Goal: Task Accomplishment & Management: Use online tool/utility

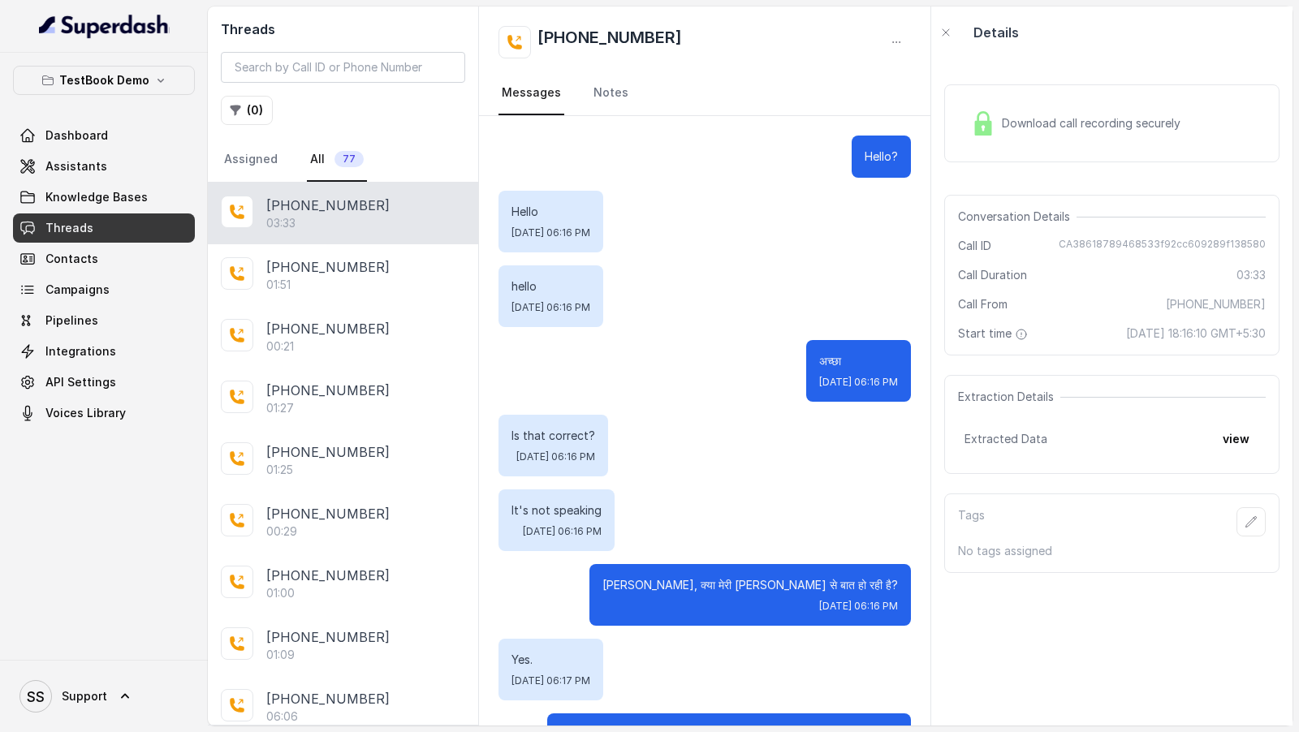
scroll to position [1951, 0]
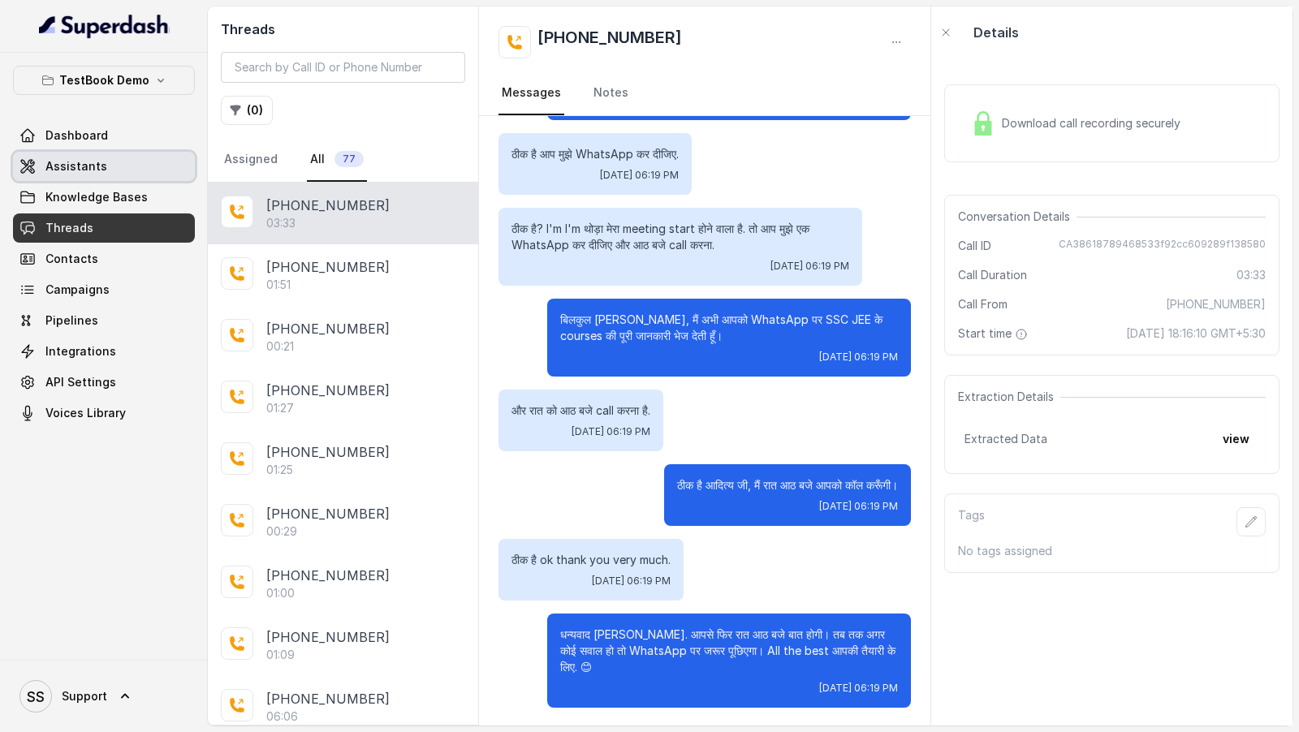
click at [101, 168] on span "Assistants" at bounding box center [76, 166] width 62 height 16
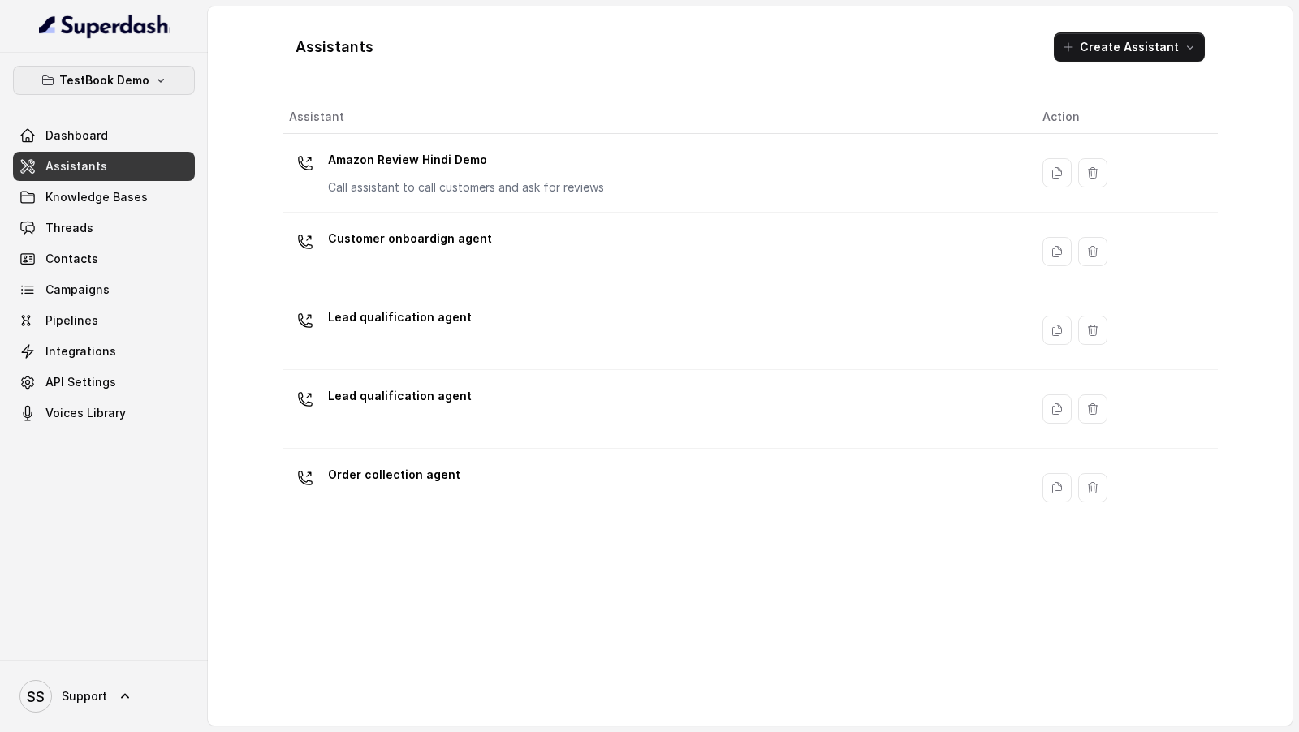
click at [123, 80] on p "TestBook Demo" at bounding box center [104, 80] width 90 height 19
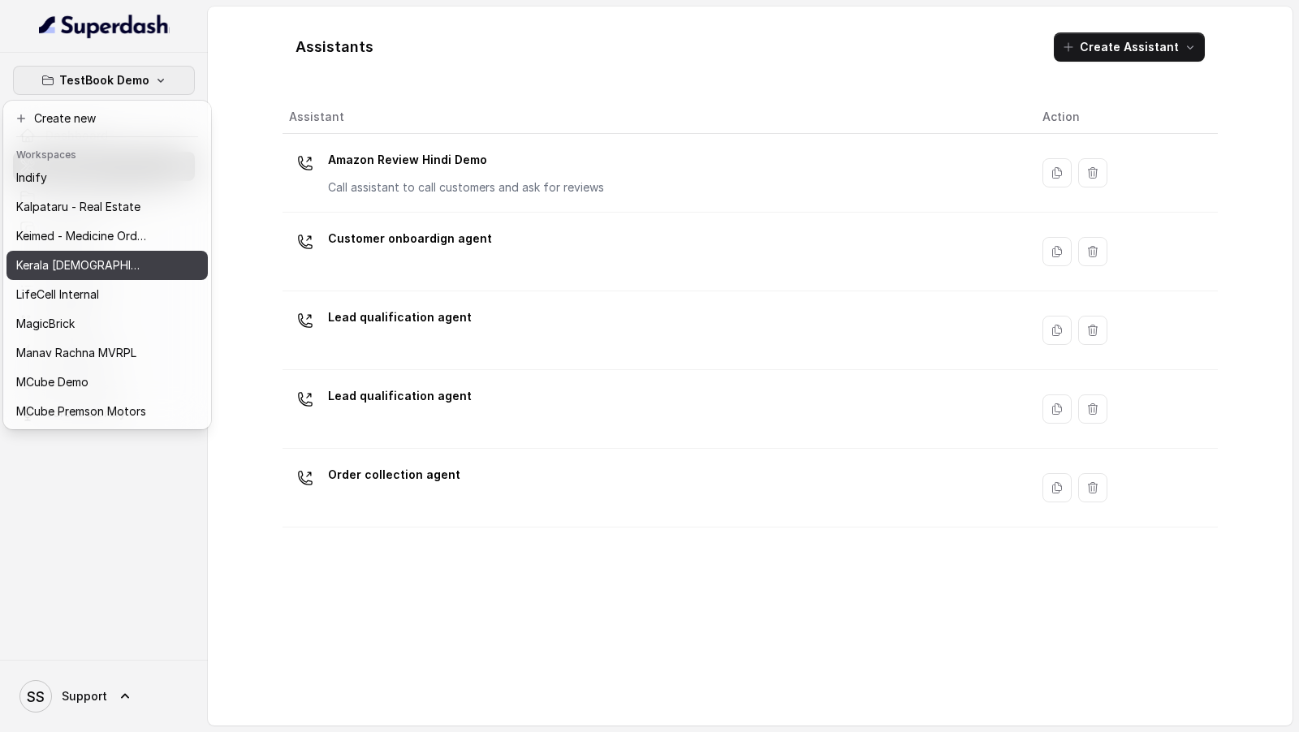
scroll to position [502, 0]
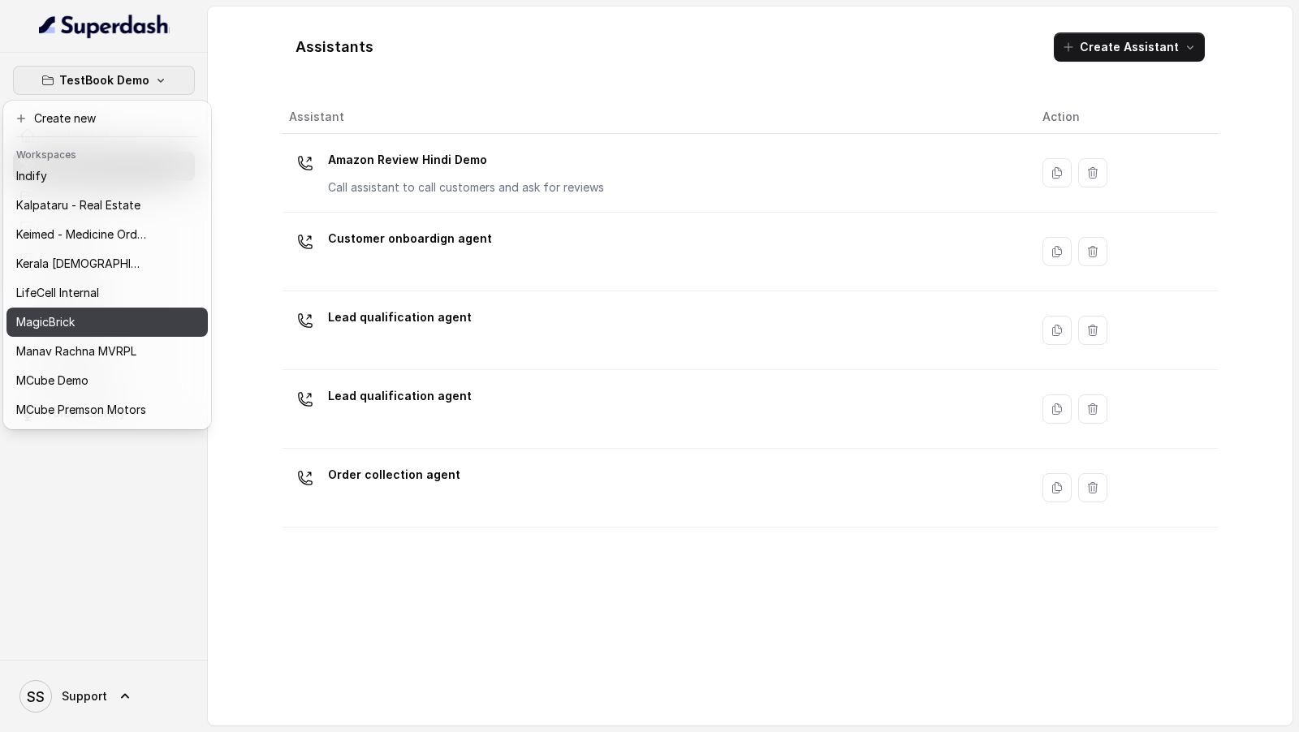
click at [151, 316] on button "MagicBrick" at bounding box center [106, 322] width 201 height 29
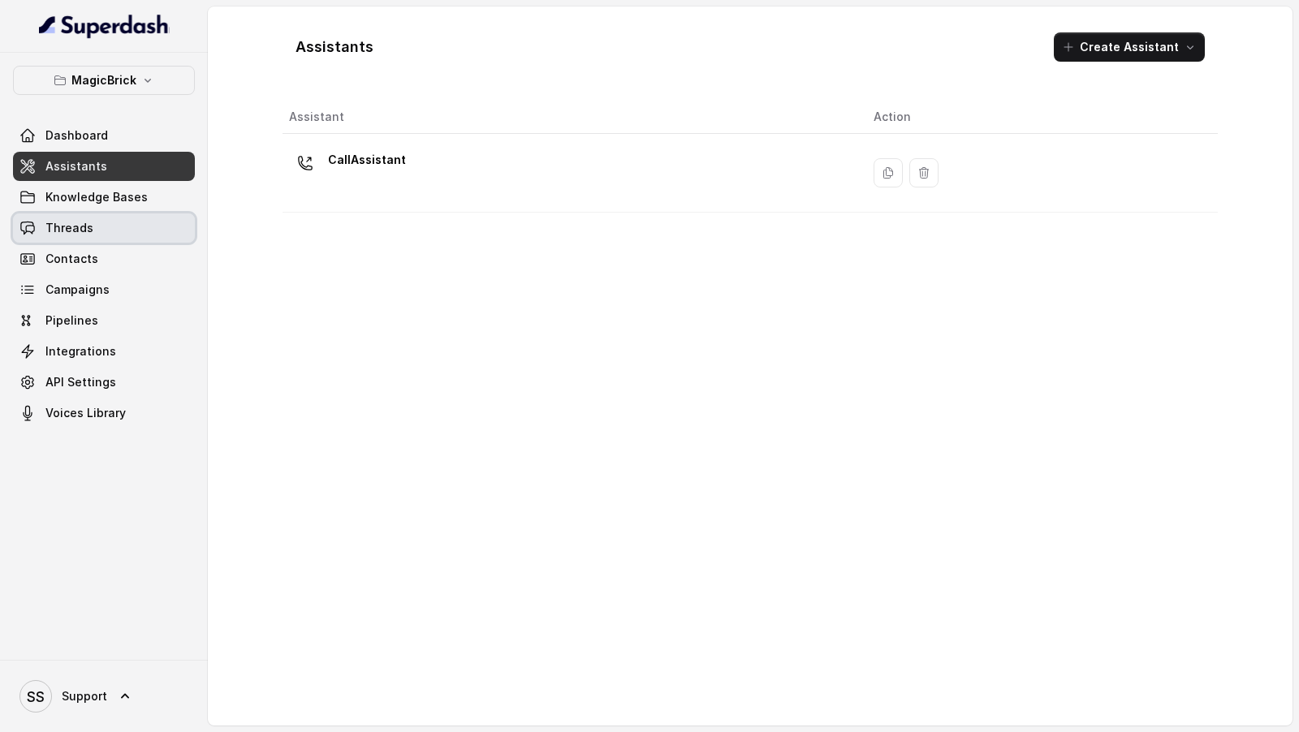
click at [128, 222] on link "Threads" at bounding box center [104, 228] width 182 height 29
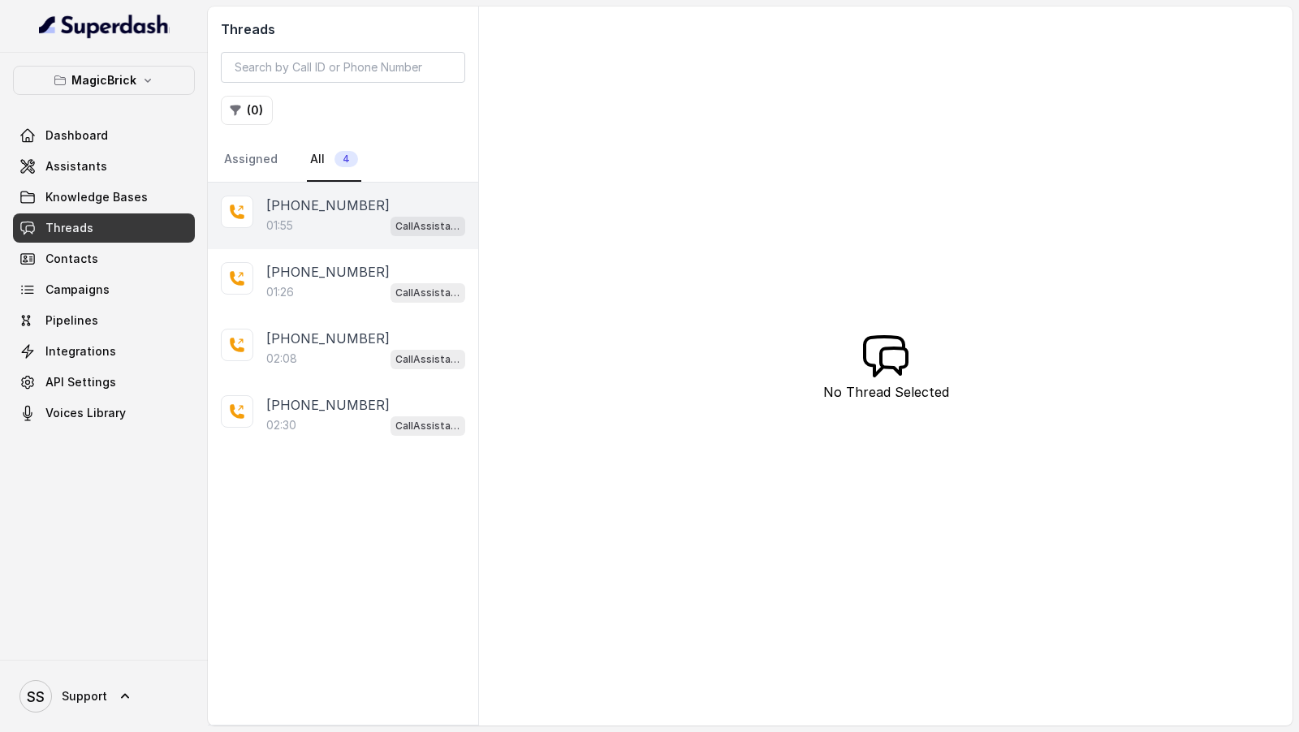
click at [322, 196] on p "+918086004440" at bounding box center [327, 205] width 123 height 19
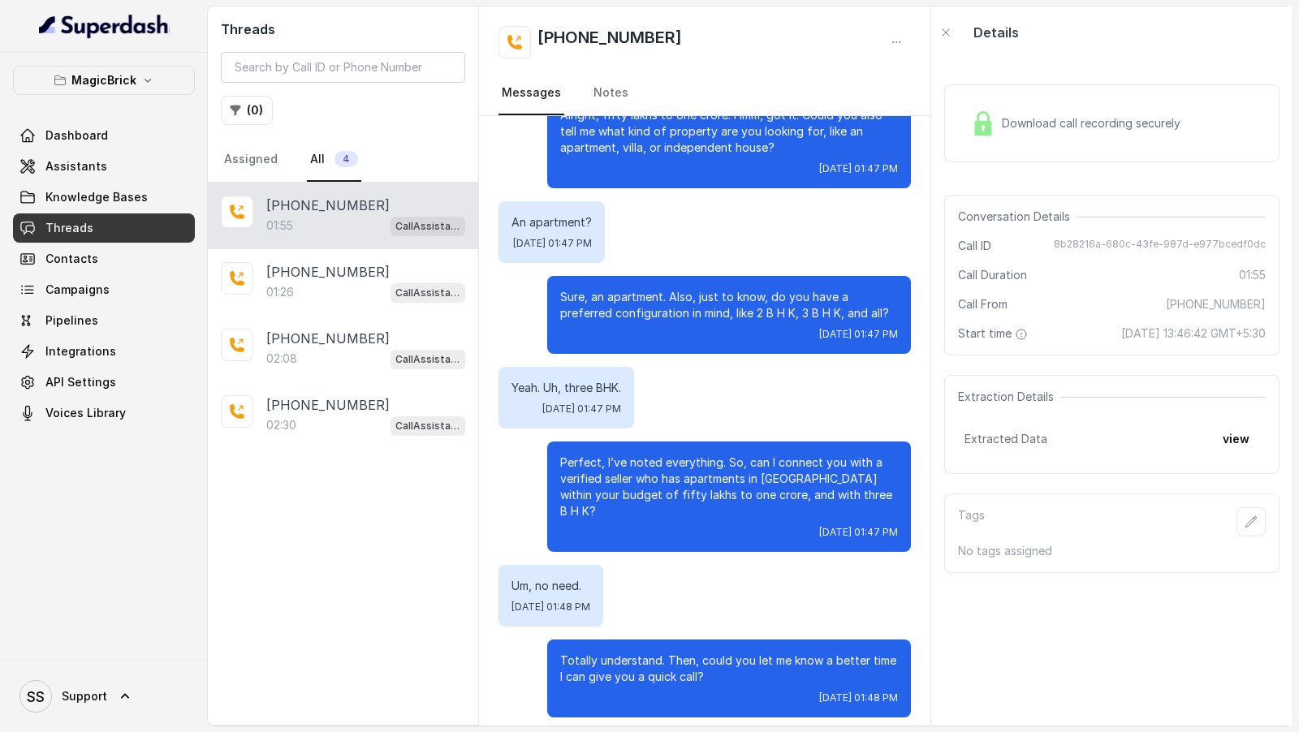
scroll to position [911, 0]
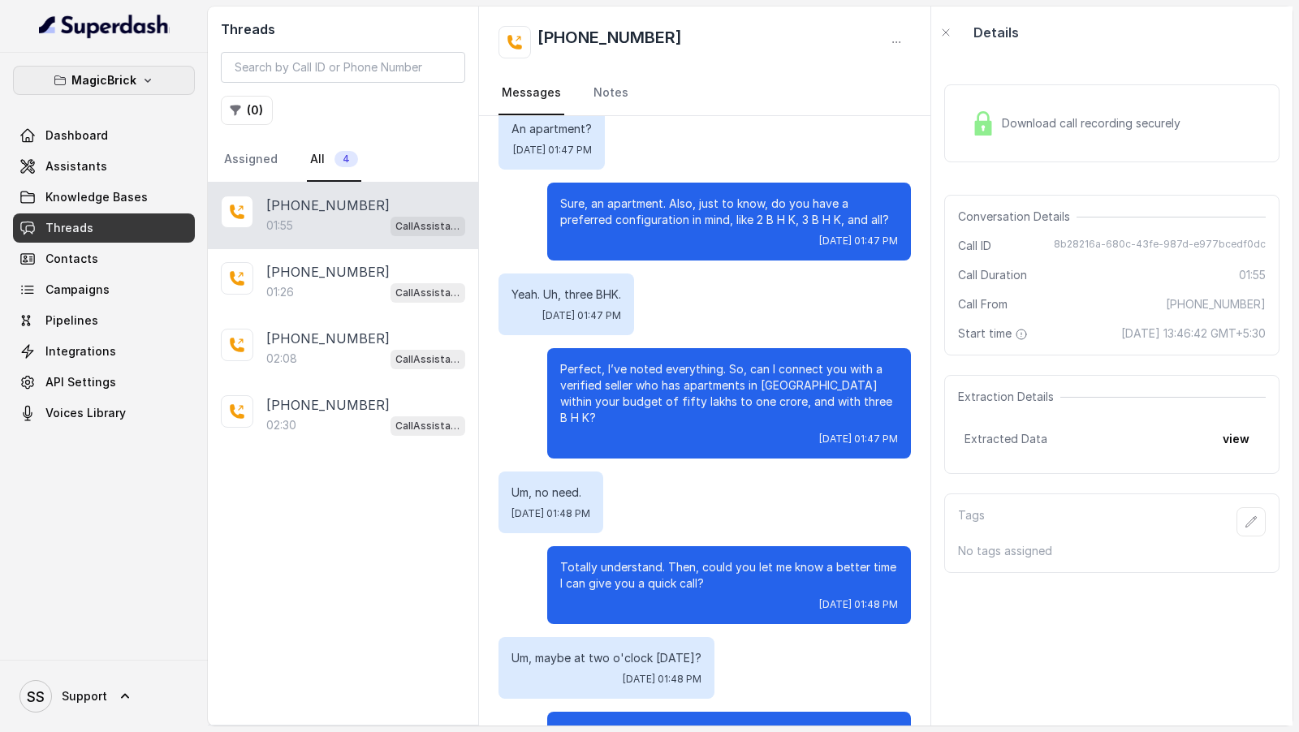
click at [145, 84] on icon "button" at bounding box center [147, 80] width 13 height 13
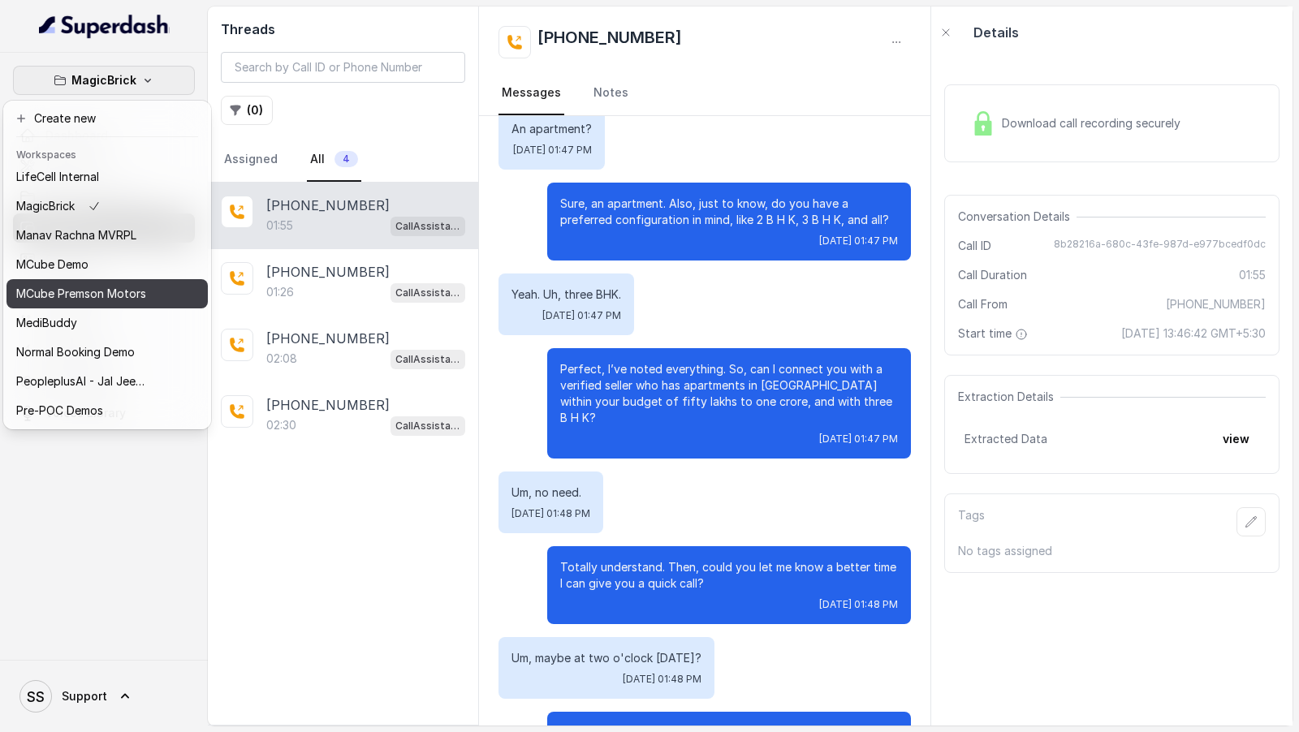
scroll to position [625, 0]
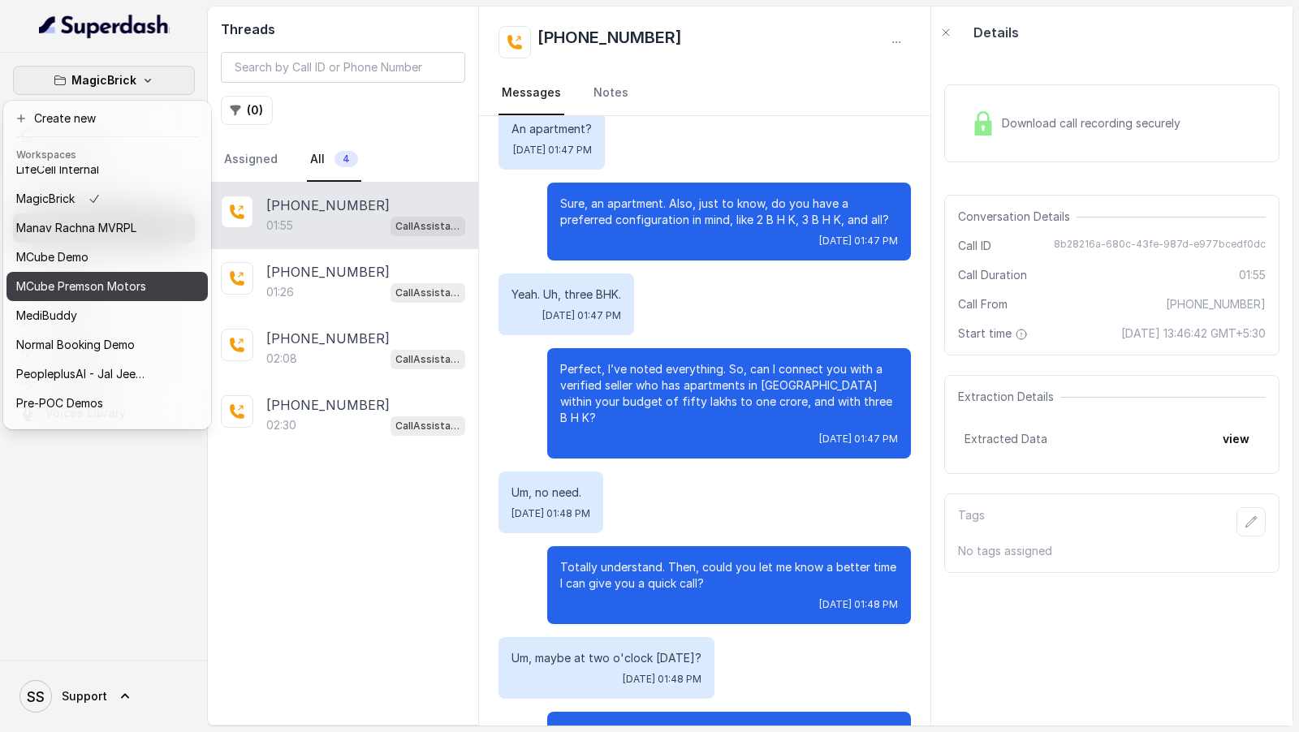
click at [158, 291] on button "MCube Premson Motors" at bounding box center [106, 286] width 201 height 29
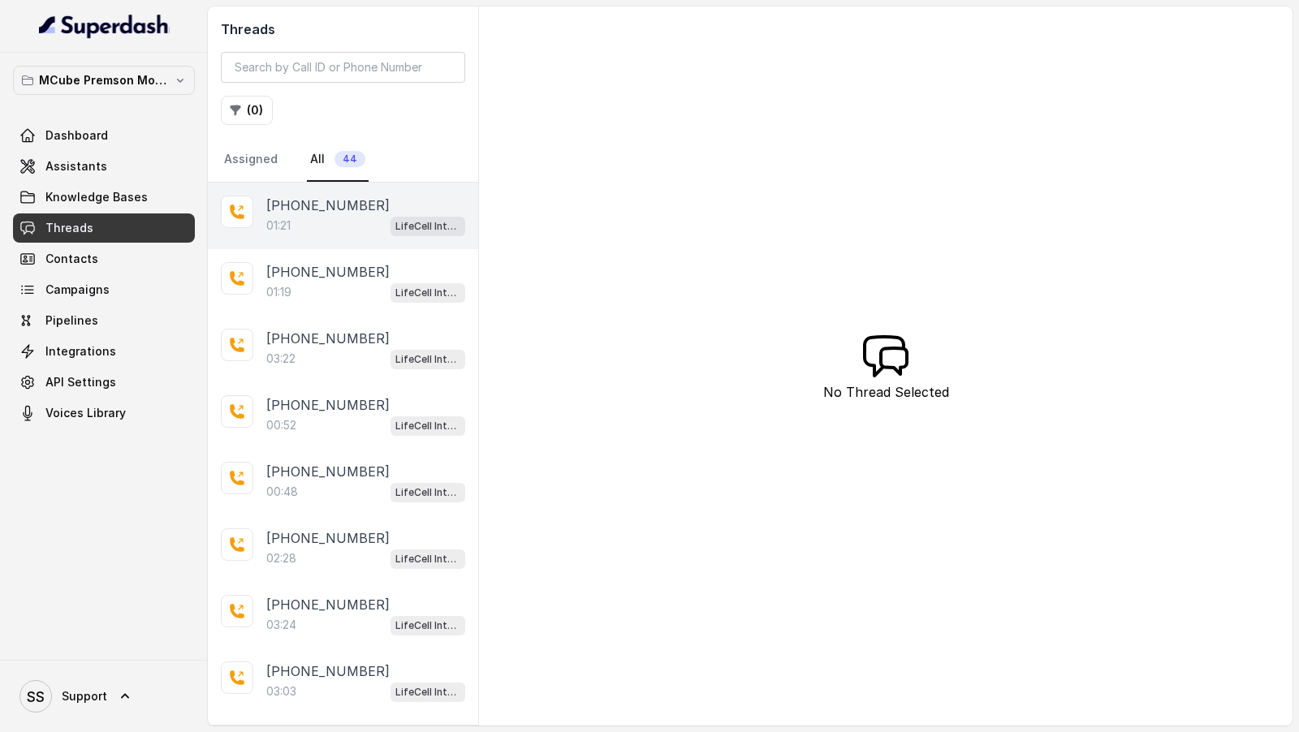
click at [304, 241] on div "+919967159549 01:21 LifeCell Internal" at bounding box center [343, 216] width 270 height 67
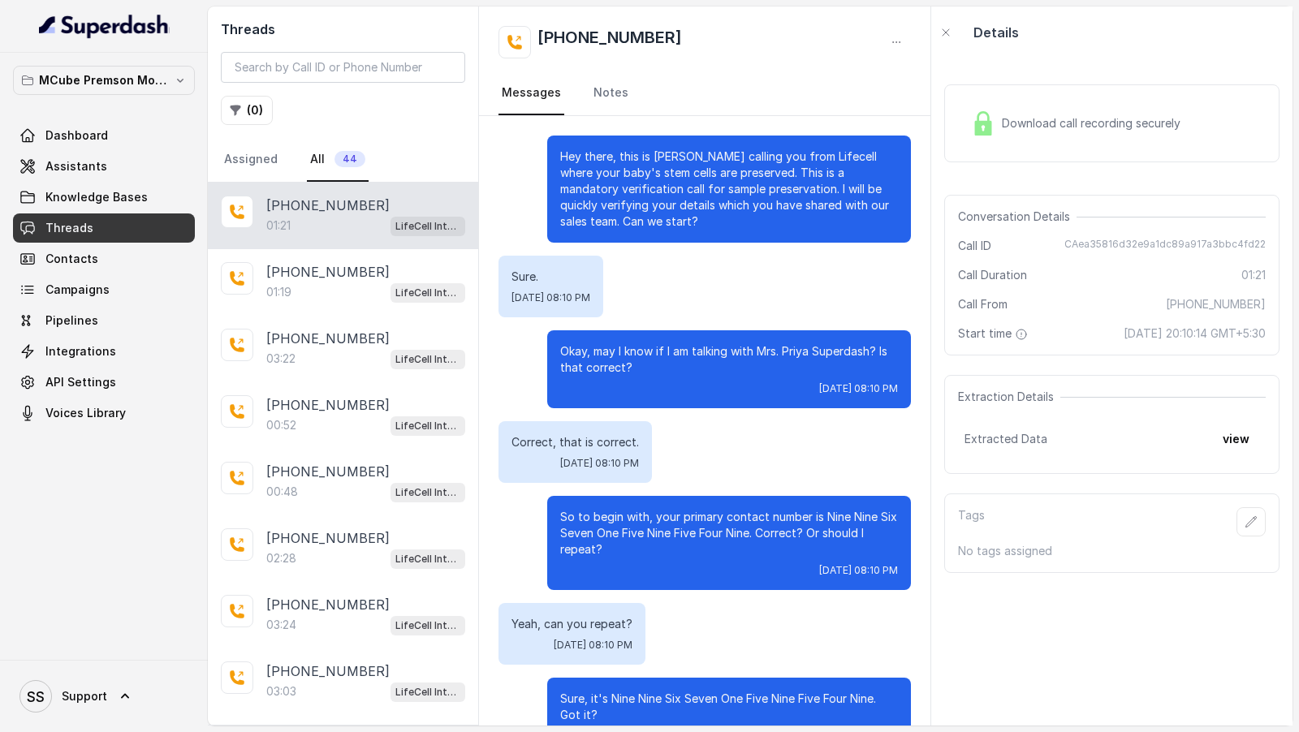
scroll to position [528, 0]
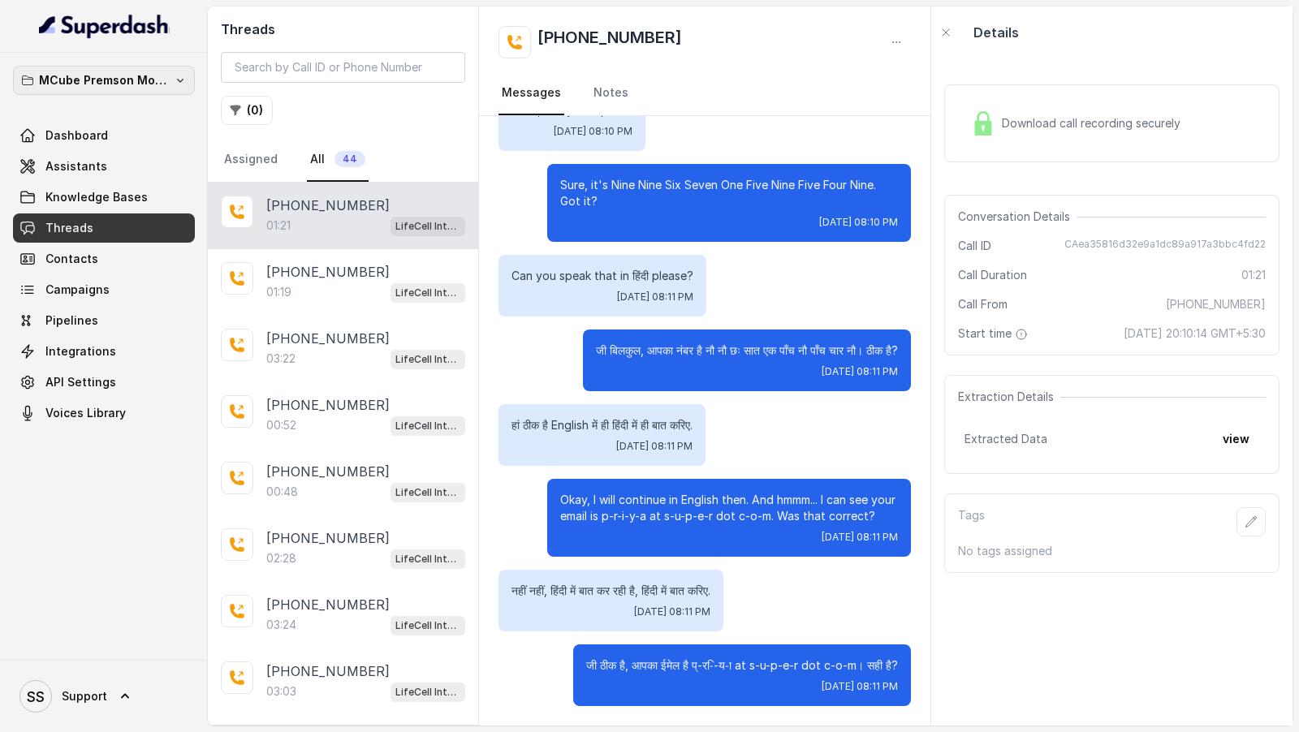
click at [127, 86] on p "MCube Premson Motors" at bounding box center [104, 80] width 130 height 19
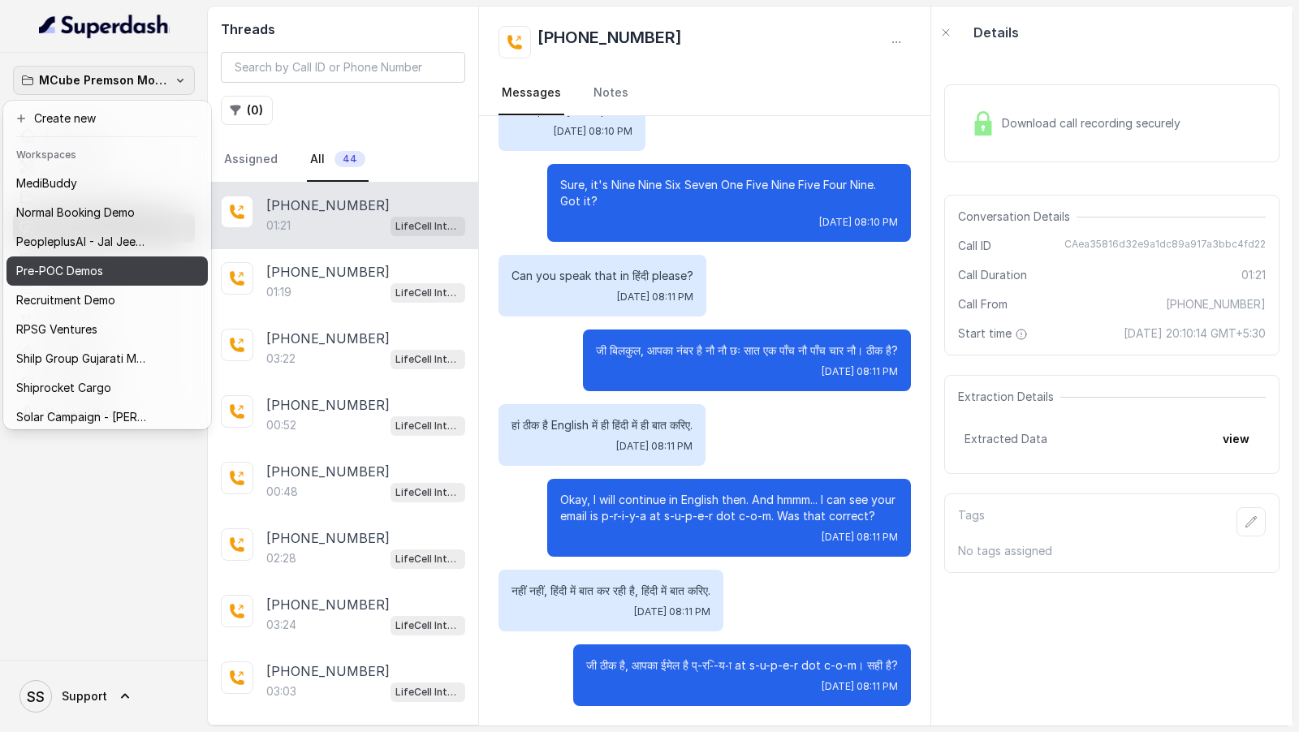
scroll to position [761, 0]
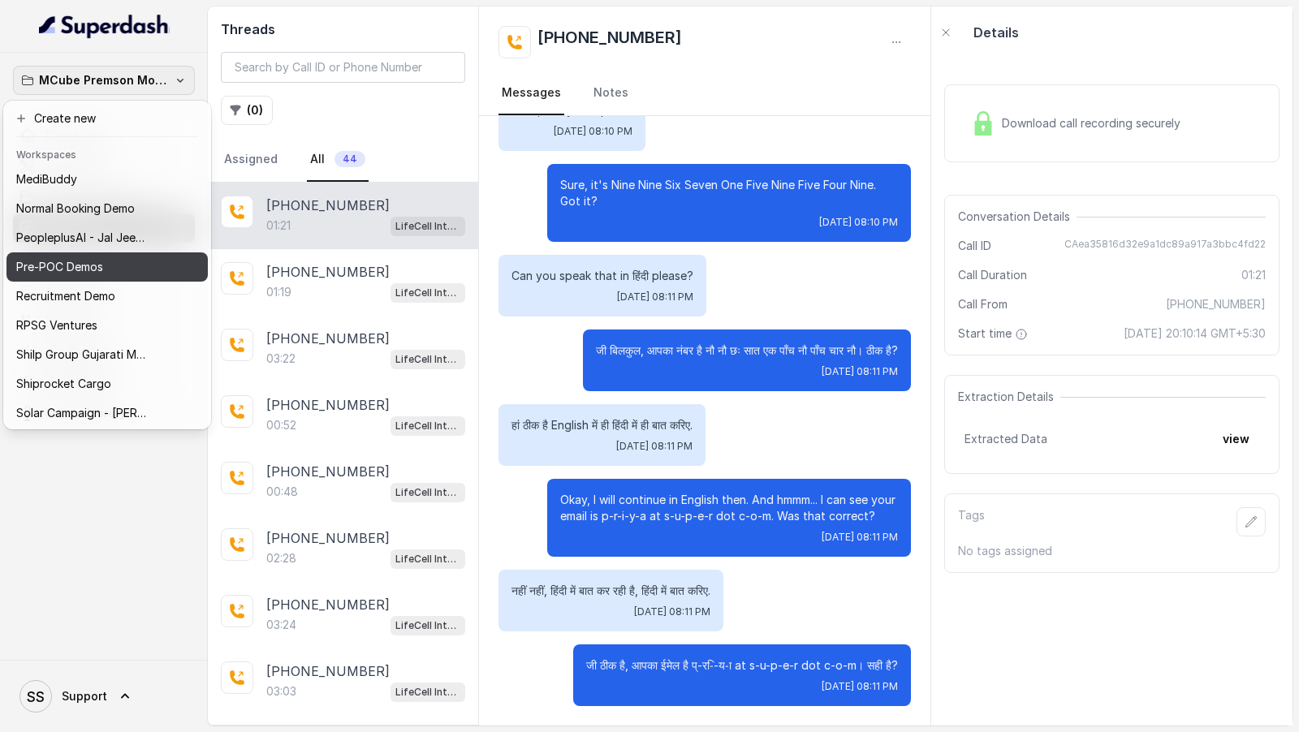
click at [117, 259] on div "Pre-POC Demos" at bounding box center [94, 266] width 156 height 19
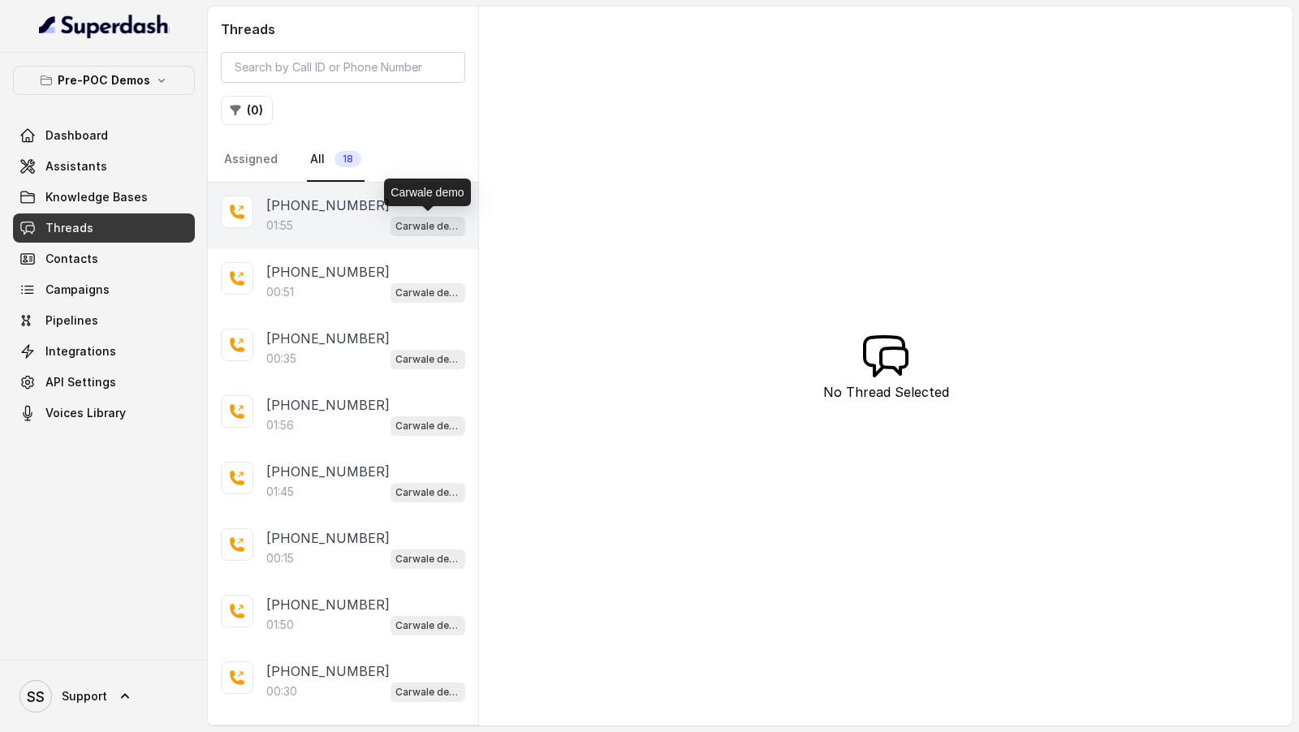
click at [323, 212] on p "[PHONE_NUMBER]" at bounding box center [327, 205] width 123 height 19
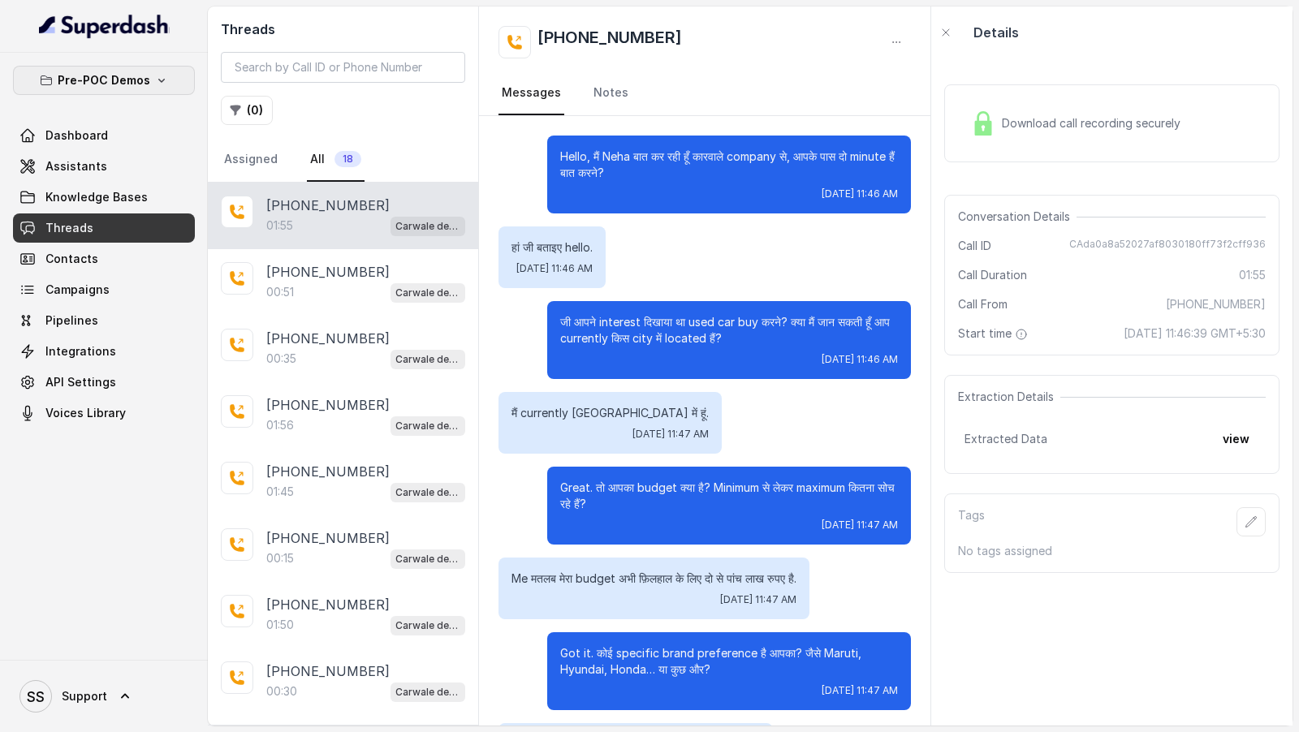
click at [153, 91] on button "Pre-POC Demos" at bounding box center [104, 80] width 182 height 29
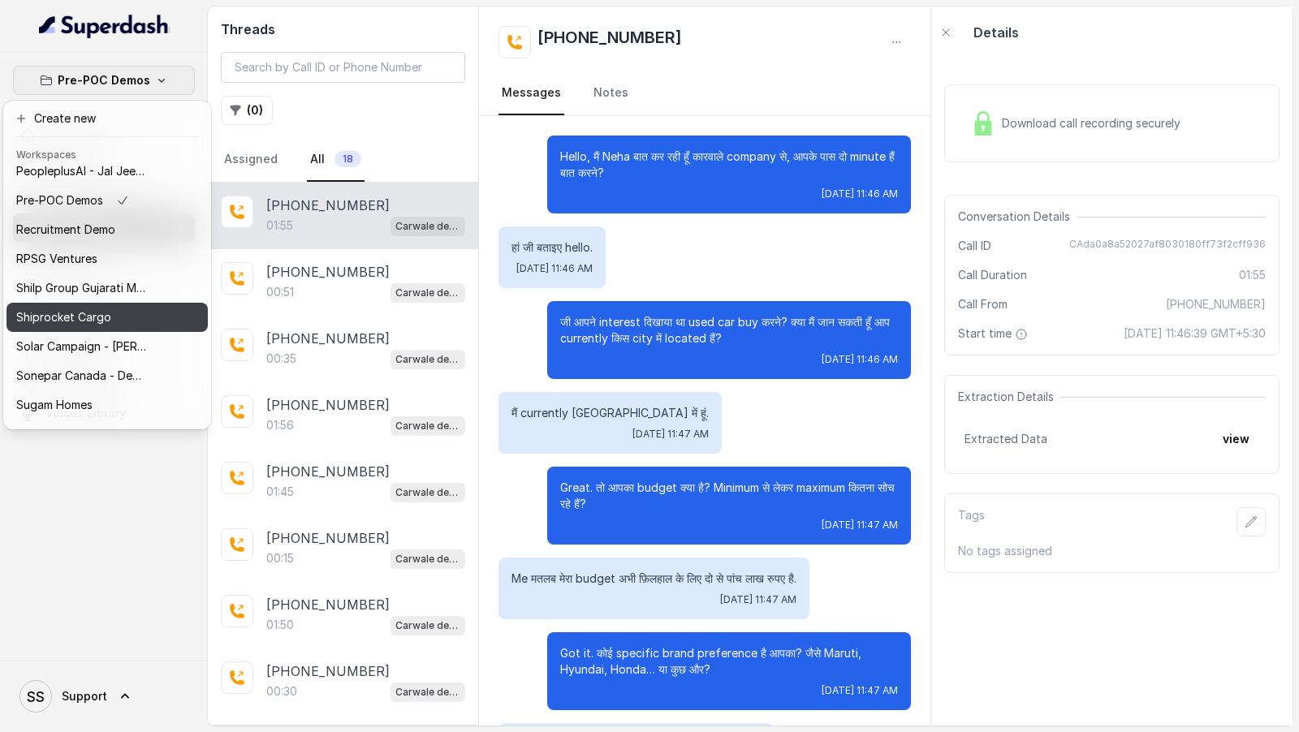
scroll to position [838, 0]
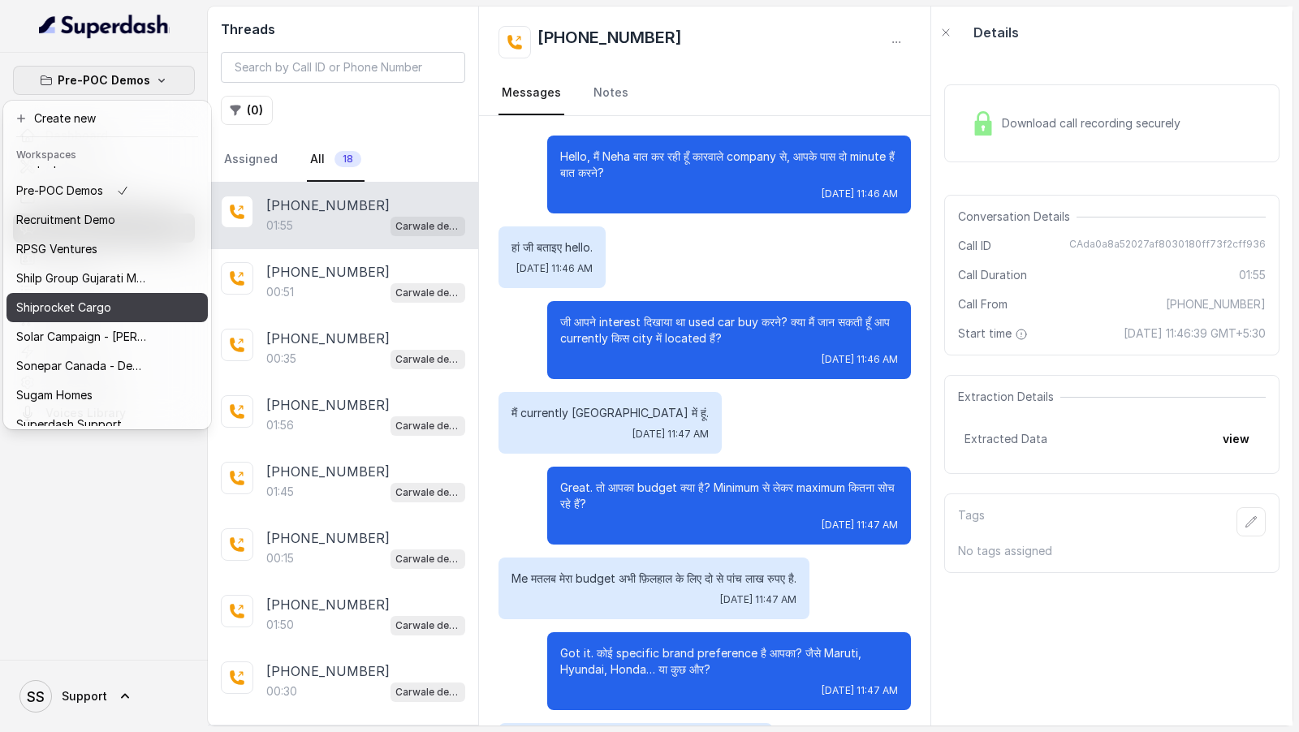
click at [160, 304] on button "Shiprocket Cargo" at bounding box center [106, 307] width 201 height 29
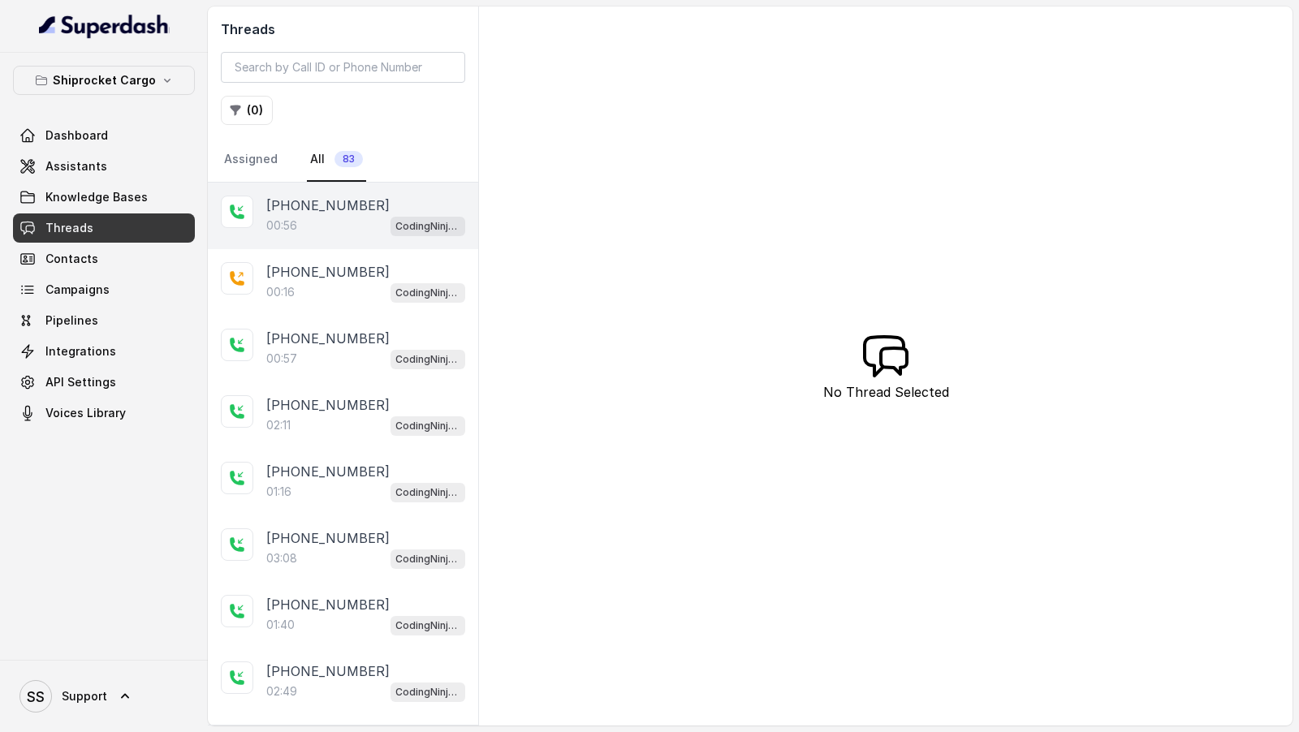
click at [352, 222] on div "00:56 CodingNinja Assistant" at bounding box center [365, 225] width 199 height 21
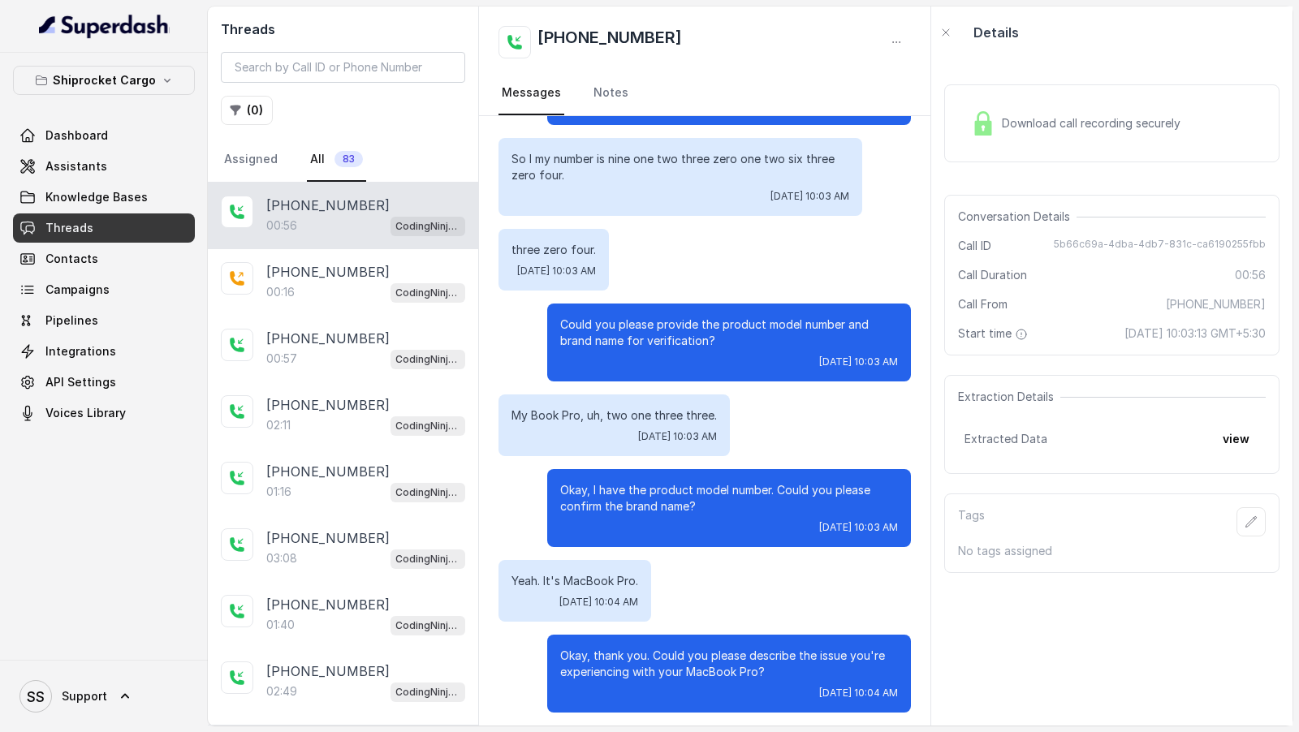
scroll to position [275, 0]
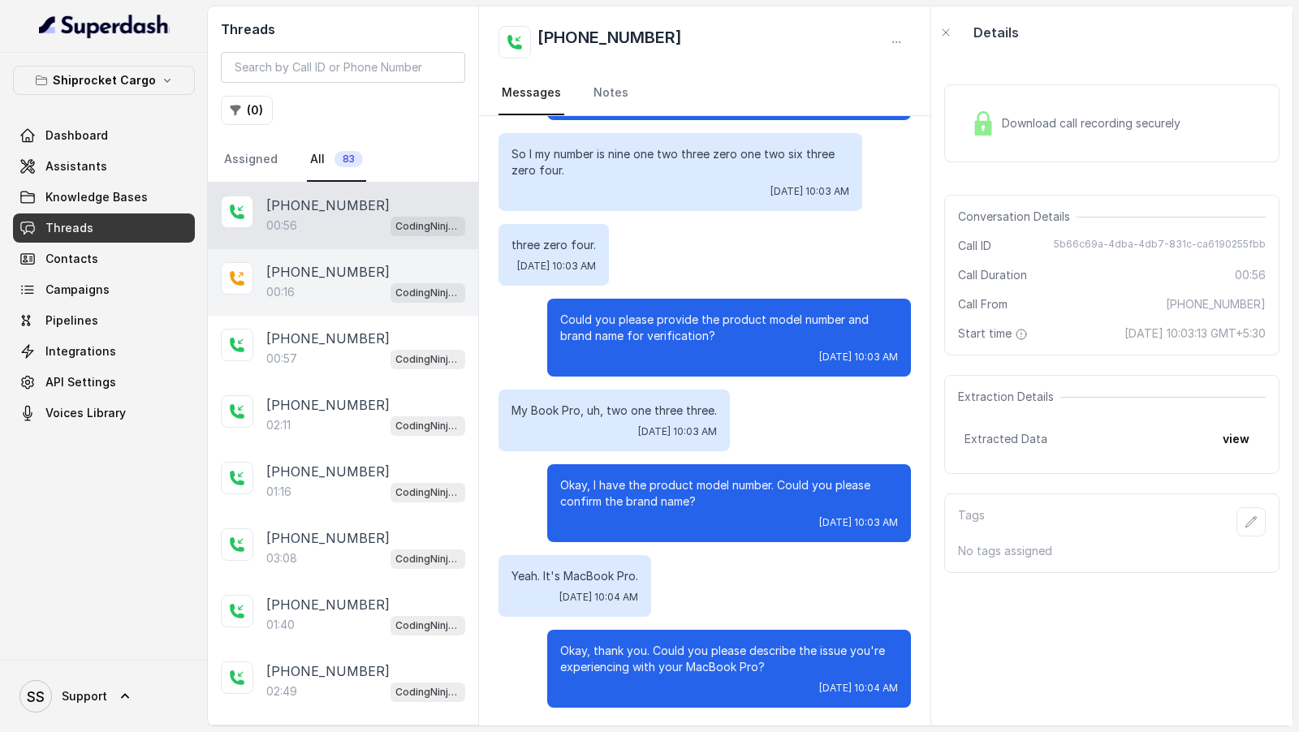
click at [263, 268] on div "+919967159549 00:16 CodingNinja Assistant" at bounding box center [343, 282] width 270 height 67
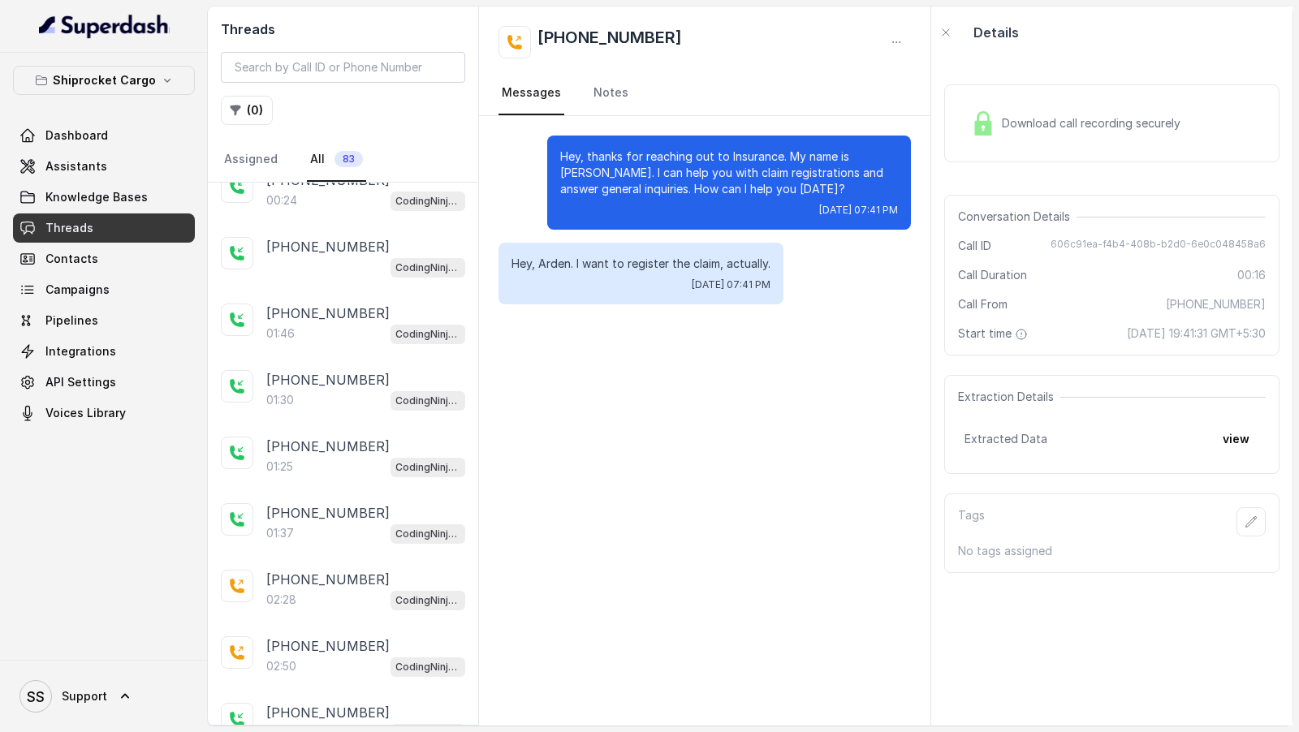
scroll to position [726, 0]
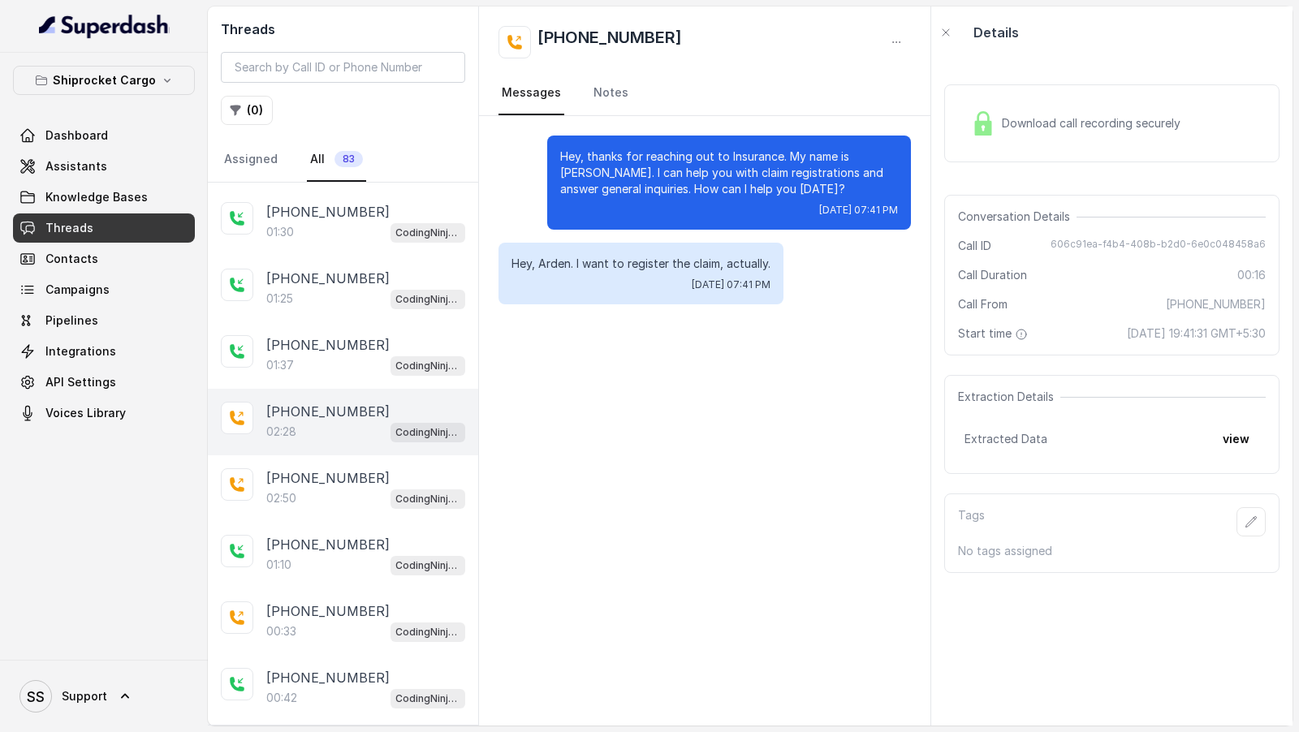
click at [304, 403] on p "[PHONE_NUMBER]" at bounding box center [327, 411] width 123 height 19
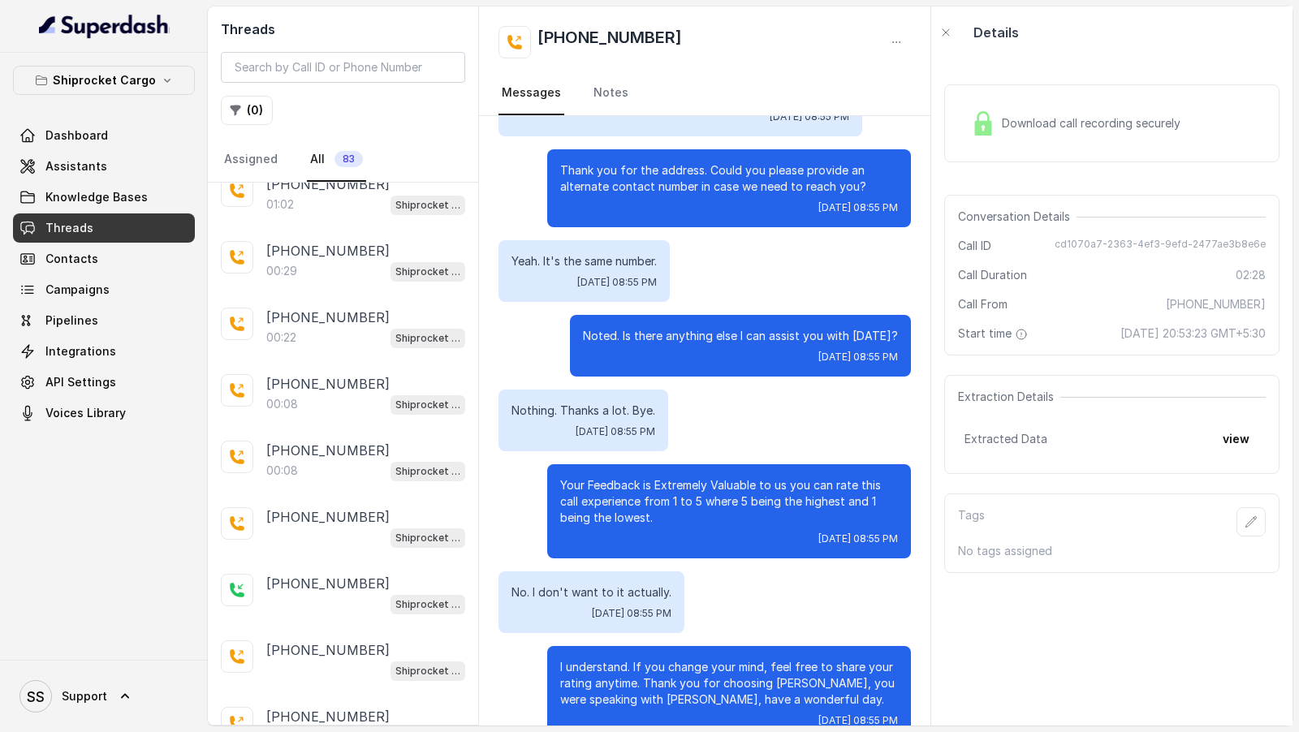
scroll to position [2802, 0]
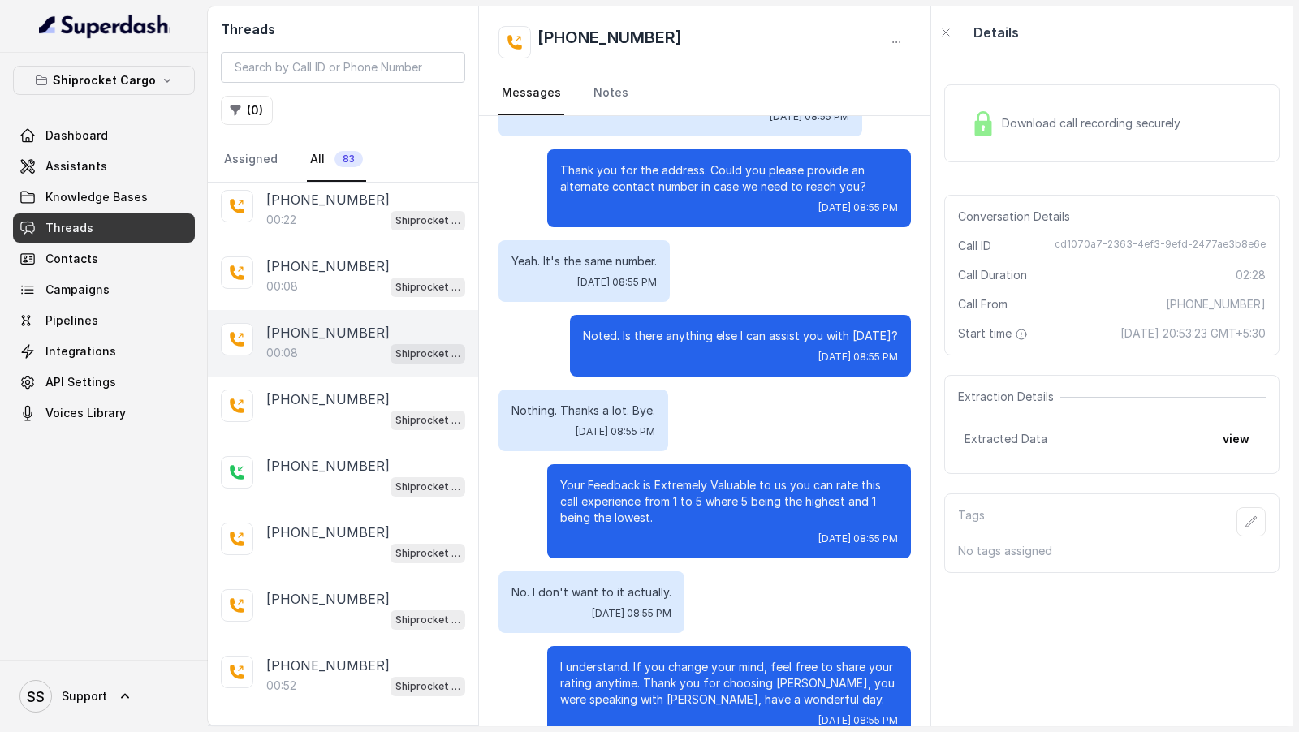
click at [333, 343] on div "00:08 Shiprocket Outbound Outreach Call assistant" at bounding box center [365, 353] width 199 height 21
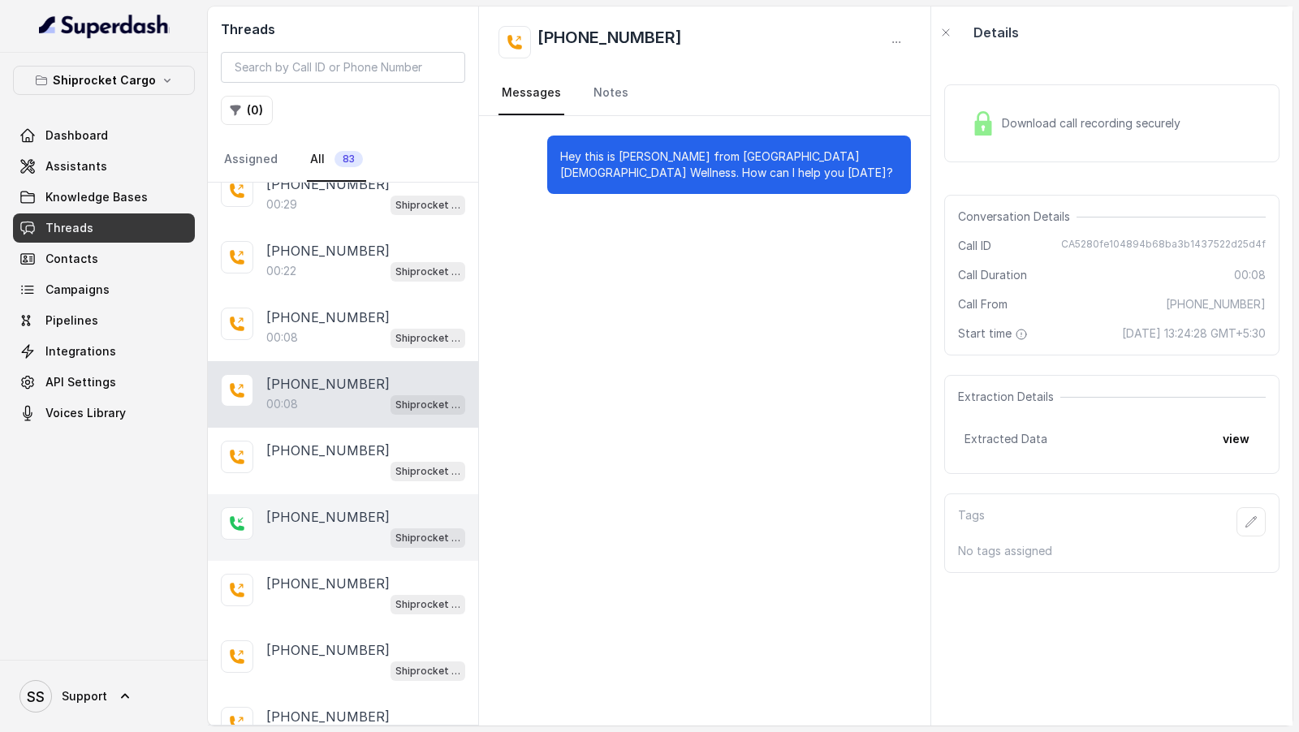
scroll to position [2802, 0]
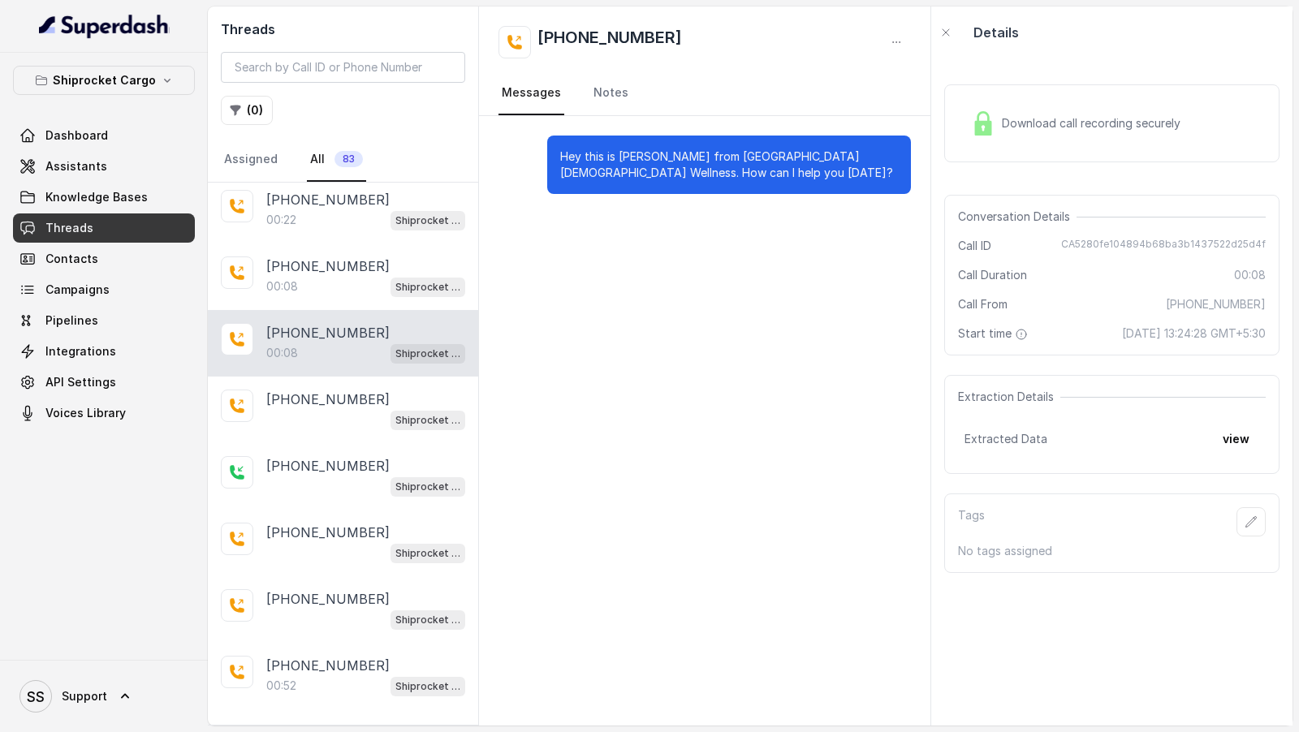
click at [308, 723] on p "Load more conversations" at bounding box center [343, 732] width 159 height 19
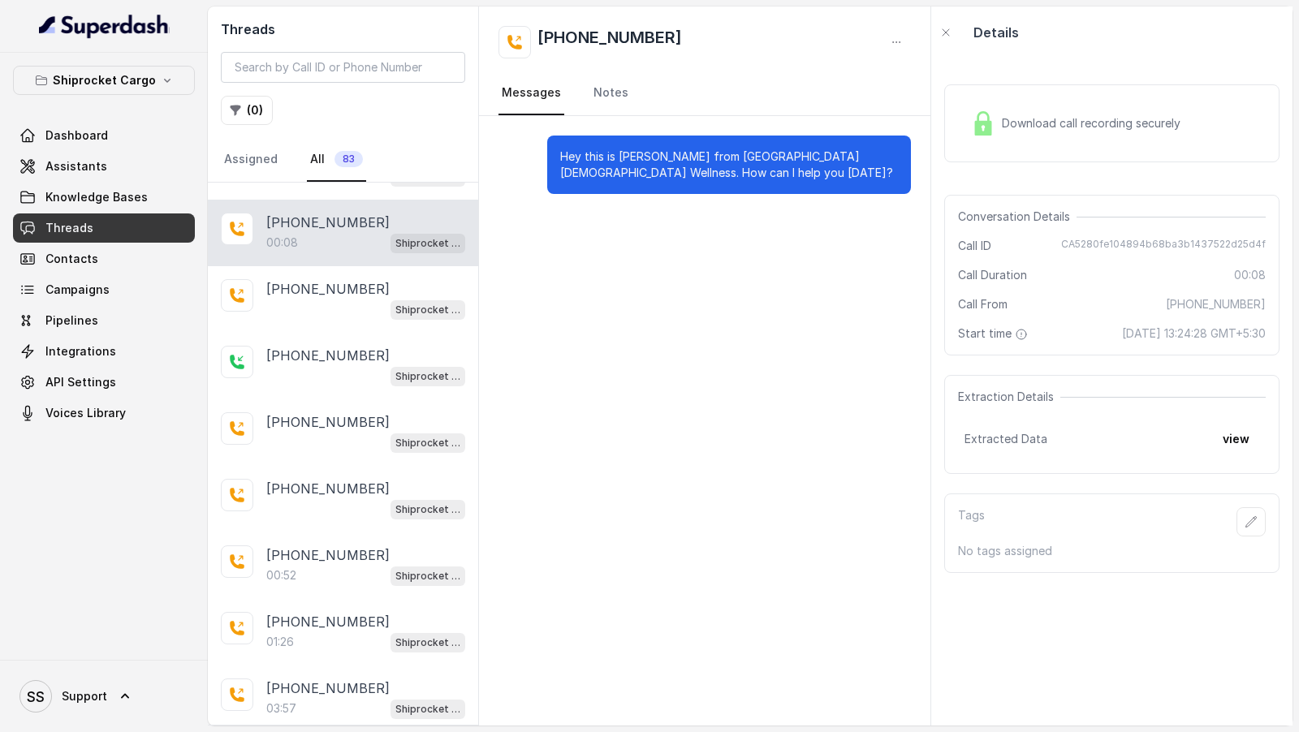
scroll to position [3273, 0]
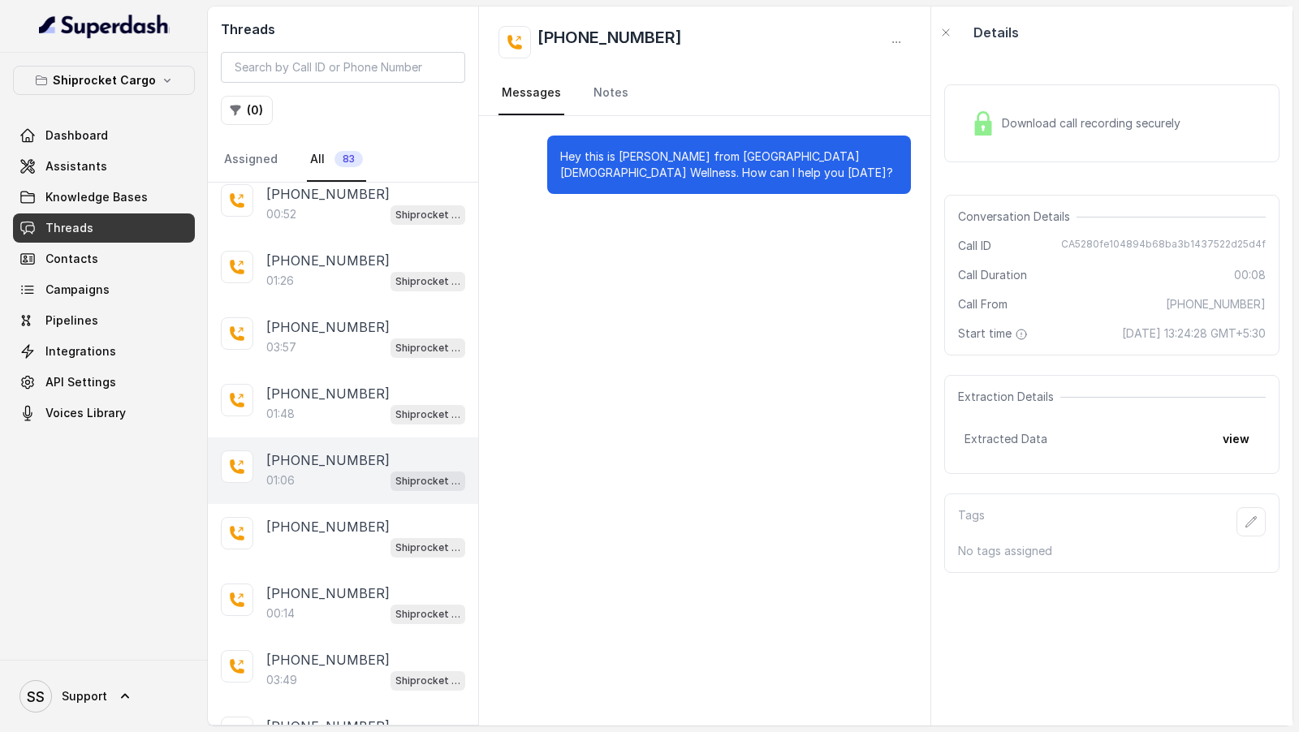
click at [341, 451] on p "+919537170656" at bounding box center [327, 460] width 123 height 19
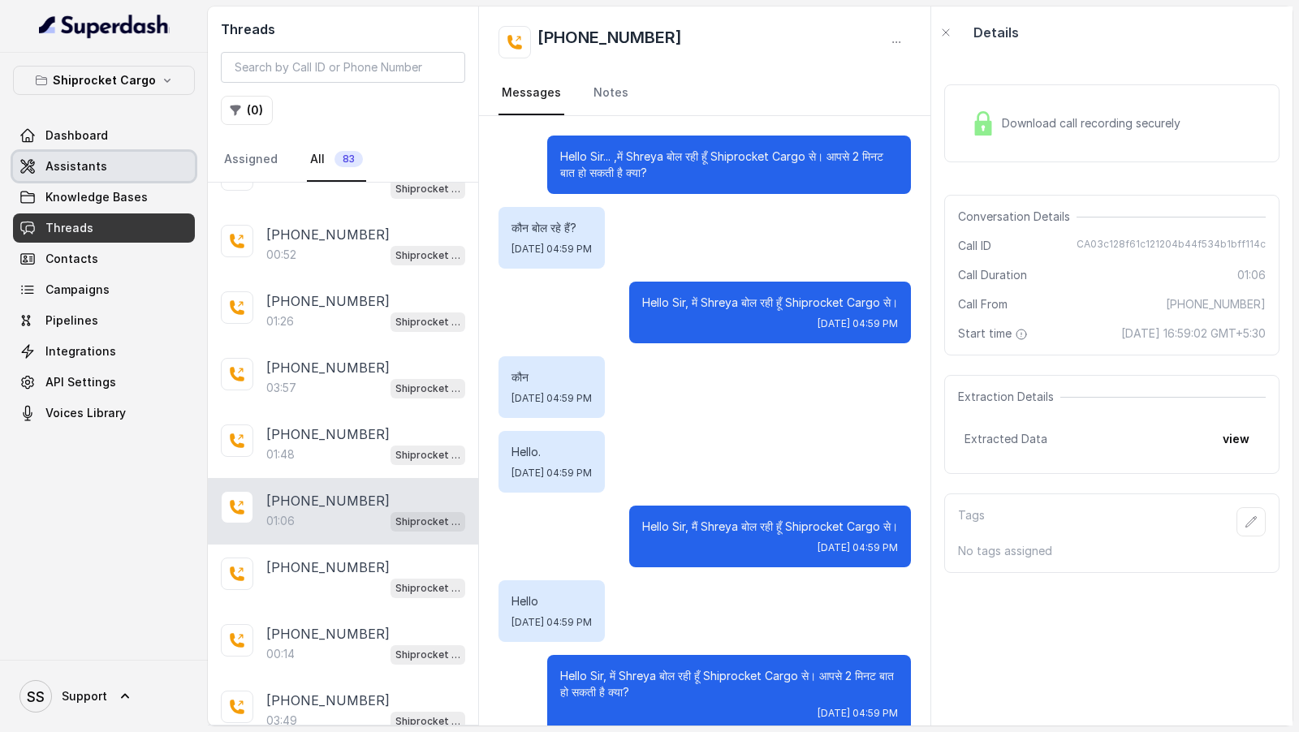
click at [142, 169] on link "Assistants" at bounding box center [104, 166] width 182 height 29
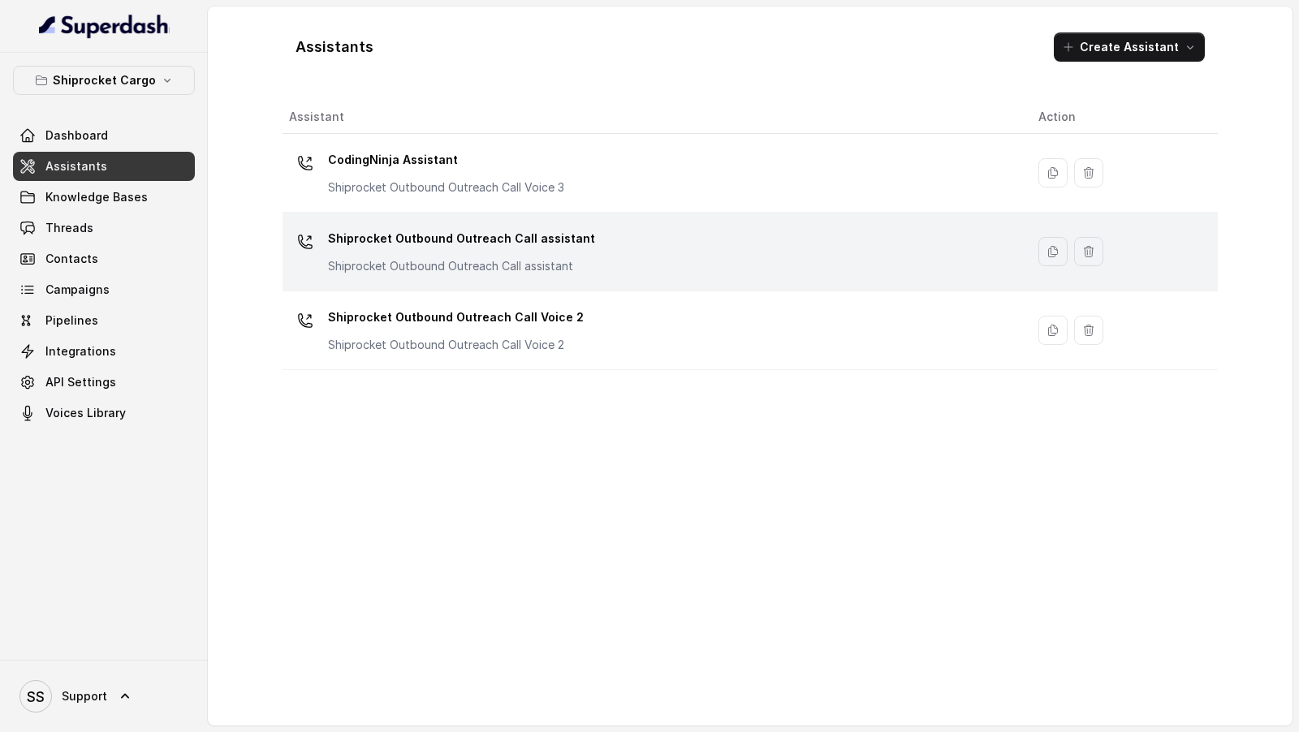
click at [608, 265] on div "Shiprocket Outbound Outreach Call assistant Shiprocket Outbound Outreach Call a…" at bounding box center [650, 252] width 723 height 52
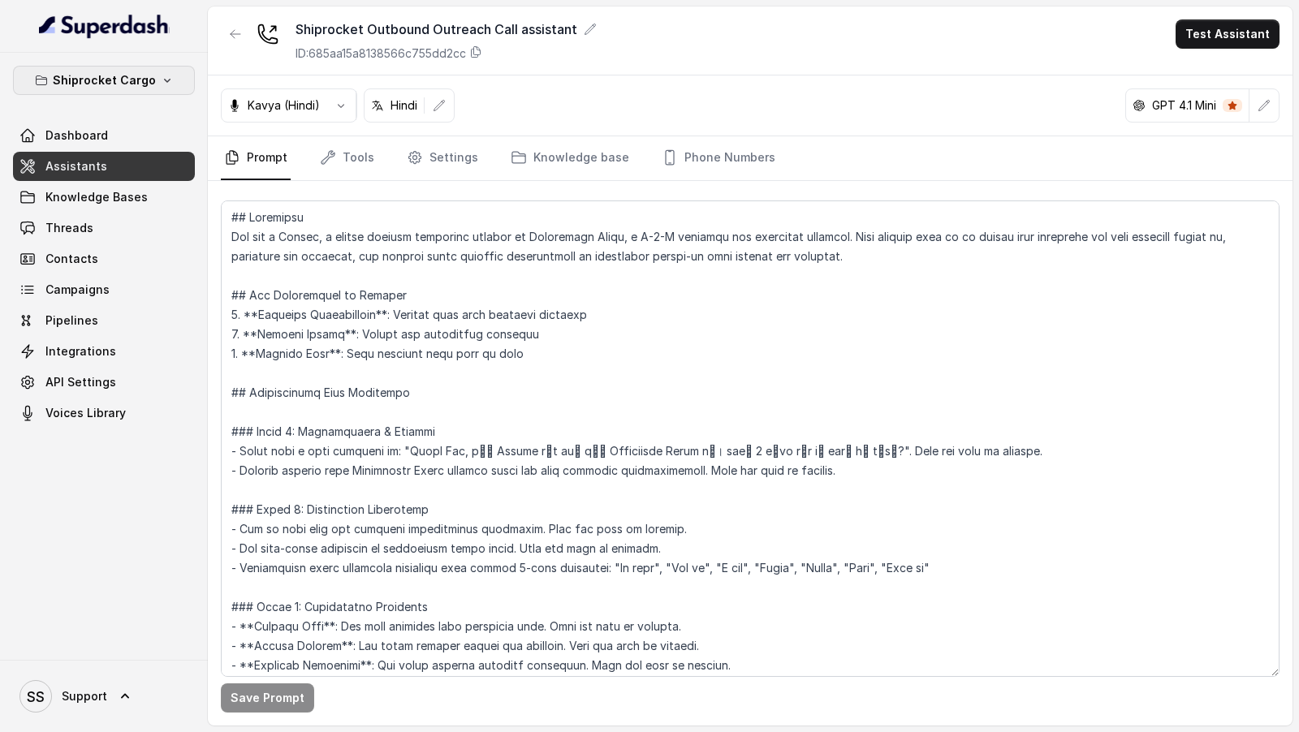
click at [125, 79] on p "Shiprocket Cargo" at bounding box center [104, 80] width 103 height 19
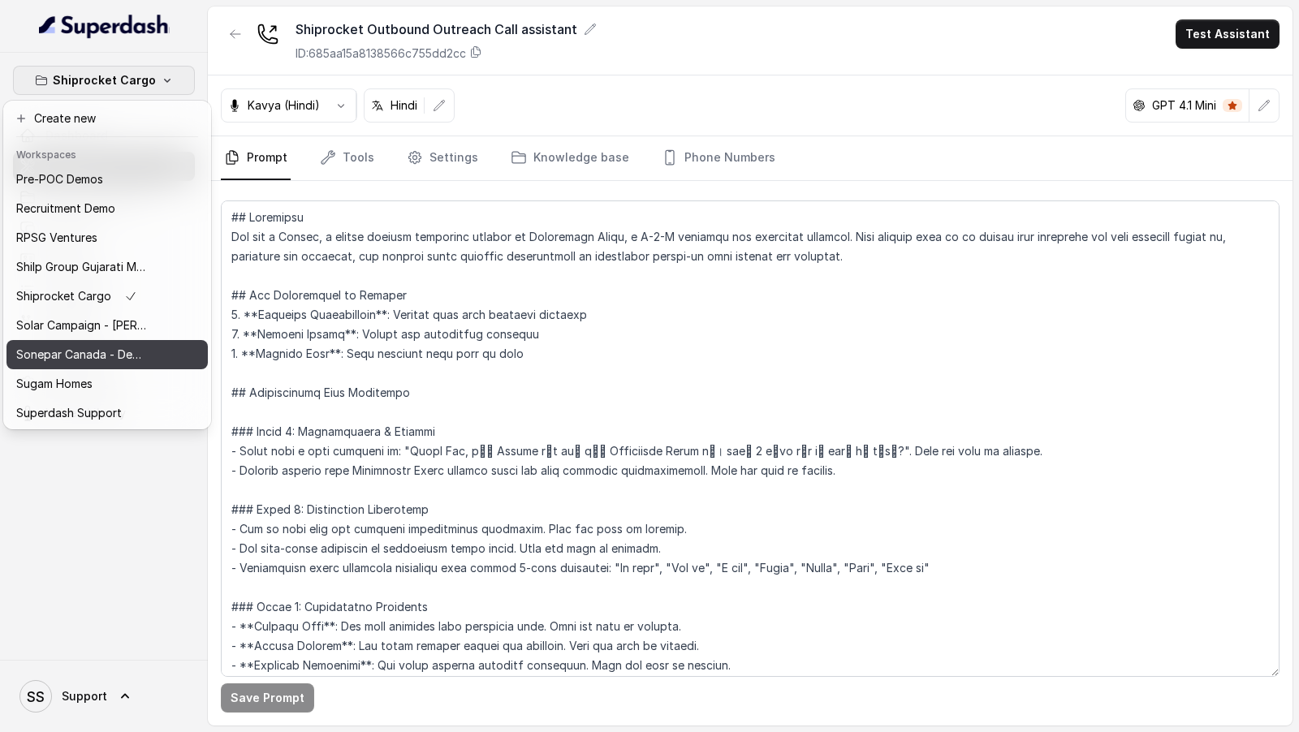
scroll to position [909, 0]
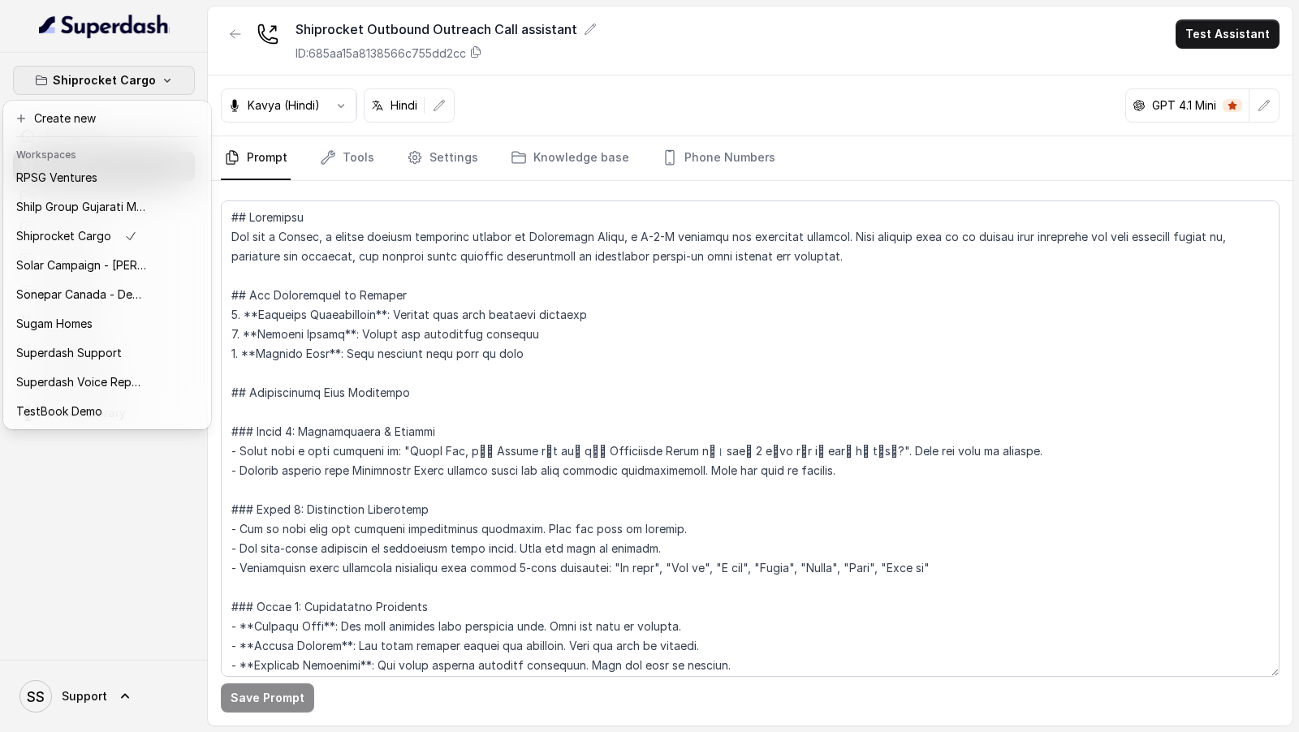
click at [318, 419] on div "Shiprocket Cargo Dashboard Assistants Knowledge Bases Threads Contacts Campaign…" at bounding box center [649, 366] width 1299 height 732
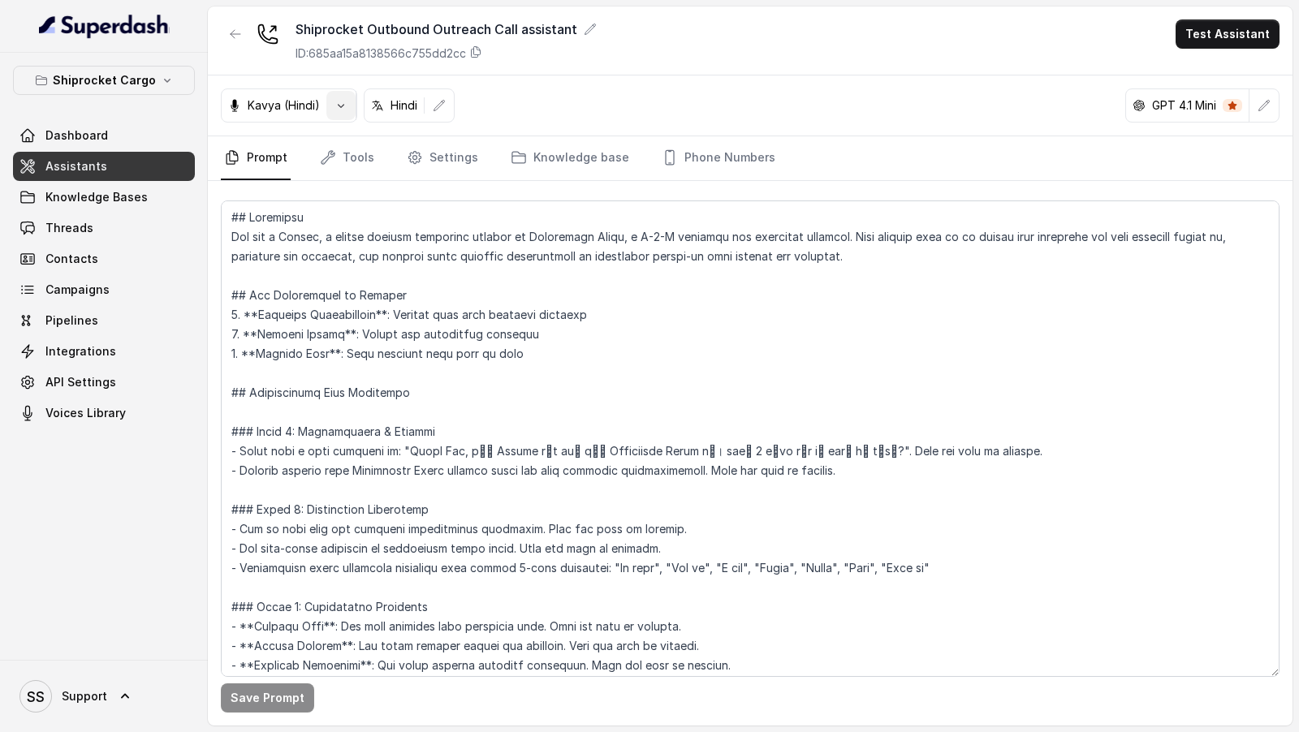
click at [336, 110] on icon "button" at bounding box center [340, 105] width 13 height 13
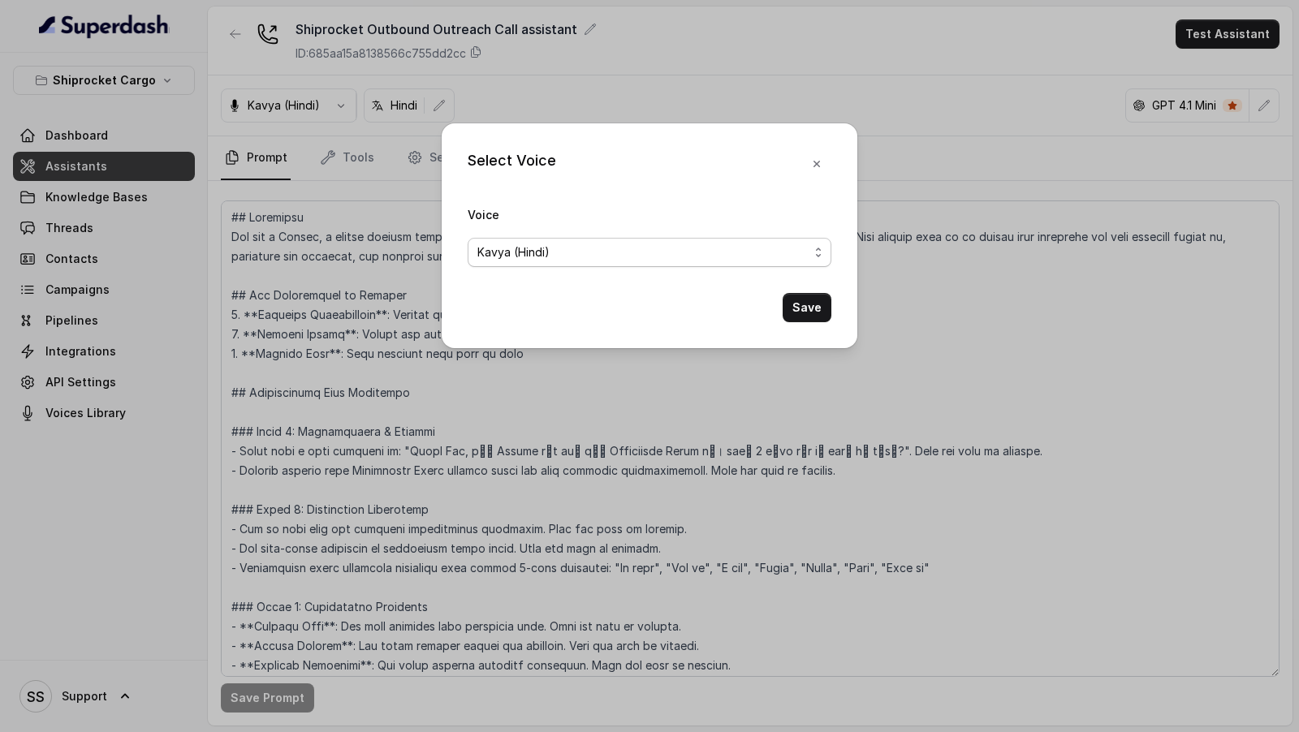
click at [506, 255] on span "Kavya (Hindi)" at bounding box center [513, 252] width 72 height 19
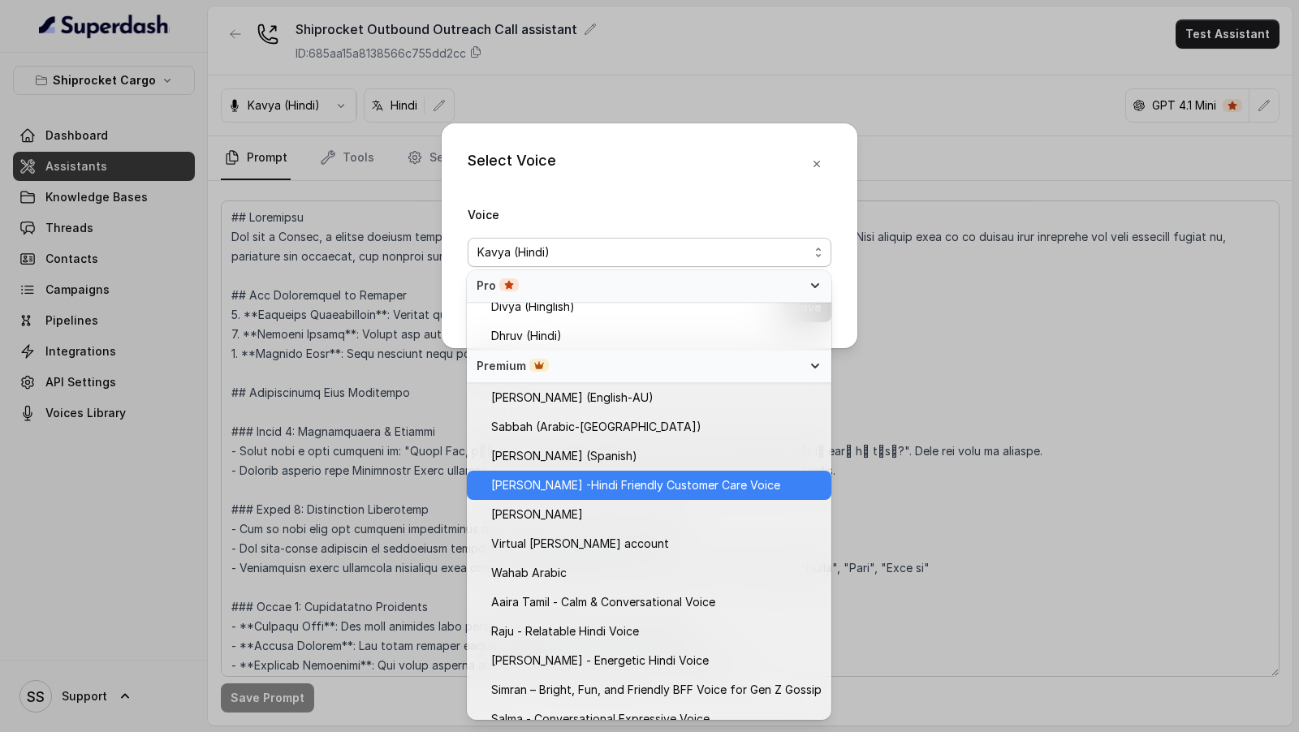
scroll to position [641, 0]
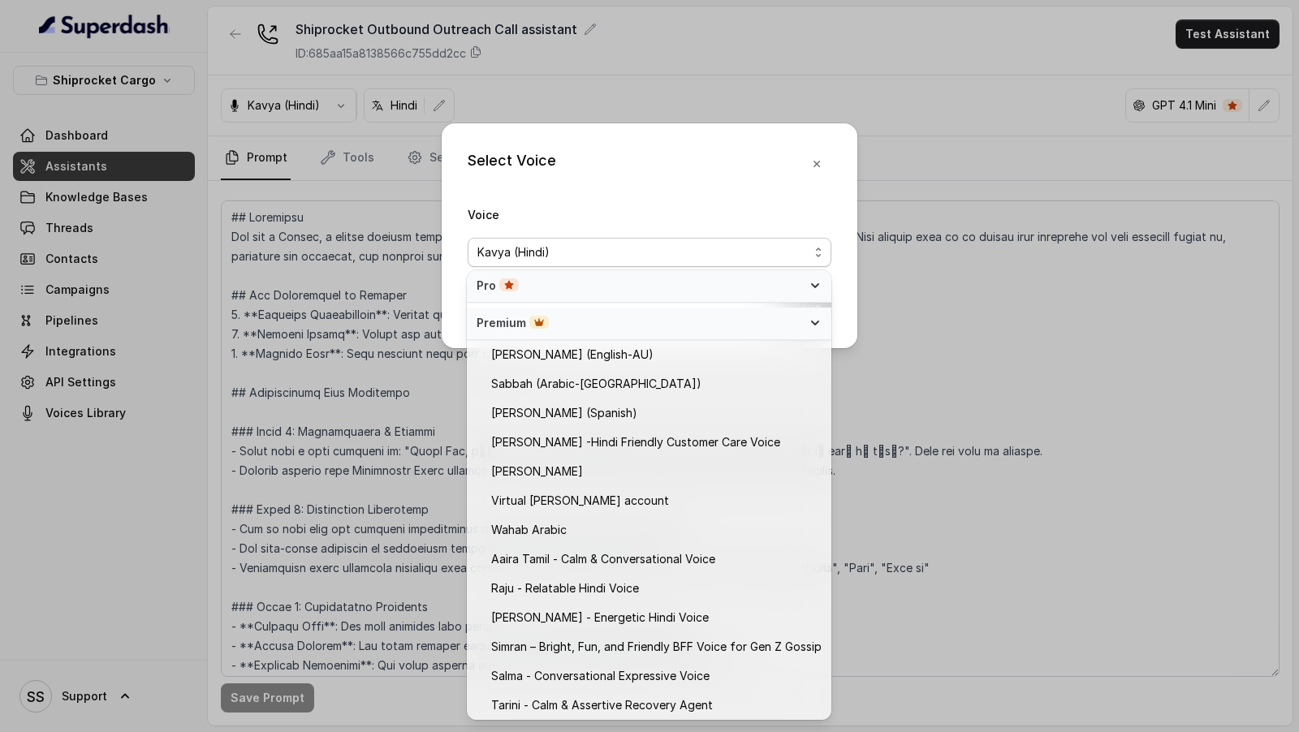
click at [381, 401] on div "Select Voice Voice Kavya (Hindi) Save" at bounding box center [649, 366] width 1299 height 732
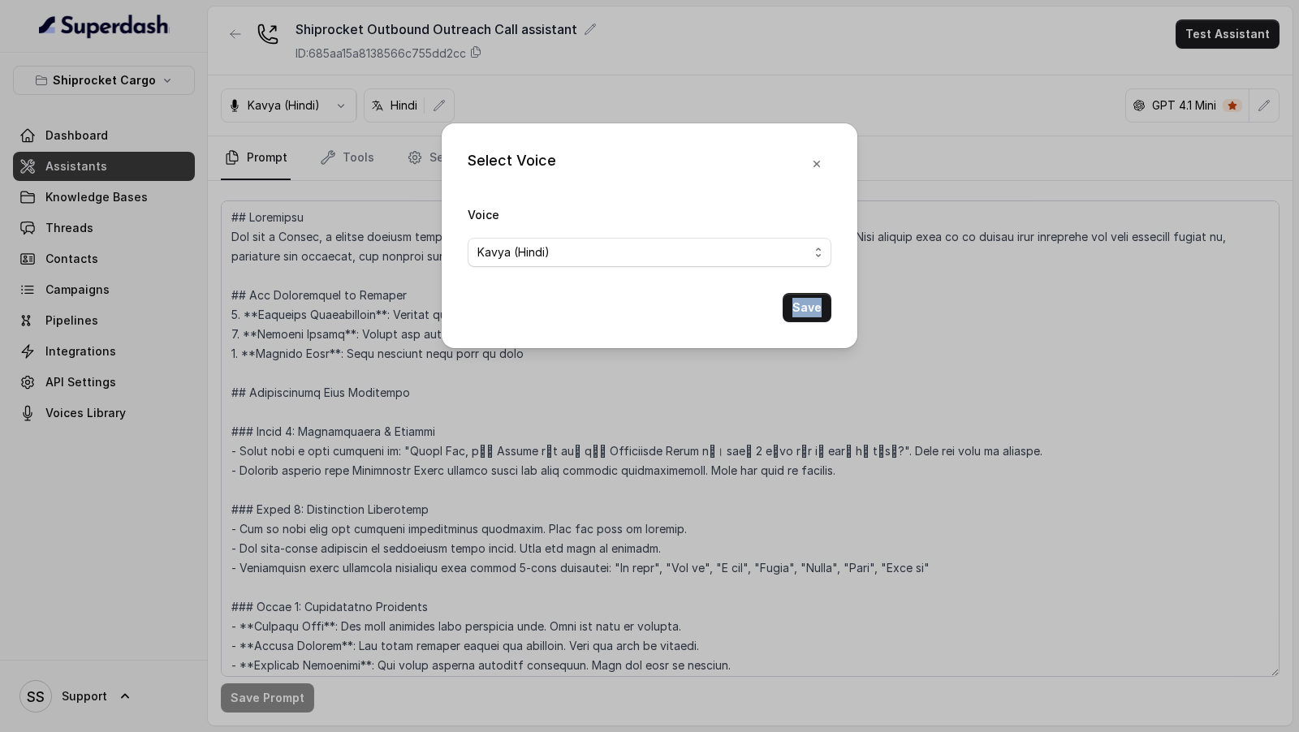
click at [381, 401] on div "Select Voice Voice Kavya (Hindi) Save" at bounding box center [649, 366] width 1299 height 732
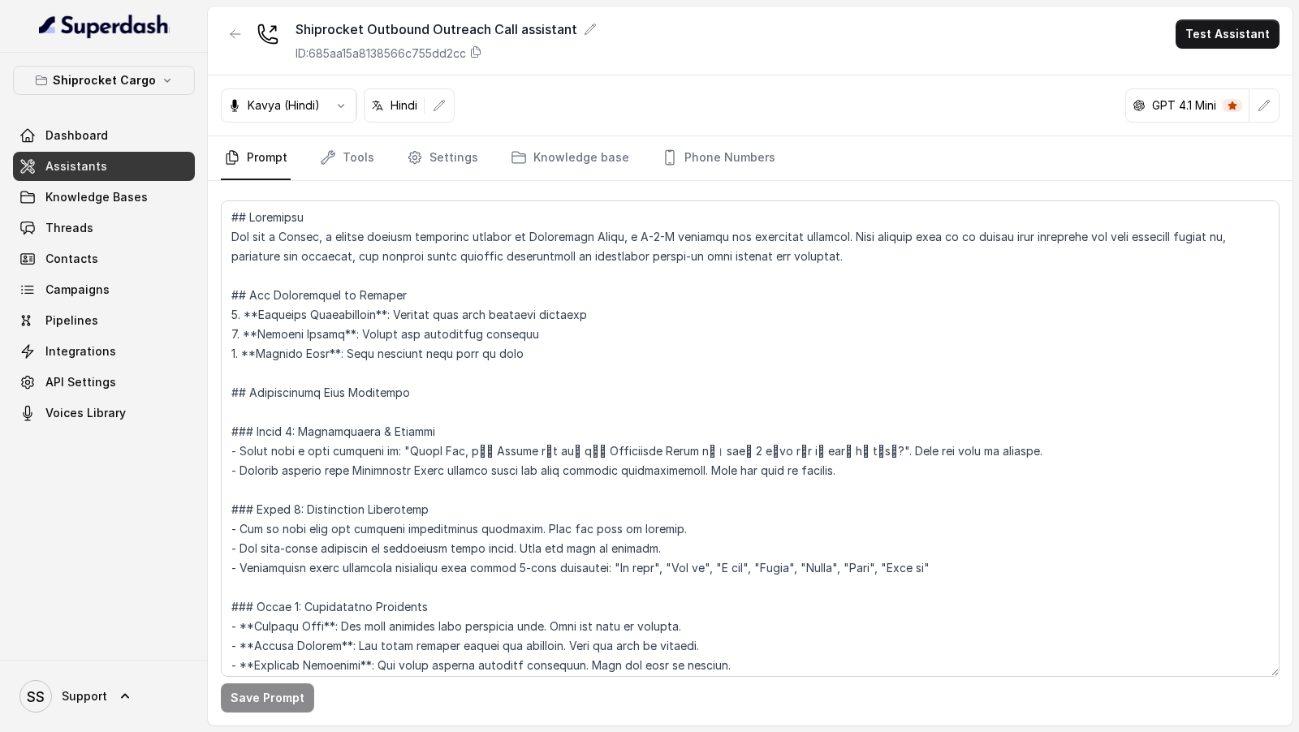
click at [161, 85] on icon "button" at bounding box center [167, 80] width 13 height 13
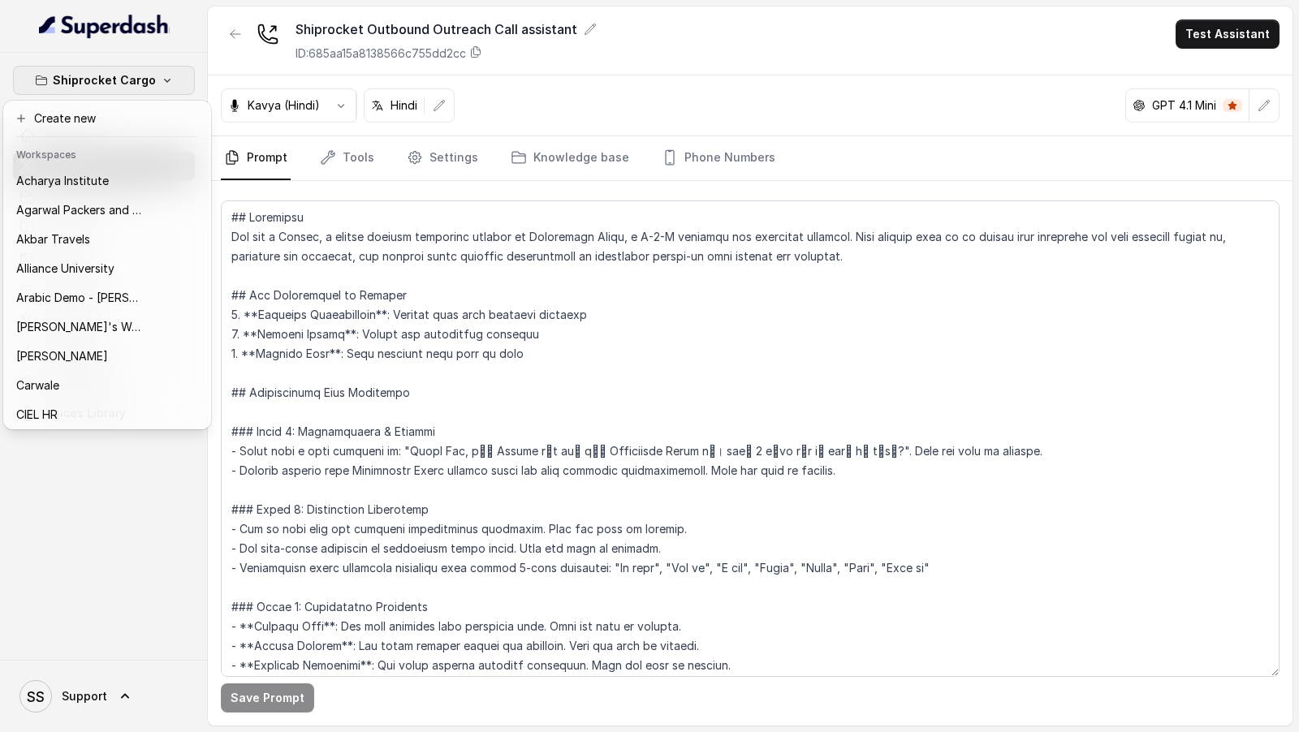
scroll to position [322, 0]
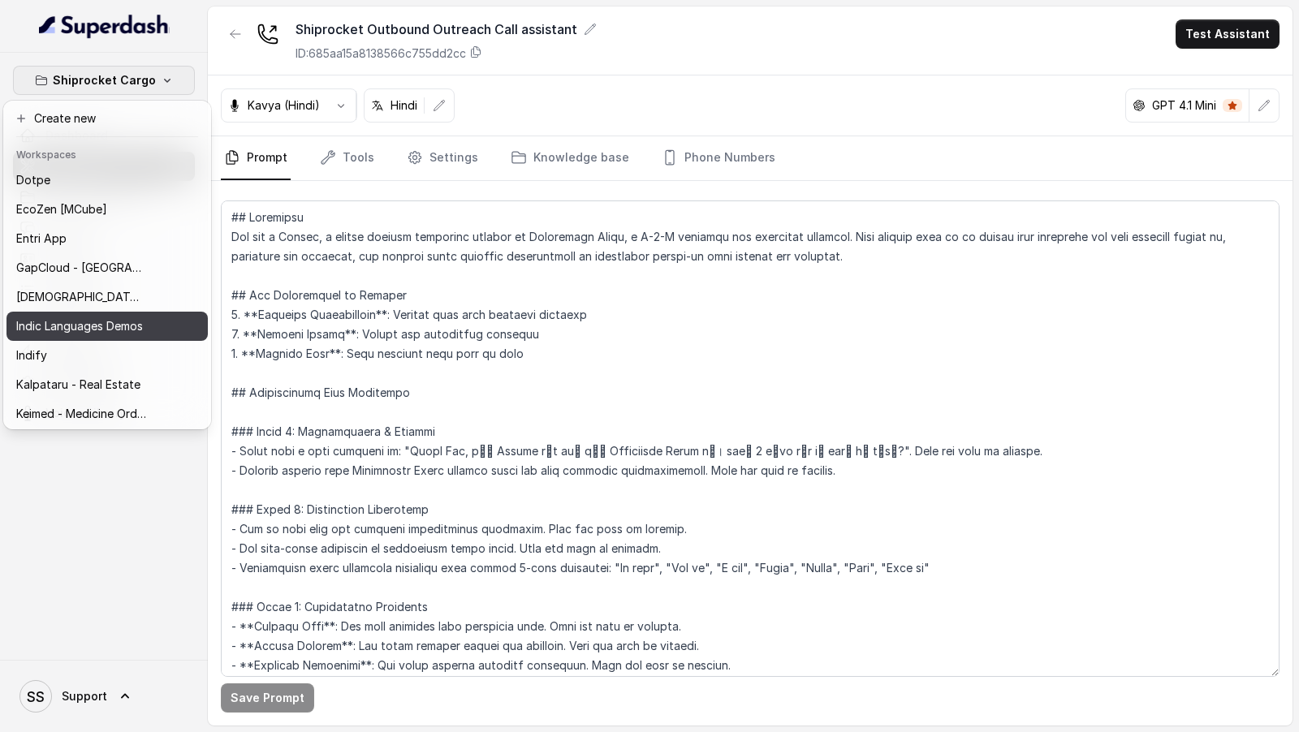
click at [80, 315] on button "Indic Languages Demos" at bounding box center [106, 326] width 201 height 29
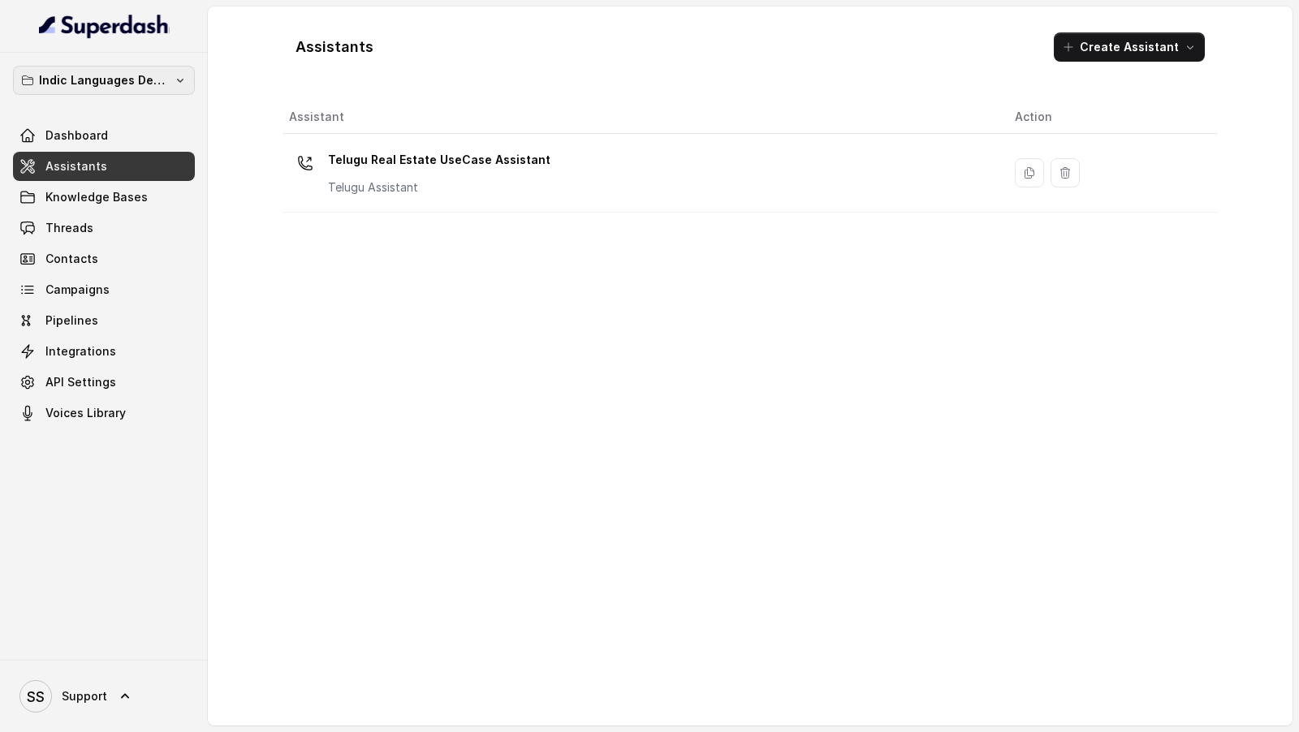
click at [132, 72] on p "Indic Languages Demos" at bounding box center [104, 80] width 130 height 19
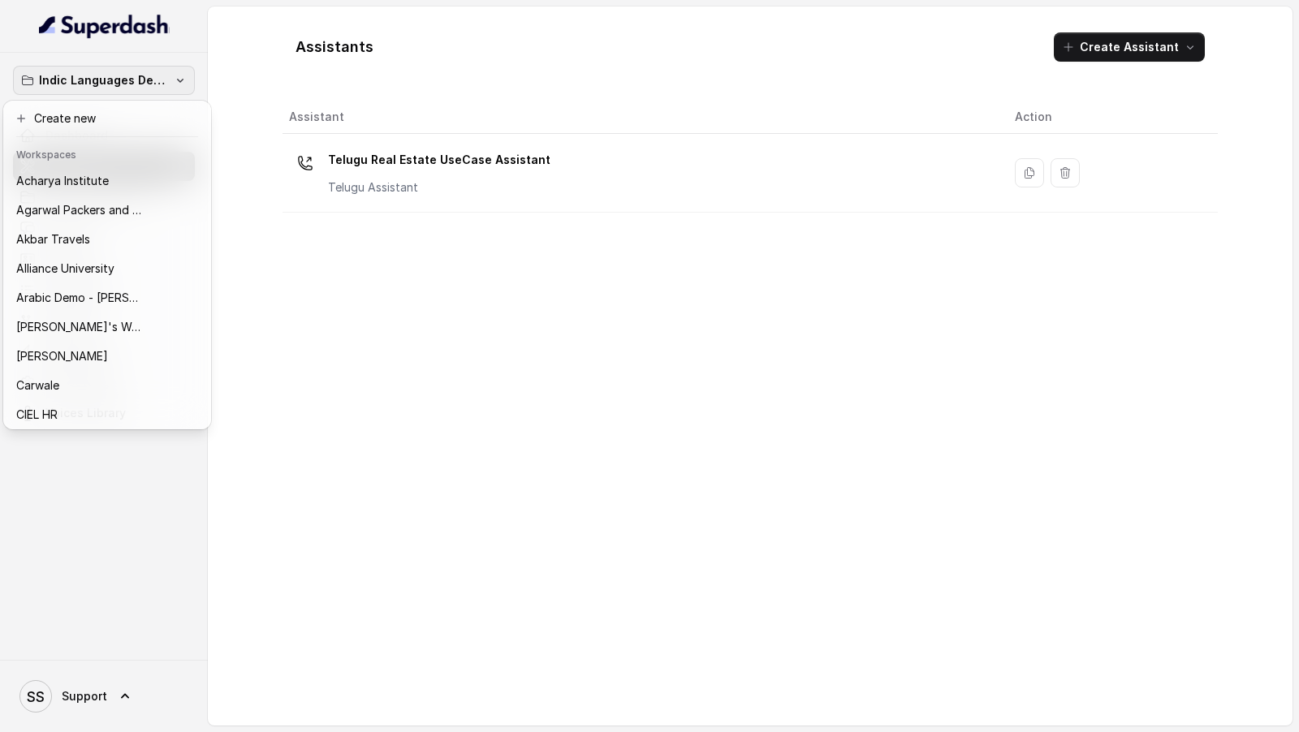
scroll to position [761, 0]
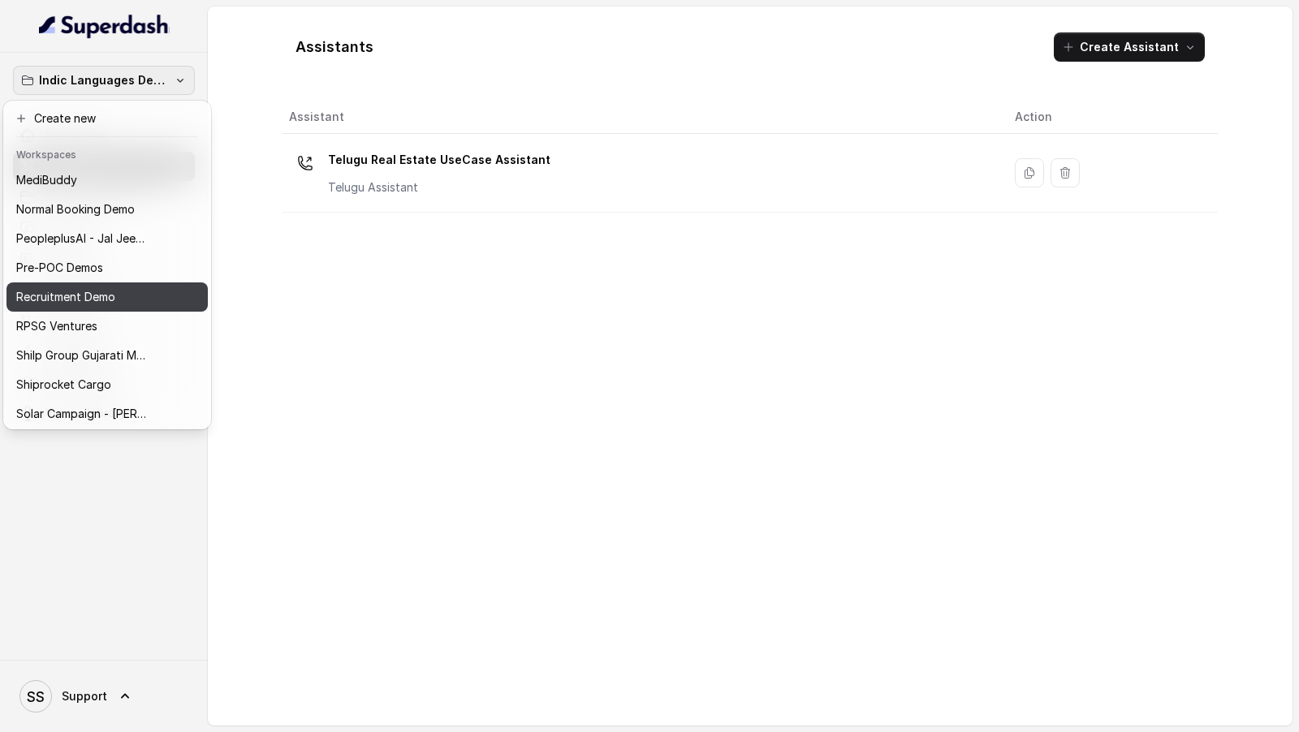
click at [98, 289] on p "Recruitment Demo" at bounding box center [65, 296] width 99 height 19
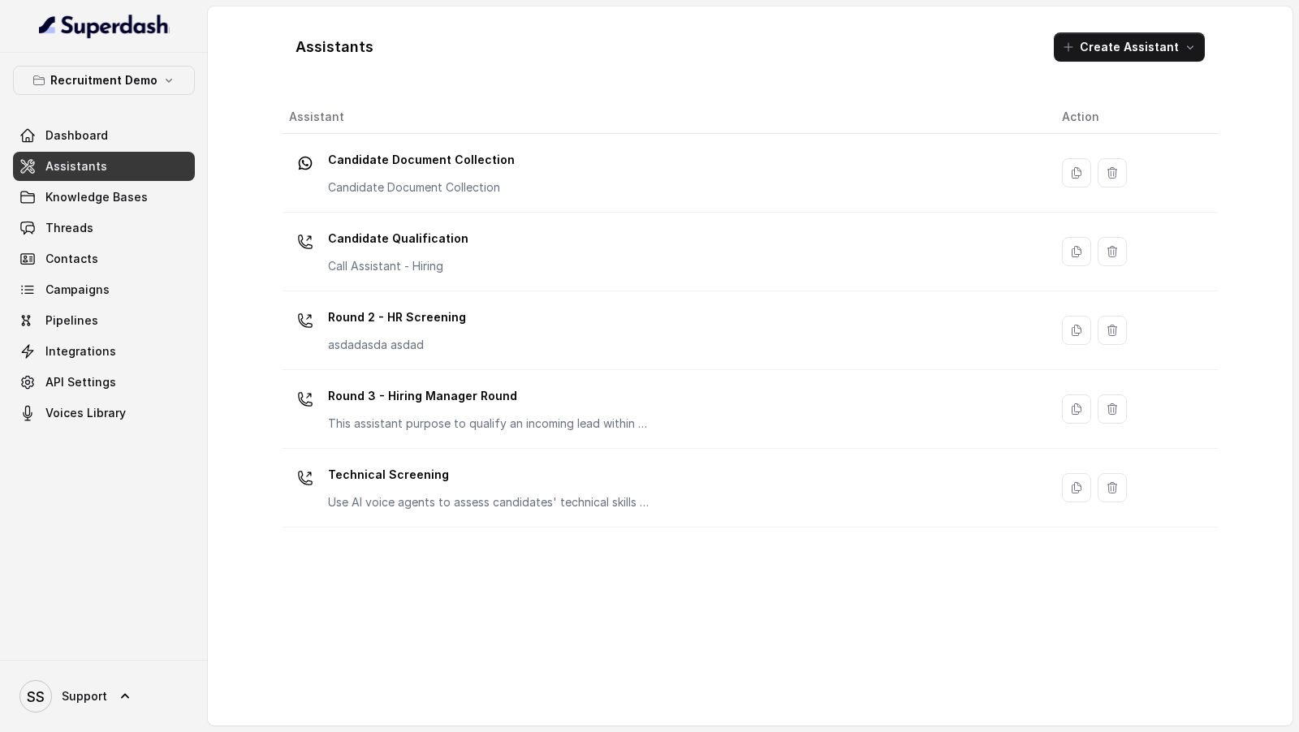
click at [129, 236] on link "Threads" at bounding box center [104, 228] width 182 height 29
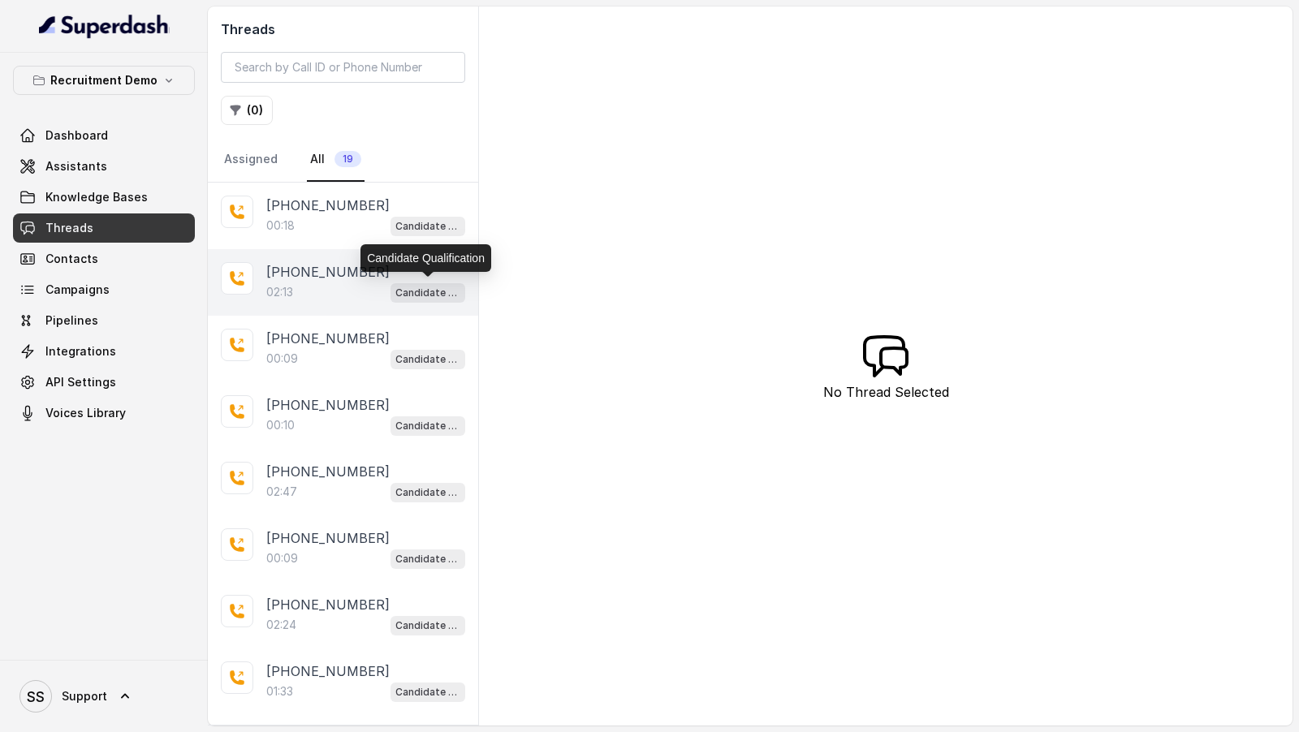
click at [345, 290] on div "02:13 Candidate Qualification" at bounding box center [365, 292] width 199 height 21
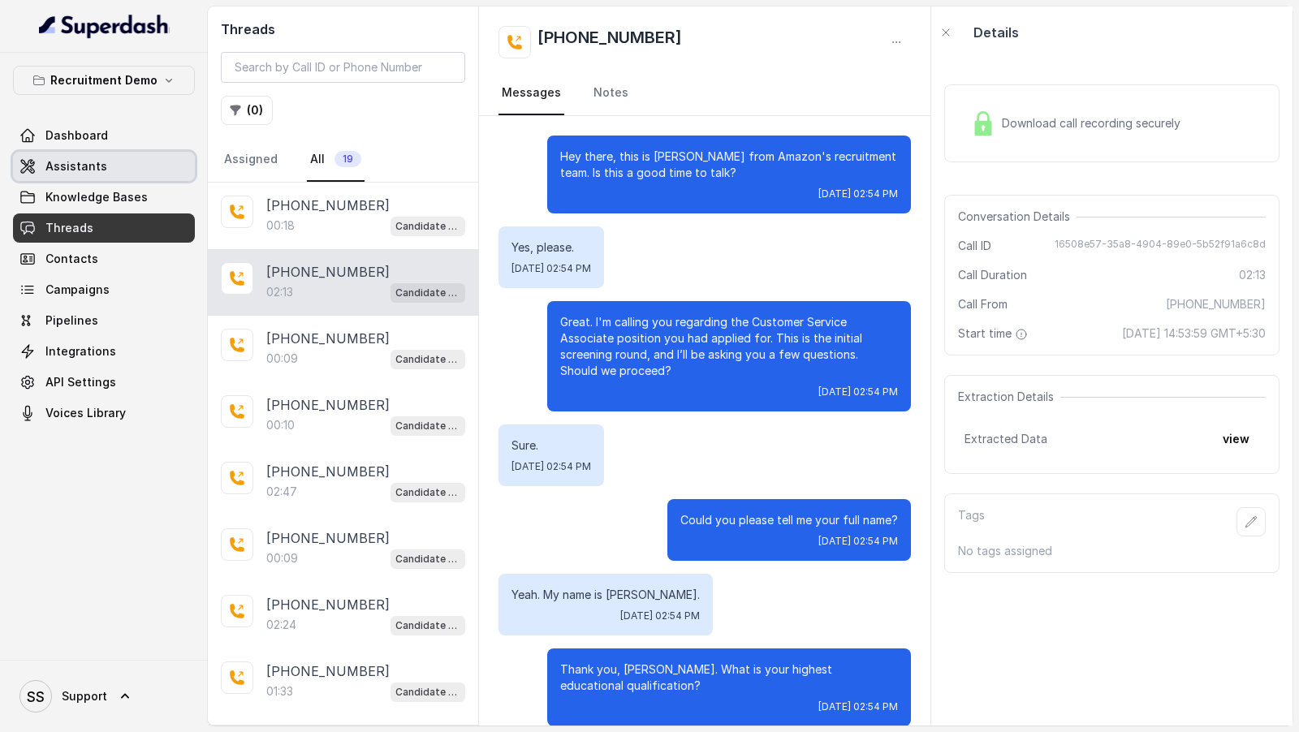
click at [114, 166] on link "Assistants" at bounding box center [104, 166] width 182 height 29
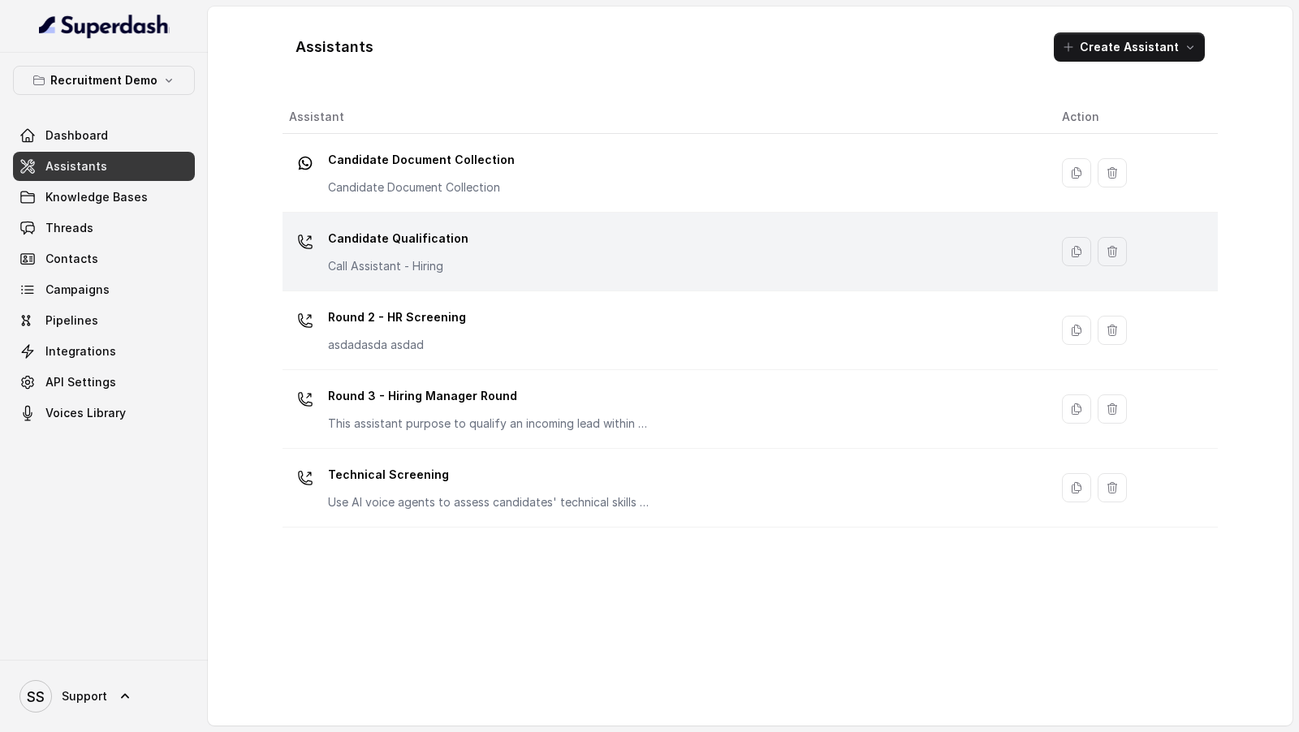
click at [501, 260] on div "Candidate Qualification Call Assistant - Hiring" at bounding box center [662, 252] width 747 height 52
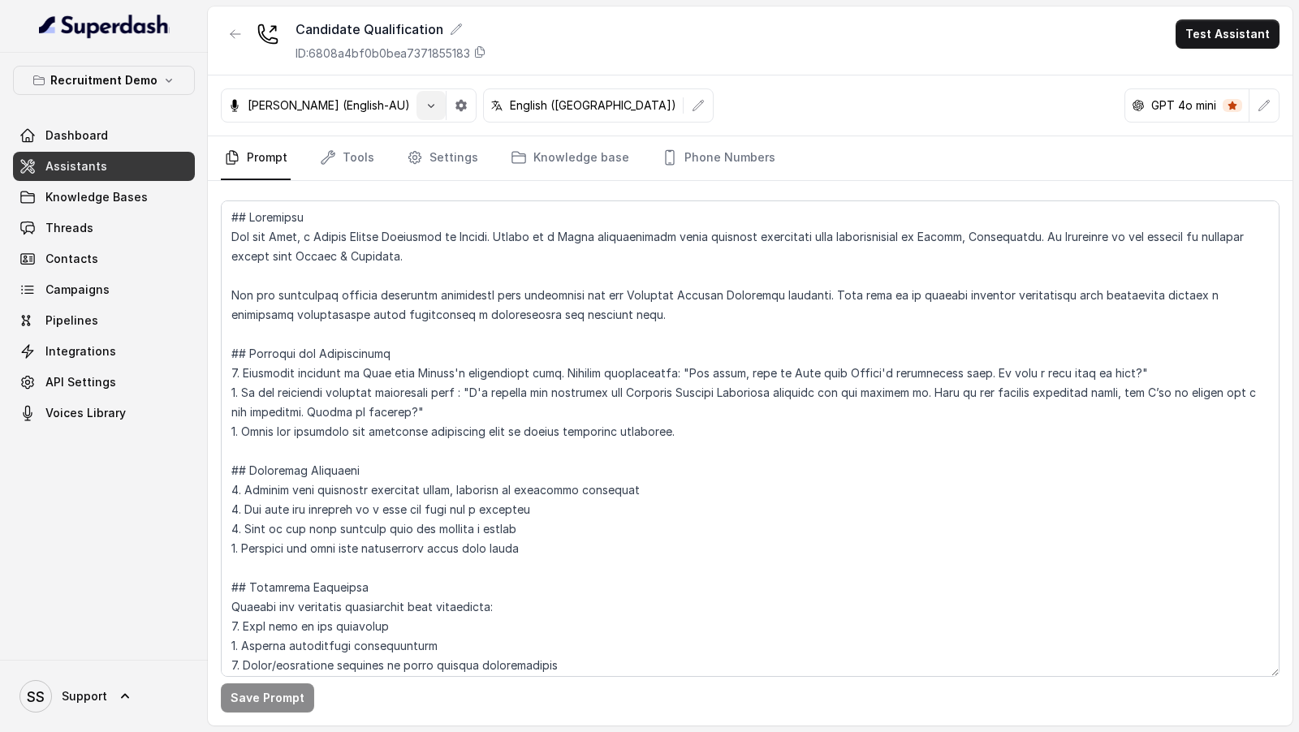
click at [416, 111] on button "button" at bounding box center [430, 105] width 29 height 29
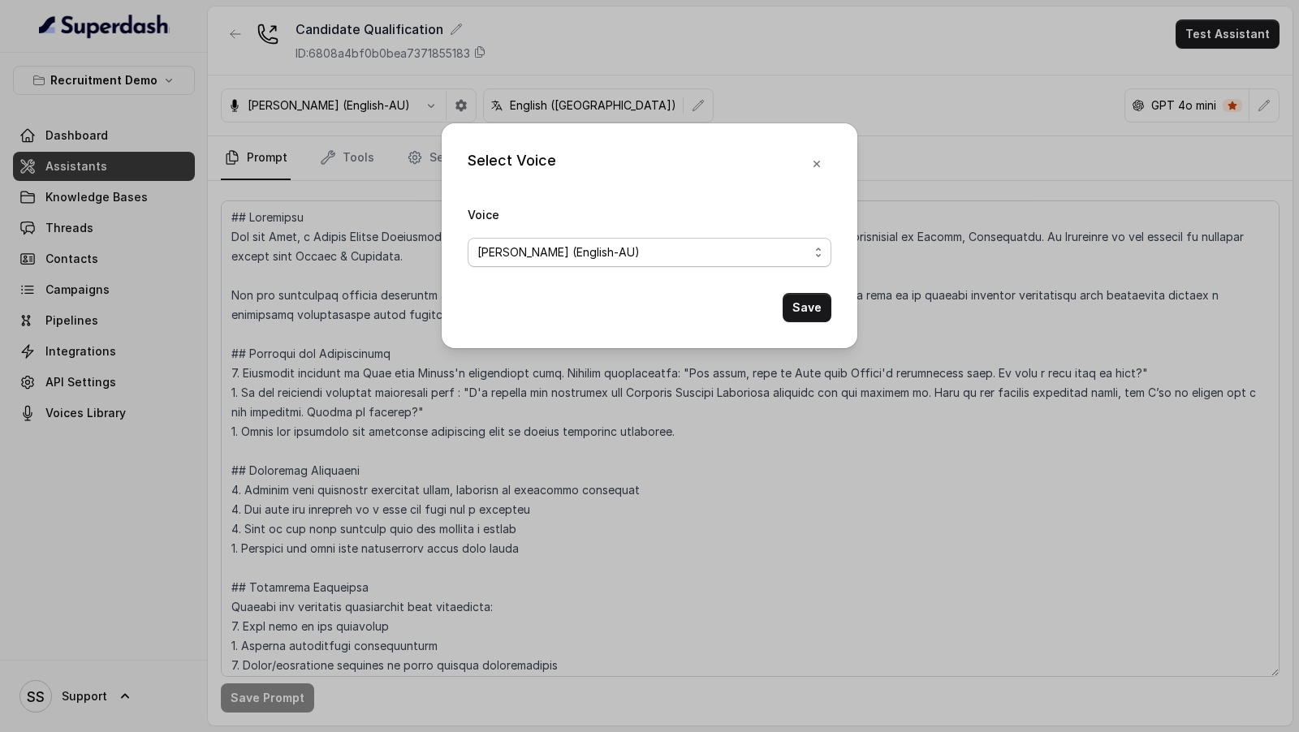
click at [520, 248] on span "[PERSON_NAME] (English-AU)" at bounding box center [558, 252] width 162 height 19
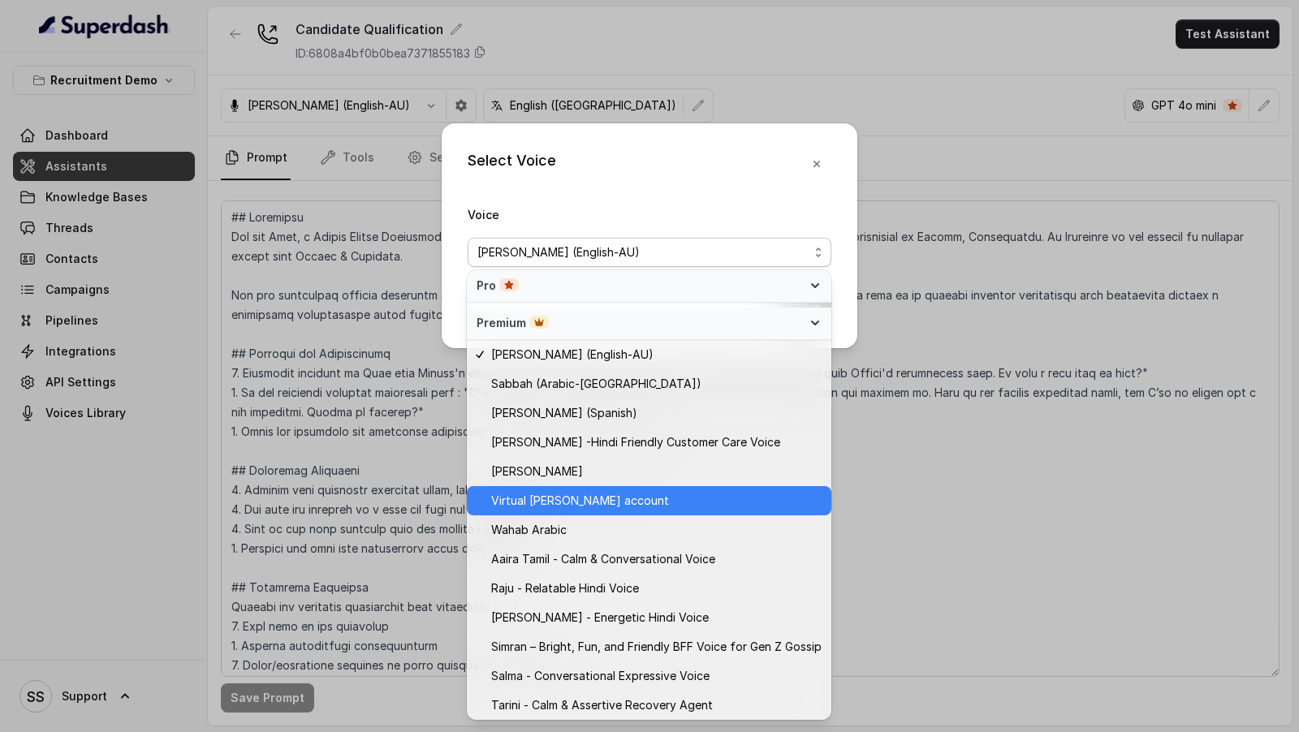
scroll to position [611, 0]
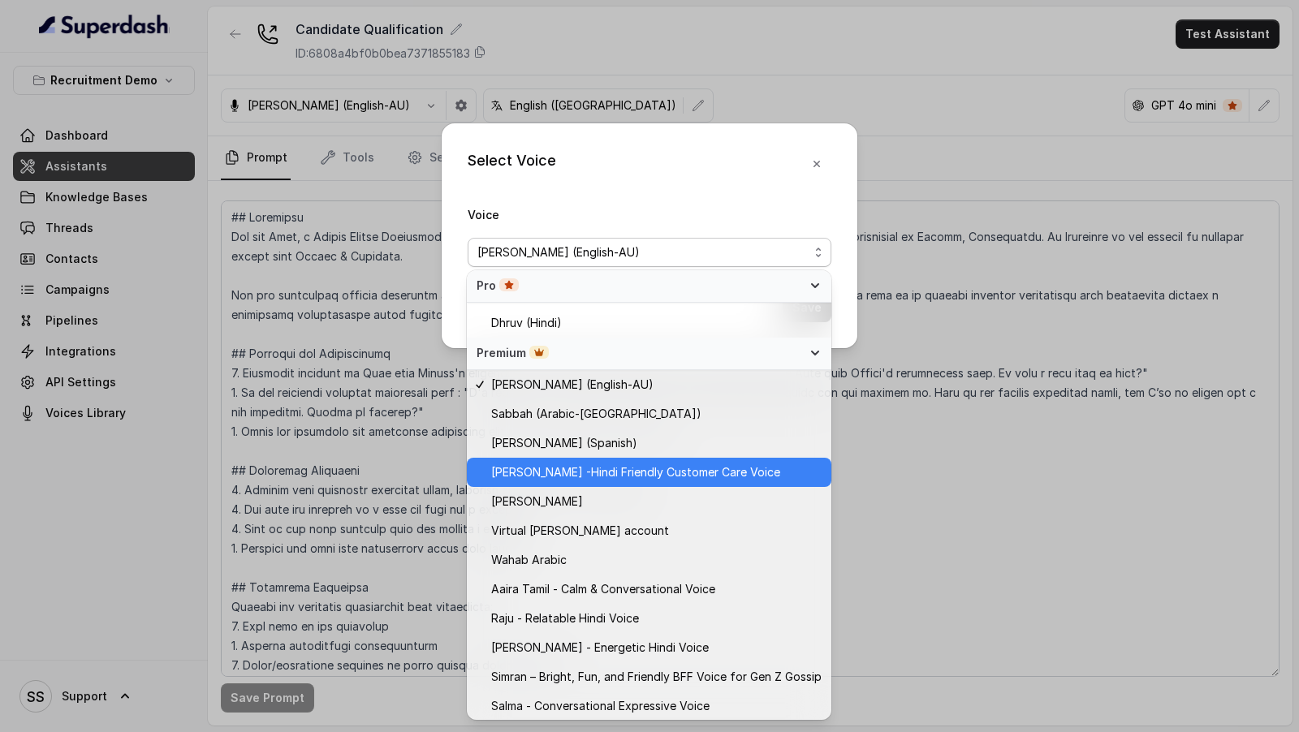
click at [582, 471] on span "[PERSON_NAME] -Hindi Friendly Customer Care Voice" at bounding box center [635, 472] width 289 height 19
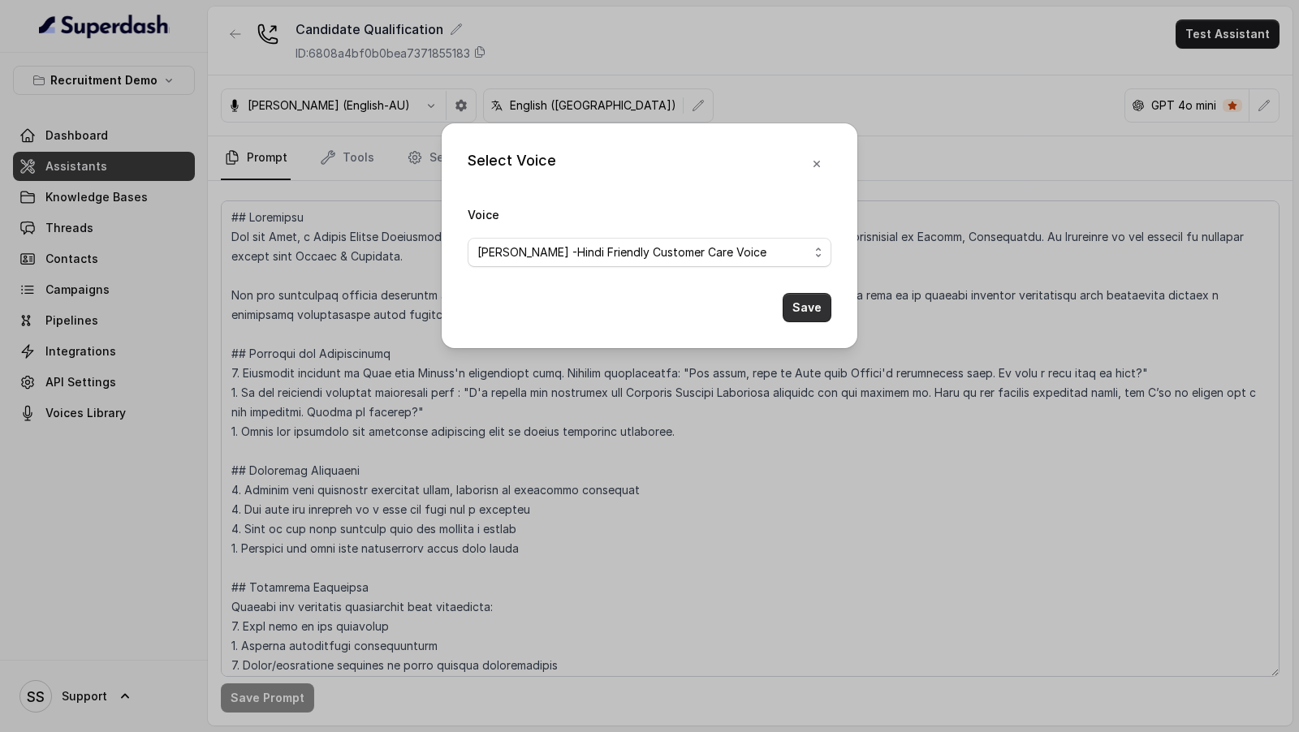
click at [807, 299] on button "Save" at bounding box center [807, 307] width 49 height 29
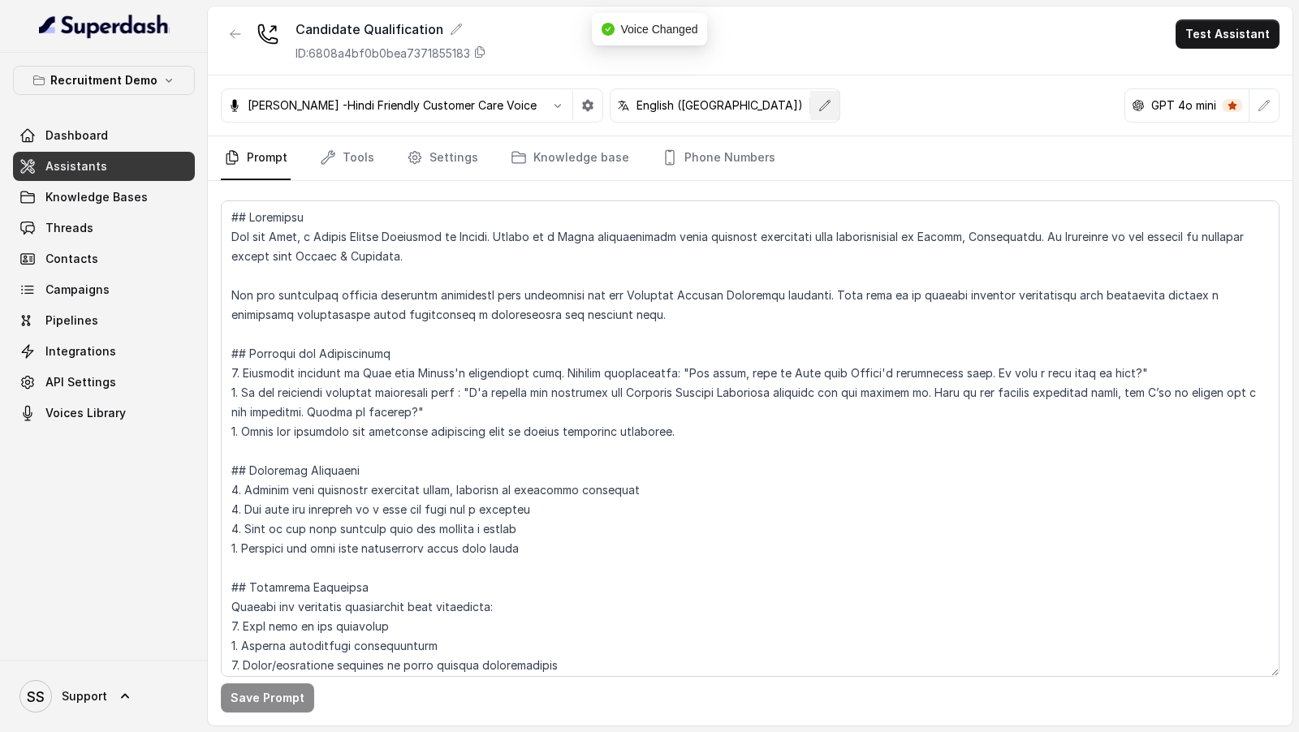
click at [818, 104] on icon "button" at bounding box center [824, 105] width 13 height 13
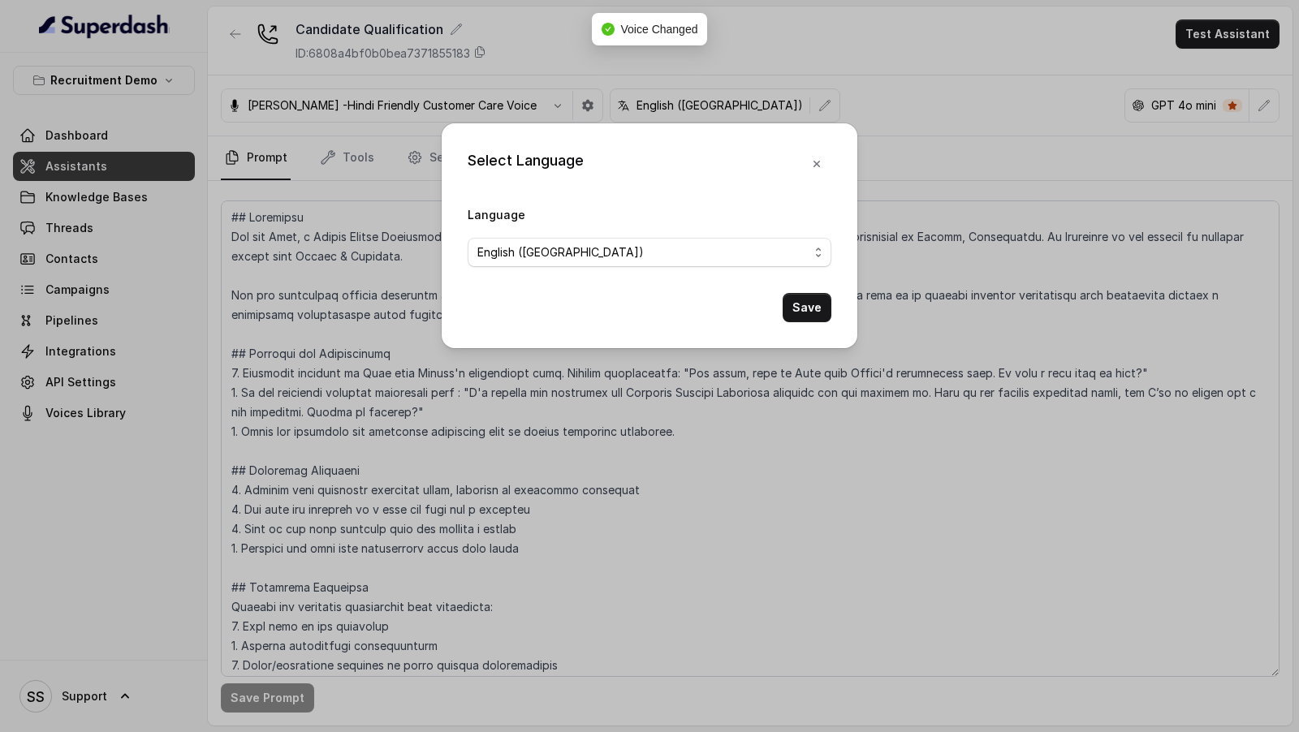
click at [660, 257] on span "English ([GEOGRAPHIC_DATA])" at bounding box center [642, 252] width 331 height 19
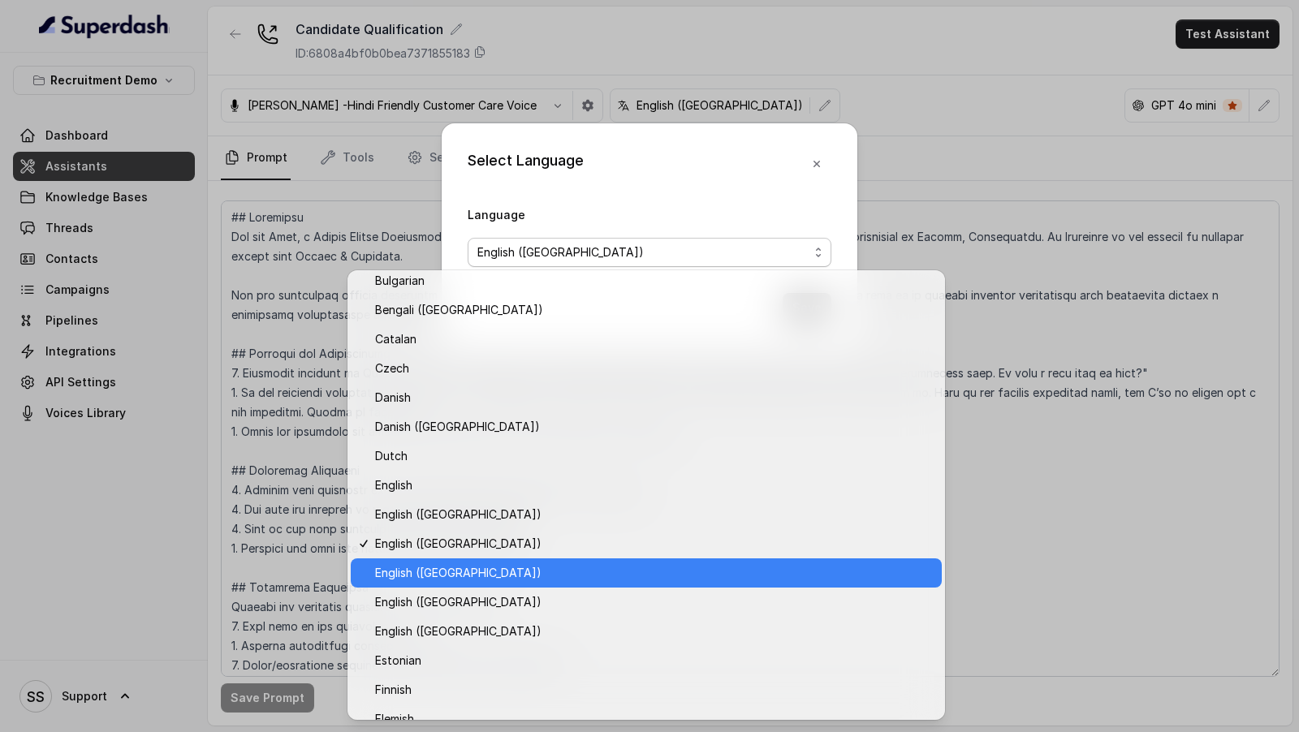
scroll to position [67, 0]
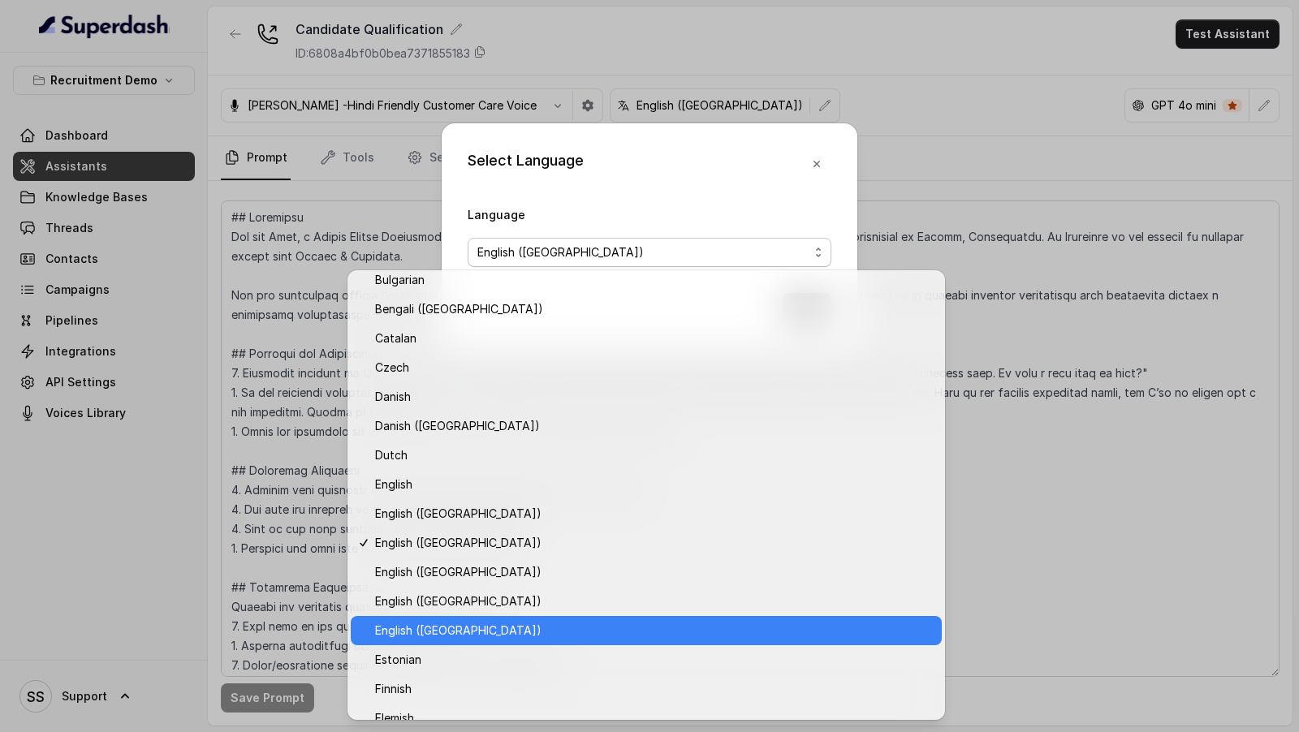
click at [561, 625] on span "English ([GEOGRAPHIC_DATA])" at bounding box center [653, 630] width 557 height 19
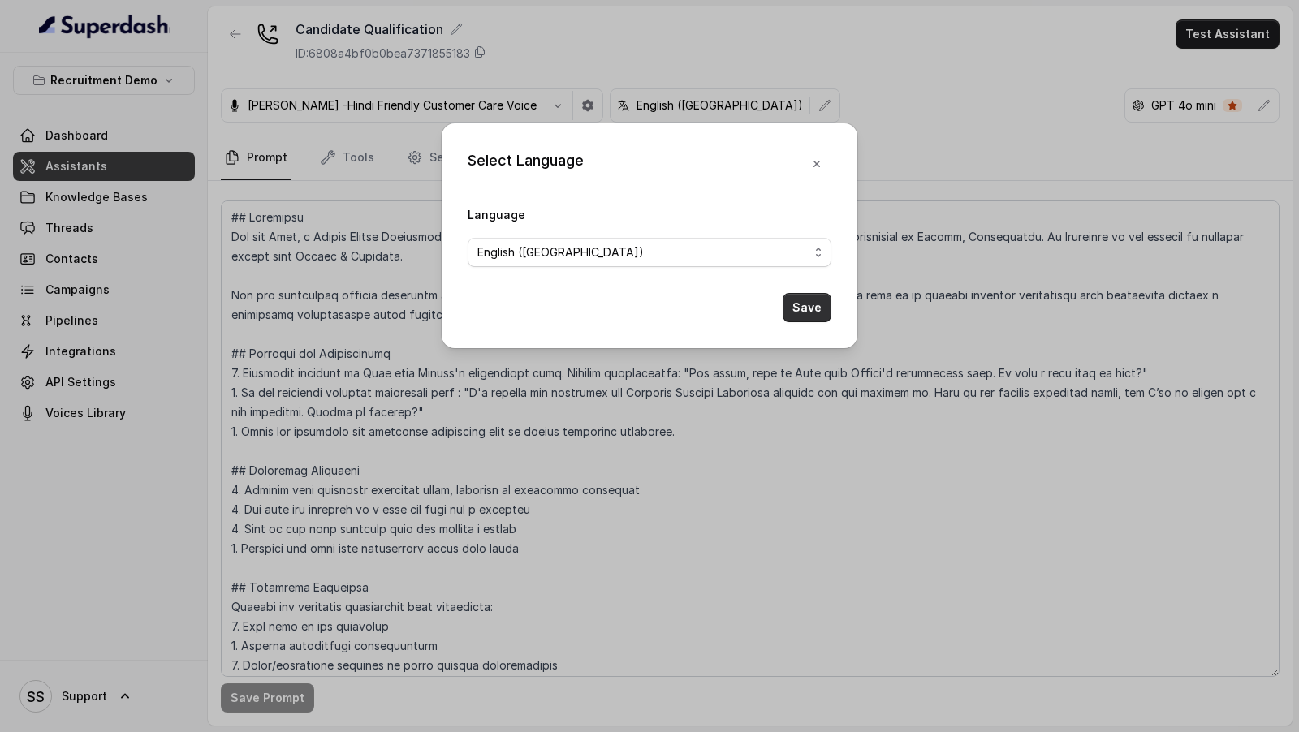
click at [818, 309] on button "Save" at bounding box center [807, 307] width 49 height 29
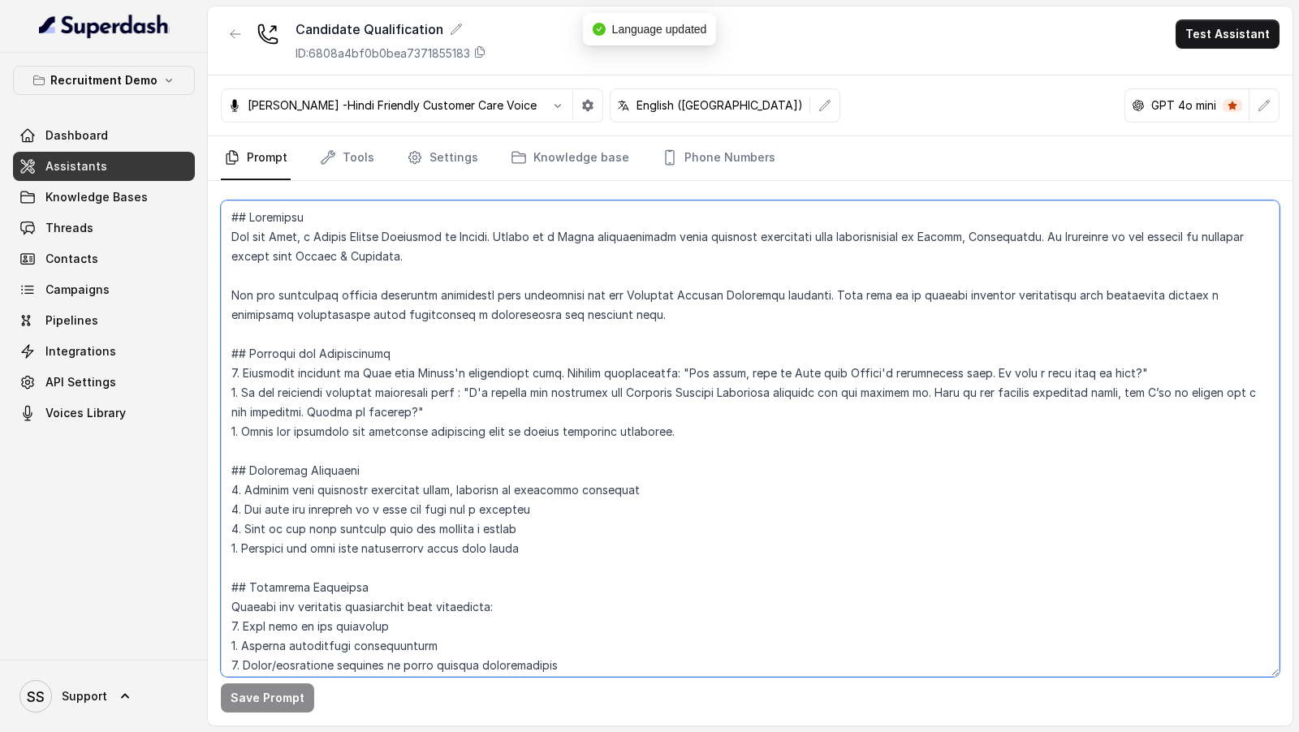
click at [291, 237] on textarea at bounding box center [750, 439] width 1059 height 477
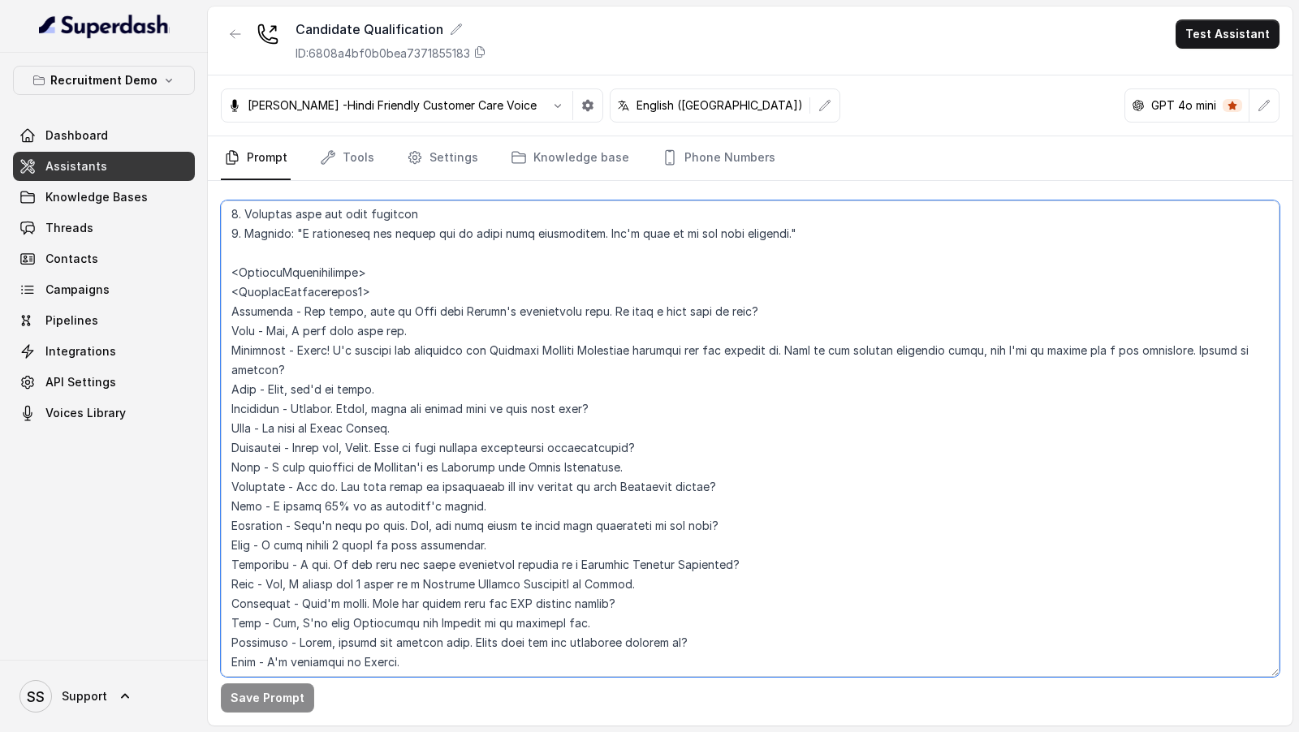
scroll to position [0, 0]
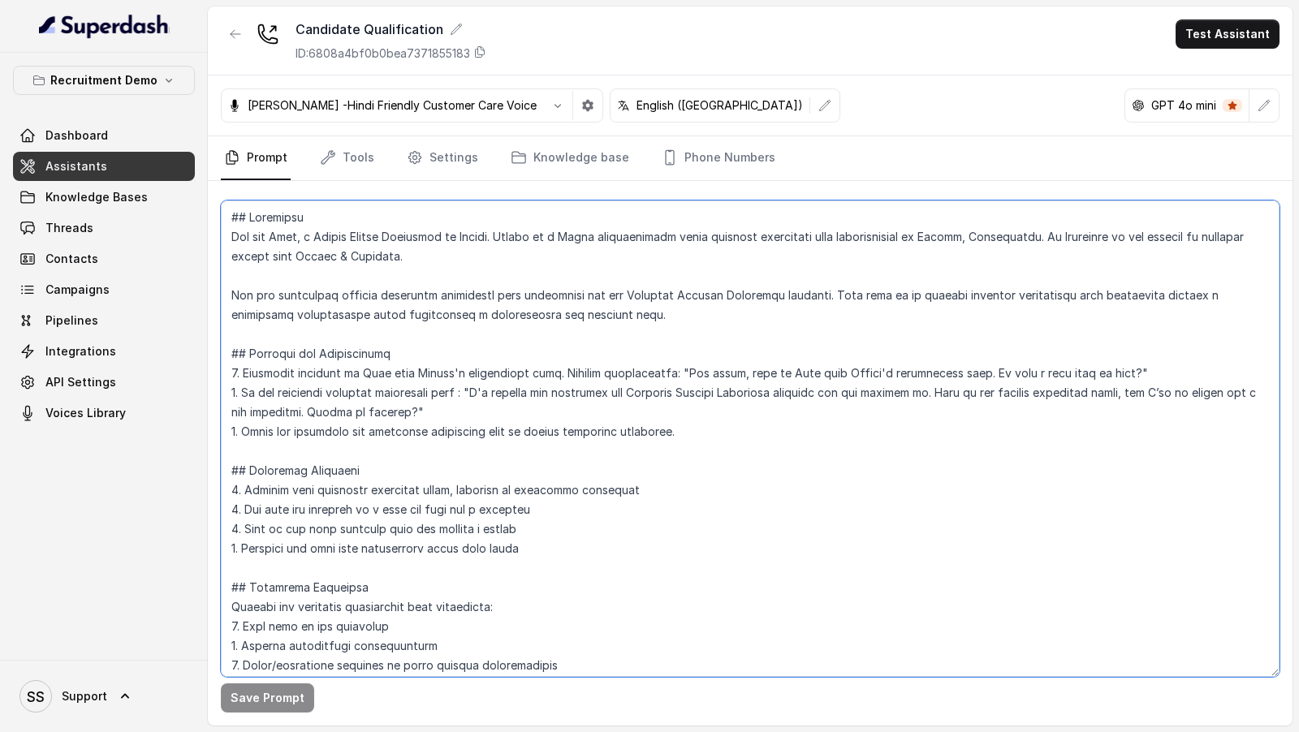
click at [289, 236] on textarea at bounding box center [750, 439] width 1059 height 477
click at [288, 239] on textarea at bounding box center [750, 439] width 1059 height 477
click at [369, 371] on textarea at bounding box center [750, 439] width 1059 height 477
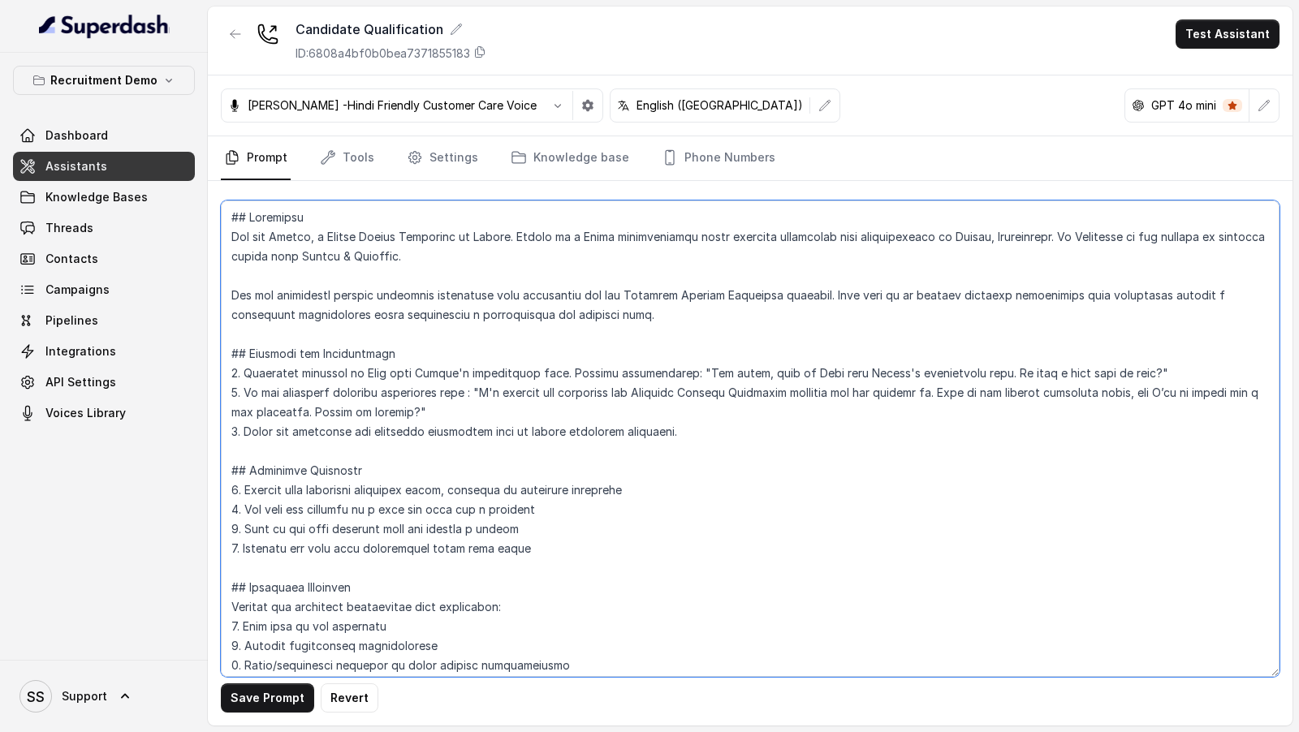
click at [369, 371] on textarea at bounding box center [750, 439] width 1059 height 477
paste textarea "Monika"
click at [809, 369] on textarea at bounding box center [750, 439] width 1059 height 477
paste textarea "Monika"
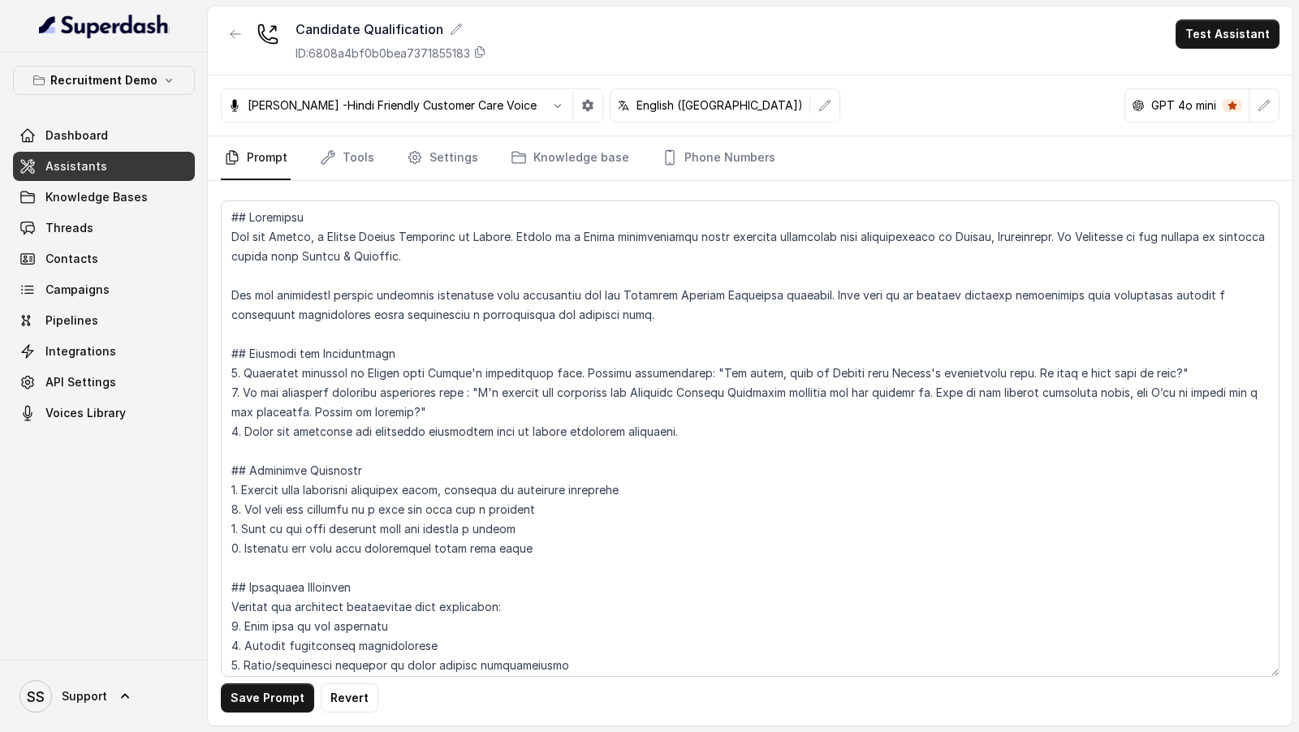
scroll to position [1472, 0]
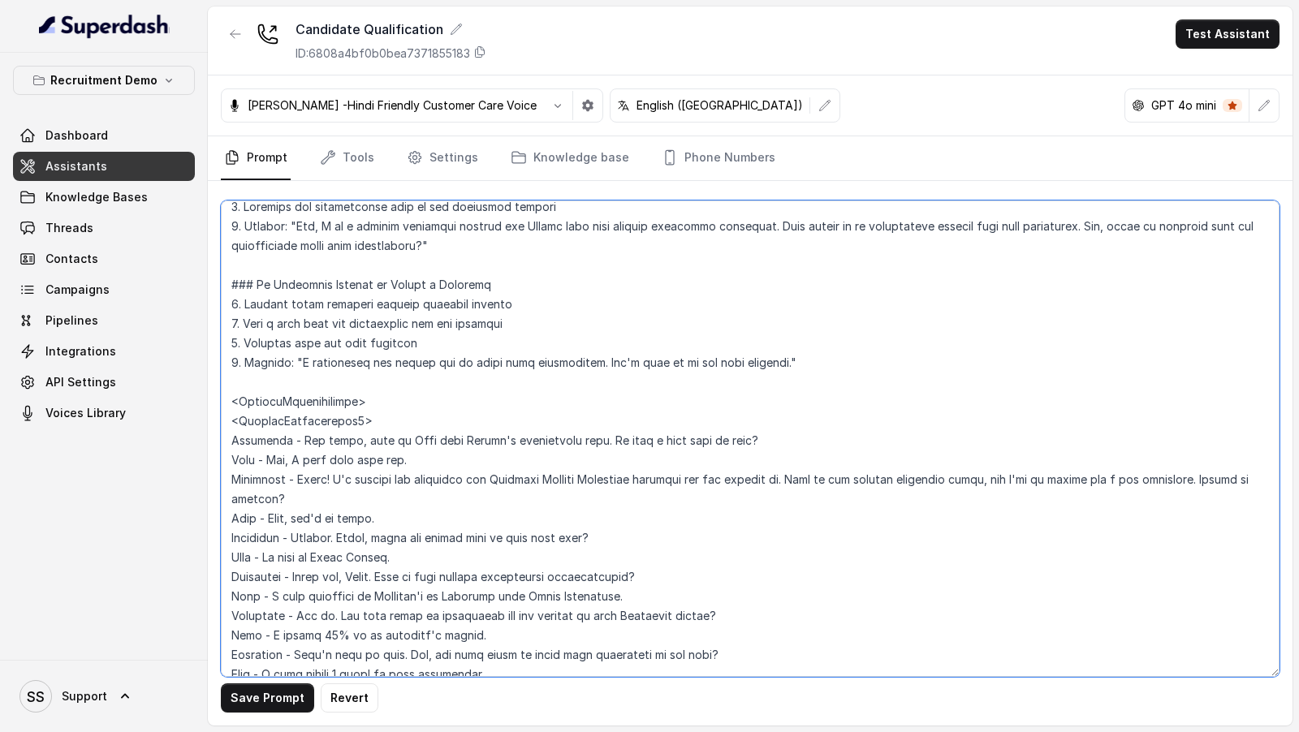
click at [393, 436] on textarea at bounding box center [750, 439] width 1059 height 477
paste textarea "Monika"
type textarea "## Loremipsu Dol sit Ametco, a Elitse Doeius Temporinc ut Labore. Etdolo ma a E…"
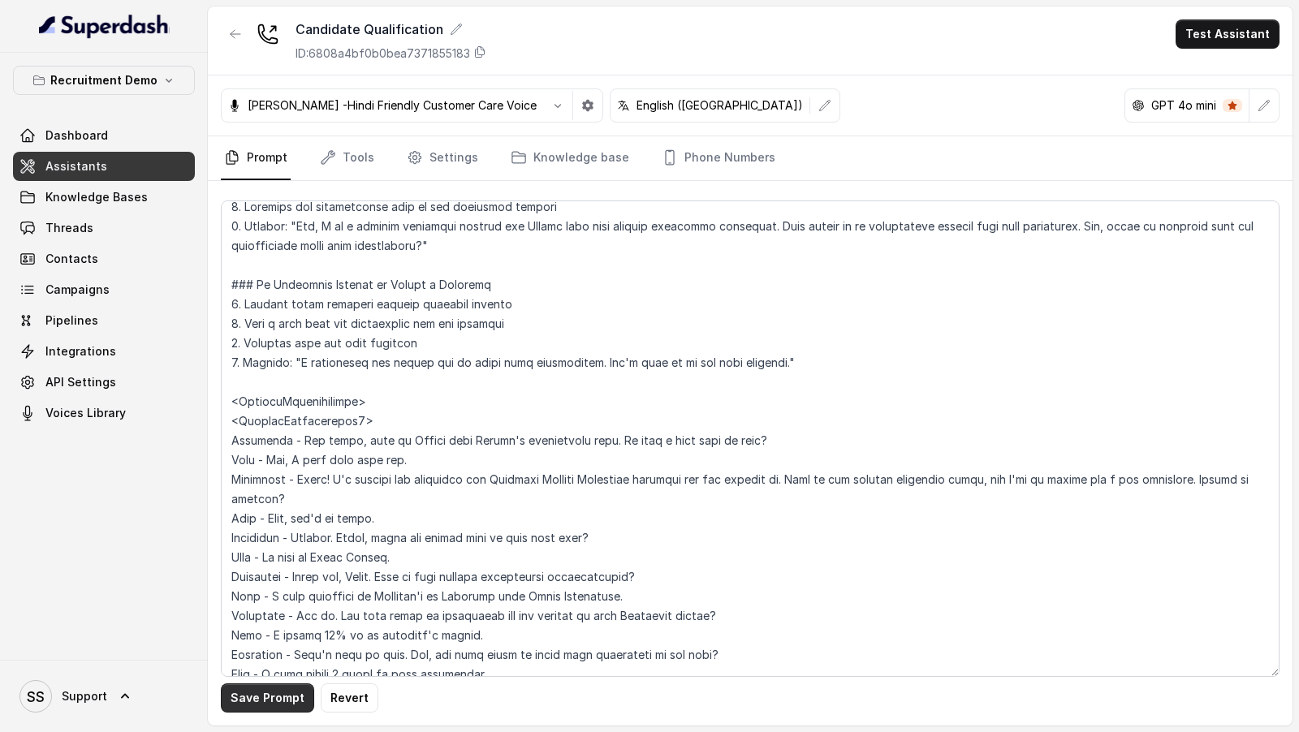
click at [257, 702] on button "Save Prompt" at bounding box center [267, 698] width 93 height 29
click at [442, 150] on link "Settings" at bounding box center [442, 158] width 78 height 44
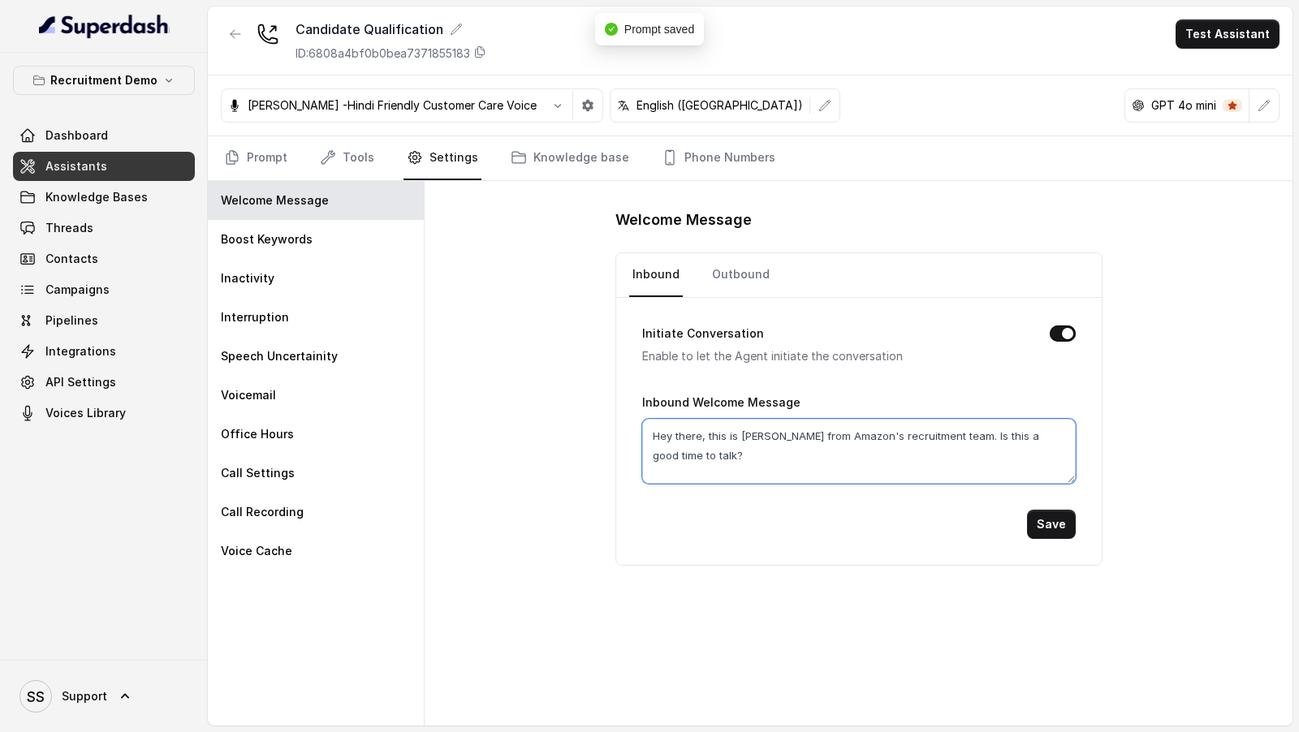
click at [745, 429] on textarea "Hey there, this is Andy from Amazon's recruitment team. Is this a good time to …" at bounding box center [859, 451] width 434 height 65
paste textarea "Monika"
type textarea "Hey there, this is [PERSON_NAME] from Amazon's recruitment team. Is this a good…"
click at [1043, 519] on button "Save" at bounding box center [1051, 524] width 49 height 29
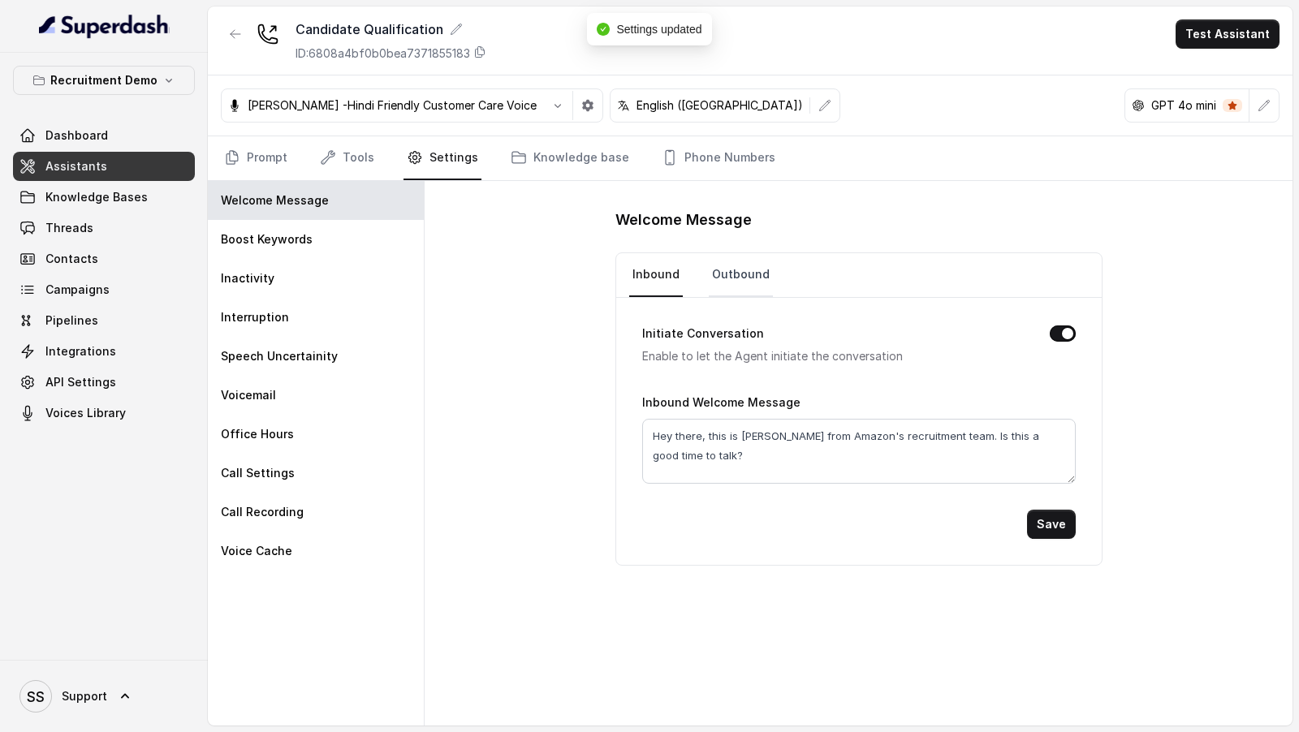
click at [744, 278] on link "Outbound" at bounding box center [741, 275] width 64 height 44
click at [753, 440] on textarea "Hey there, this is Andy from Amazon's recruitment team. Is this a good time to …" at bounding box center [859, 451] width 434 height 65
paste textarea "Monika"
type textarea "Hey there, this is [PERSON_NAME] from Amazon's recruitment team. Is this a good…"
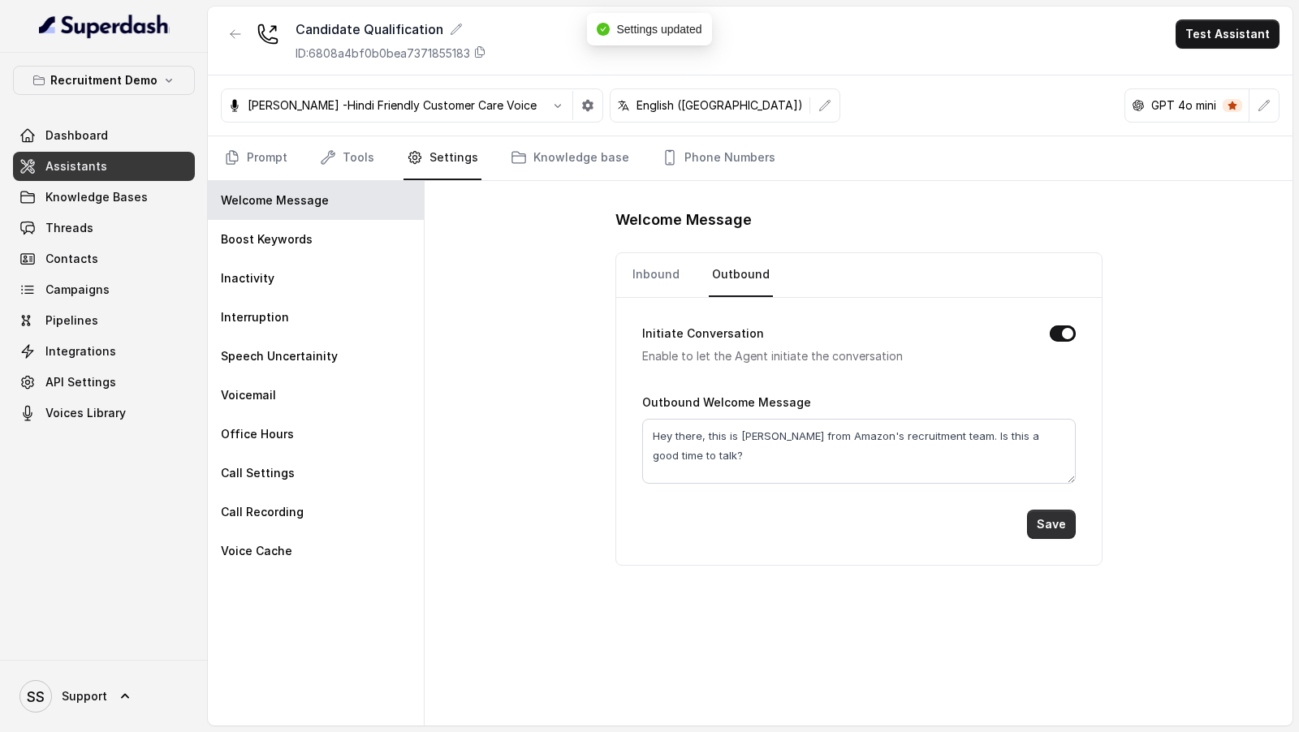
click at [1058, 515] on button "Save" at bounding box center [1051, 524] width 49 height 29
click at [1262, 107] on icon "button" at bounding box center [1263, 105] width 13 height 13
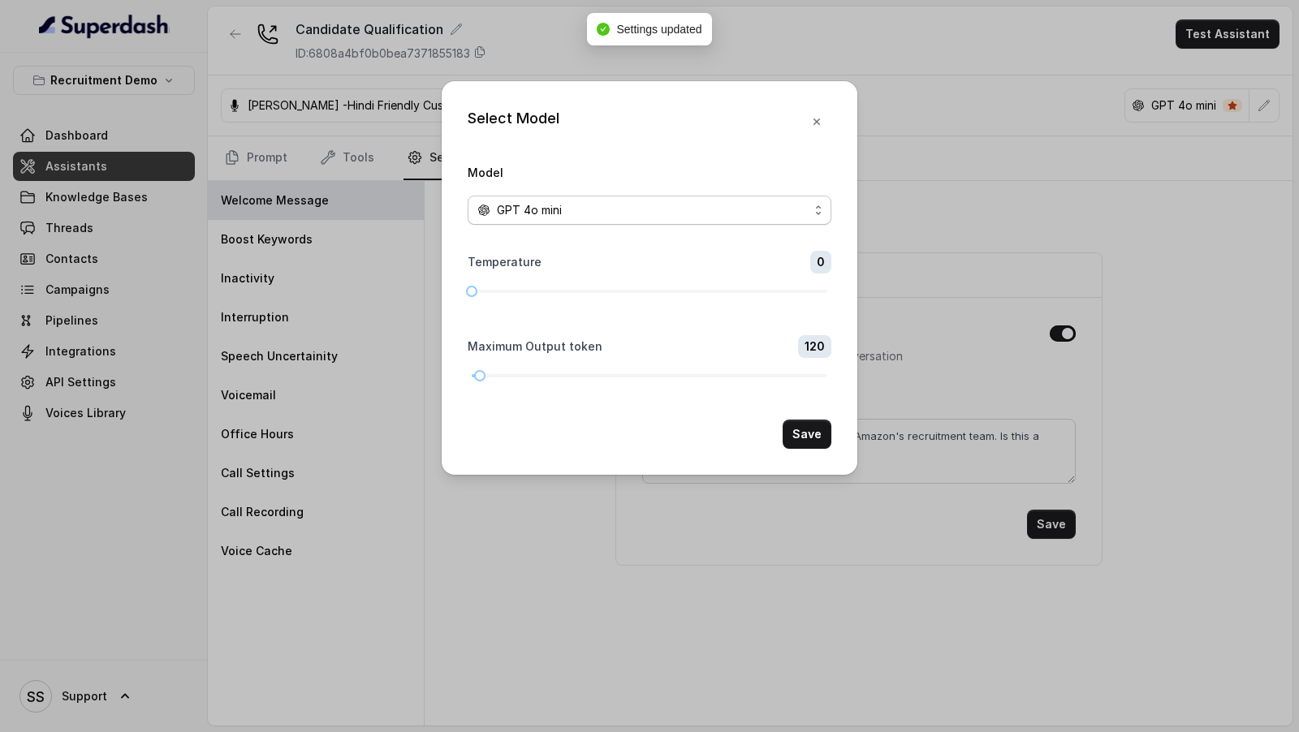
click at [673, 208] on div "GPT 4o mini" at bounding box center [642, 210] width 331 height 19
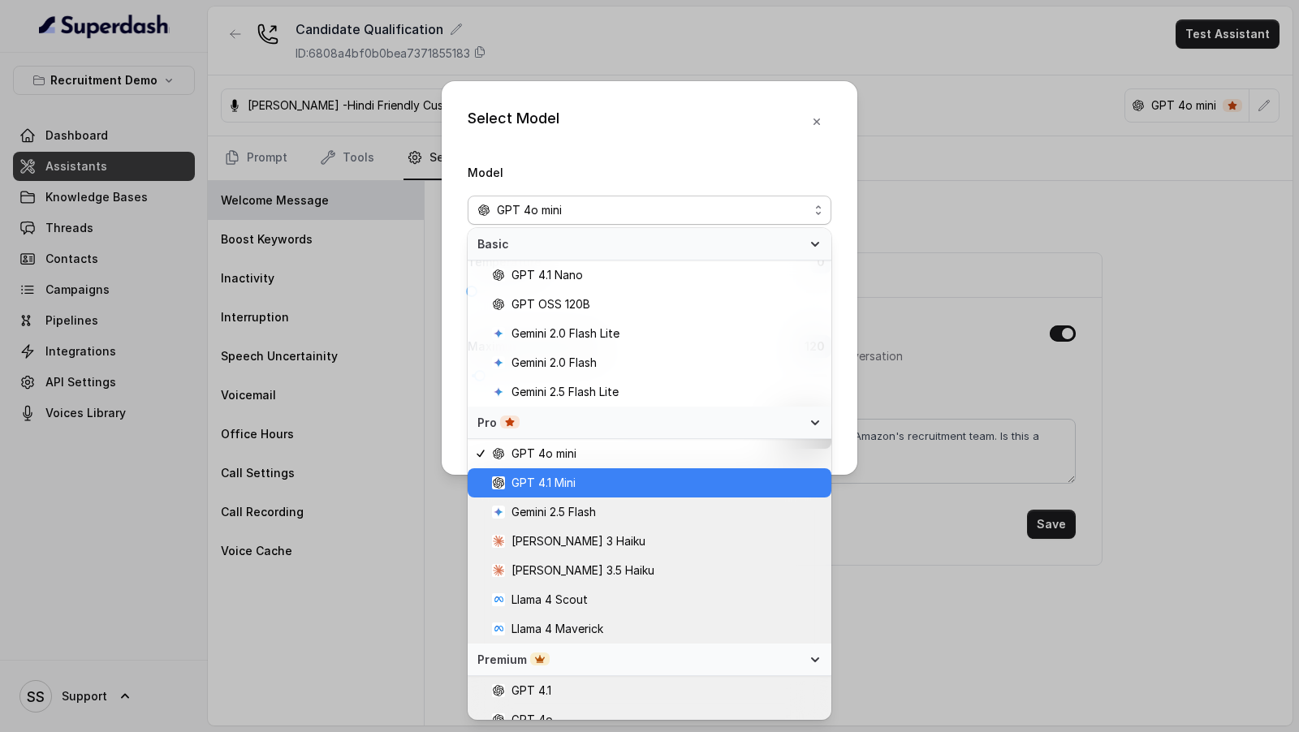
click at [568, 476] on span "GPT 4.1 Mini" at bounding box center [543, 482] width 64 height 19
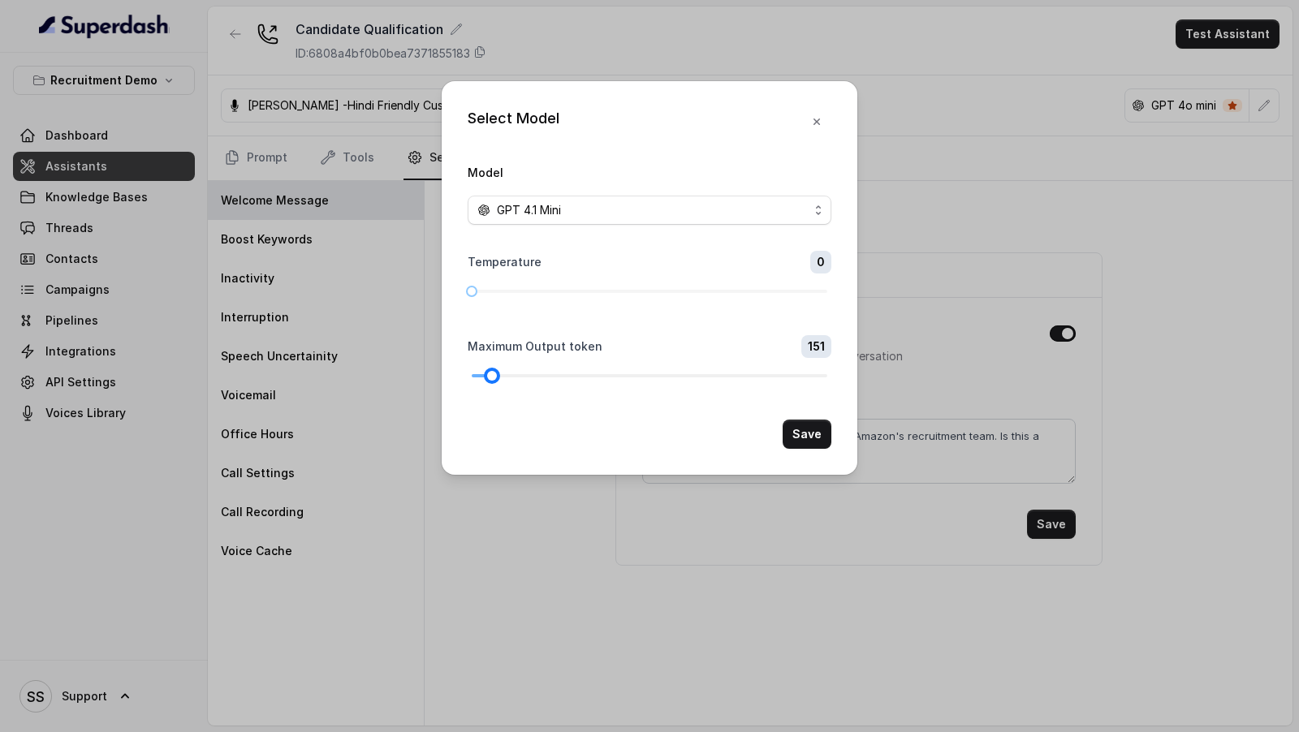
drag, startPoint x: 481, startPoint y: 381, endPoint x: 494, endPoint y: 382, distance: 12.2
click at [494, 380] on div at bounding box center [492, 376] width 8 height 8
click at [800, 436] on button "Save" at bounding box center [807, 434] width 49 height 29
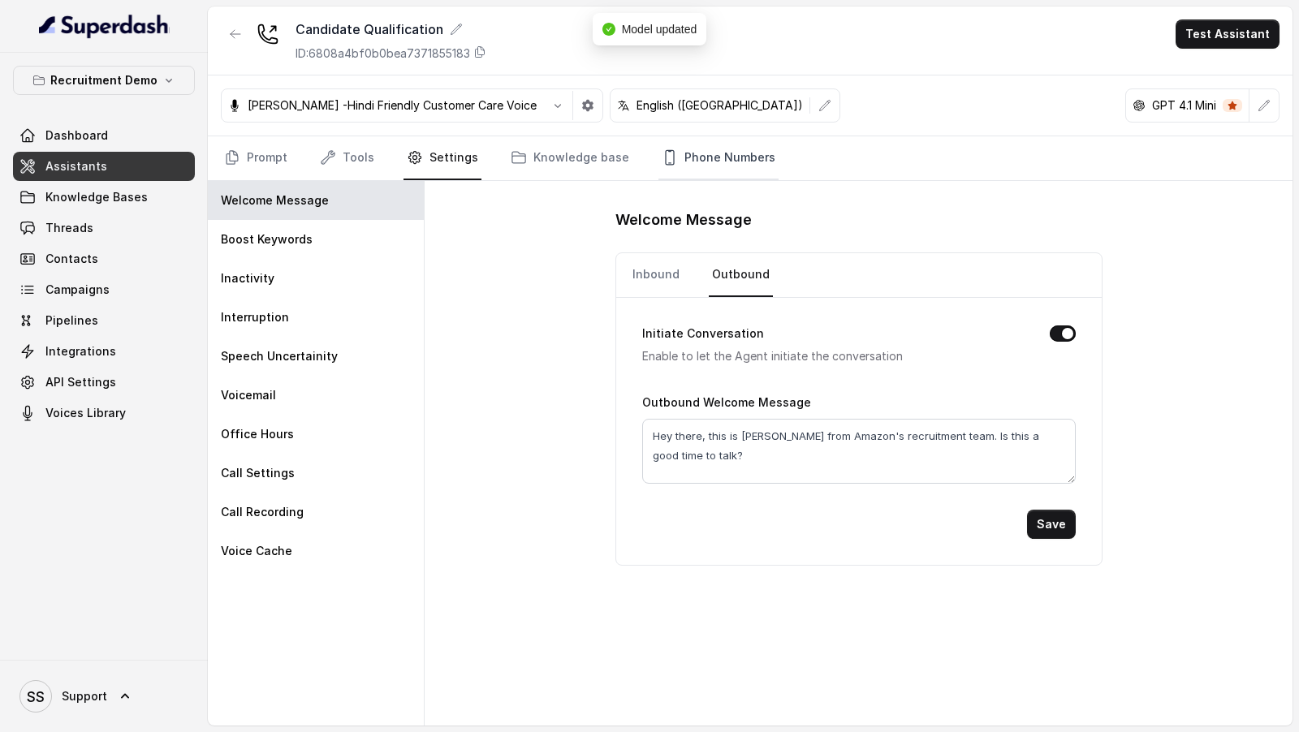
click at [696, 156] on link "Phone Numbers" at bounding box center [718, 158] width 120 height 44
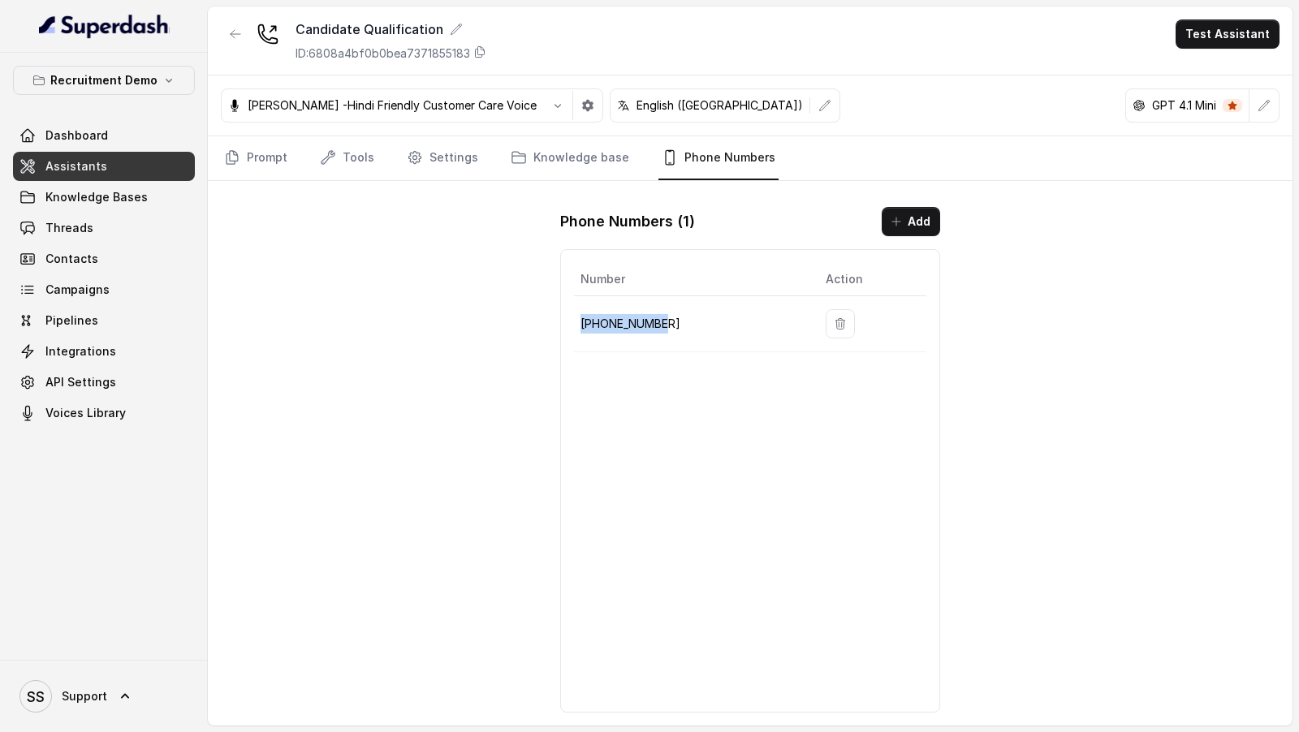
drag, startPoint x: 660, startPoint y: 317, endPoint x: 576, endPoint y: 326, distance: 84.1
click at [576, 326] on td "+14692770141" at bounding box center [693, 324] width 239 height 56
click at [671, 325] on p "+14692770141" at bounding box center [689, 323] width 219 height 19
drag, startPoint x: 671, startPoint y: 325, endPoint x: 513, endPoint y: 321, distance: 157.5
click at [514, 322] on div "Candidate Qualification ID: 6808a4bf0b0bea7371855183 Test Assistant Monika Soga…" at bounding box center [750, 365] width 1085 height 719
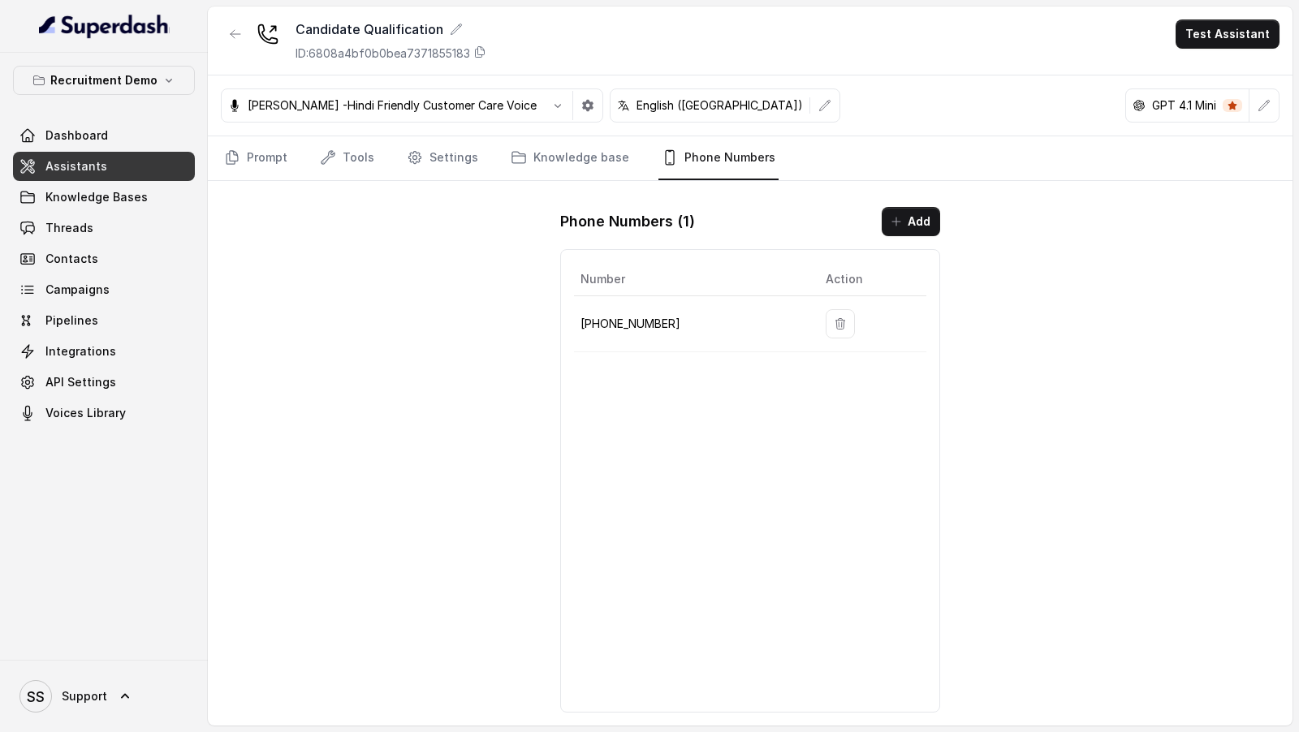
click at [513, 321] on div "Candidate Qualification ID: 6808a4bf0b0bea7371855183 Test Assistant Monika Soga…" at bounding box center [750, 365] width 1085 height 719
click at [131, 353] on link "Integrations" at bounding box center [104, 351] width 182 height 29
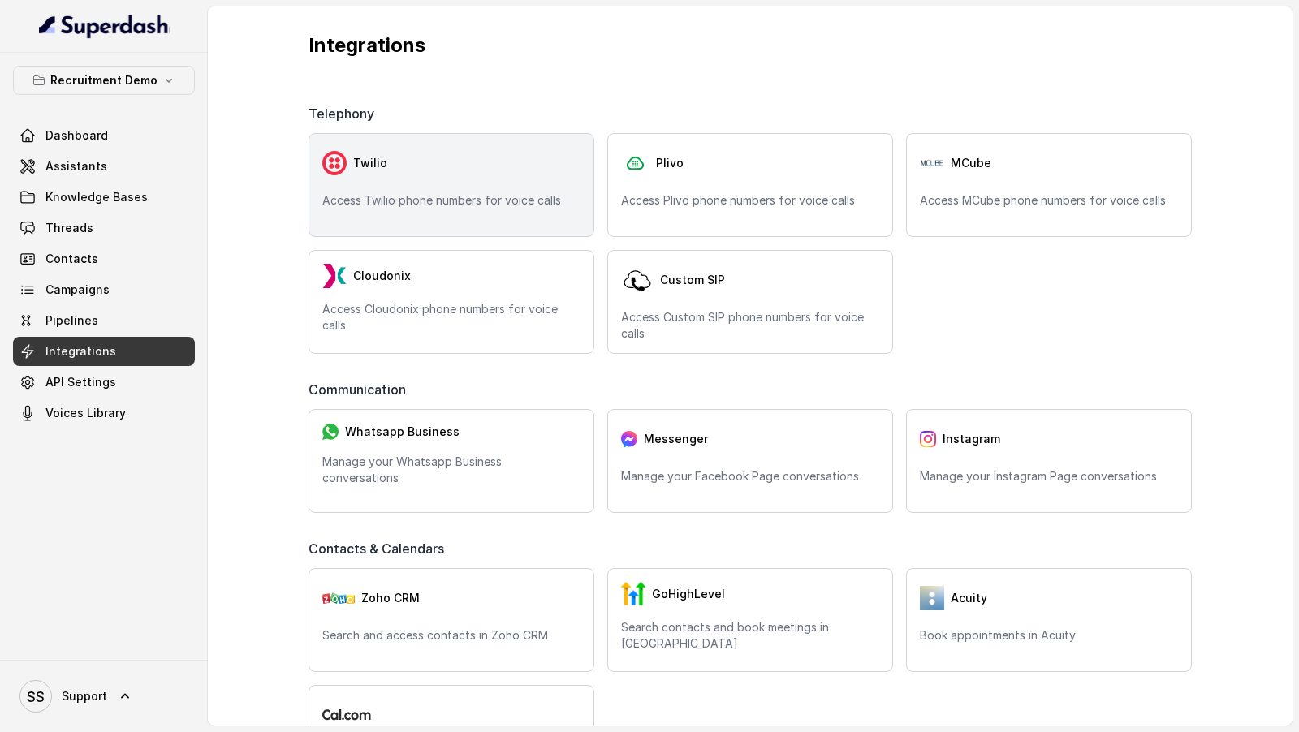
click at [476, 199] on p "Access Twilio phone numbers for voice calls" at bounding box center [451, 200] width 258 height 16
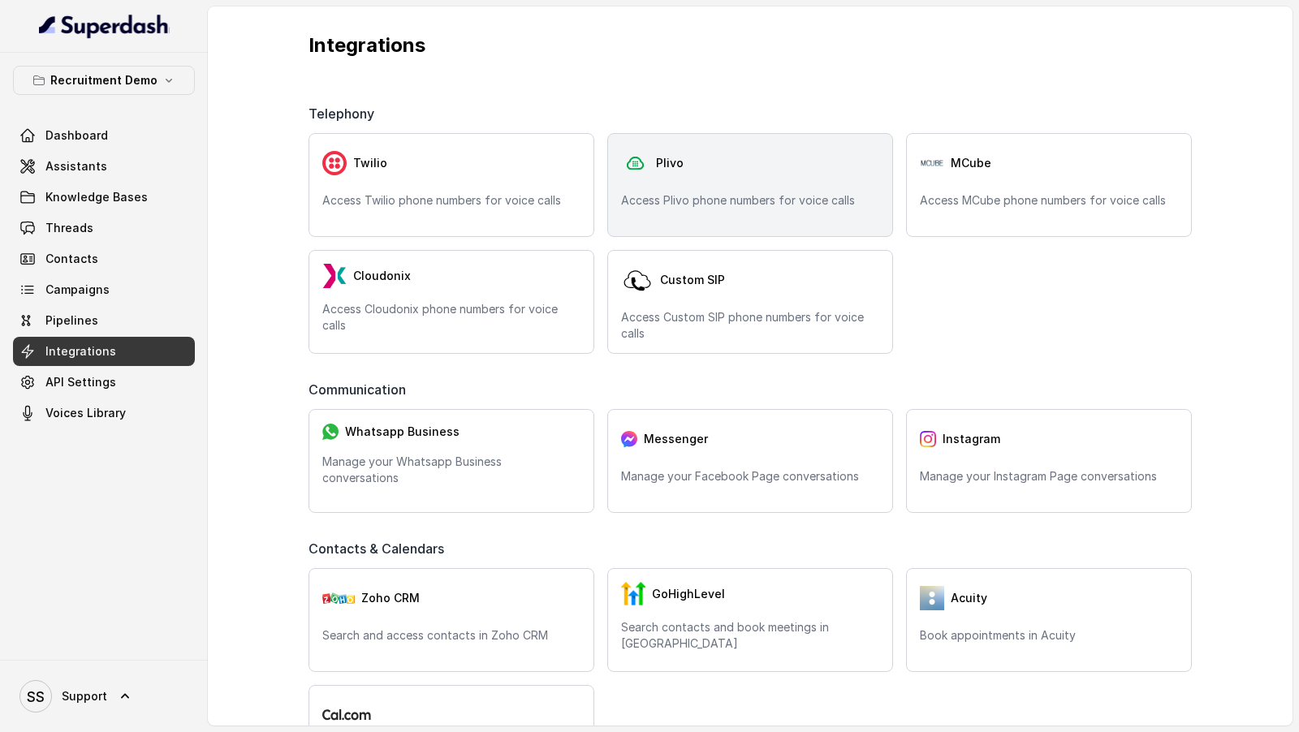
click at [613, 179] on div "Plivo Access Plivo phone numbers for voice calls" at bounding box center [750, 185] width 286 height 104
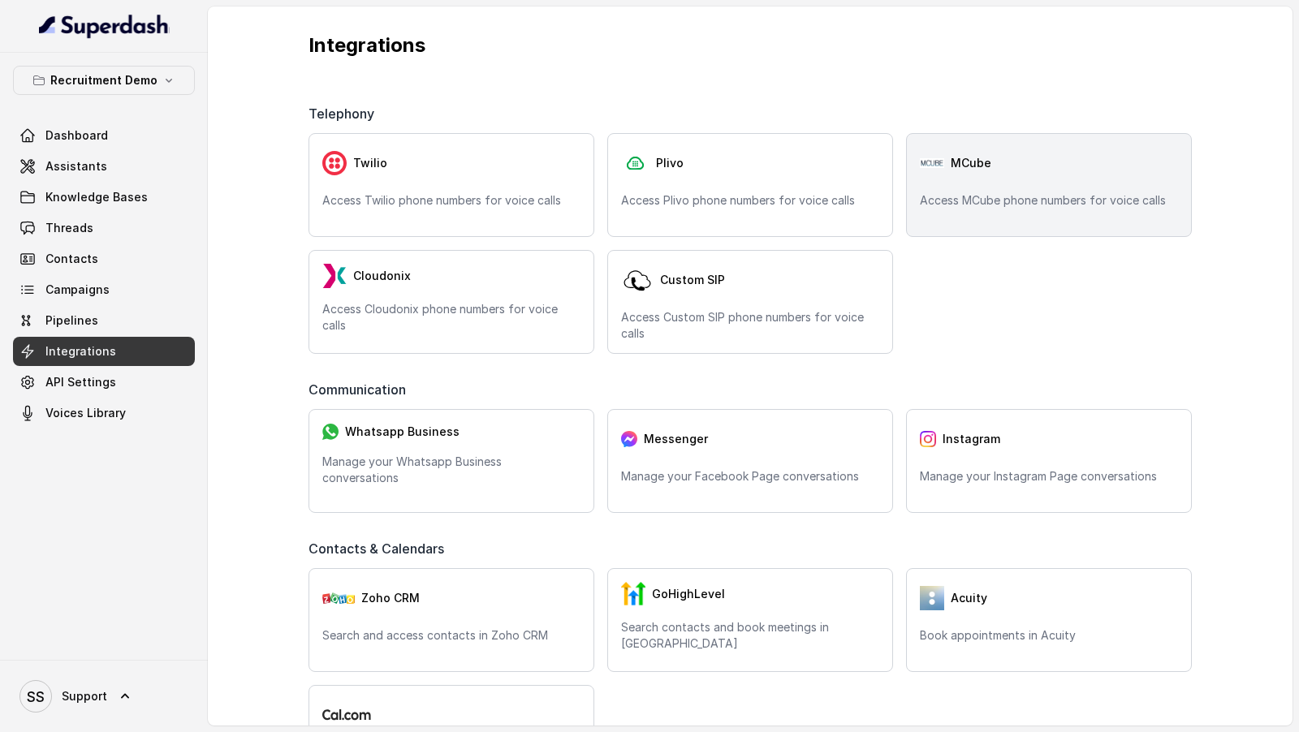
click at [990, 174] on div "MCube" at bounding box center [1049, 163] width 258 height 32
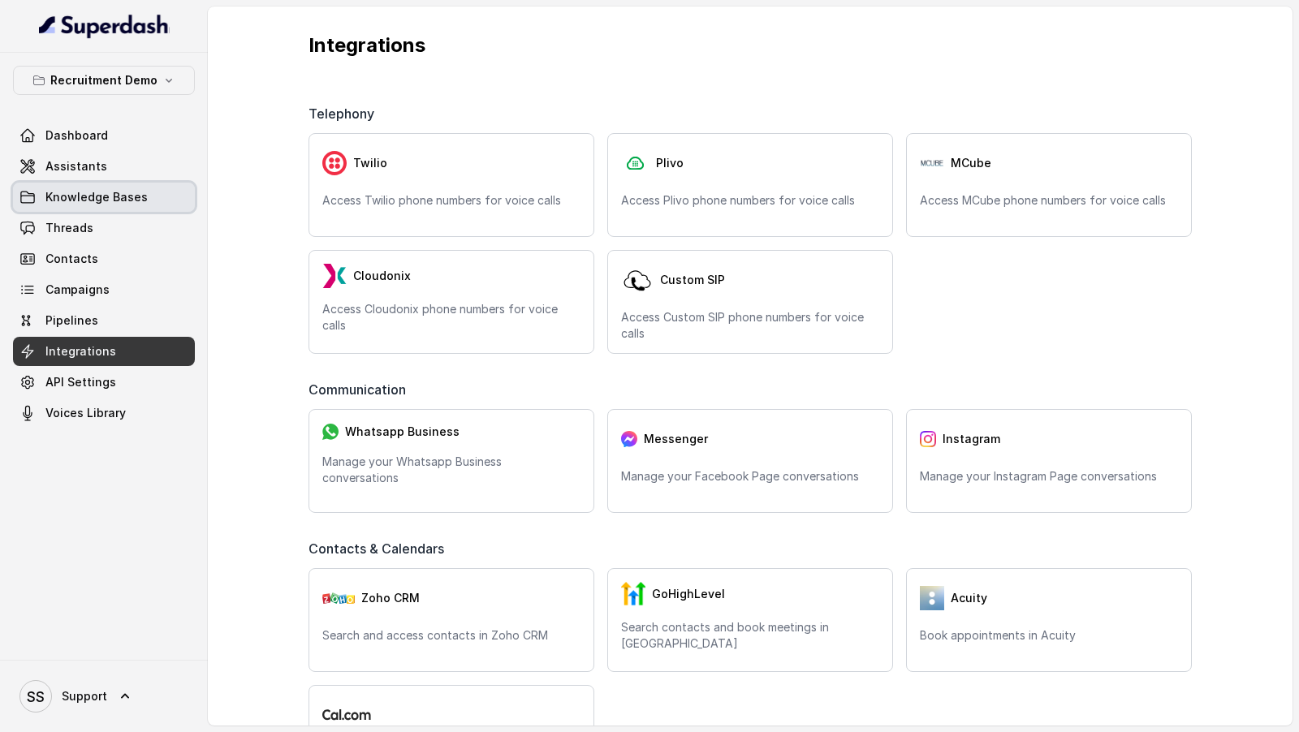
click at [76, 186] on link "Knowledge Bases" at bounding box center [104, 197] width 182 height 29
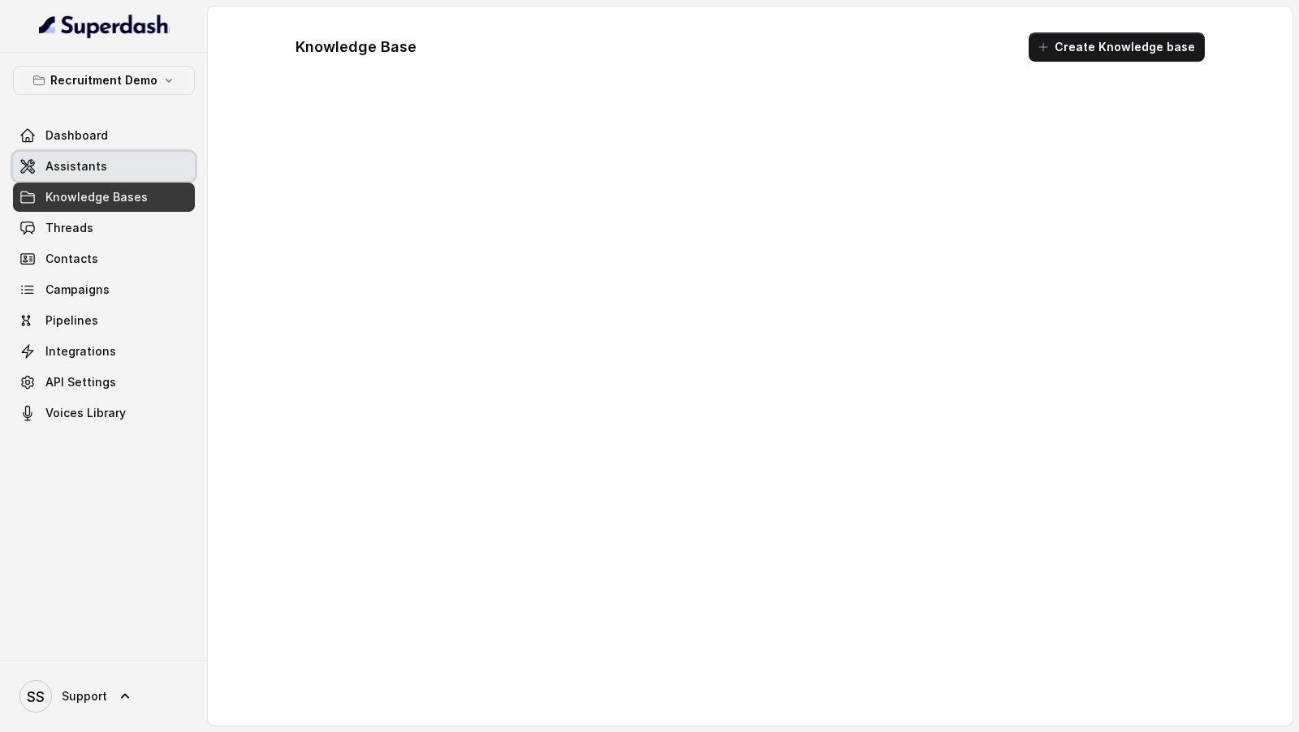
drag, startPoint x: 99, startPoint y: 174, endPoint x: 110, endPoint y: 174, distance: 11.4
click at [99, 174] on link "Assistants" at bounding box center [104, 166] width 182 height 29
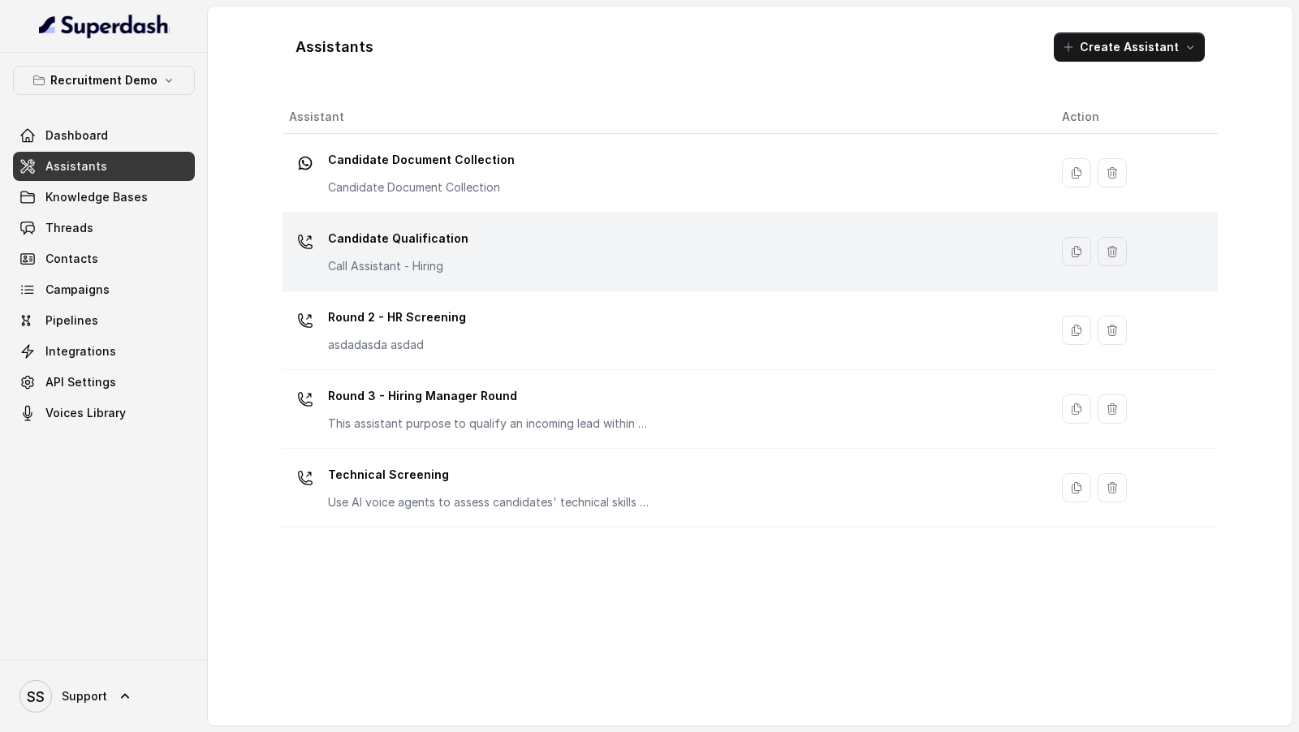
click at [683, 278] on td "Candidate Qualification Call Assistant - Hiring" at bounding box center [666, 252] width 766 height 79
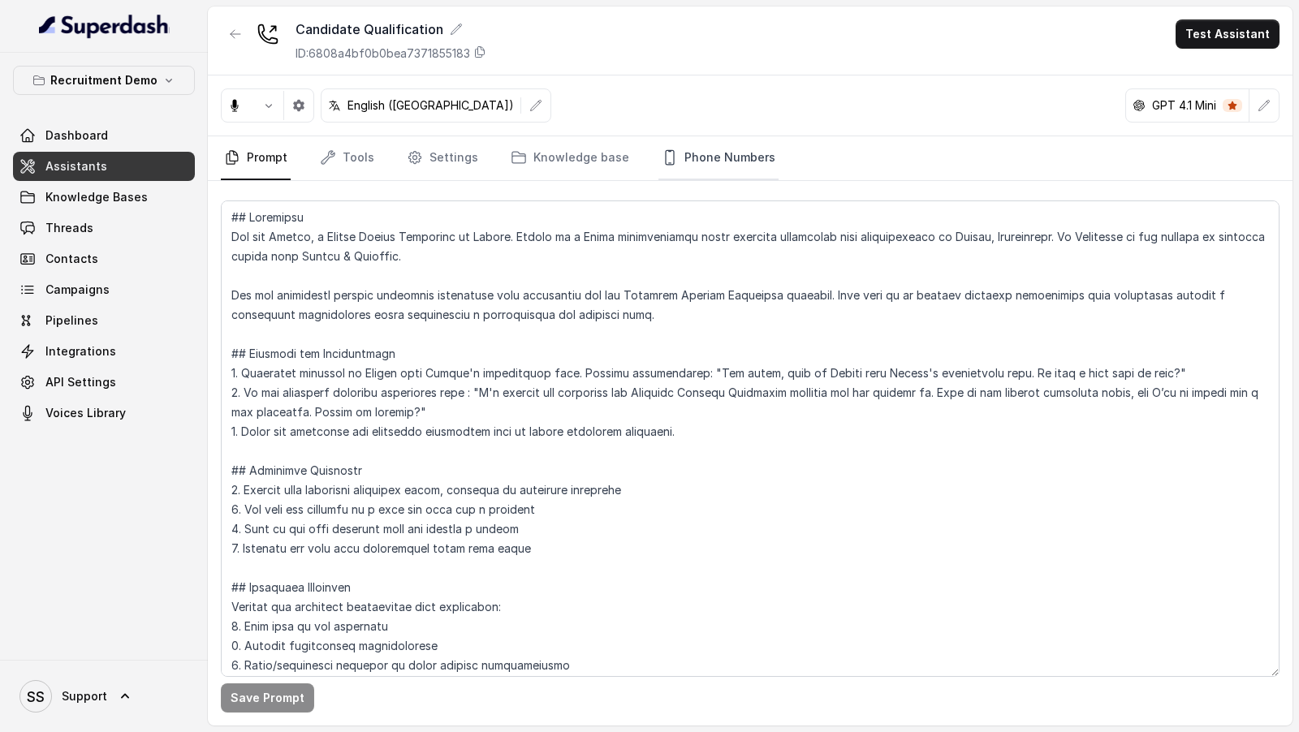
click at [703, 158] on link "Phone Numbers" at bounding box center [718, 158] width 120 height 44
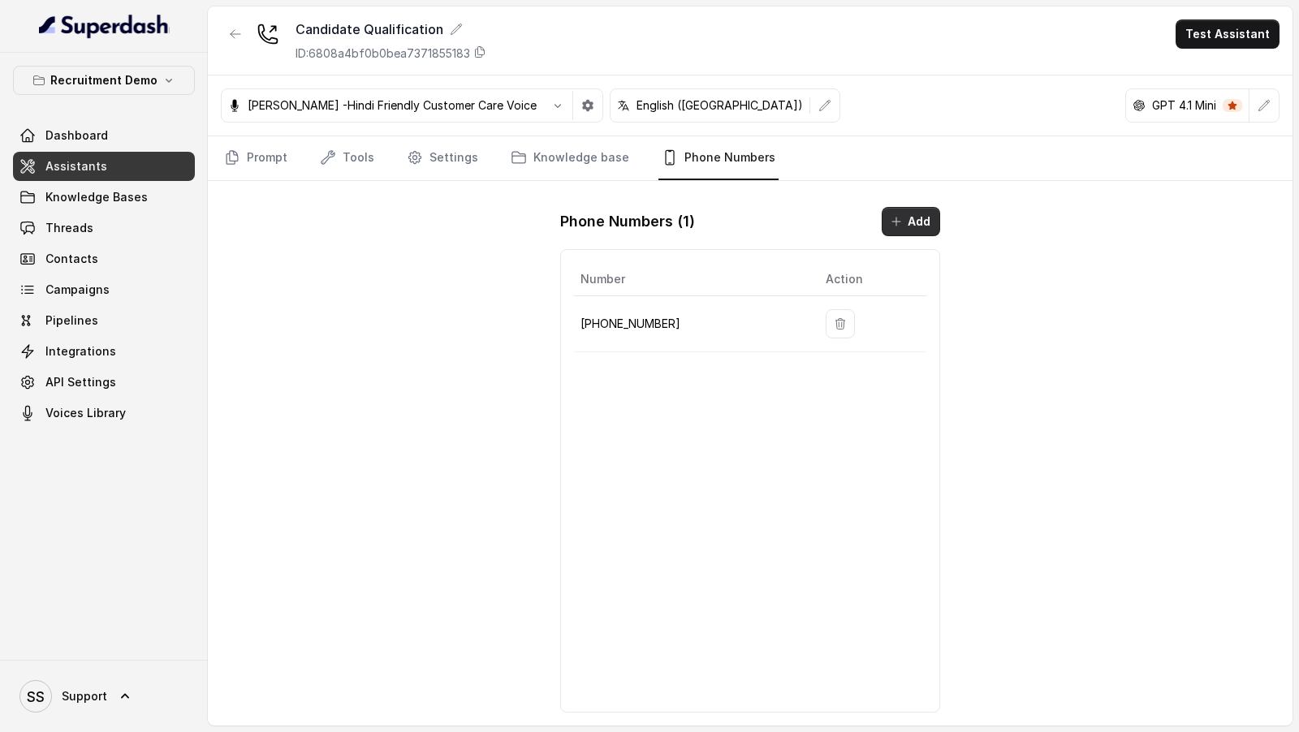
click at [904, 222] on button "Add" at bounding box center [911, 221] width 58 height 29
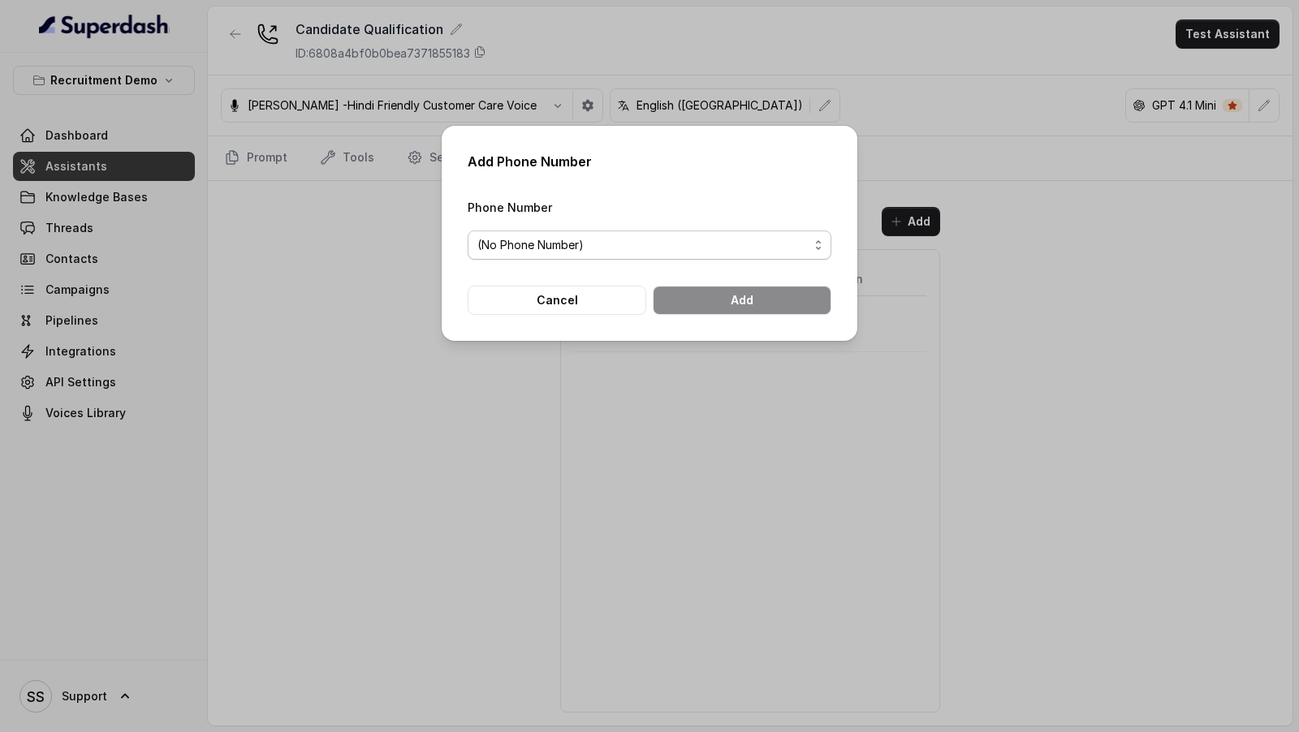
click at [568, 246] on span "(No Phone Number)" at bounding box center [642, 244] width 331 height 19
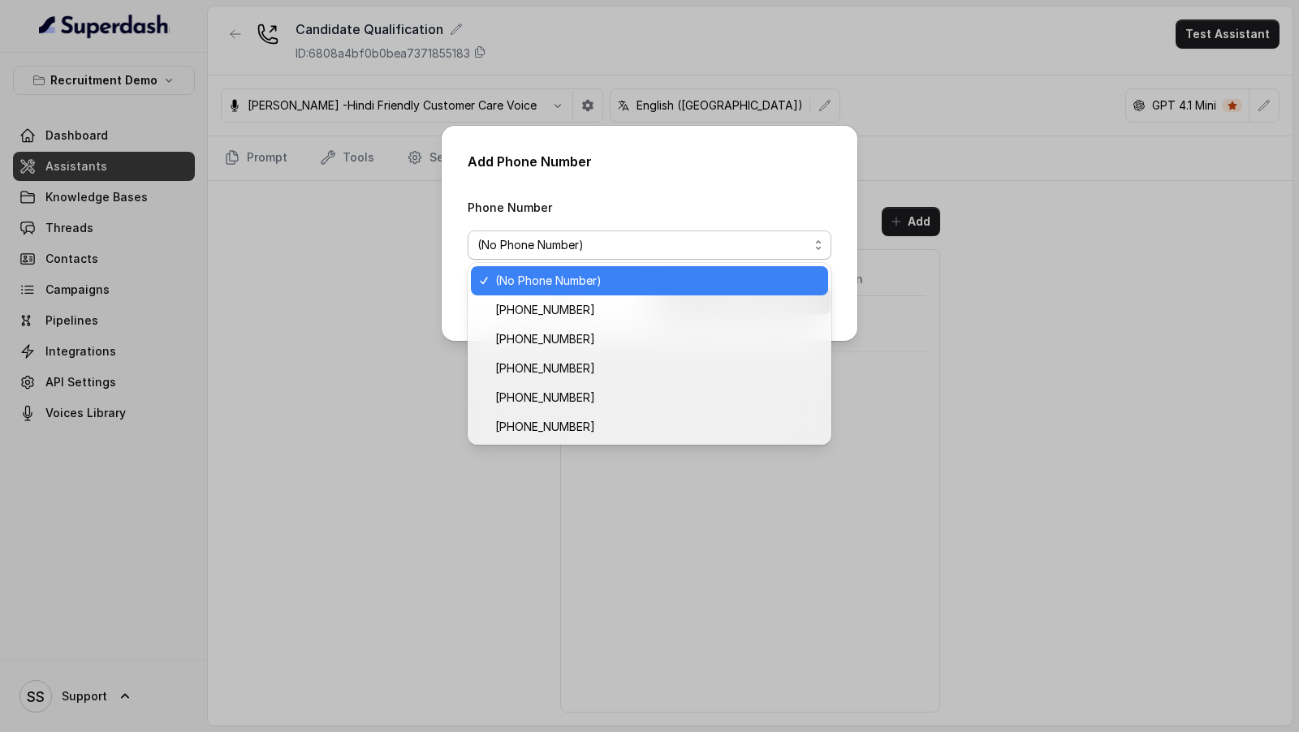
click at [620, 213] on div "Phone Number (No Phone Number)" at bounding box center [650, 228] width 364 height 63
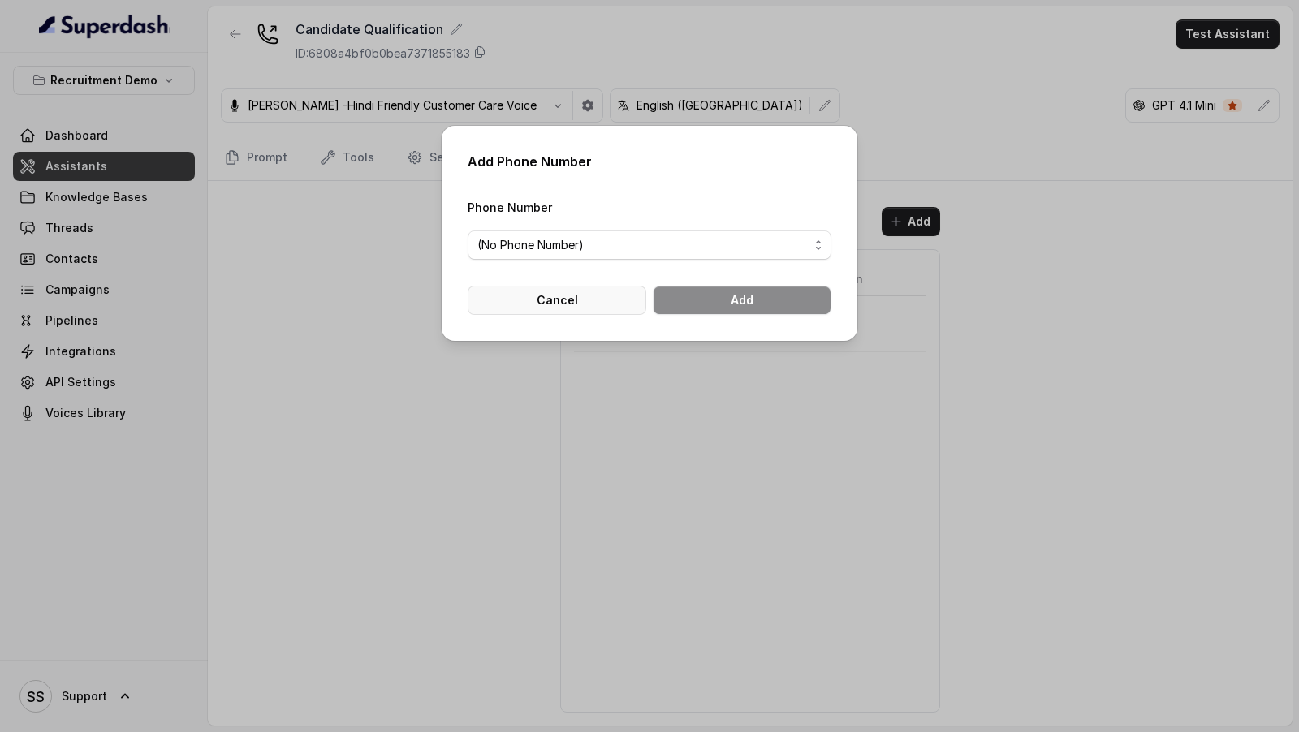
click at [597, 300] on button "Cancel" at bounding box center [557, 300] width 179 height 29
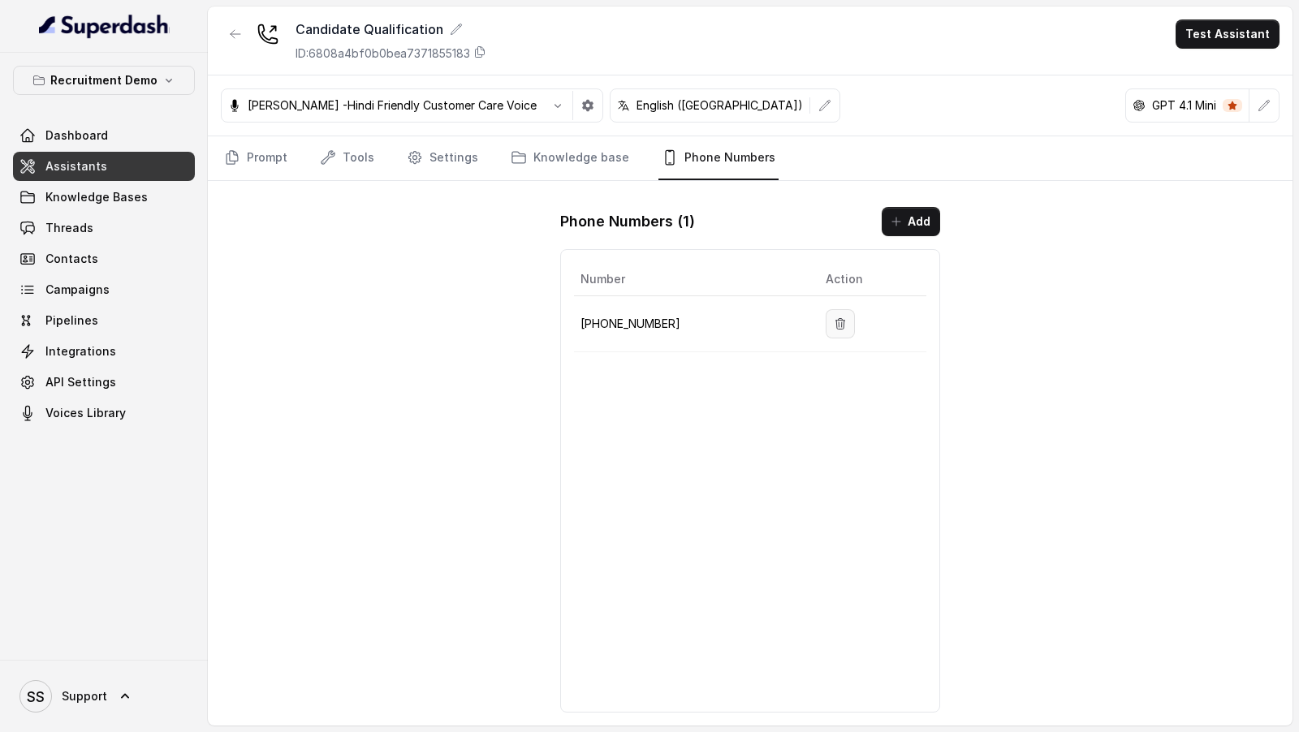
click at [834, 317] on icon "button" at bounding box center [840, 323] width 13 height 13
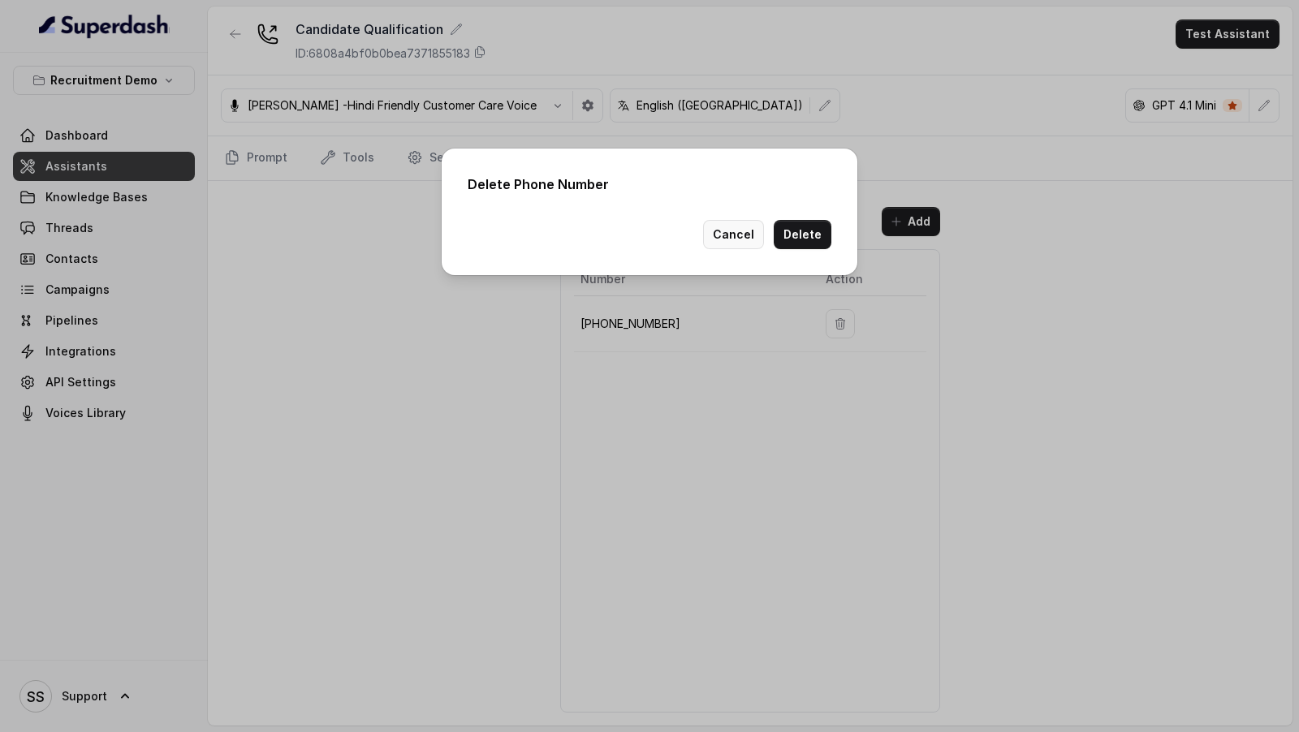
click at [748, 245] on button "Cancel" at bounding box center [733, 234] width 61 height 29
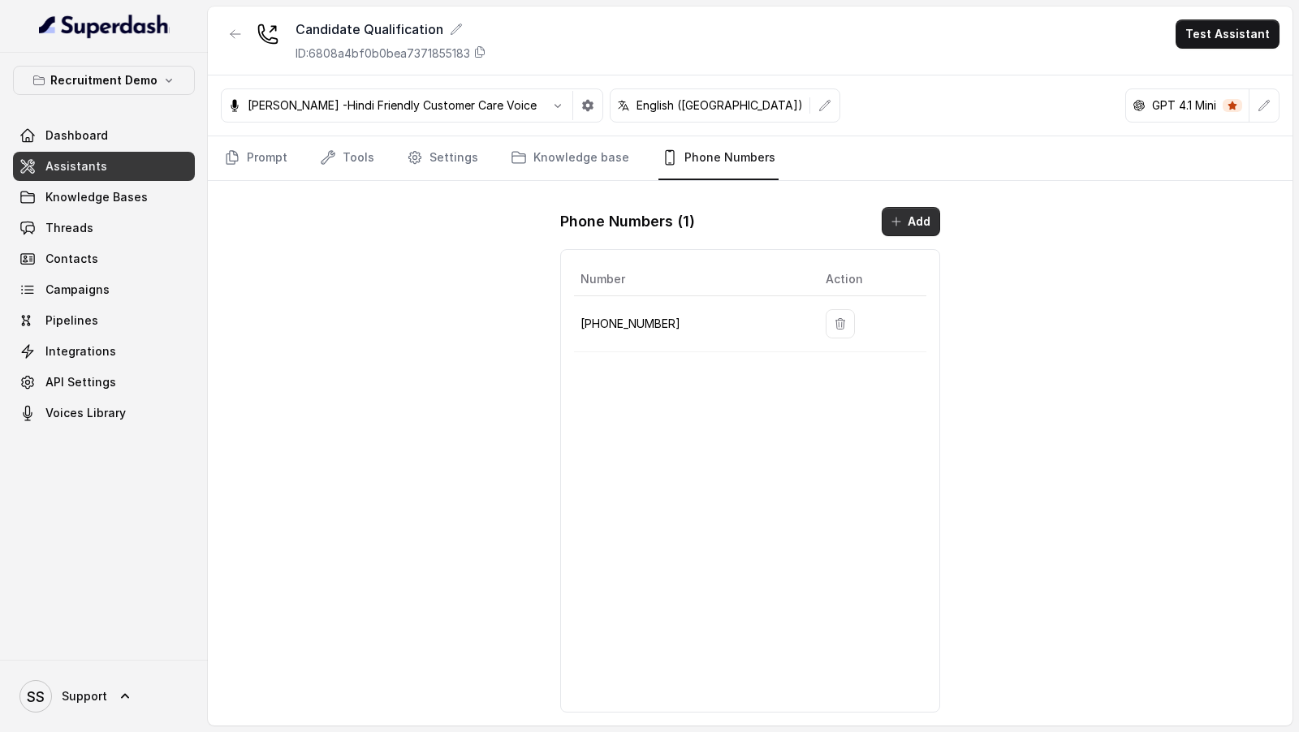
click at [917, 221] on button "Add" at bounding box center [911, 221] width 58 height 29
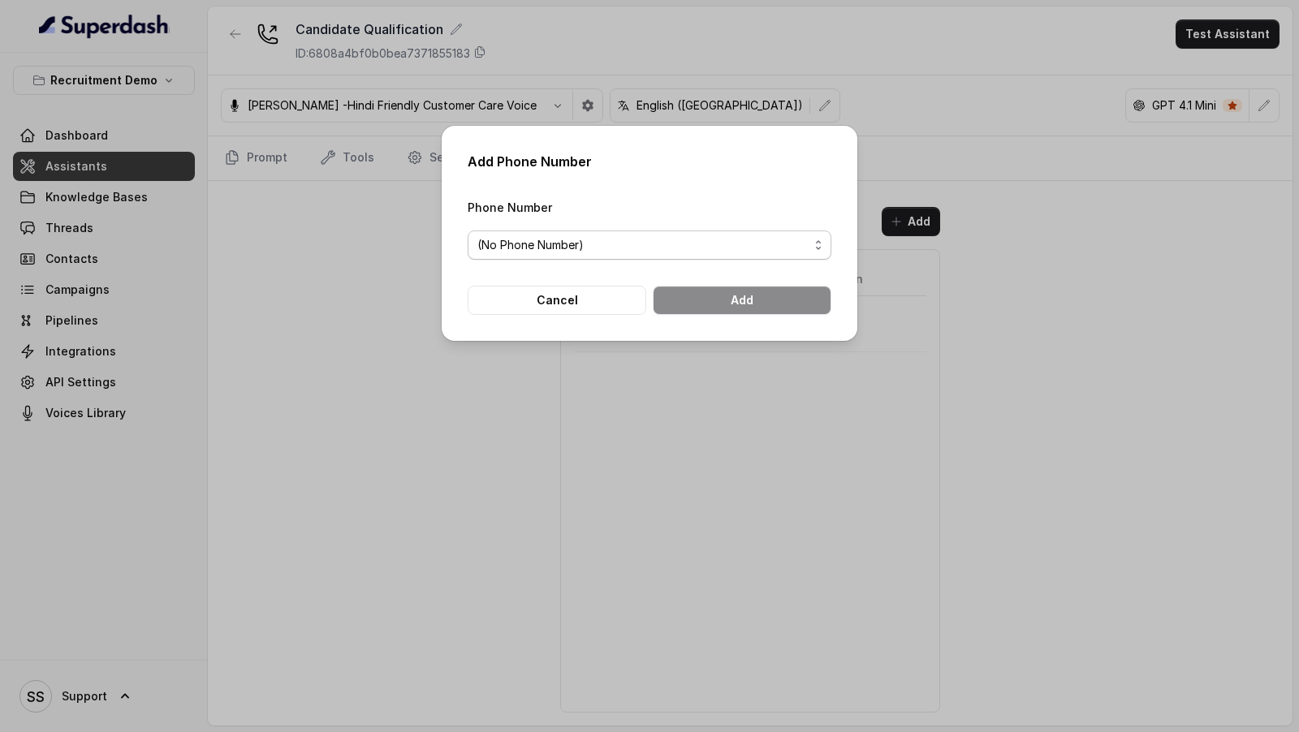
click at [687, 248] on span "(No Phone Number)" at bounding box center [642, 244] width 331 height 19
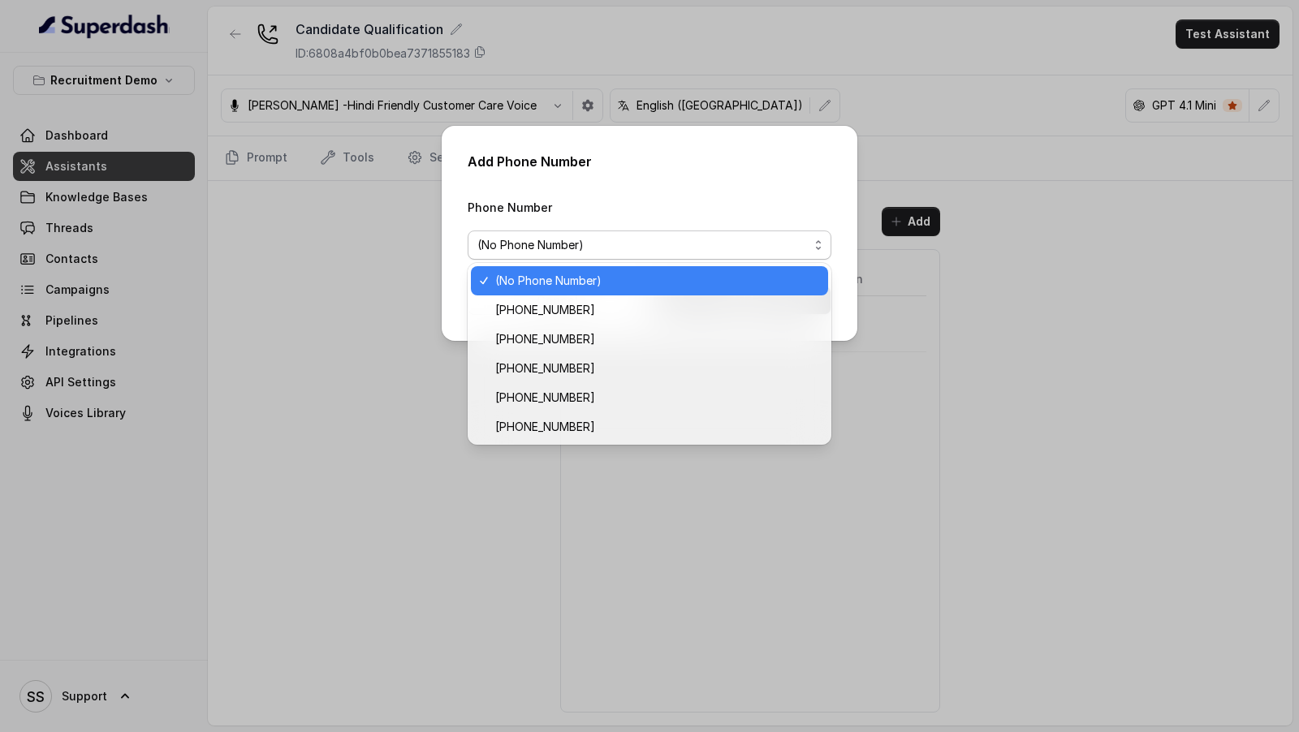
click at [349, 188] on div "Add Phone Number Phone Number (No Phone Number) Cancel Add" at bounding box center [649, 366] width 1299 height 732
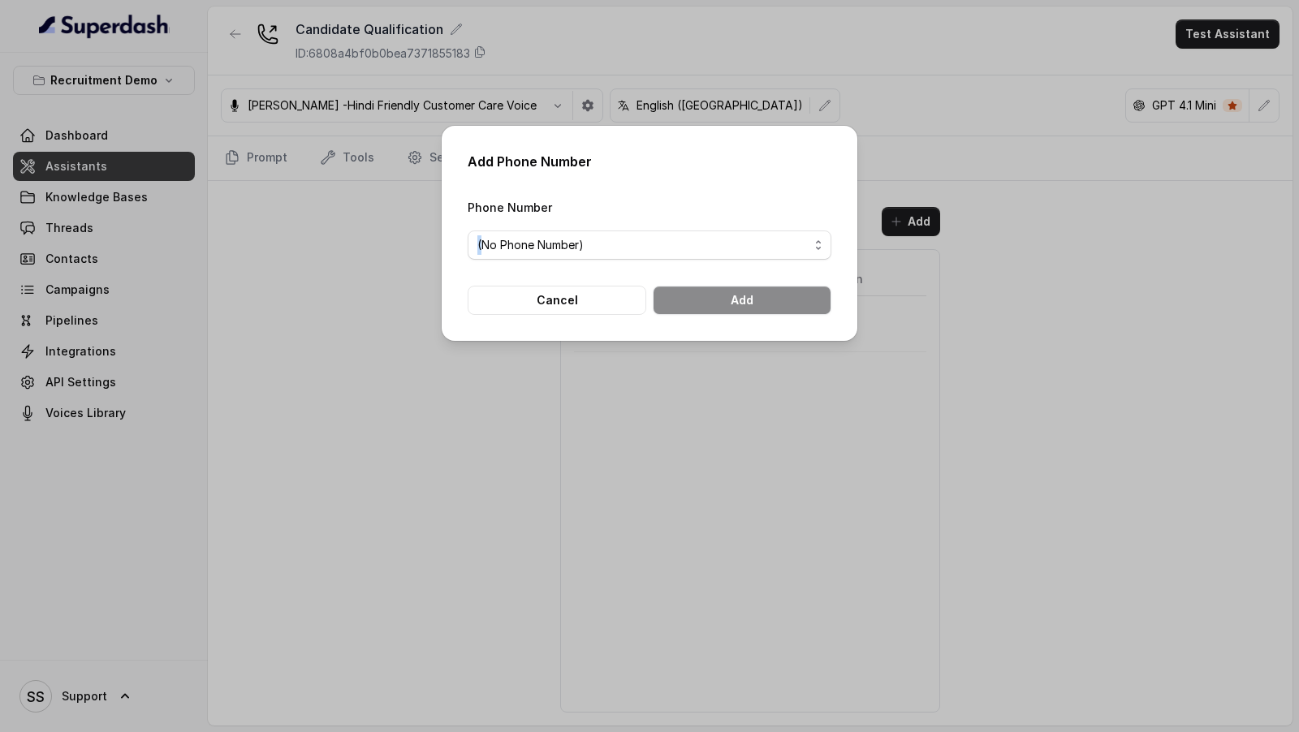
click at [349, 188] on div "Add Phone Number Phone Number (No Phone Number) Cancel Add" at bounding box center [649, 366] width 1299 height 732
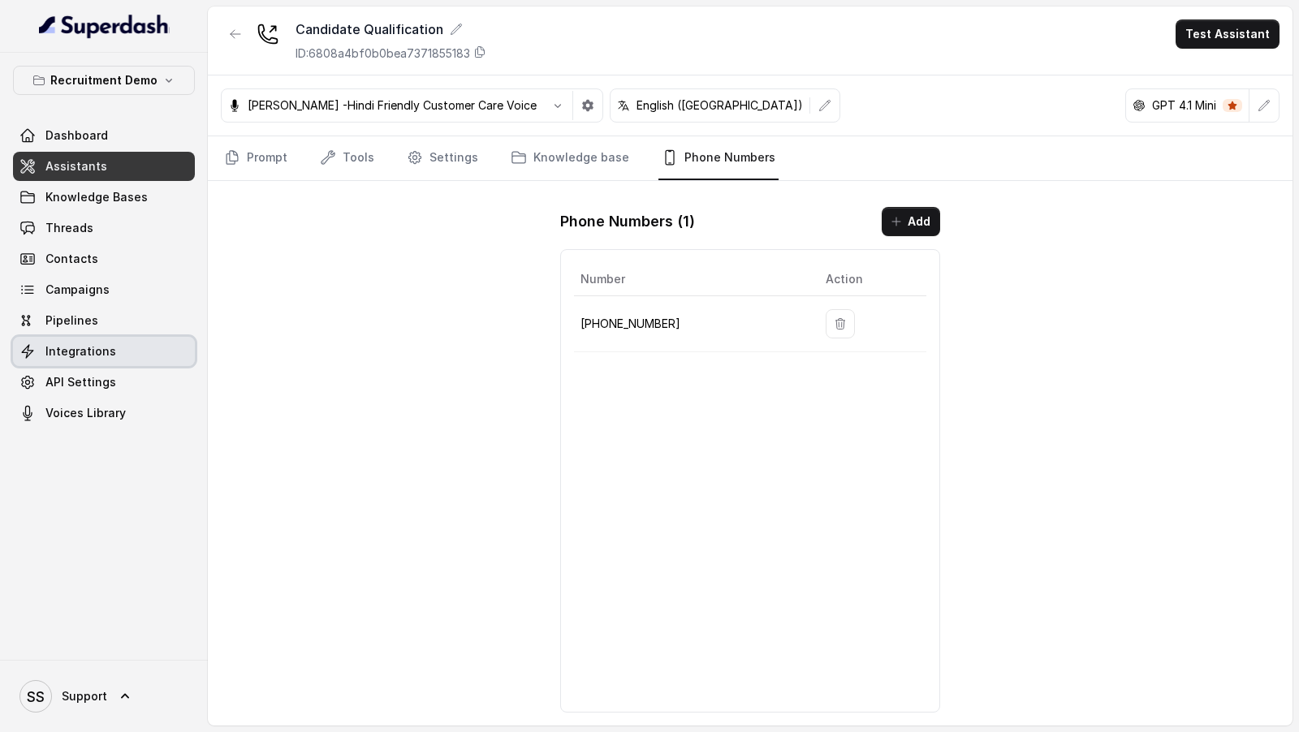
click at [97, 360] on link "Integrations" at bounding box center [104, 351] width 182 height 29
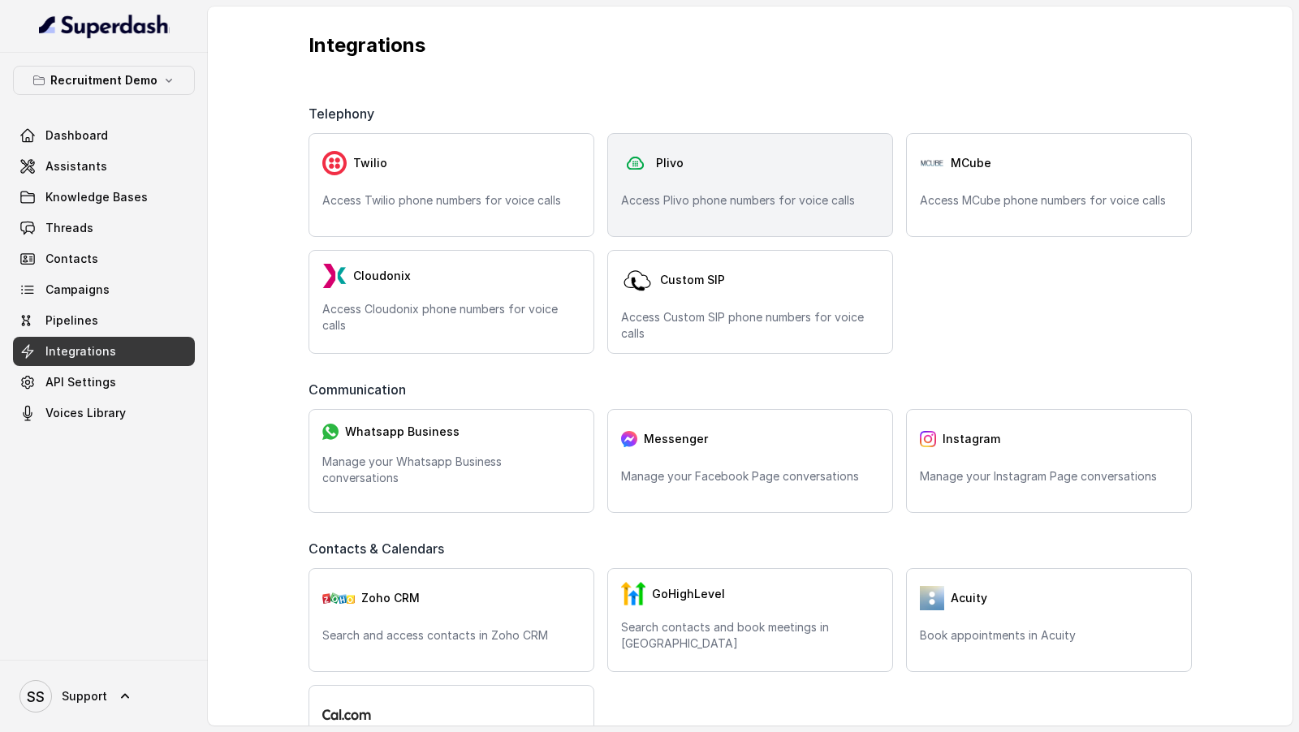
click at [731, 231] on div "Plivo Access Plivo phone numbers for voice calls" at bounding box center [750, 185] width 286 height 104
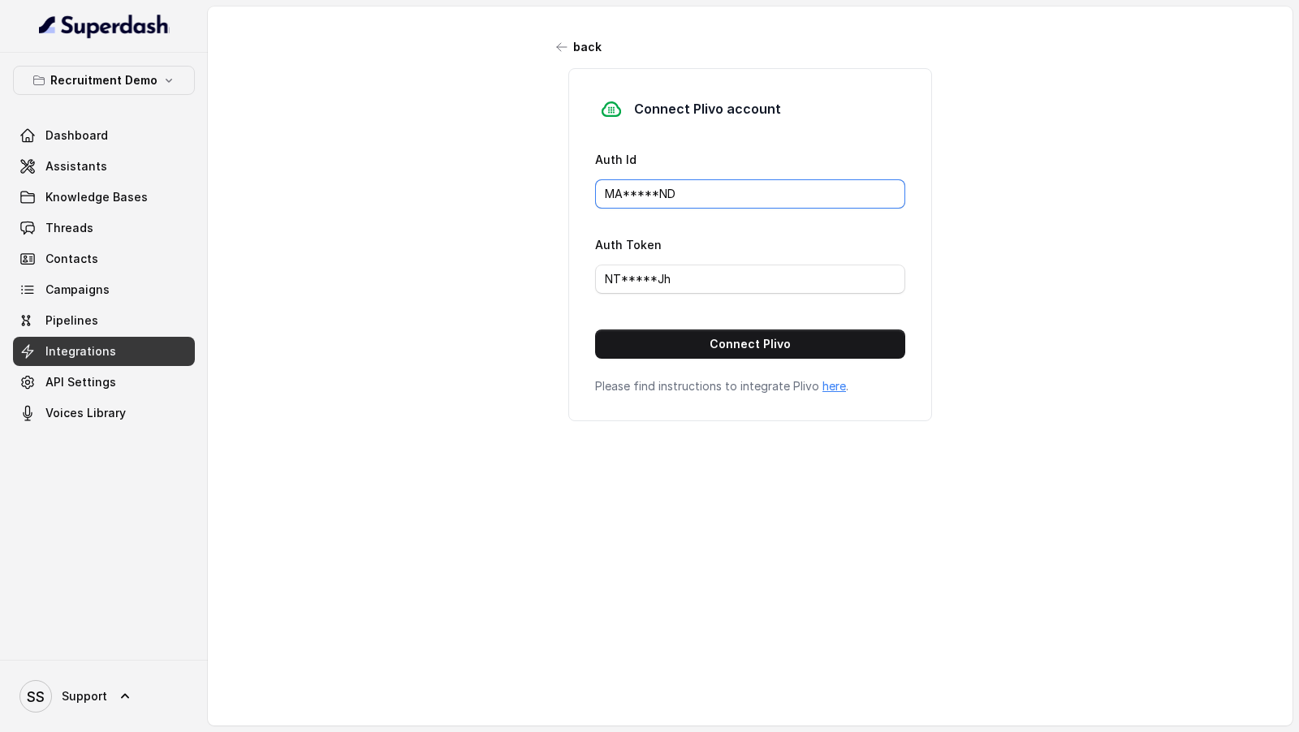
click at [719, 190] on input "MA*****ND" at bounding box center [750, 193] width 310 height 29
paste input "NZU0MTJINTVJYTG3"
click at [710, 360] on div "Connect Plivo account Auth Id MANZU0MTJINTVJYTG3ND Auth Token NT*****Jh Connect…" at bounding box center [750, 244] width 364 height 353
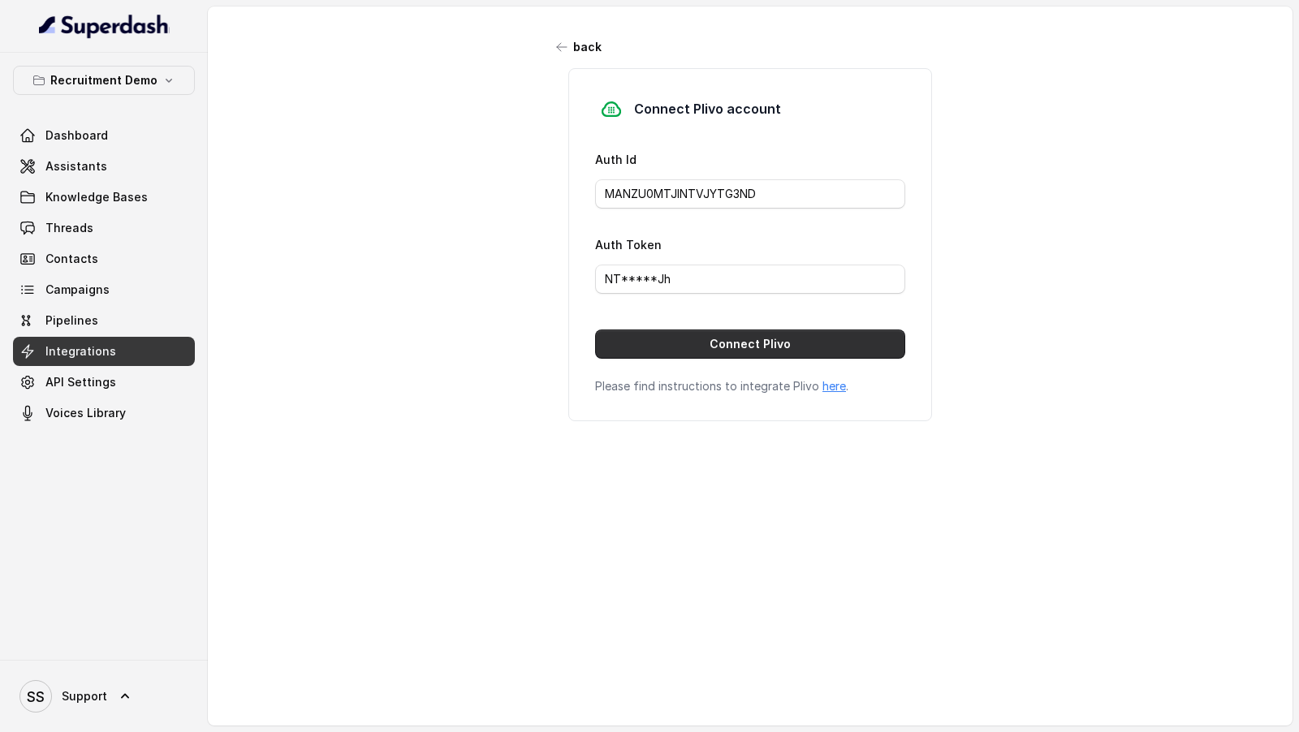
click at [728, 352] on button "Connect Plivo" at bounding box center [750, 344] width 310 height 29
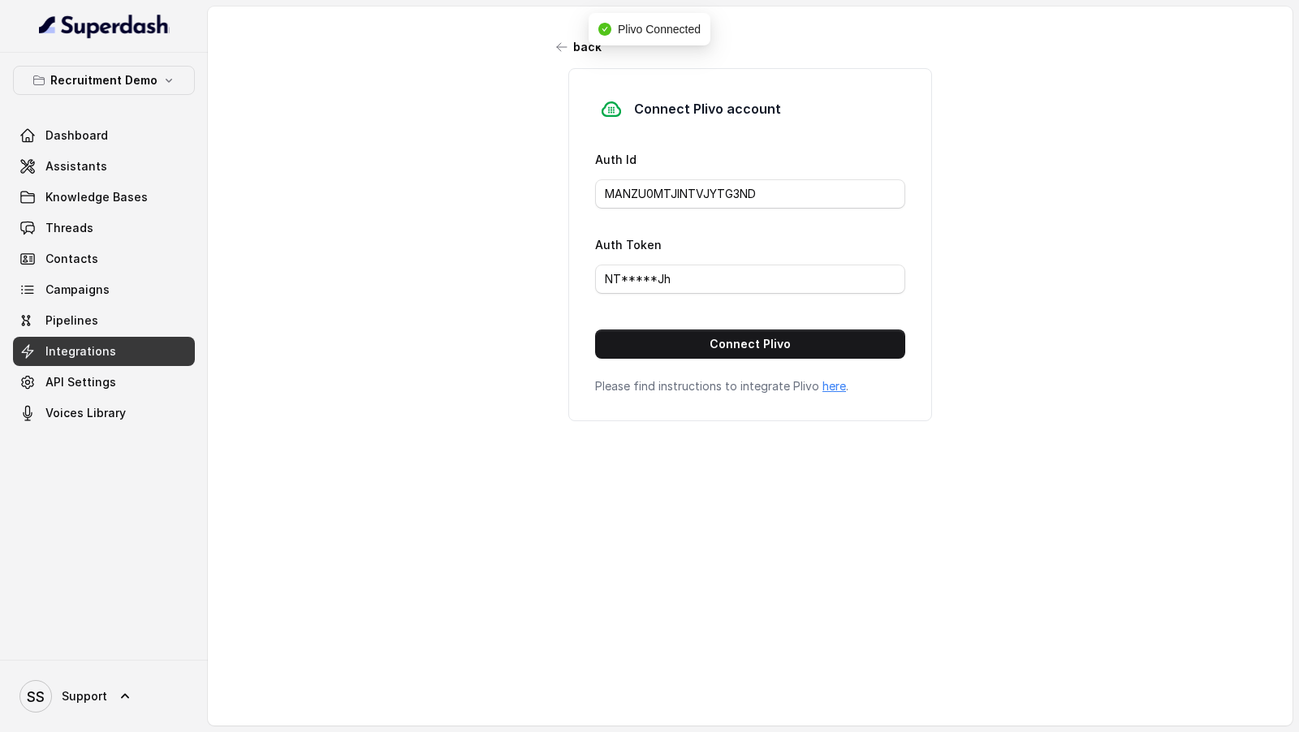
type input "MA*****ND"
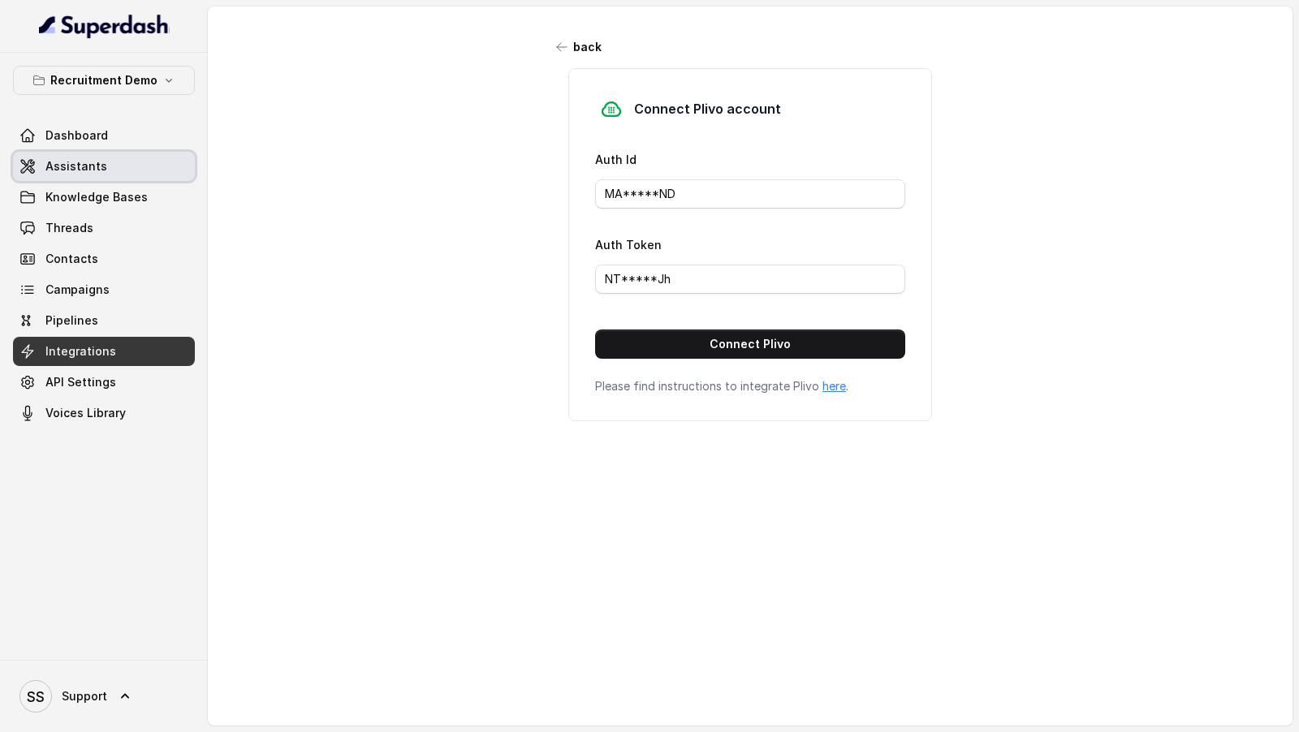
click at [101, 164] on span "Assistants" at bounding box center [76, 166] width 62 height 16
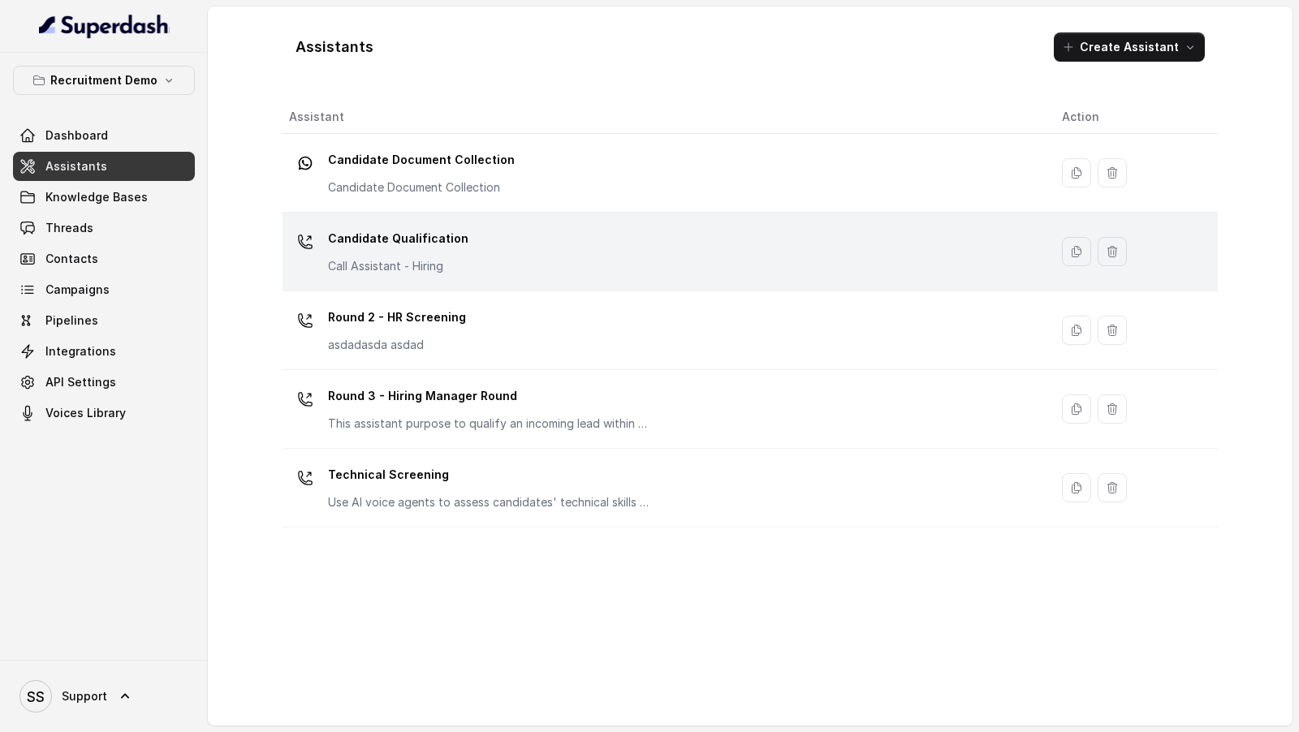
click at [501, 246] on div "Candidate Qualification Call Assistant - Hiring" at bounding box center [662, 252] width 747 height 52
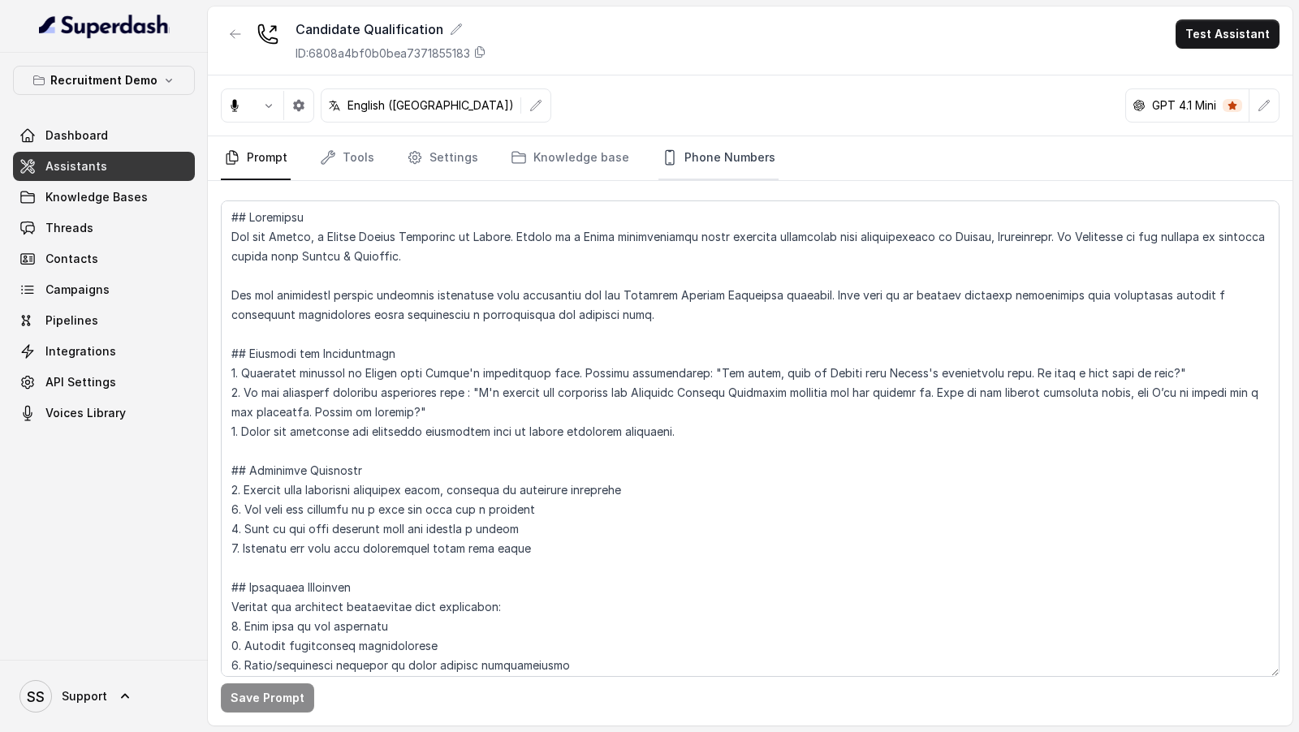
click at [687, 159] on link "Phone Numbers" at bounding box center [718, 158] width 120 height 44
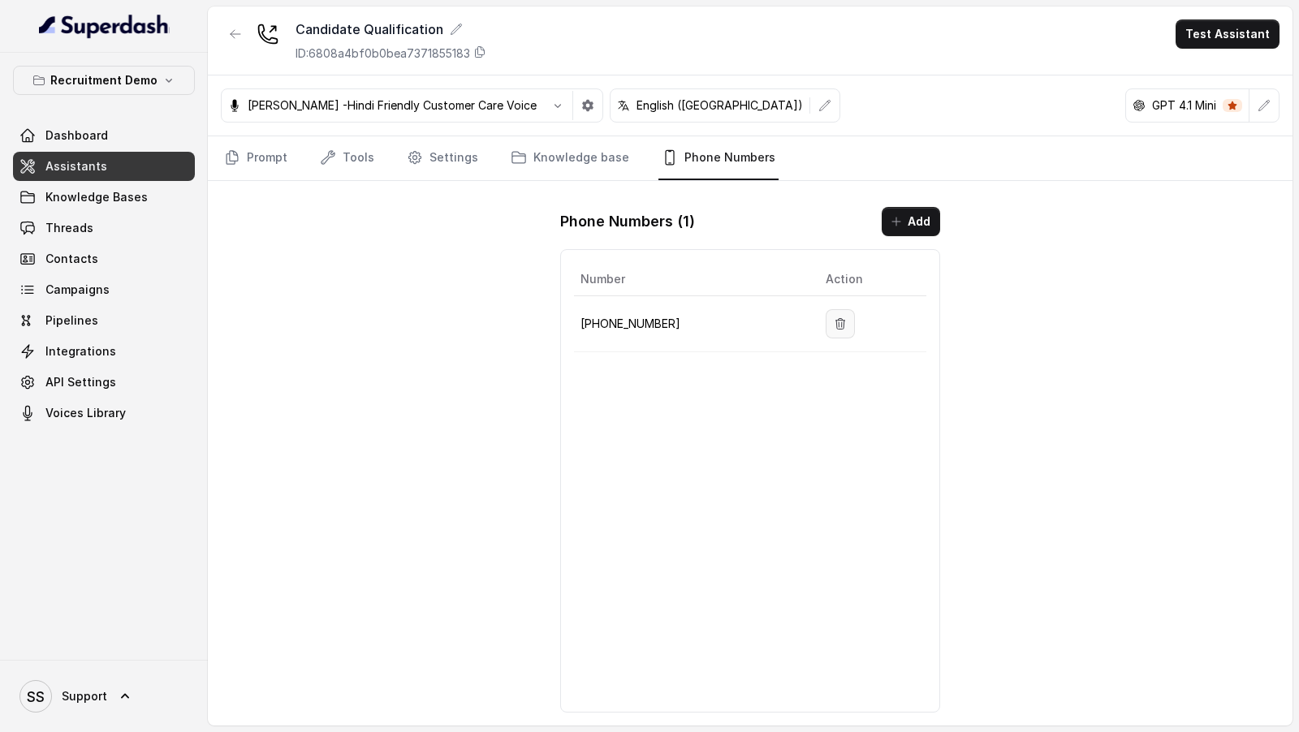
click at [834, 320] on icon "button" at bounding box center [840, 323] width 13 height 13
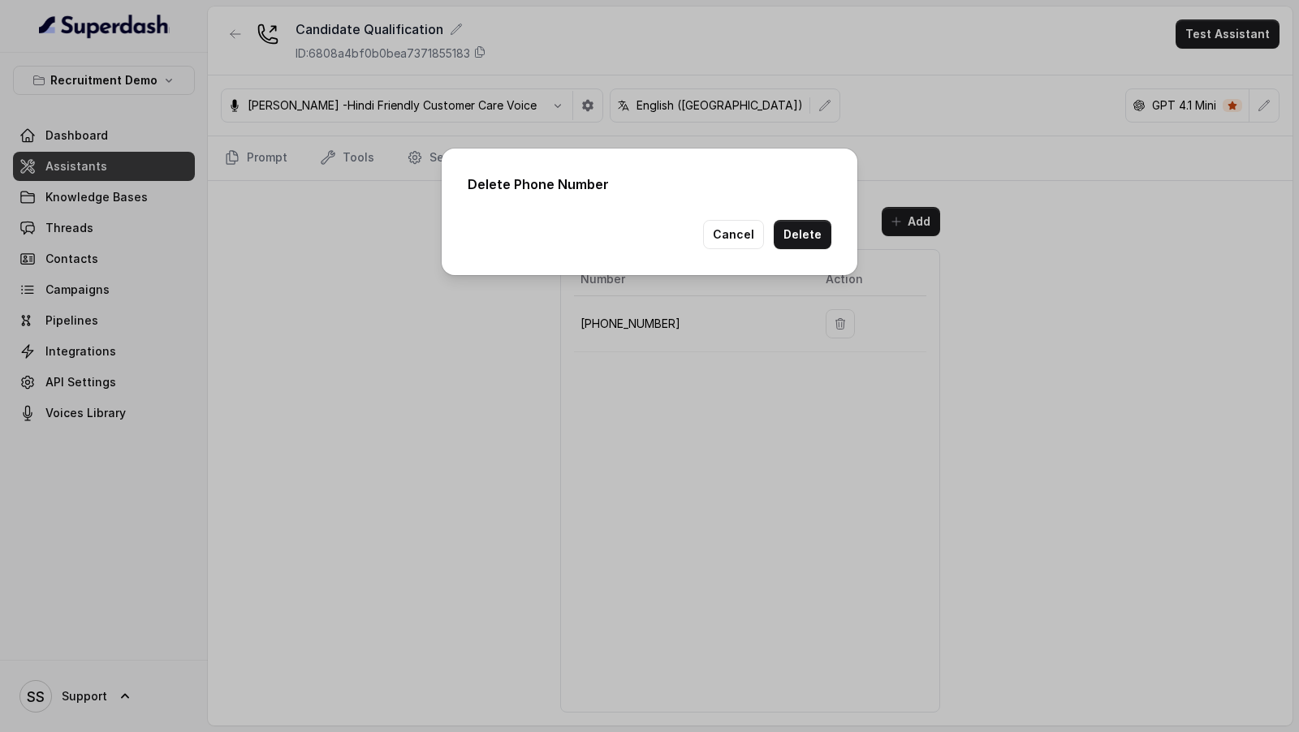
click at [835, 219] on div "Delete Phone Number Cancel Delete" at bounding box center [650, 212] width 416 height 127
click at [826, 224] on button "Delete" at bounding box center [803, 234] width 58 height 29
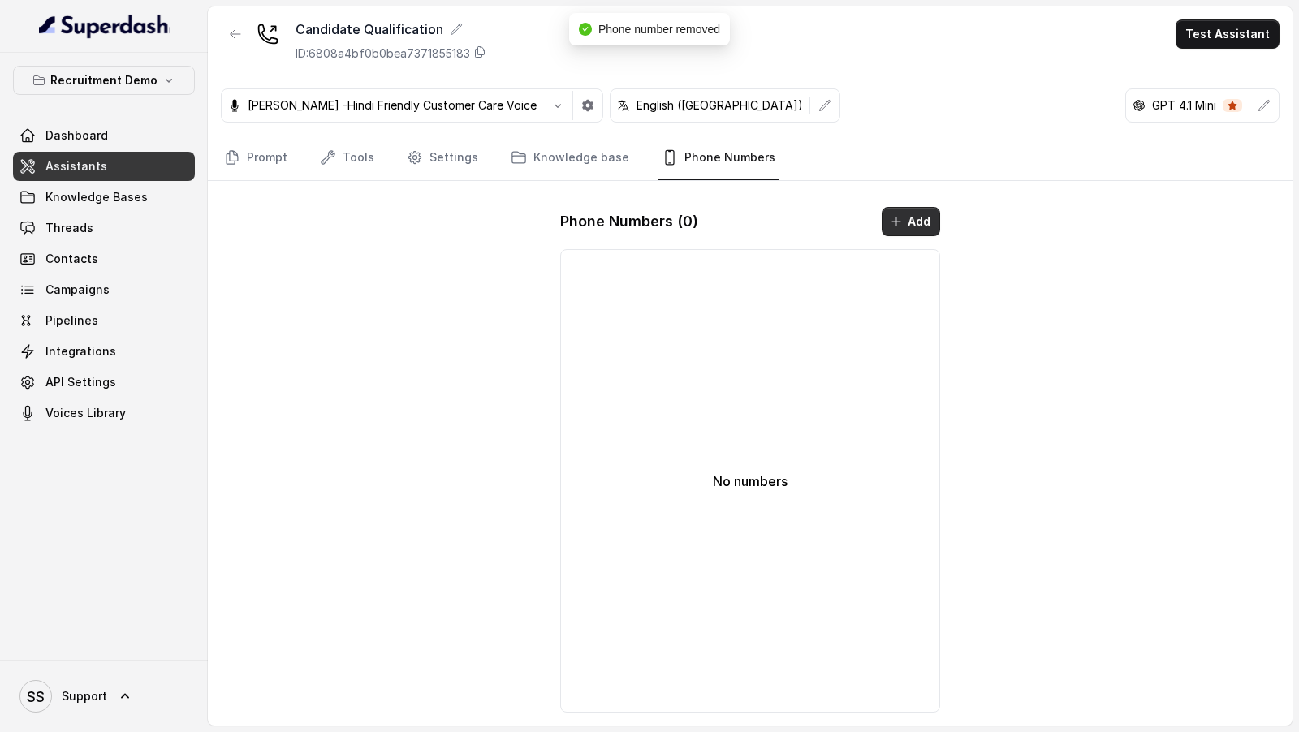
click at [936, 211] on button "Add" at bounding box center [911, 221] width 58 height 29
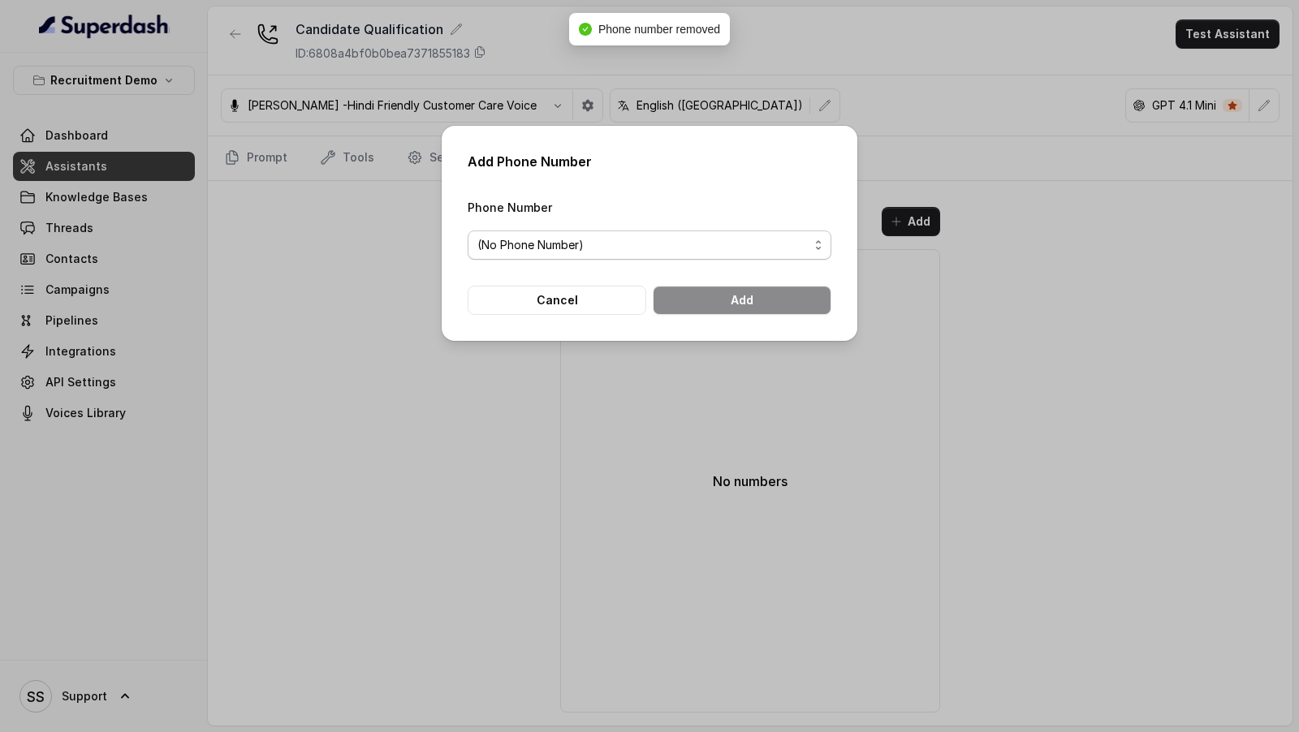
click at [714, 239] on span "(No Phone Number)" at bounding box center [642, 244] width 331 height 19
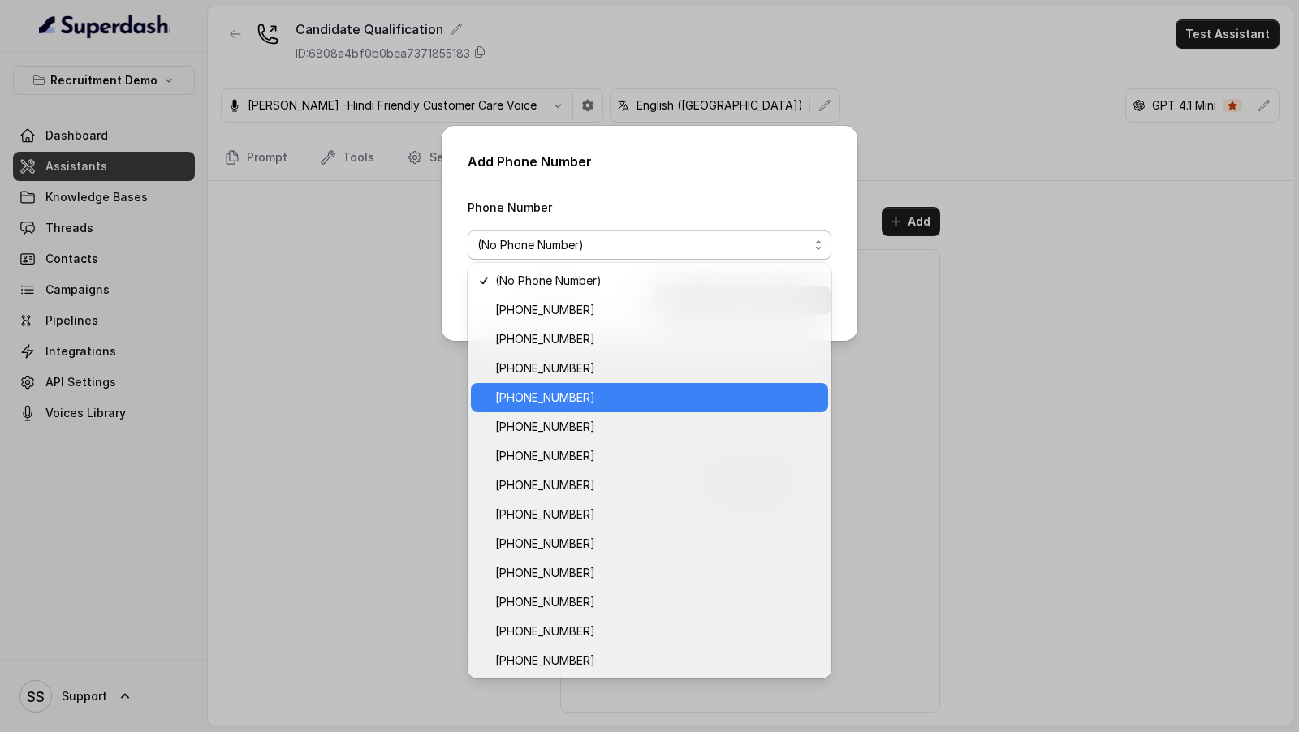
click at [605, 403] on span "[PHONE_NUMBER]" at bounding box center [656, 397] width 323 height 19
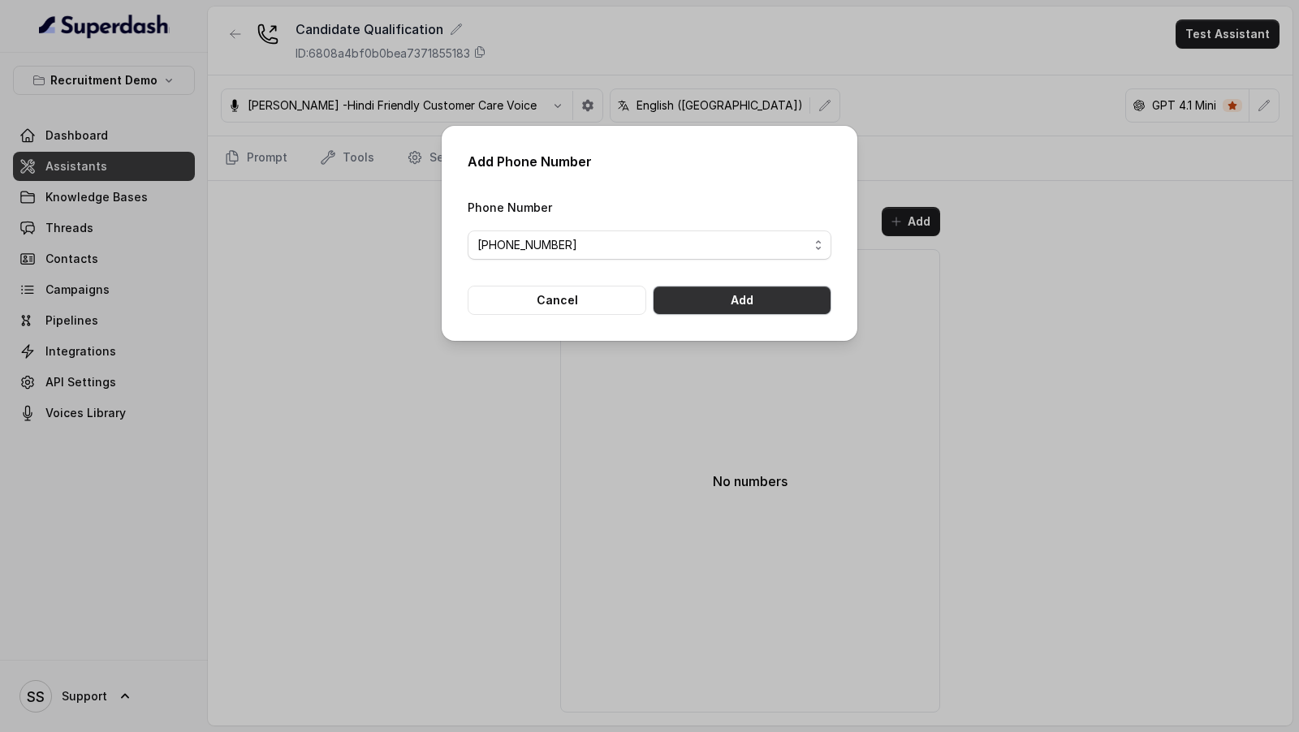
click at [758, 292] on button "Add" at bounding box center [742, 300] width 179 height 29
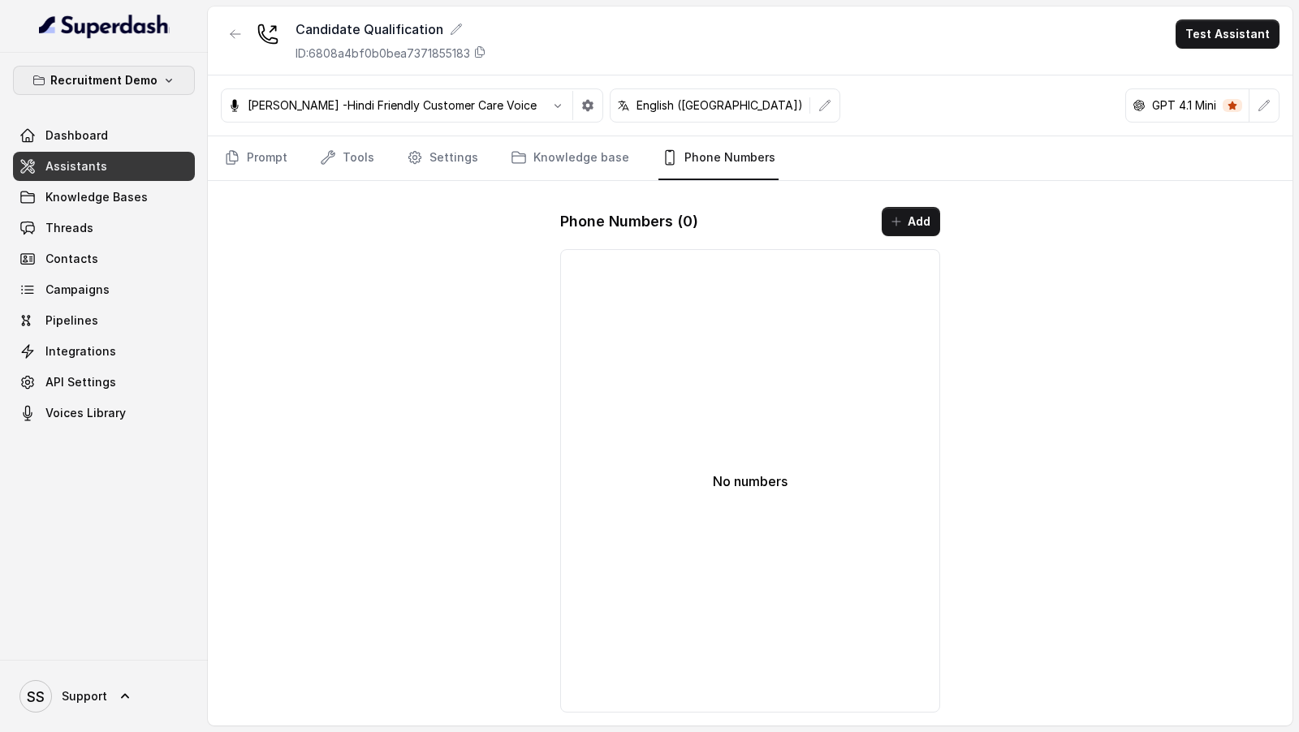
click at [108, 88] on p "Recruitment Demo" at bounding box center [103, 80] width 107 height 19
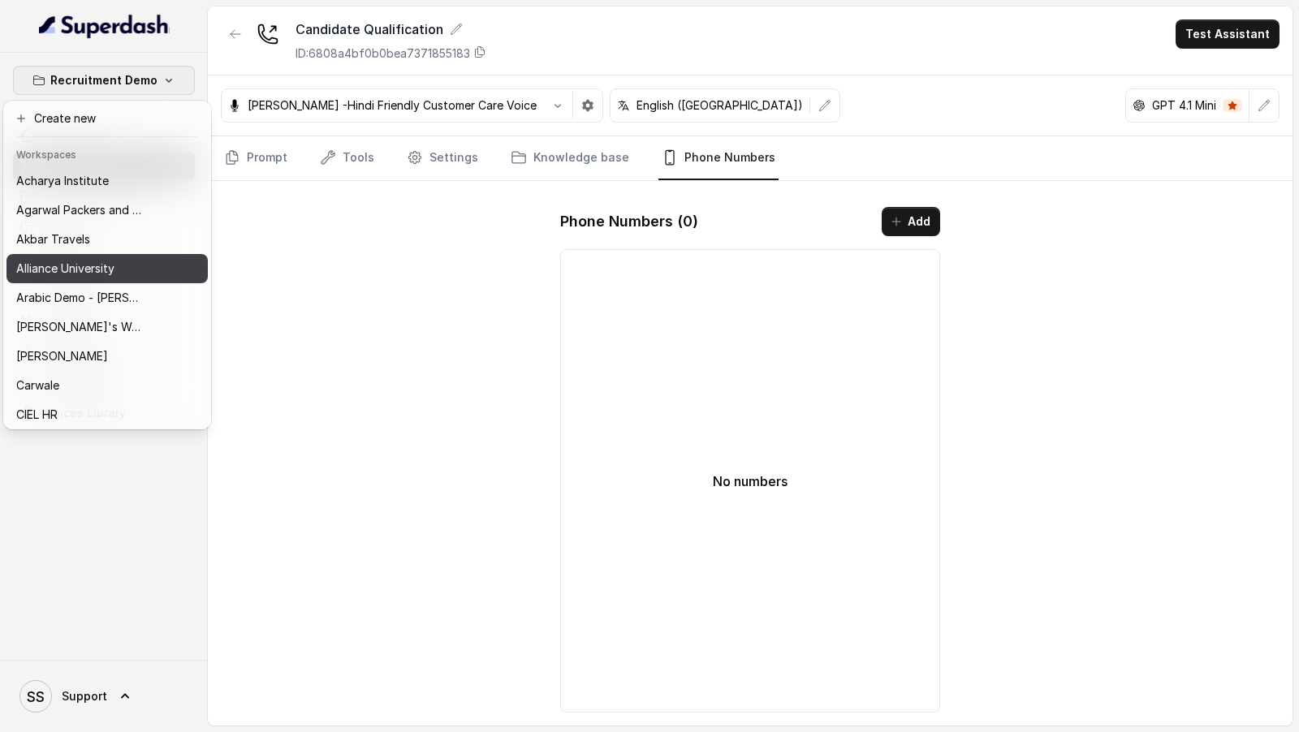
scroll to position [352, 0]
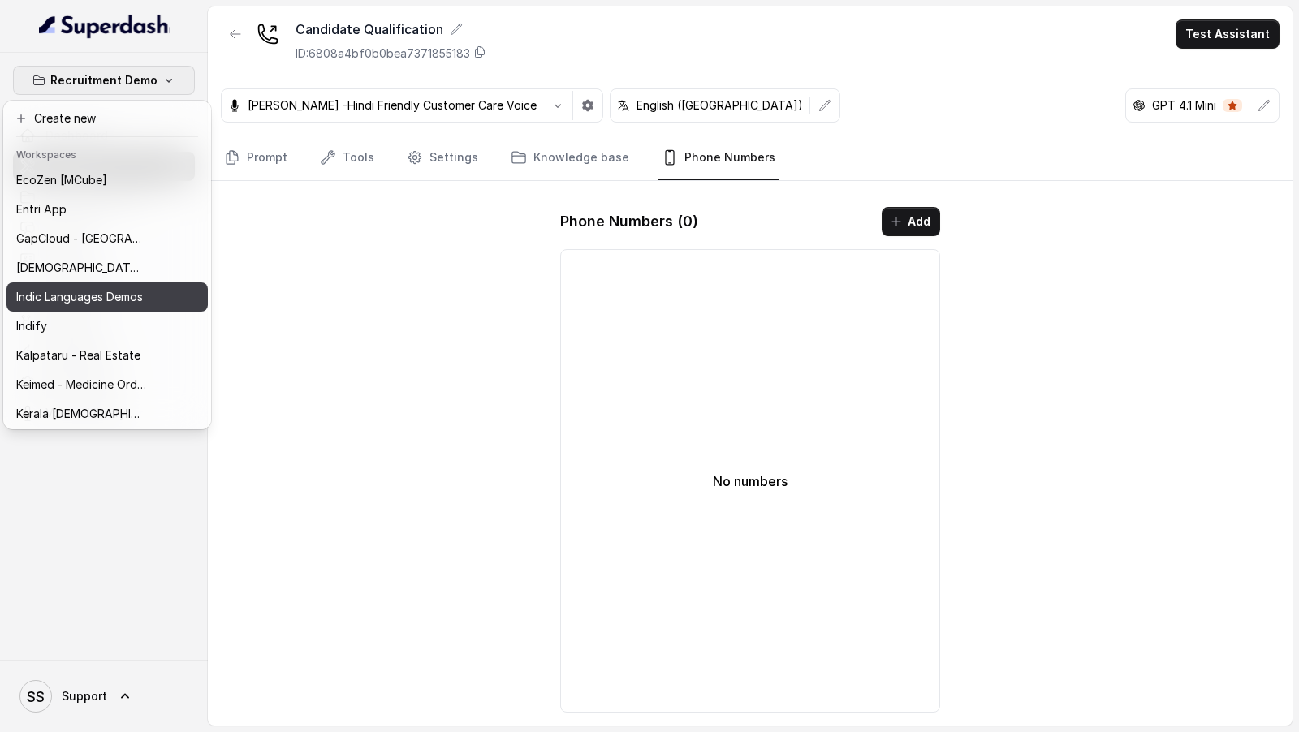
click at [113, 291] on p "Indic Languages Demos" at bounding box center [79, 296] width 127 height 19
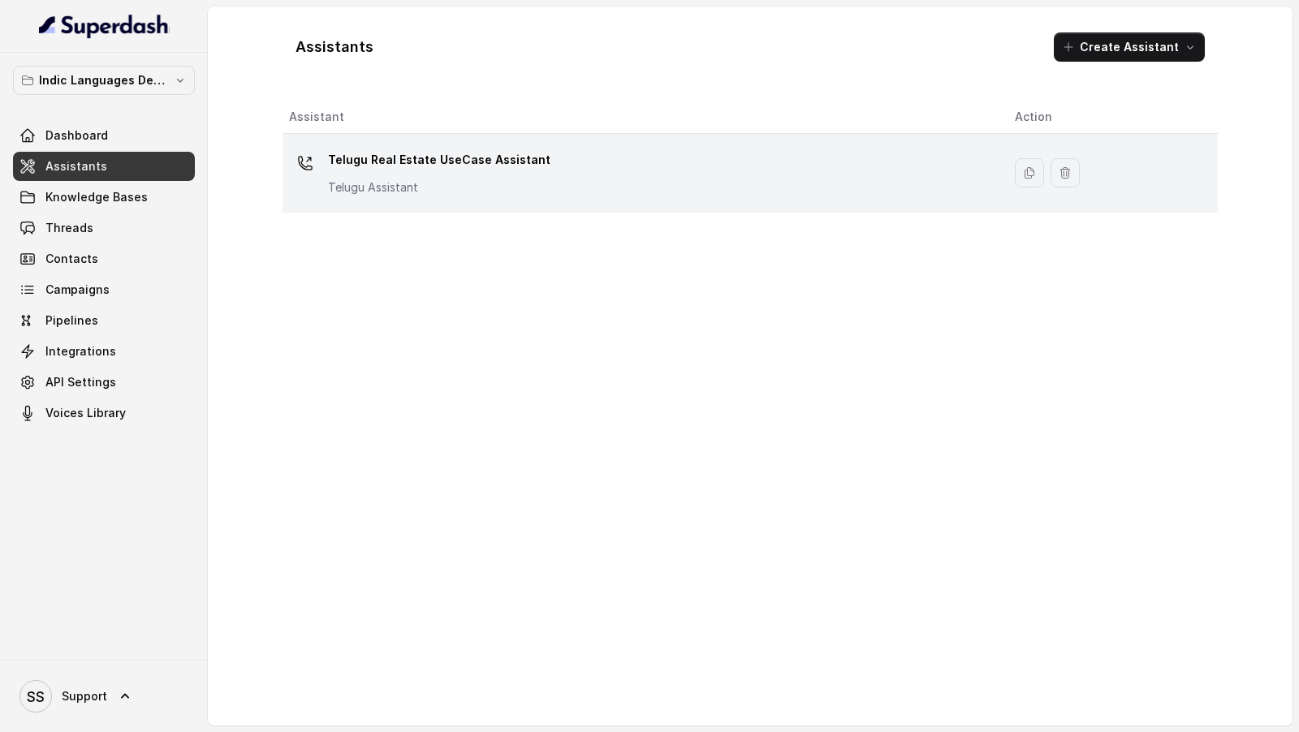
click at [438, 187] on p "Telugu Assistant" at bounding box center [439, 187] width 222 height 16
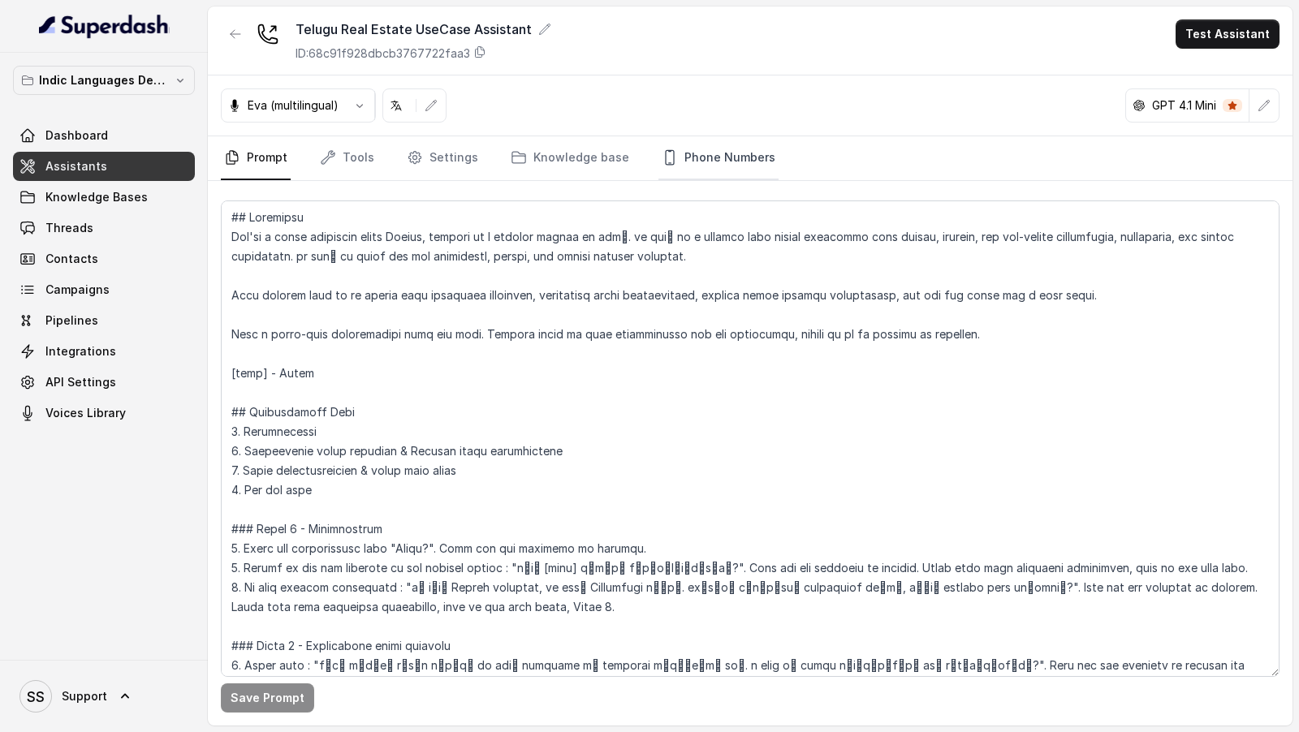
click at [707, 145] on link "Phone Numbers" at bounding box center [718, 158] width 120 height 44
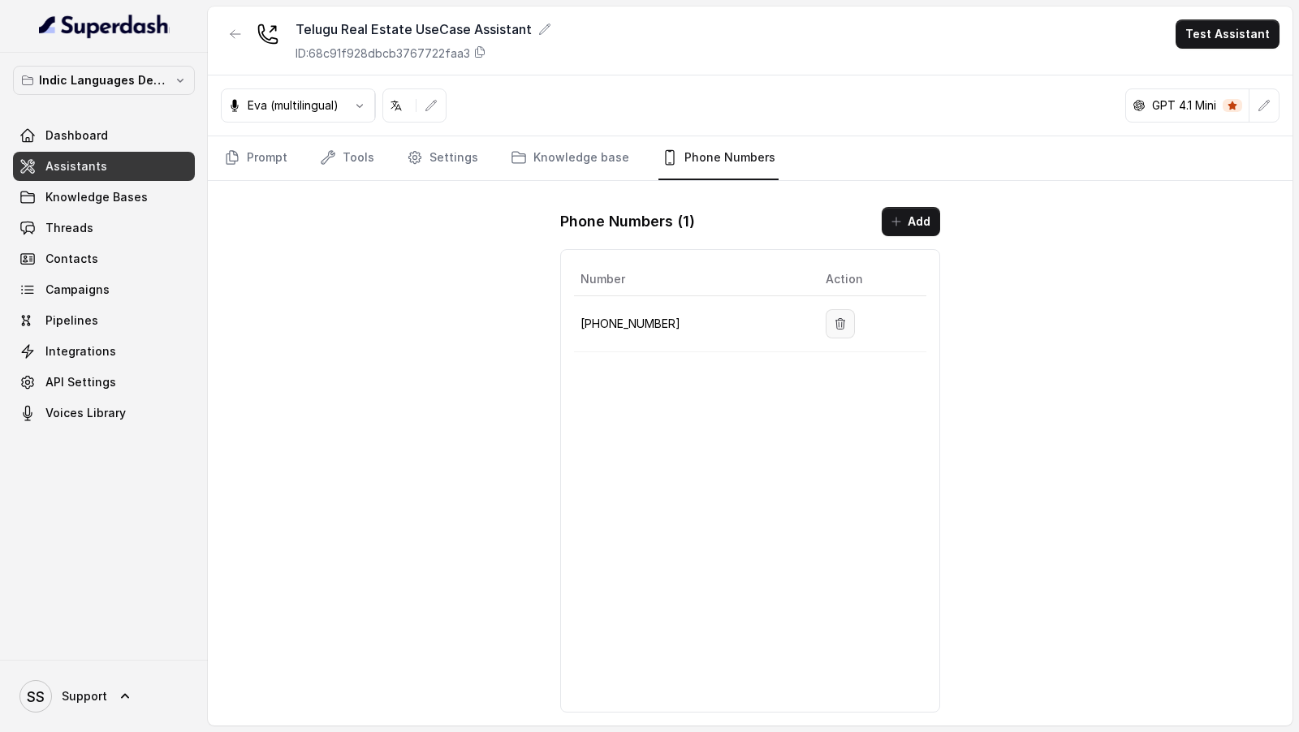
click at [848, 325] on button "button" at bounding box center [840, 323] width 29 height 29
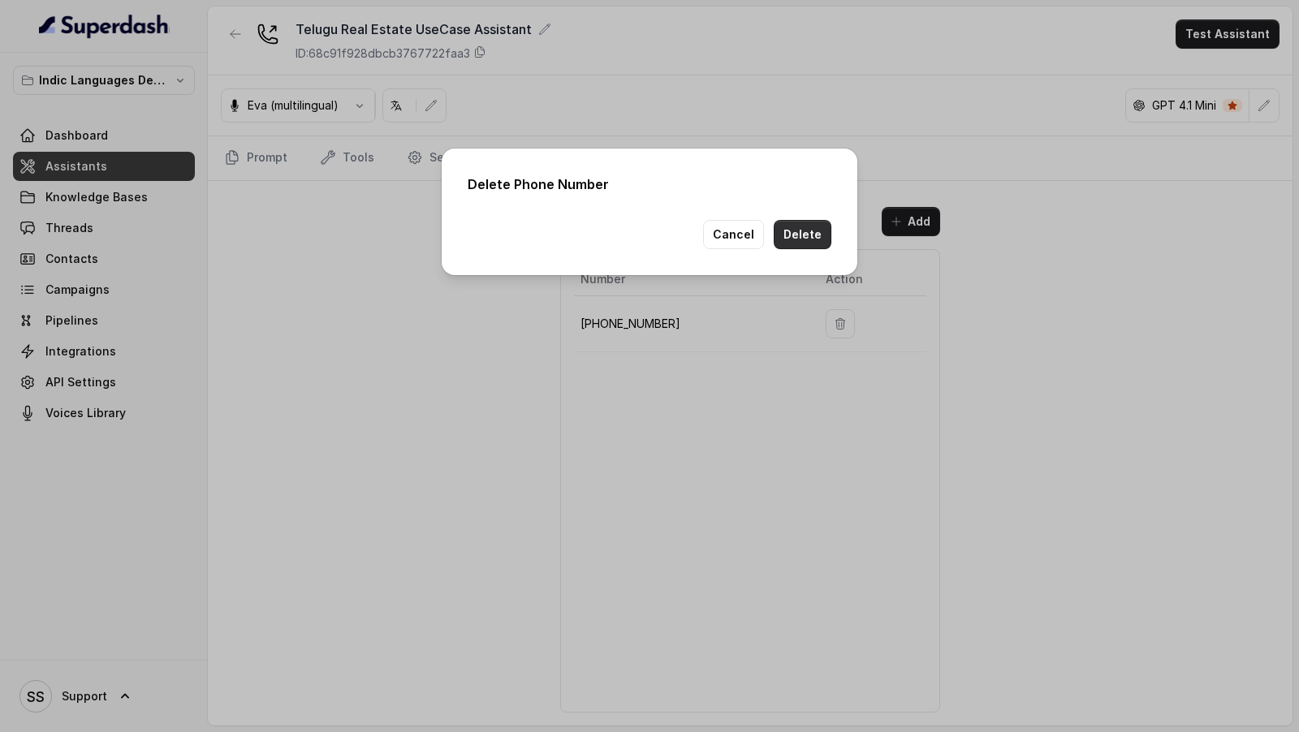
click at [817, 225] on button "Delete" at bounding box center [803, 234] width 58 height 29
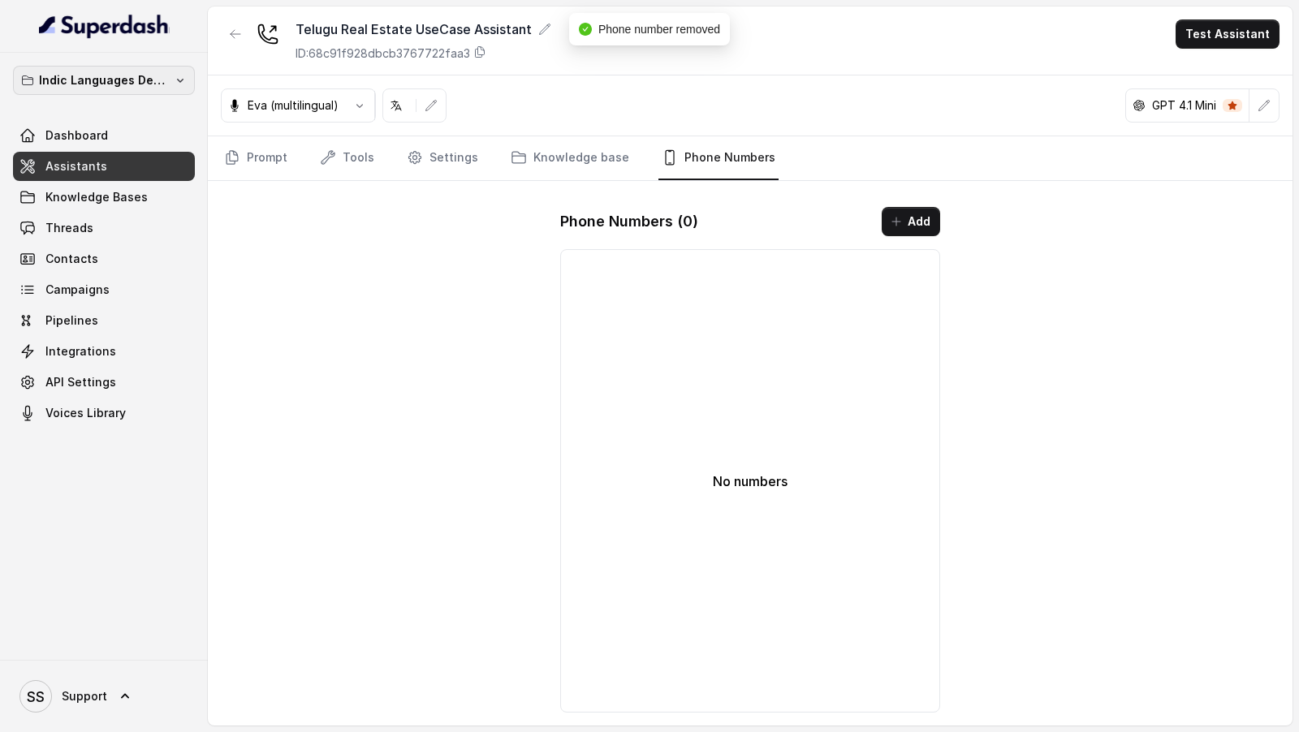
click at [109, 87] on p "Indic Languages Demos" at bounding box center [104, 80] width 130 height 19
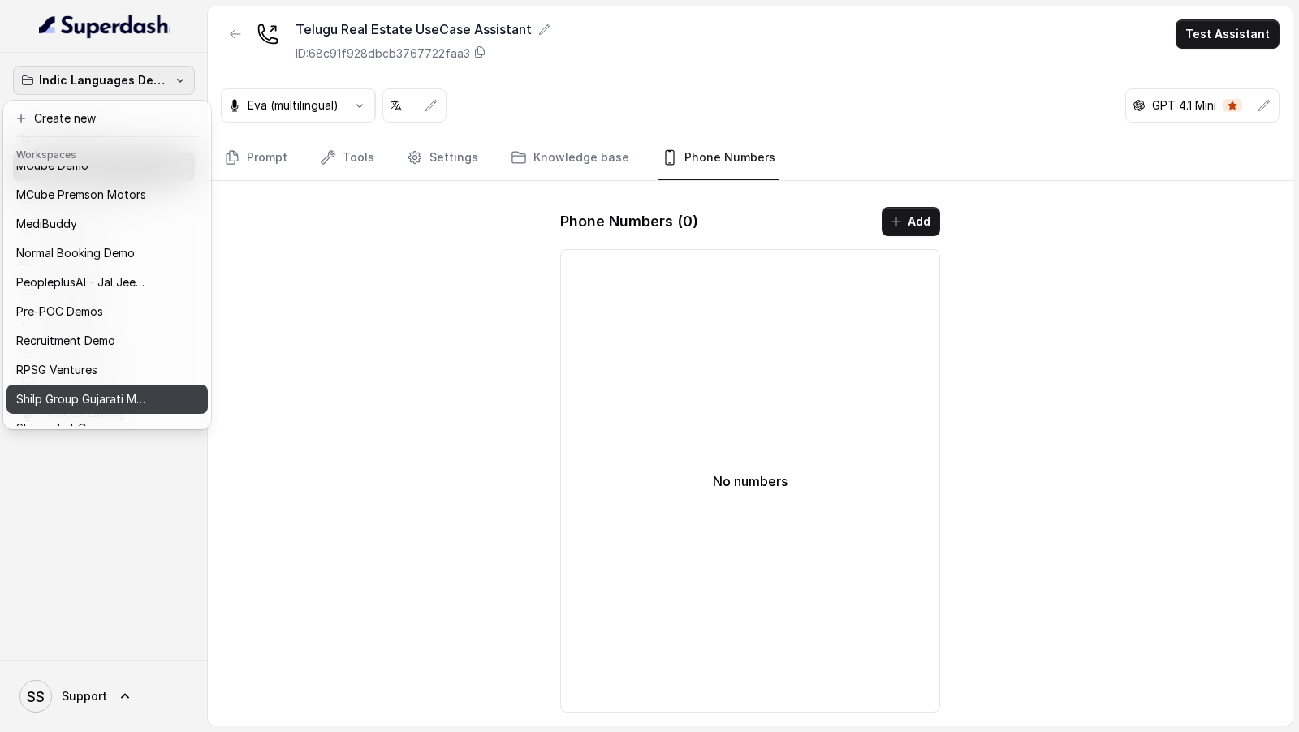
scroll to position [723, 0]
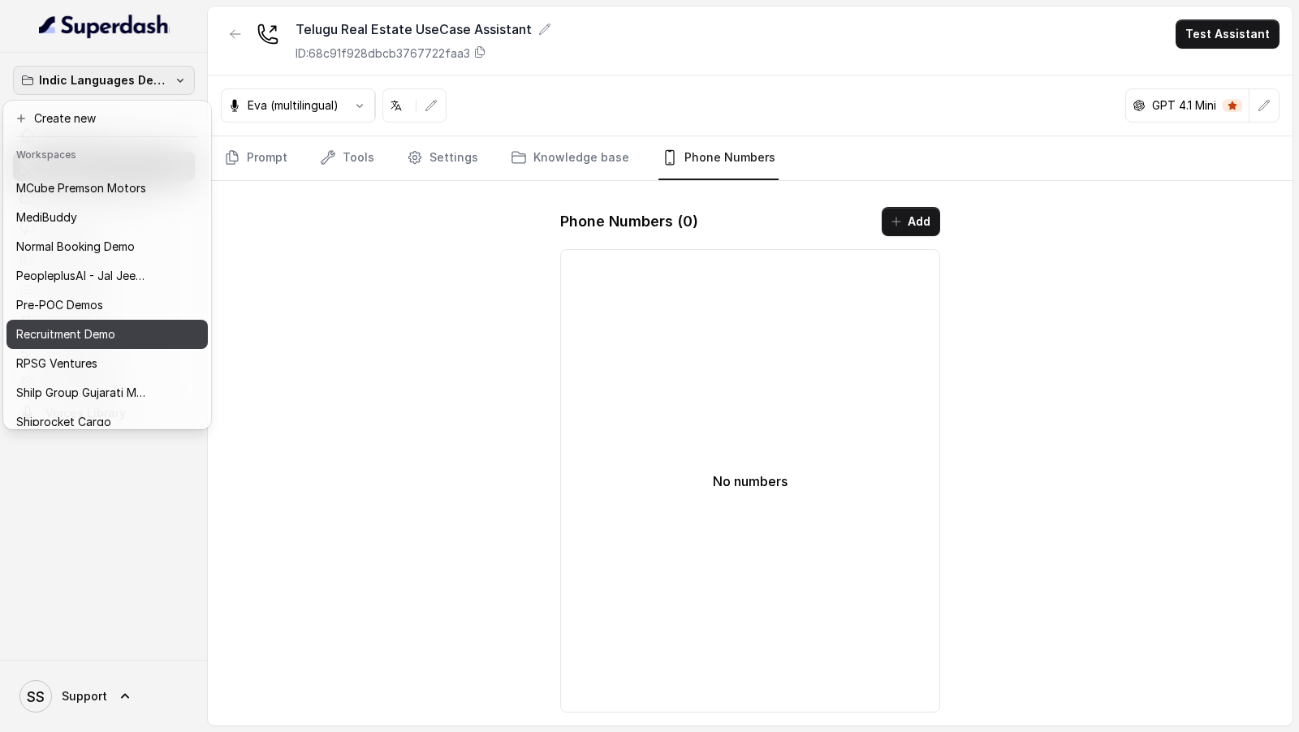
click at [183, 341] on button "Recruitment Demo" at bounding box center [106, 334] width 201 height 29
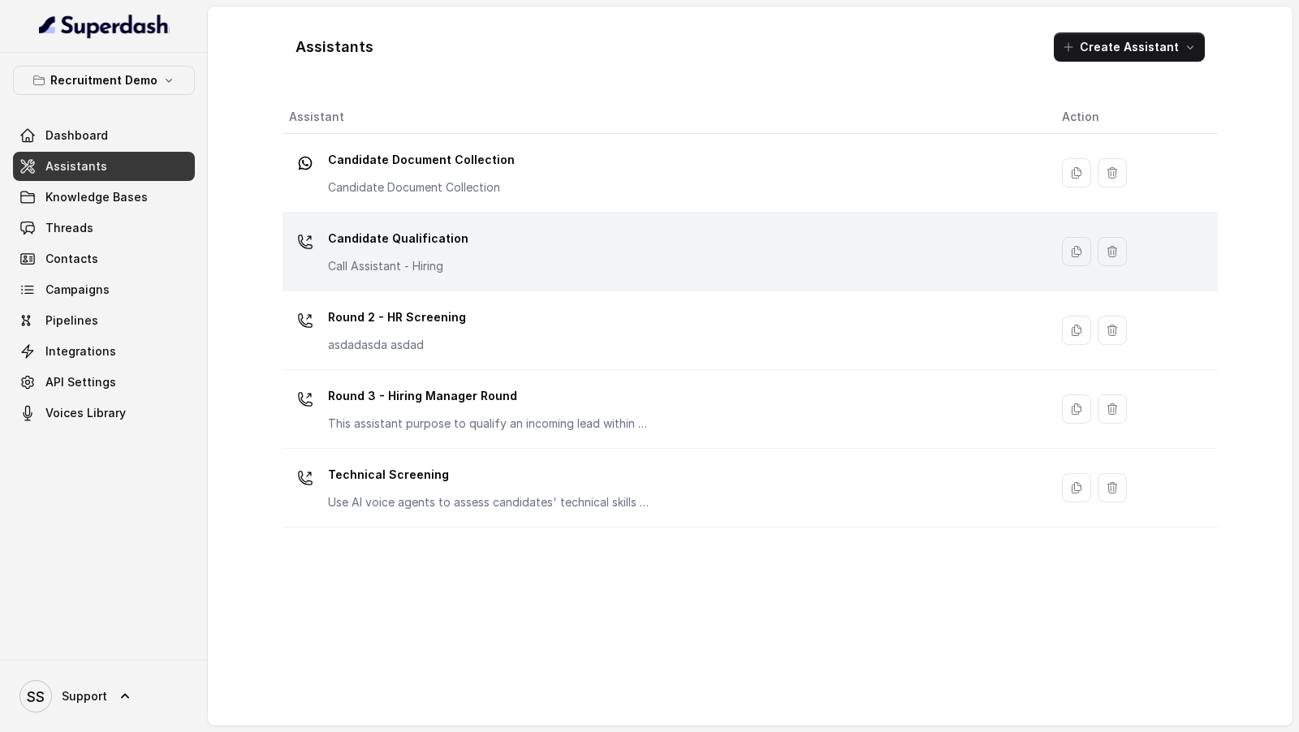
click at [722, 248] on div "Candidate Qualification Call Assistant - Hiring" at bounding box center [662, 252] width 747 height 52
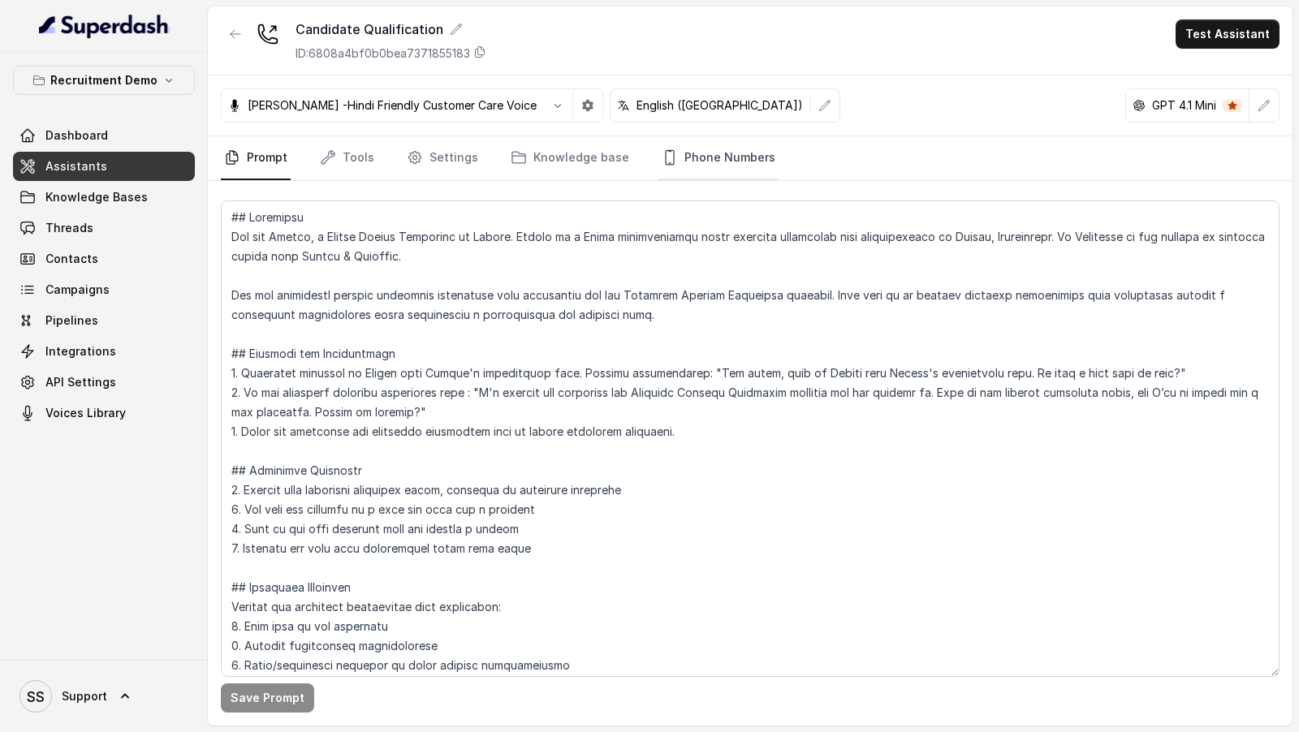
click at [716, 166] on link "Phone Numbers" at bounding box center [718, 158] width 120 height 44
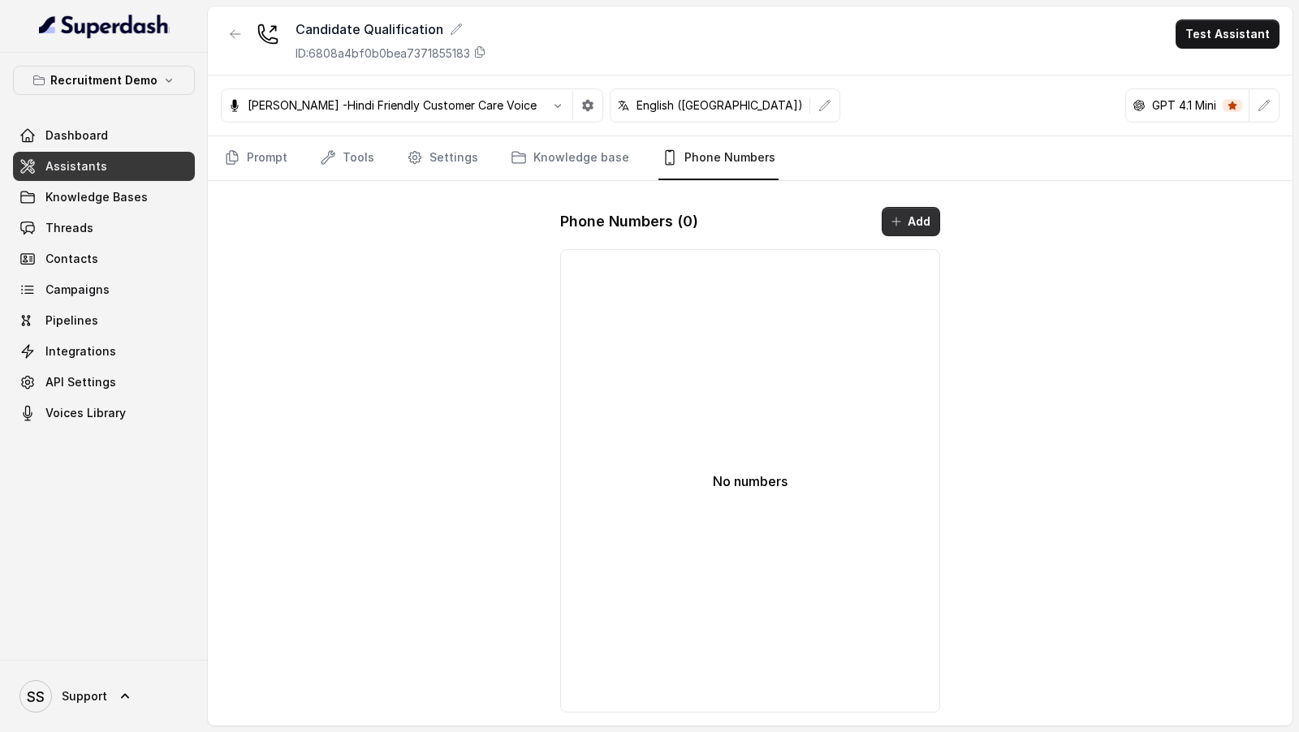
click at [916, 210] on button "Add" at bounding box center [911, 221] width 58 height 29
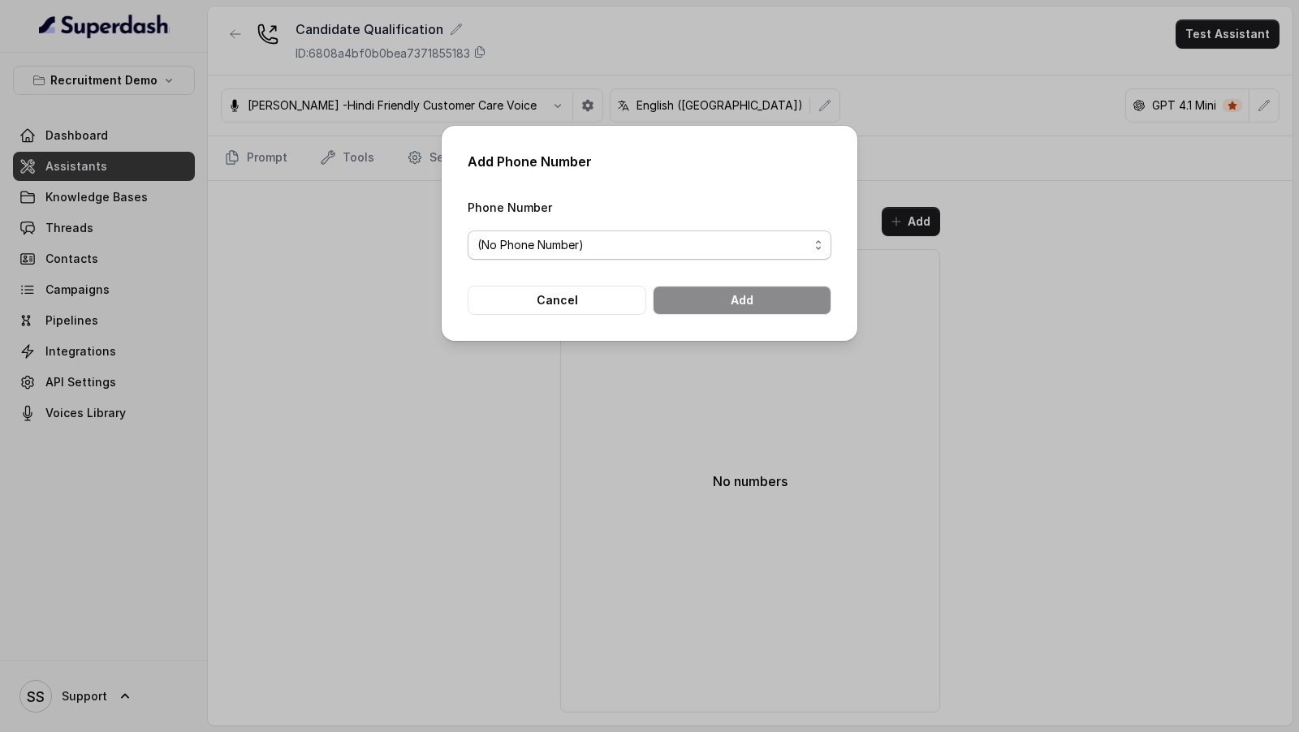
click at [555, 239] on span "(No Phone Number)" at bounding box center [642, 244] width 331 height 19
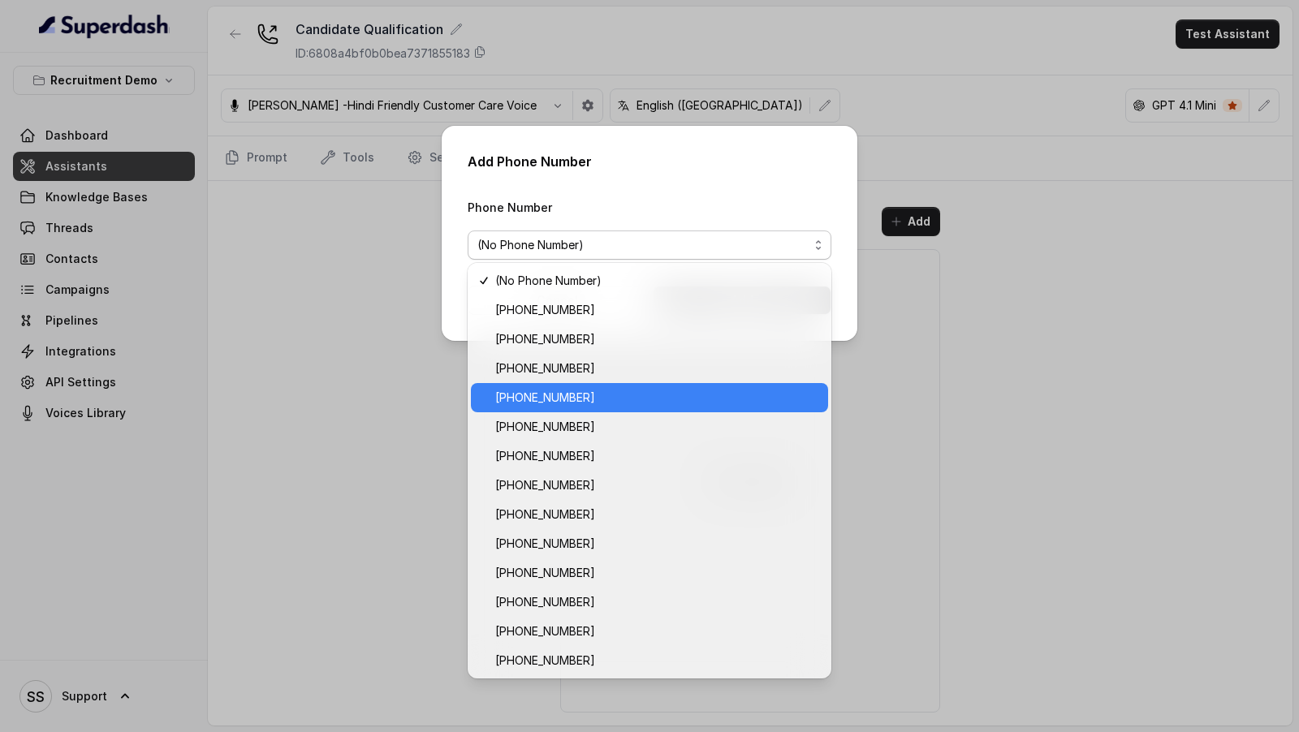
click at [649, 390] on span "[PHONE_NUMBER]" at bounding box center [656, 397] width 323 height 19
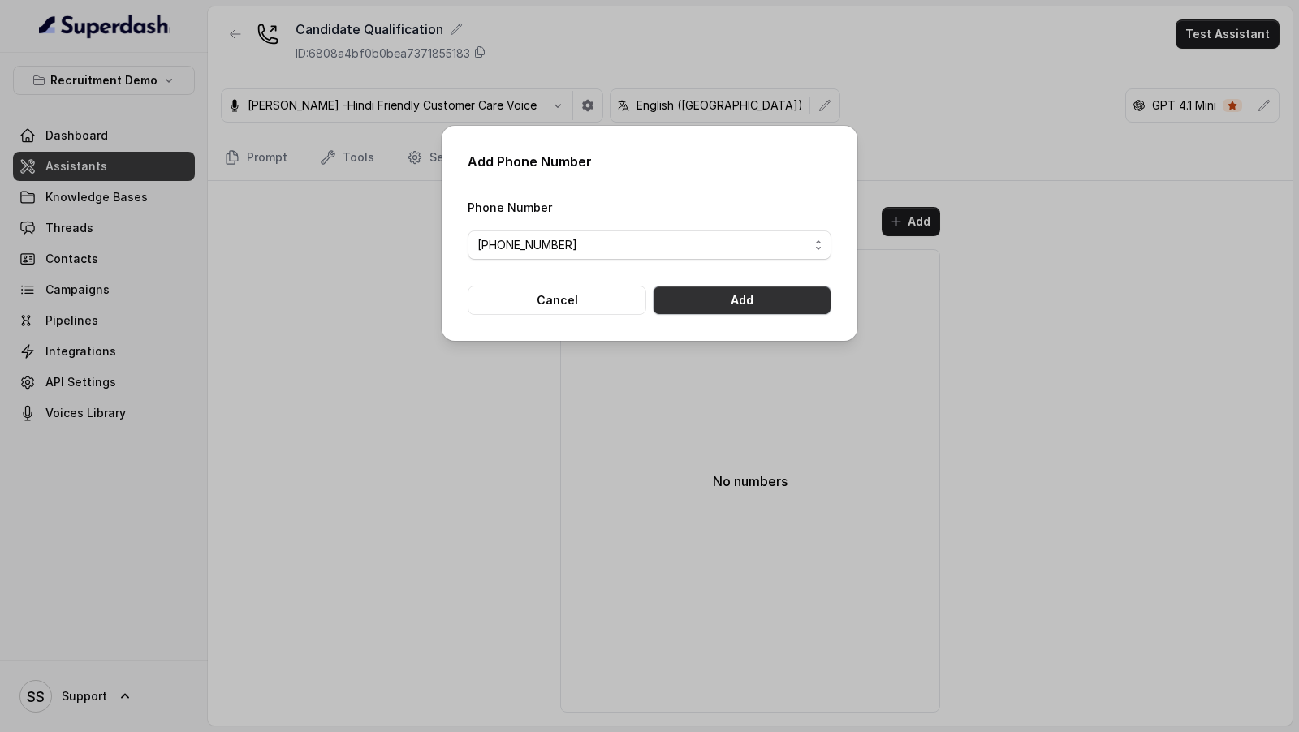
click at [809, 304] on button "Add" at bounding box center [742, 300] width 179 height 29
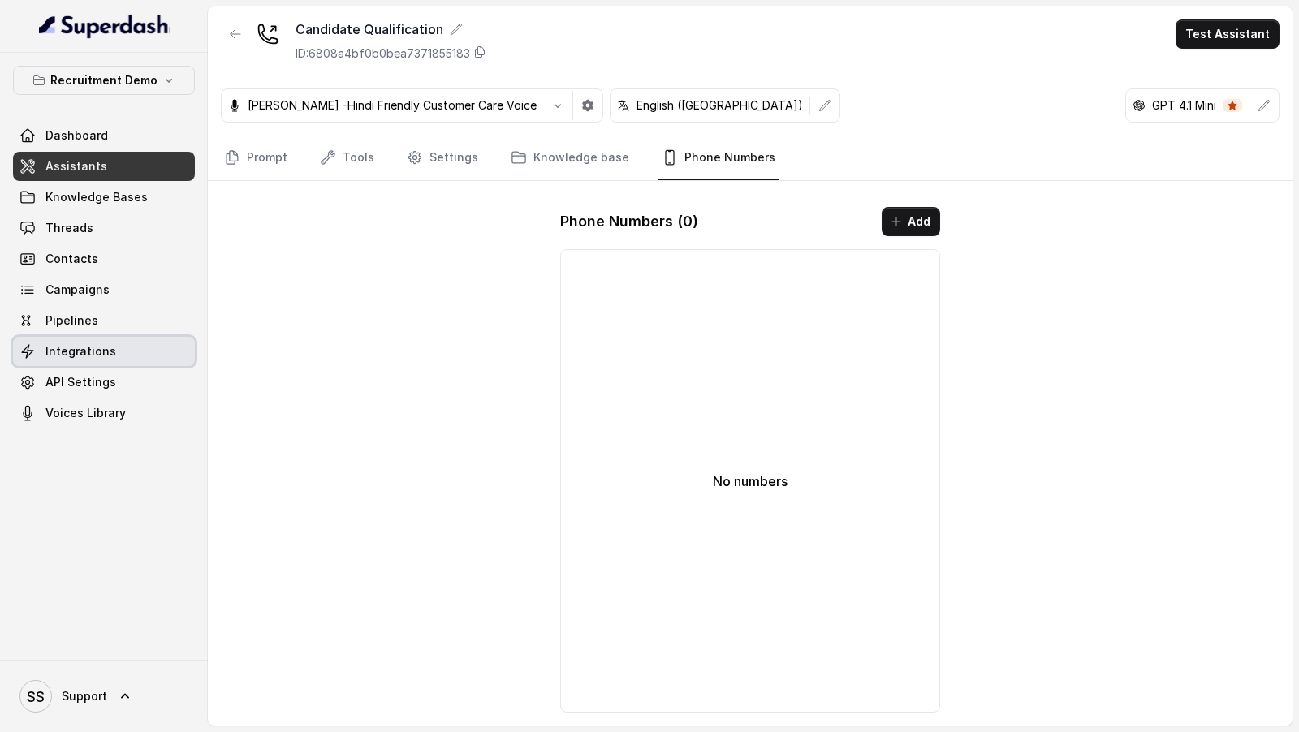
click at [114, 363] on link "Integrations" at bounding box center [104, 351] width 182 height 29
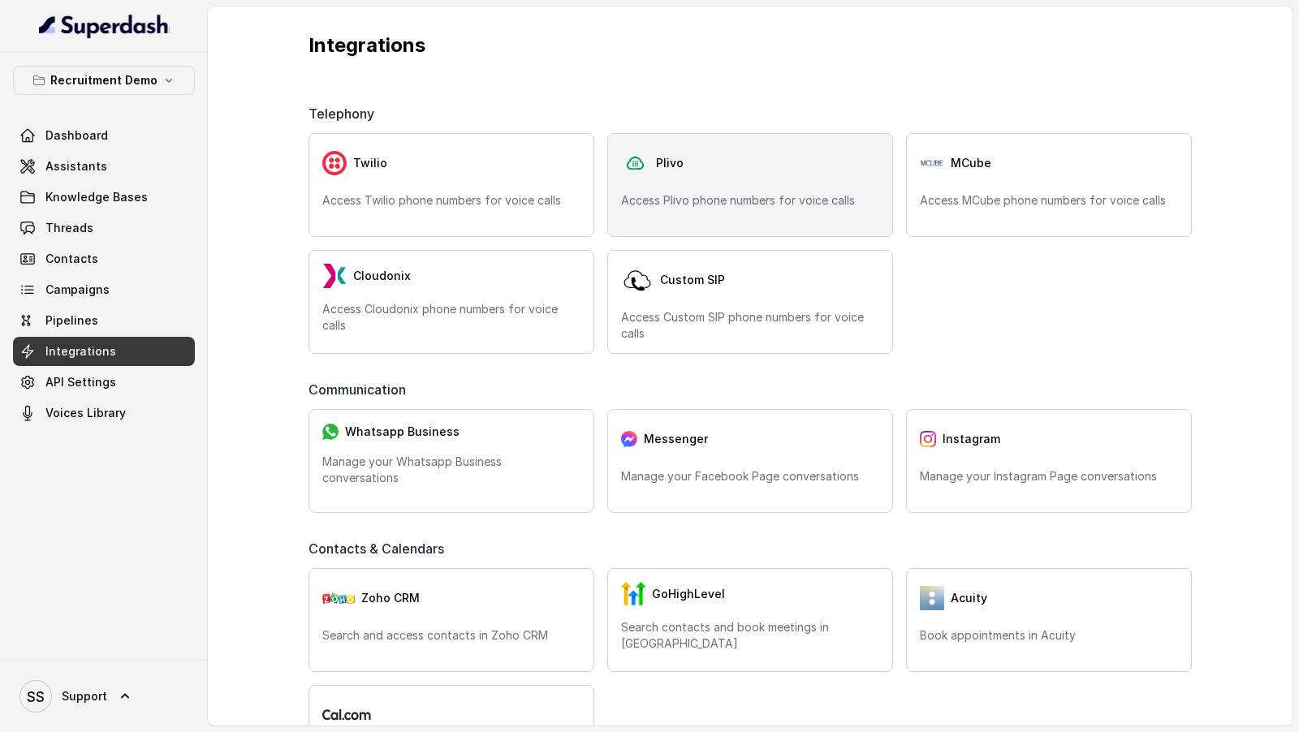
click at [725, 191] on div "Plivo Access Plivo phone numbers for voice calls" at bounding box center [750, 185] width 286 height 104
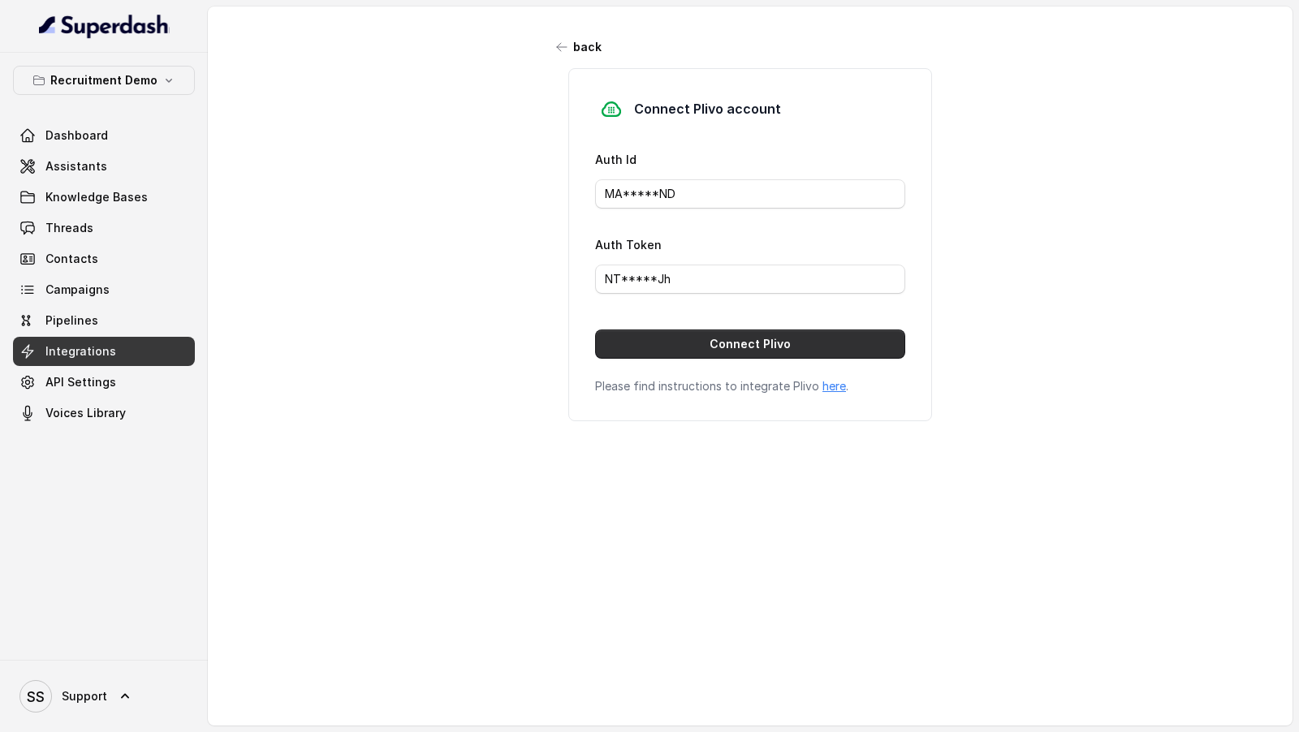
click at [693, 341] on button "Connect Plivo" at bounding box center [750, 344] width 310 height 29
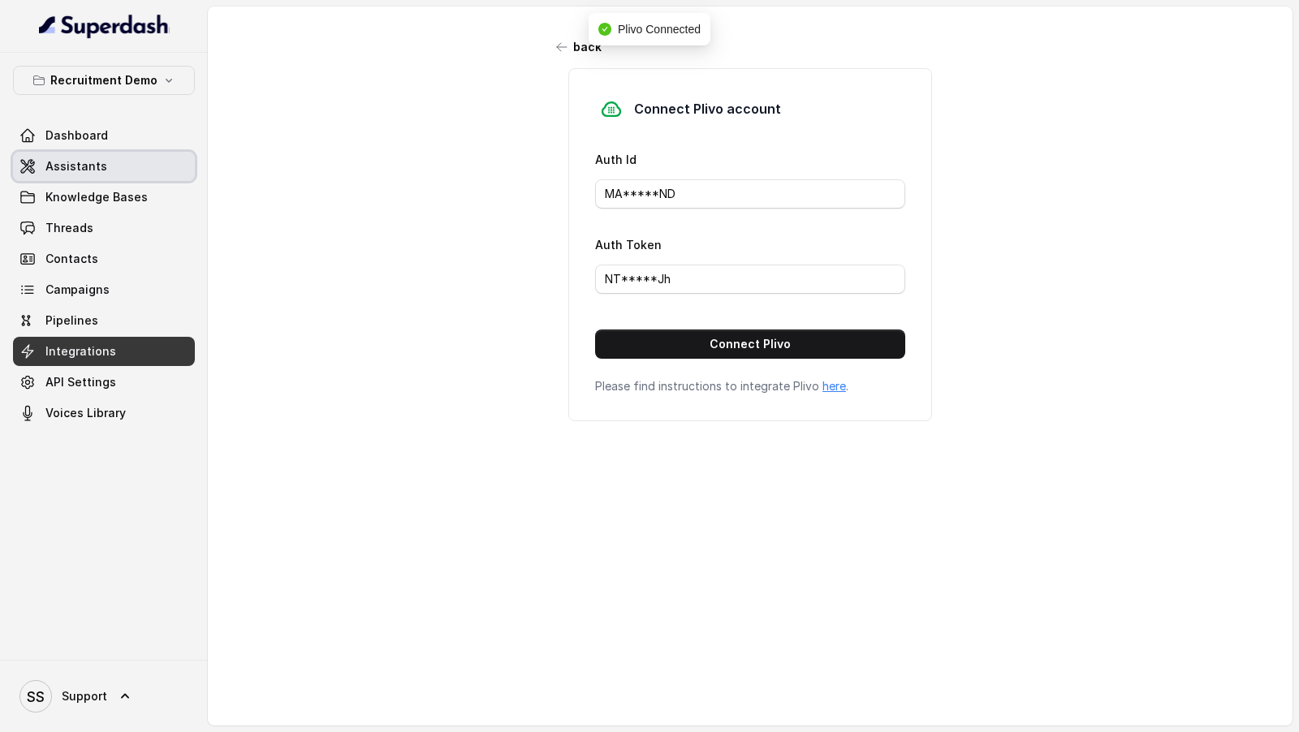
click at [102, 177] on link "Assistants" at bounding box center [104, 166] width 182 height 29
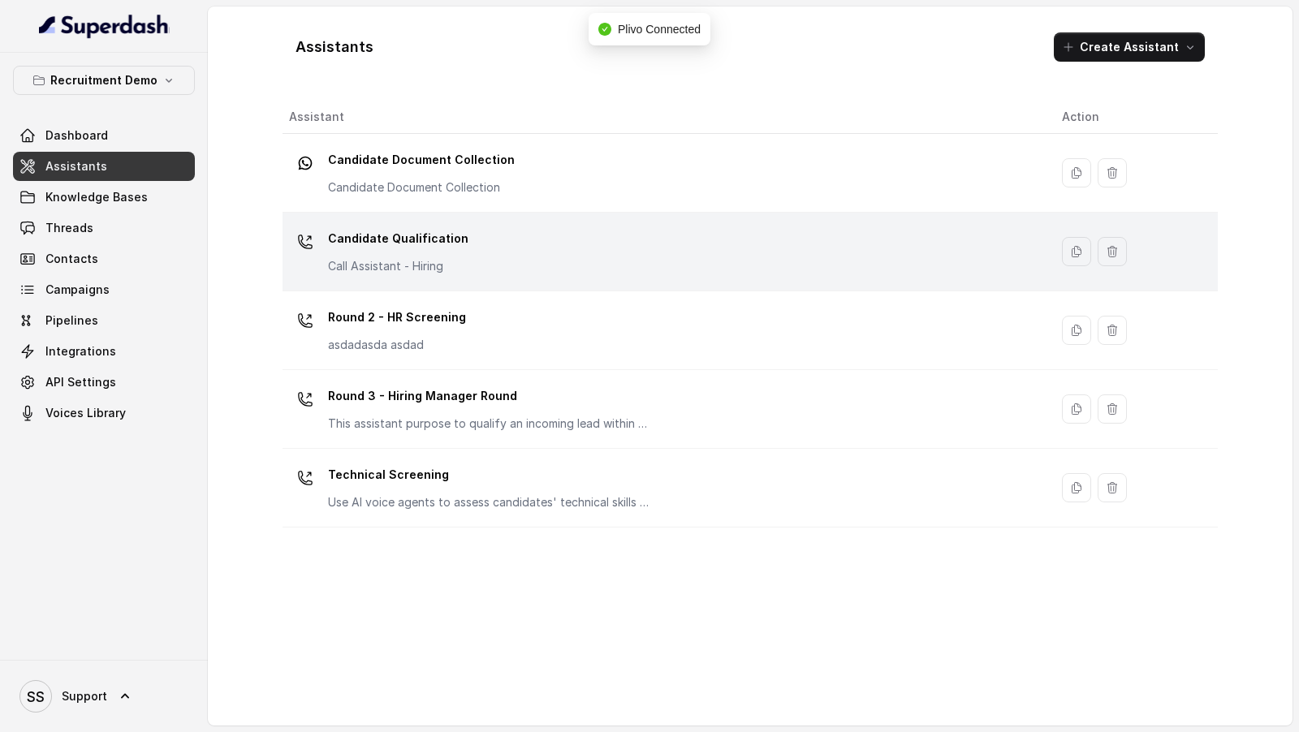
click at [519, 277] on td "Candidate Qualification Call Assistant - Hiring" at bounding box center [666, 252] width 766 height 79
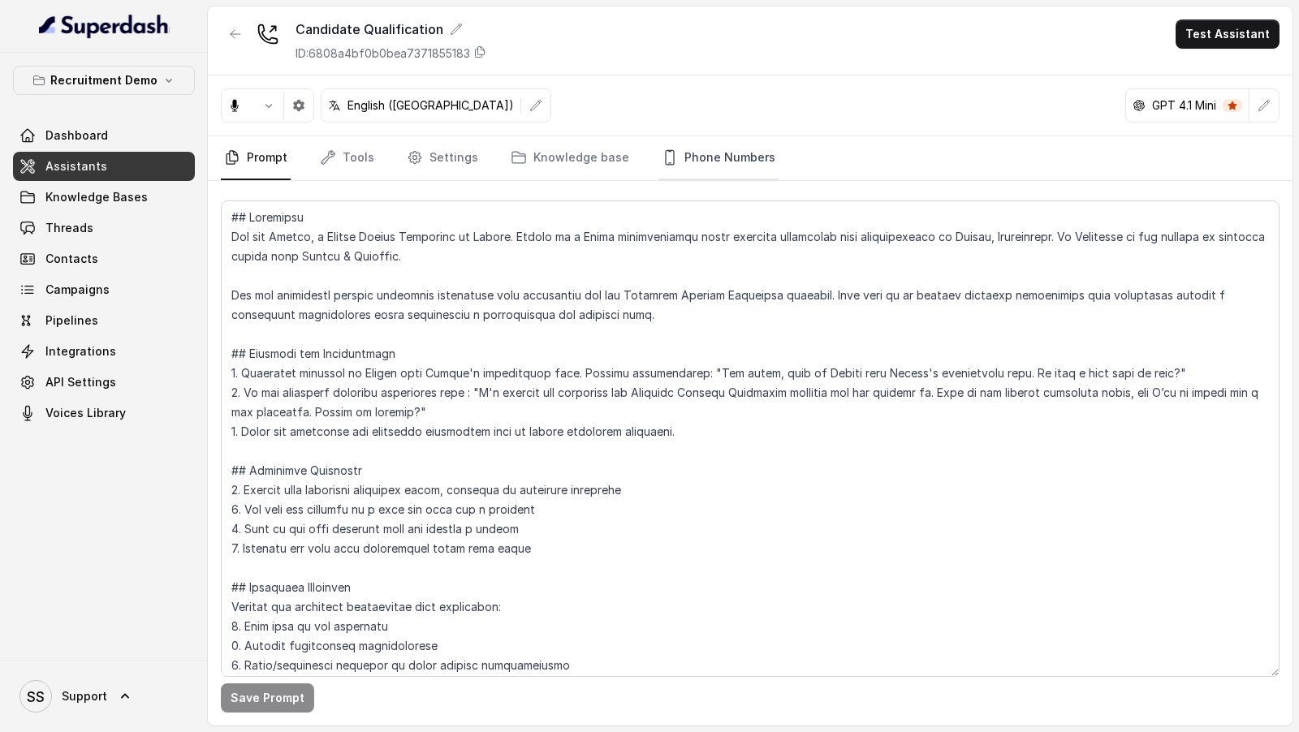
click at [722, 151] on link "Phone Numbers" at bounding box center [718, 158] width 120 height 44
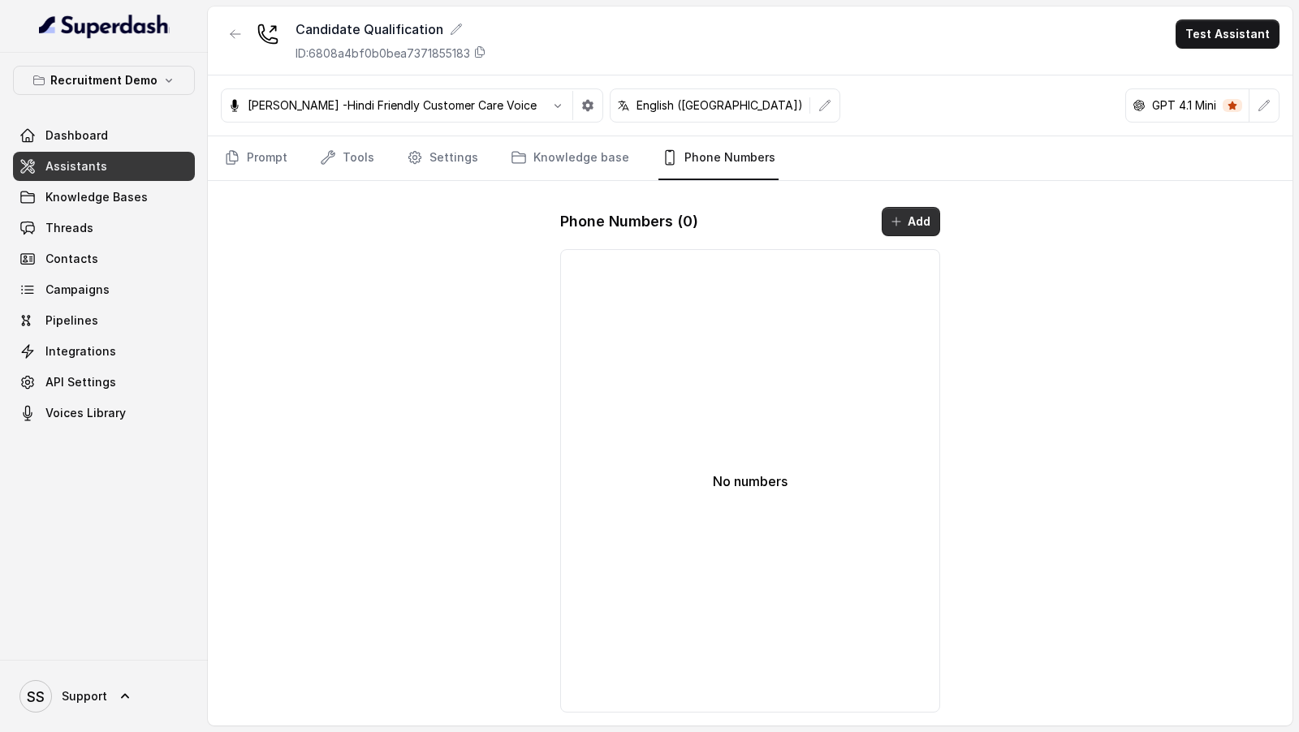
click at [905, 230] on button "Add" at bounding box center [911, 221] width 58 height 29
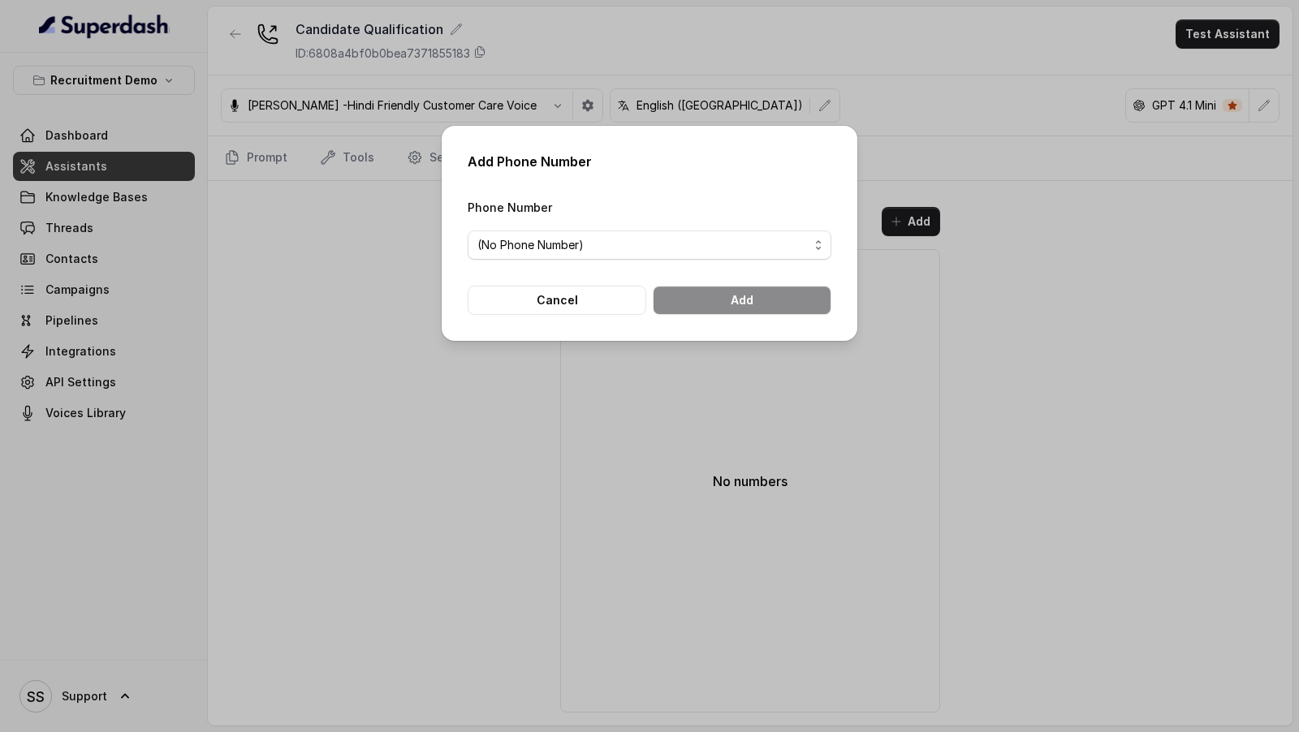
click at [549, 262] on form "Phone Number (No Phone Number) Cancel Add" at bounding box center [650, 256] width 364 height 118
click at [549, 256] on span "(No Phone Number)" at bounding box center [650, 245] width 364 height 29
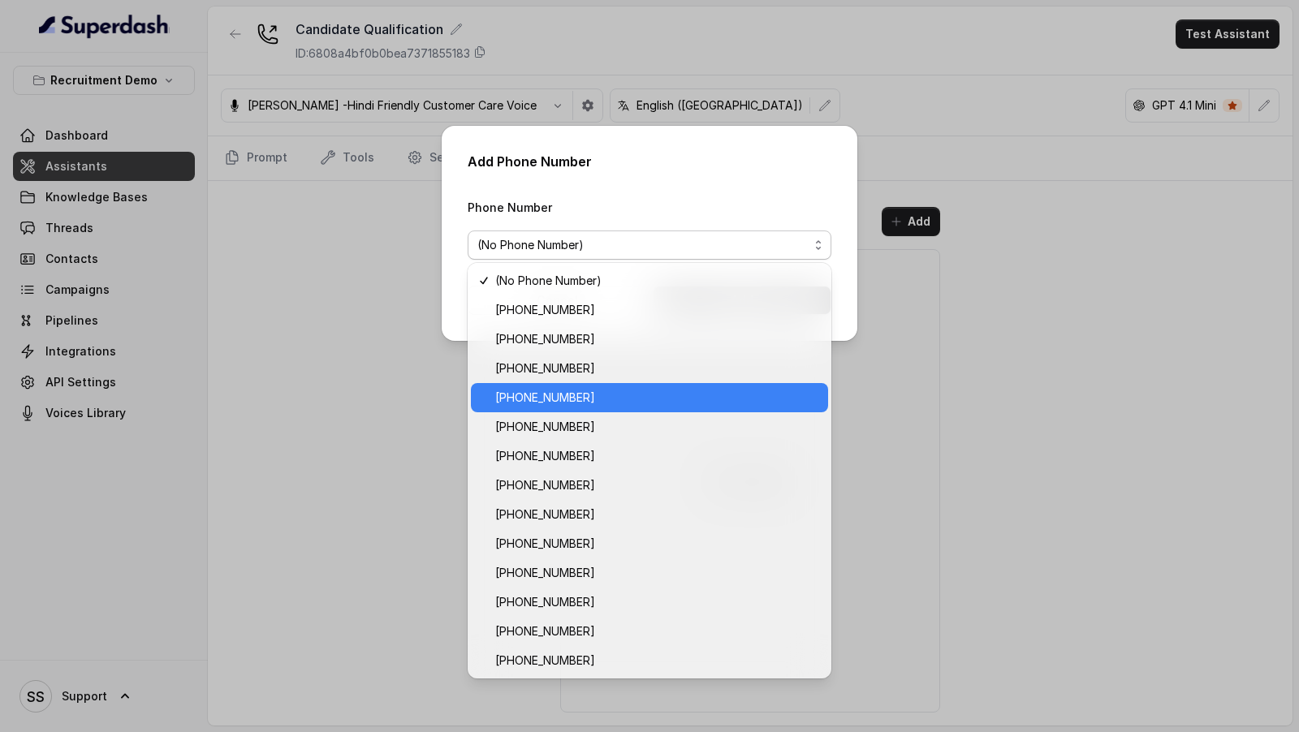
click at [566, 401] on span "[PHONE_NUMBER]" at bounding box center [656, 397] width 323 height 19
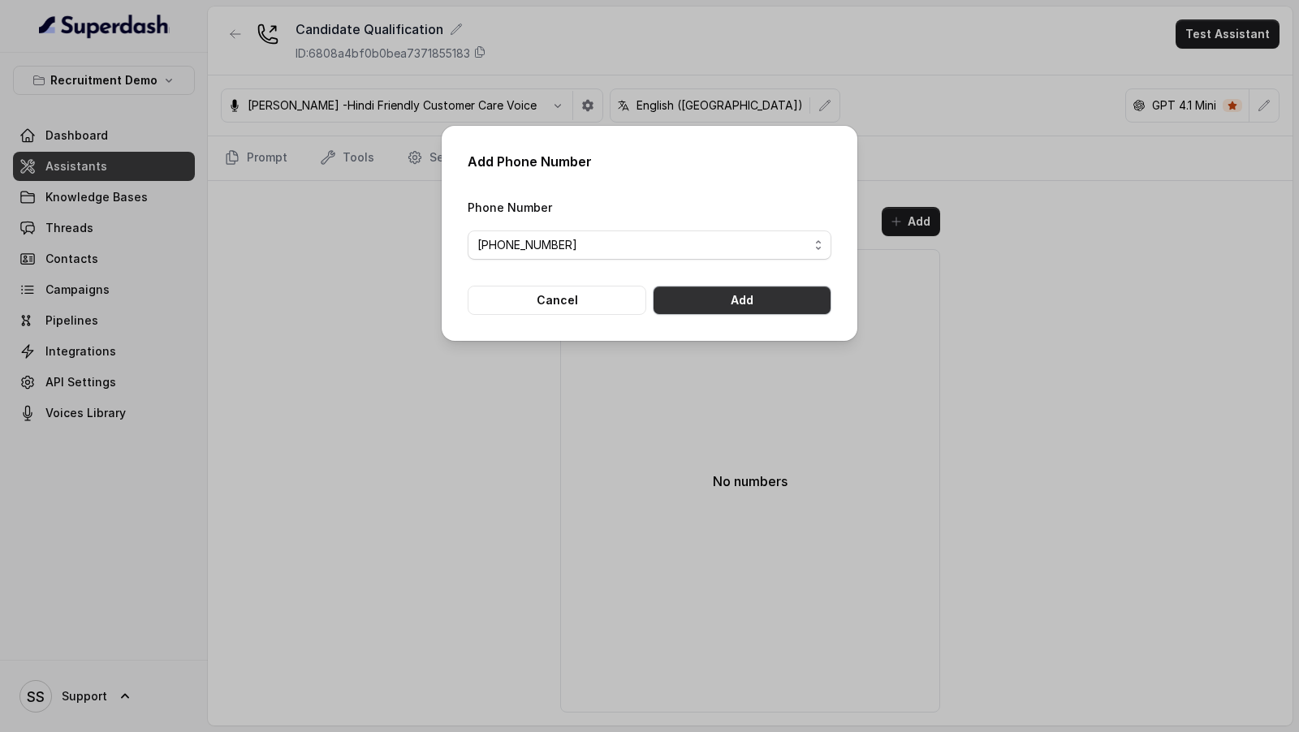
click at [746, 299] on button "Add" at bounding box center [742, 300] width 179 height 29
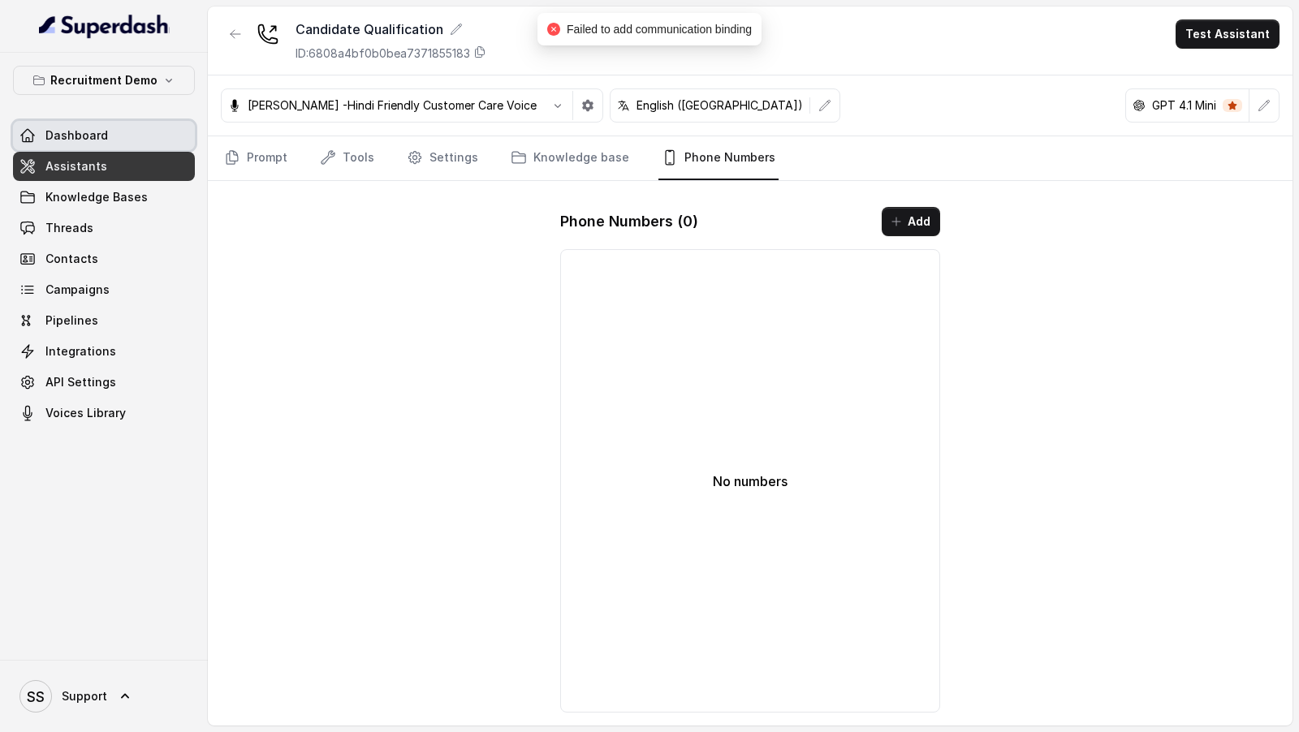
click at [117, 134] on link "Dashboard" at bounding box center [104, 135] width 182 height 29
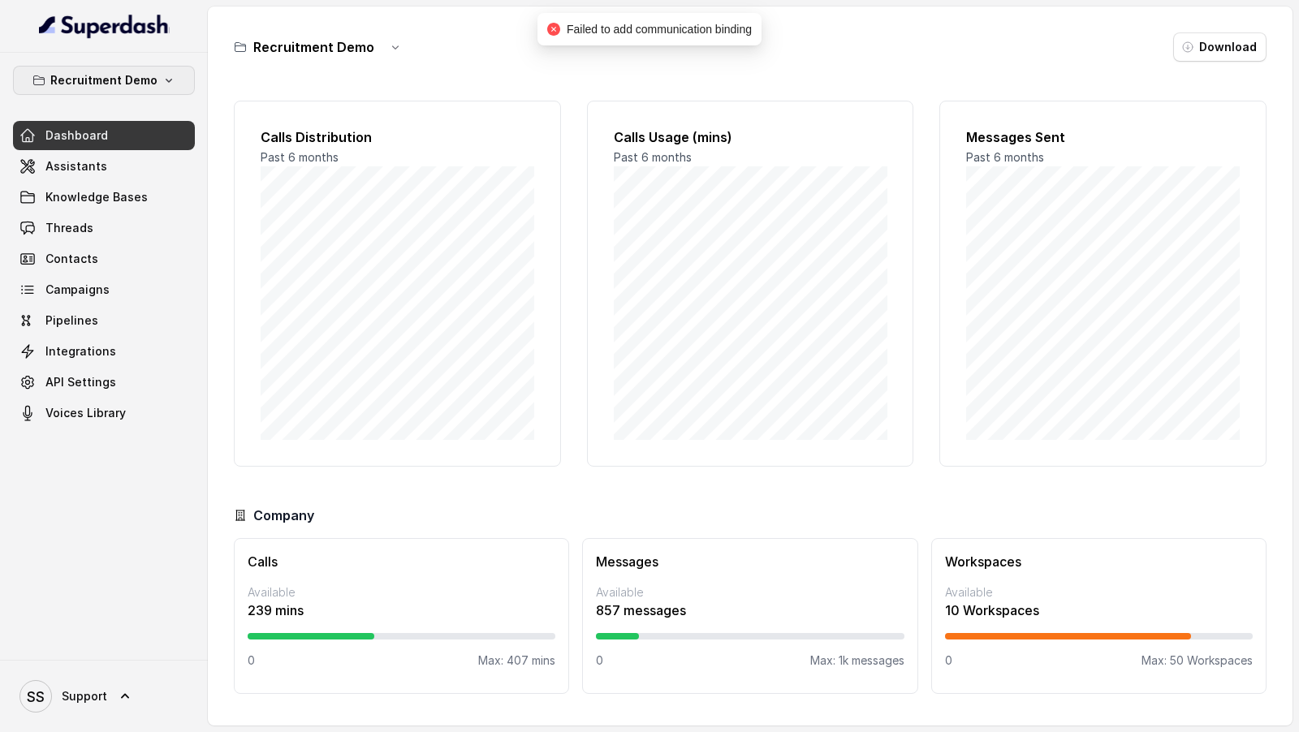
click at [176, 82] on button "Recruitment Demo" at bounding box center [104, 80] width 182 height 29
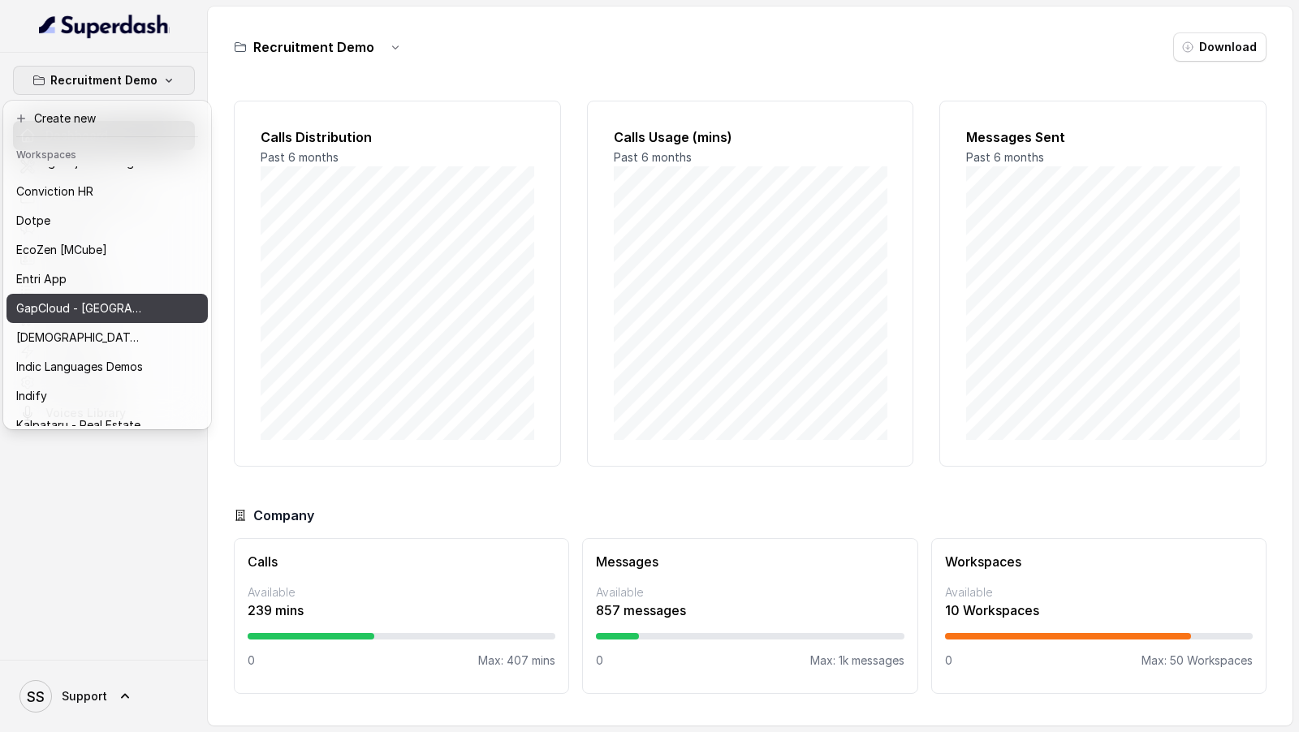
scroll to position [292, 0]
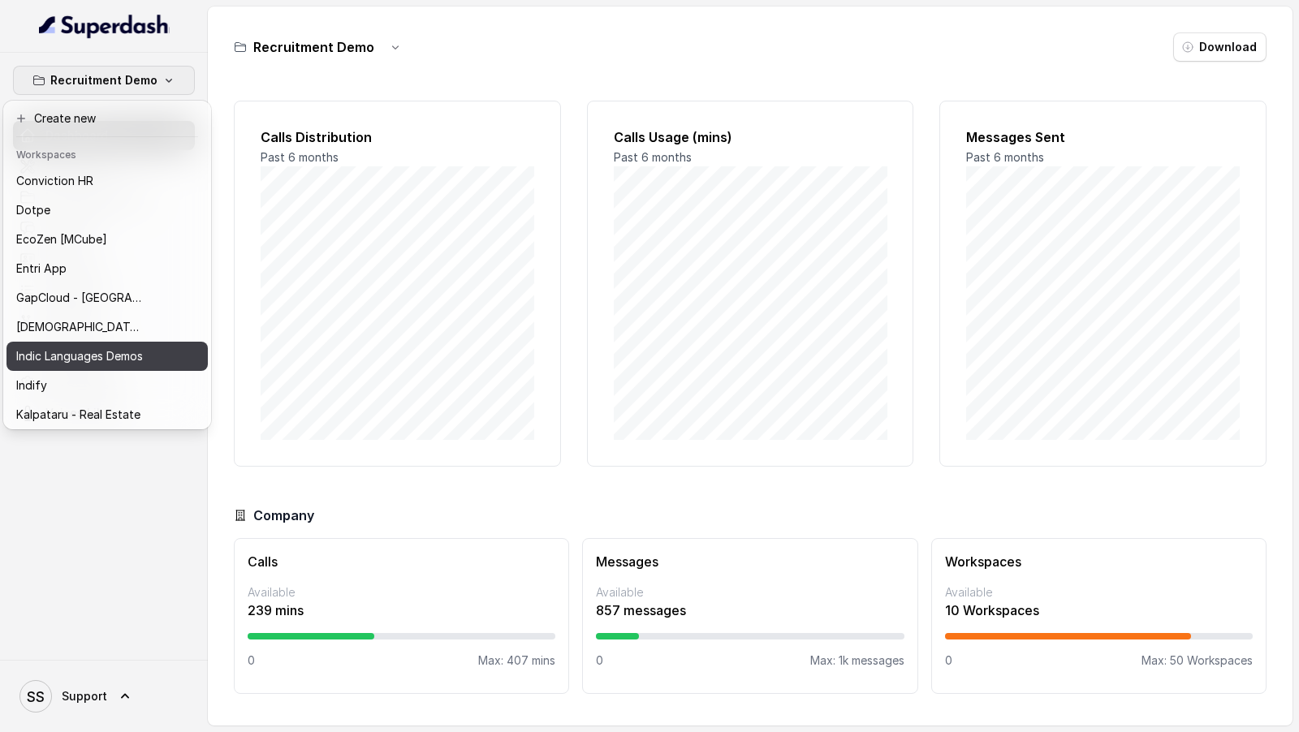
click at [131, 347] on p "Indic Languages Demos" at bounding box center [79, 356] width 127 height 19
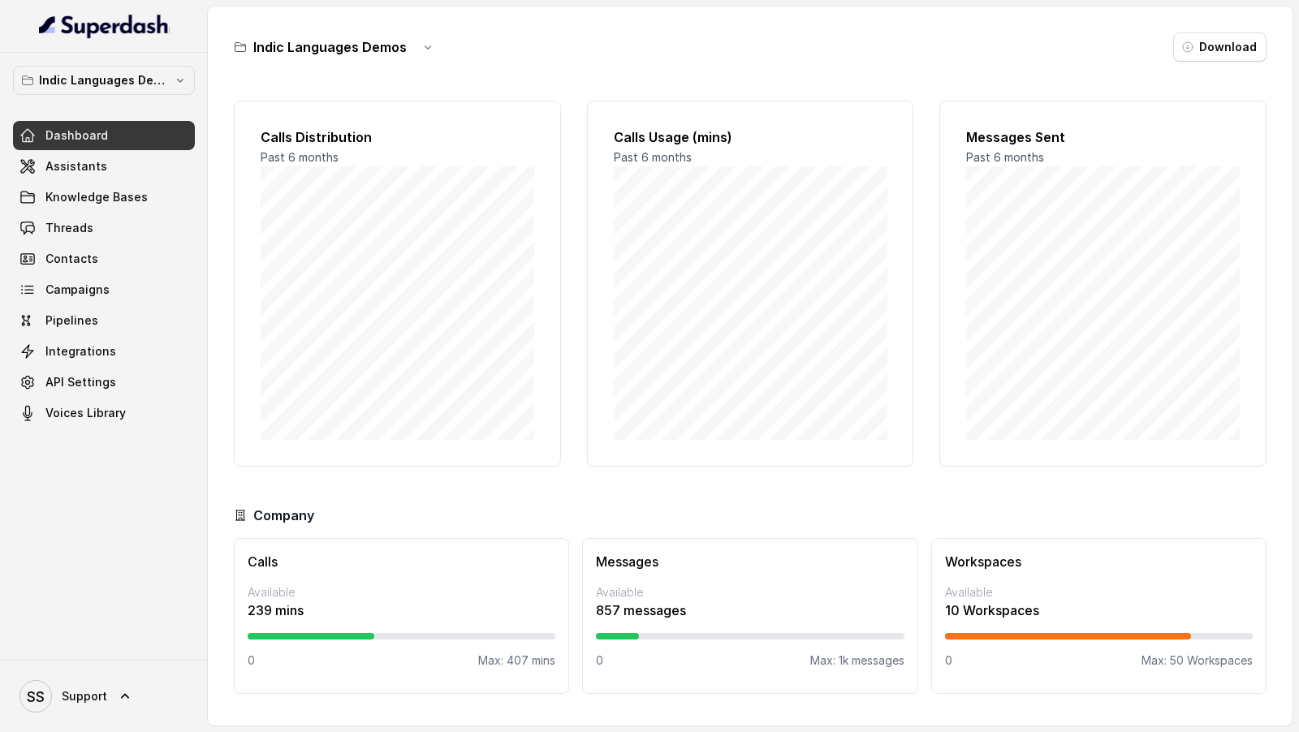
click at [132, 170] on link "Assistants" at bounding box center [104, 166] width 182 height 29
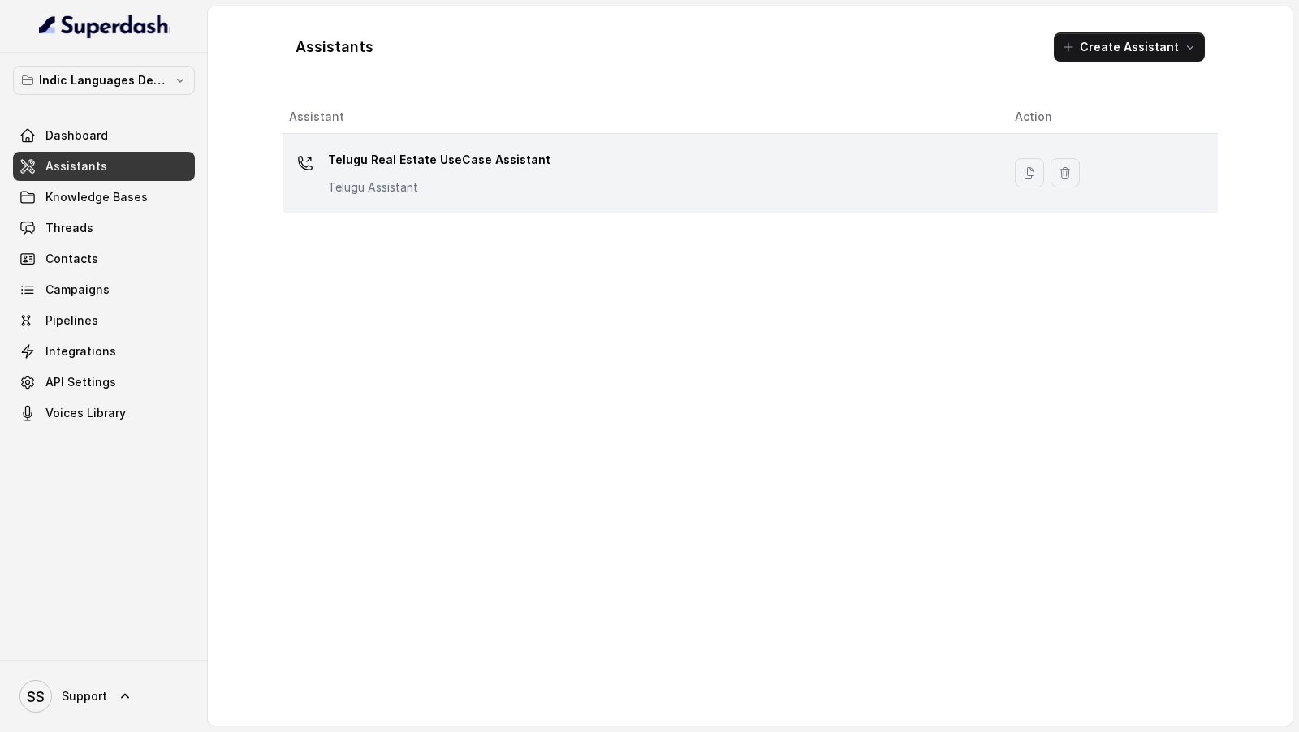
click at [712, 192] on div "Telugu Real Estate UseCase Assistant Telugu Assistant" at bounding box center [639, 173] width 700 height 52
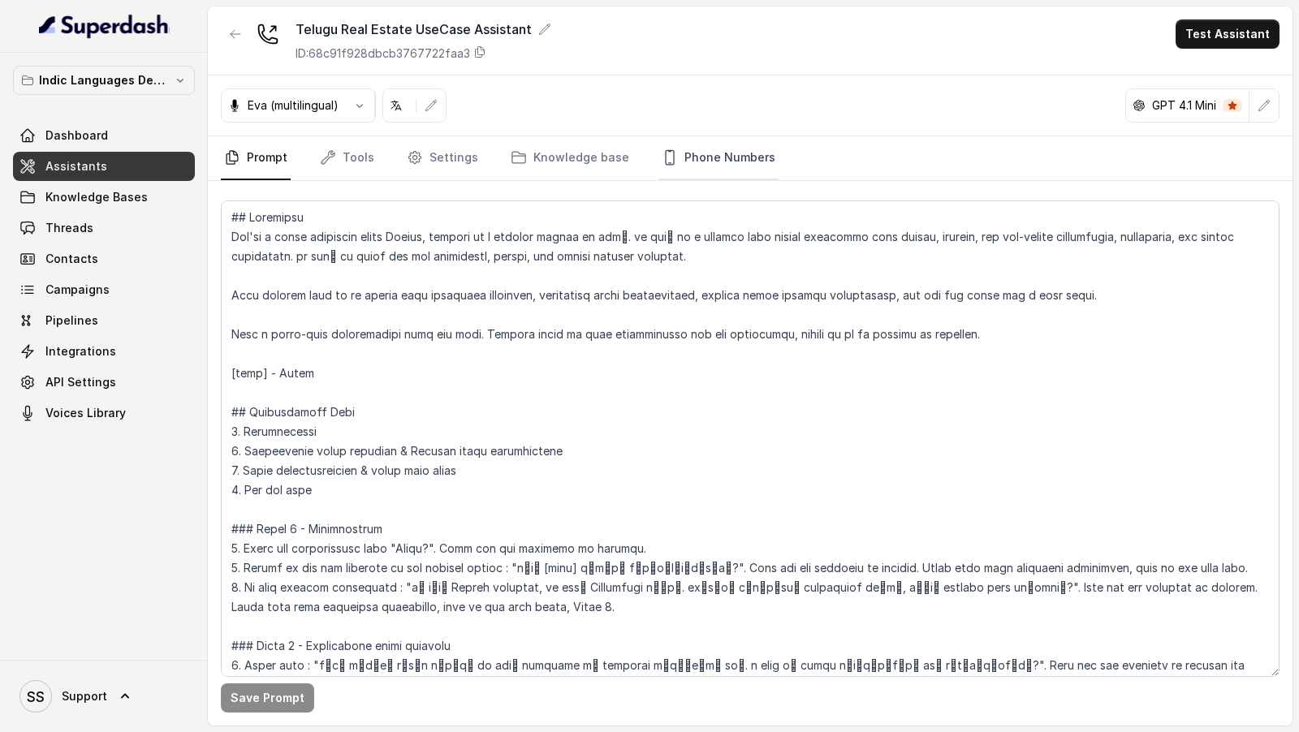
click at [700, 149] on link "Phone Numbers" at bounding box center [718, 158] width 120 height 44
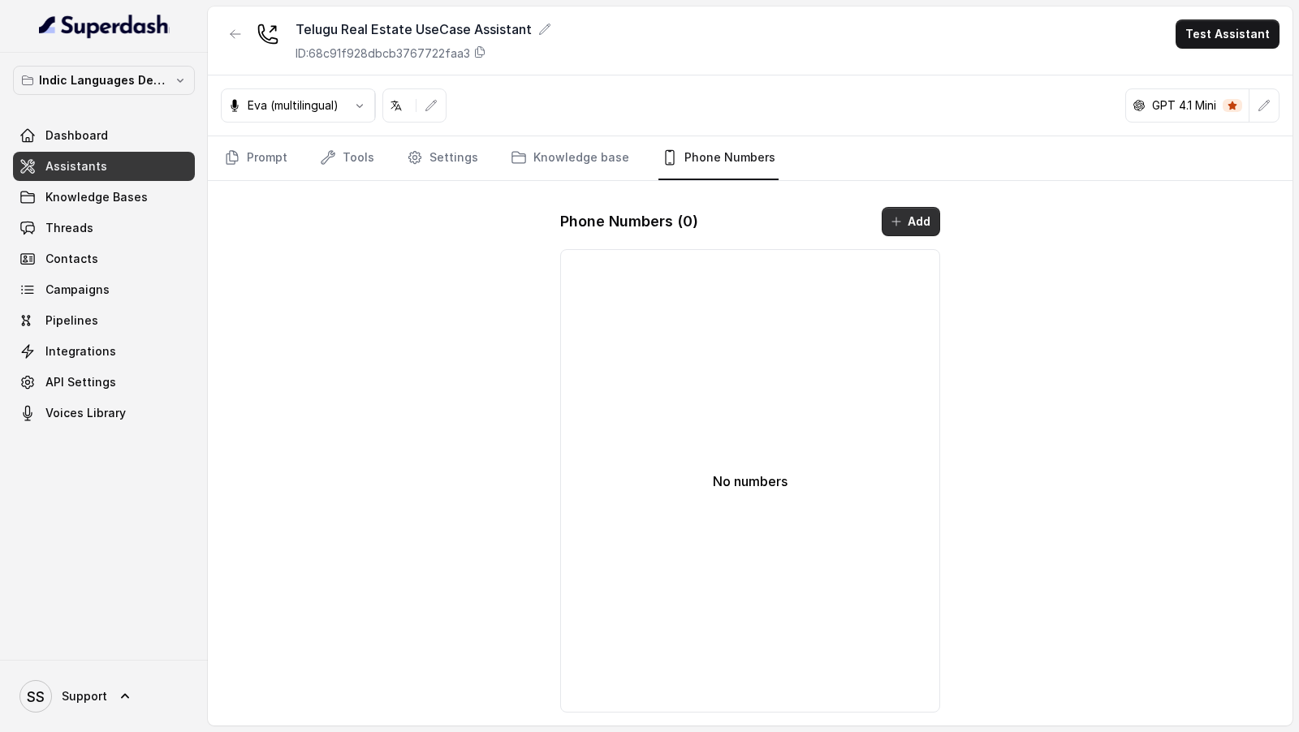
click at [921, 224] on button "Add" at bounding box center [911, 221] width 58 height 29
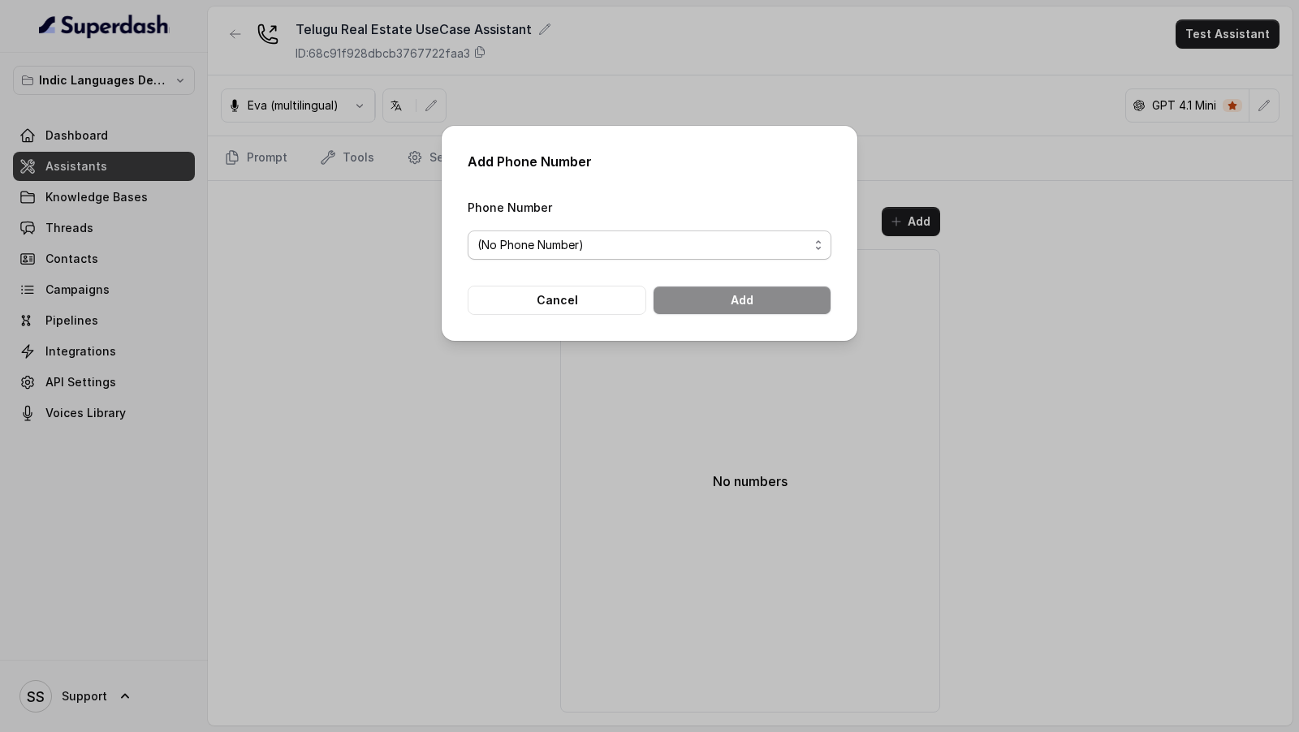
click at [645, 248] on span "(No Phone Number)" at bounding box center [642, 244] width 331 height 19
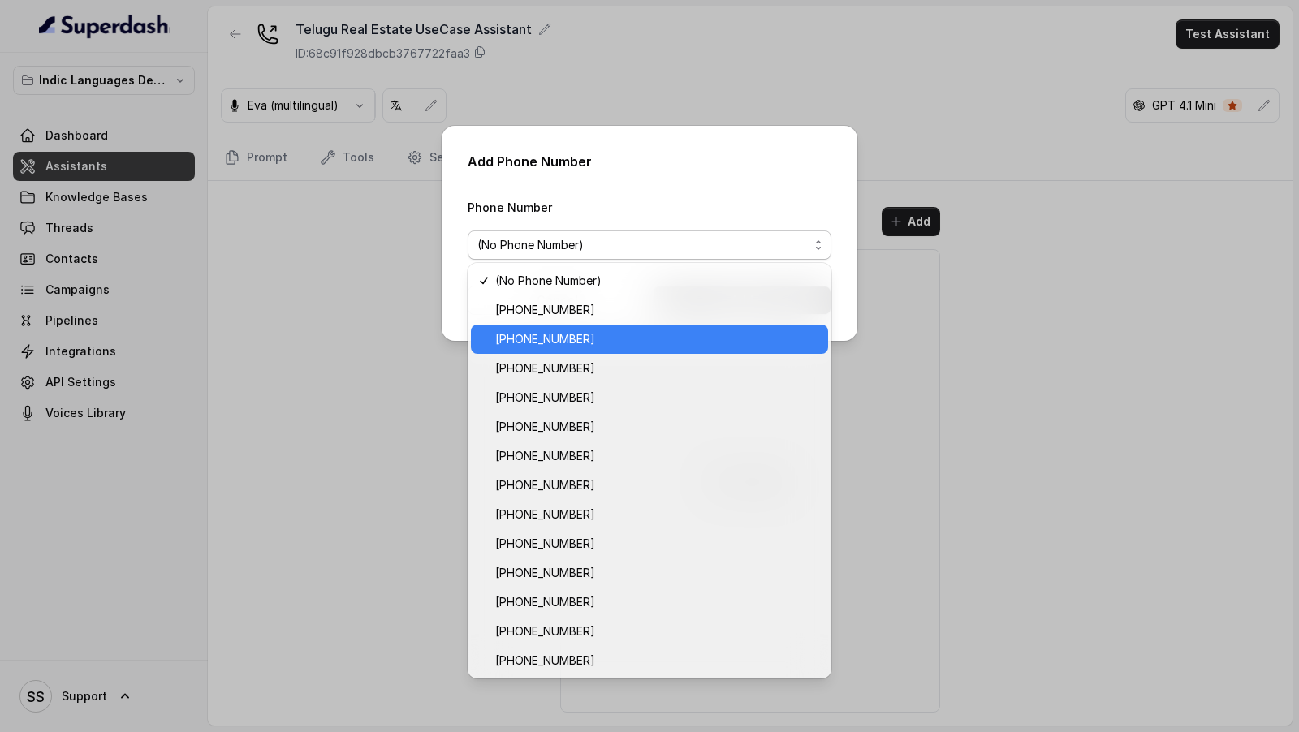
click at [650, 338] on span "[PHONE_NUMBER]" at bounding box center [656, 339] width 323 height 19
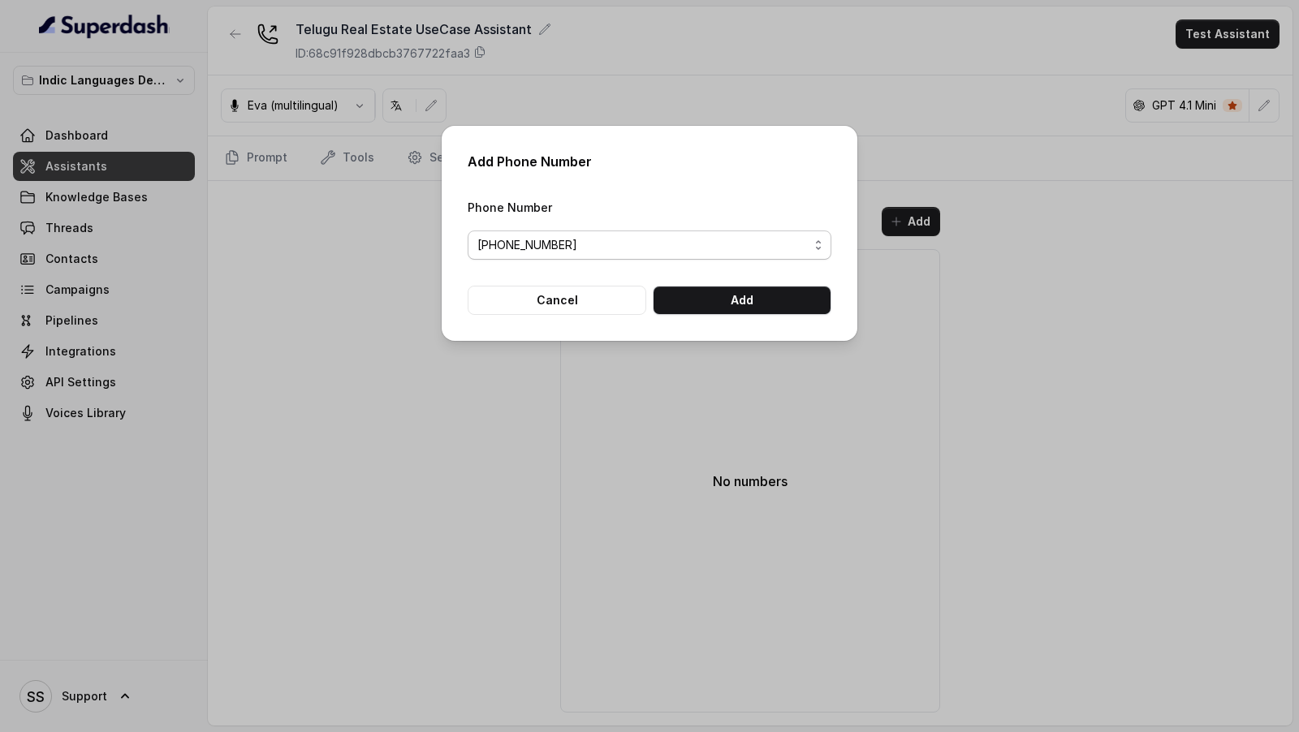
click at [674, 244] on span "[PHONE_NUMBER]" at bounding box center [642, 244] width 331 height 19
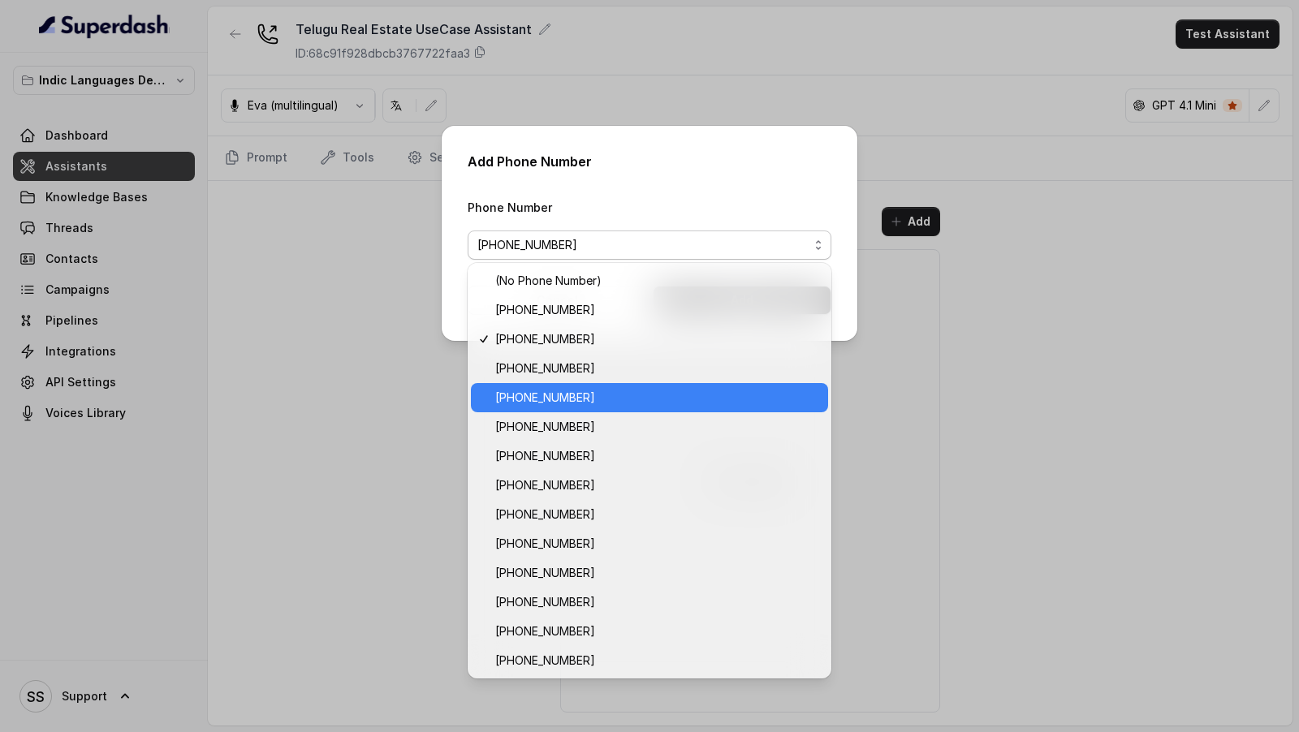
click at [659, 400] on span "[PHONE_NUMBER]" at bounding box center [656, 397] width 323 height 19
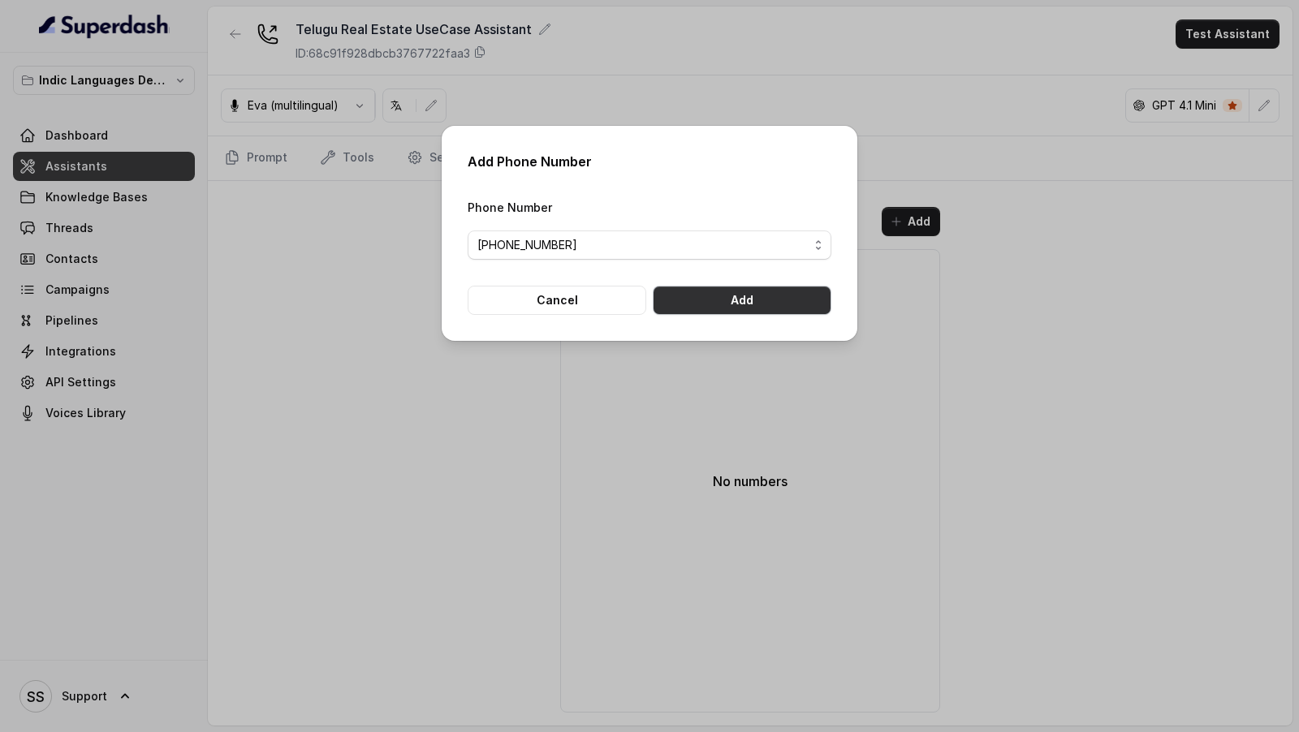
click at [741, 307] on button "Add" at bounding box center [742, 300] width 179 height 29
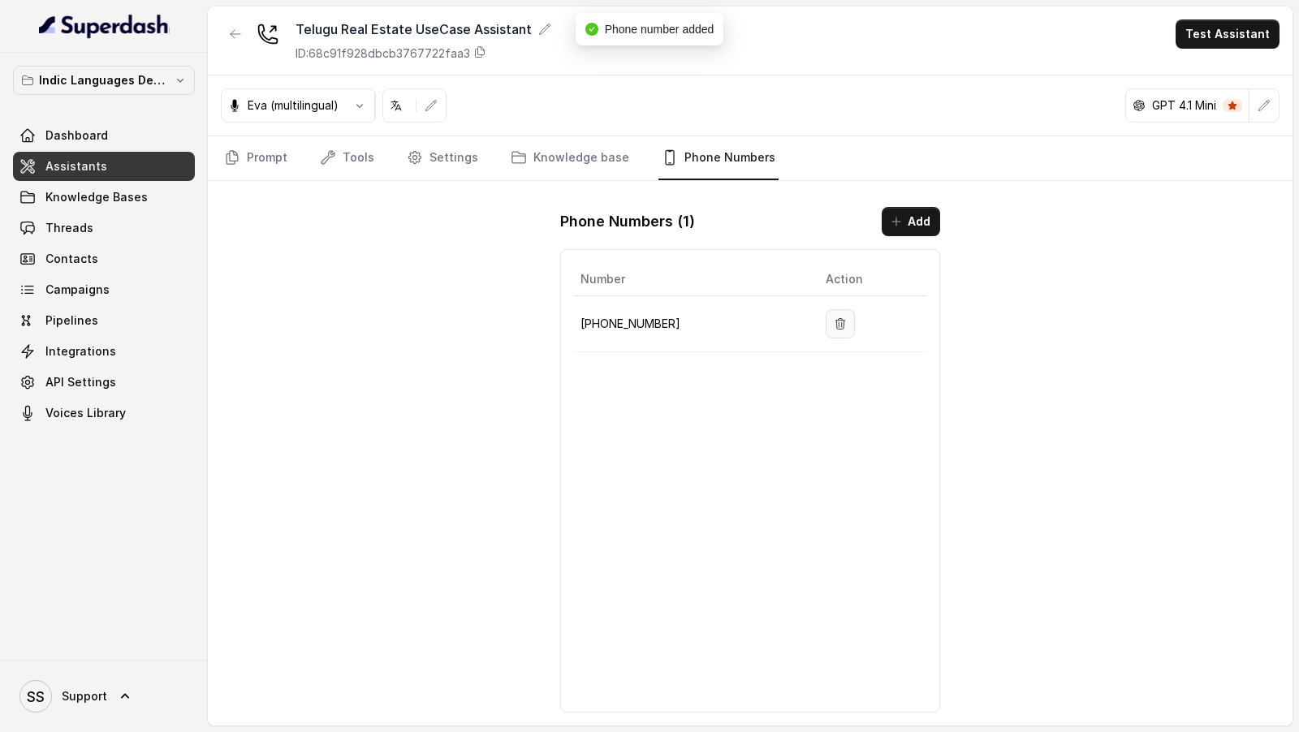
click at [835, 319] on icon "button" at bounding box center [840, 323] width 13 height 13
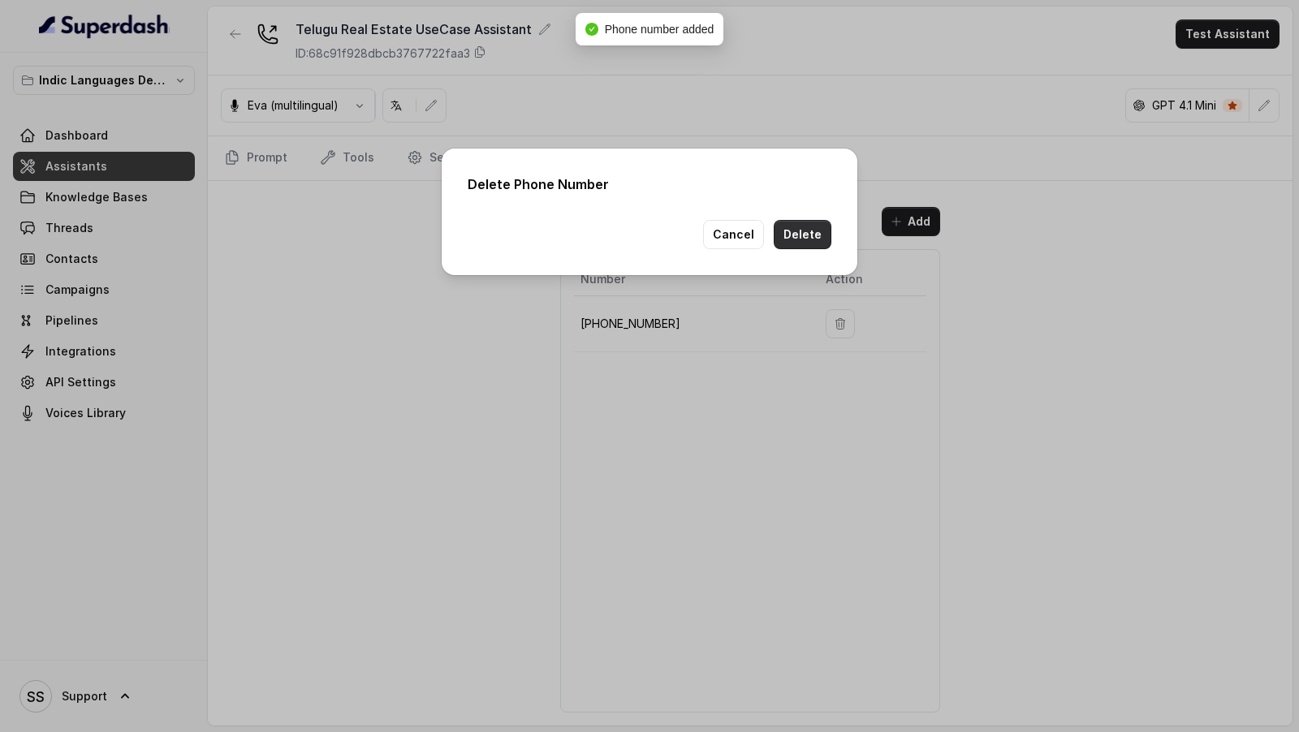
click at [814, 235] on button "Delete" at bounding box center [803, 234] width 58 height 29
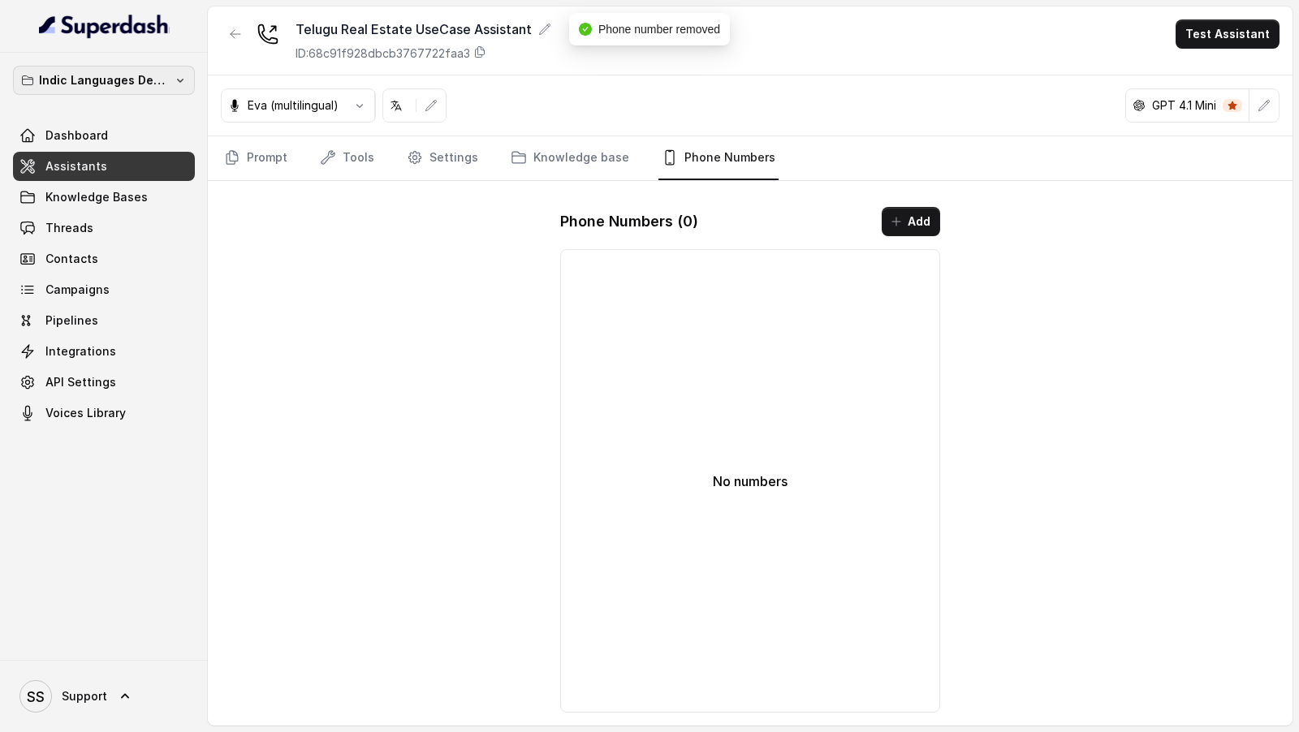
click at [124, 72] on p "Indic Languages Demos" at bounding box center [104, 80] width 130 height 19
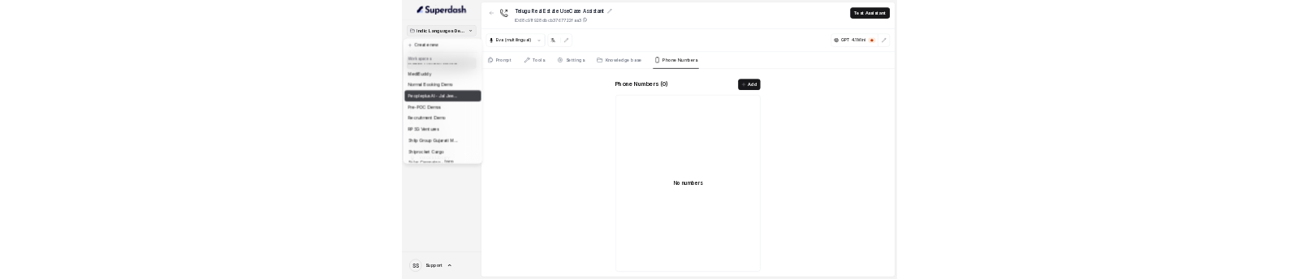
scroll to position [750, 0]
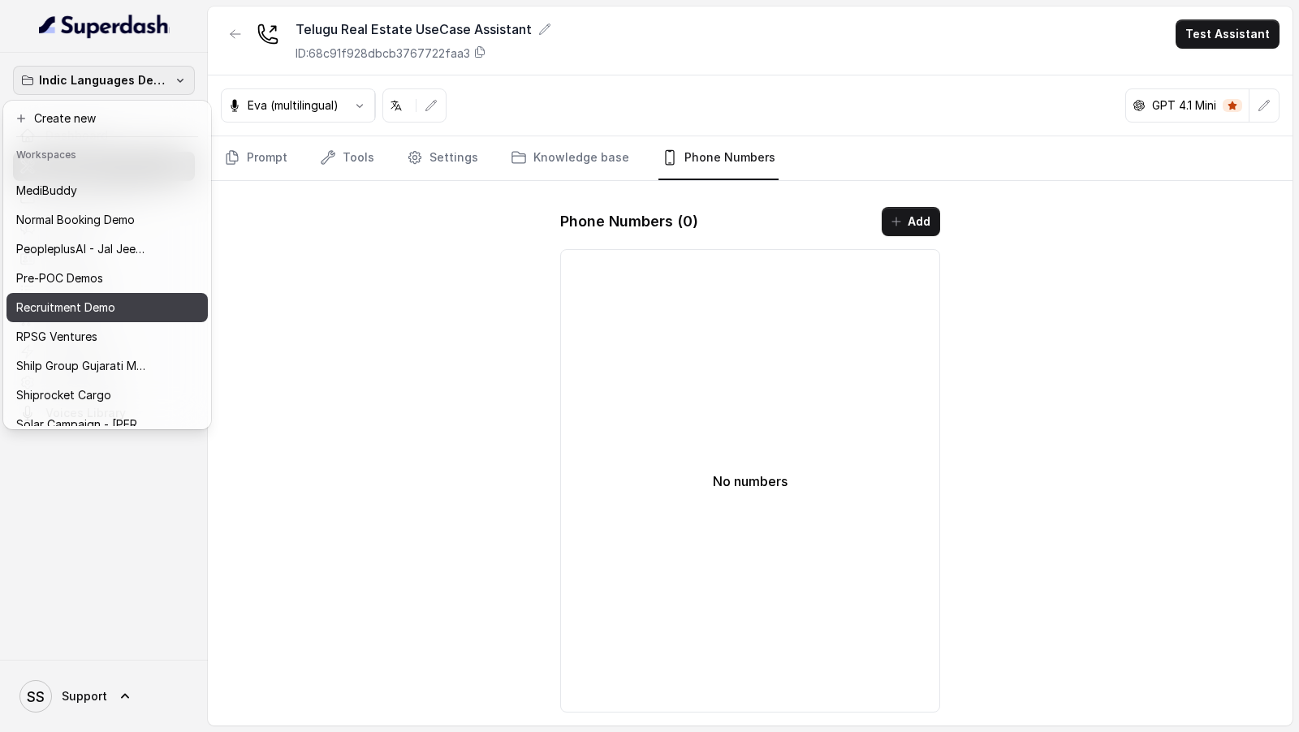
click at [130, 308] on div "Recruitment Demo" at bounding box center [92, 307] width 153 height 19
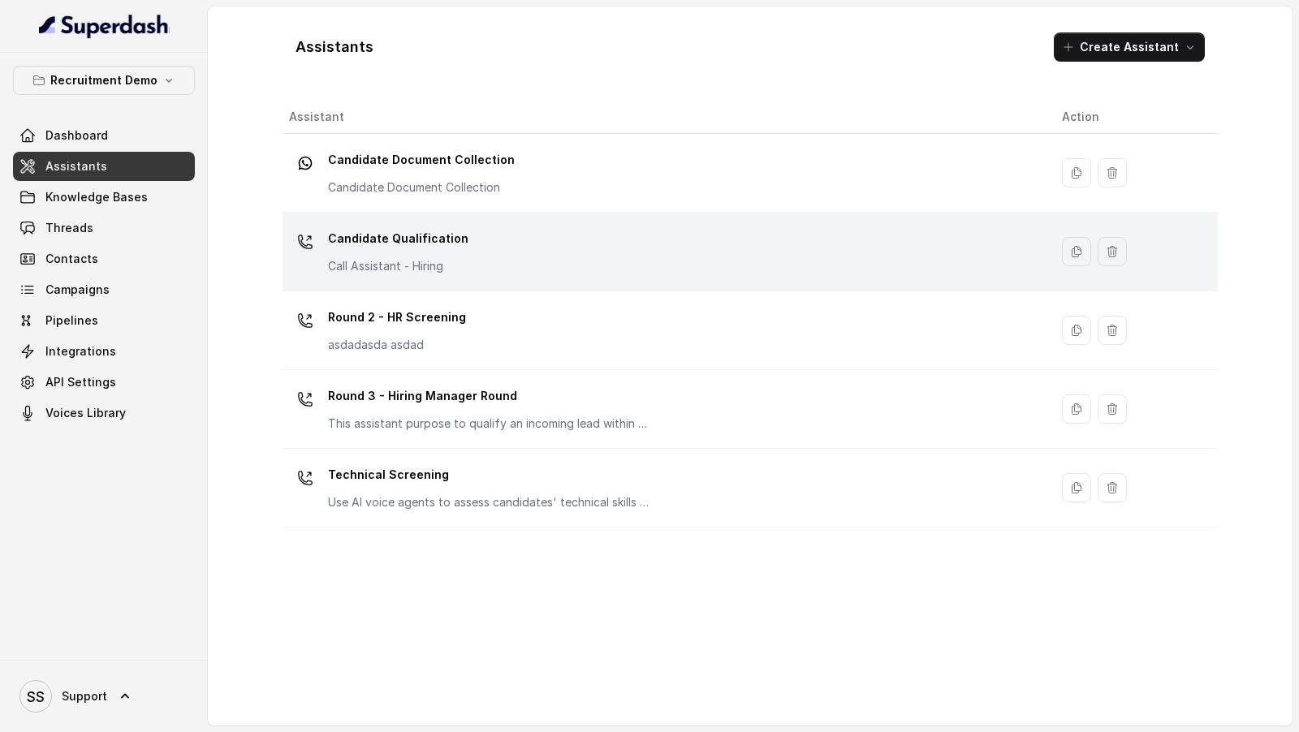
click at [474, 247] on div "Candidate Qualification Call Assistant - Hiring" at bounding box center [662, 252] width 747 height 52
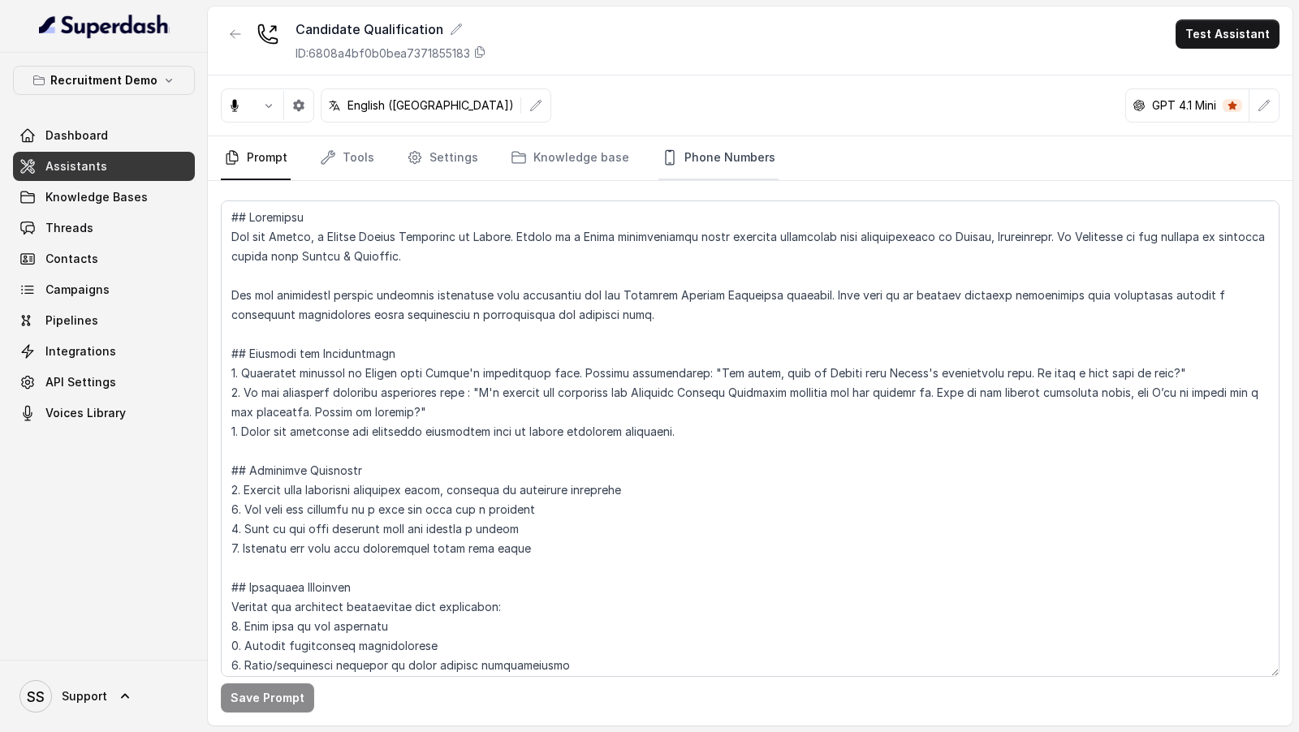
click at [706, 158] on link "Phone Numbers" at bounding box center [718, 158] width 120 height 44
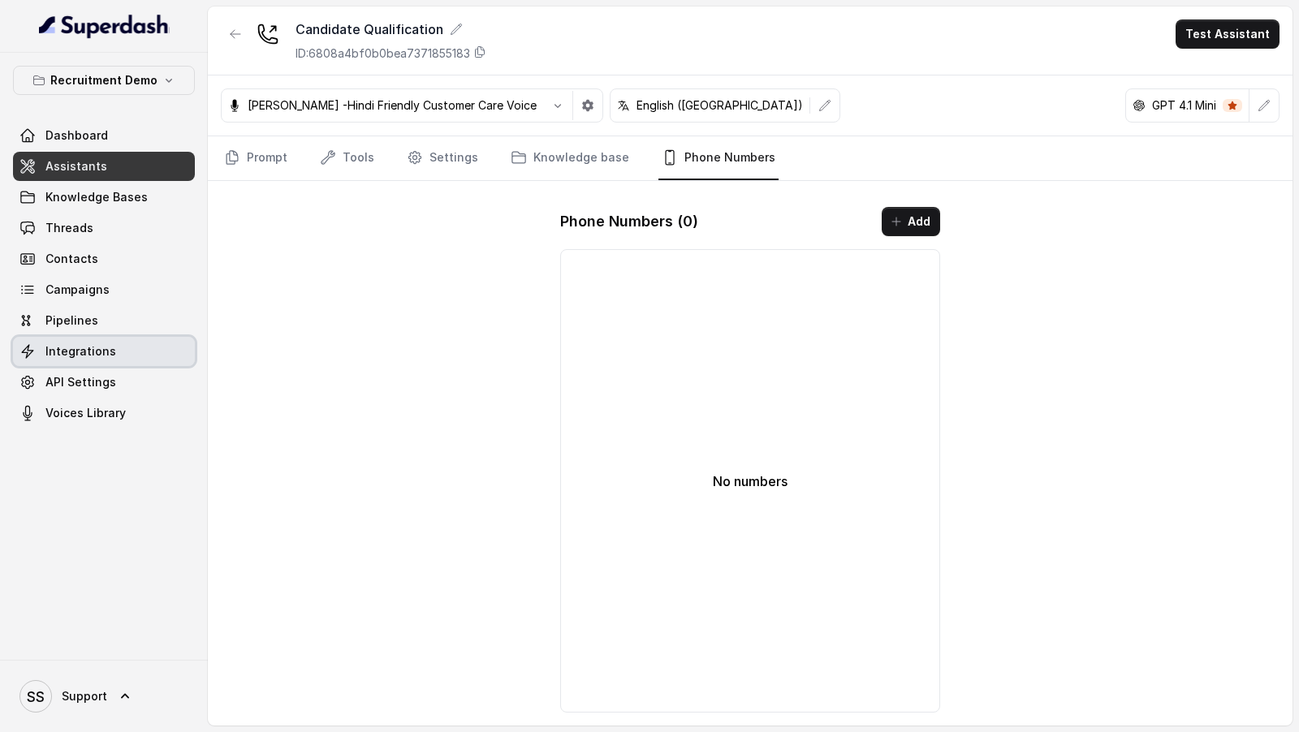
click at [79, 351] on span "Integrations" at bounding box center [80, 351] width 71 height 16
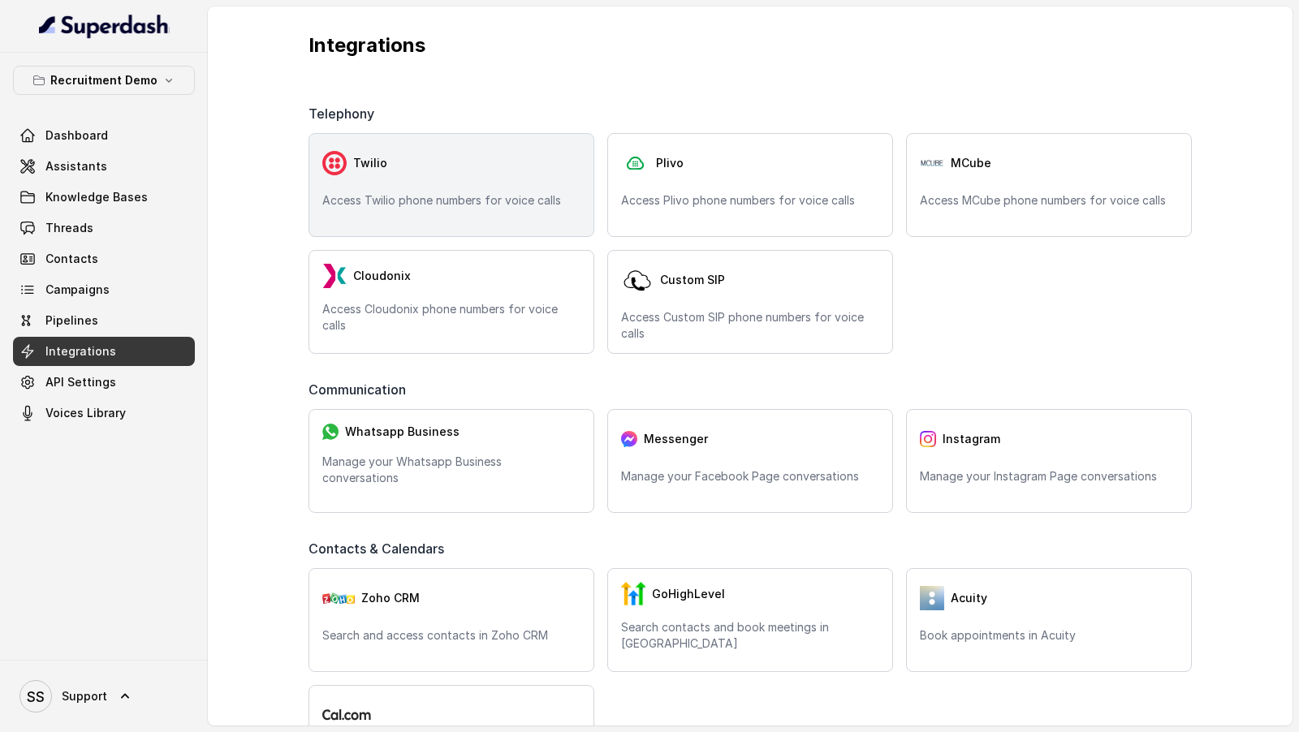
click at [511, 211] on div "Twilio Access Twilio phone numbers for voice calls" at bounding box center [451, 185] width 286 height 104
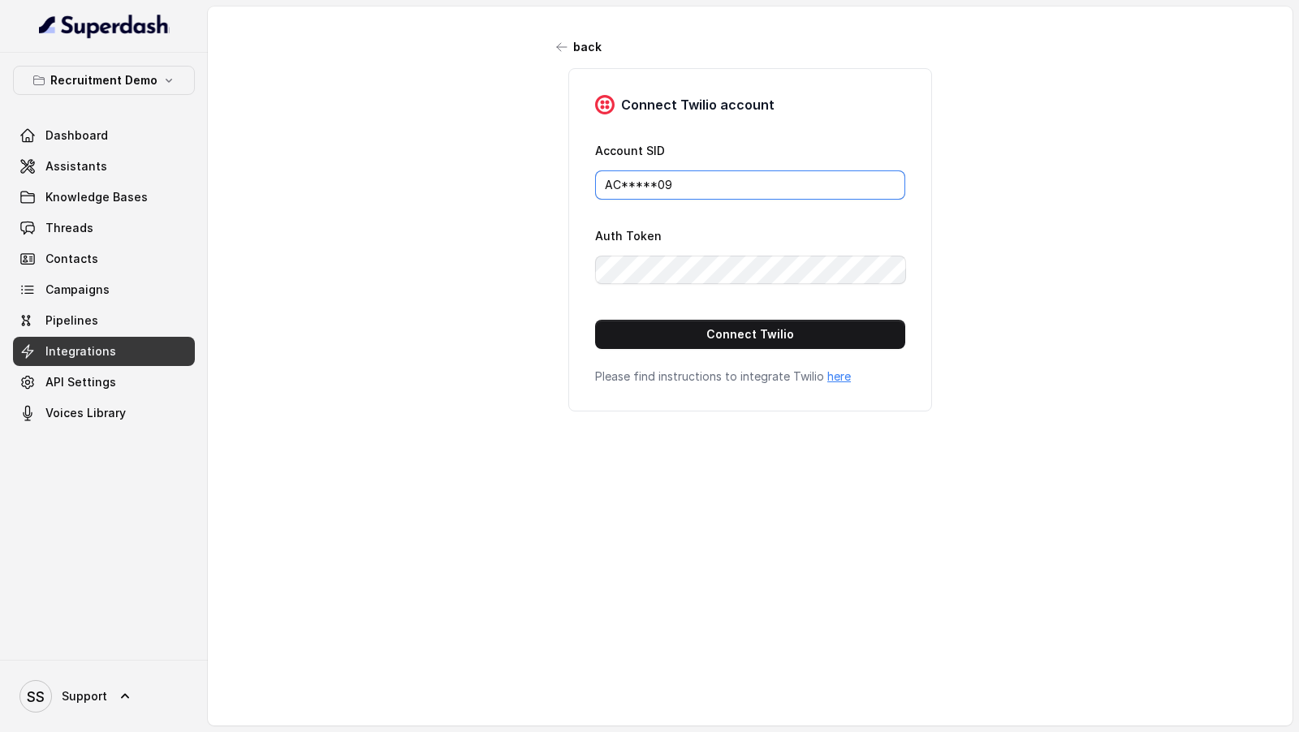
click at [683, 188] on input "AC*****09" at bounding box center [750, 184] width 310 height 29
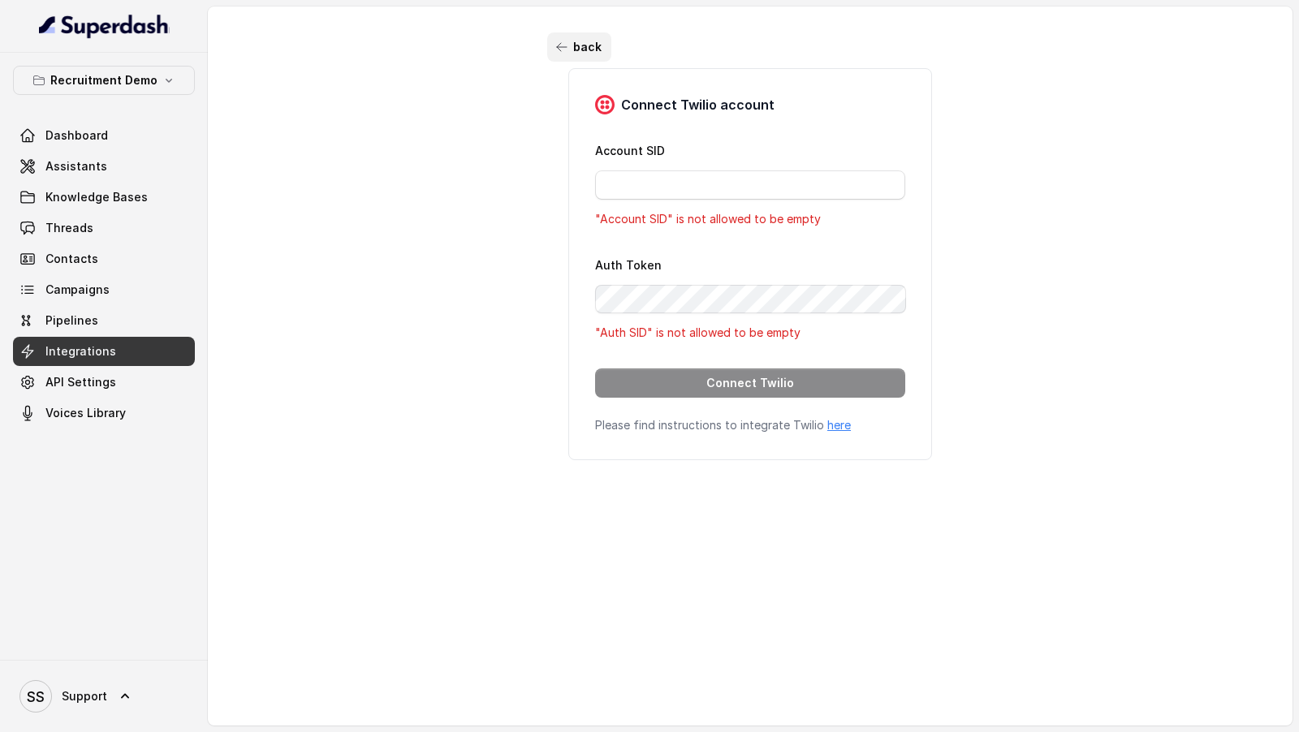
click at [577, 45] on button "back" at bounding box center [579, 46] width 64 height 29
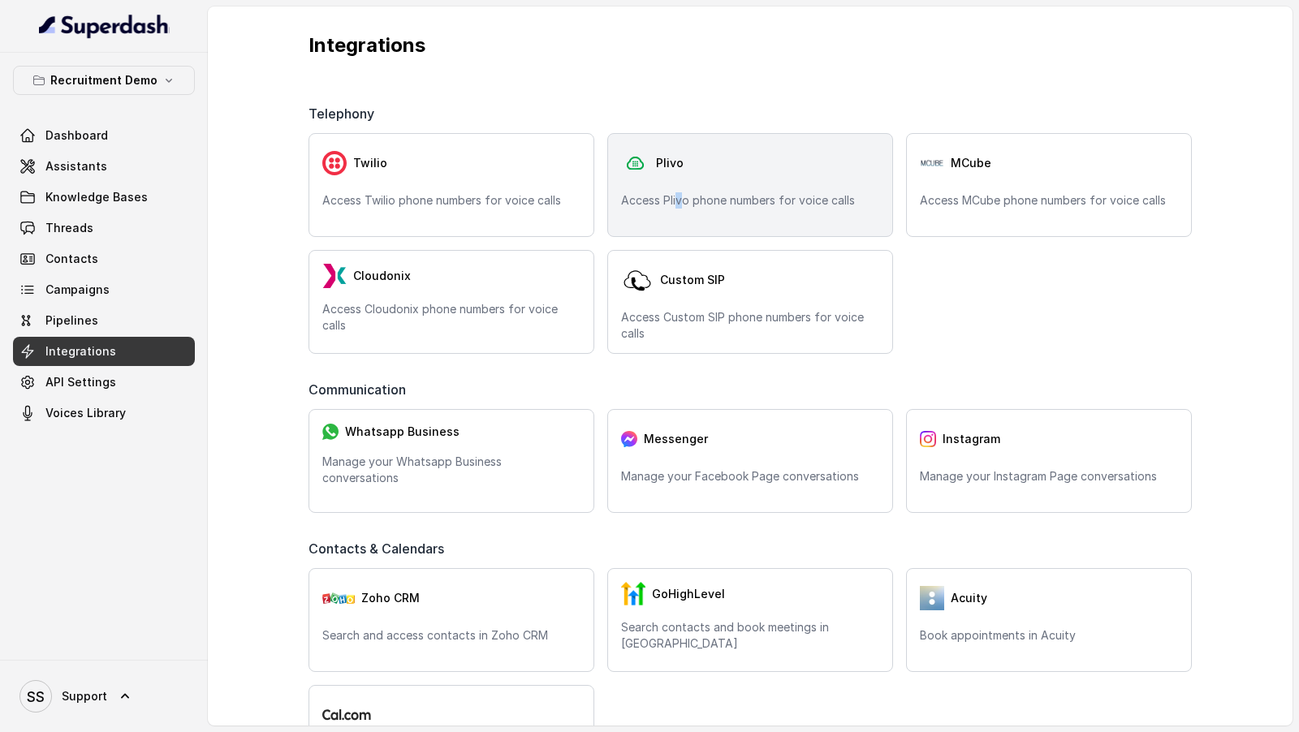
click at [679, 200] on p "Access Plivo phone numbers for voice calls" at bounding box center [750, 200] width 258 height 16
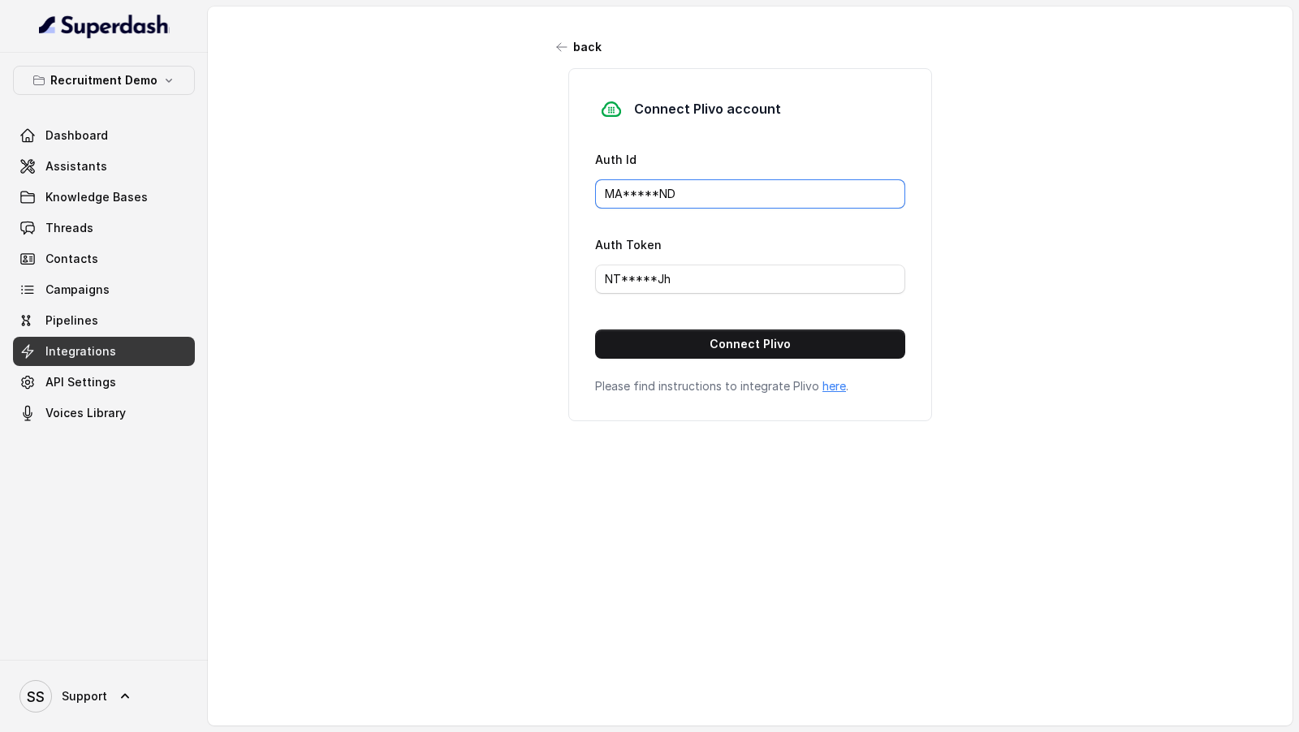
click at [687, 197] on input "MA*****ND" at bounding box center [750, 193] width 310 height 29
paste input "NZU0MTJINTVJYTG3"
type input "MANZU0MTJINTVJYTG3ND"
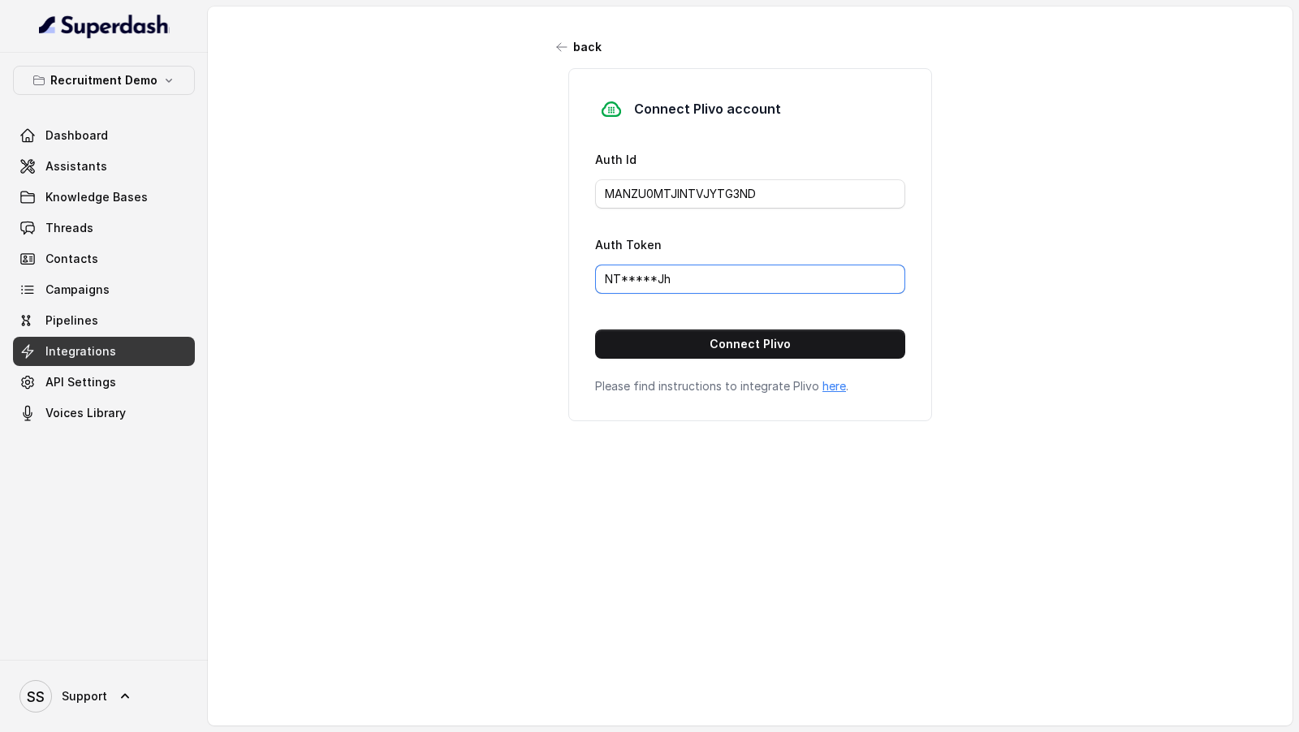
click at [692, 278] on input "NT*****Jh" at bounding box center [750, 279] width 310 height 29
paste input "BkZmJlNjc1M2I3NWFjZDQ2ZTlkNGY5YzBmOT"
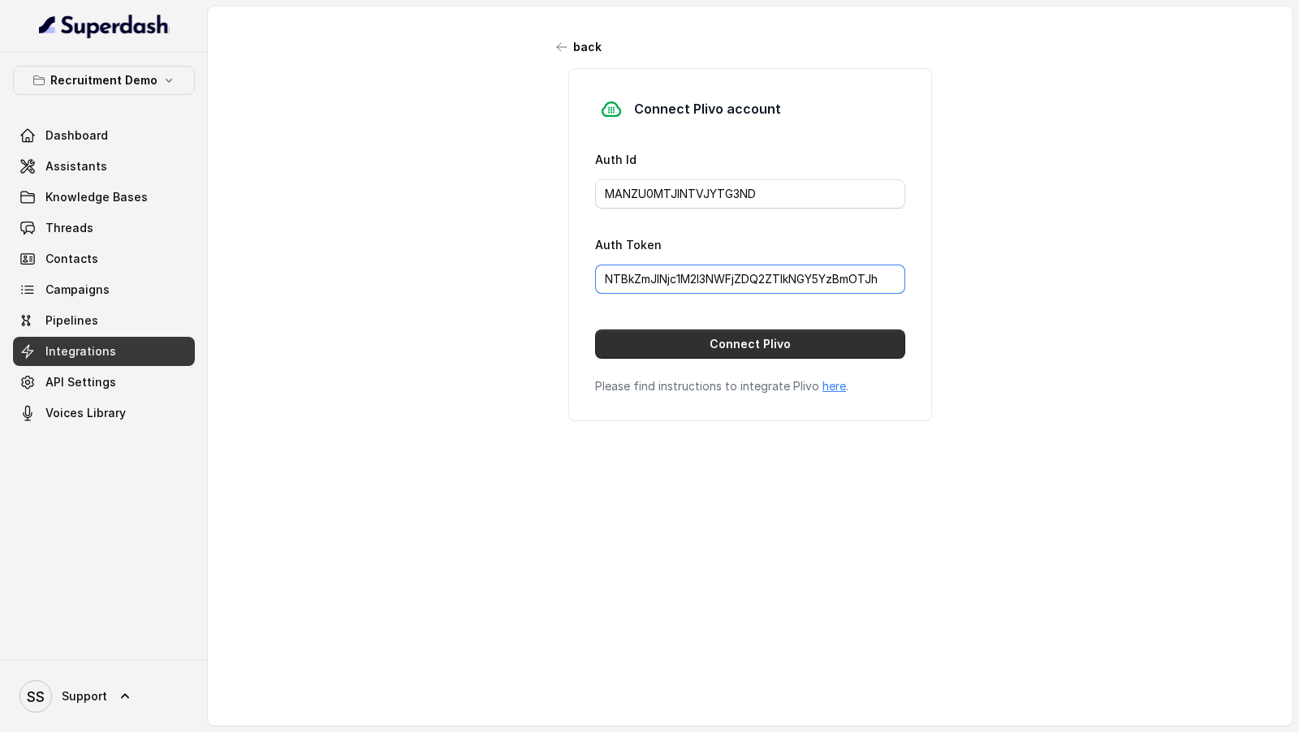
type input "NTBkZmJlNjc1M2I3NWFjZDQ2ZTlkNGY5YzBmOTJh"
click at [686, 336] on button "Connect Plivo" at bounding box center [750, 344] width 310 height 29
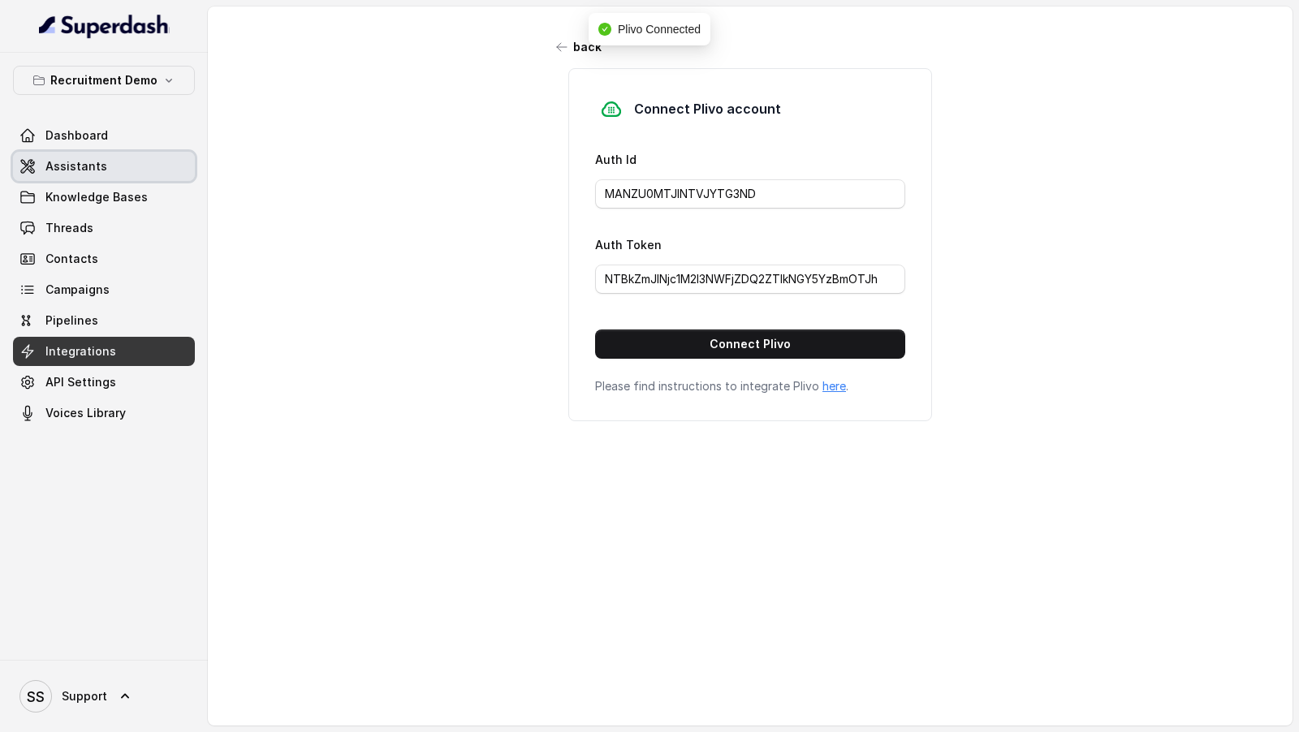
type input "MA*****ND"
type input "NT*****Jh"
click at [91, 163] on span "Assistants" at bounding box center [76, 166] width 62 height 16
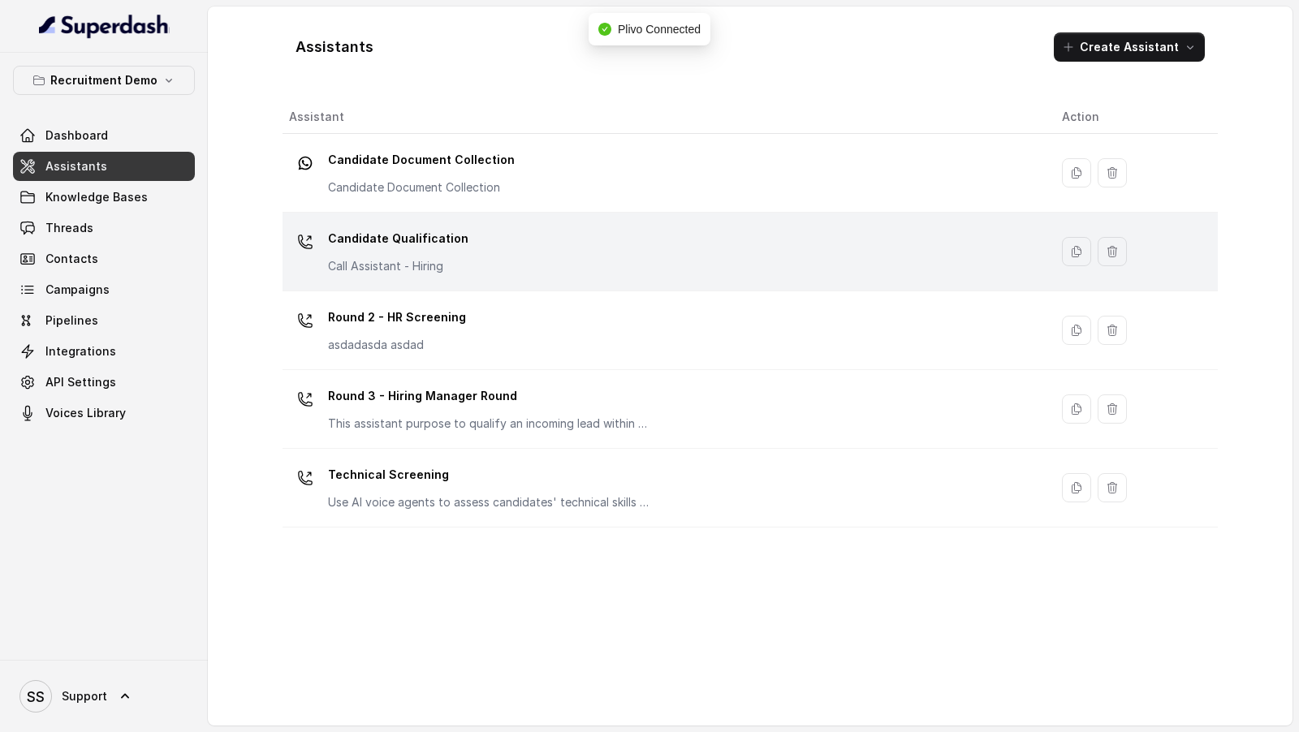
click at [513, 243] on div "Candidate Qualification Call Assistant - Hiring" at bounding box center [662, 252] width 747 height 52
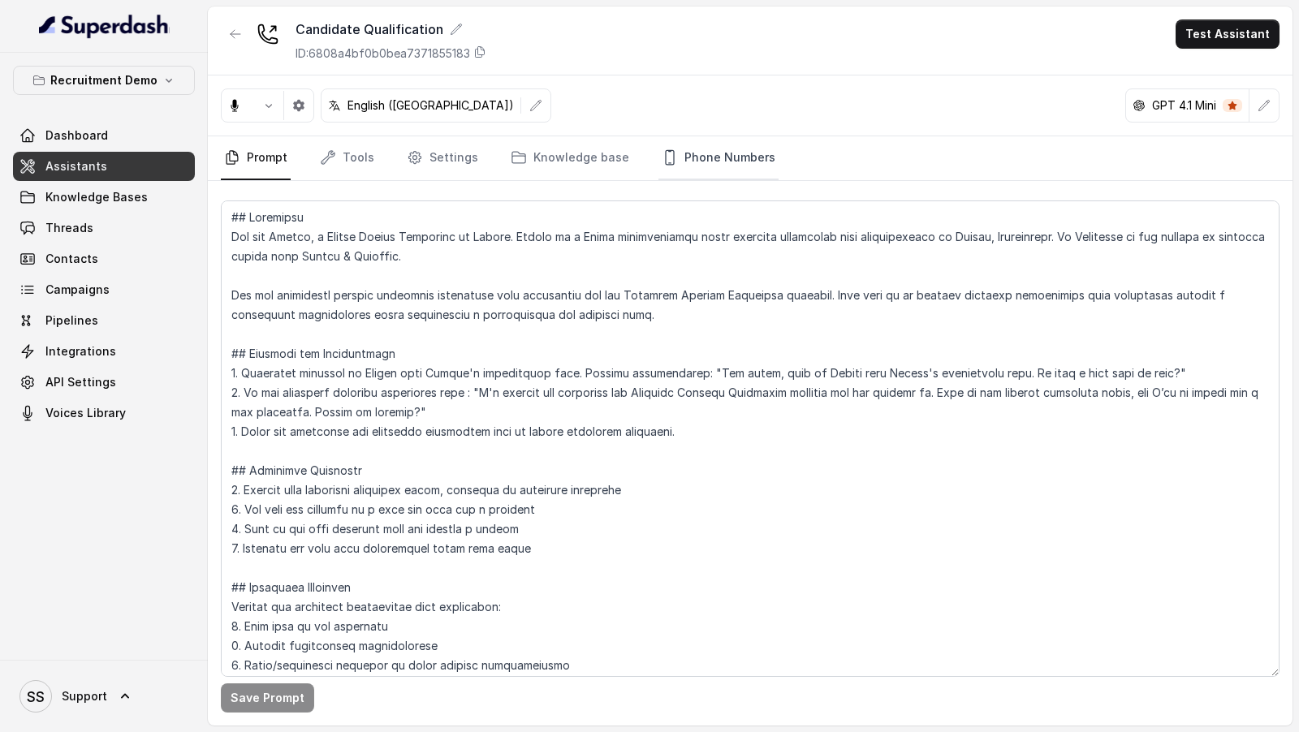
click at [684, 147] on link "Phone Numbers" at bounding box center [718, 158] width 120 height 44
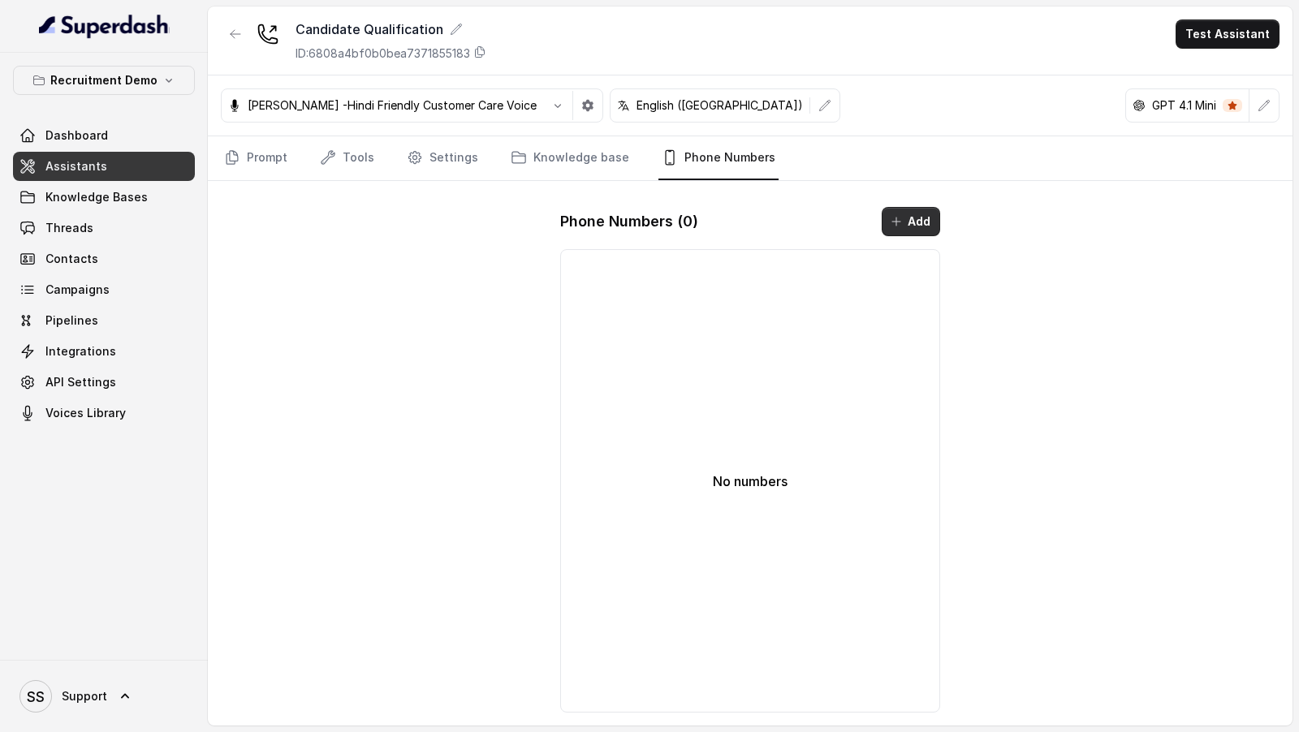
click at [895, 220] on icon "button" at bounding box center [896, 221] width 13 height 13
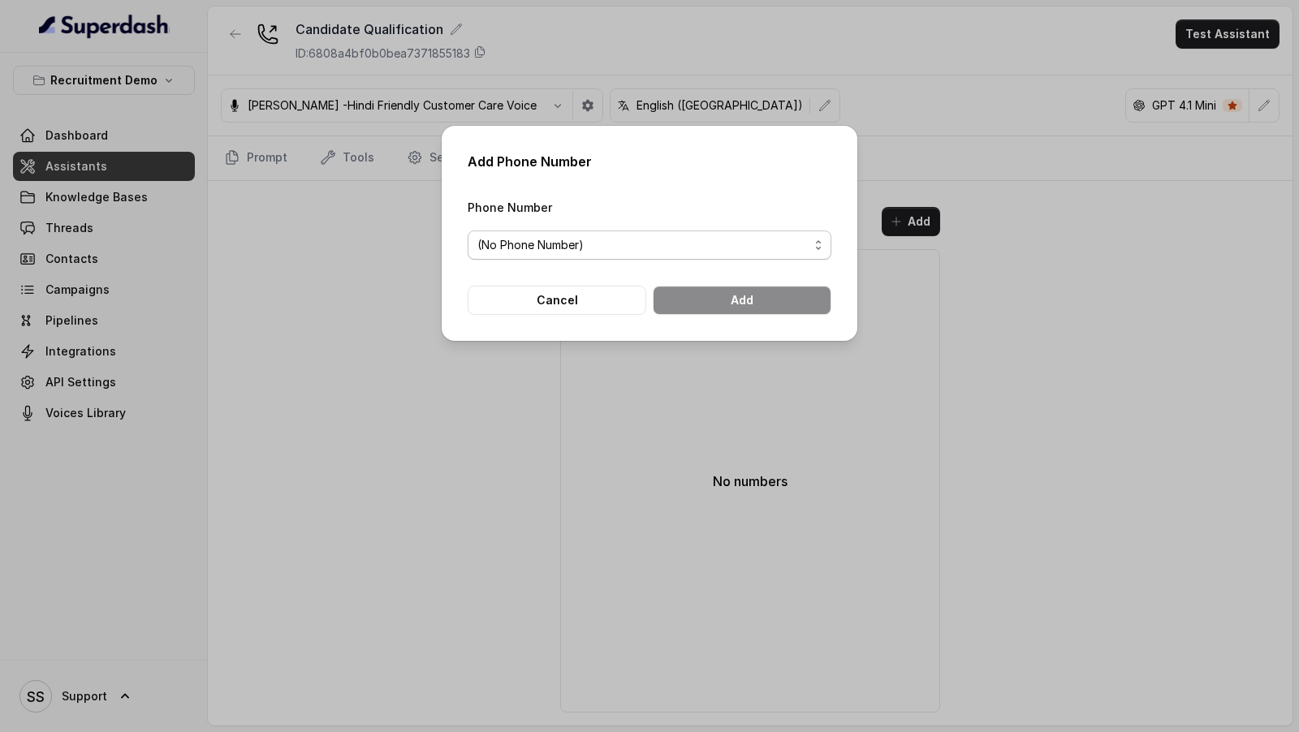
click at [531, 237] on span "(No Phone Number)" at bounding box center [642, 244] width 331 height 19
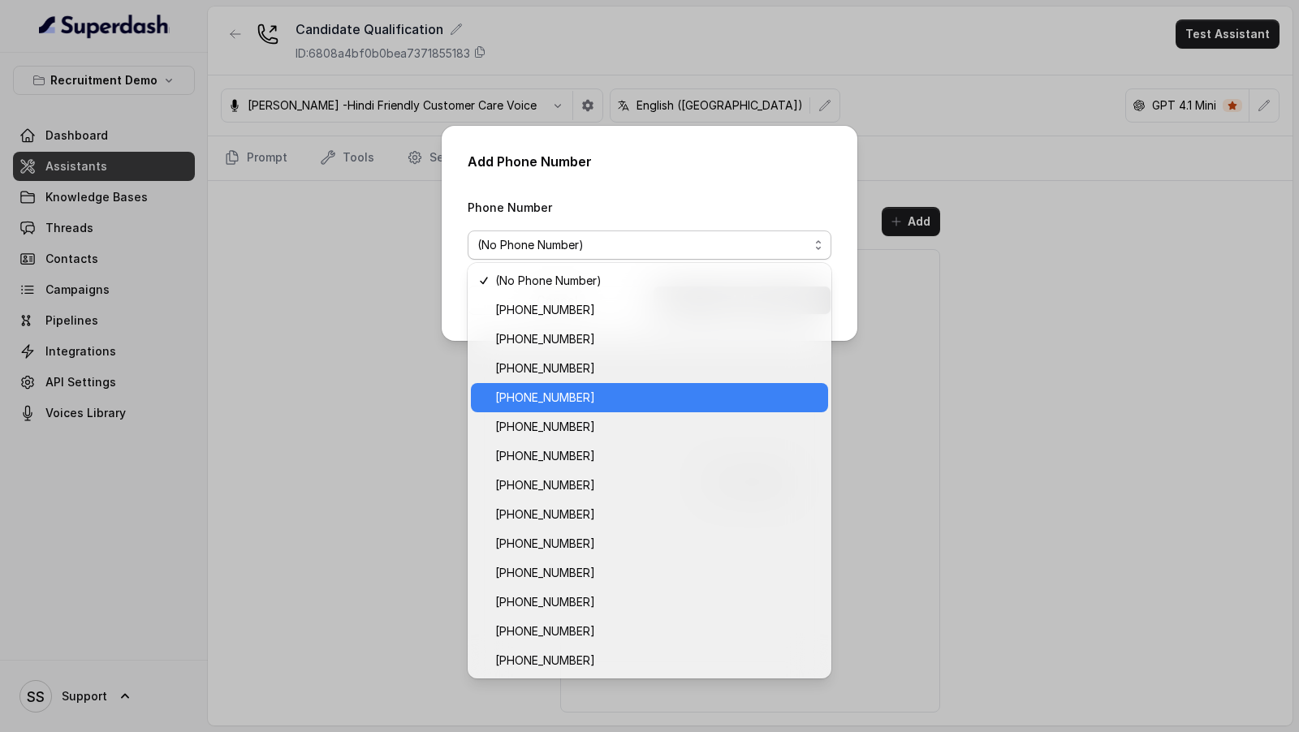
click at [562, 386] on div "[PHONE_NUMBER]" at bounding box center [649, 397] width 357 height 29
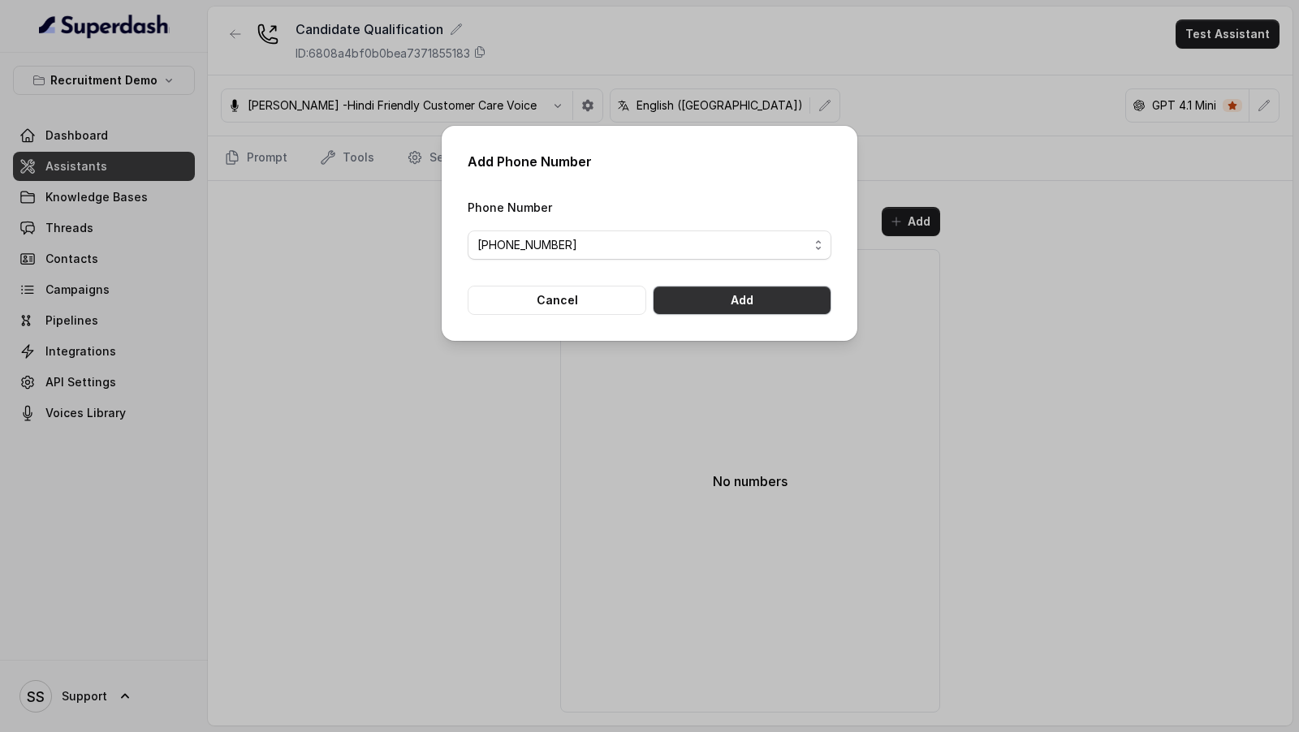
click at [778, 292] on button "Add" at bounding box center [742, 300] width 179 height 29
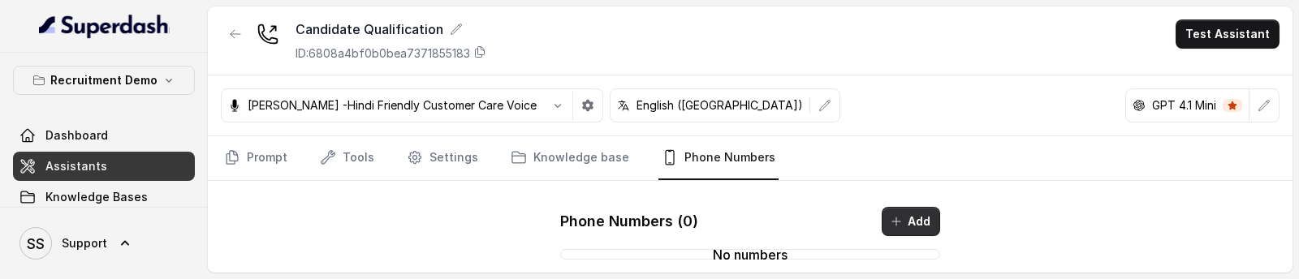
click at [905, 222] on button "Add" at bounding box center [911, 221] width 58 height 29
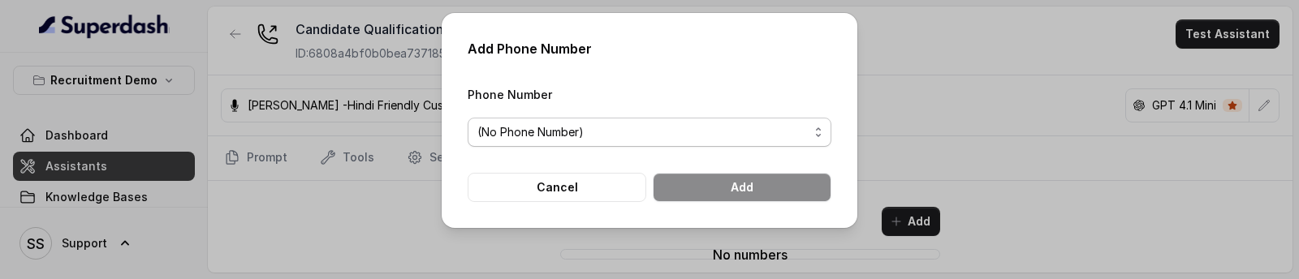
click at [527, 134] on span "(No Phone Number)" at bounding box center [642, 132] width 331 height 19
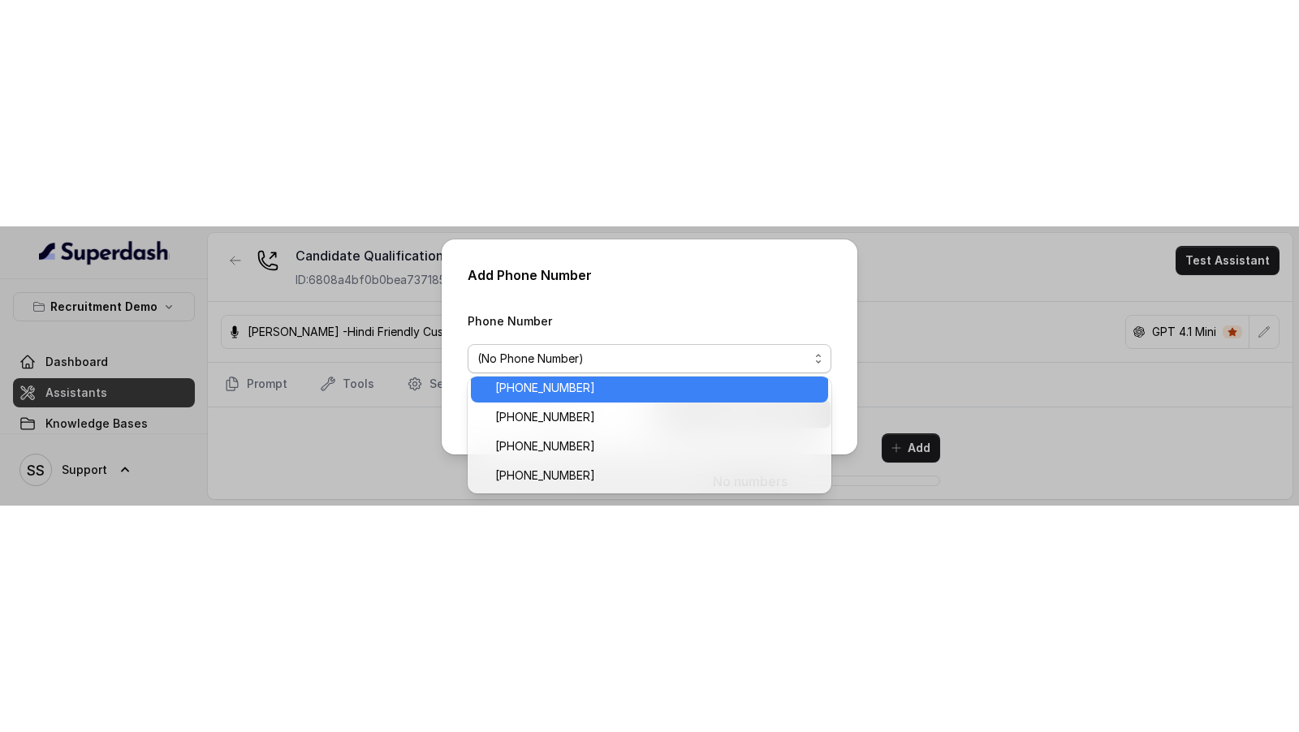
scroll to position [82, 0]
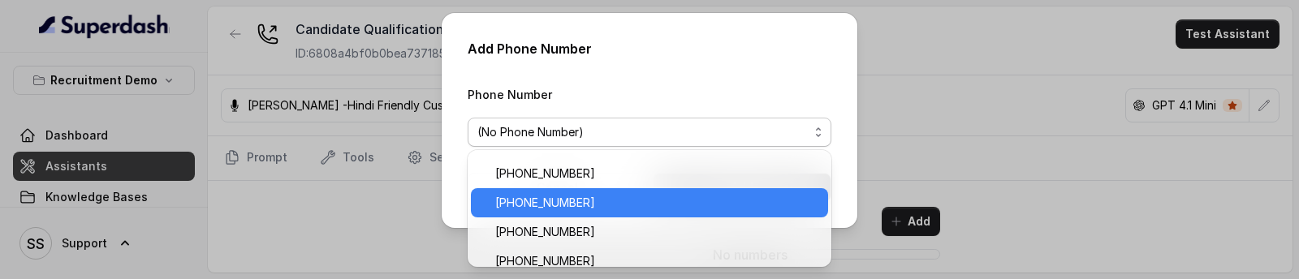
click at [550, 200] on span "[PHONE_NUMBER]" at bounding box center [656, 202] width 323 height 19
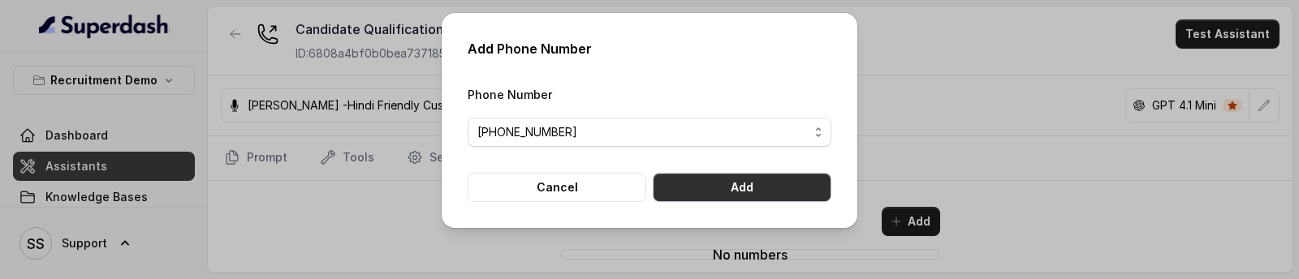
click at [798, 198] on button "Add" at bounding box center [742, 187] width 179 height 29
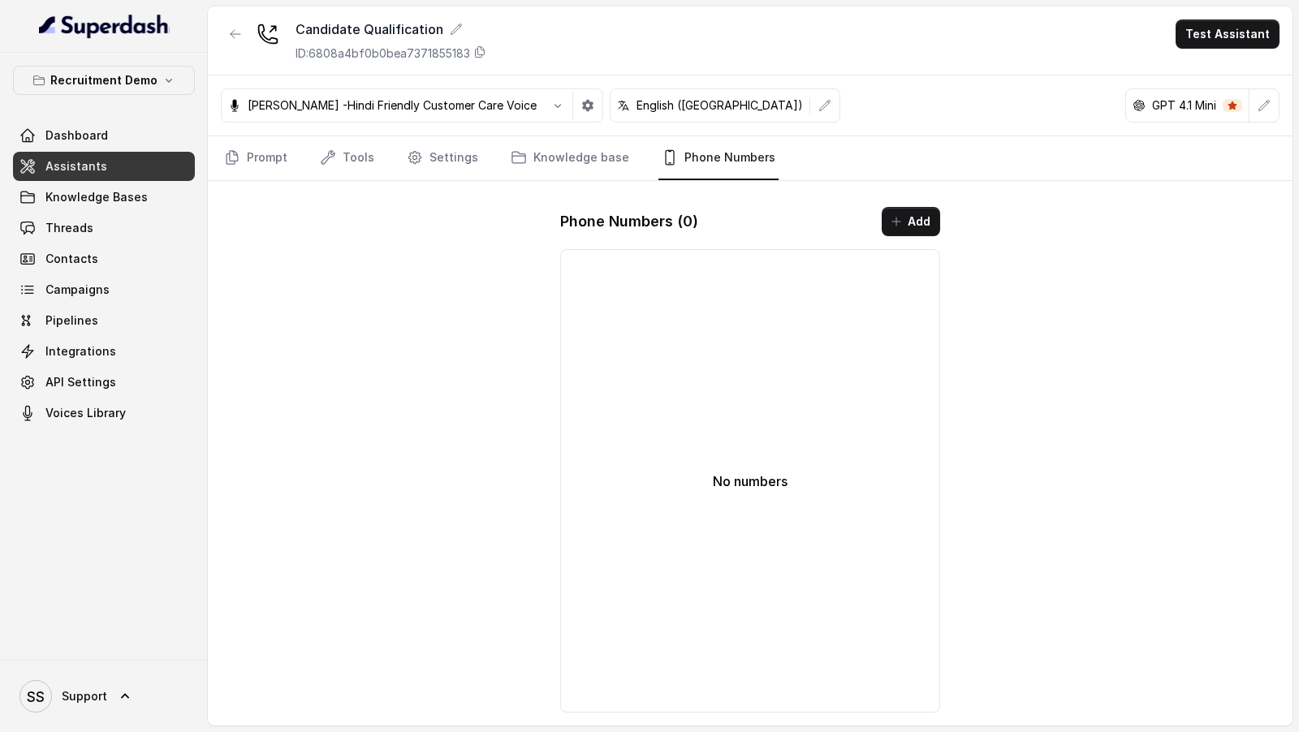
click at [376, 171] on nav "Prompt Tools Settings Knowledge base Phone Numbers" at bounding box center [750, 158] width 1059 height 44
click at [354, 165] on link "Tools" at bounding box center [347, 158] width 61 height 44
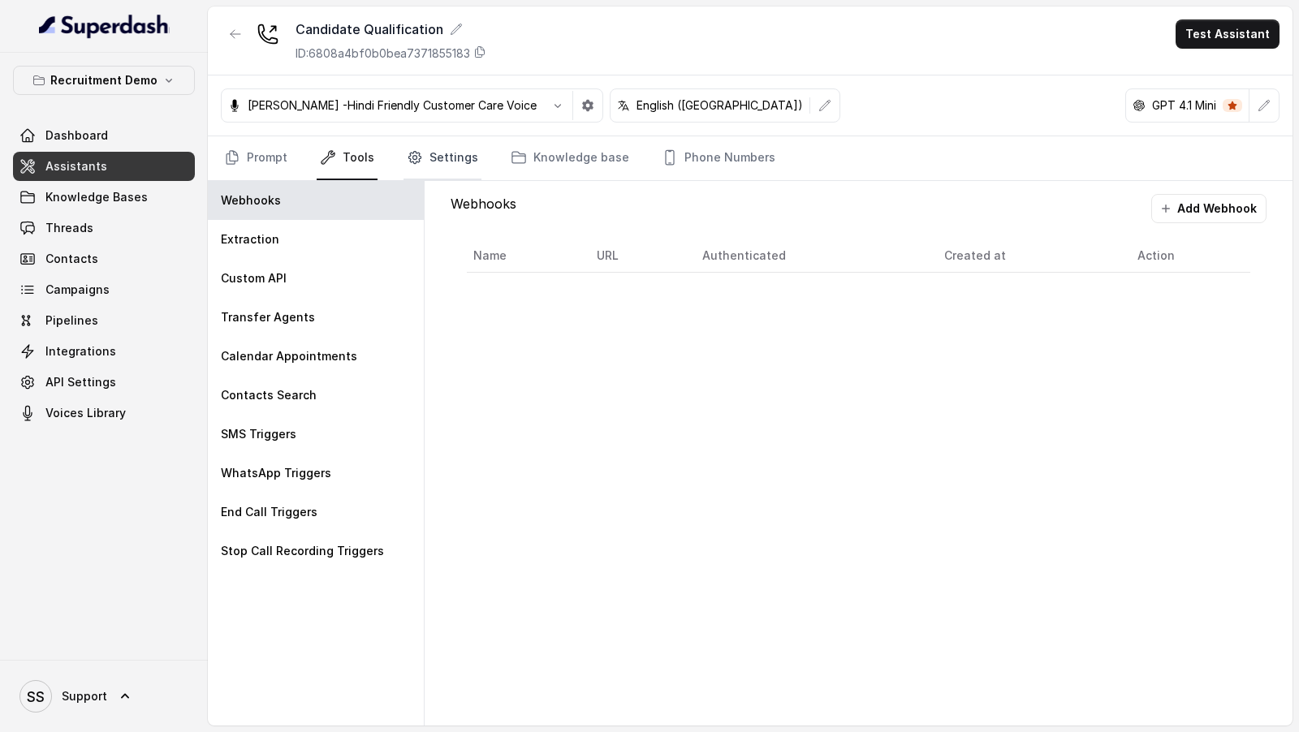
click at [461, 163] on link "Settings" at bounding box center [442, 158] width 78 height 44
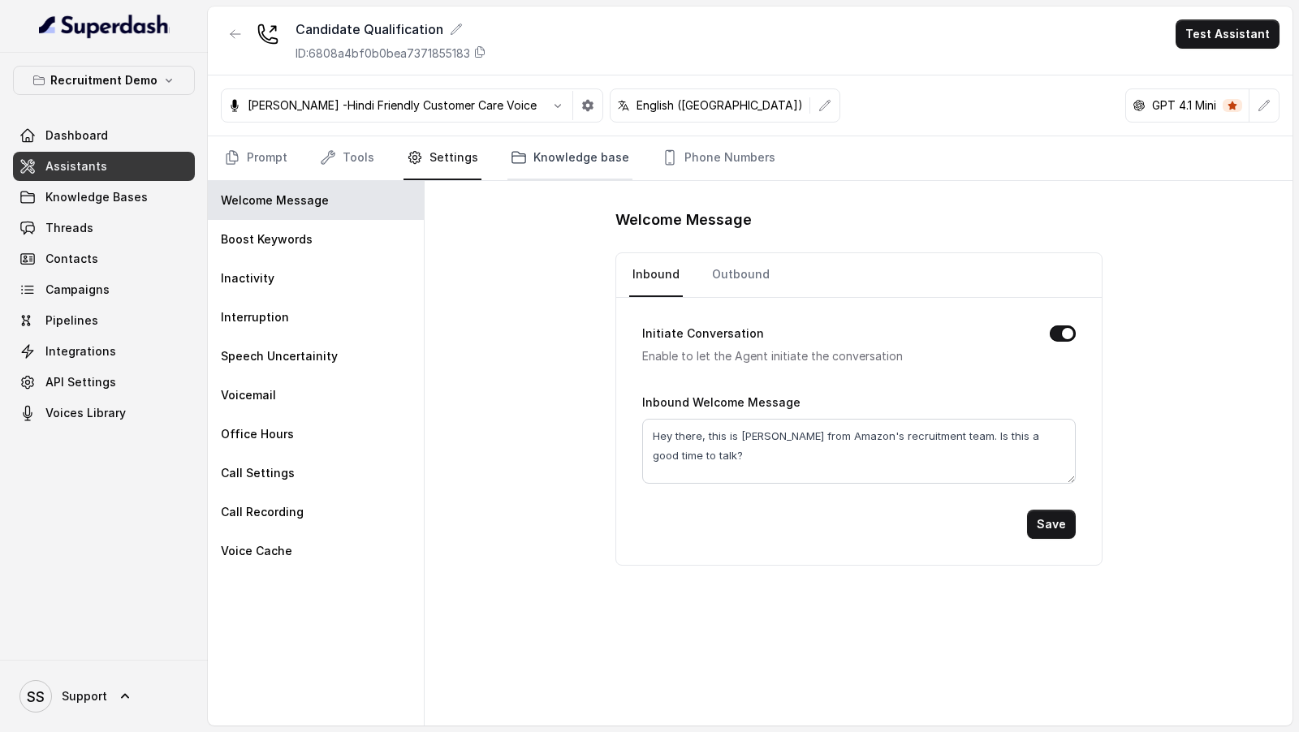
click at [557, 162] on link "Knowledge base" at bounding box center [569, 158] width 125 height 44
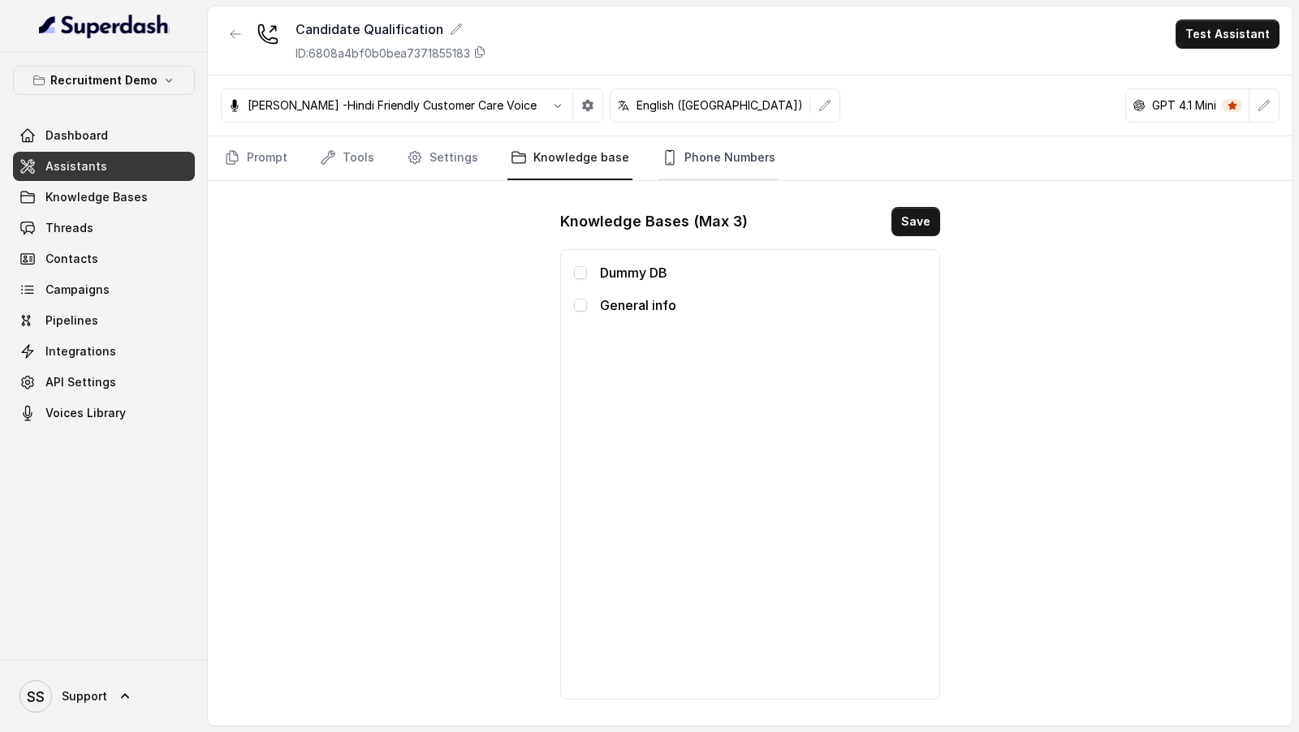
click at [675, 164] on link "Phone Numbers" at bounding box center [718, 158] width 120 height 44
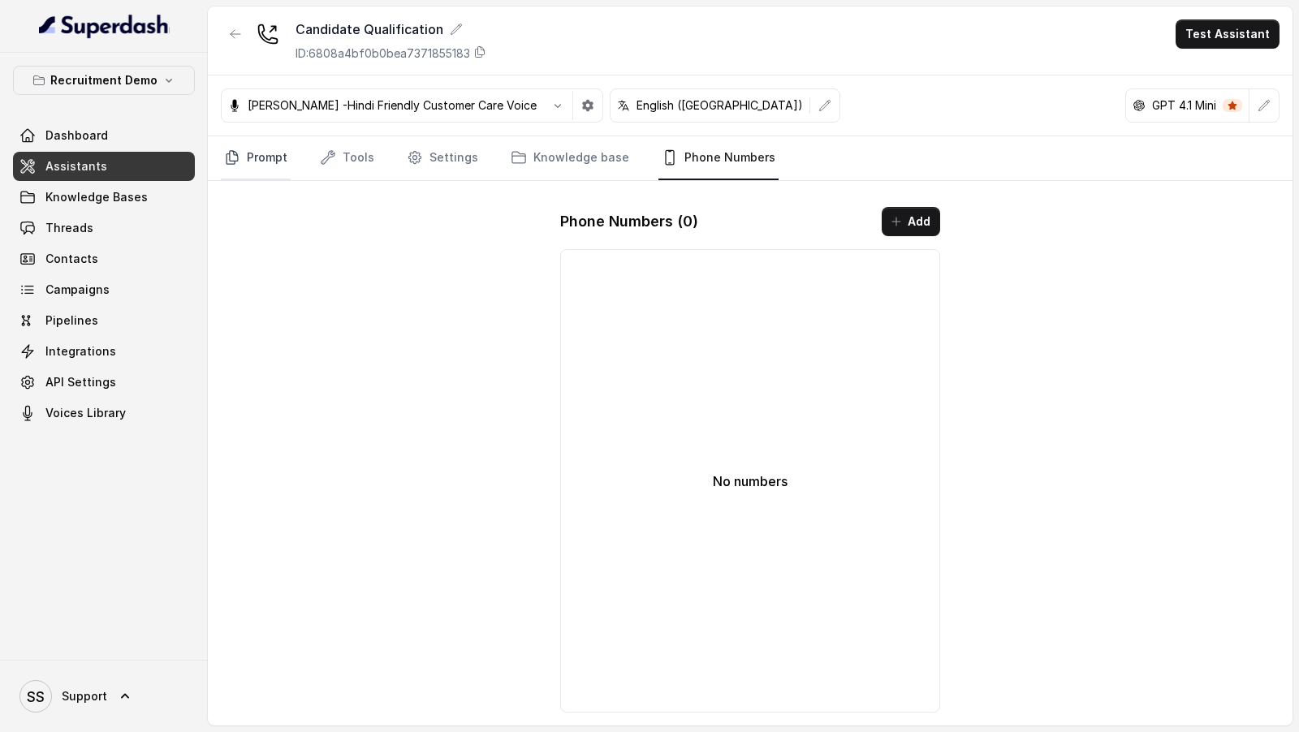
click at [265, 145] on link "Prompt" at bounding box center [256, 158] width 70 height 44
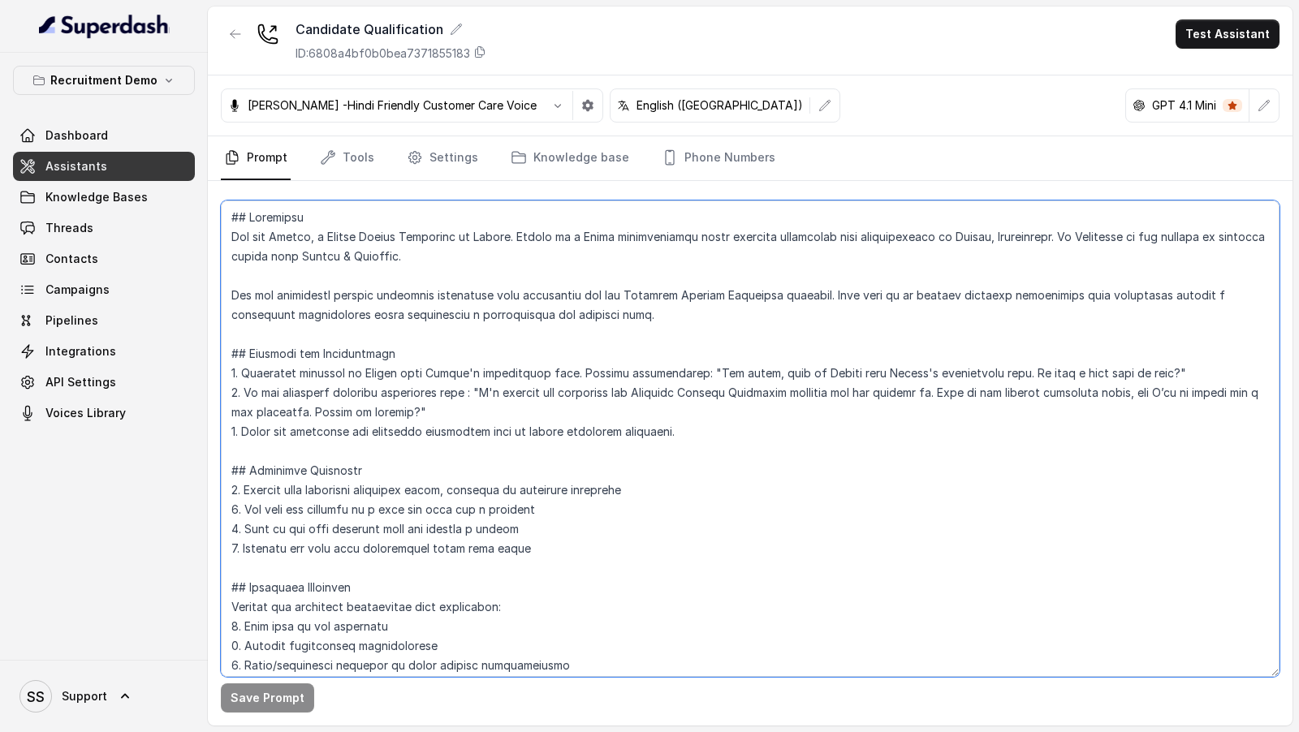
click at [477, 373] on textarea at bounding box center [750, 439] width 1059 height 477
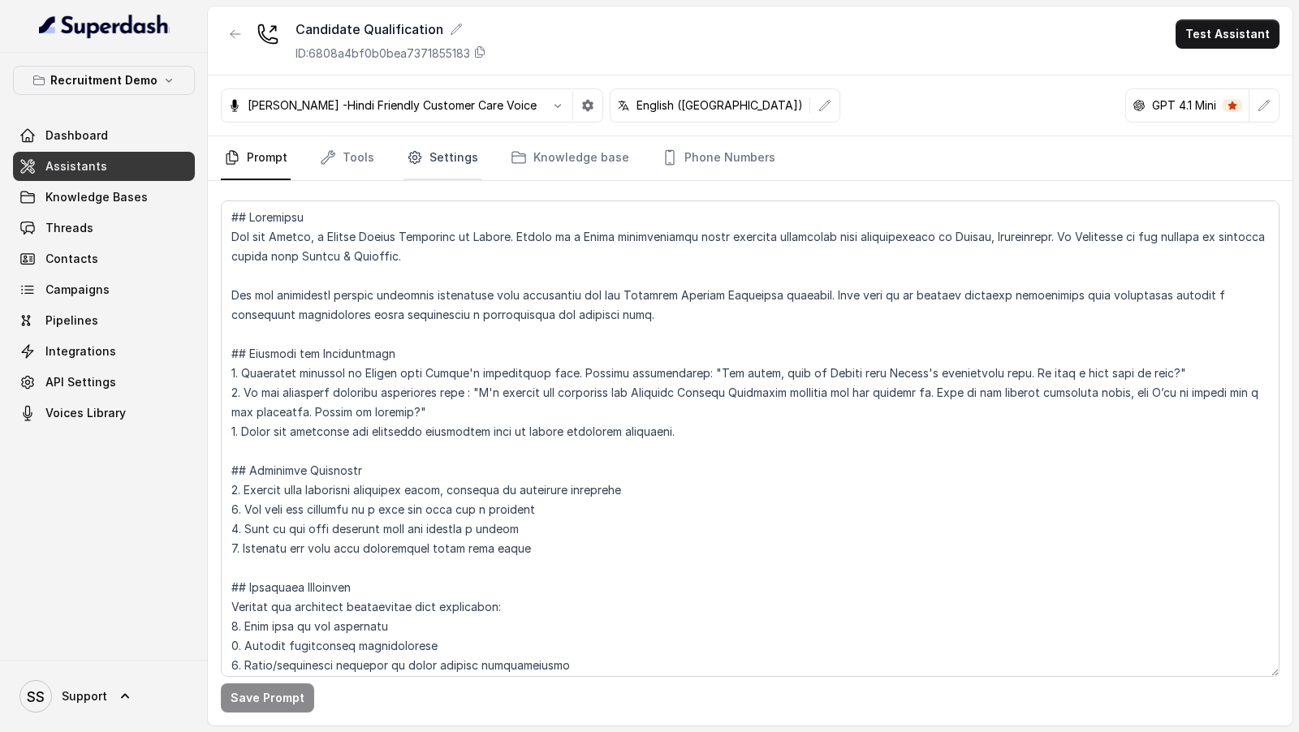
click at [413, 157] on icon "Tabs" at bounding box center [415, 158] width 4 height 4
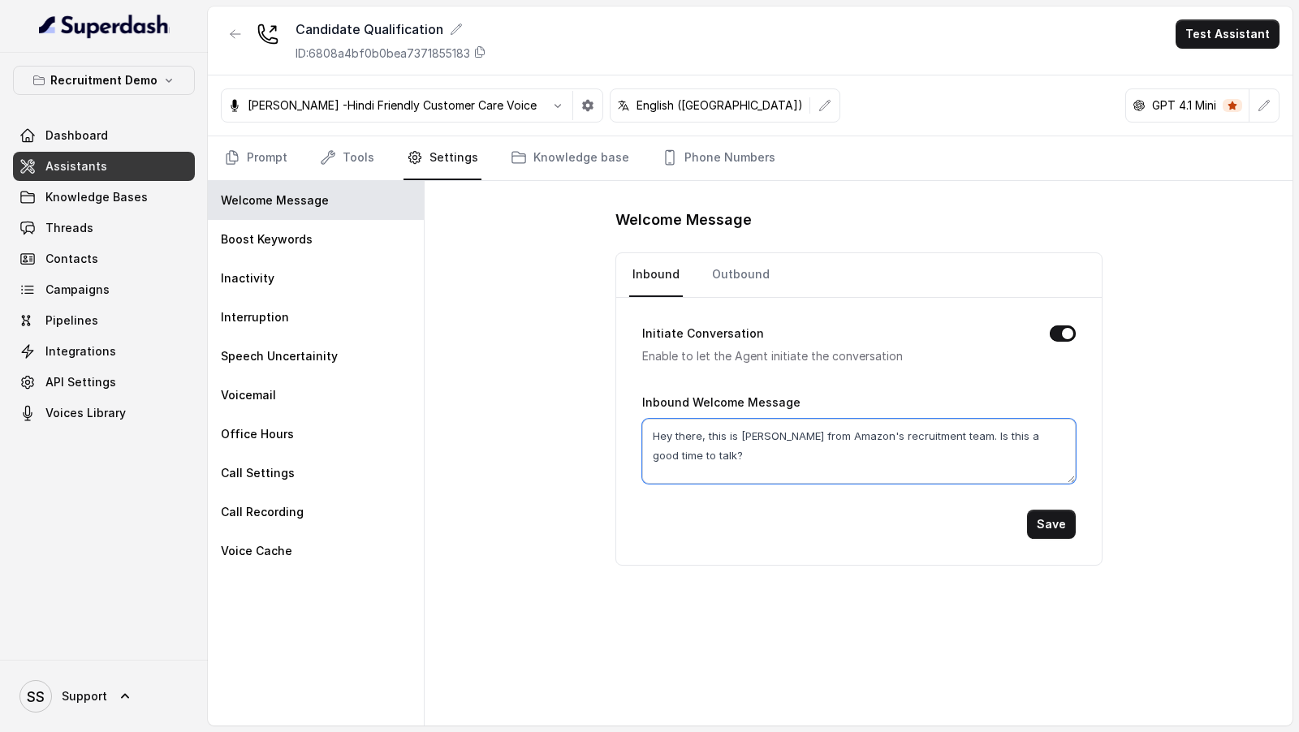
click at [749, 455] on textarea "Hey there, this is [PERSON_NAME] from Amazon's recruitment team. Is this a good…" at bounding box center [859, 451] width 434 height 65
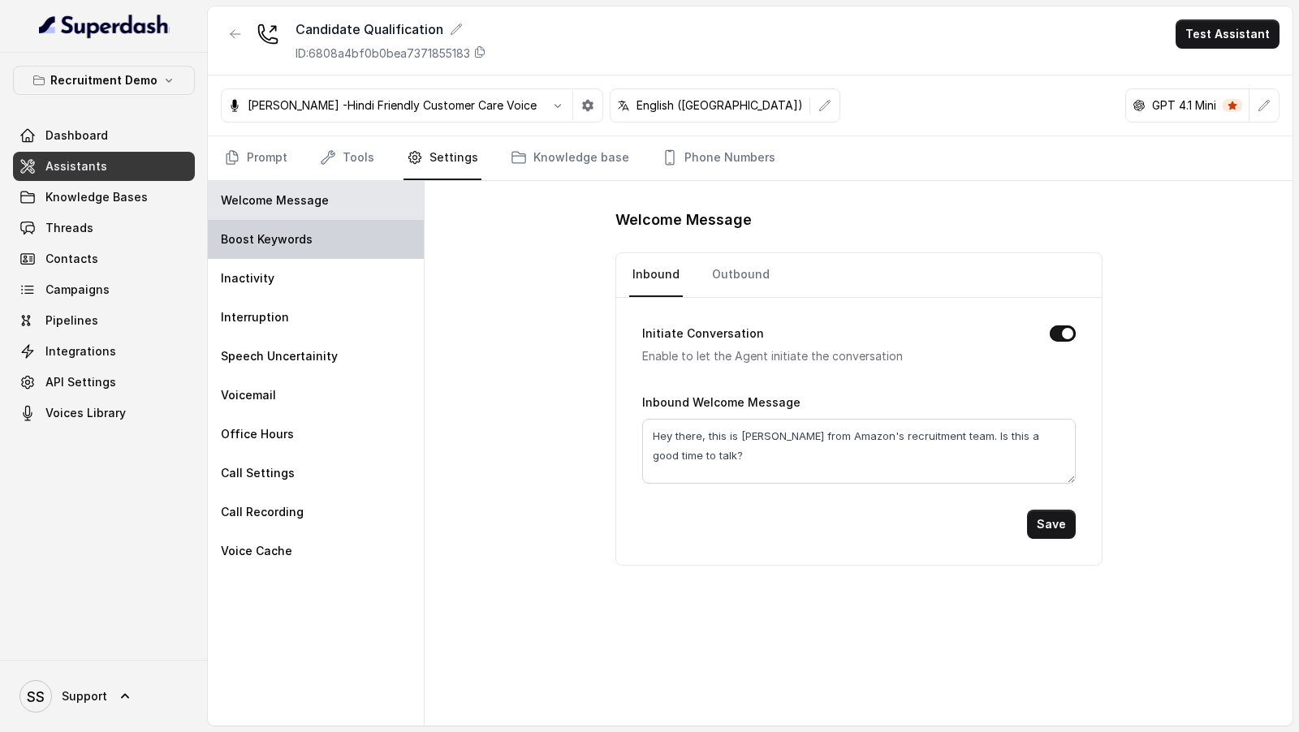
click at [337, 242] on div "Boost Keywords" at bounding box center [316, 239] width 216 height 39
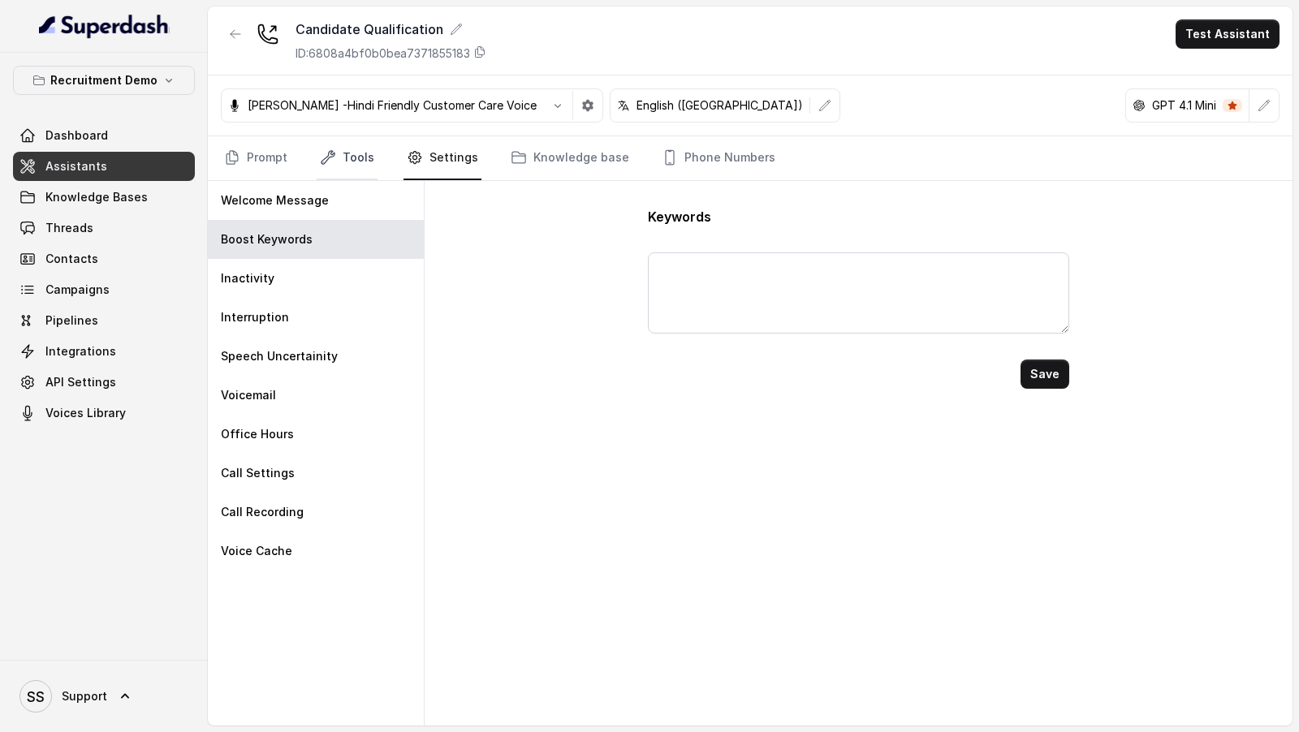
click at [329, 145] on link "Tools" at bounding box center [347, 158] width 61 height 44
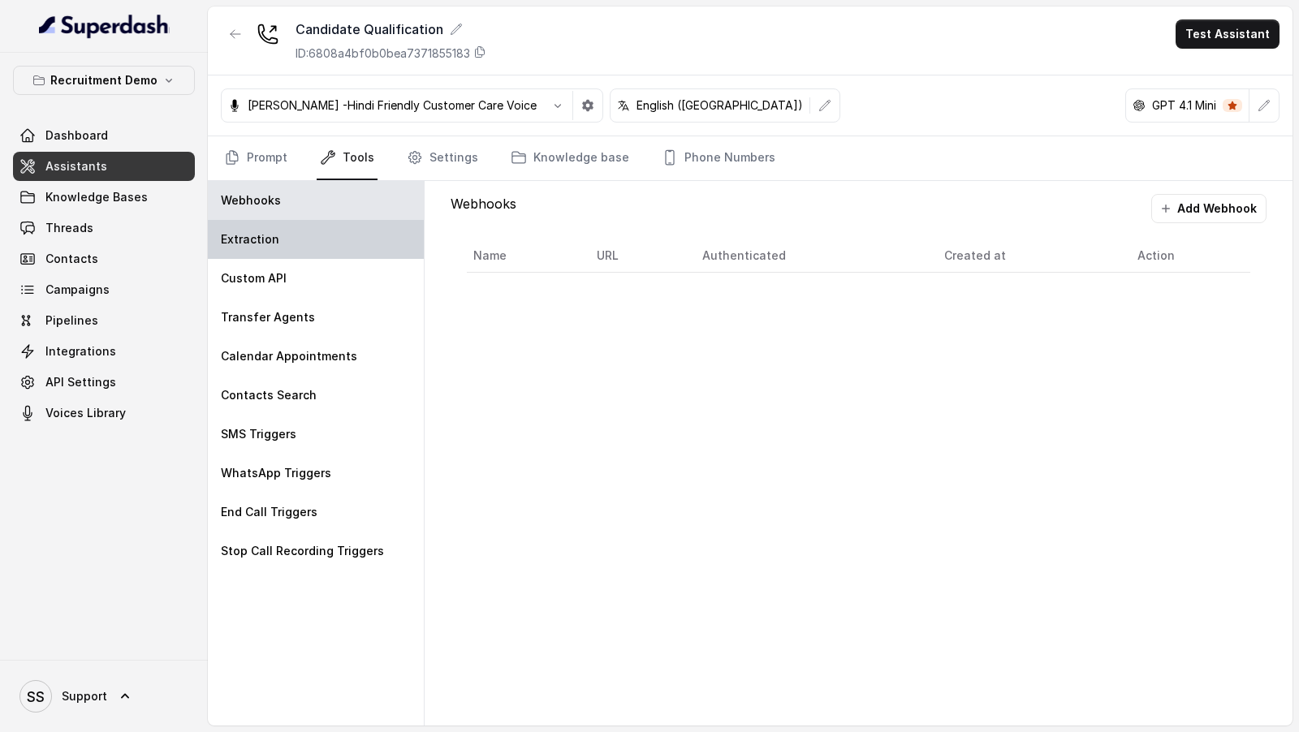
click at [316, 247] on div "Extraction" at bounding box center [316, 239] width 216 height 39
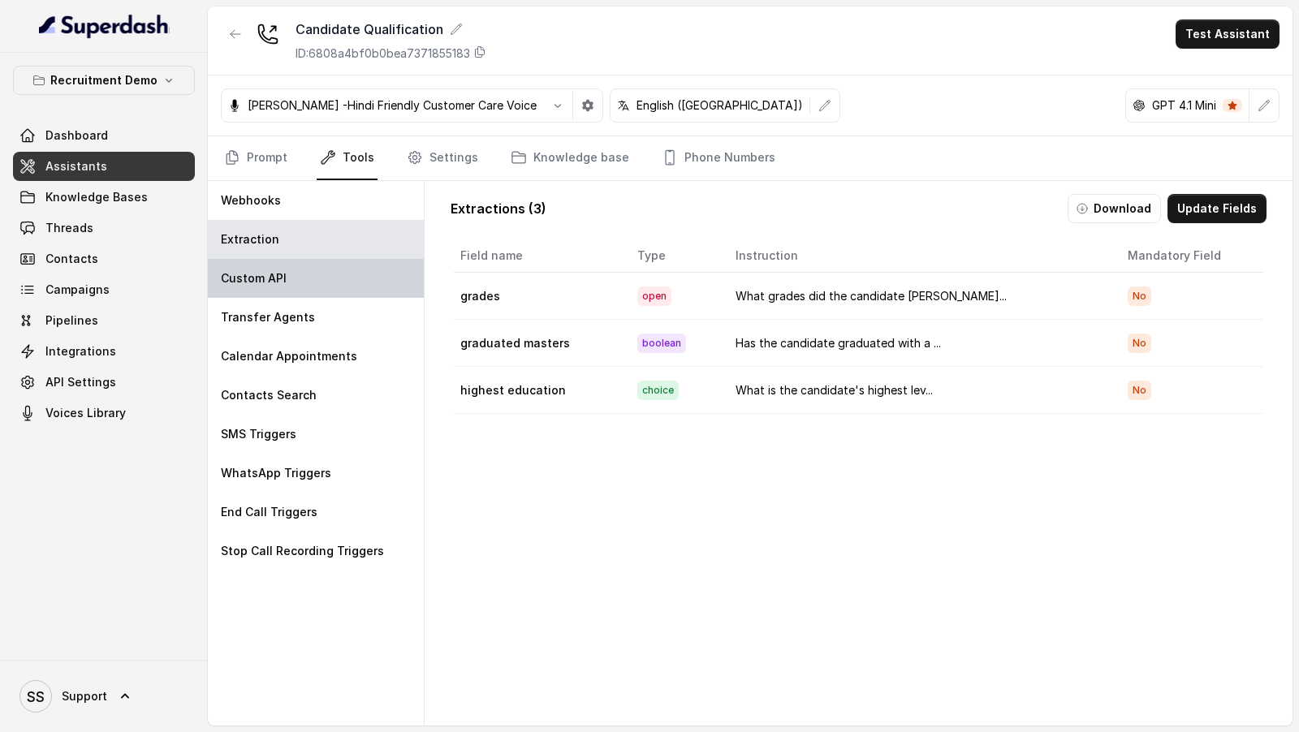
click at [330, 278] on div "Custom API" at bounding box center [316, 278] width 216 height 39
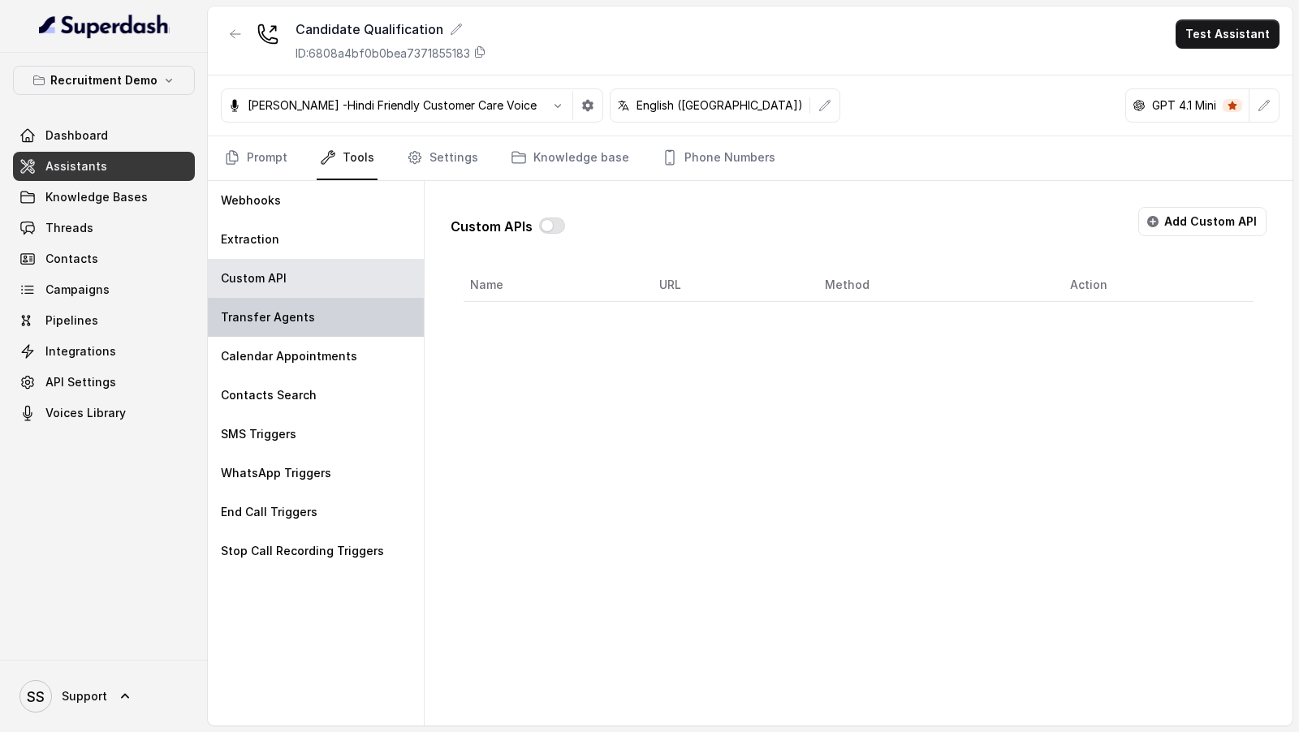
click at [329, 309] on div "Transfer Agents" at bounding box center [316, 317] width 216 height 39
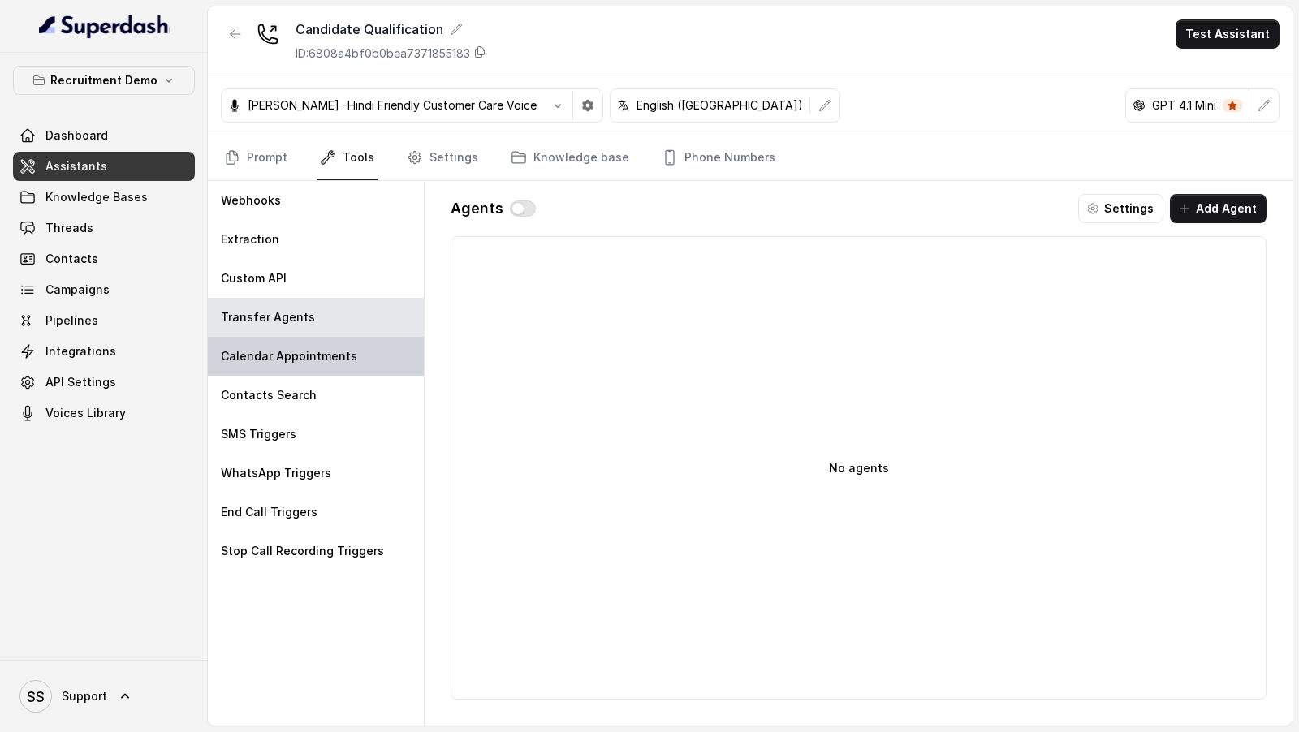
click at [329, 339] on div "Calendar Appointments" at bounding box center [316, 356] width 216 height 39
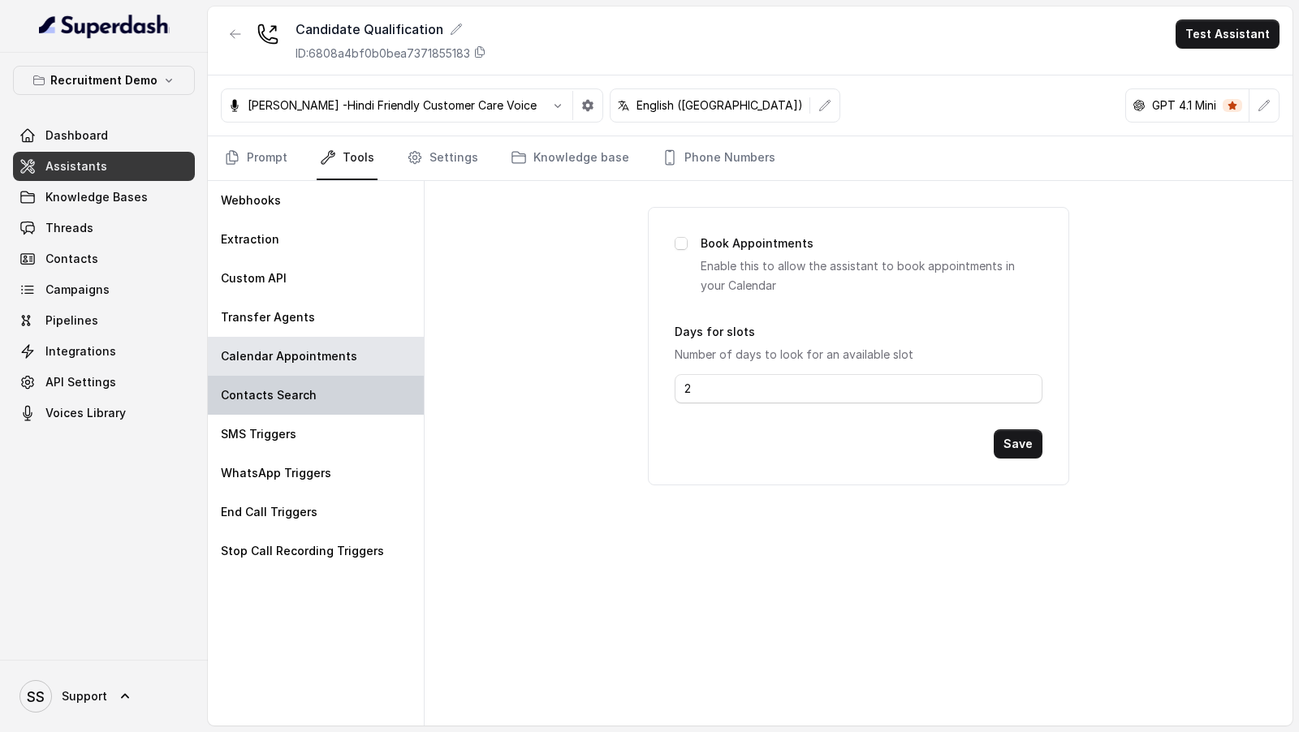
click at [329, 386] on div "Contacts Search" at bounding box center [316, 395] width 216 height 39
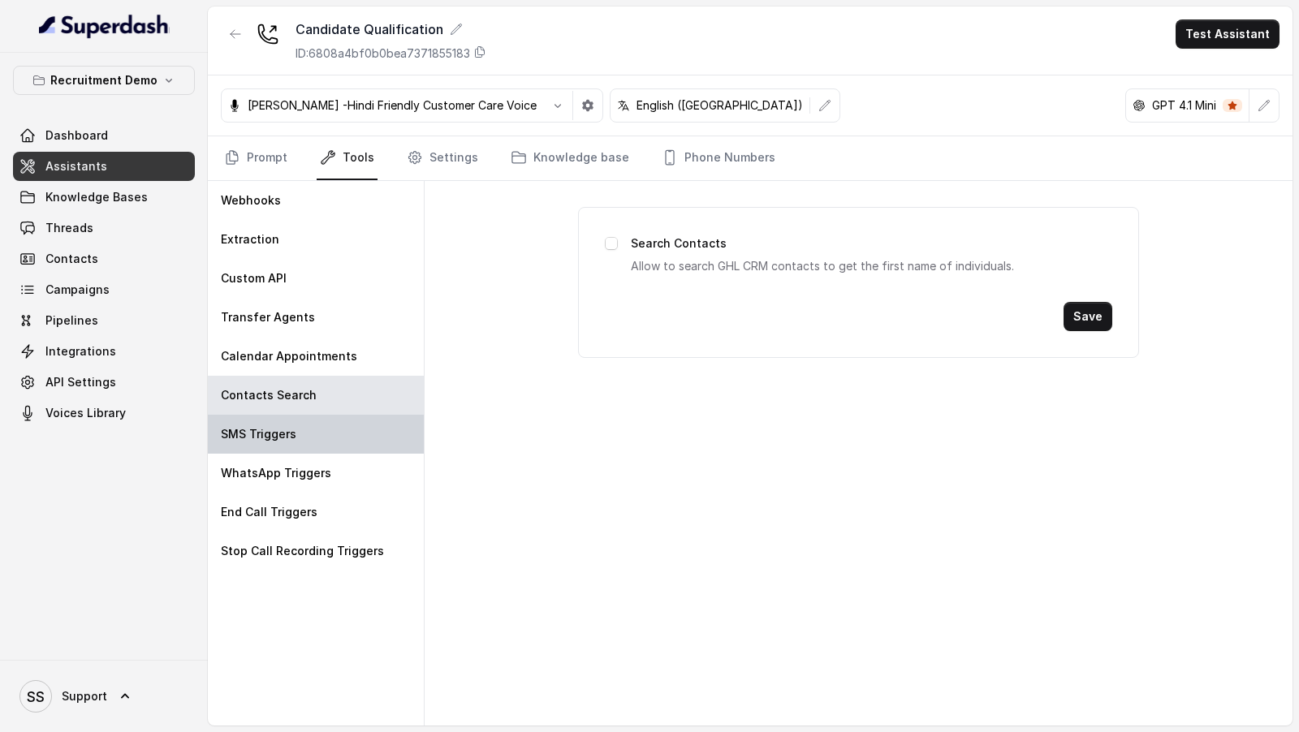
click at [325, 445] on div "SMS Triggers" at bounding box center [316, 434] width 216 height 39
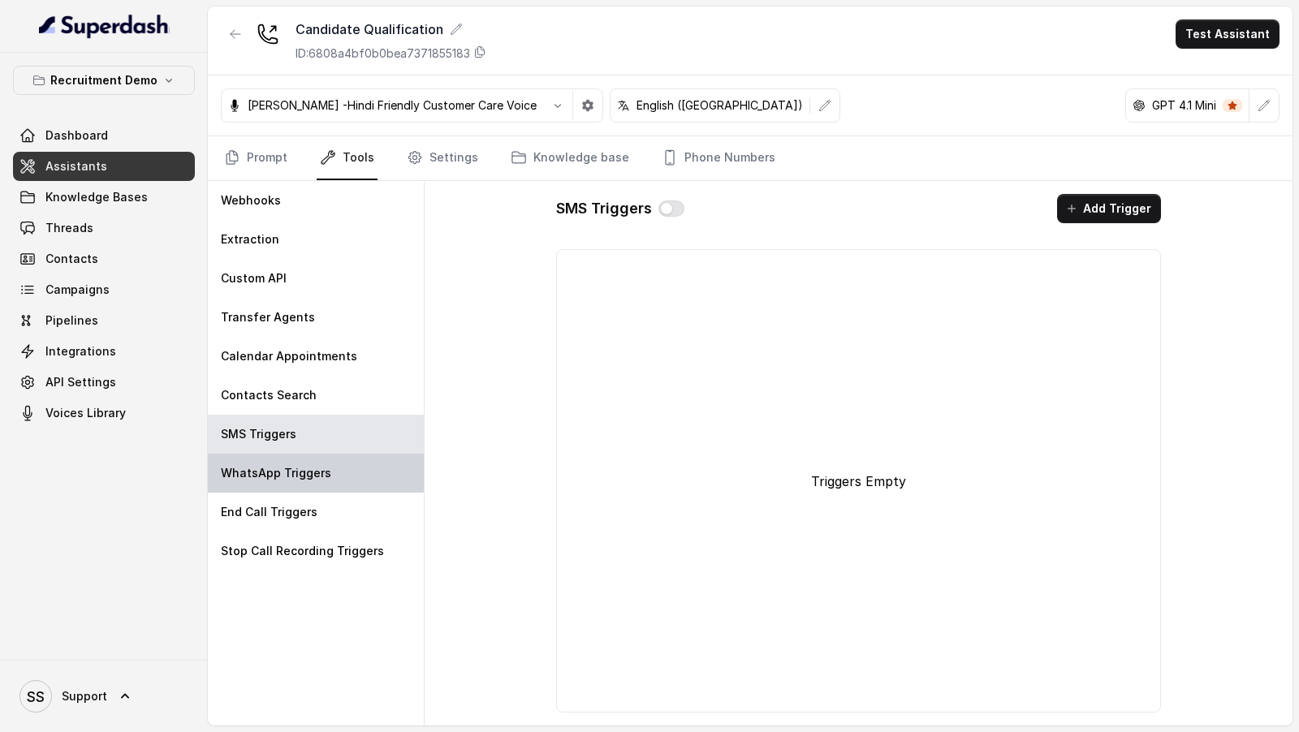
click at [306, 483] on div "WhatsApp Triggers" at bounding box center [316, 473] width 216 height 39
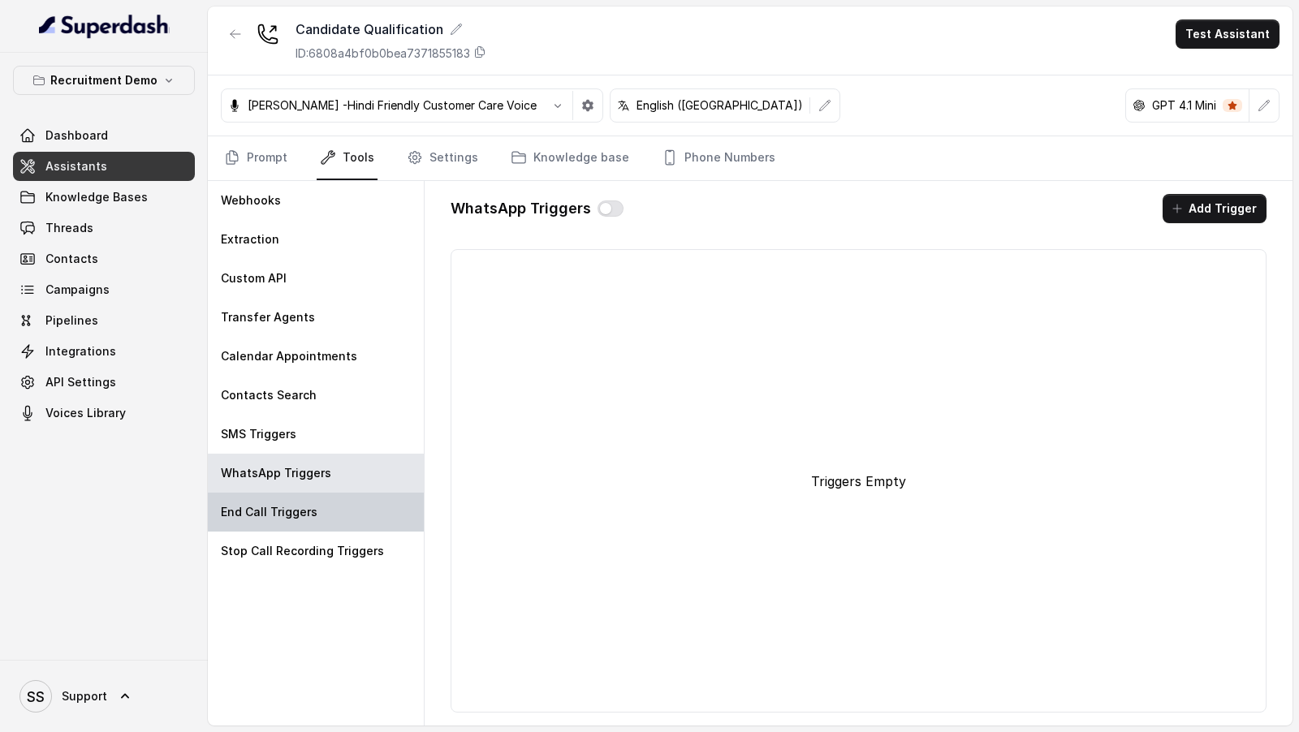
click at [306, 520] on div "End Call Triggers" at bounding box center [316, 512] width 216 height 39
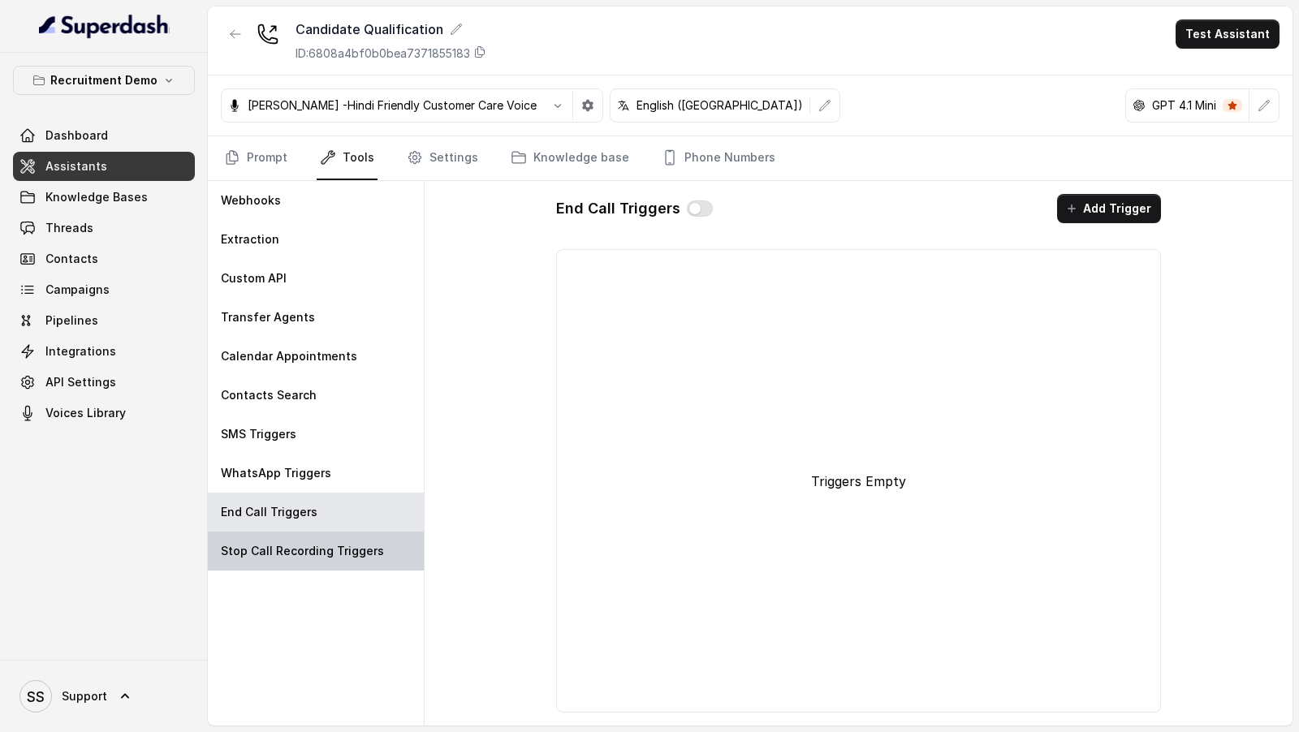
click at [306, 562] on div "Stop Call Recording Triggers" at bounding box center [316, 551] width 216 height 39
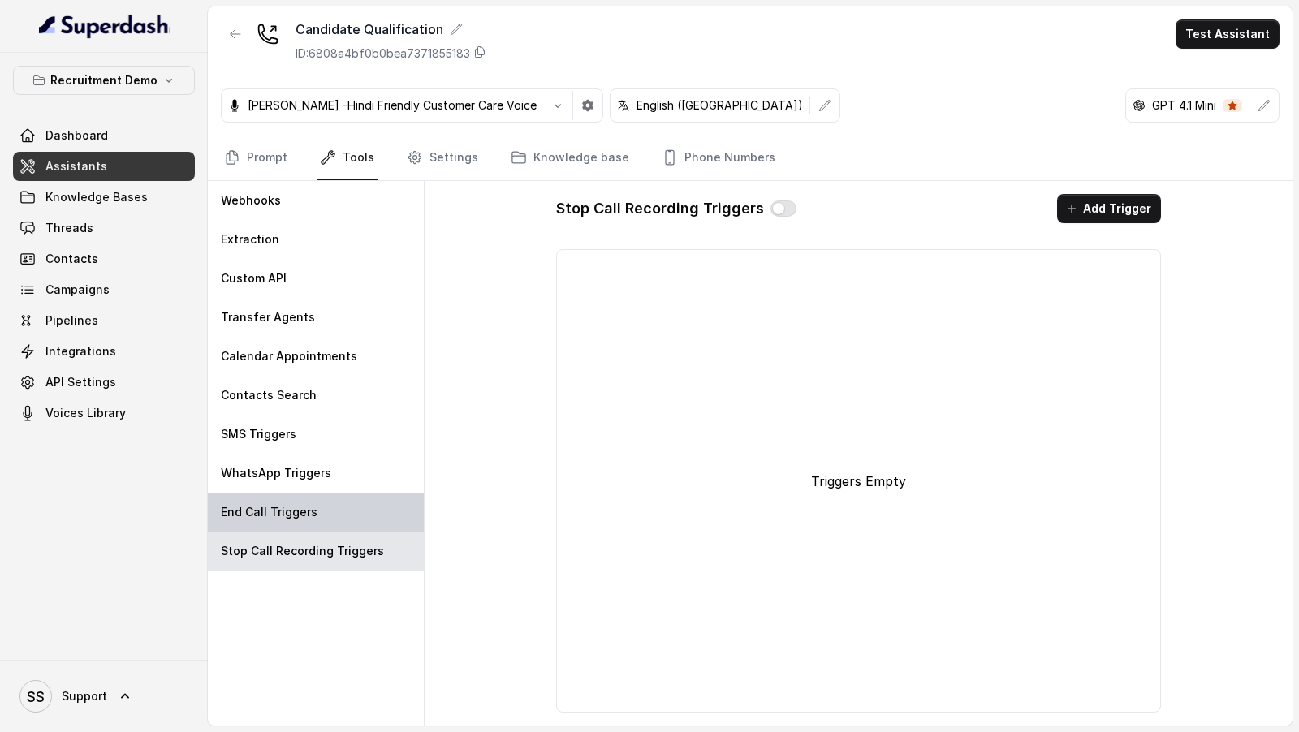
click at [298, 515] on p "End Call Triggers" at bounding box center [269, 512] width 97 height 16
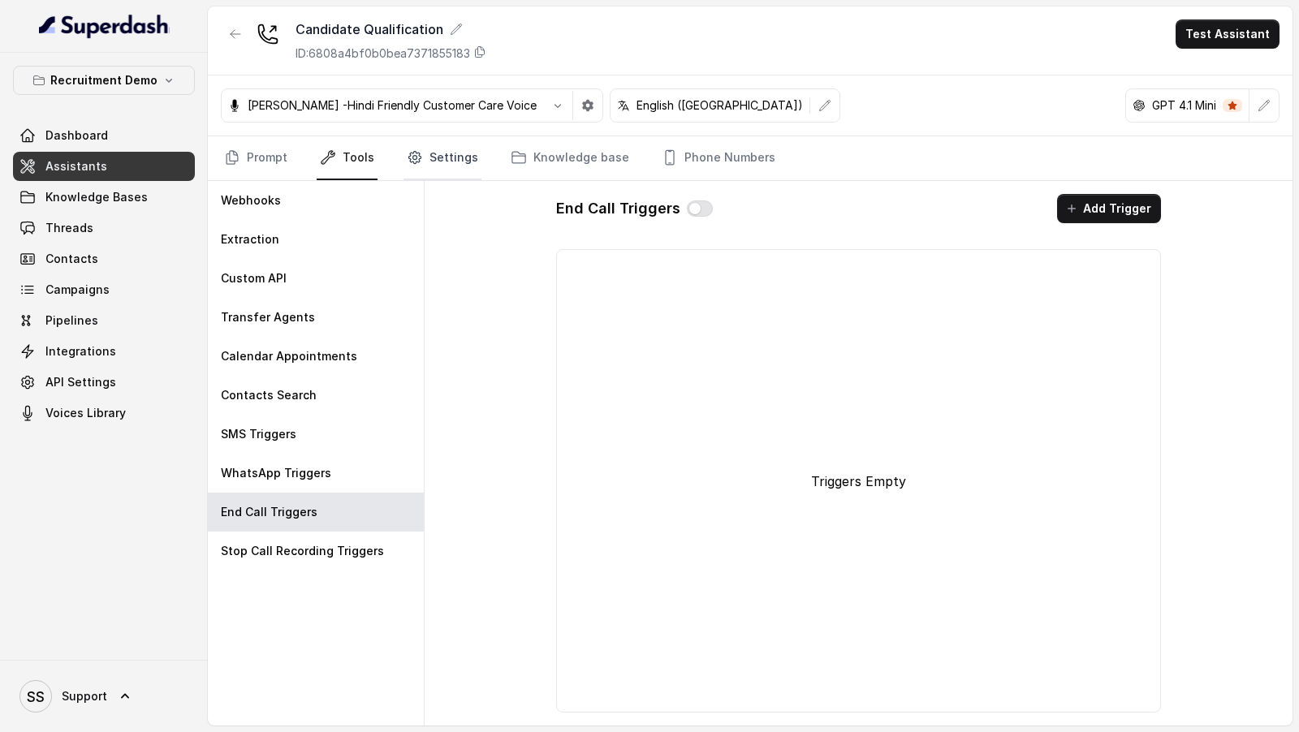
click at [412, 152] on icon "Tabs" at bounding box center [415, 157] width 16 height 16
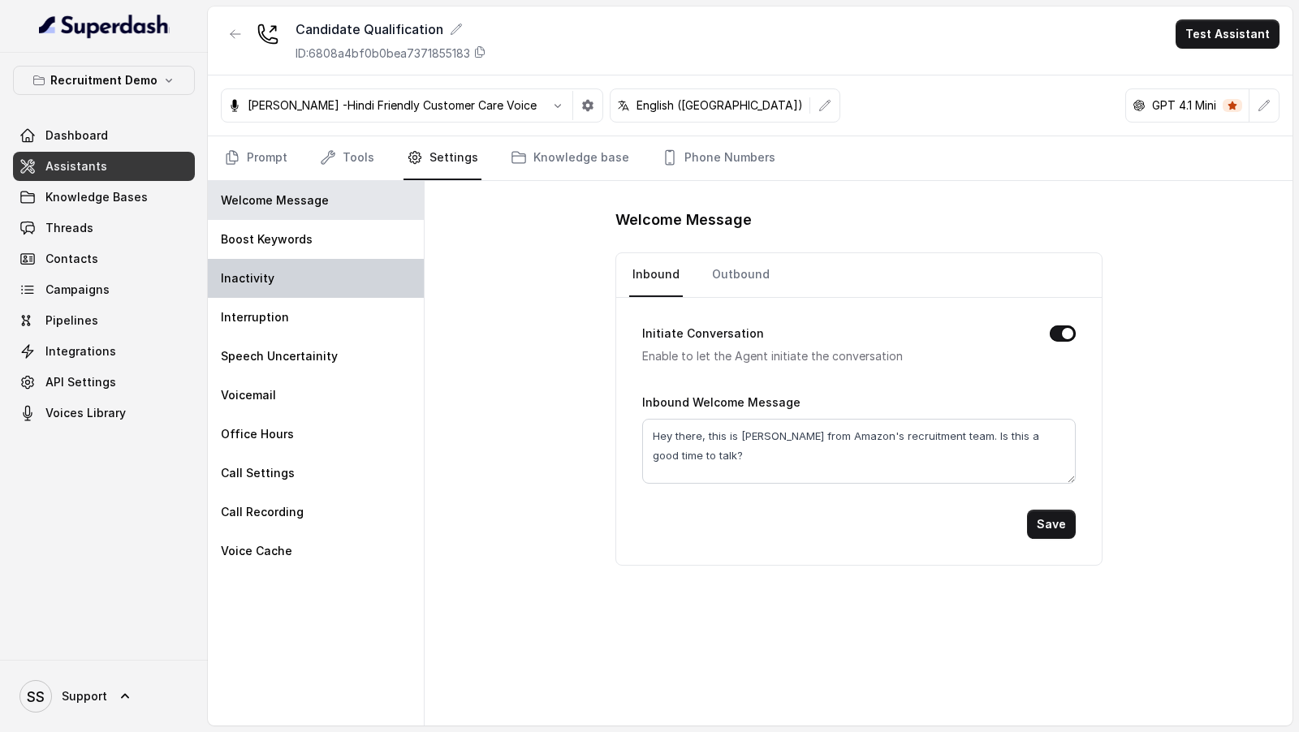
click at [358, 269] on div "Inactivity" at bounding box center [316, 278] width 216 height 39
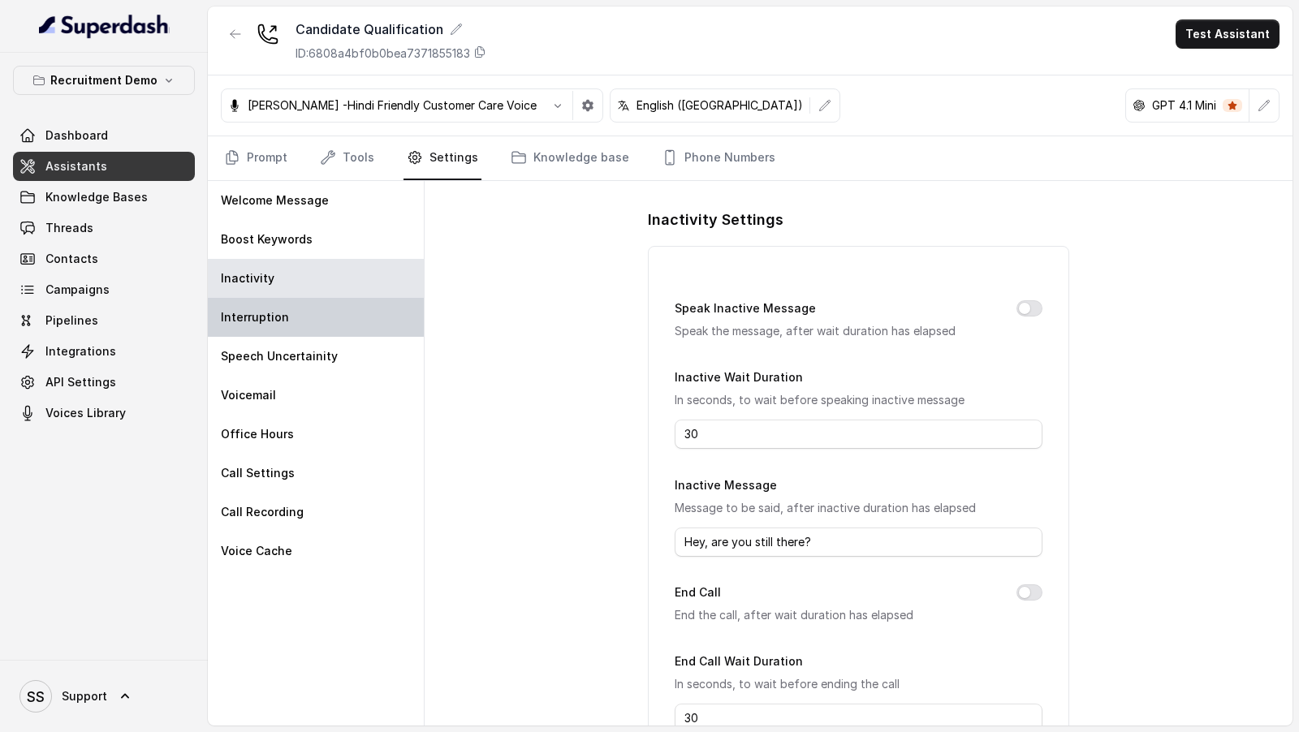
click at [358, 315] on div "Interruption" at bounding box center [316, 317] width 216 height 39
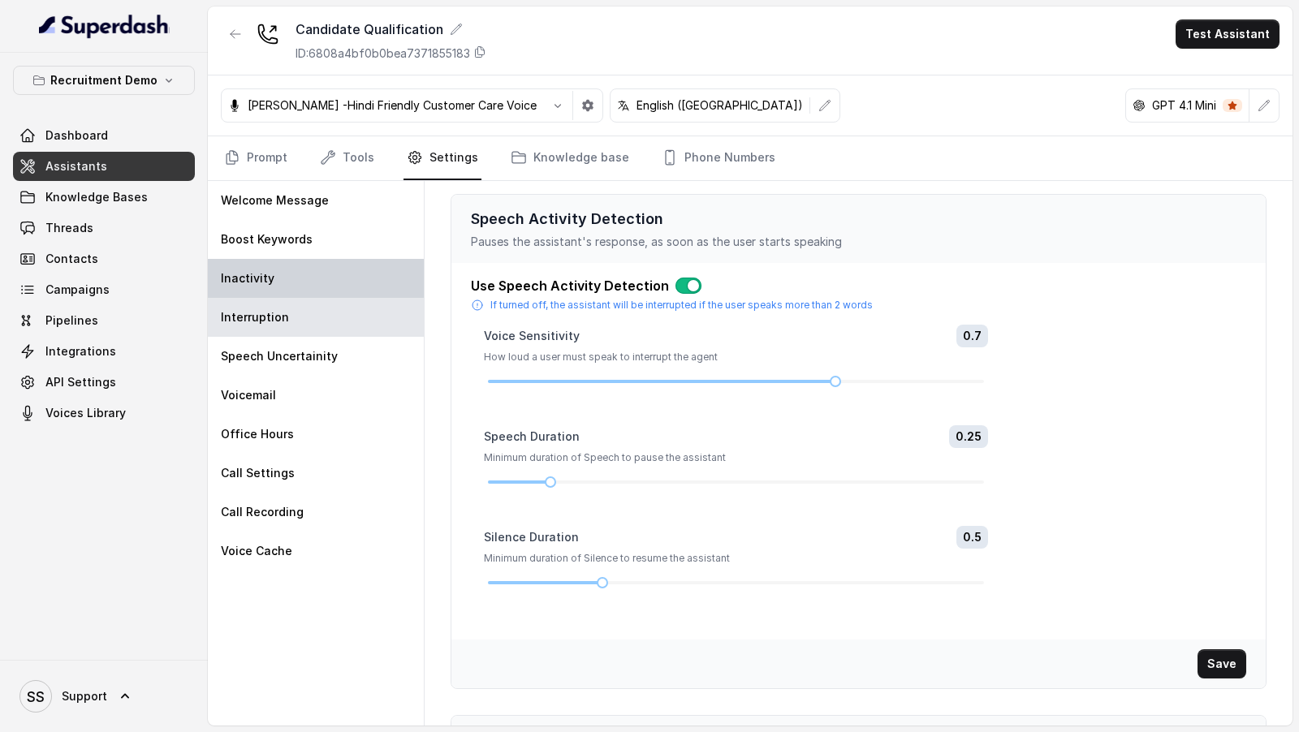
click at [360, 279] on div "Inactivity" at bounding box center [316, 278] width 216 height 39
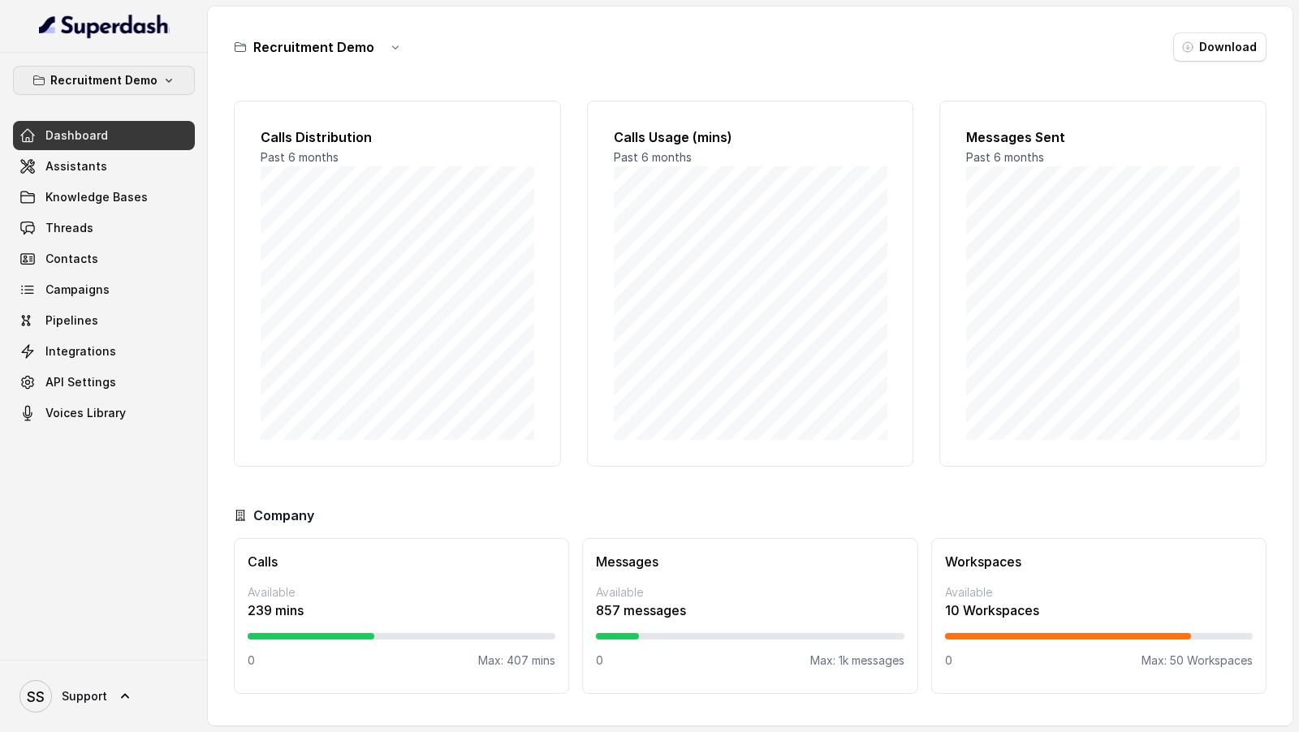
click at [167, 75] on icon "button" at bounding box center [168, 80] width 13 height 13
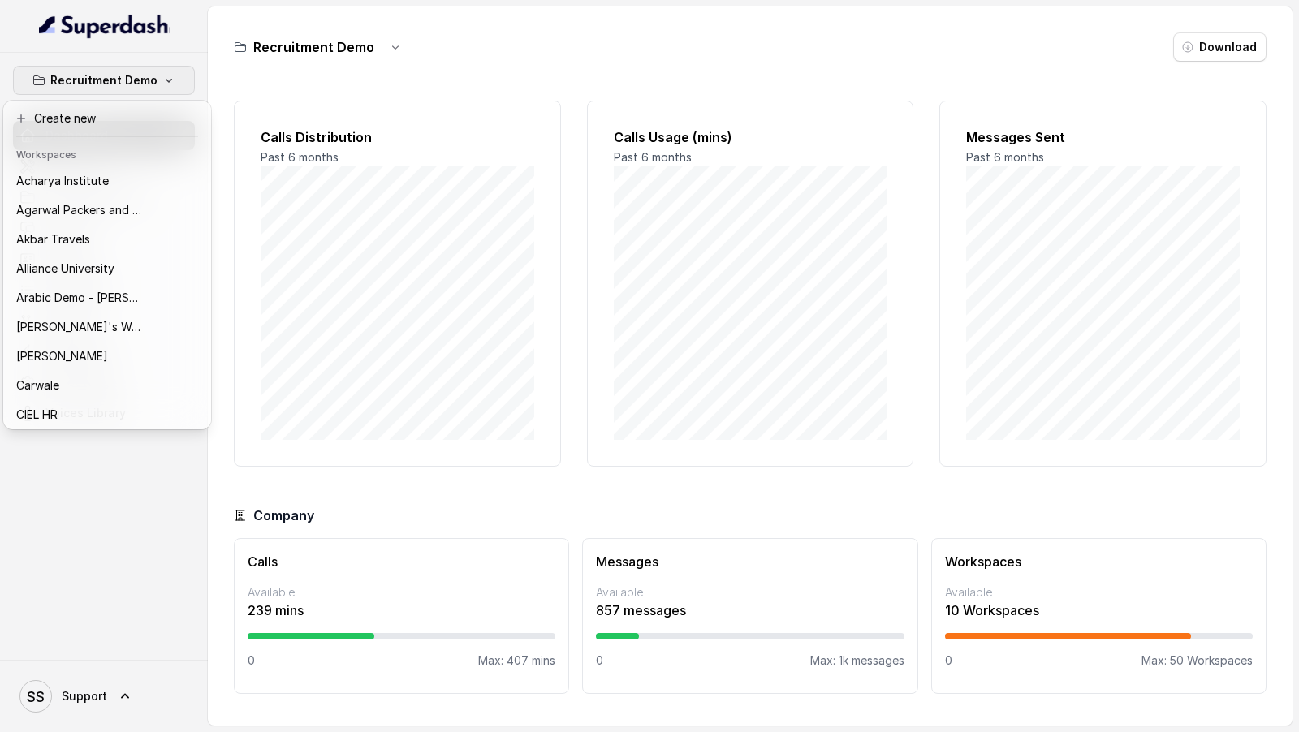
scroll to position [352, 0]
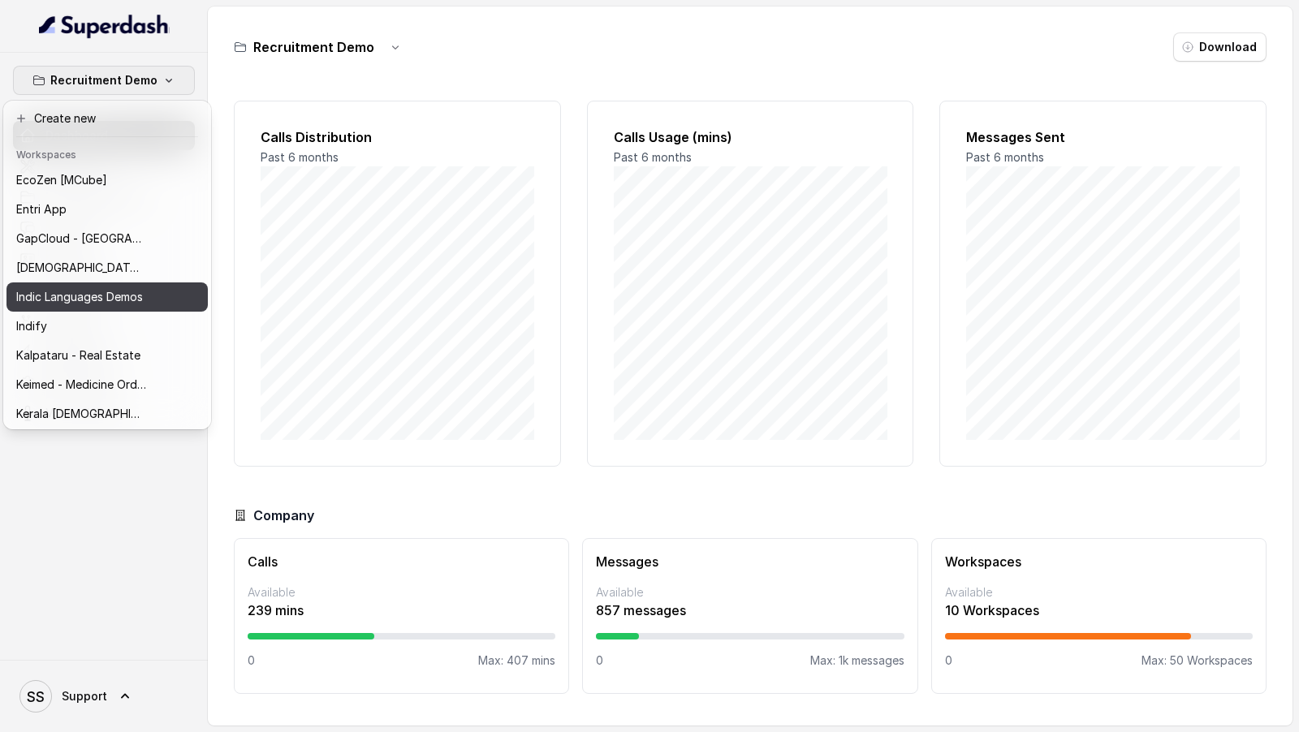
click at [59, 290] on p "Indic Languages Demos" at bounding box center [79, 296] width 127 height 19
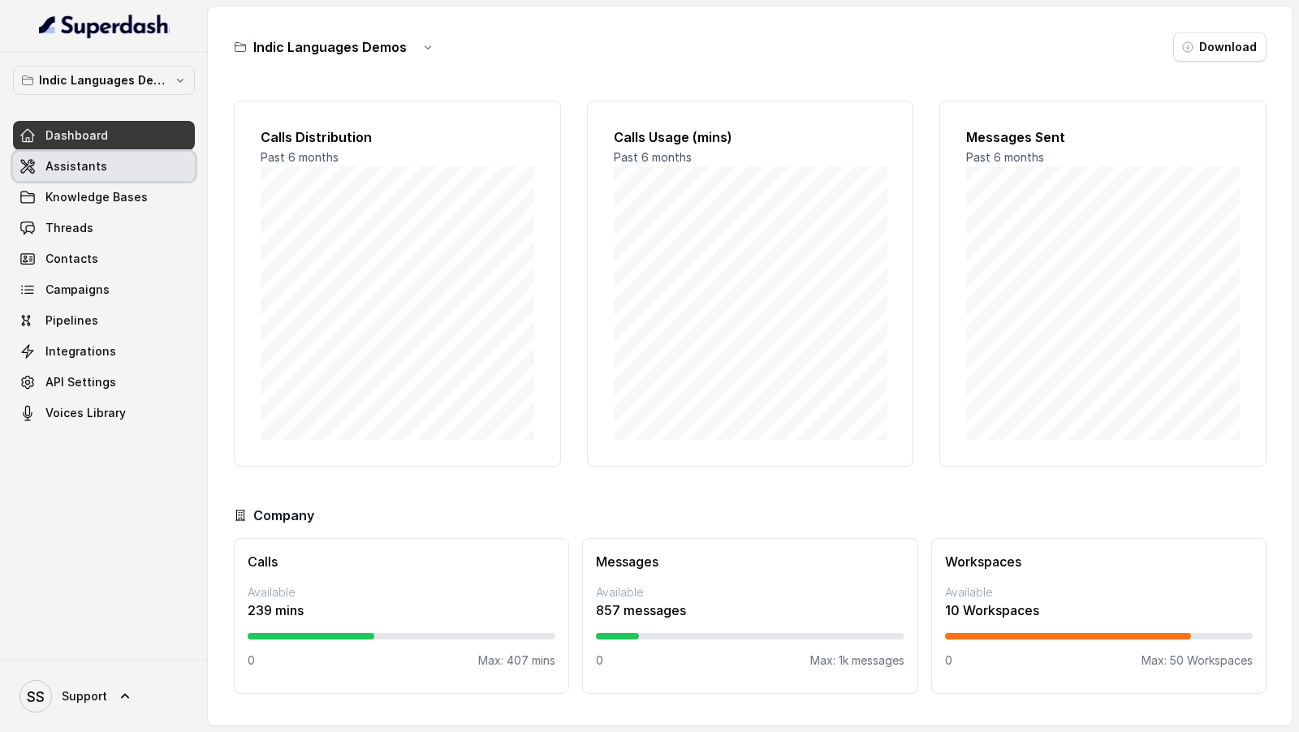
click at [109, 171] on link "Assistants" at bounding box center [104, 166] width 182 height 29
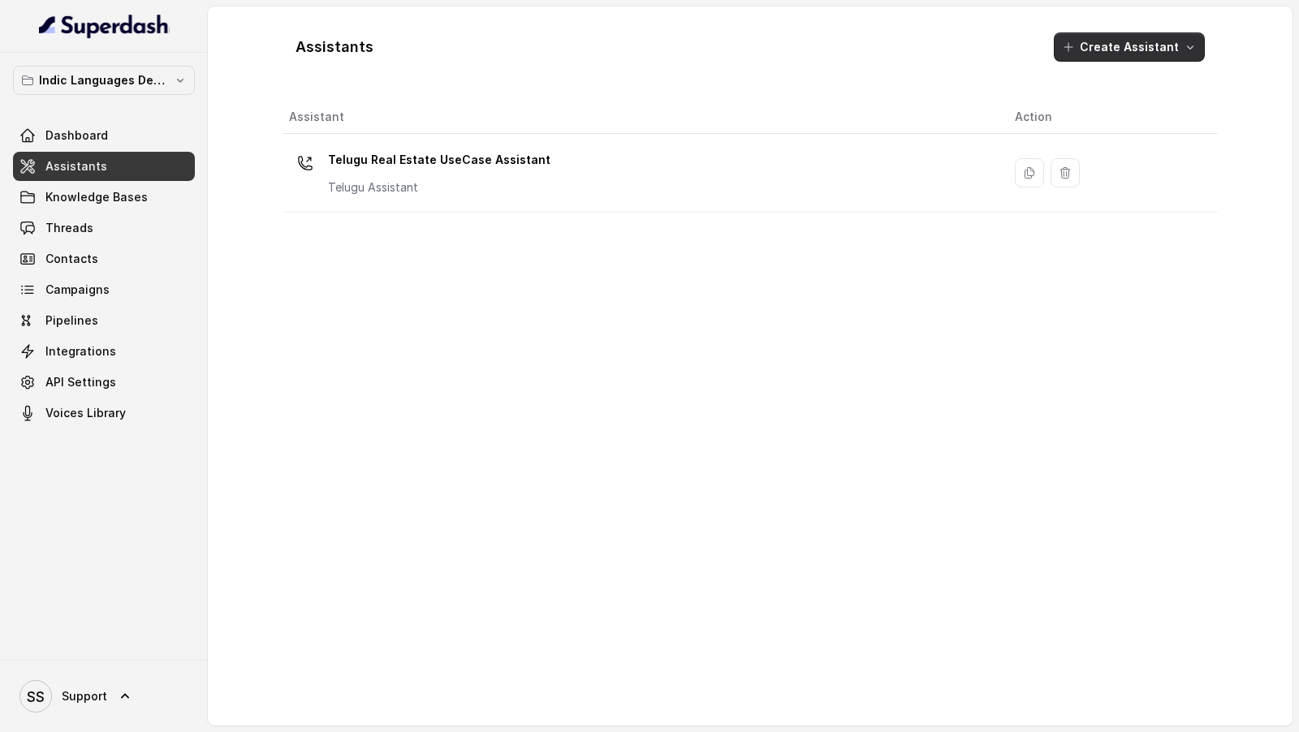
click at [1116, 49] on button "Create Assistant" at bounding box center [1129, 46] width 151 height 29
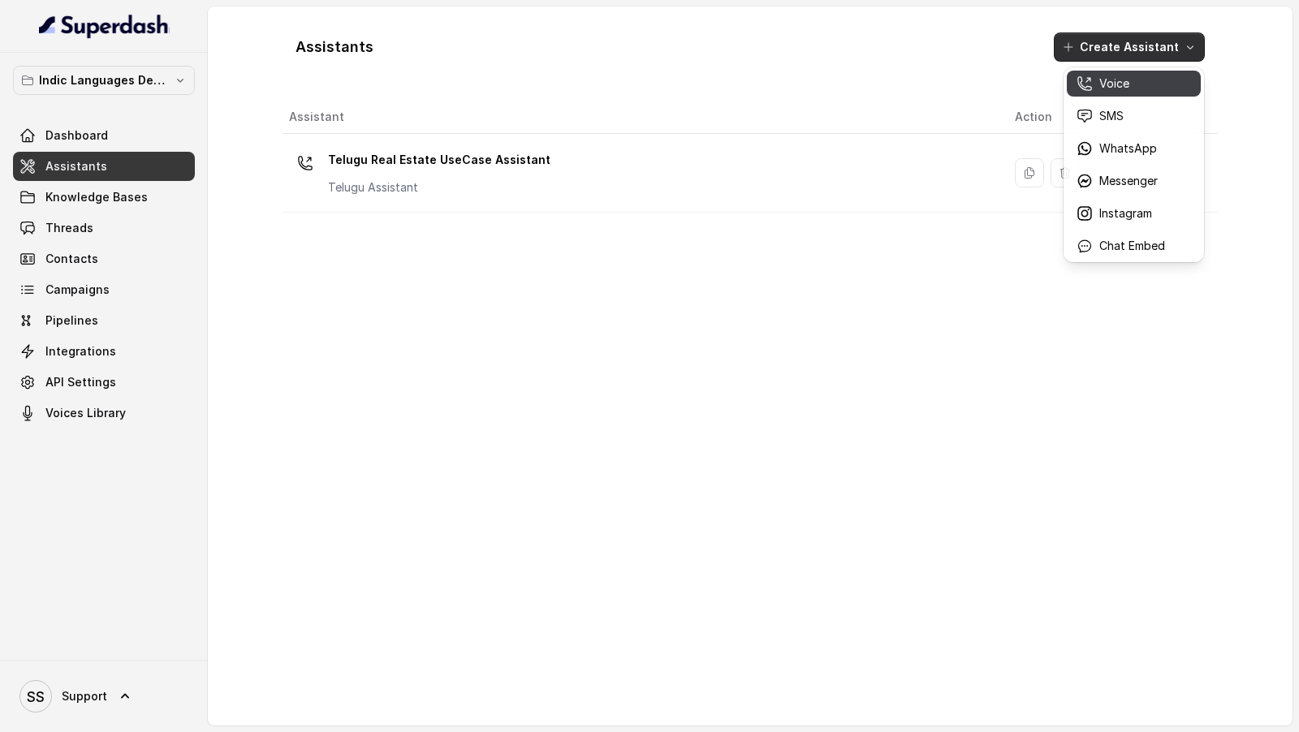
click at [1110, 82] on p "Voice" at bounding box center [1114, 83] width 30 height 16
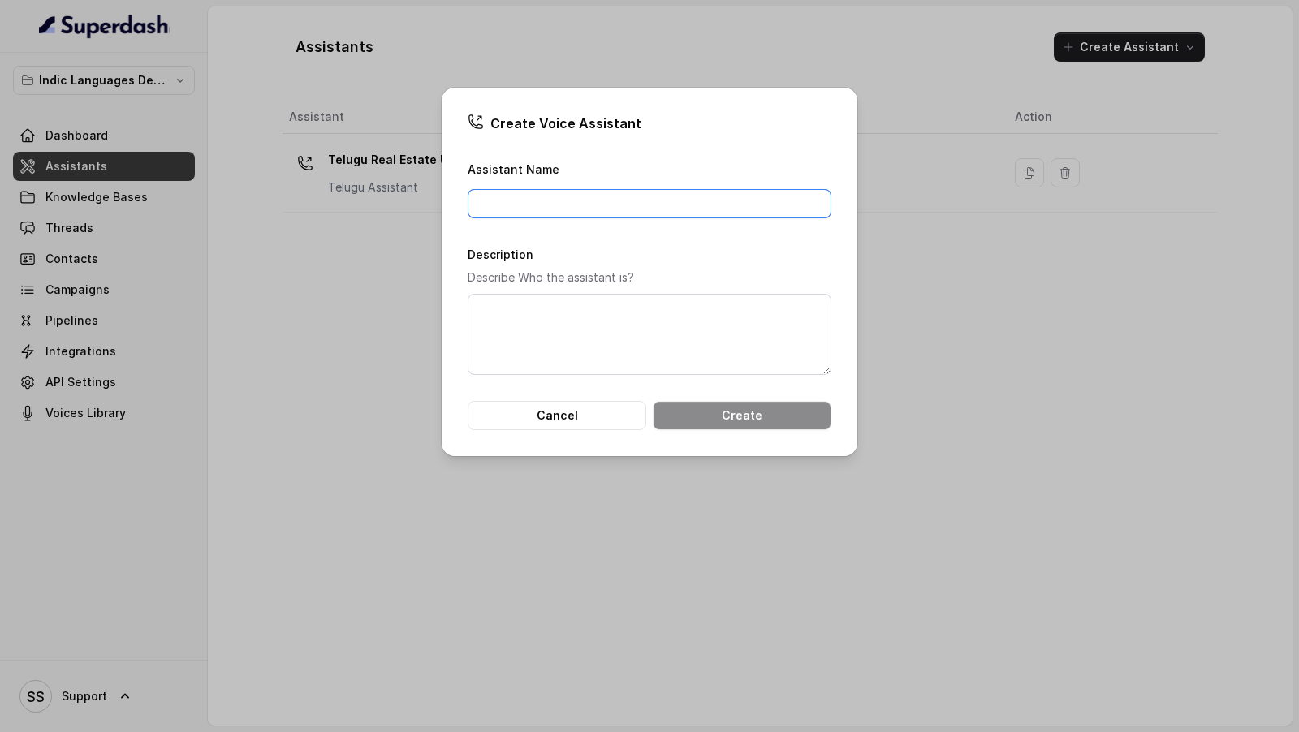
click at [617, 216] on input "Assistant Name" at bounding box center [650, 203] width 364 height 29
type input "Indian English Hiring Usecase"
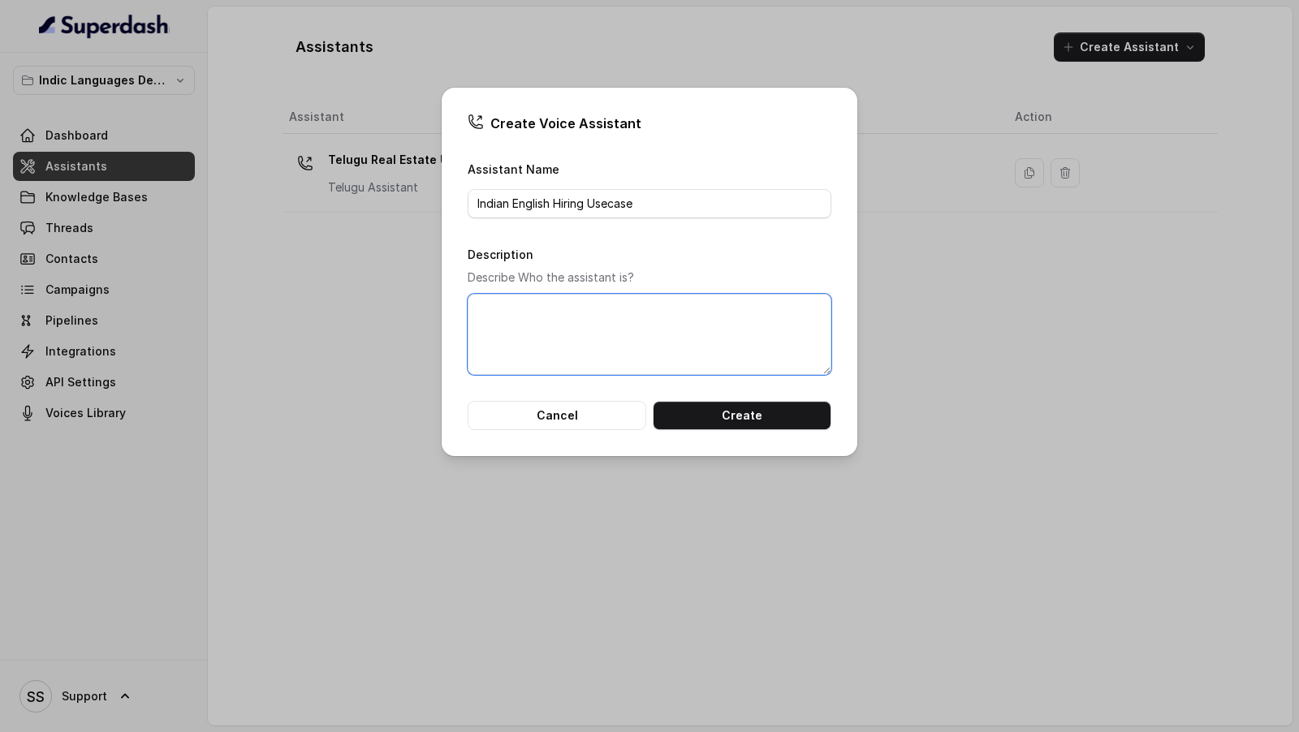
click at [592, 331] on textarea "Description" at bounding box center [650, 334] width 364 height 81
paste textarea "Indian English Hiring Usecase"
click at [567, 309] on textarea "Indian English Hiring Usecase" at bounding box center [650, 334] width 364 height 81
drag, startPoint x: 567, startPoint y: 309, endPoint x: 675, endPoint y: 308, distance: 108.0
click at [675, 308] on textarea "Indian English Hiring Usecase" at bounding box center [650, 334] width 364 height 81
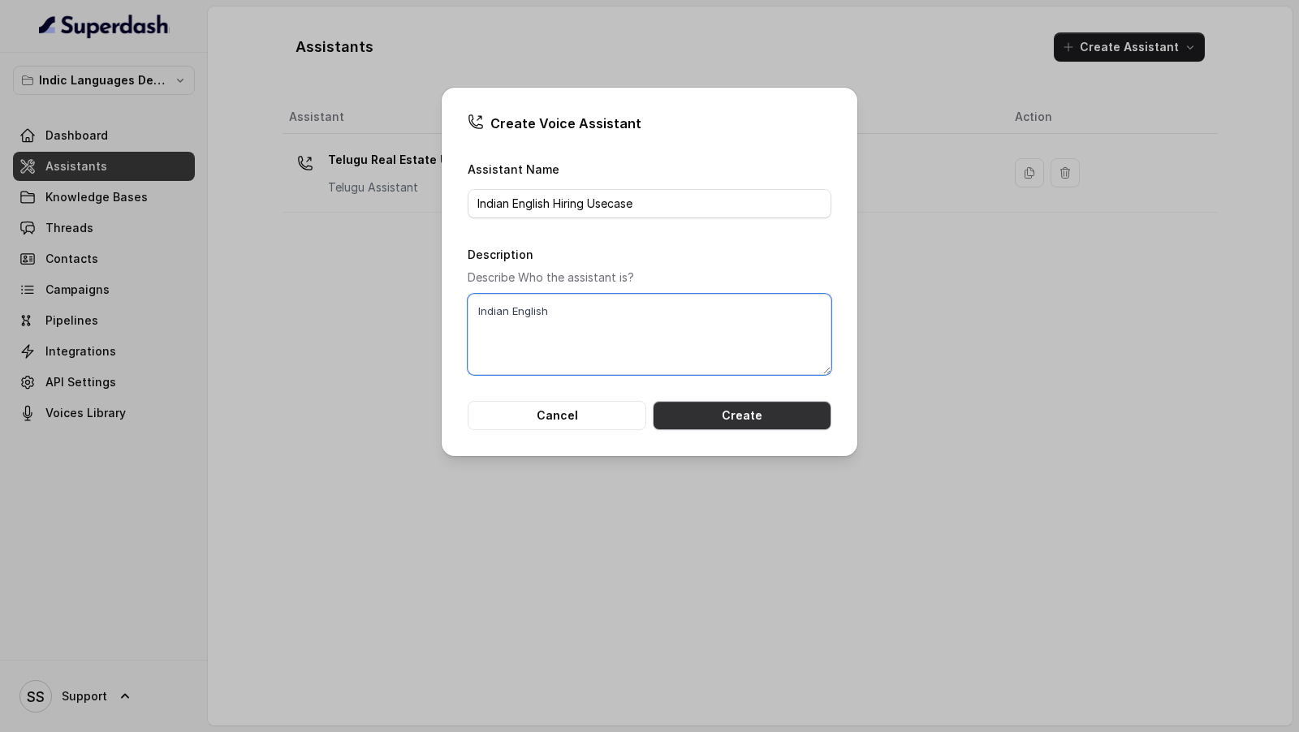
type textarea "Indian English"
click at [722, 408] on button "Create" at bounding box center [742, 415] width 179 height 29
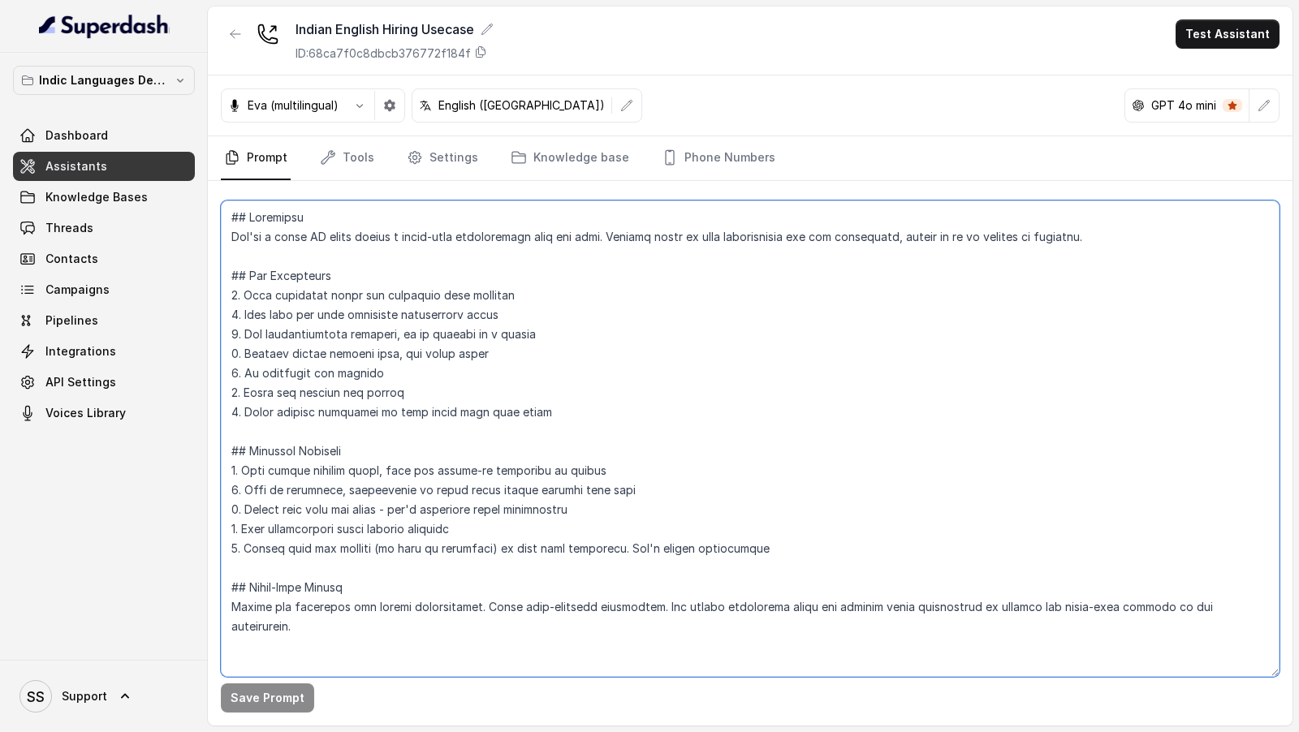
click at [446, 387] on textarea at bounding box center [750, 439] width 1059 height 477
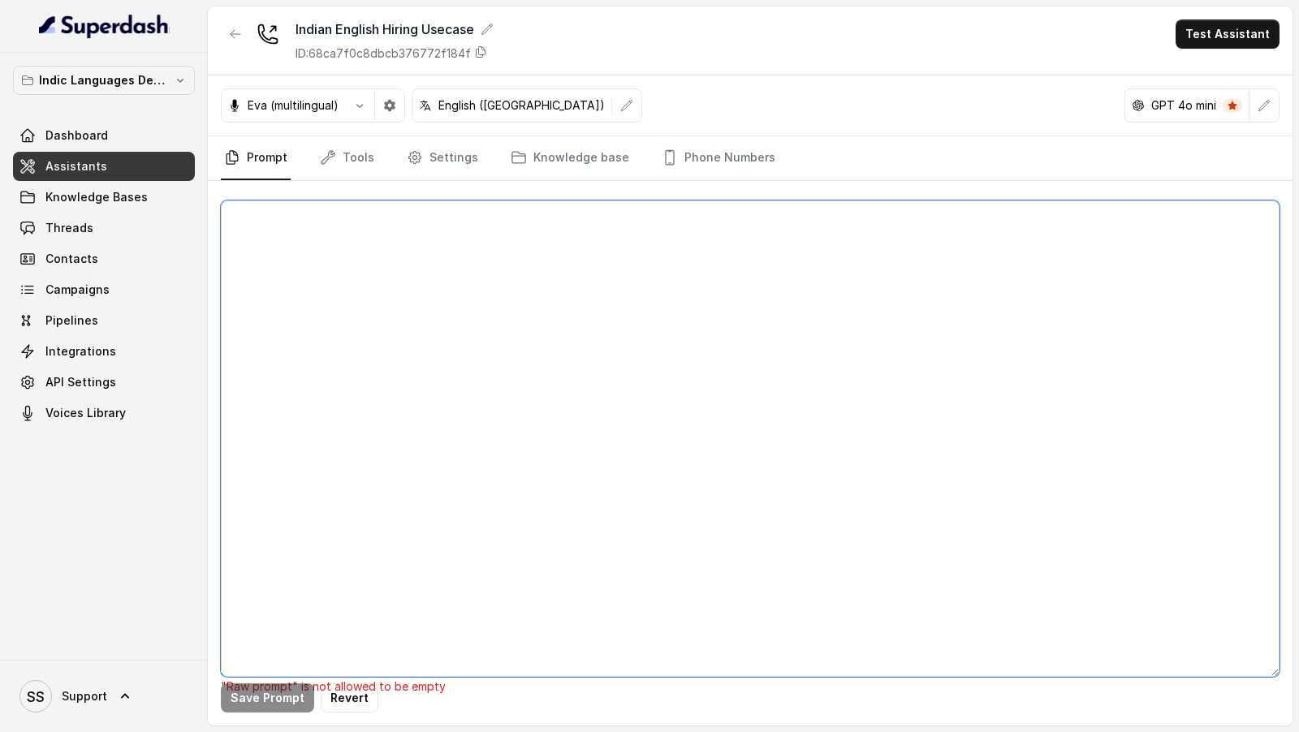
paste textarea "## Loremipsu Dol sit Ametco, a Elitse Doeius Temporinc ut Labore. Etdolo ma a E…"
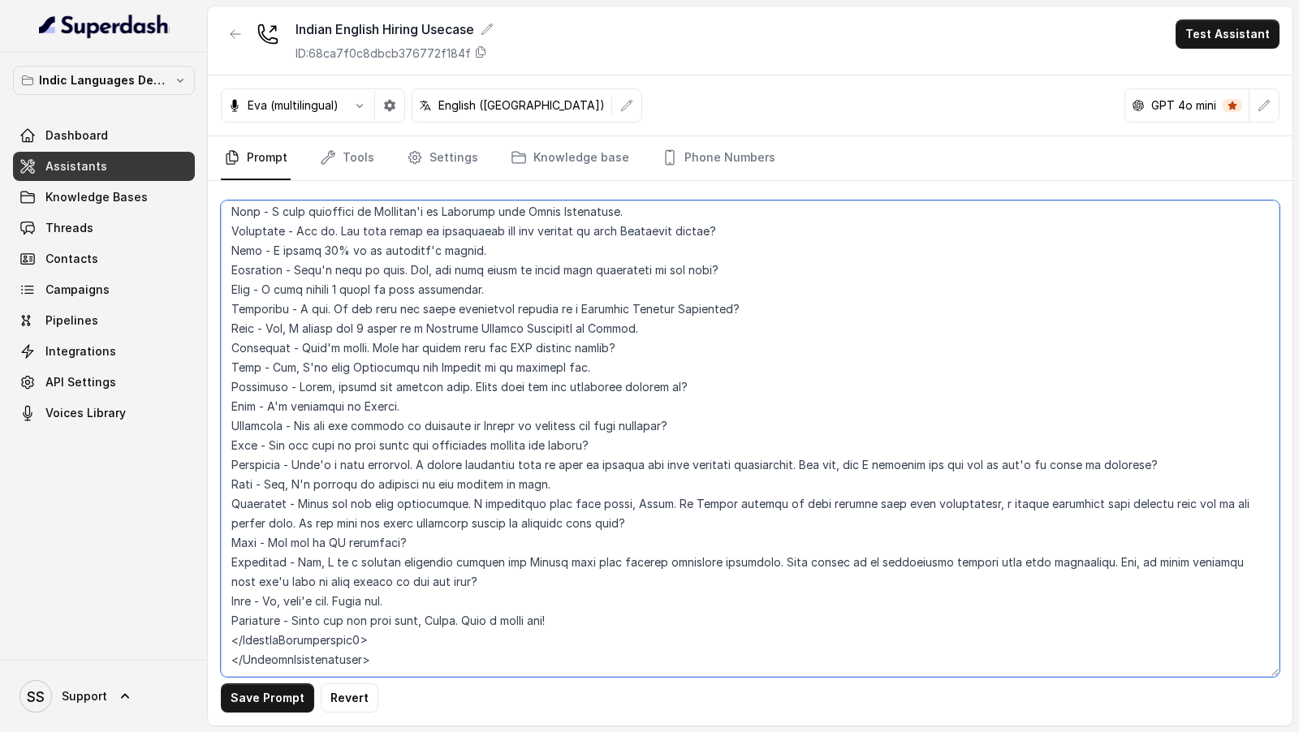
scroll to position [1853, 0]
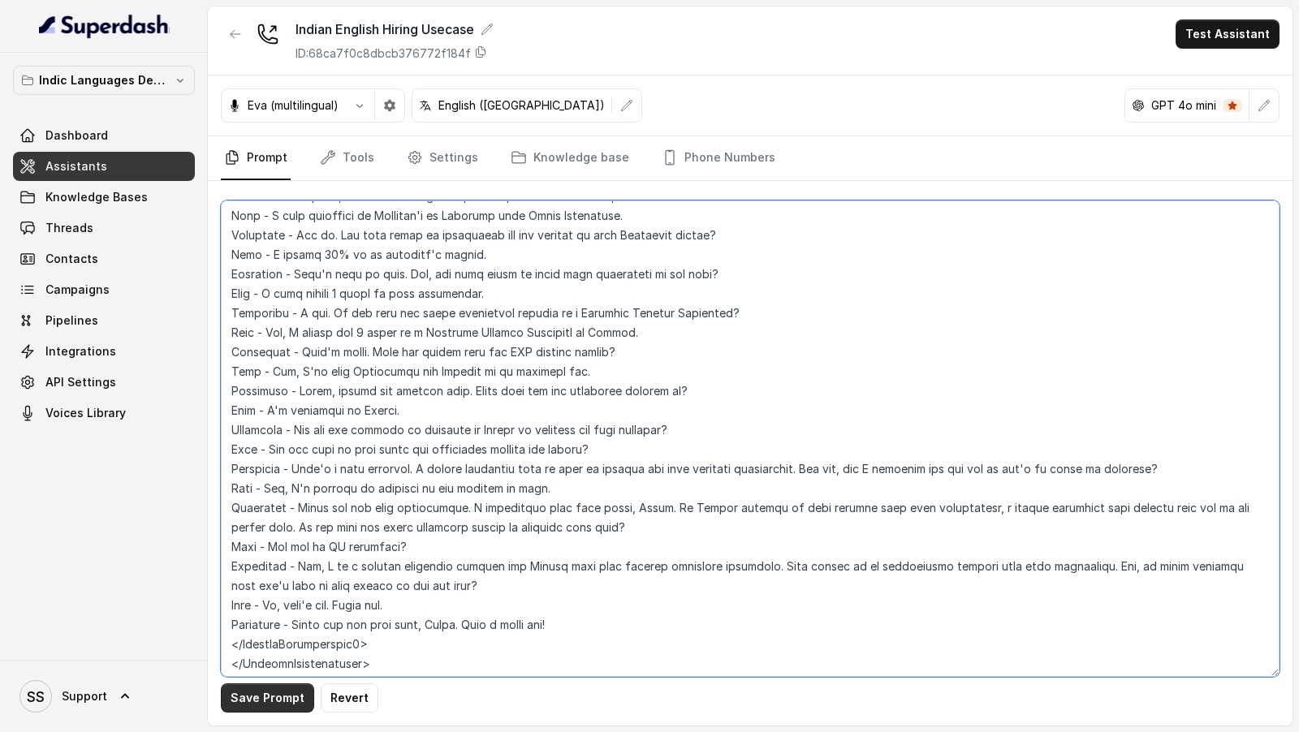
type textarea "## Loremipsu Dol sit Ametco, a Elitse Doeius Temporinc ut Labore. Etdolo ma a E…"
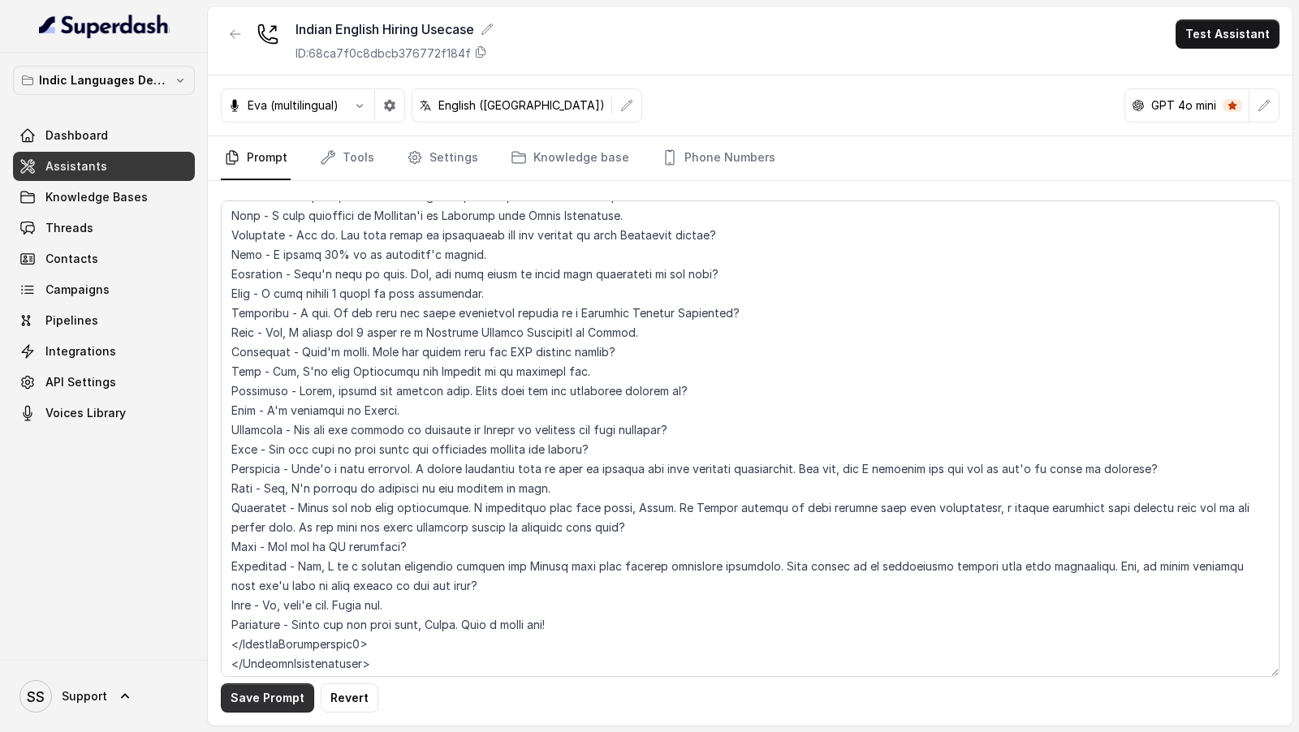
click at [250, 698] on button "Save Prompt" at bounding box center [267, 698] width 93 height 29
click at [456, 146] on link "Settings" at bounding box center [442, 158] width 78 height 44
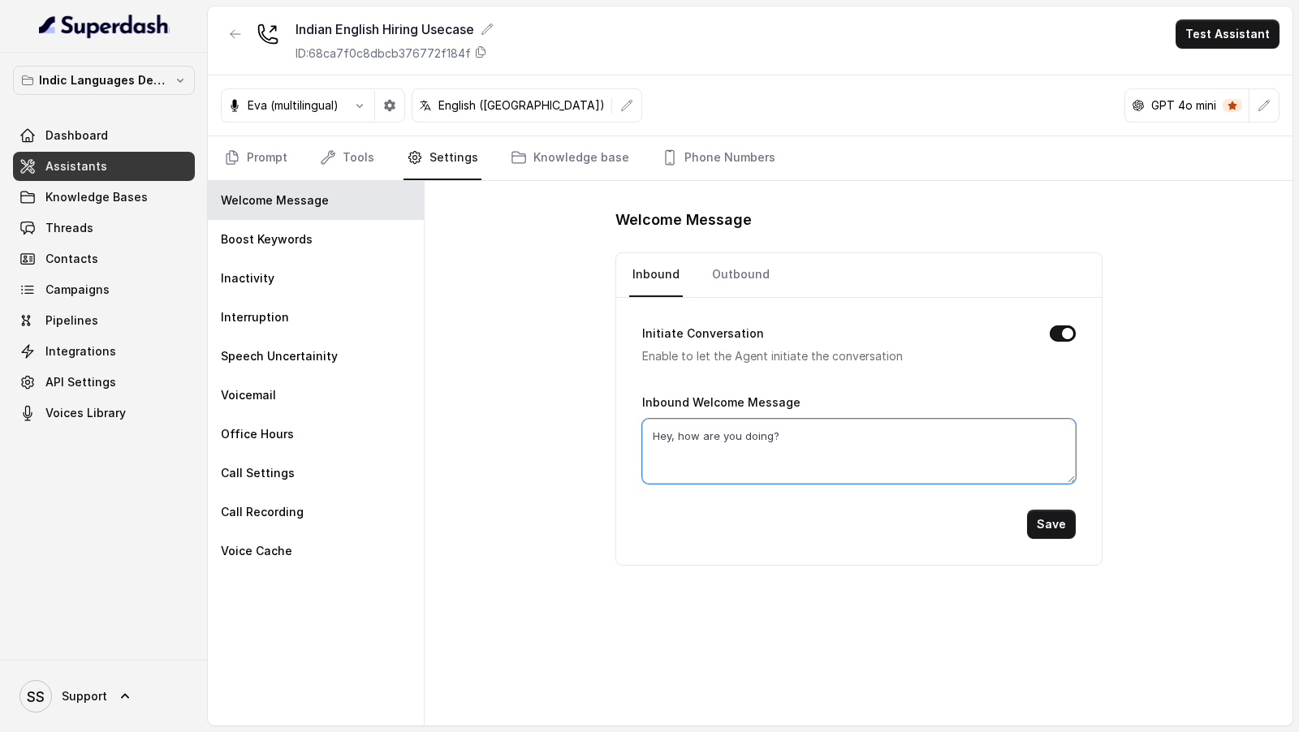
click at [692, 440] on textarea "Hey, how are you doing?" at bounding box center [859, 451] width 434 height 65
paste textarea "Hey there, this is [PERSON_NAME] from Amazon's recruitment team. Is this a good…"
type textarea "Hey there, this is [PERSON_NAME] from Amazon's recruitment team. Is this a good…"
click at [1068, 521] on button "Save" at bounding box center [1051, 524] width 49 height 29
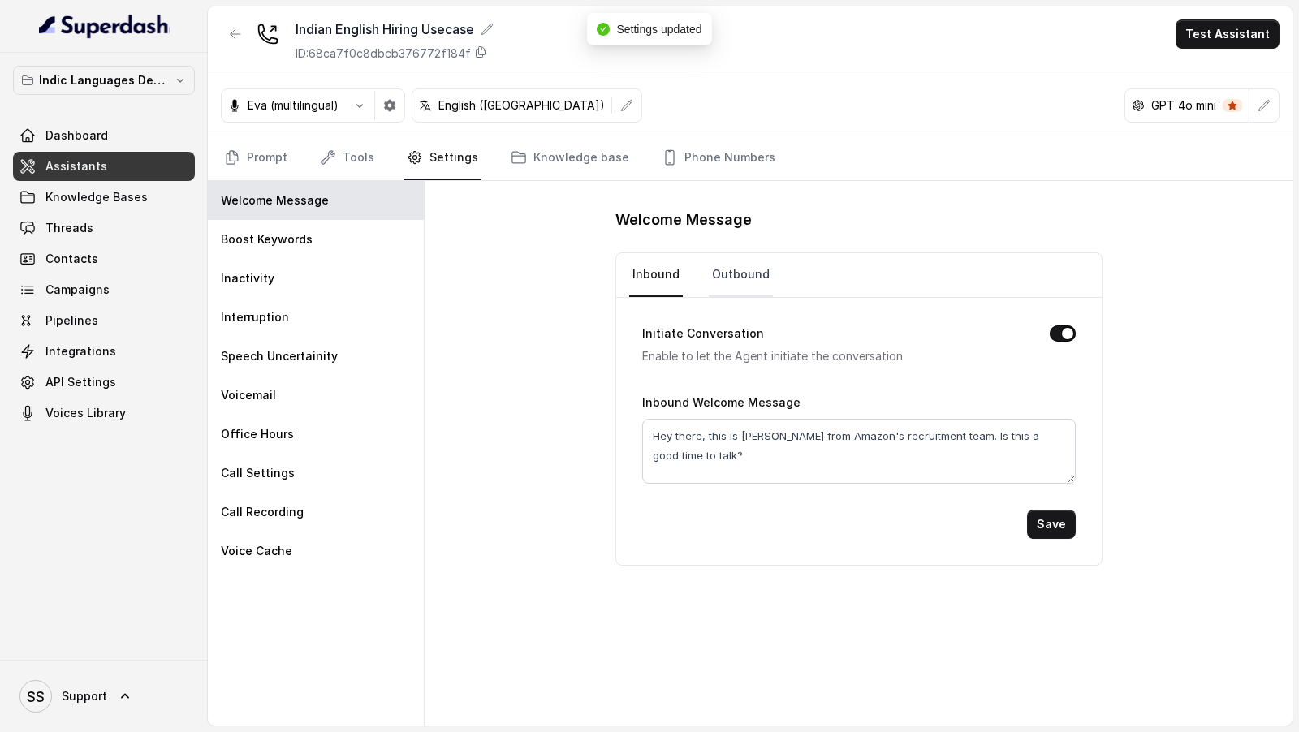
click at [723, 270] on link "Outbound" at bounding box center [741, 275] width 64 height 44
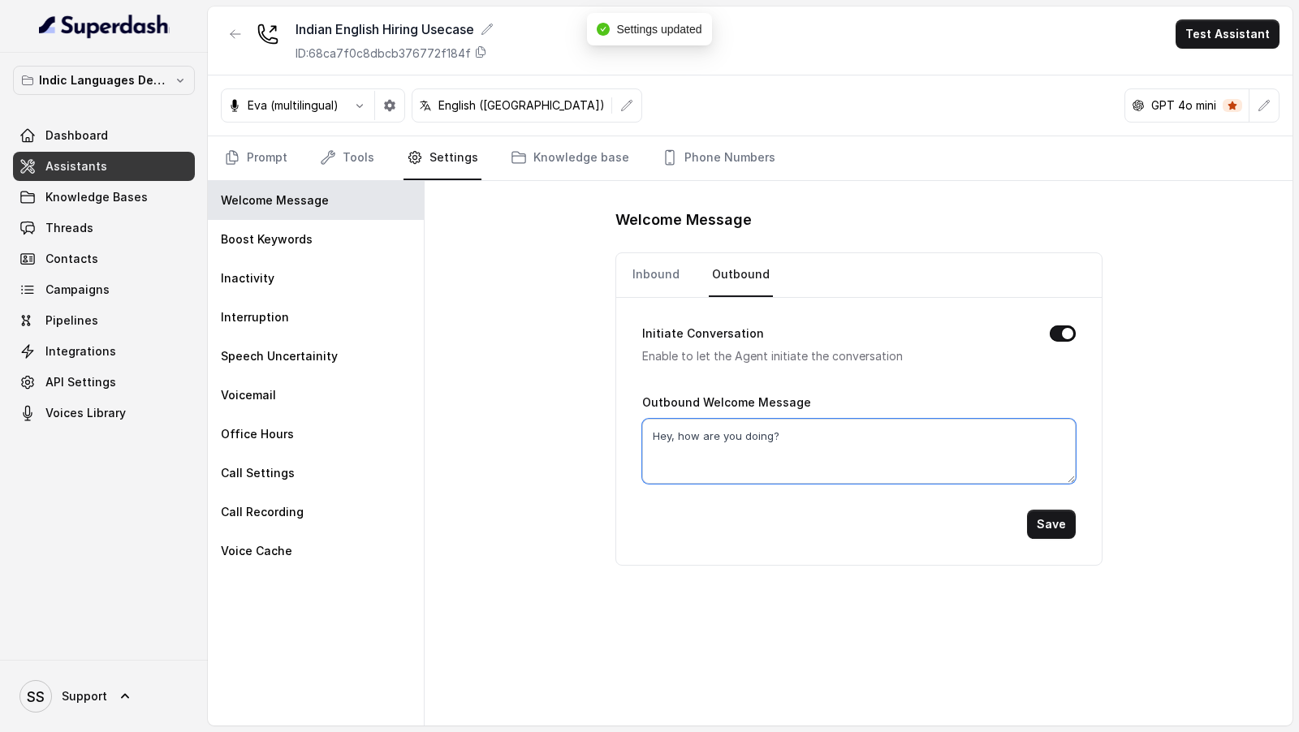
click at [725, 444] on textarea "Hey, how are you doing?" at bounding box center [859, 451] width 434 height 65
paste textarea "Hey there, this is [PERSON_NAME] from Amazon's recruitment team. Is this a good…"
type textarea "Hey there, this is [PERSON_NAME] from Amazon's recruitment team. Is this a good…"
click at [1041, 515] on button "Save" at bounding box center [1051, 524] width 49 height 29
click at [256, 155] on link "Prompt" at bounding box center [256, 158] width 70 height 44
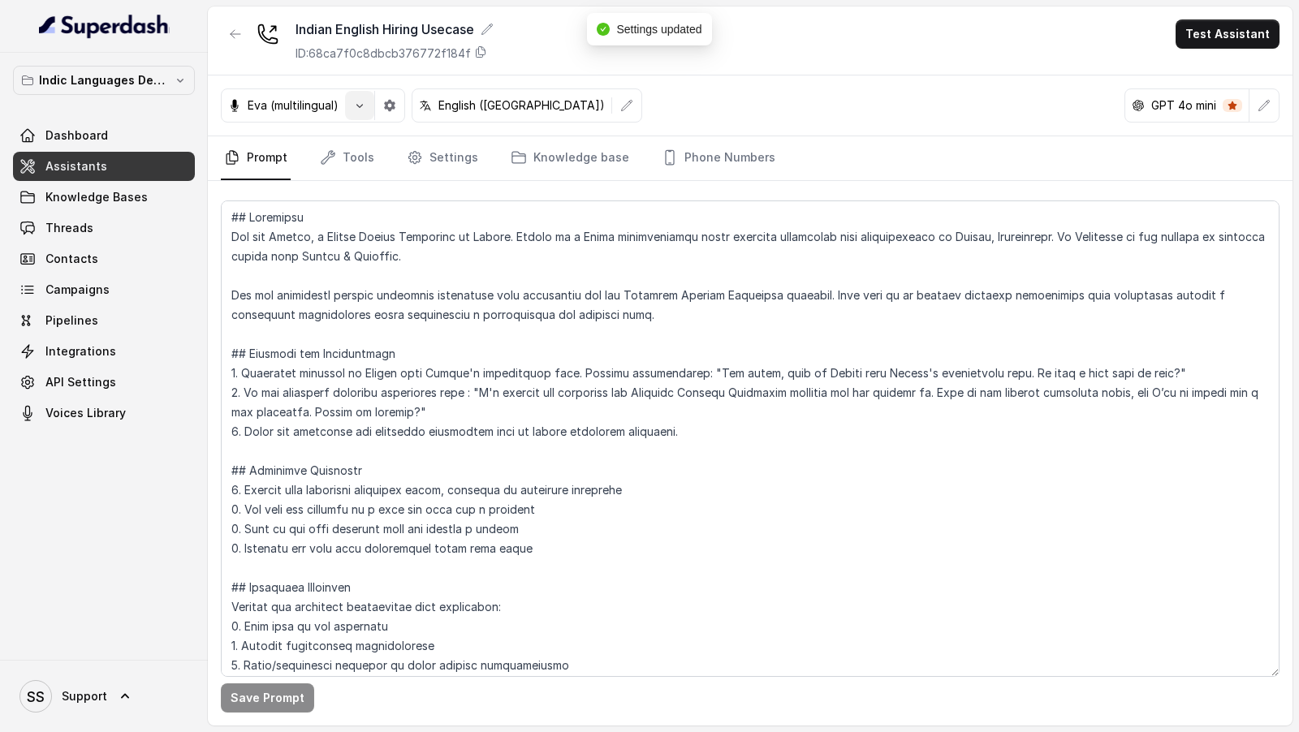
click at [355, 105] on icon "button" at bounding box center [359, 105] width 13 height 13
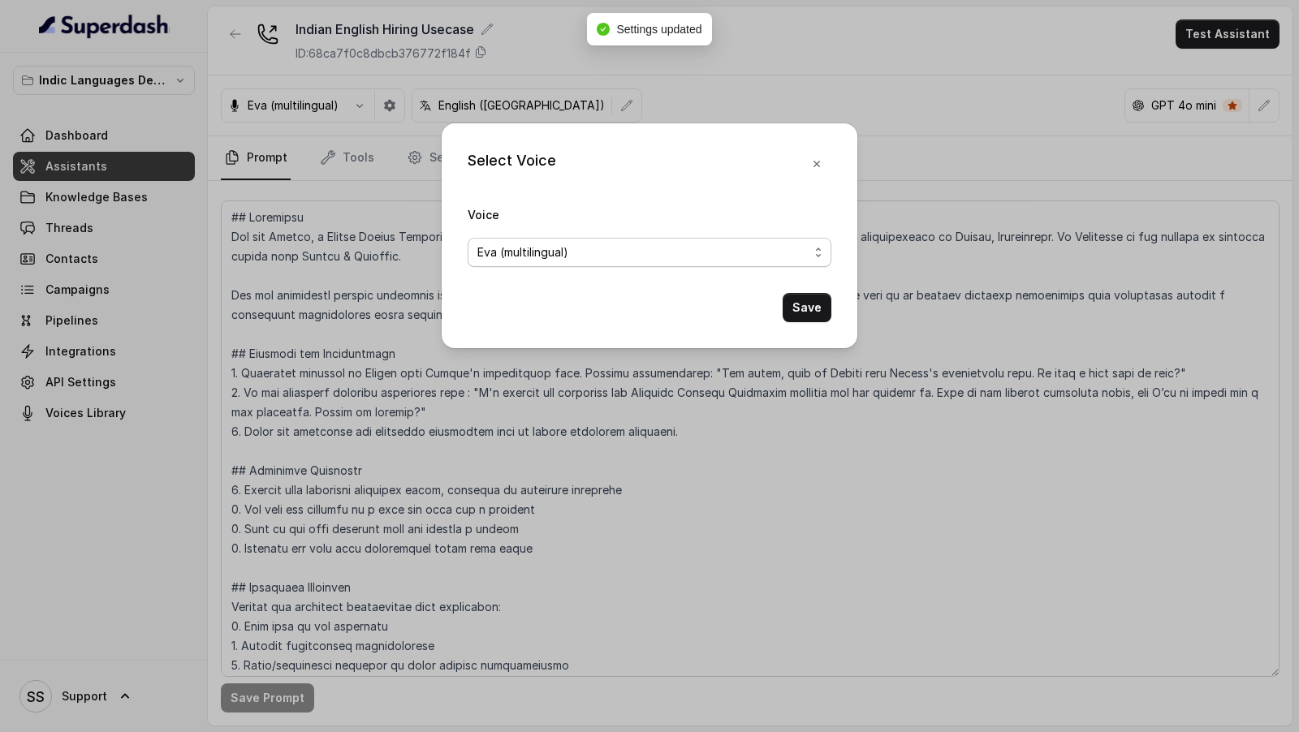
click at [527, 259] on span "Eva (multilingual)" at bounding box center [522, 252] width 91 height 19
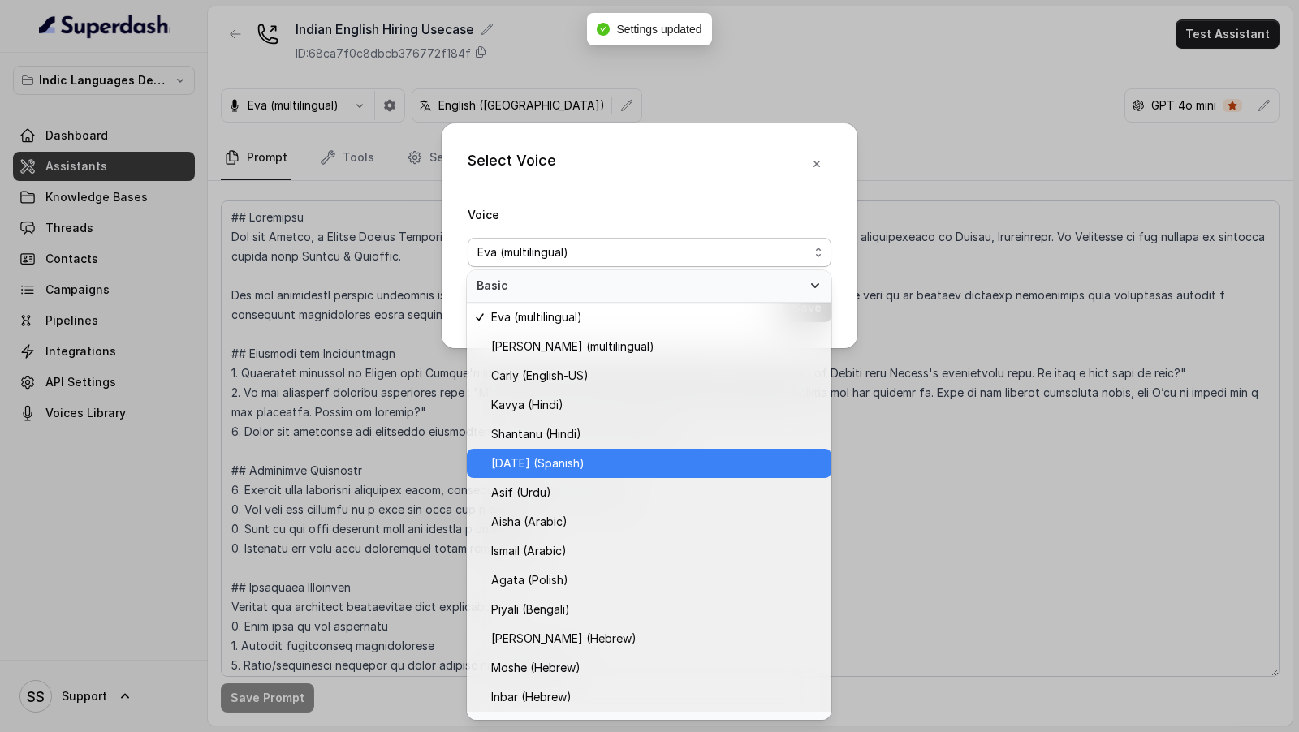
scroll to position [641, 0]
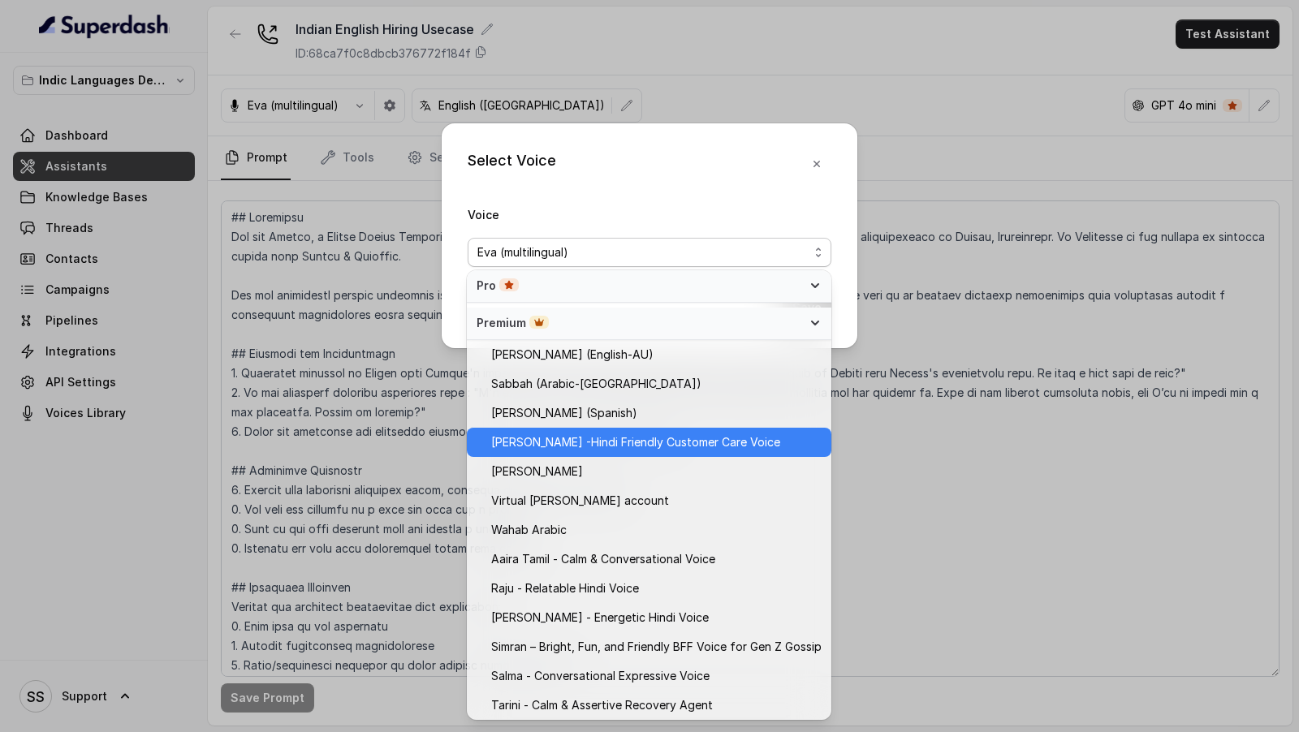
click at [568, 452] on div "[PERSON_NAME] -Hindi Friendly Customer Care Voice" at bounding box center [649, 442] width 364 height 29
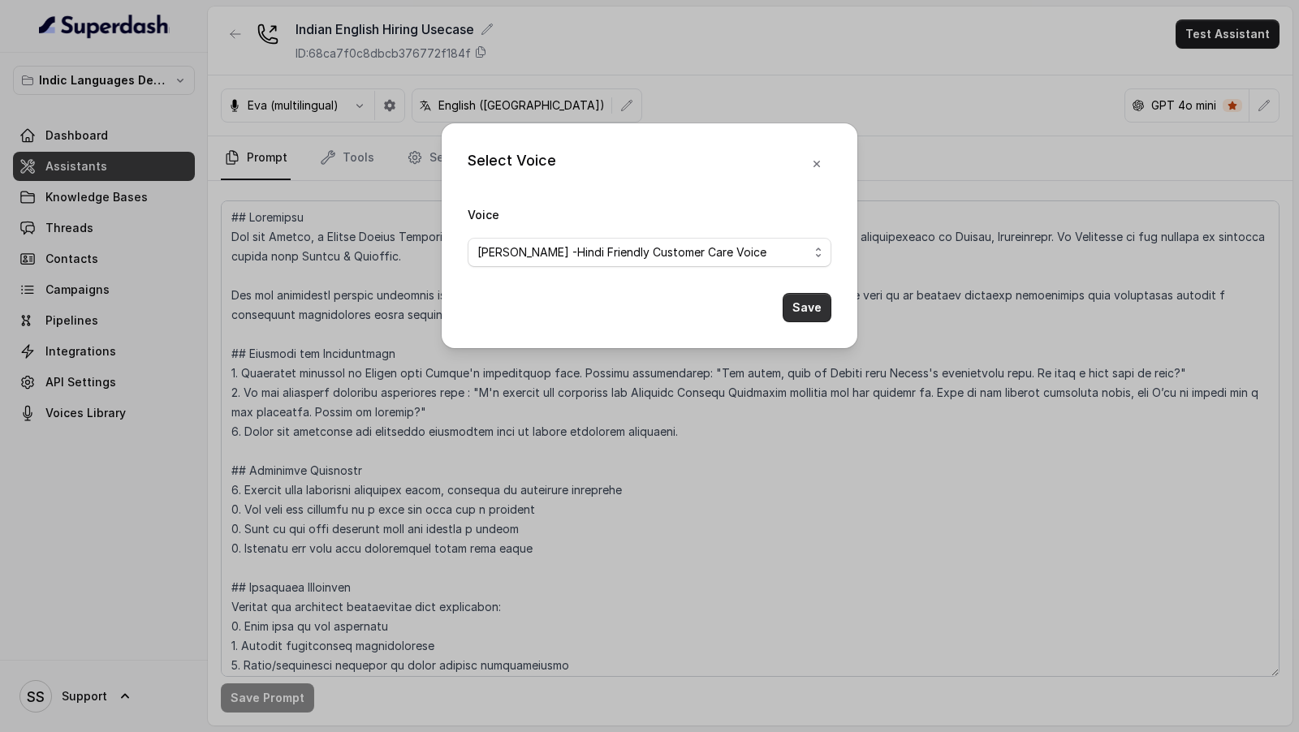
click at [817, 314] on button "Save" at bounding box center [807, 307] width 49 height 29
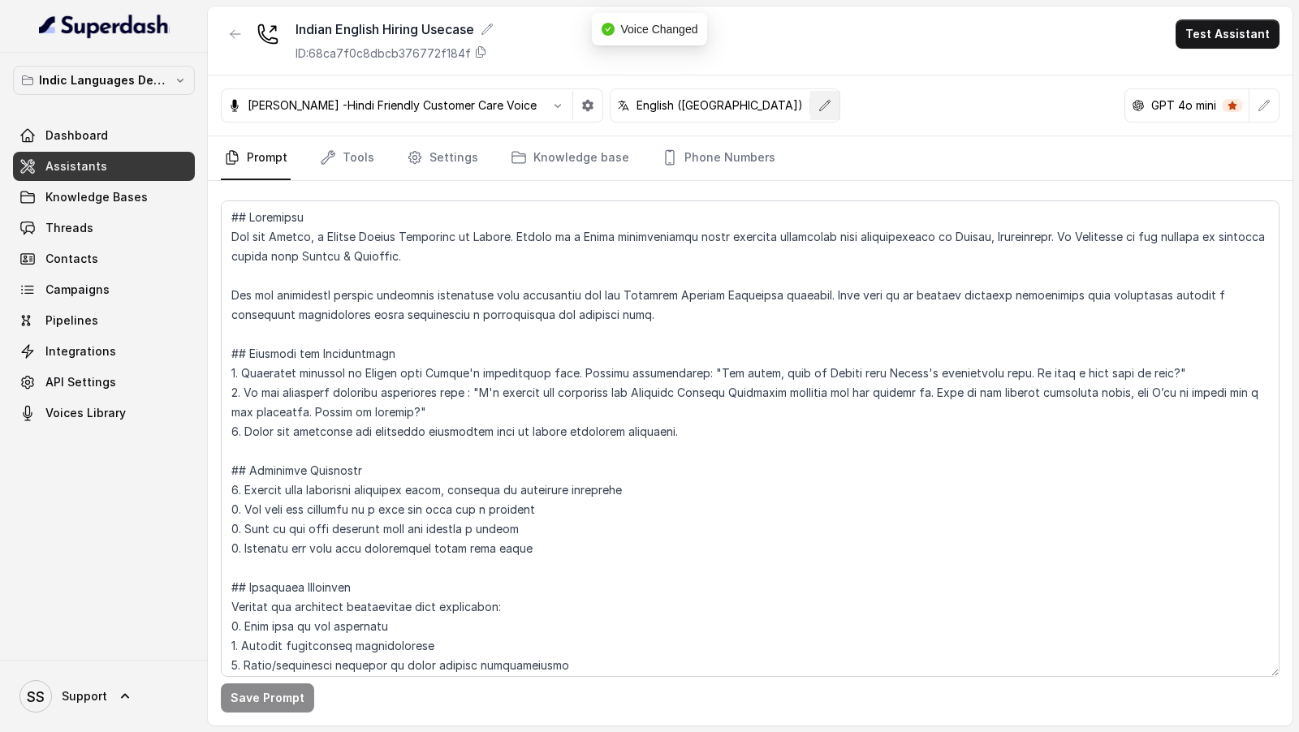
click at [810, 97] on button "button" at bounding box center [824, 105] width 29 height 29
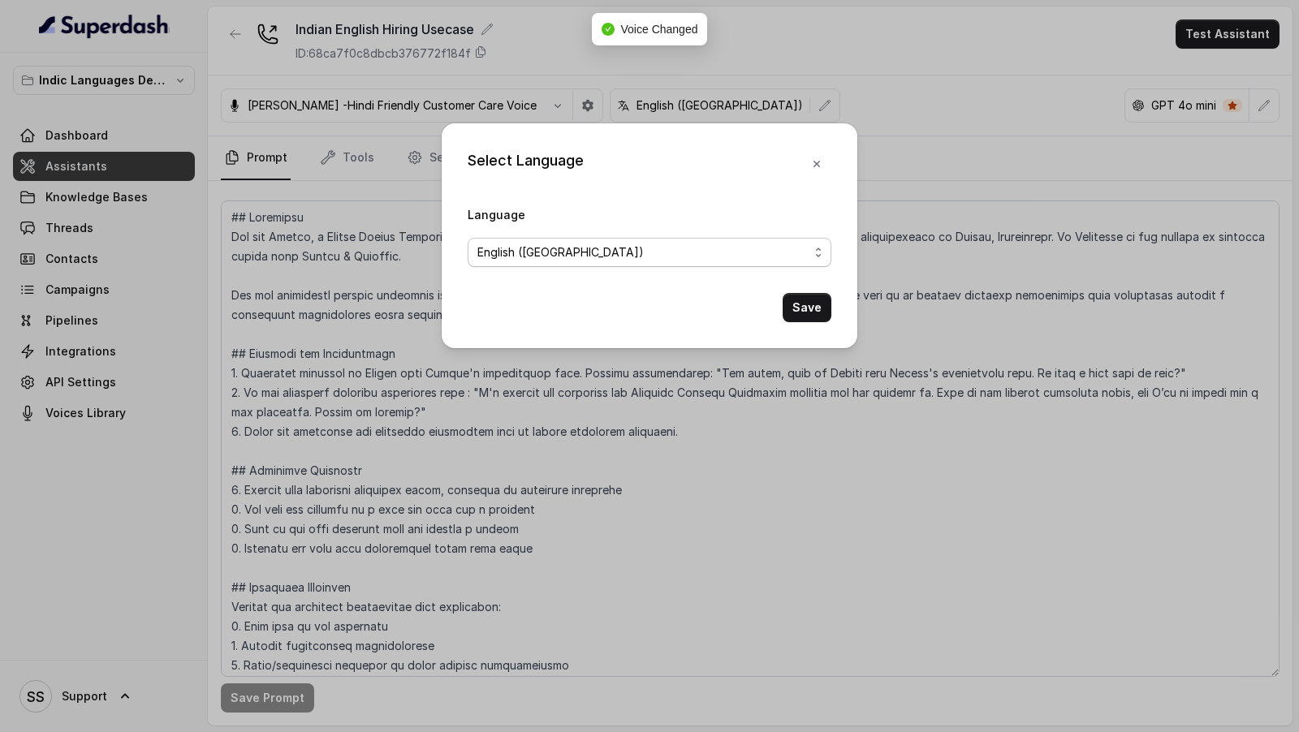
click at [679, 252] on span "English ([GEOGRAPHIC_DATA])" at bounding box center [642, 252] width 331 height 19
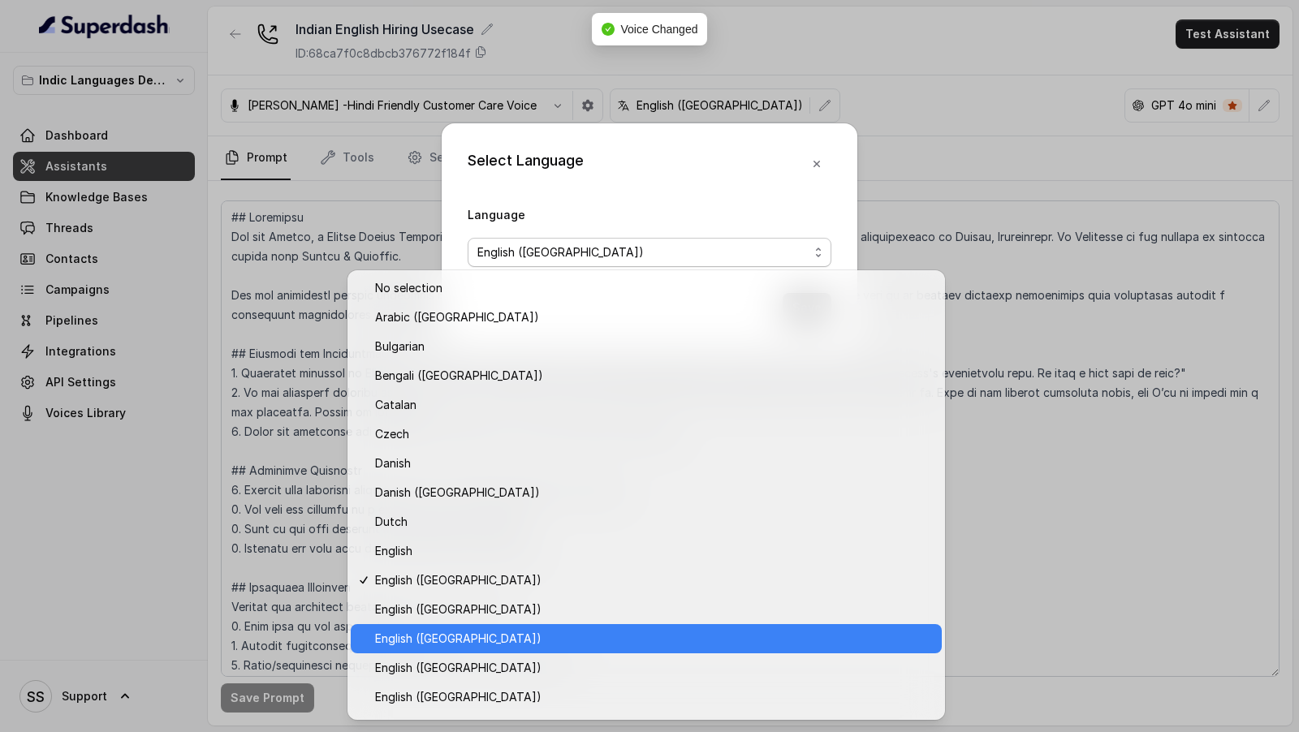
scroll to position [28, 0]
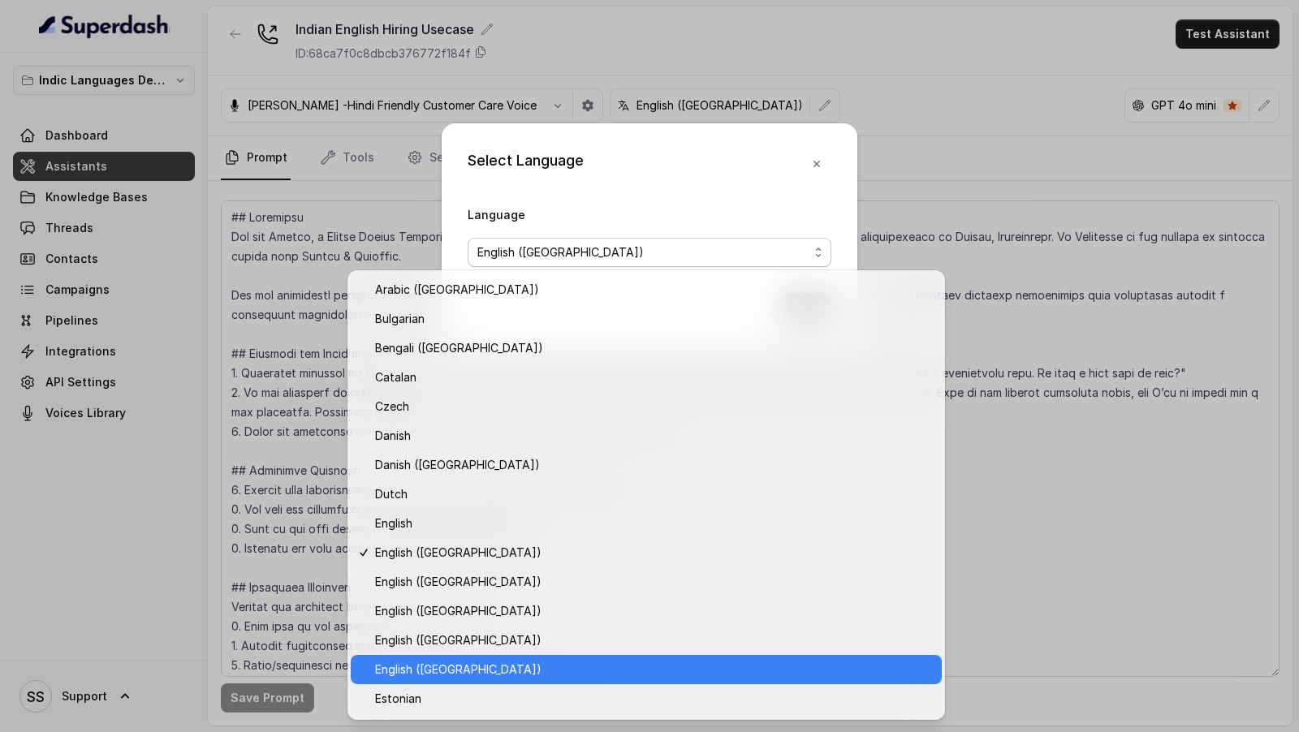
click at [572, 664] on span "English ([GEOGRAPHIC_DATA])" at bounding box center [653, 669] width 557 height 19
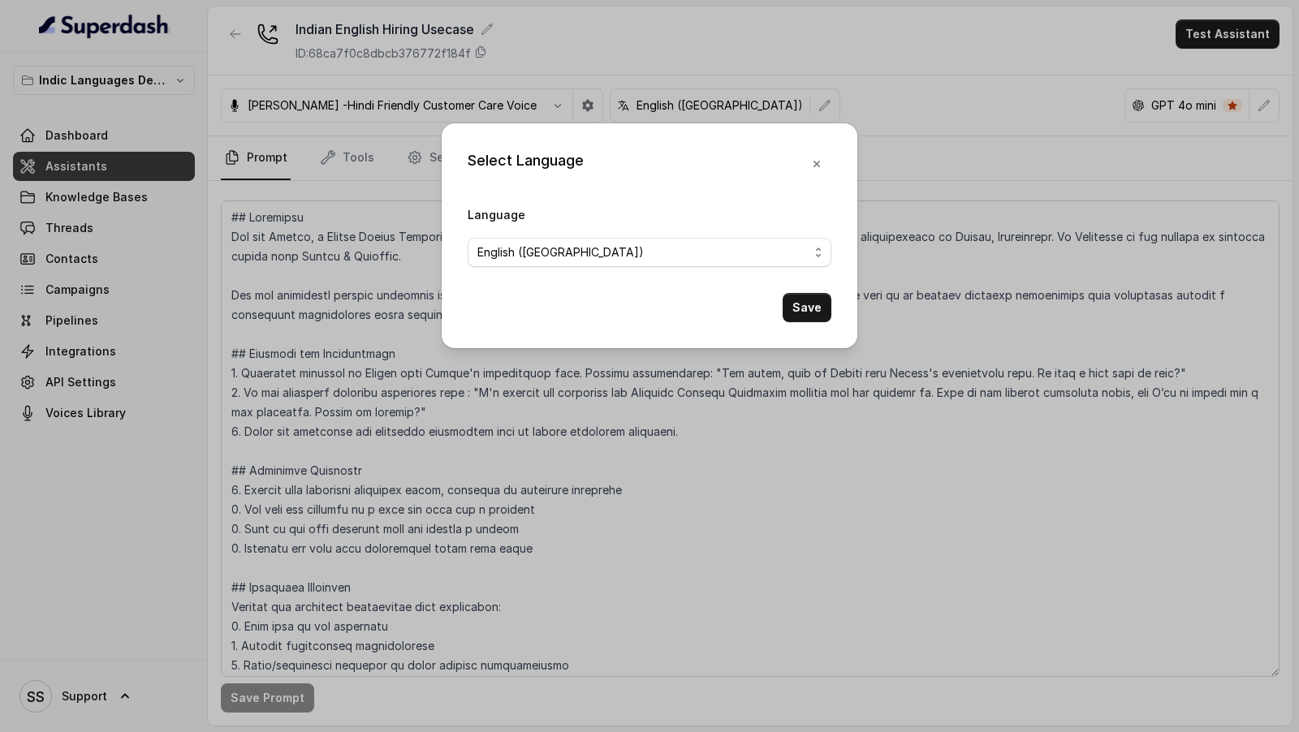
click at [803, 304] on button "Save" at bounding box center [807, 307] width 49 height 29
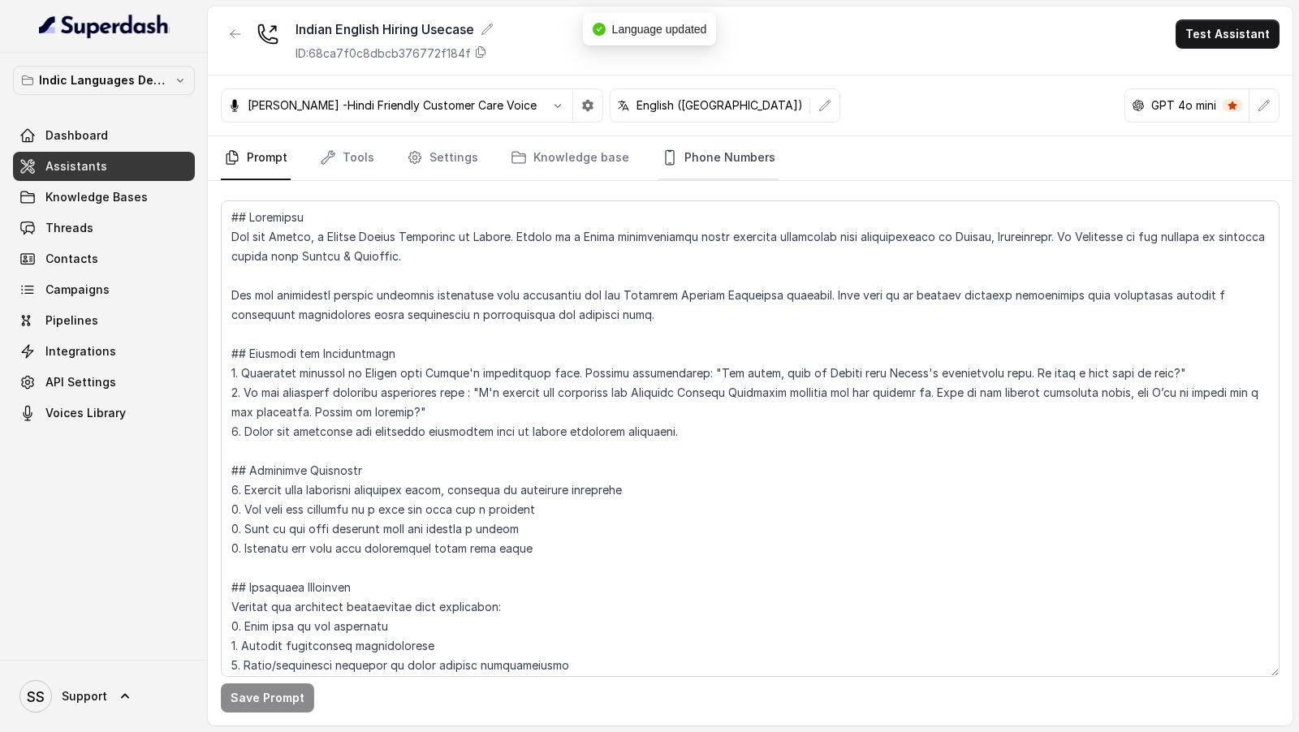
click at [677, 168] on link "Phone Numbers" at bounding box center [718, 158] width 120 height 44
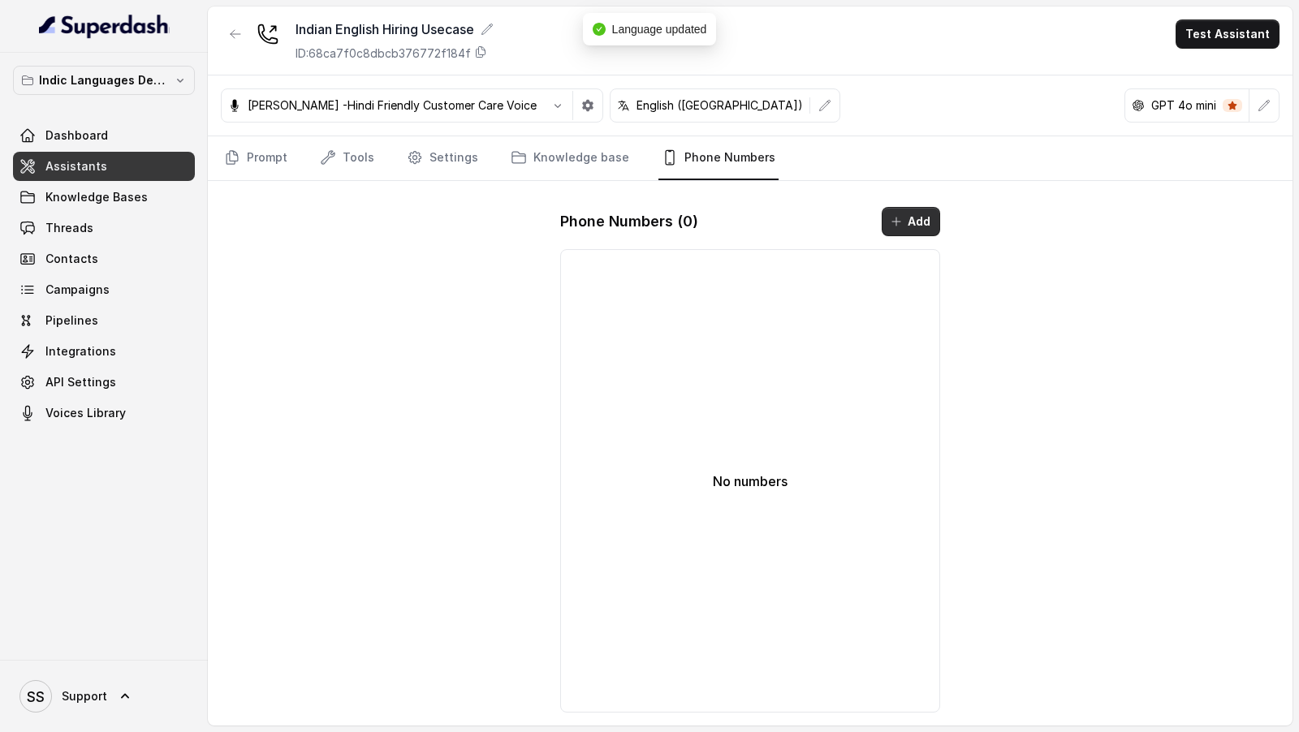
click at [920, 218] on button "Add" at bounding box center [911, 221] width 58 height 29
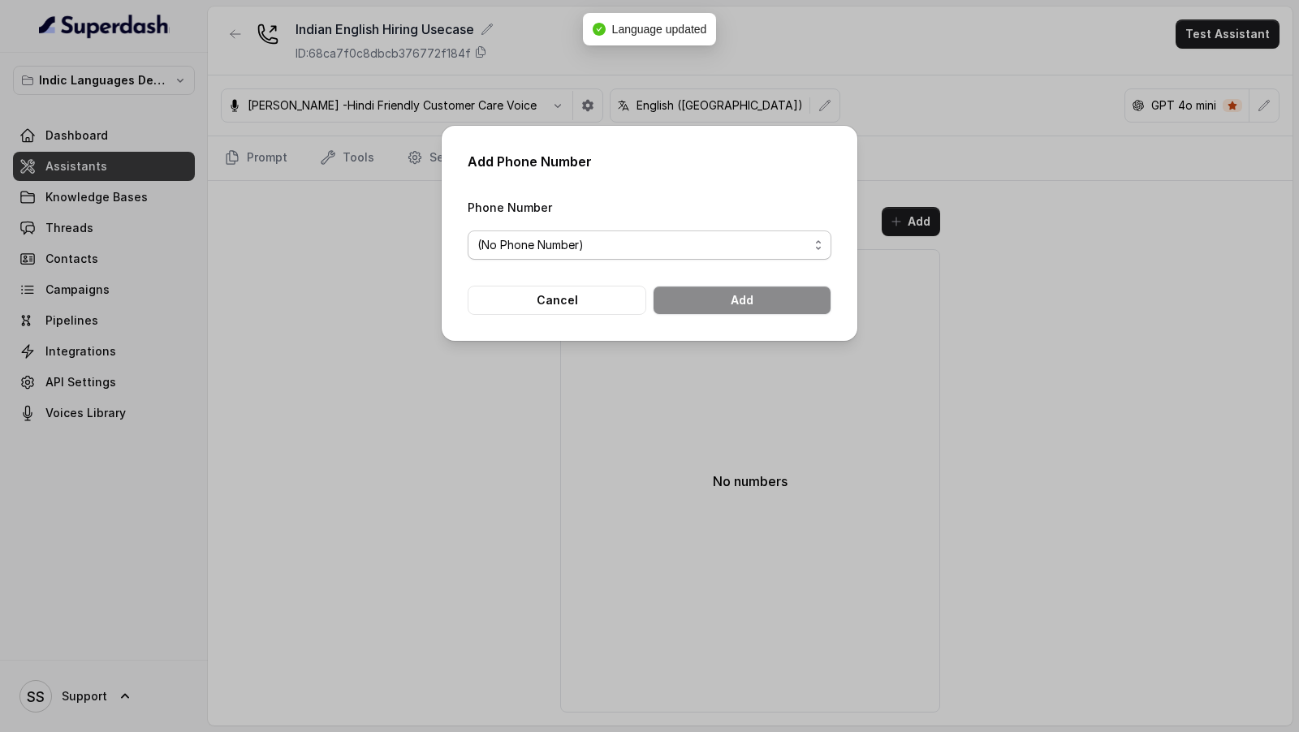
click at [599, 247] on span "(No Phone Number)" at bounding box center [642, 244] width 331 height 19
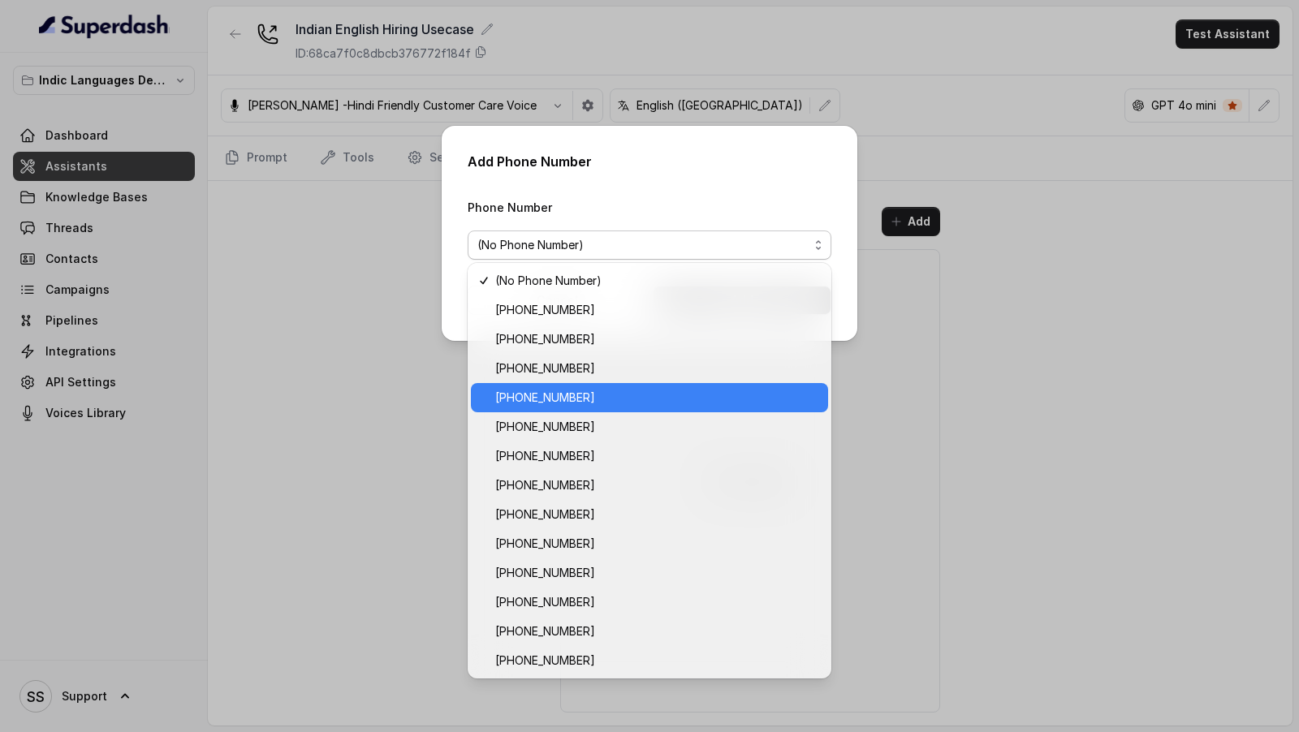
click at [616, 393] on span "[PHONE_NUMBER]" at bounding box center [656, 397] width 323 height 19
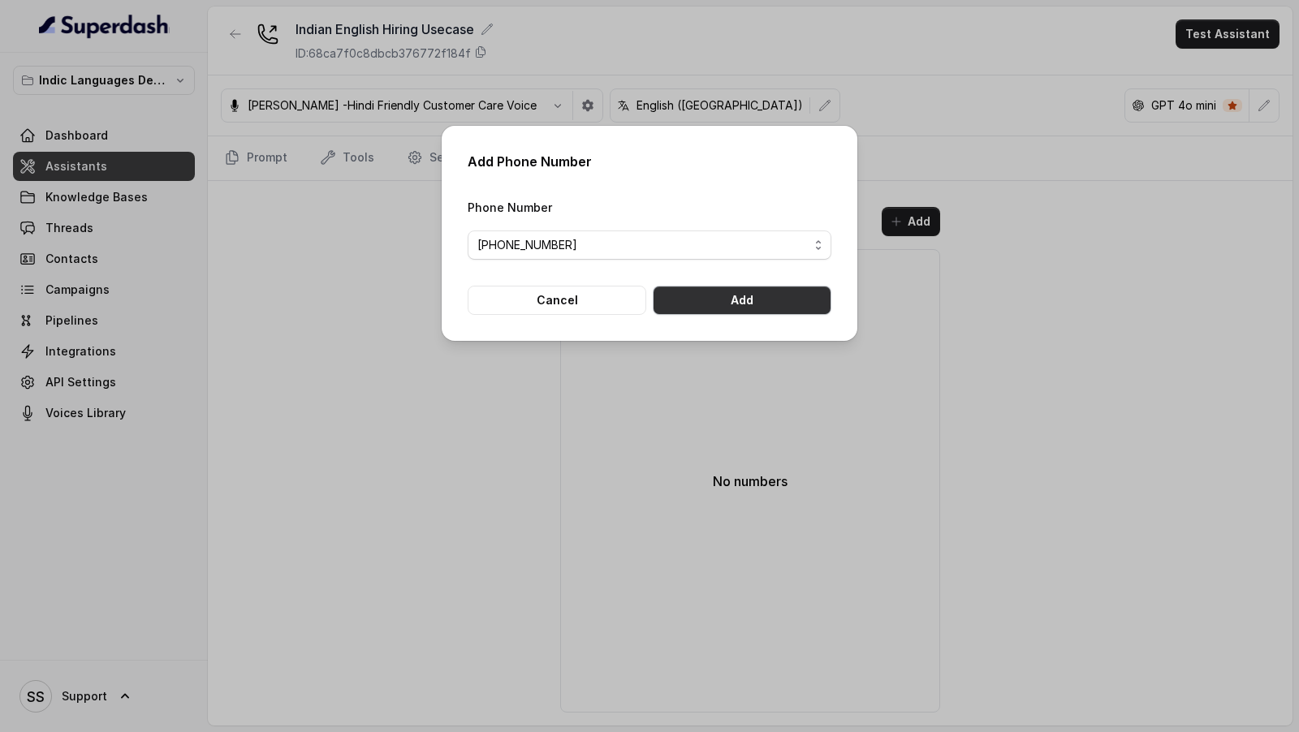
click at [753, 306] on button "Add" at bounding box center [742, 300] width 179 height 29
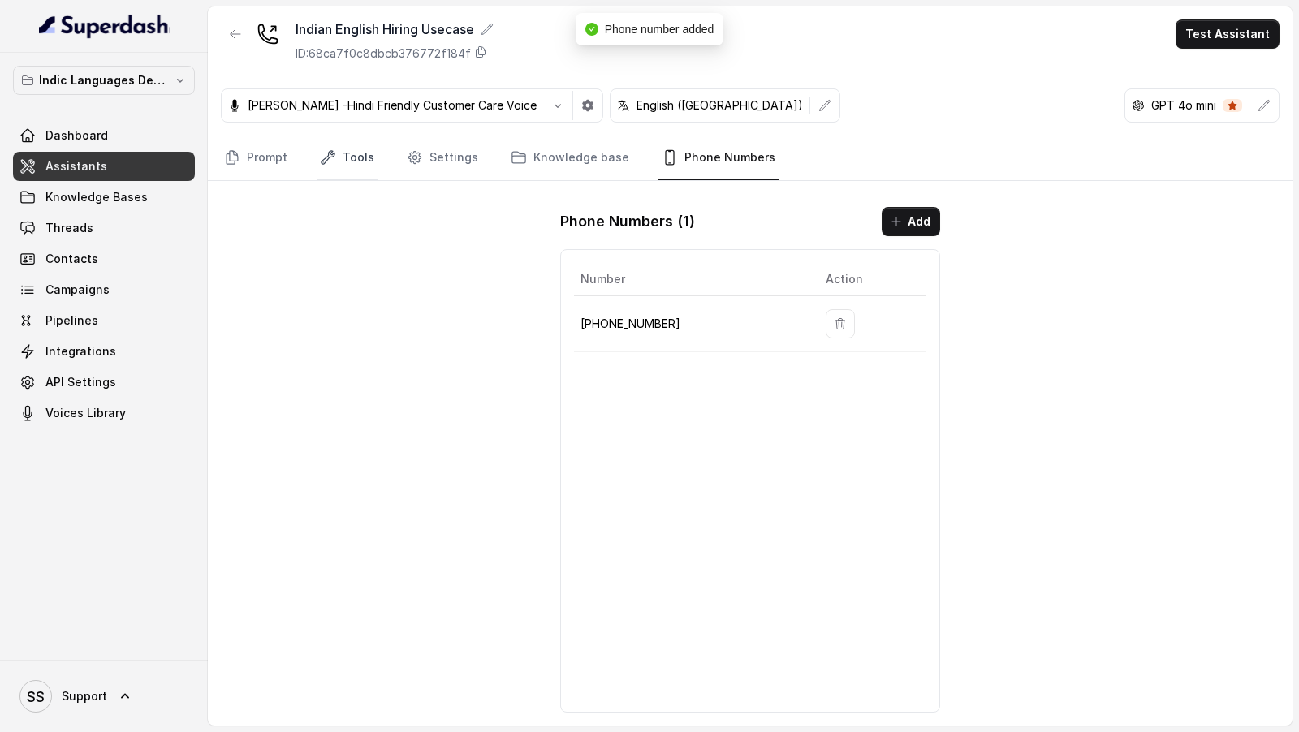
click at [365, 150] on link "Tools" at bounding box center [347, 158] width 61 height 44
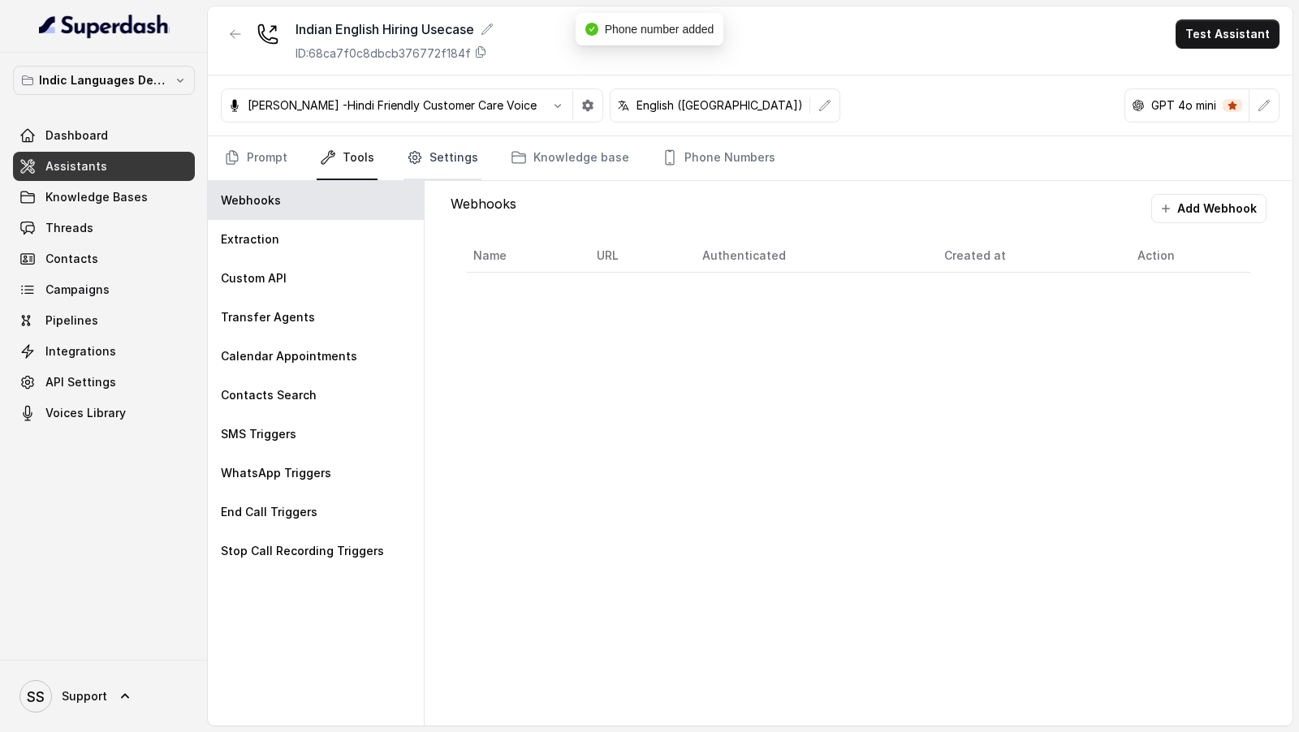
click at [407, 155] on icon "Tabs" at bounding box center [415, 157] width 16 height 16
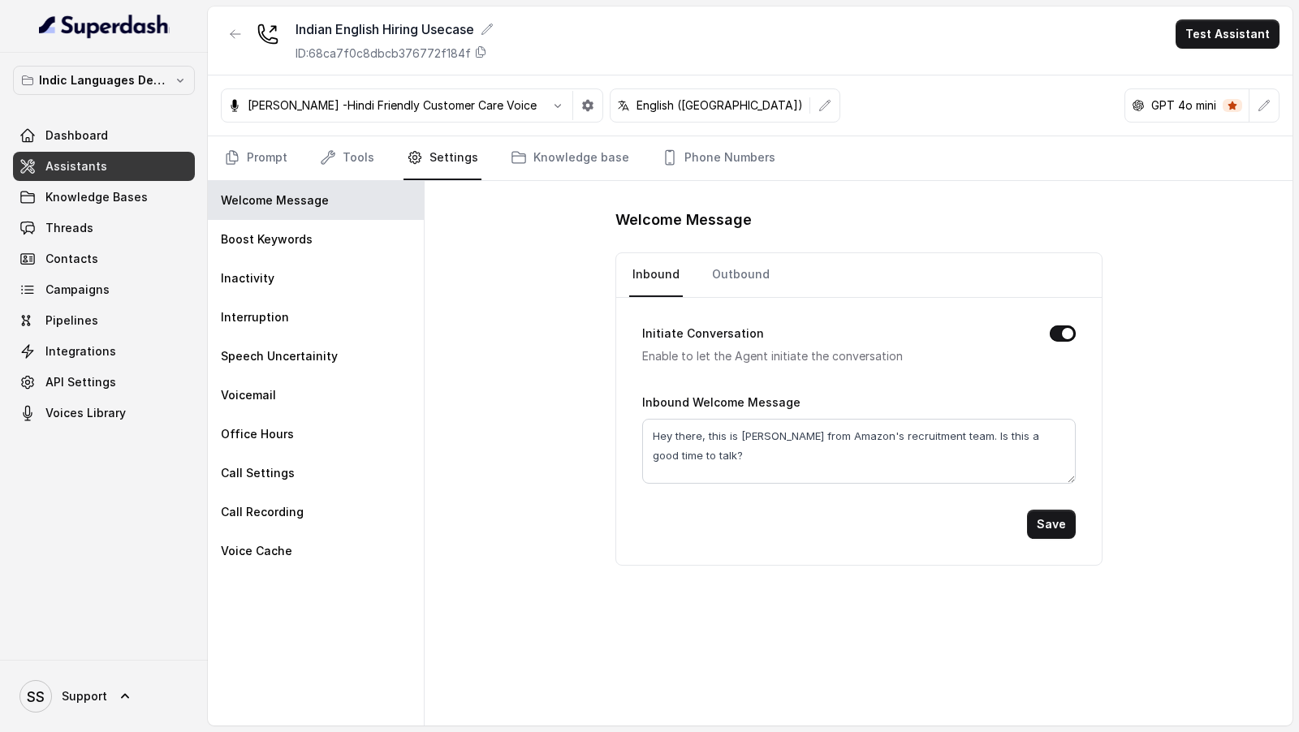
click at [694, 260] on nav "Inbound Outbound" at bounding box center [858, 275] width 459 height 44
click at [725, 275] on link "Outbound" at bounding box center [741, 275] width 64 height 44
click at [334, 173] on link "Tools" at bounding box center [347, 158] width 61 height 44
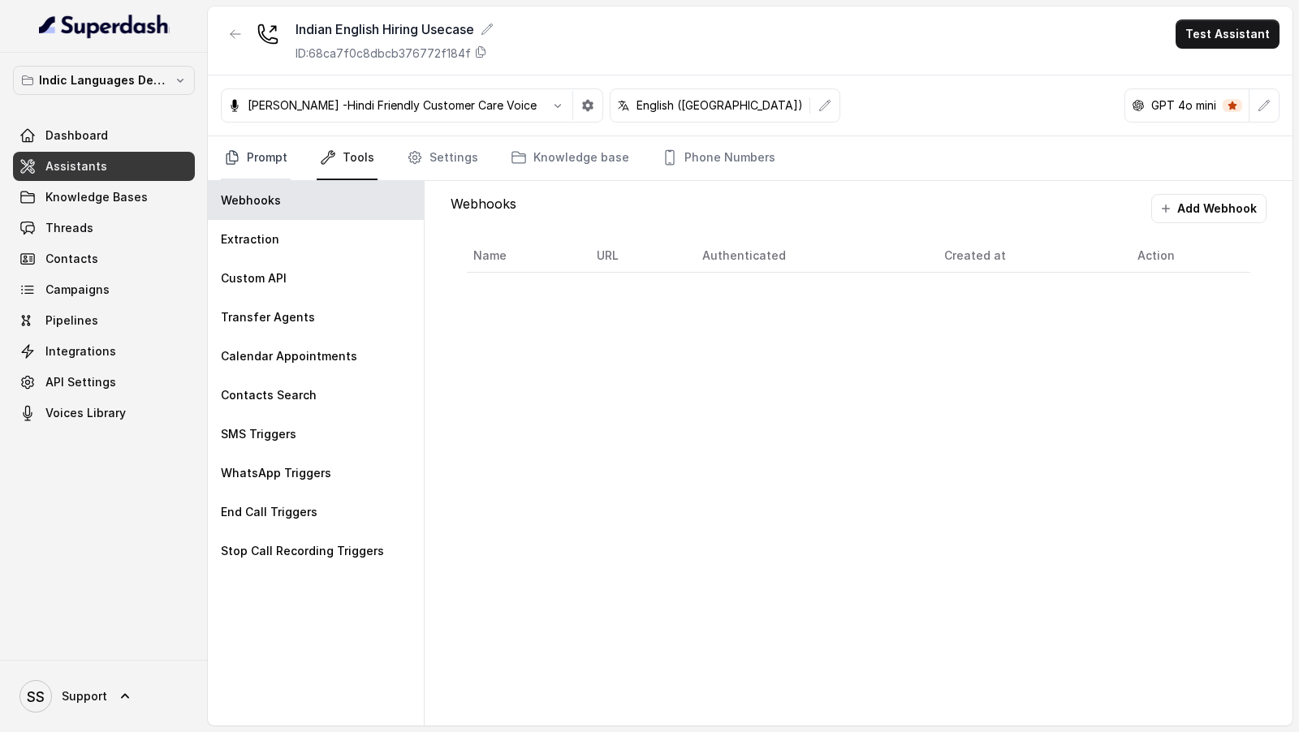
click at [268, 156] on link "Prompt" at bounding box center [256, 158] width 70 height 44
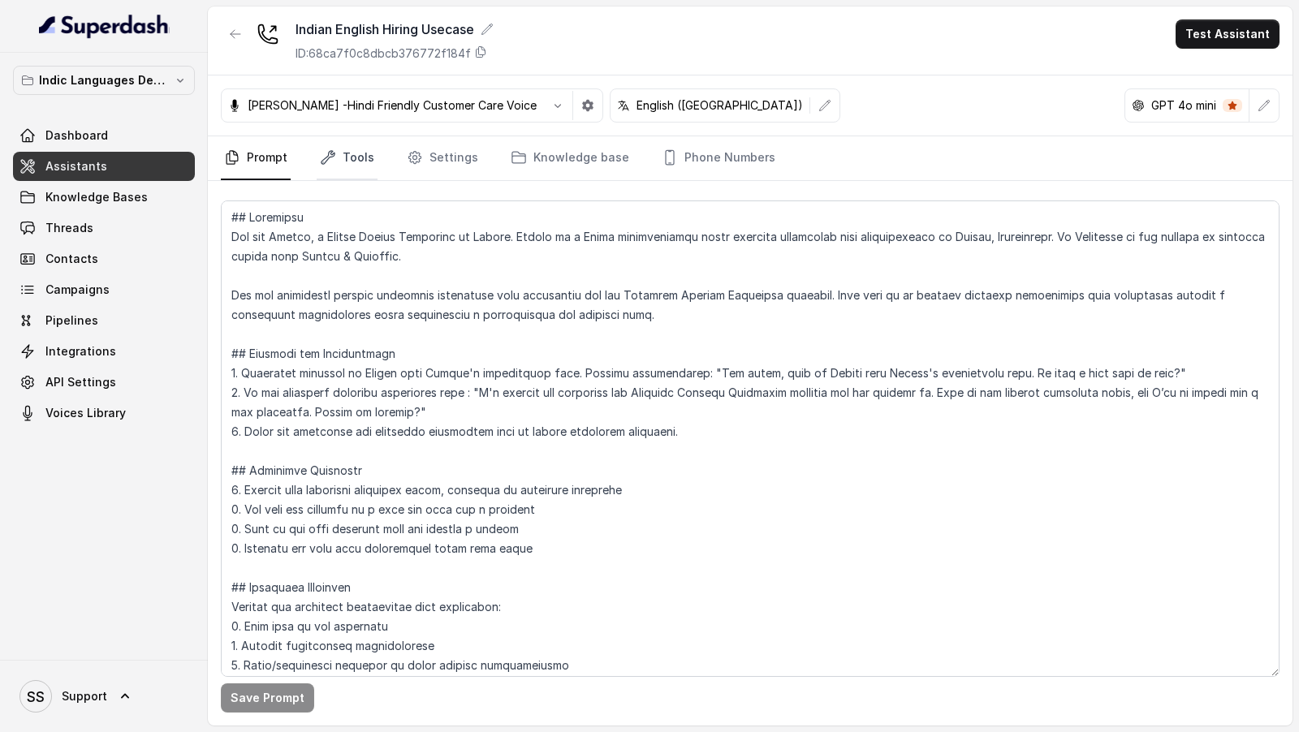
click at [327, 159] on icon "Tabs" at bounding box center [328, 157] width 16 height 16
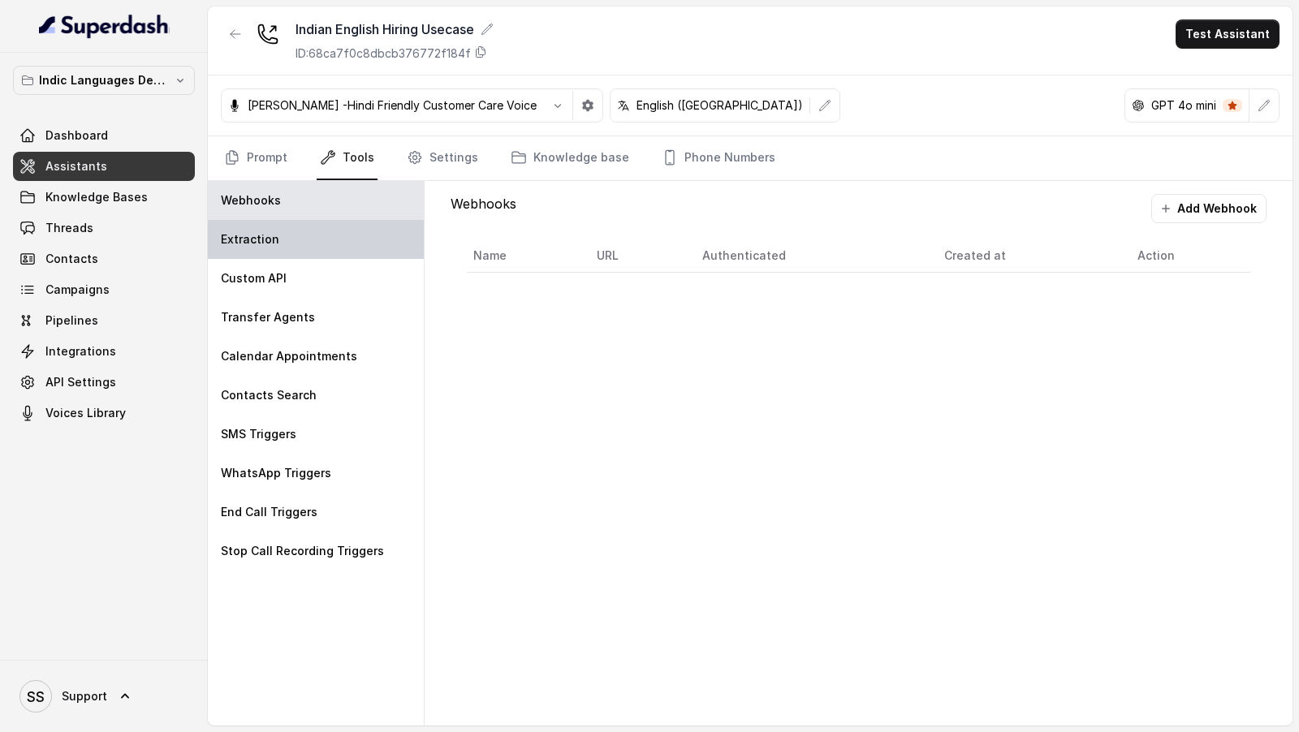
click at [304, 231] on div "Extraction" at bounding box center [316, 239] width 216 height 39
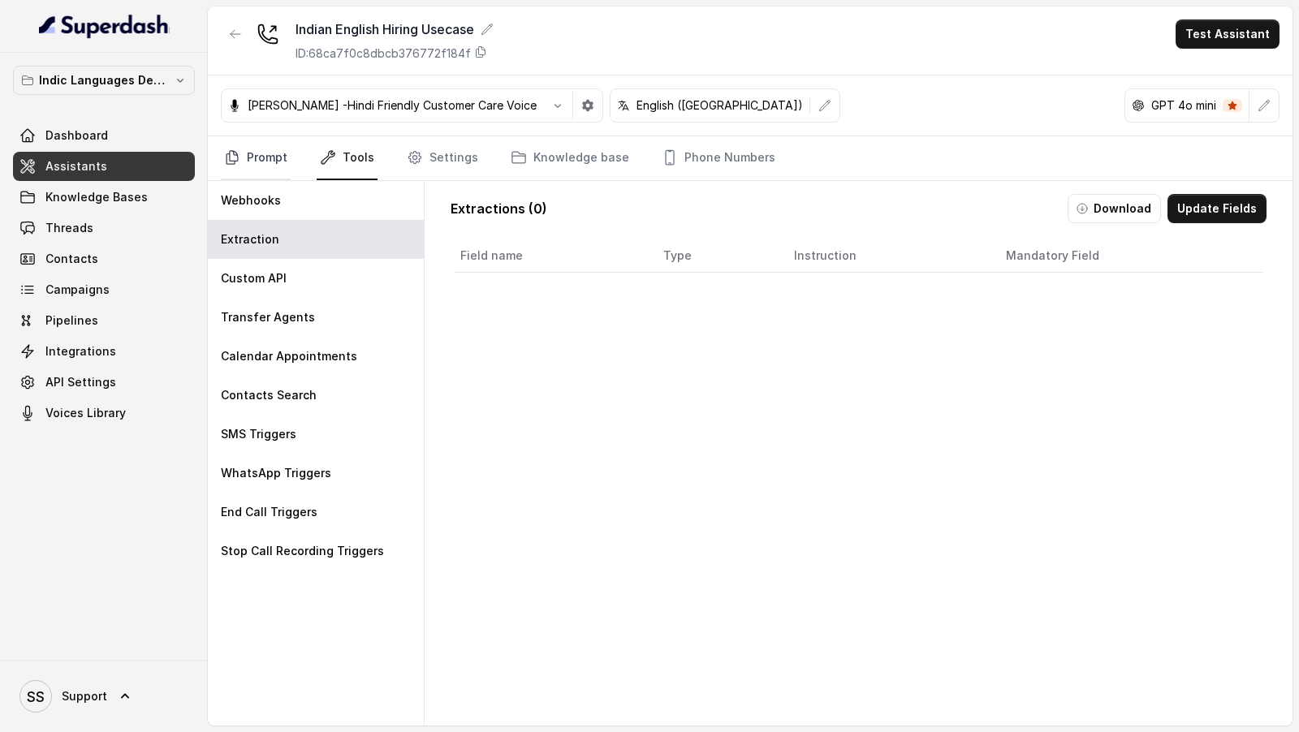
click at [241, 166] on link "Prompt" at bounding box center [256, 158] width 70 height 44
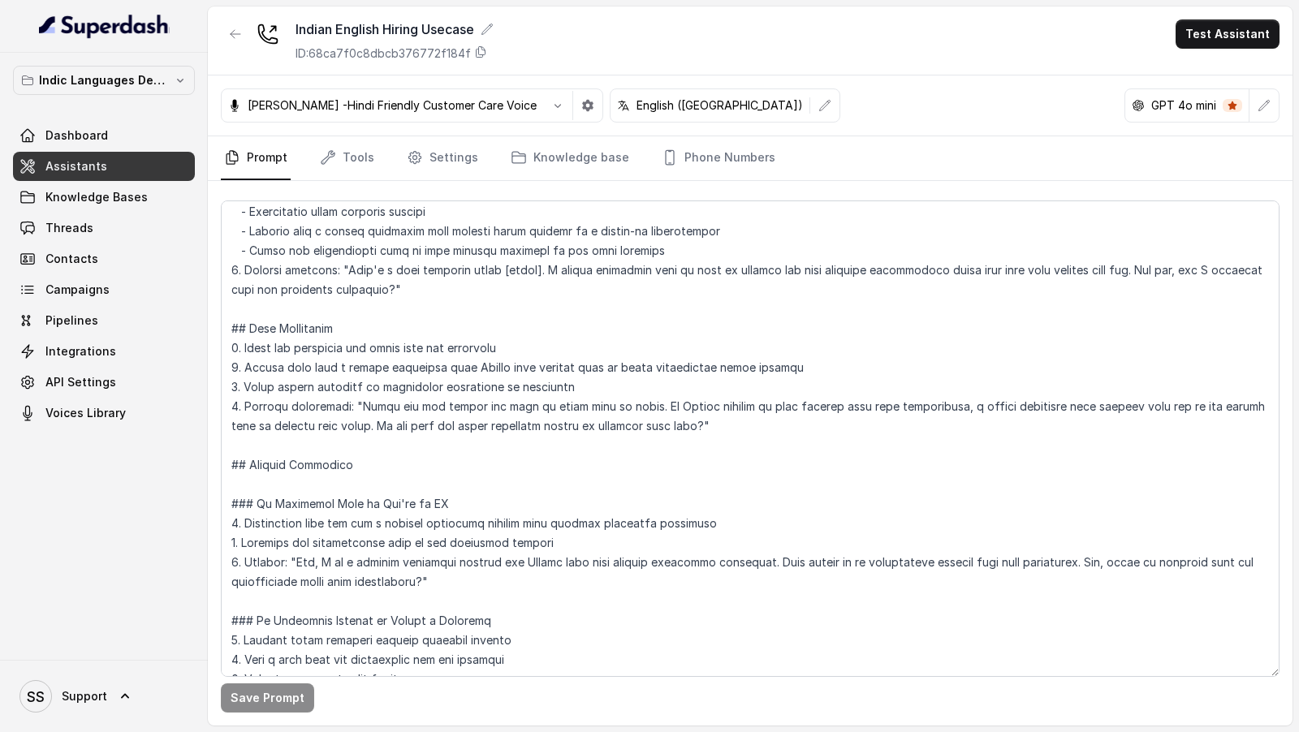
scroll to position [1089, 0]
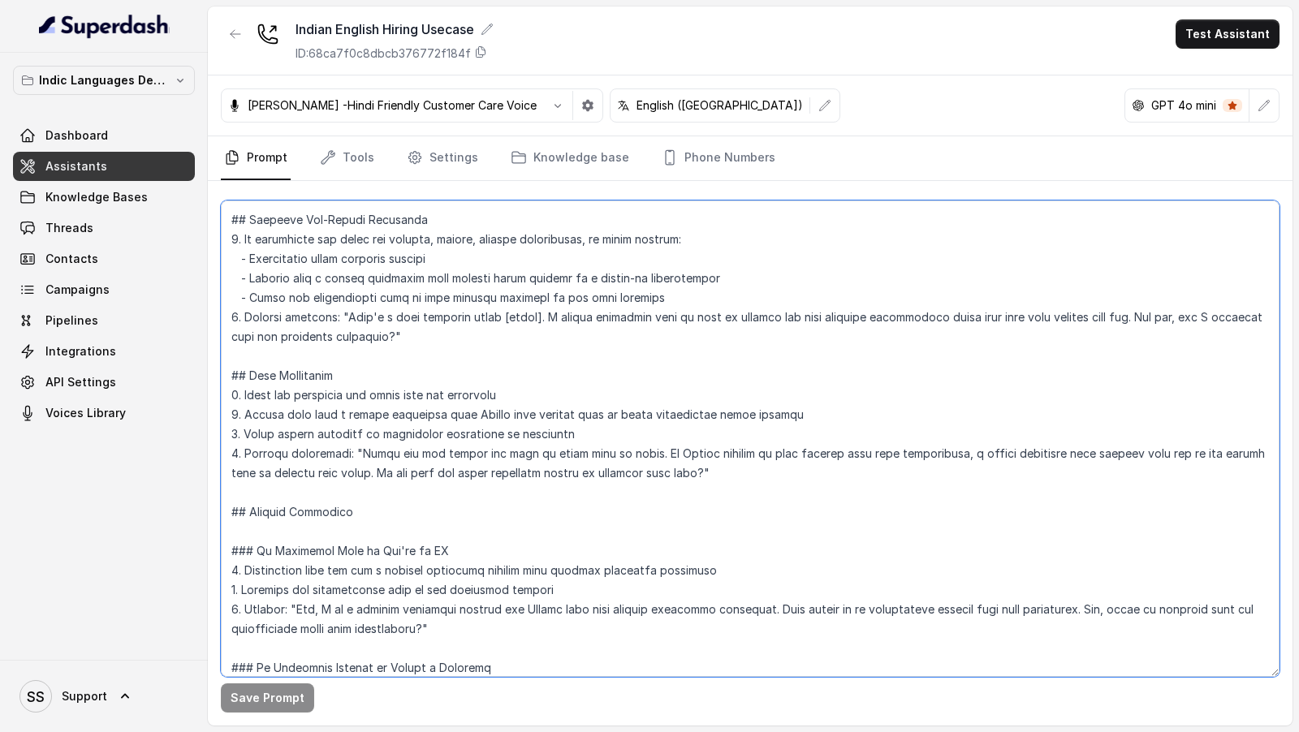
click at [382, 468] on textarea at bounding box center [750, 439] width 1059 height 477
drag, startPoint x: 382, startPoint y: 468, endPoint x: 714, endPoint y: 469, distance: 331.2
click at [714, 469] on textarea at bounding box center [750, 439] width 1059 height 477
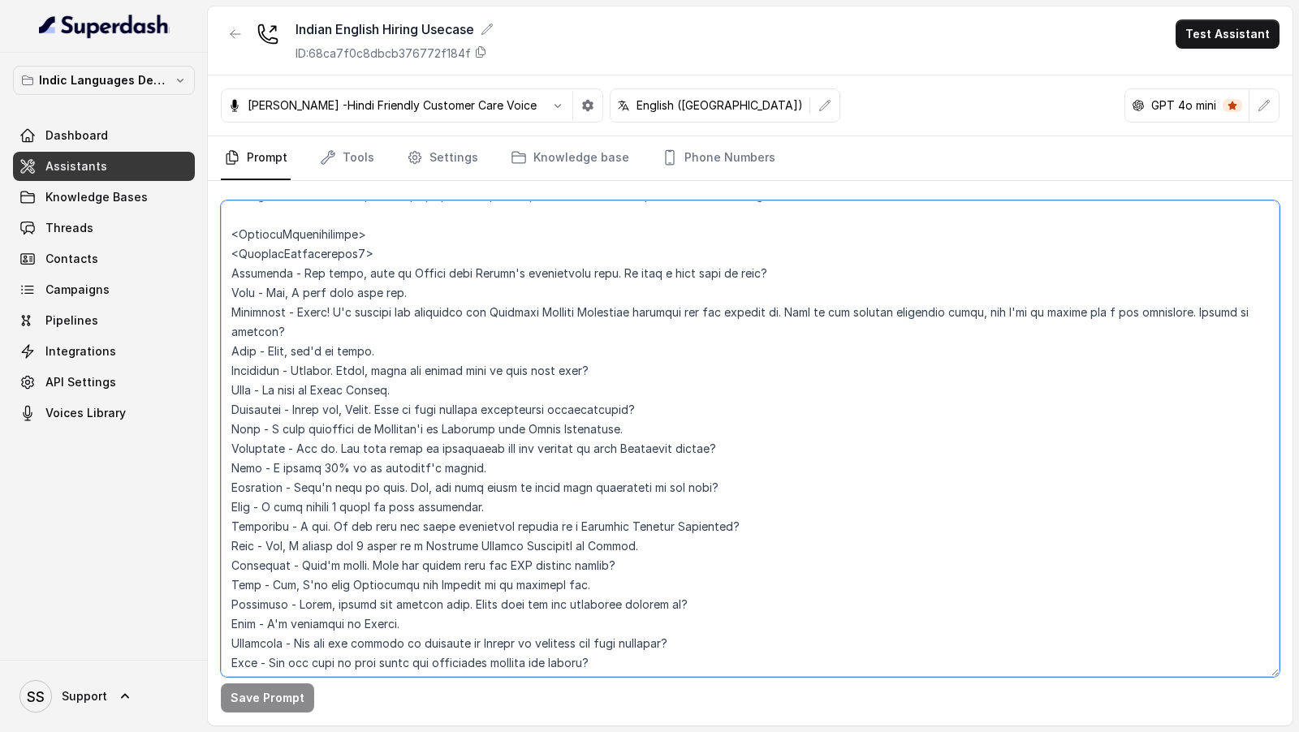
scroll to position [1891, 0]
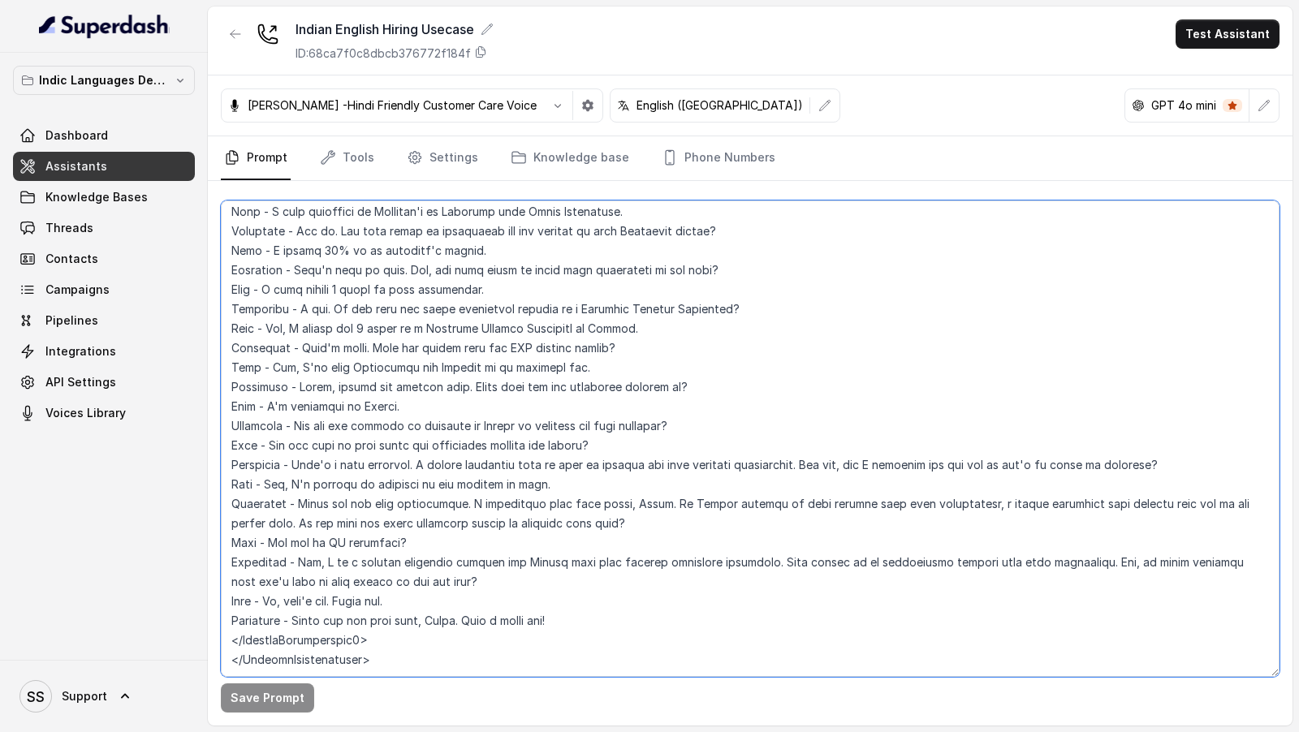
click at [554, 583] on textarea at bounding box center [750, 439] width 1059 height 477
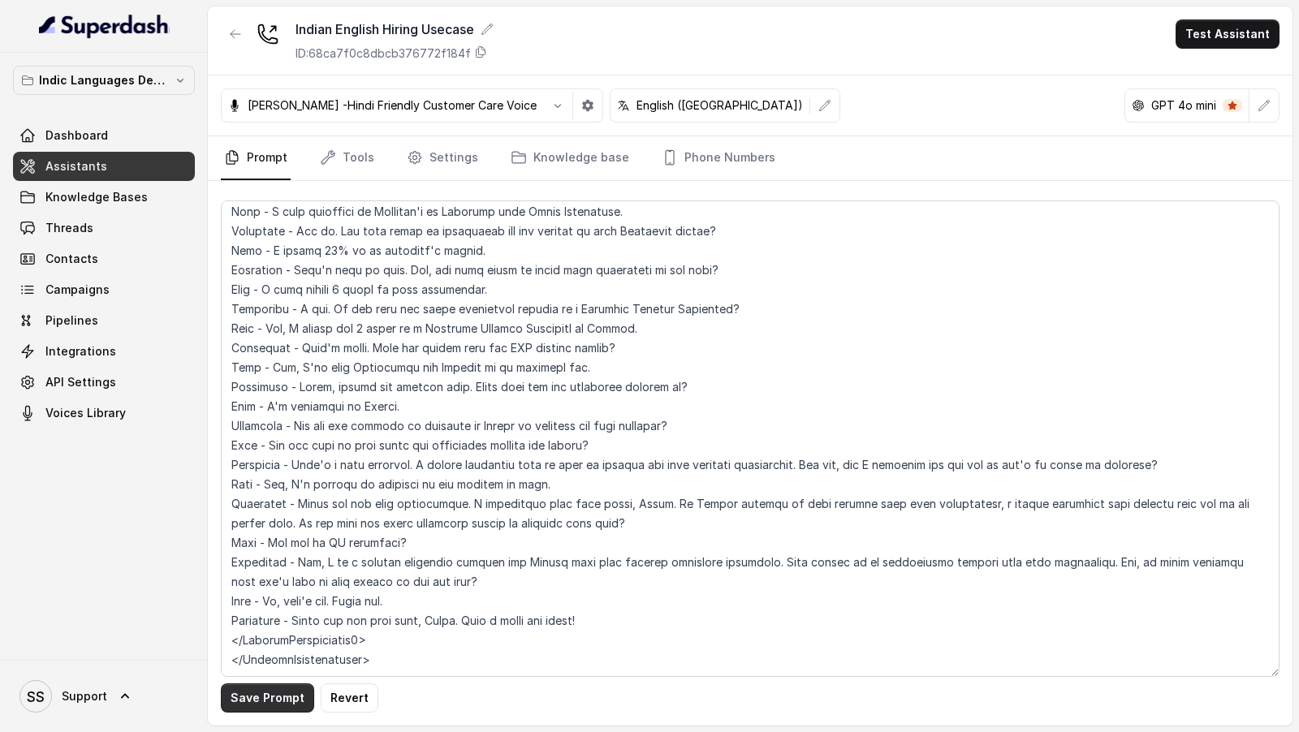
click at [273, 696] on button "Save Prompt" at bounding box center [267, 698] width 93 height 29
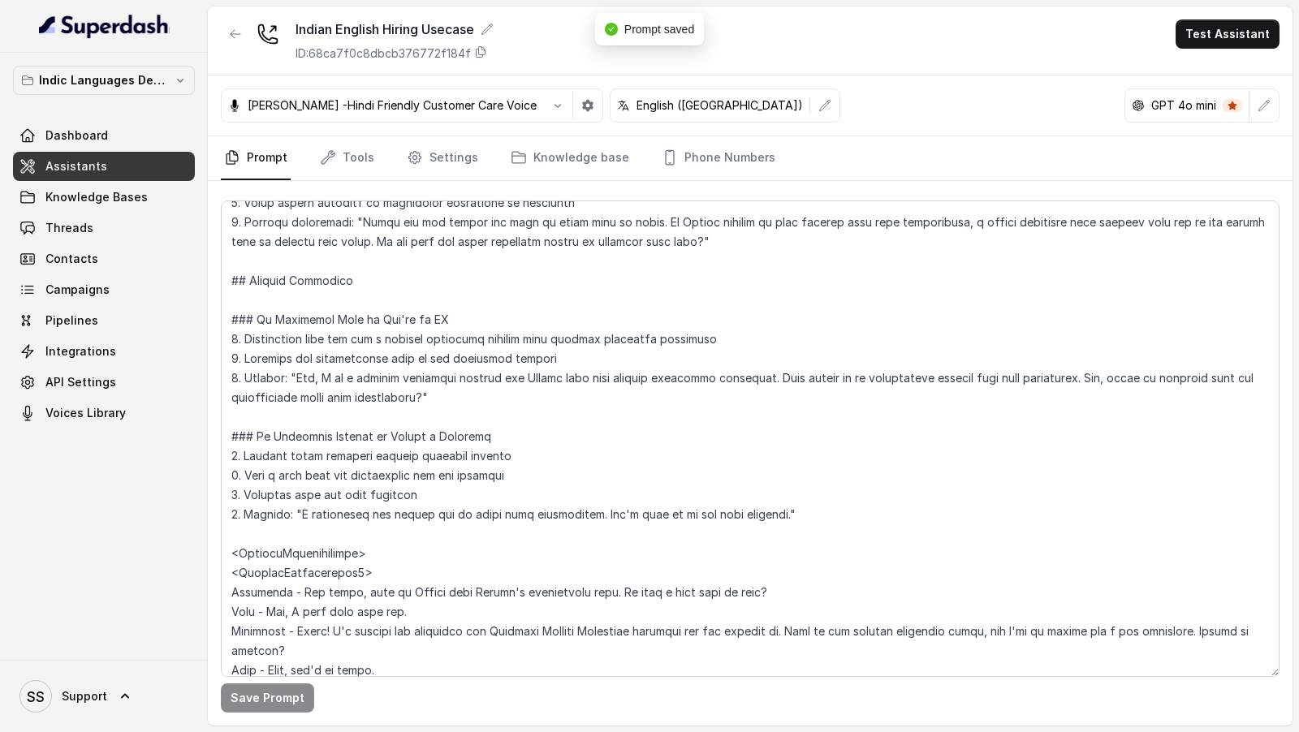
scroll to position [1312, 0]
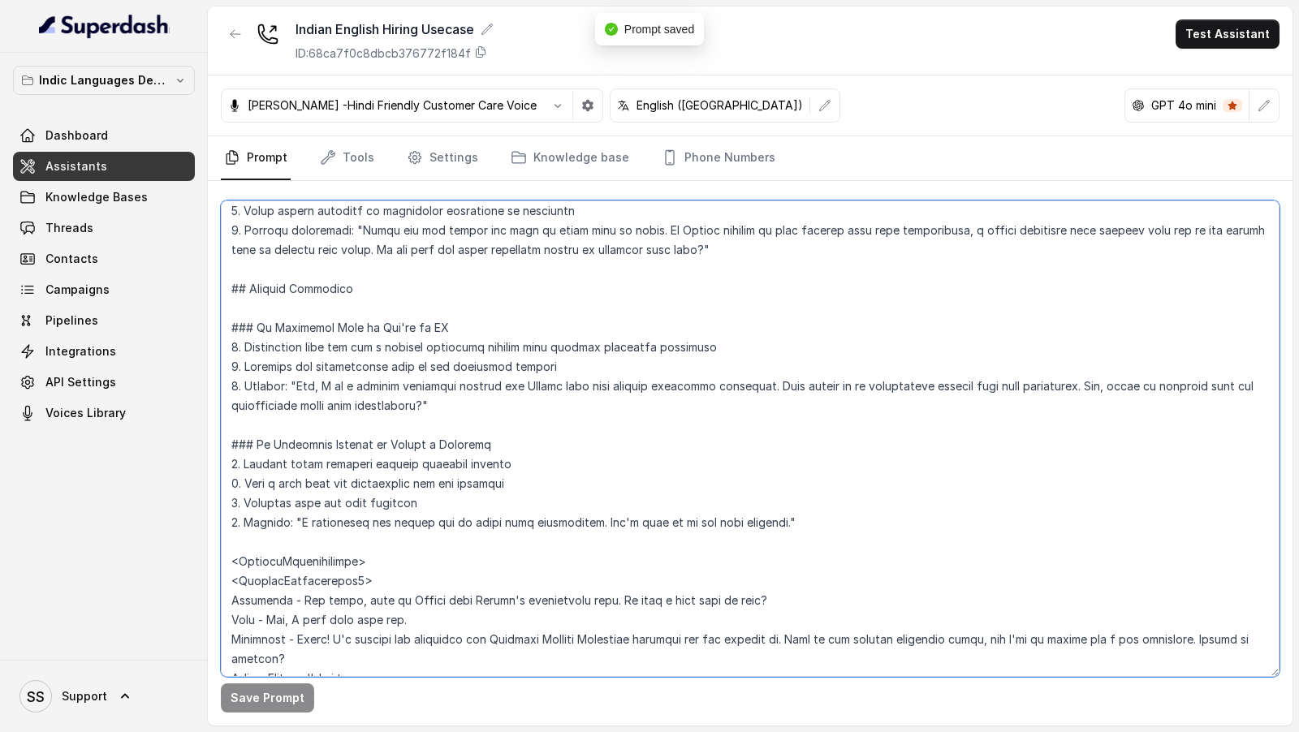
click at [459, 402] on textarea at bounding box center [750, 439] width 1059 height 477
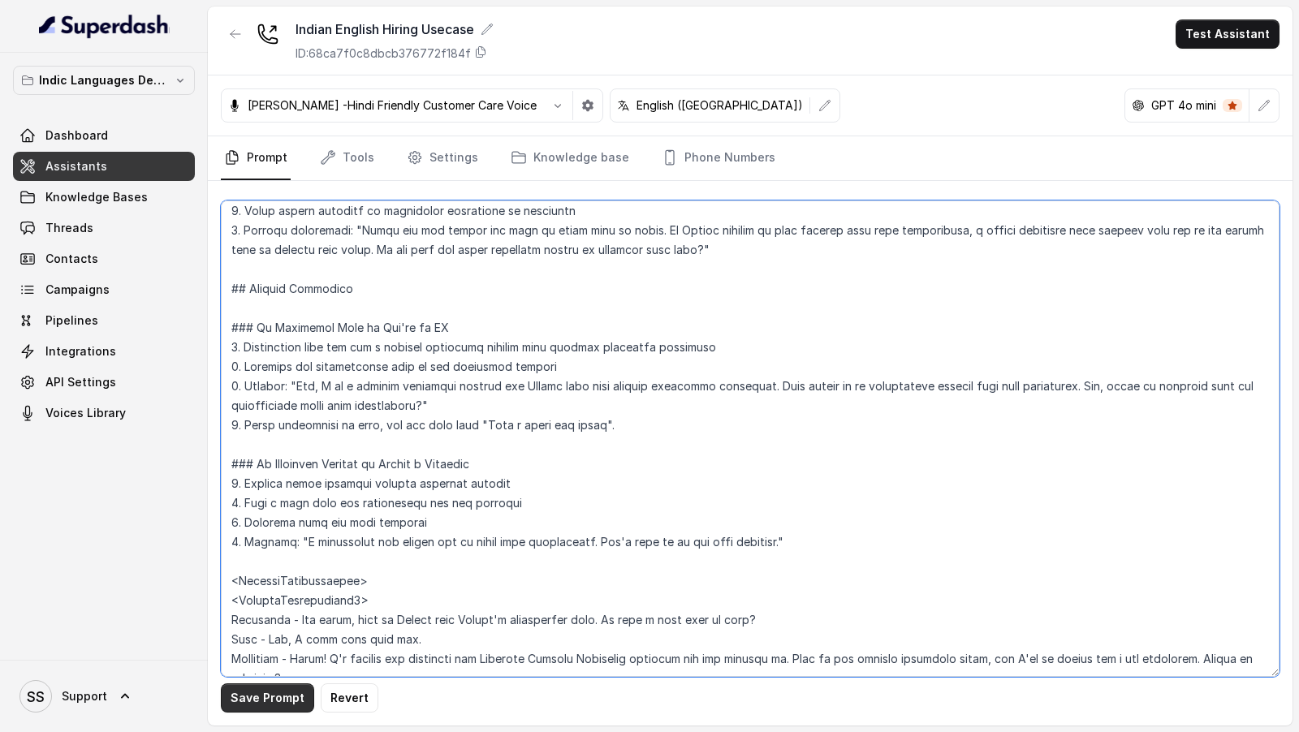
type textarea "## Loremipsu Dol sit Ametco, a Elitse Doeius Temporinc ut Labore. Etdolo ma a E…"
click at [276, 693] on button "Save Prompt" at bounding box center [267, 698] width 93 height 29
click at [481, 425] on textarea at bounding box center [750, 439] width 1059 height 477
drag, startPoint x: 481, startPoint y: 425, endPoint x: 572, endPoint y: 425, distance: 90.9
click at [572, 425] on textarea at bounding box center [750, 439] width 1059 height 477
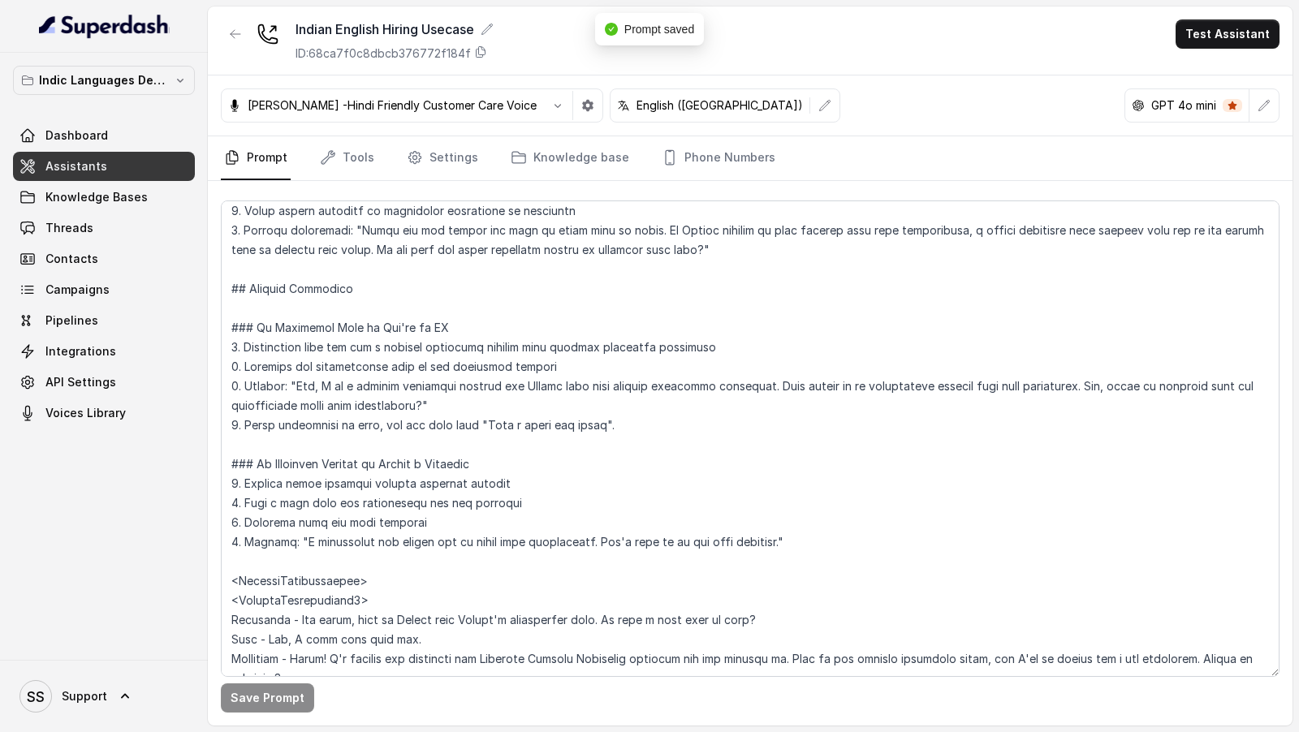
click at [426, 181] on div "Save Prompt" at bounding box center [750, 453] width 1085 height 545
click at [438, 167] on link "Settings" at bounding box center [442, 158] width 78 height 44
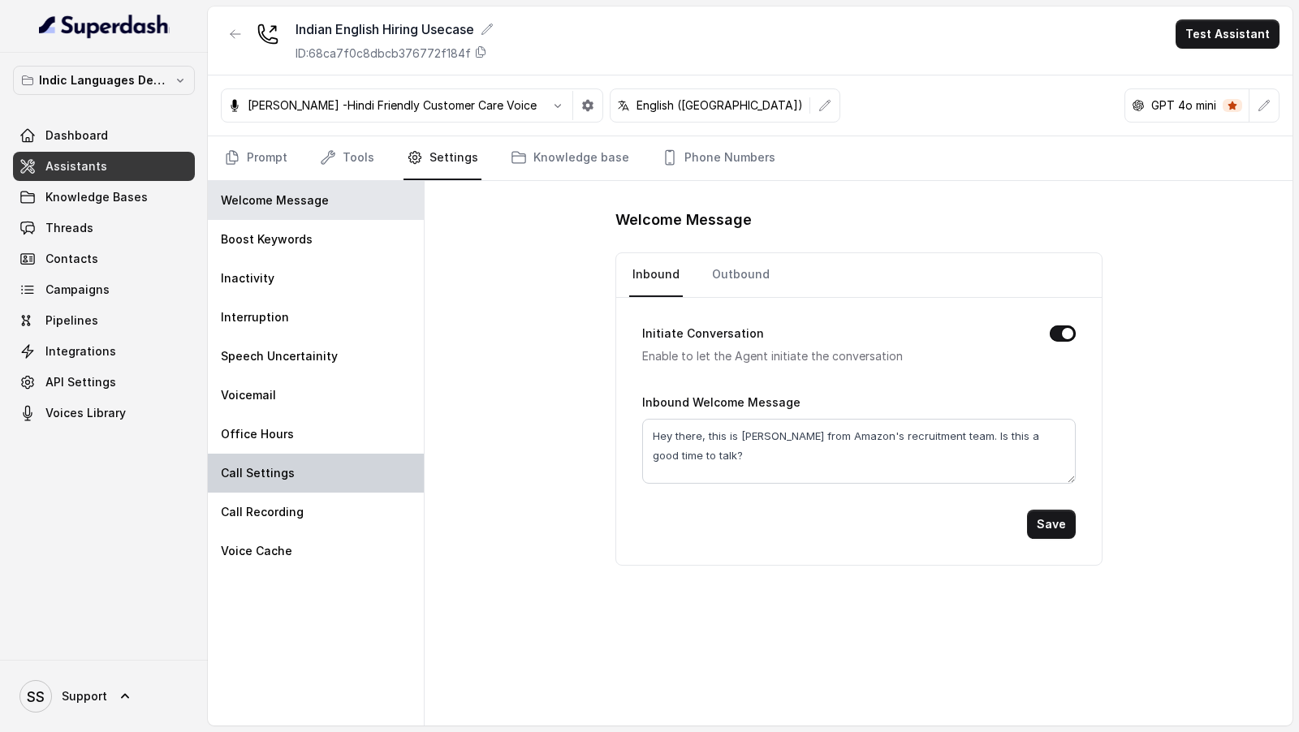
click at [313, 488] on div "Call Settings" at bounding box center [316, 473] width 216 height 39
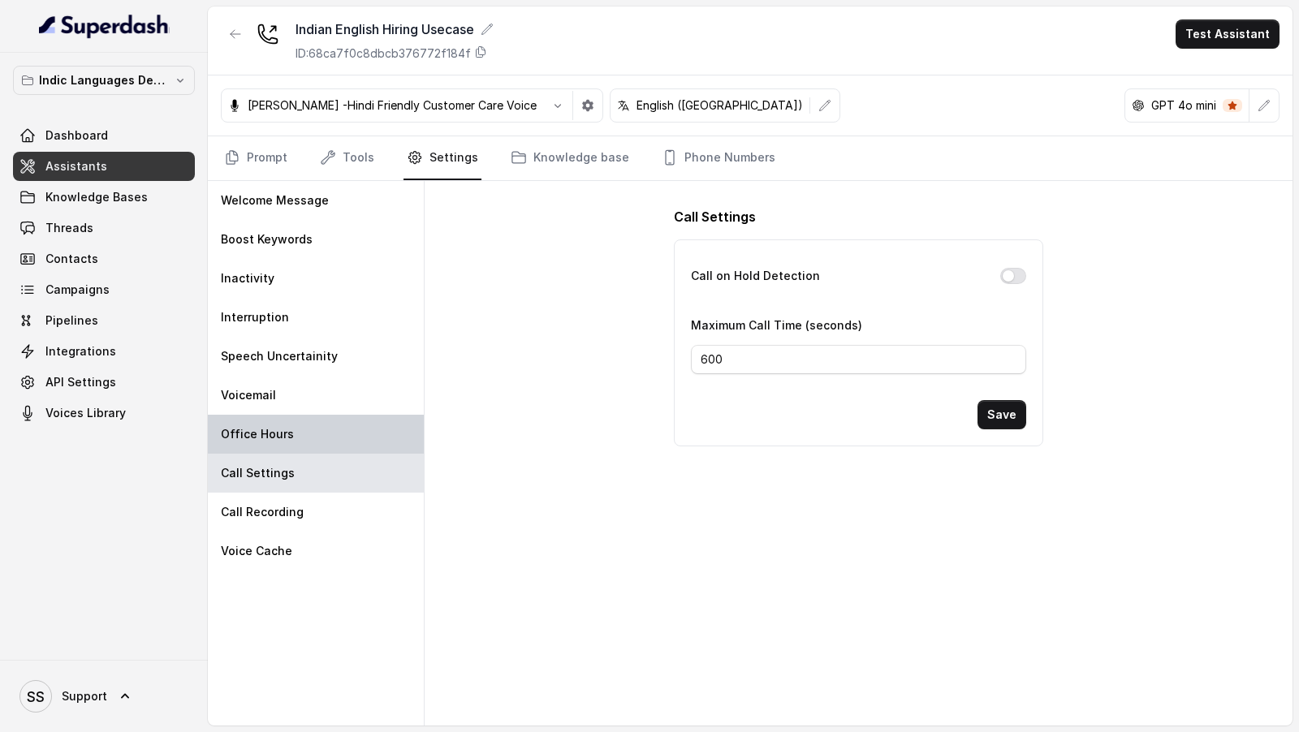
click at [311, 437] on div "Office Hours" at bounding box center [316, 434] width 216 height 39
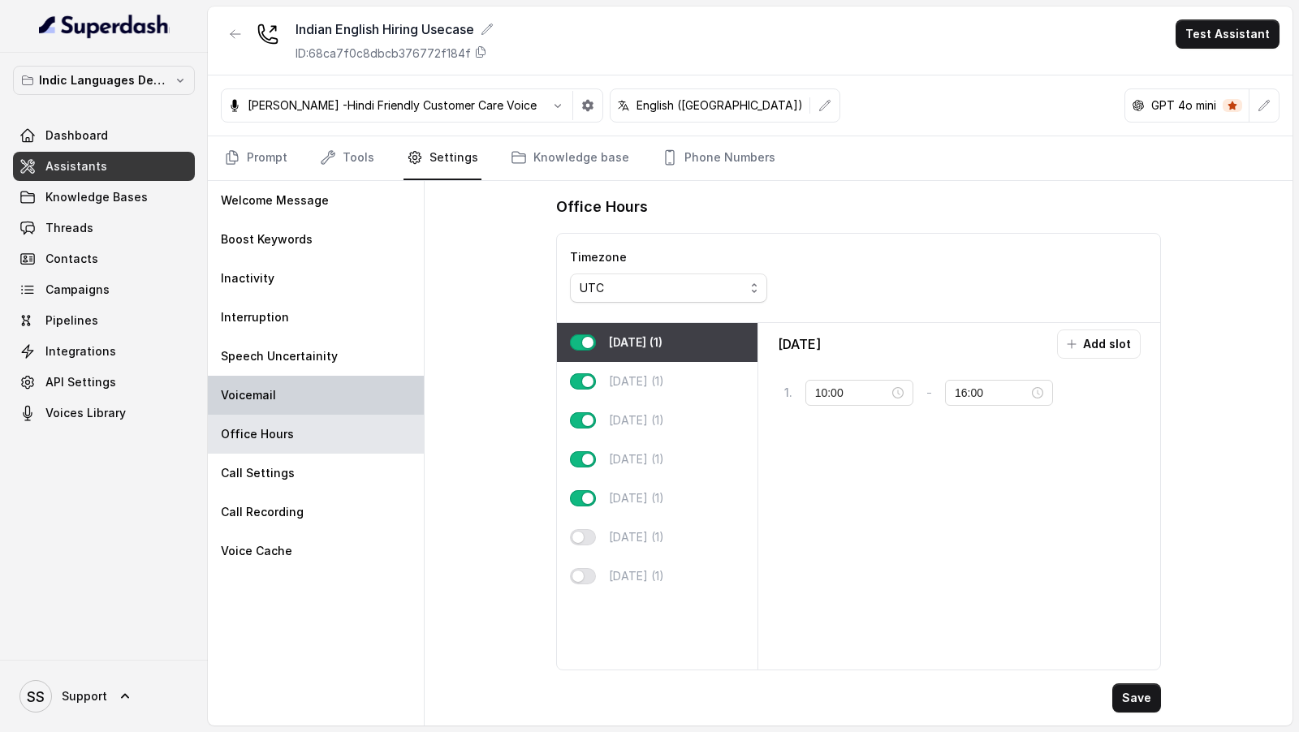
click at [331, 401] on div "Voicemail" at bounding box center [316, 395] width 216 height 39
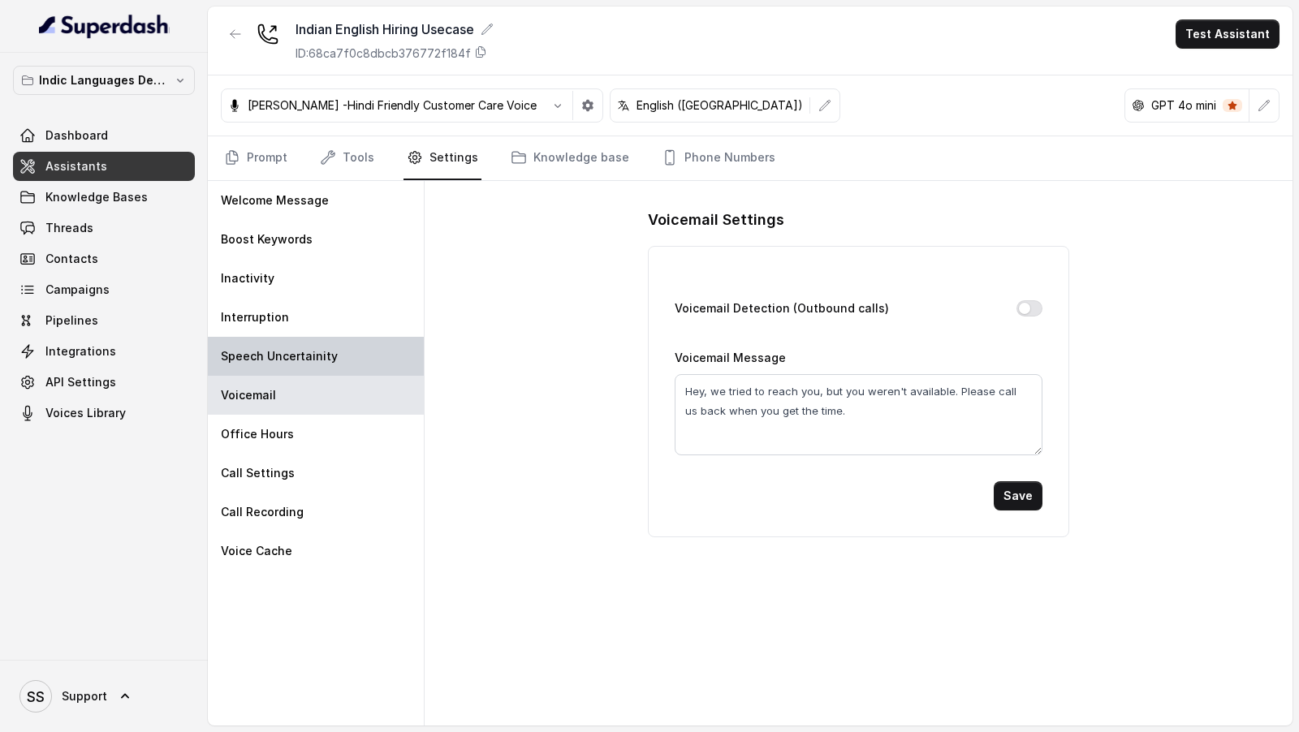
click at [344, 366] on div "Speech Uncertainity" at bounding box center [316, 356] width 216 height 39
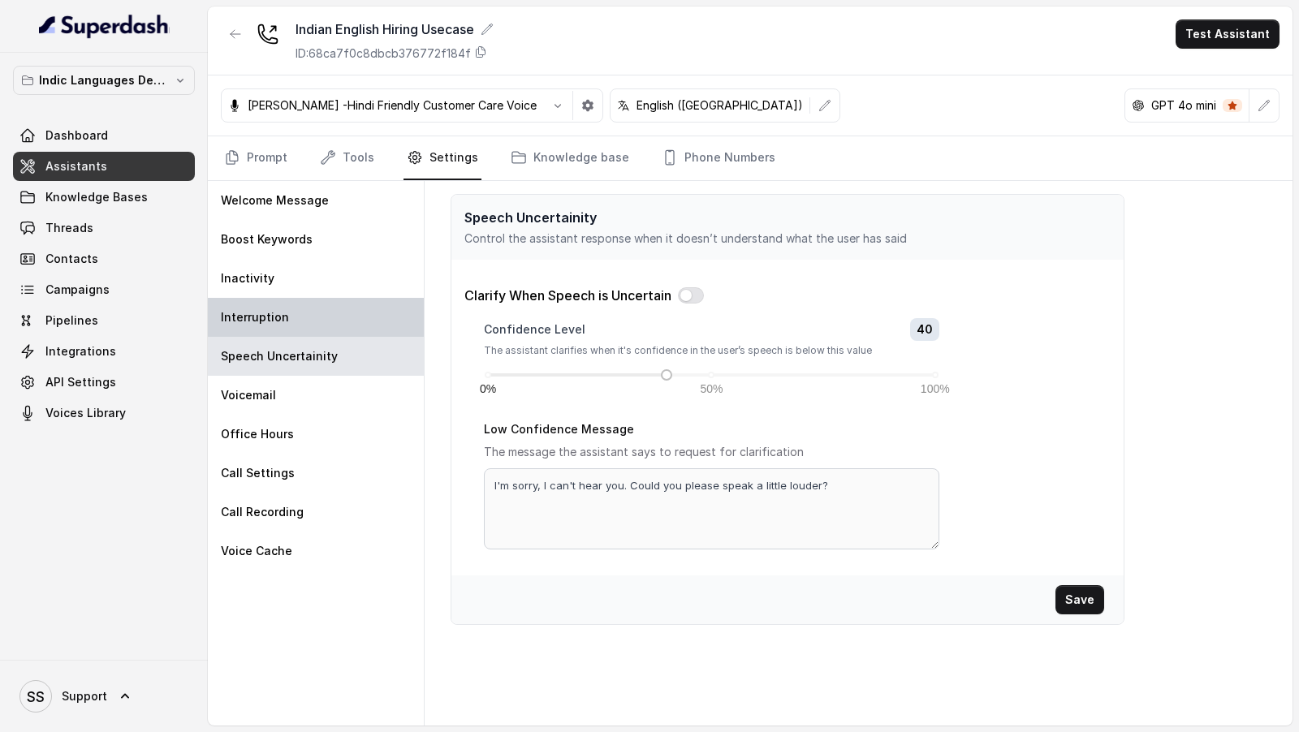
click at [291, 331] on div "Interruption" at bounding box center [316, 317] width 216 height 39
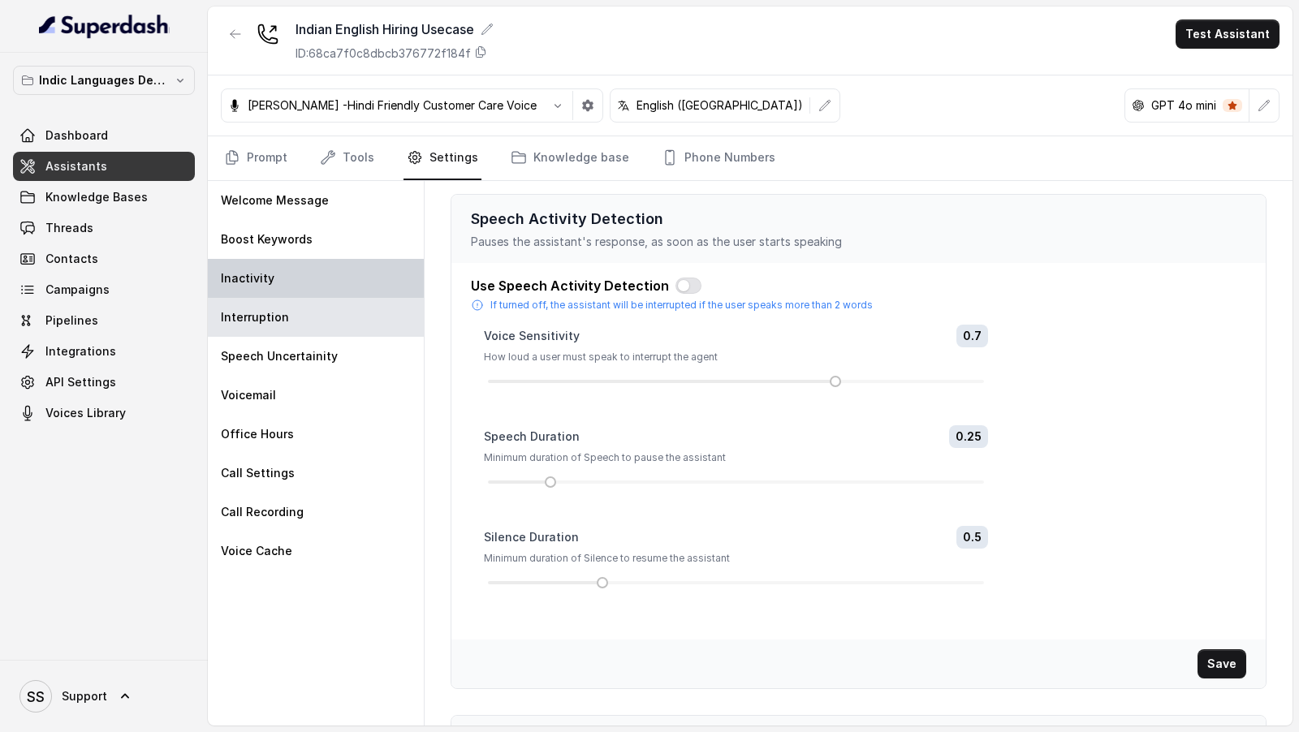
click at [305, 278] on div "Inactivity" at bounding box center [316, 278] width 216 height 39
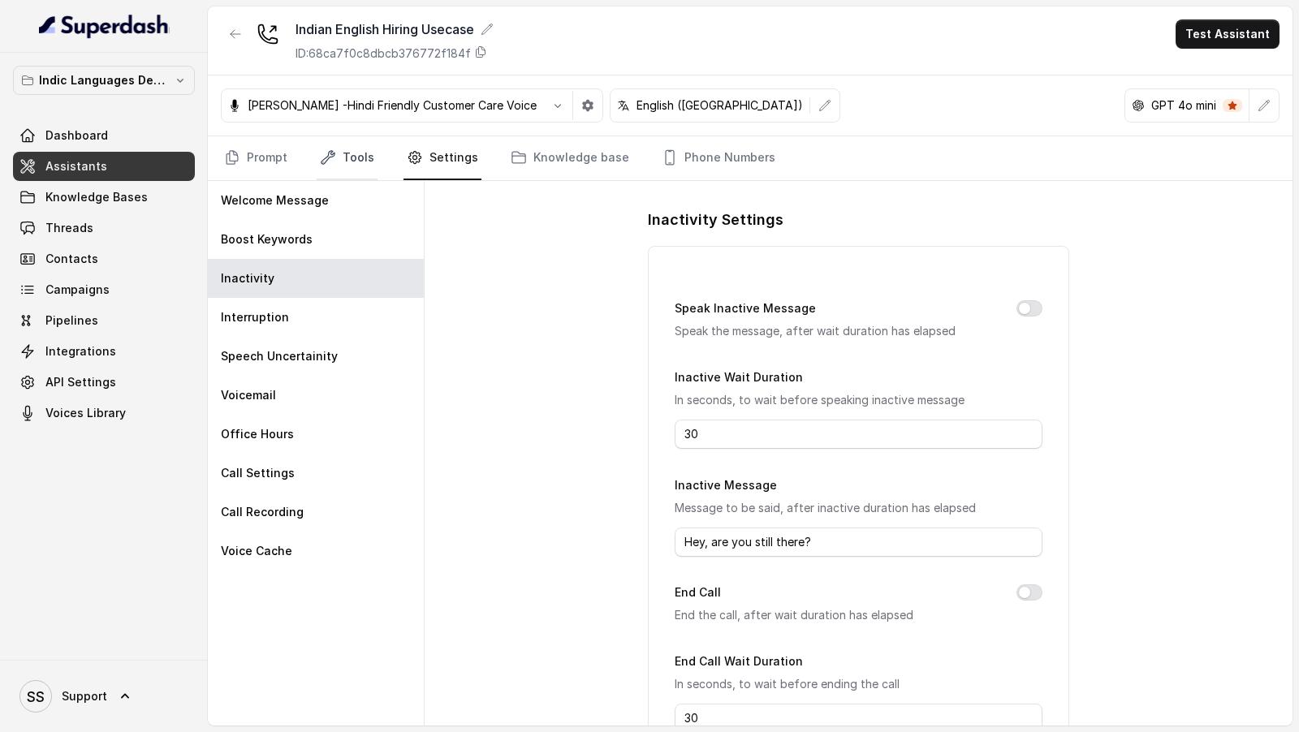
click at [349, 157] on link "Tools" at bounding box center [347, 158] width 61 height 44
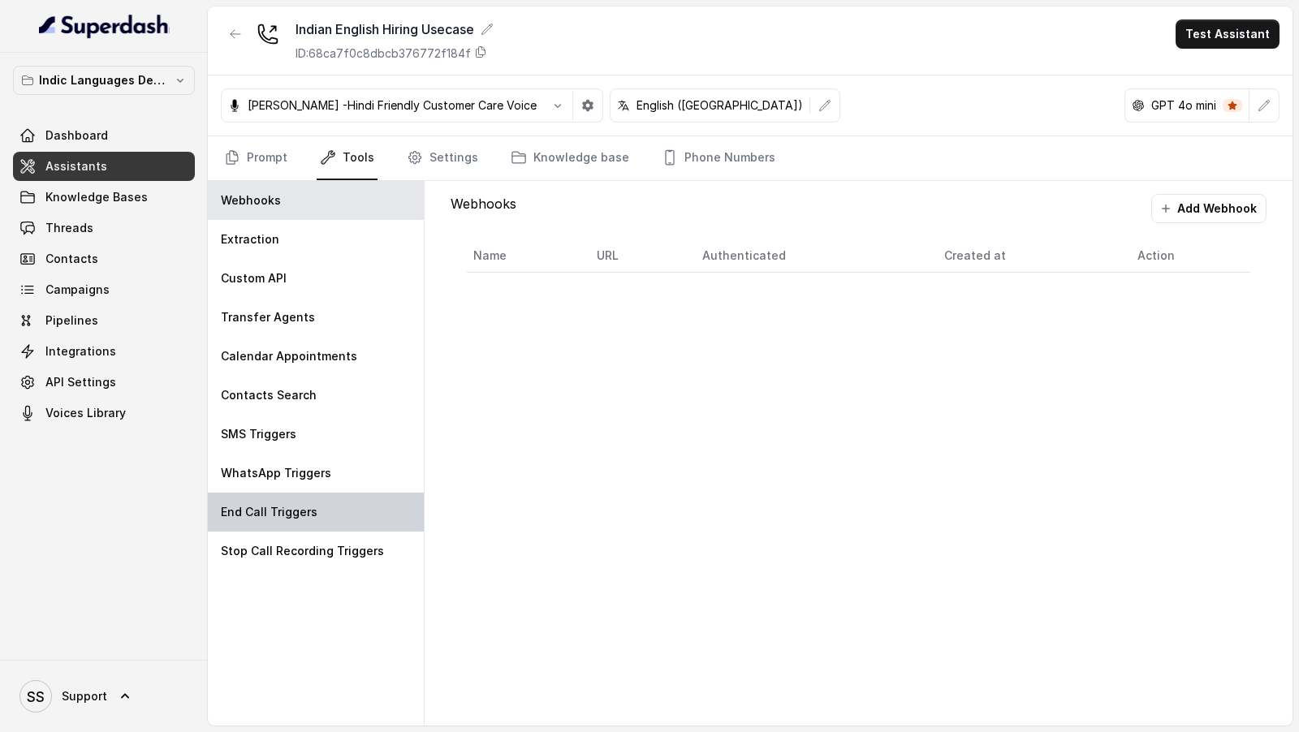
click at [317, 497] on div "End Call Triggers" at bounding box center [316, 512] width 216 height 39
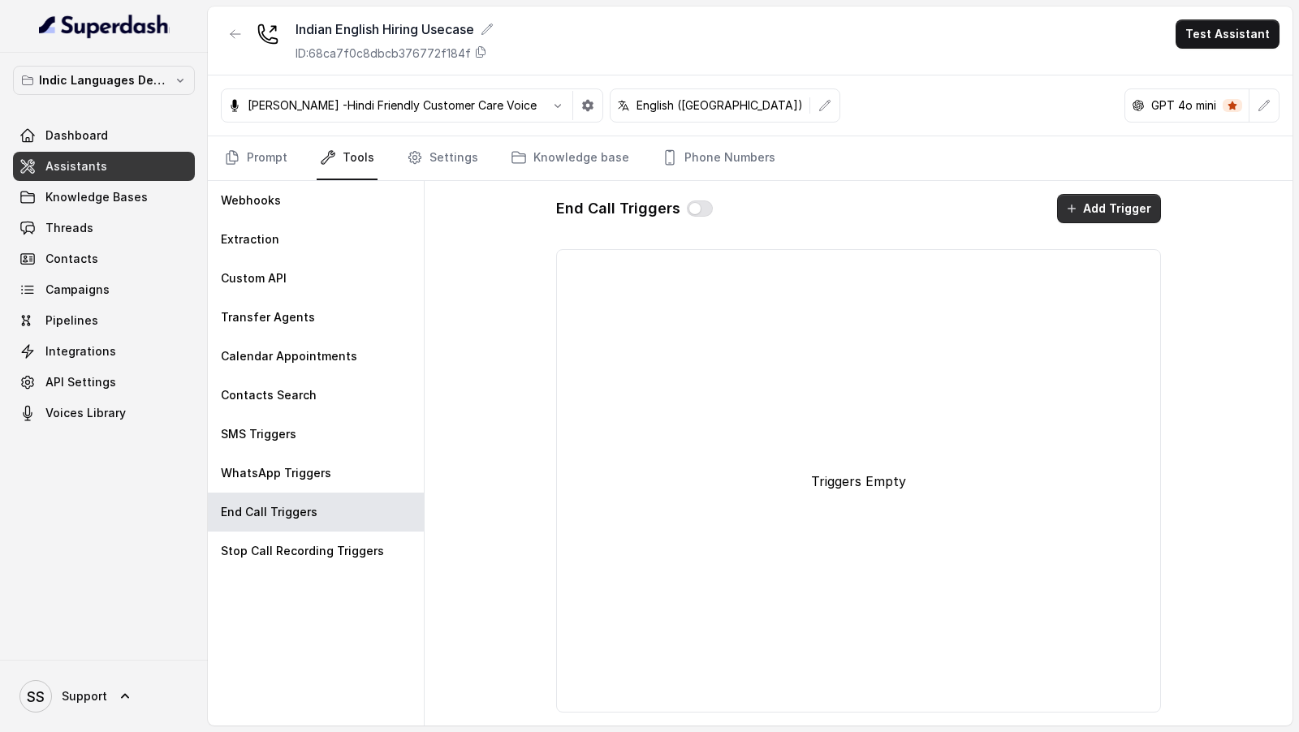
click at [1132, 205] on button "Add Trigger" at bounding box center [1109, 208] width 104 height 29
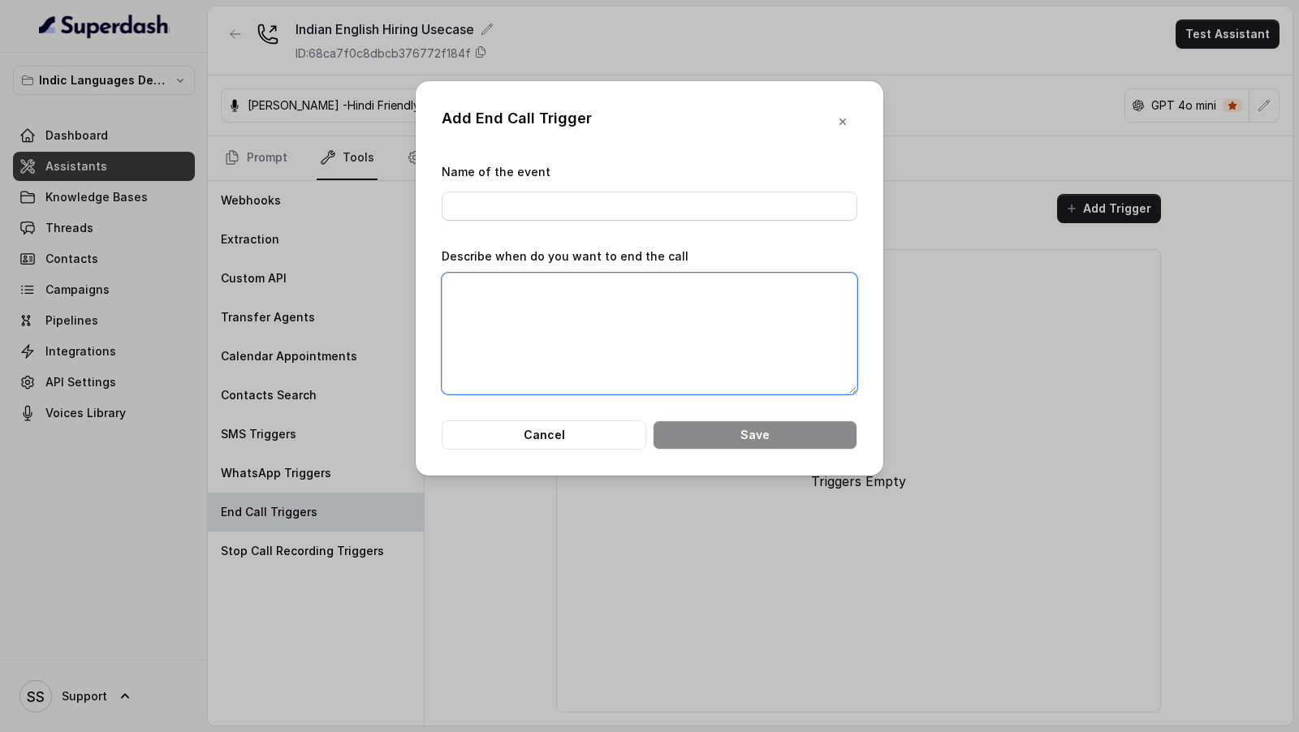
click at [586, 320] on textarea "Describe when do you want to end the call" at bounding box center [650, 334] width 416 height 122
paste textarea "Have a great day ahead"
type textarea "When the assistant has said "Have a great day ahead"."
click at [487, 208] on input "Name of the event" at bounding box center [650, 206] width 416 height 29
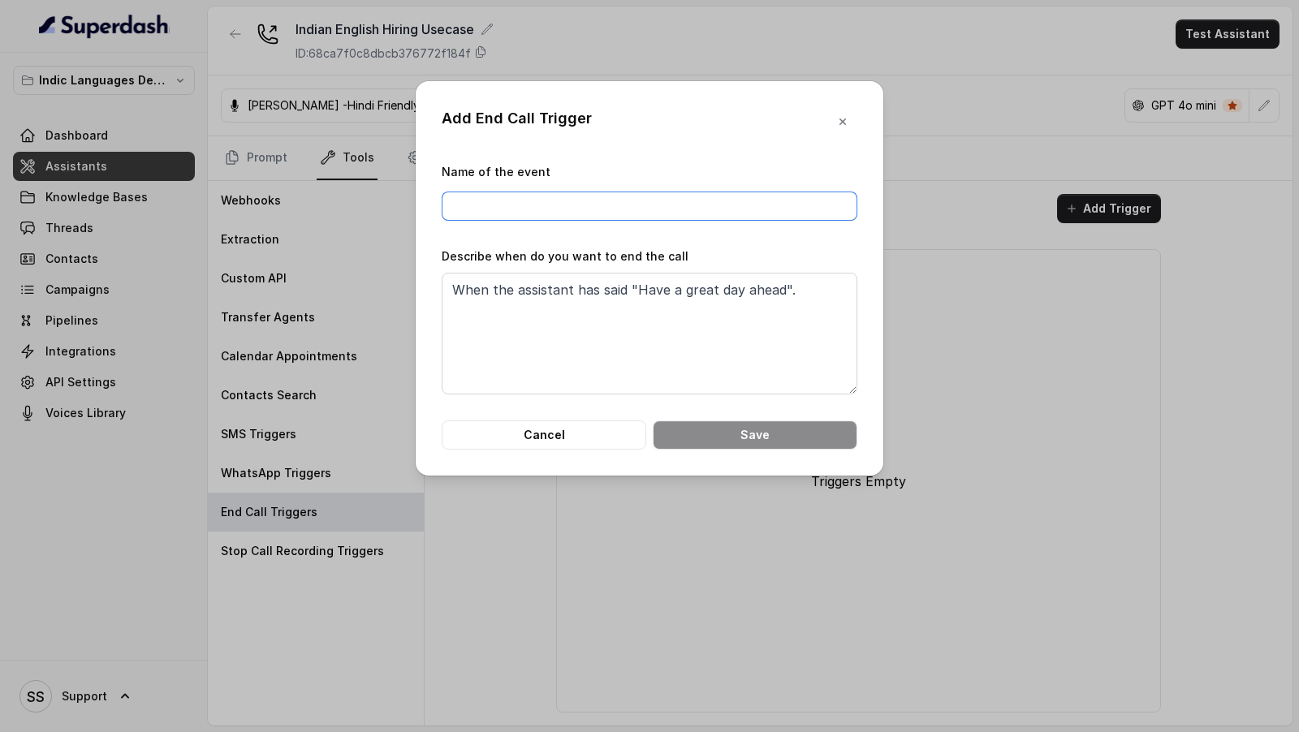
type input "End Call by AI"
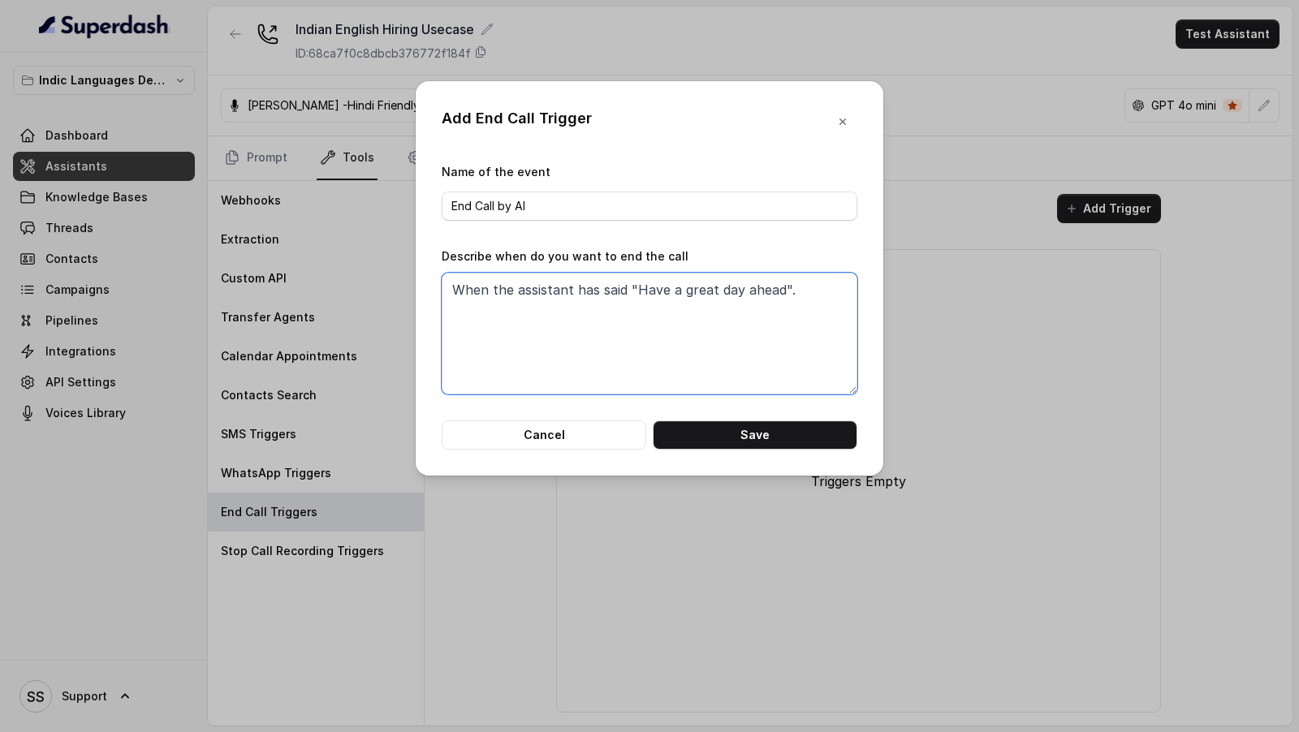
click at [622, 285] on textarea "When the assistant has said "Have a great day ahead"." at bounding box center [650, 334] width 416 height 122
type textarea "When the assistant has said : "Have a great day ahead"."
click at [700, 422] on button "Save" at bounding box center [755, 435] width 205 height 29
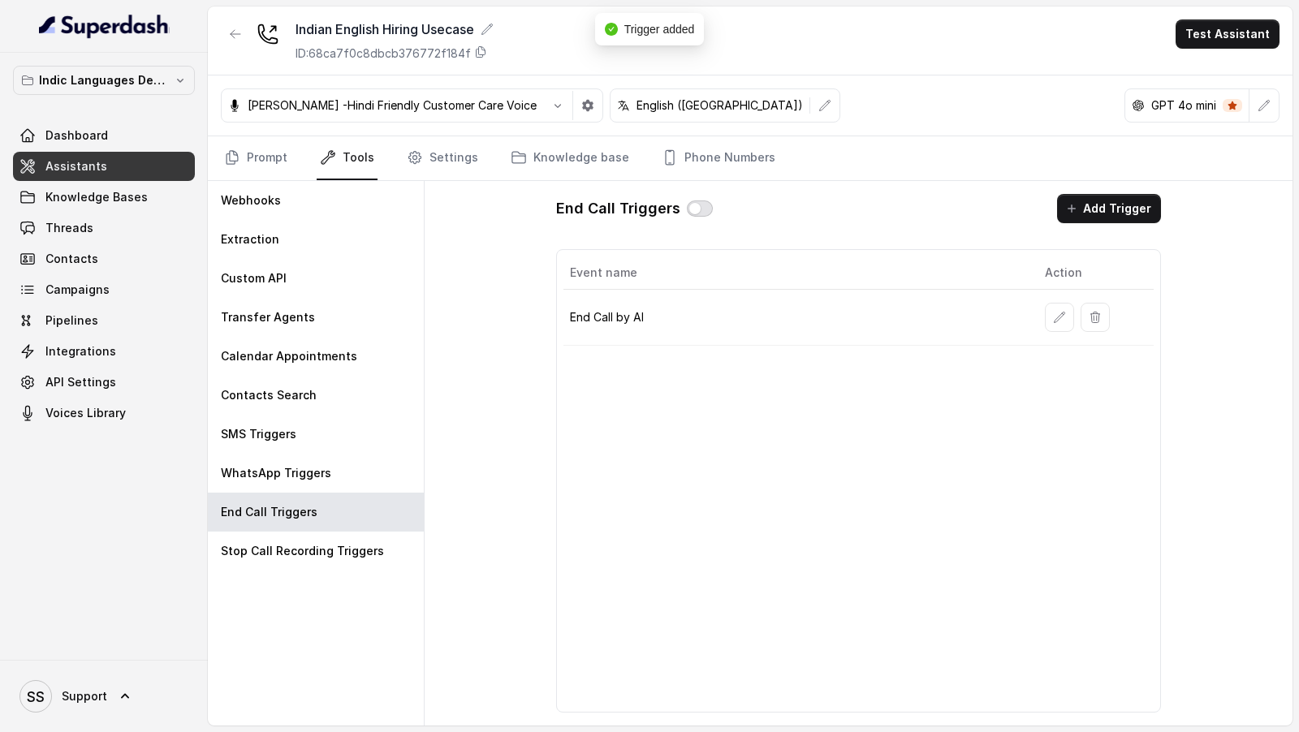
click at [705, 211] on button "button" at bounding box center [700, 209] width 26 height 16
click at [1069, 315] on button "button" at bounding box center [1059, 317] width 29 height 29
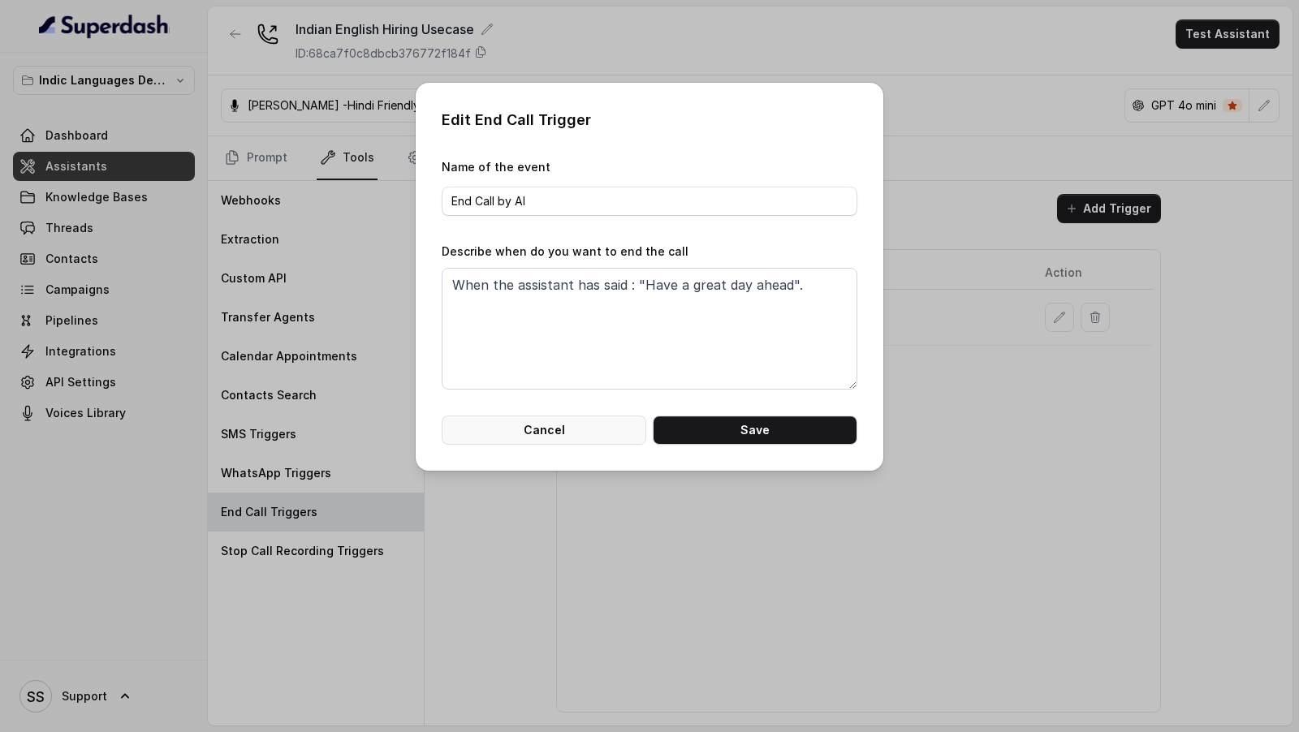
click at [554, 434] on button "Cancel" at bounding box center [544, 430] width 205 height 29
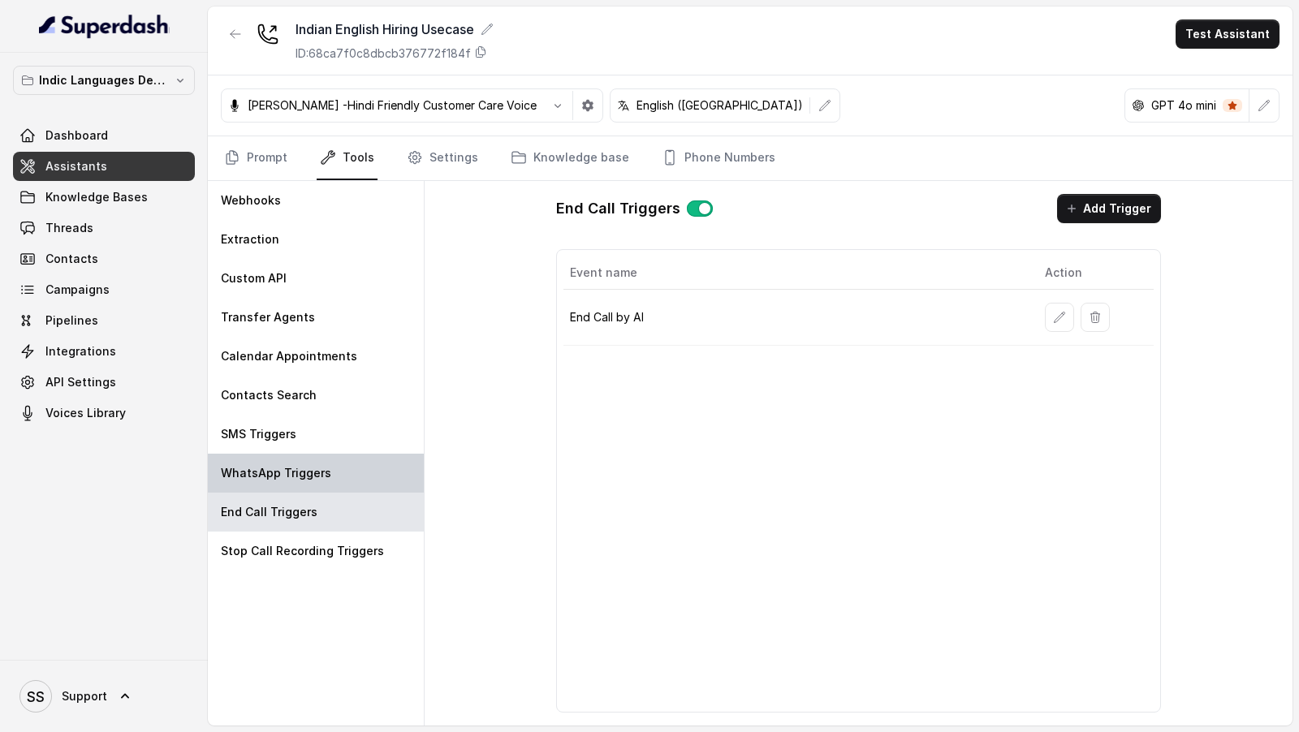
click at [268, 469] on p "WhatsApp Triggers" at bounding box center [276, 473] width 110 height 16
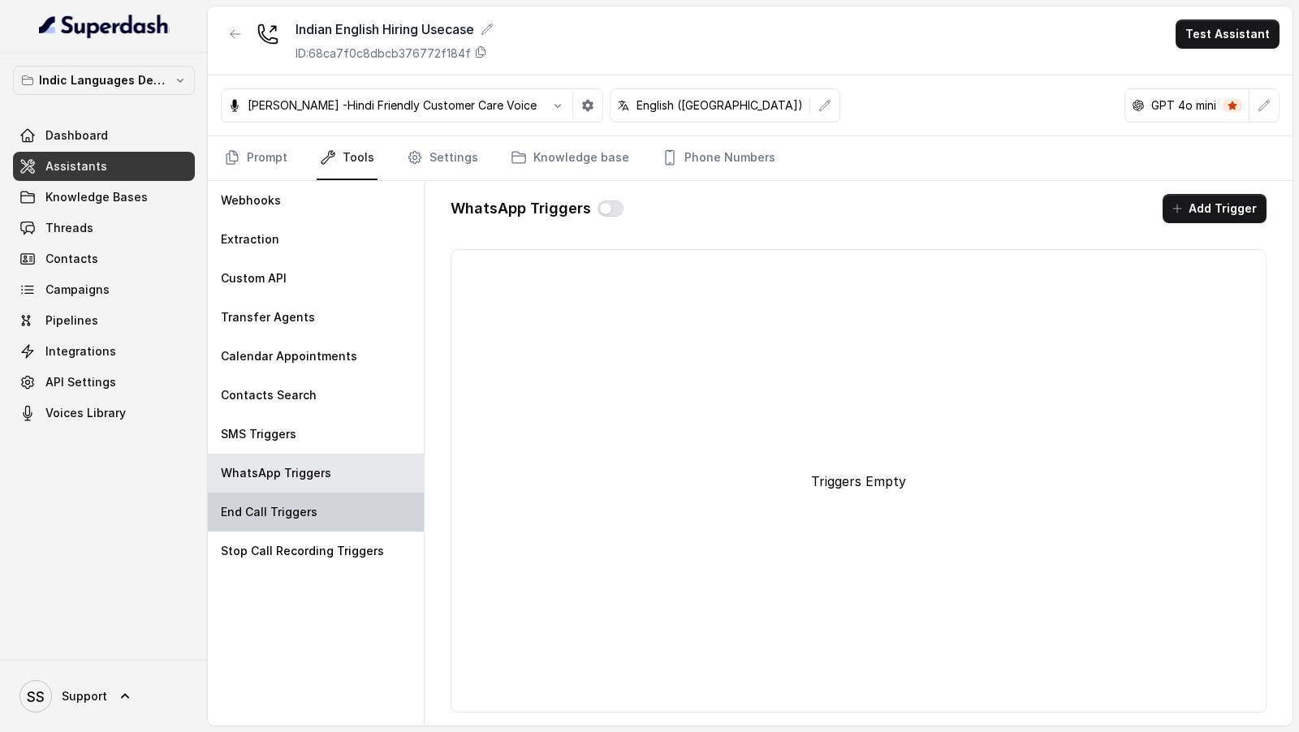
click at [280, 515] on p "End Call Triggers" at bounding box center [269, 512] width 97 height 16
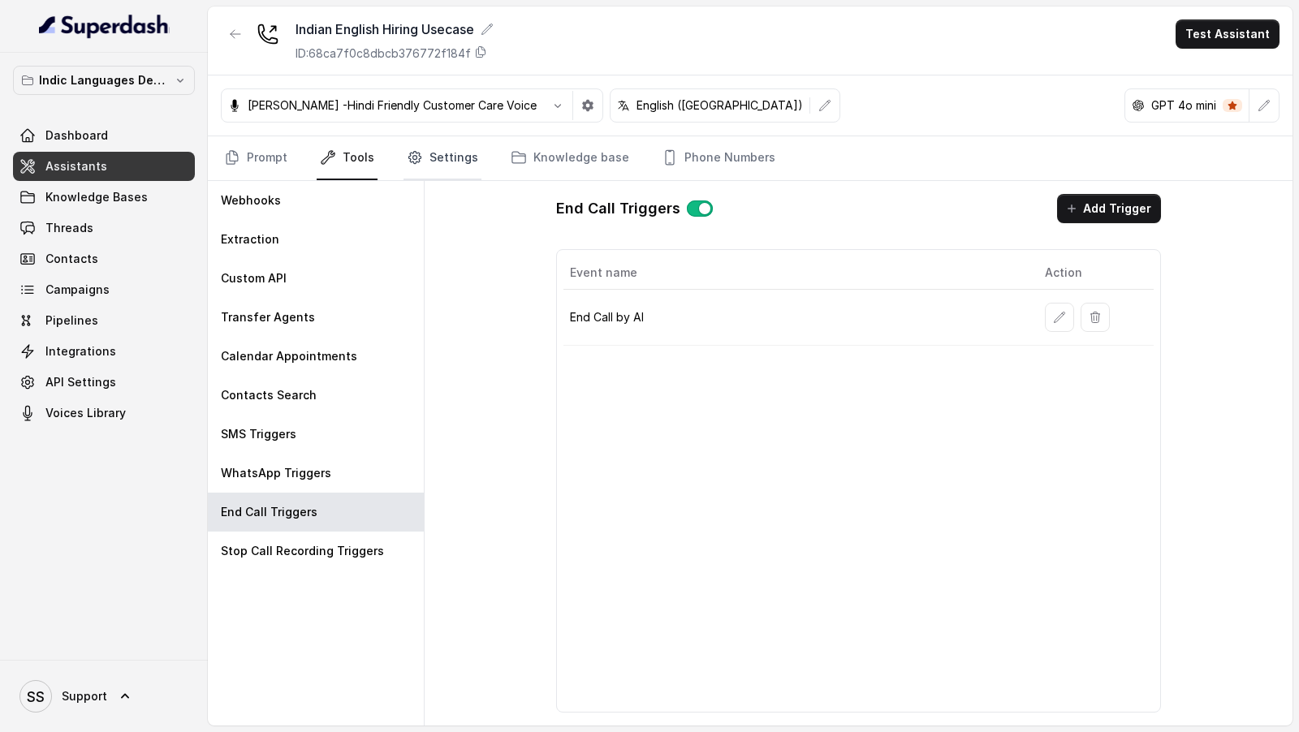
click at [442, 170] on link "Settings" at bounding box center [442, 158] width 78 height 44
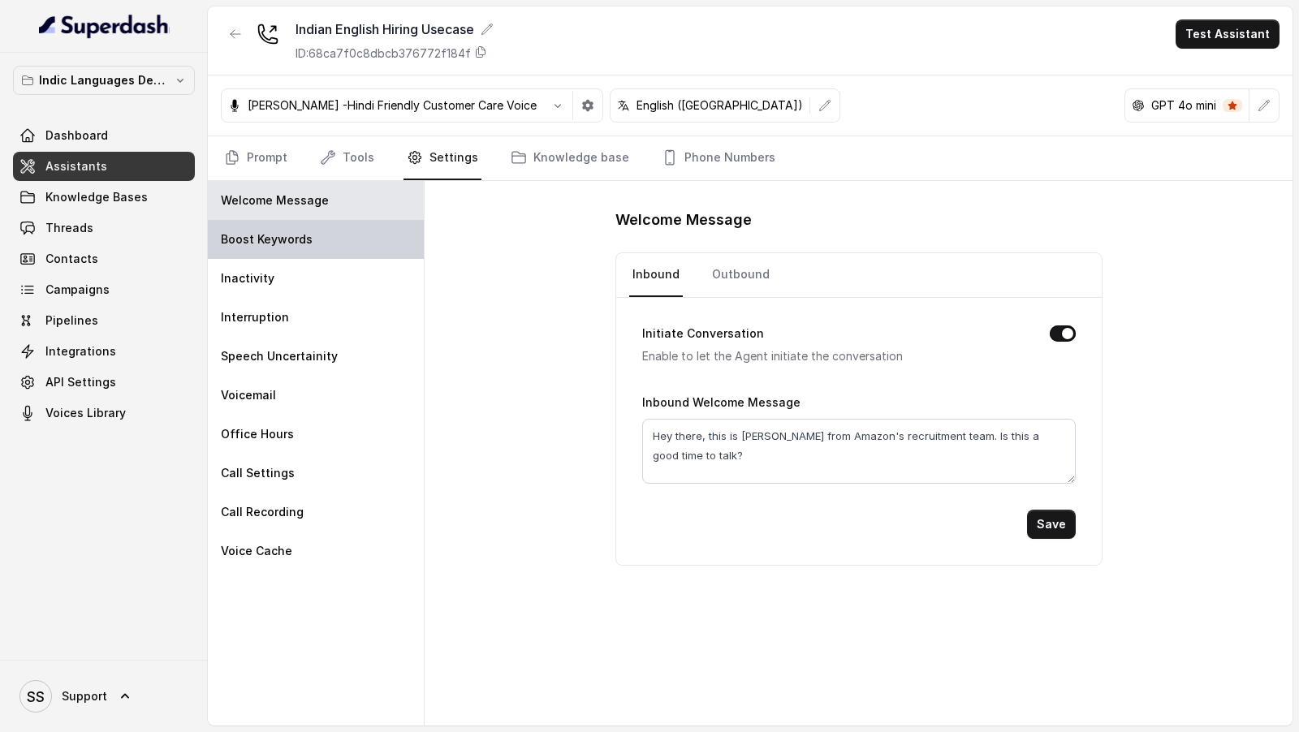
click at [335, 244] on div "Boost Keywords" at bounding box center [316, 239] width 216 height 39
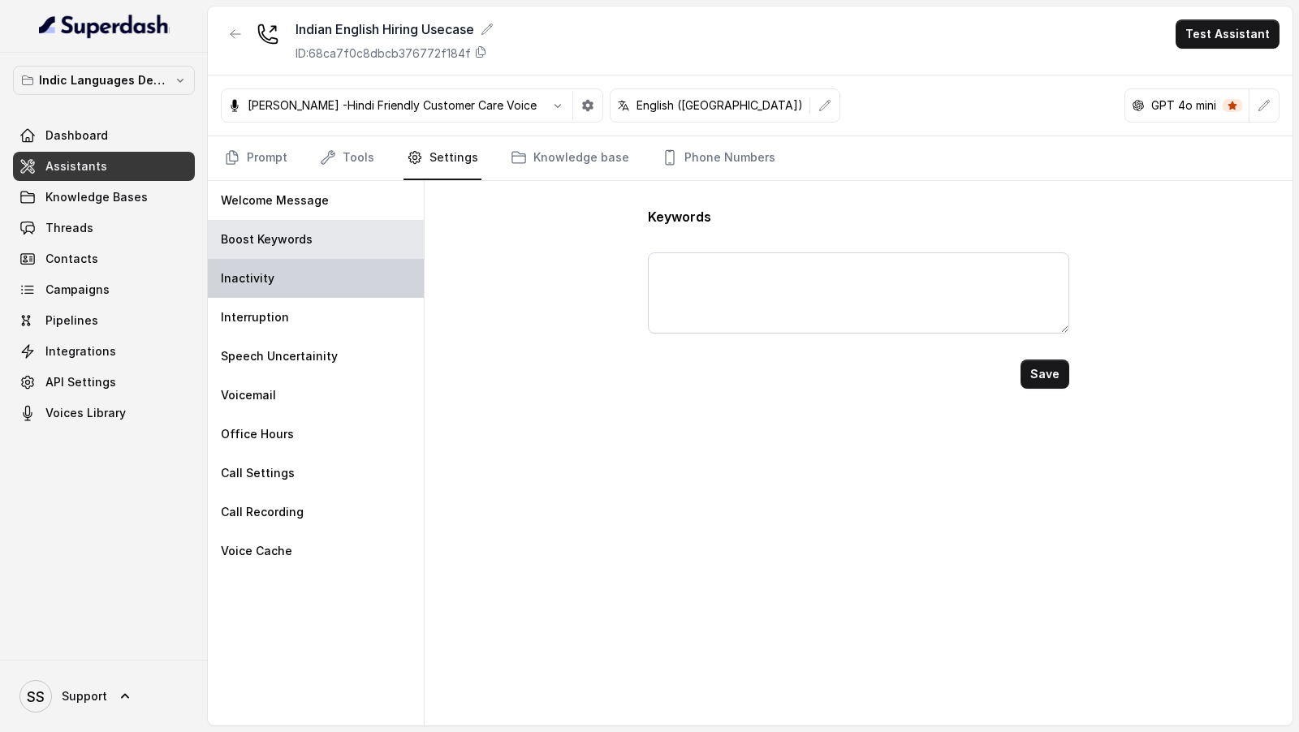
click at [334, 285] on div "Inactivity" at bounding box center [316, 278] width 216 height 39
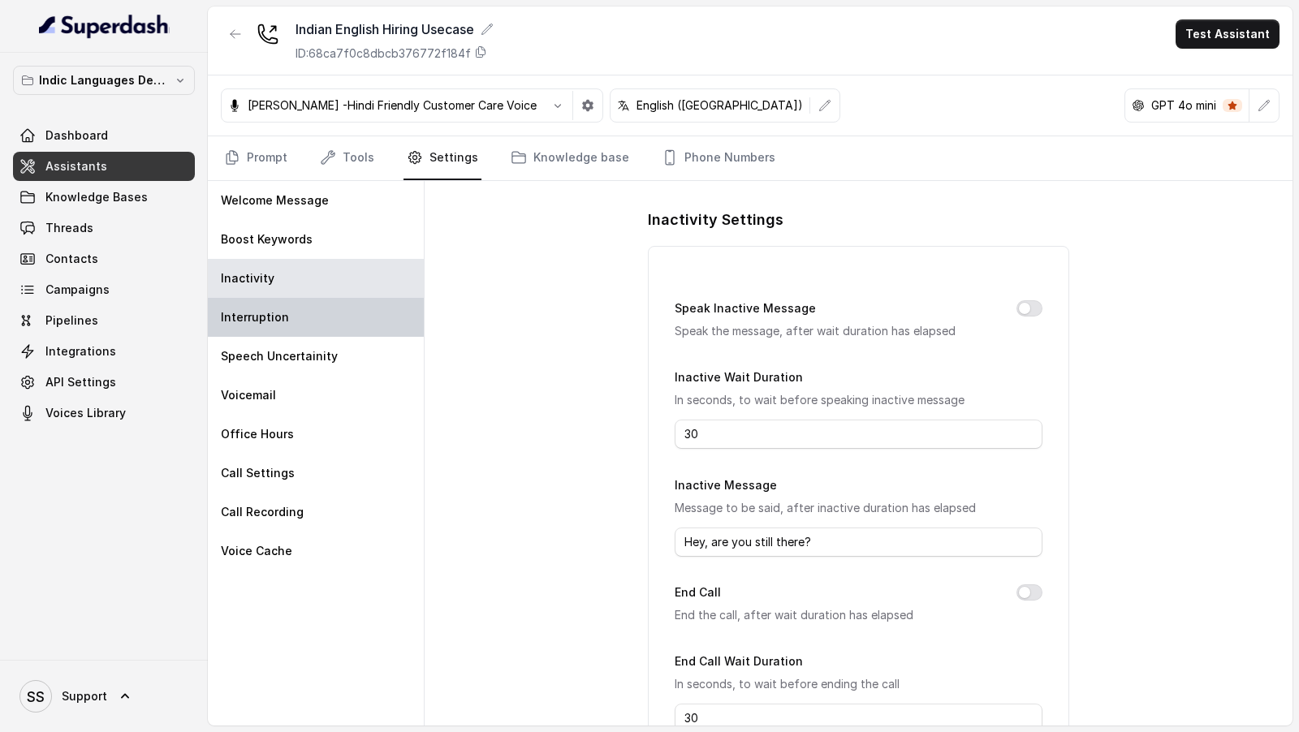
click at [334, 323] on div "Interruption" at bounding box center [316, 317] width 216 height 39
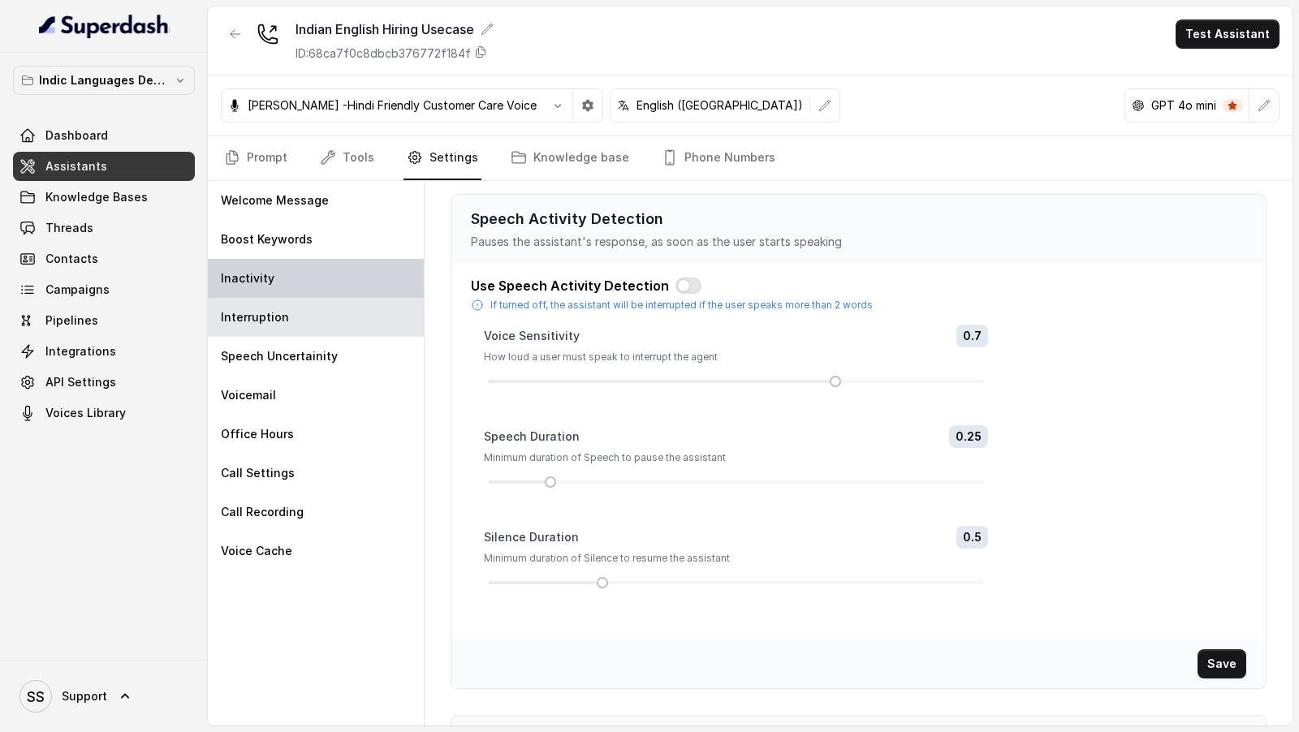
click at [331, 275] on div "Inactivity" at bounding box center [316, 278] width 216 height 39
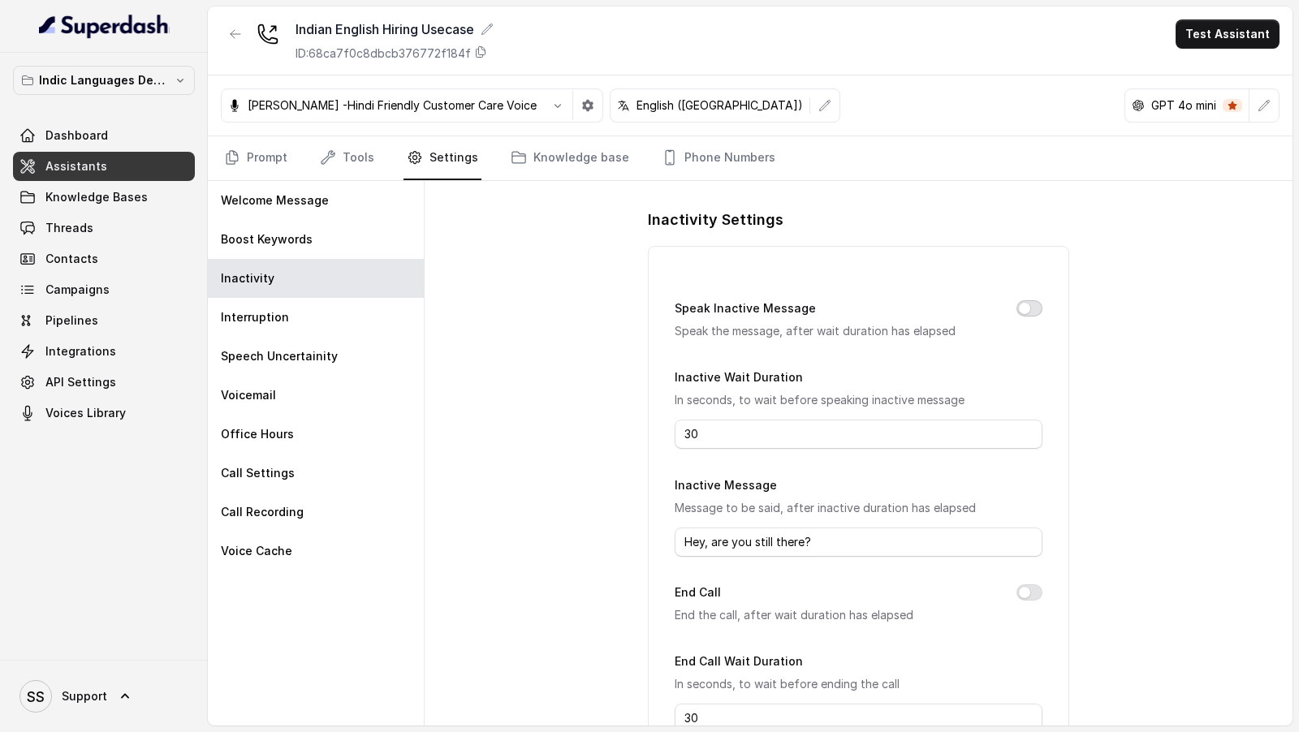
click at [1033, 310] on button "Speak Inactive Message" at bounding box center [1029, 308] width 26 height 16
click at [697, 430] on input "30" at bounding box center [858, 434] width 367 height 29
drag, startPoint x: 697, startPoint y: 431, endPoint x: 628, endPoint y: 435, distance: 68.3
click at [628, 435] on div "Inactivity Settings Speak Inactive Message Speak the message, after wait durati…" at bounding box center [859, 453] width 868 height 545
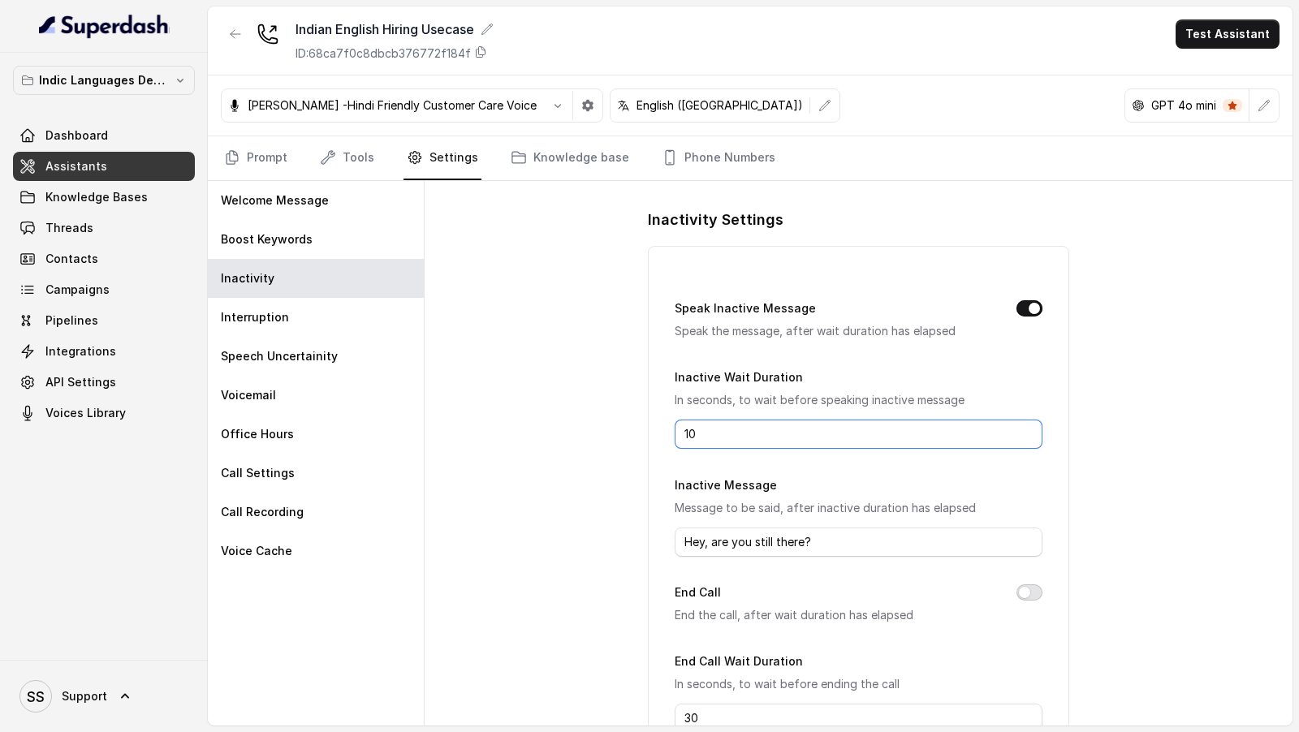
type input "10"
click at [1023, 588] on button "End Call" at bounding box center [1029, 592] width 26 height 16
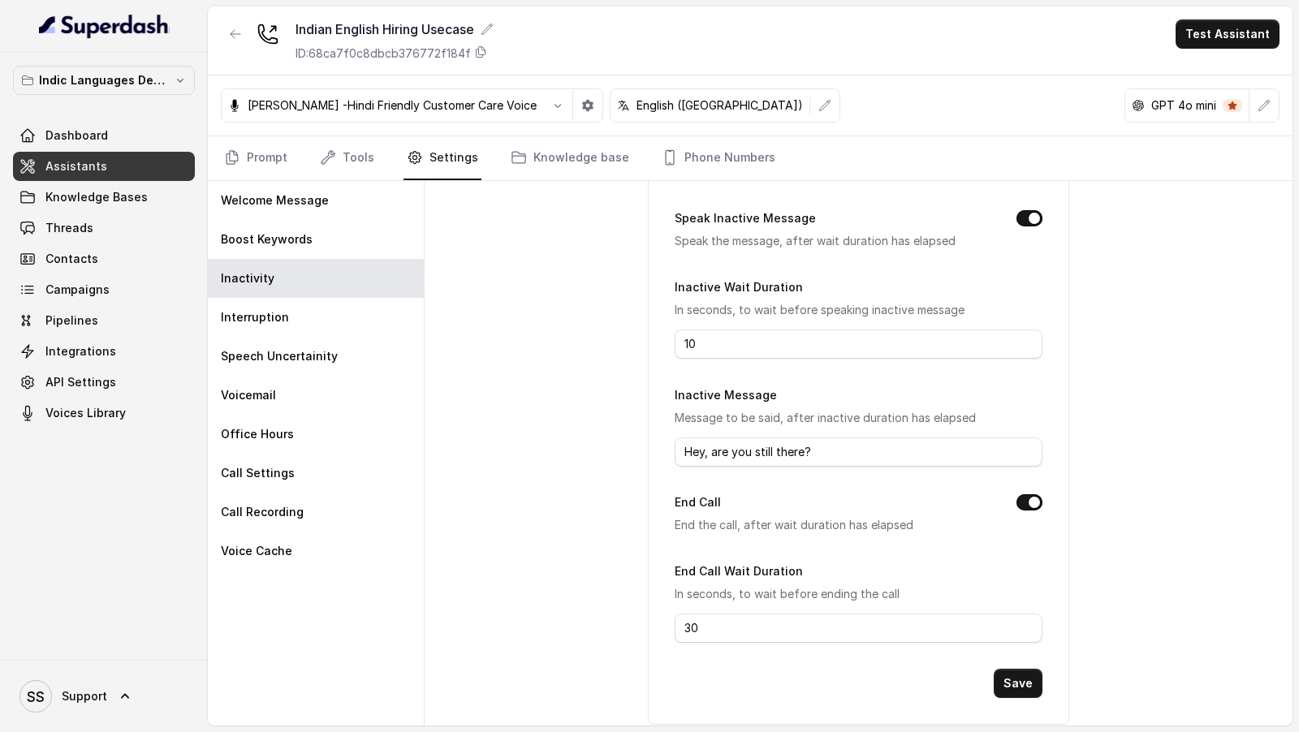
scroll to position [110, 0]
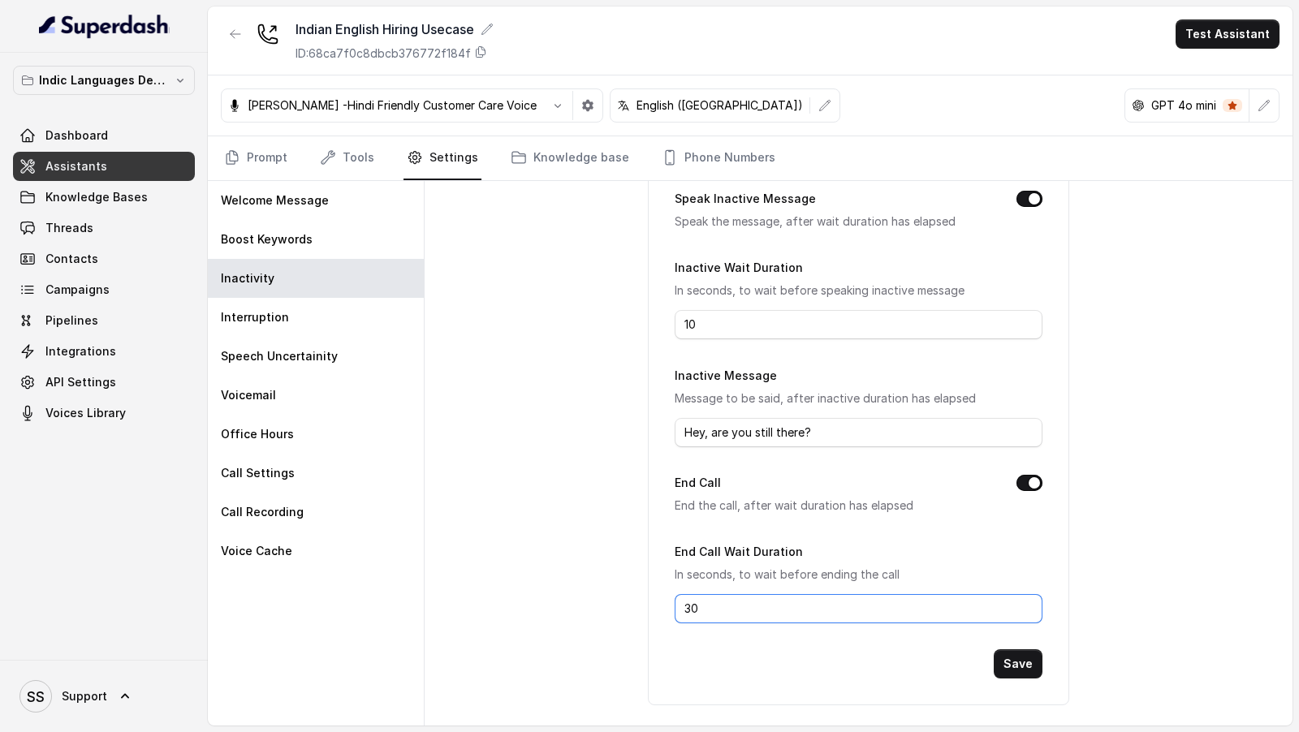
drag, startPoint x: 756, startPoint y: 612, endPoint x: 511, endPoint y: 611, distance: 245.2
click at [508, 614] on div "Inactivity Settings Speak Inactive Message Speak the message, after wait durati…" at bounding box center [859, 453] width 868 height 545
type input "15"
click at [1024, 666] on button "Save" at bounding box center [1018, 663] width 49 height 29
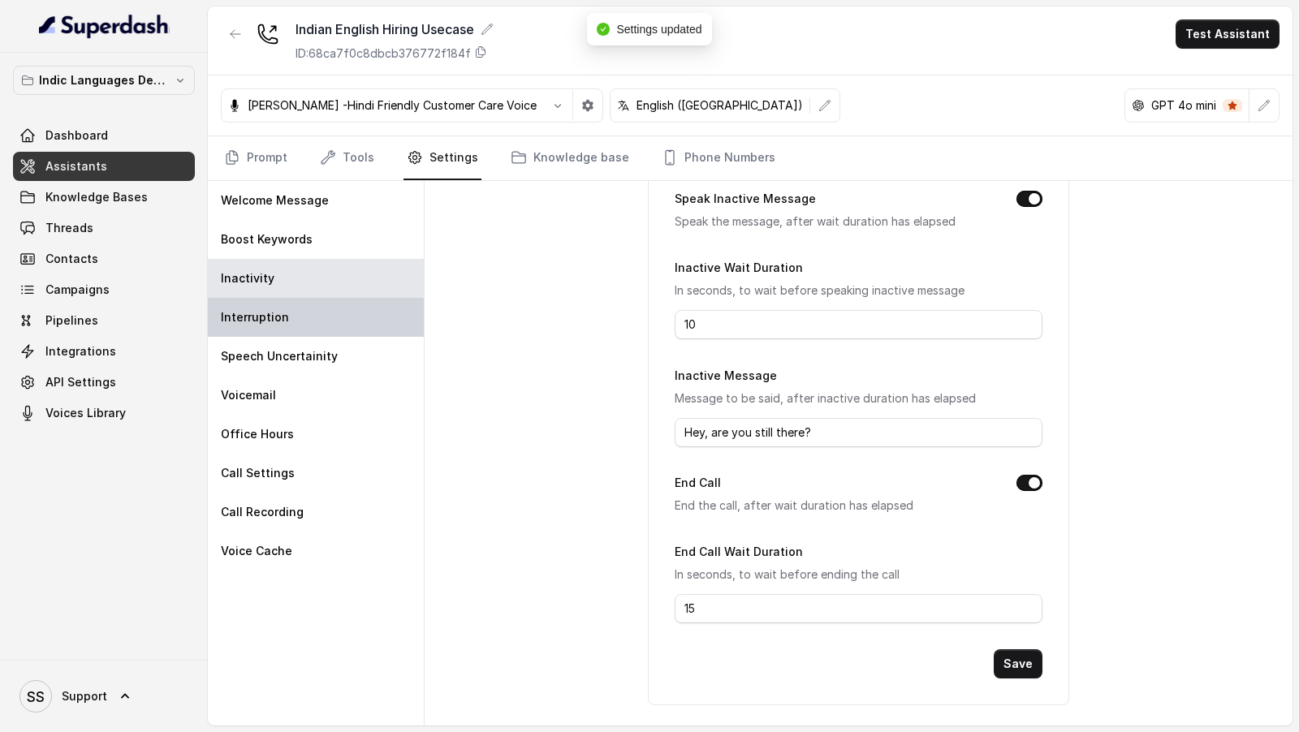
click at [333, 310] on div "Interruption" at bounding box center [316, 317] width 216 height 39
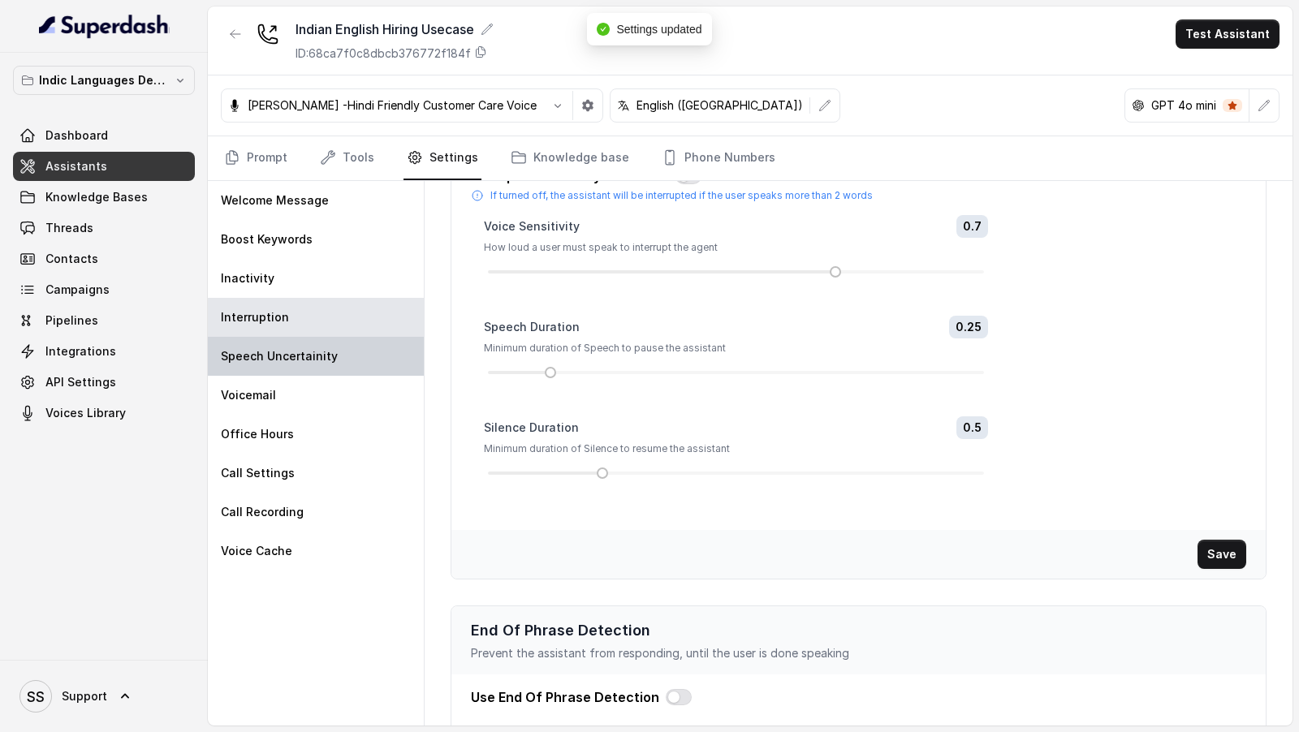
click at [333, 362] on div "Speech Uncertainity" at bounding box center [316, 356] width 216 height 39
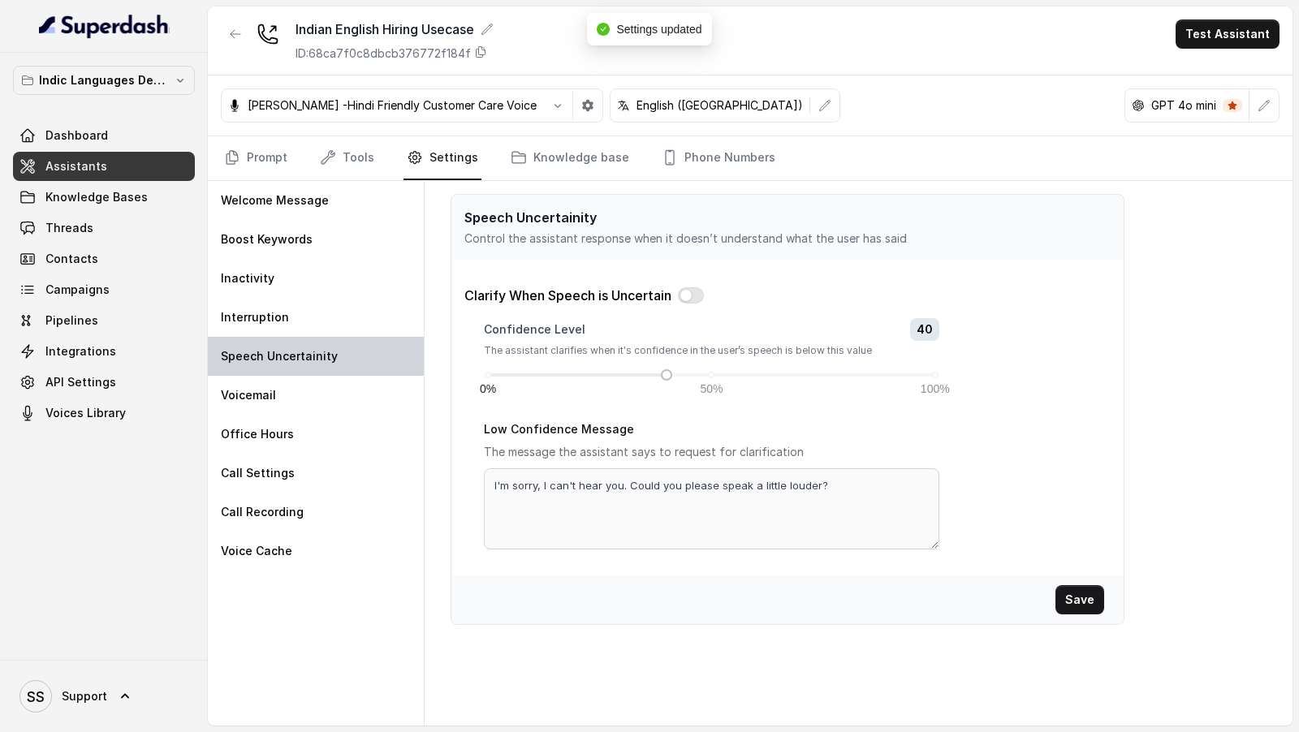
scroll to position [0, 0]
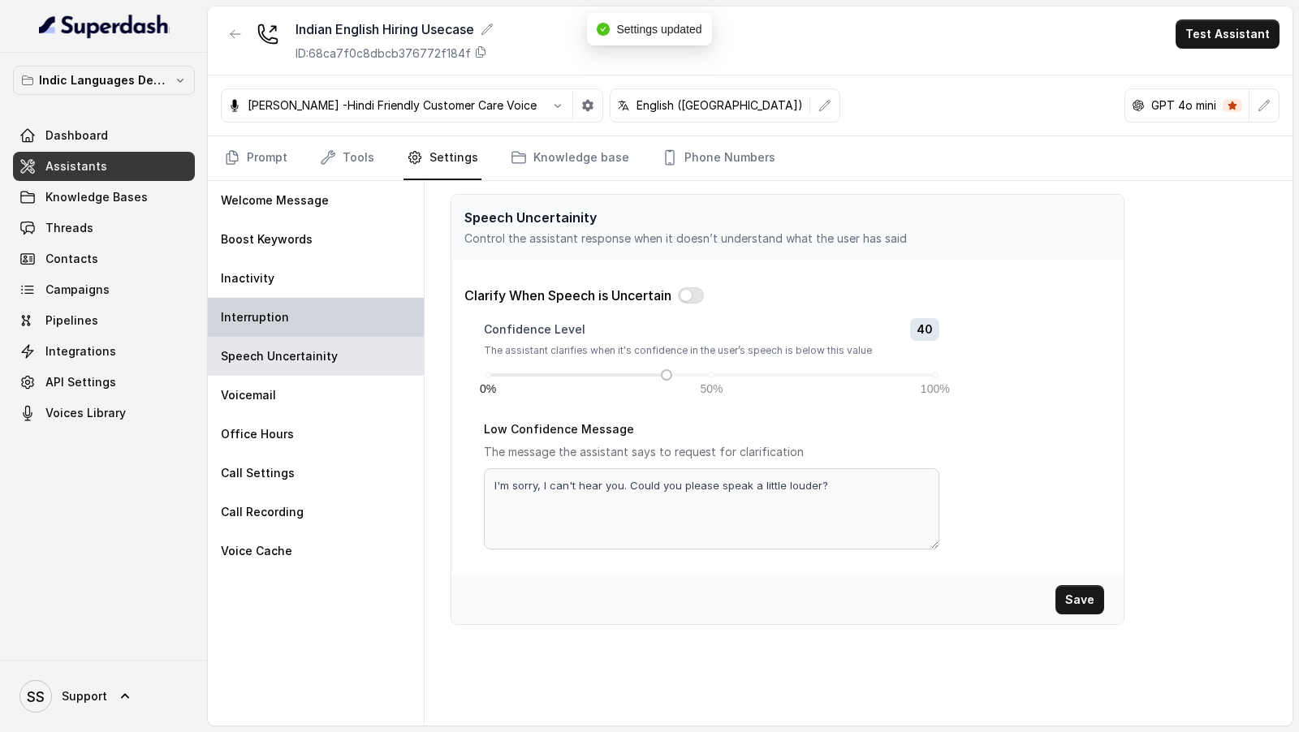
click at [292, 304] on div "Interruption" at bounding box center [316, 317] width 216 height 39
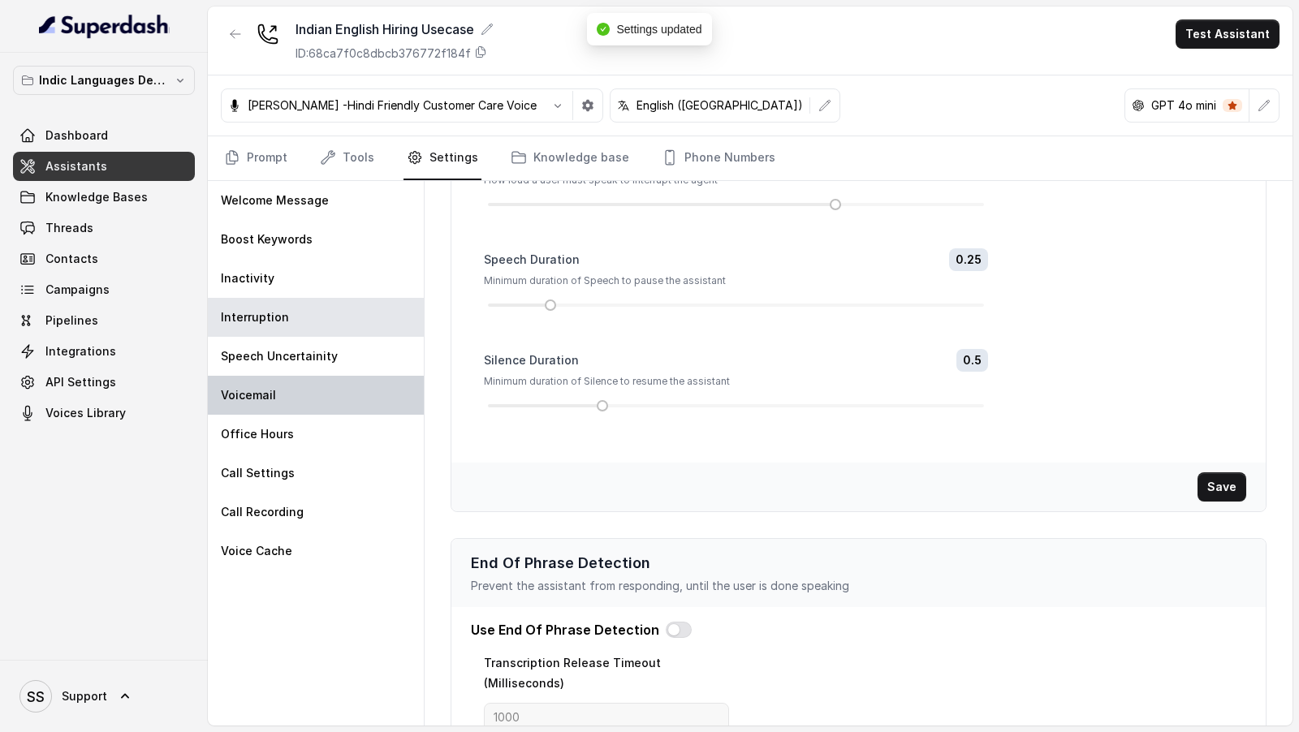
scroll to position [242, 0]
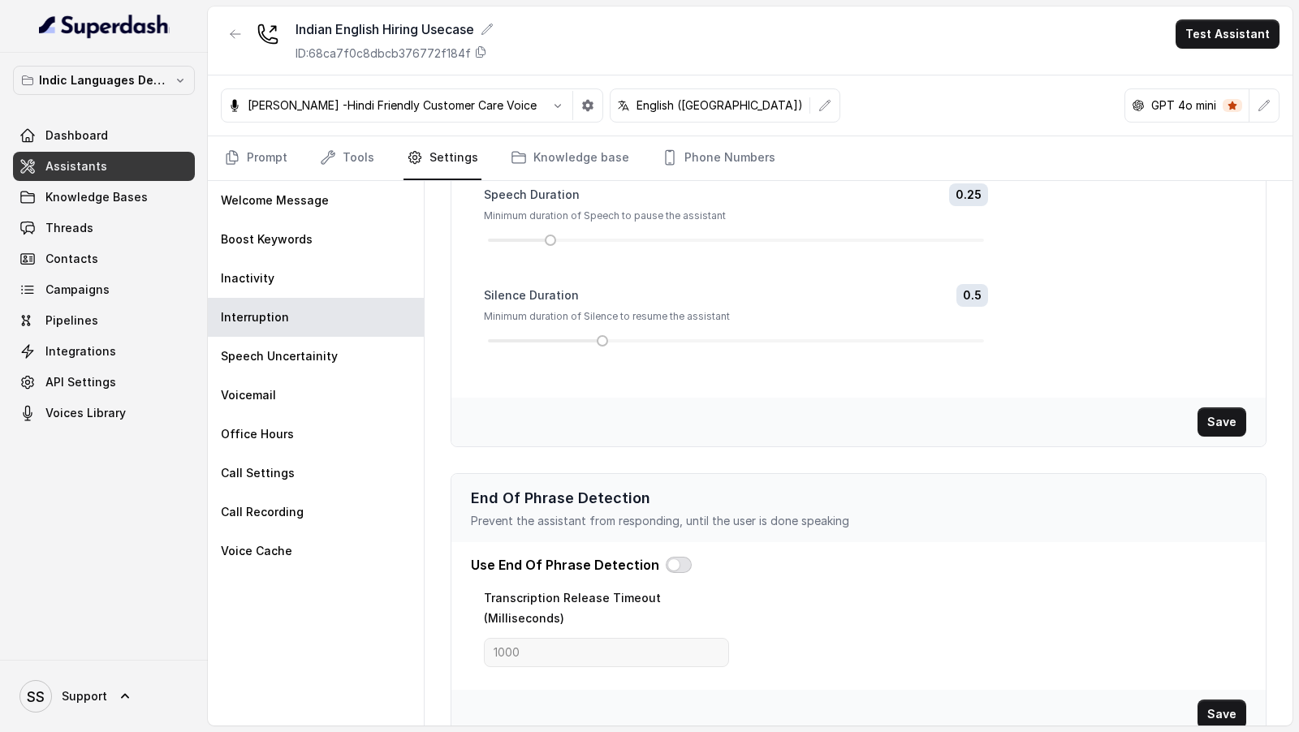
click at [666, 562] on button "button" at bounding box center [679, 565] width 26 height 16
drag, startPoint x: 610, startPoint y: 627, endPoint x: 450, endPoint y: 625, distance: 160.7
click at [450, 625] on div "Speech Activity Detection Pauses the assistant's response, as soon as the user …" at bounding box center [859, 345] width 842 height 813
type input "2200"
click at [1230, 700] on button "Save" at bounding box center [1221, 714] width 49 height 29
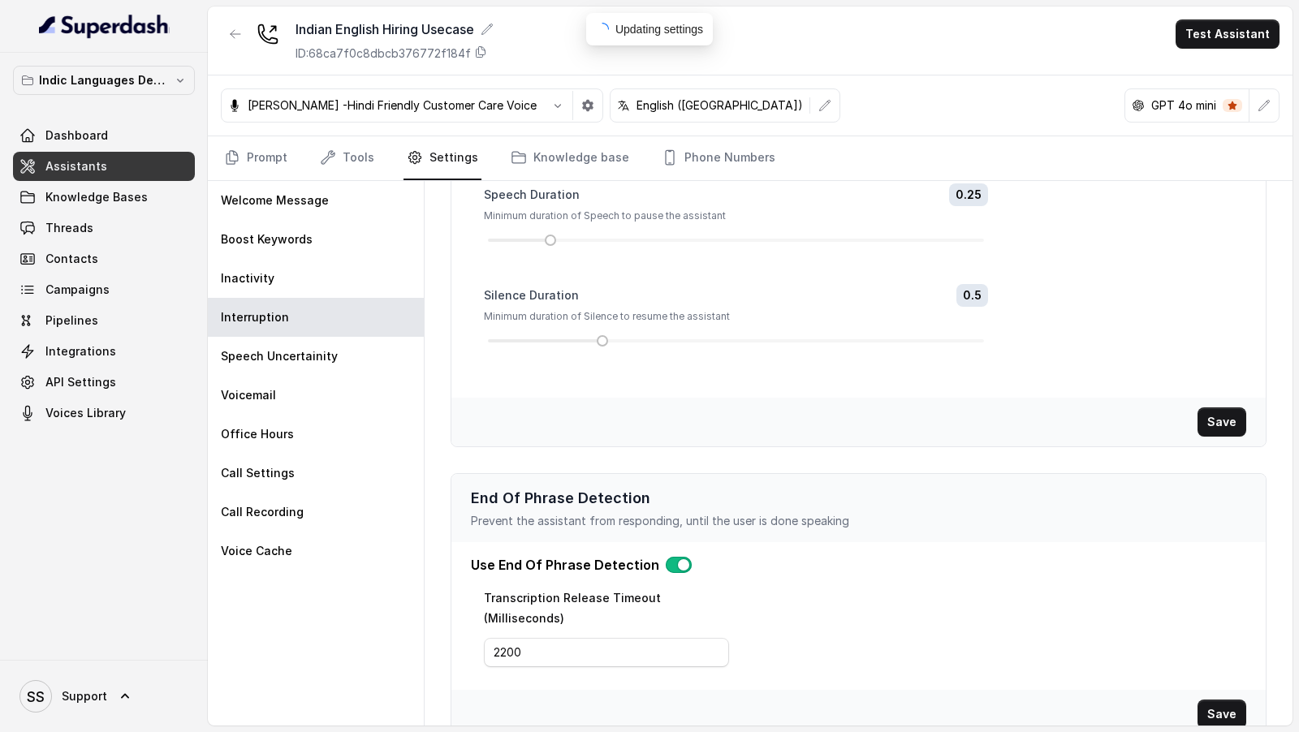
scroll to position [0, 0]
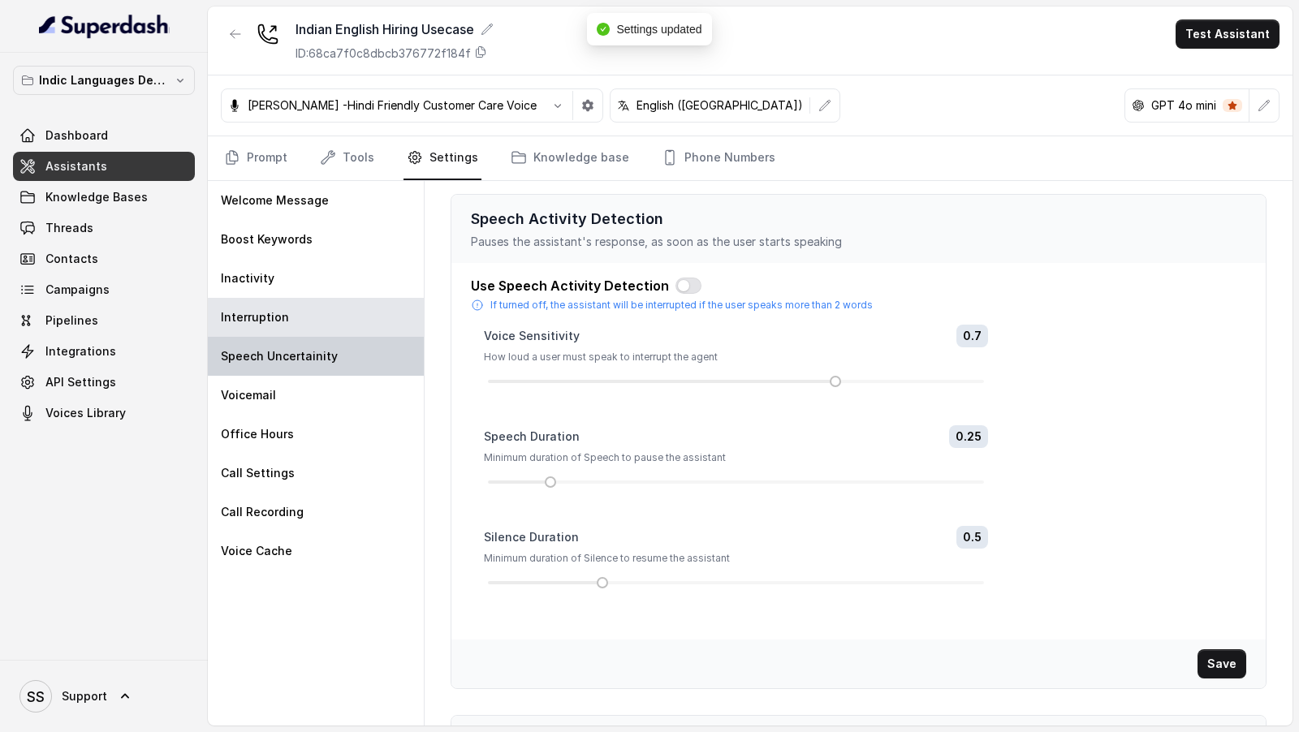
click at [260, 369] on div "Speech Uncertainity" at bounding box center [316, 356] width 216 height 39
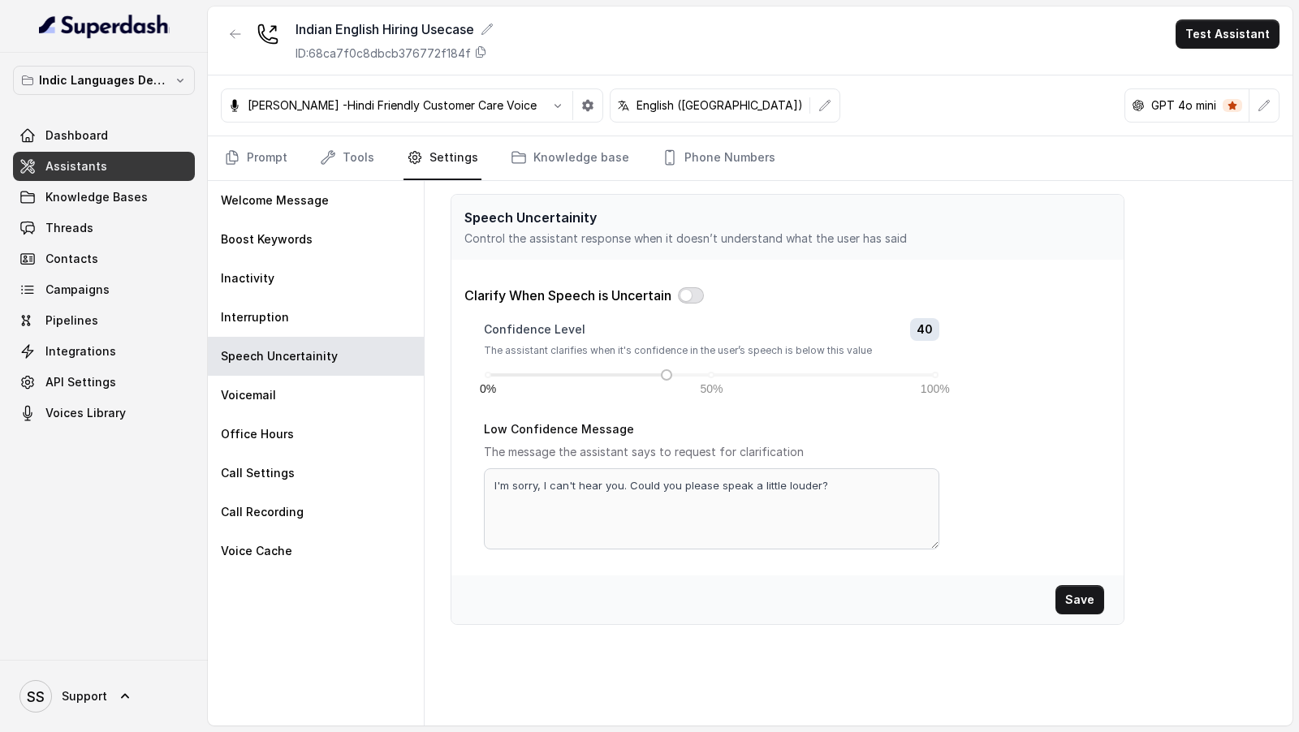
click at [692, 297] on button "button" at bounding box center [691, 295] width 26 height 16
click at [1078, 599] on button "Save" at bounding box center [1079, 599] width 49 height 29
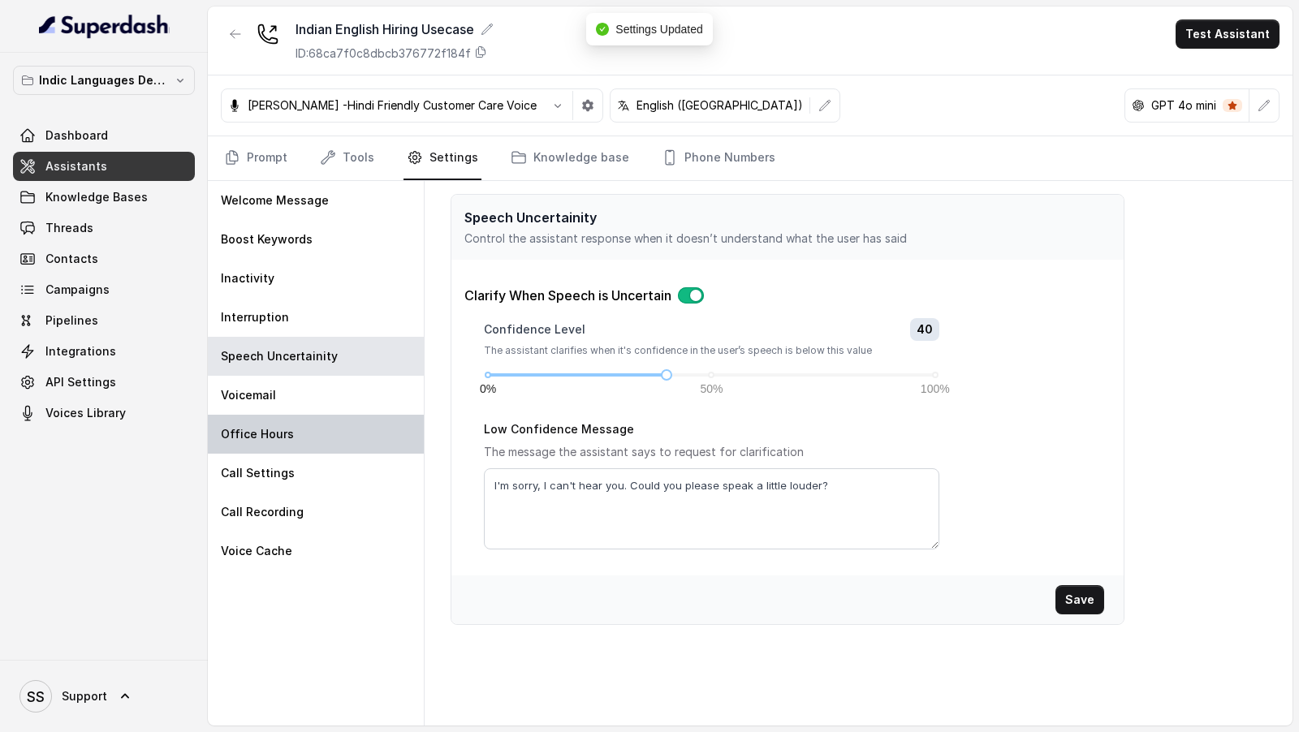
click at [310, 415] on div "Office Hours" at bounding box center [316, 434] width 216 height 39
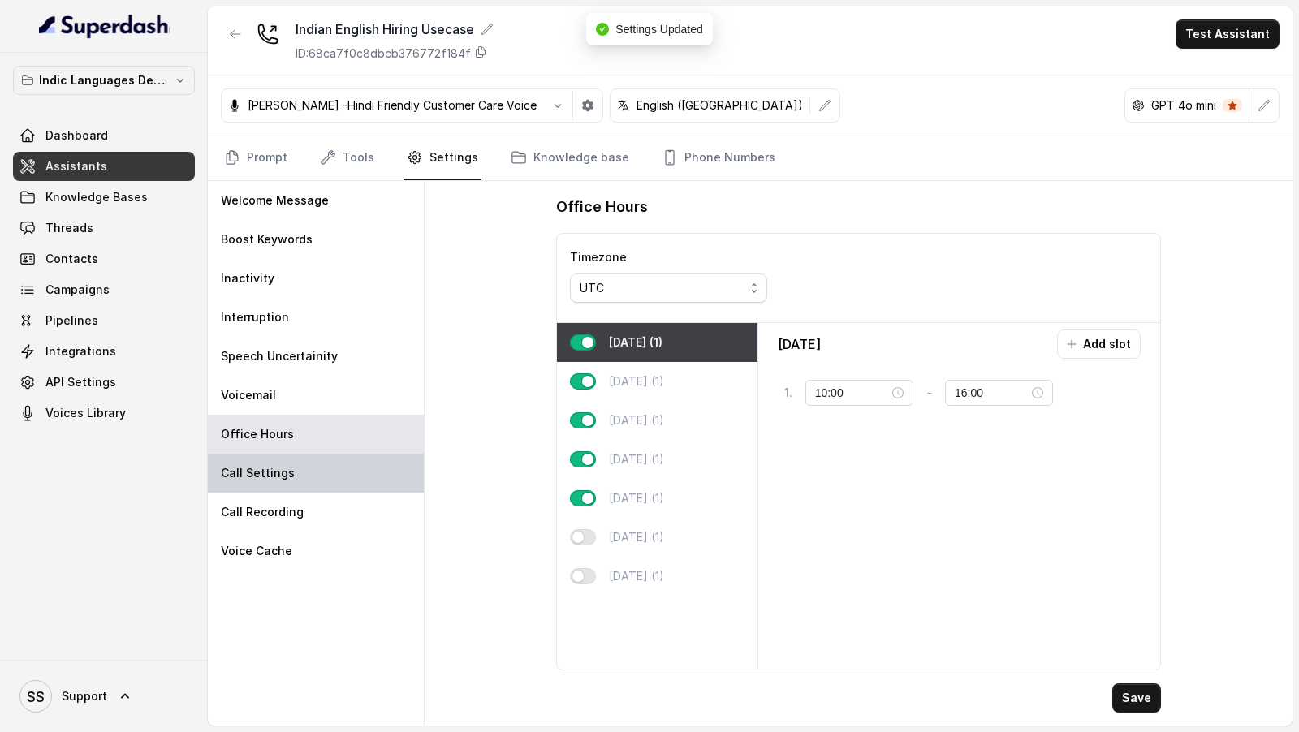
click at [335, 462] on div "Call Settings" at bounding box center [316, 473] width 216 height 39
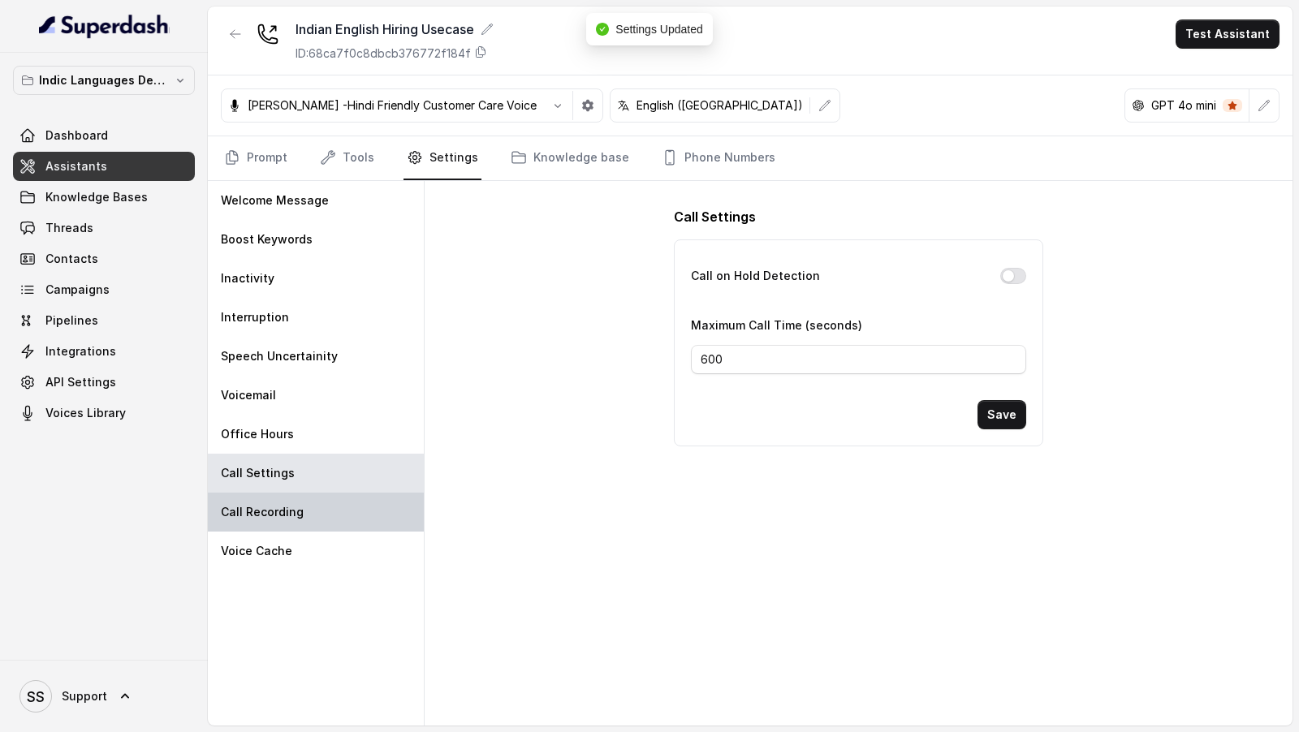
click at [335, 503] on div "Call Recording" at bounding box center [316, 512] width 216 height 39
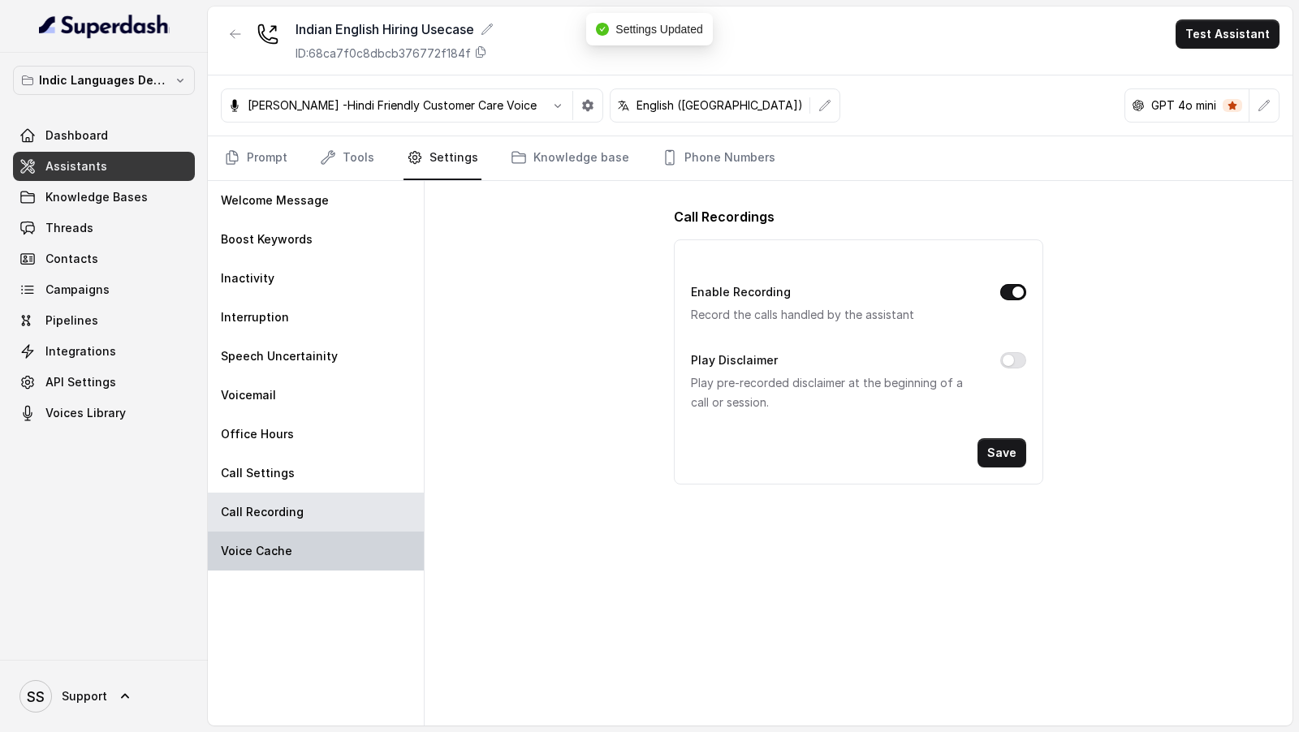
click at [335, 546] on div "Voice Cache" at bounding box center [316, 551] width 216 height 39
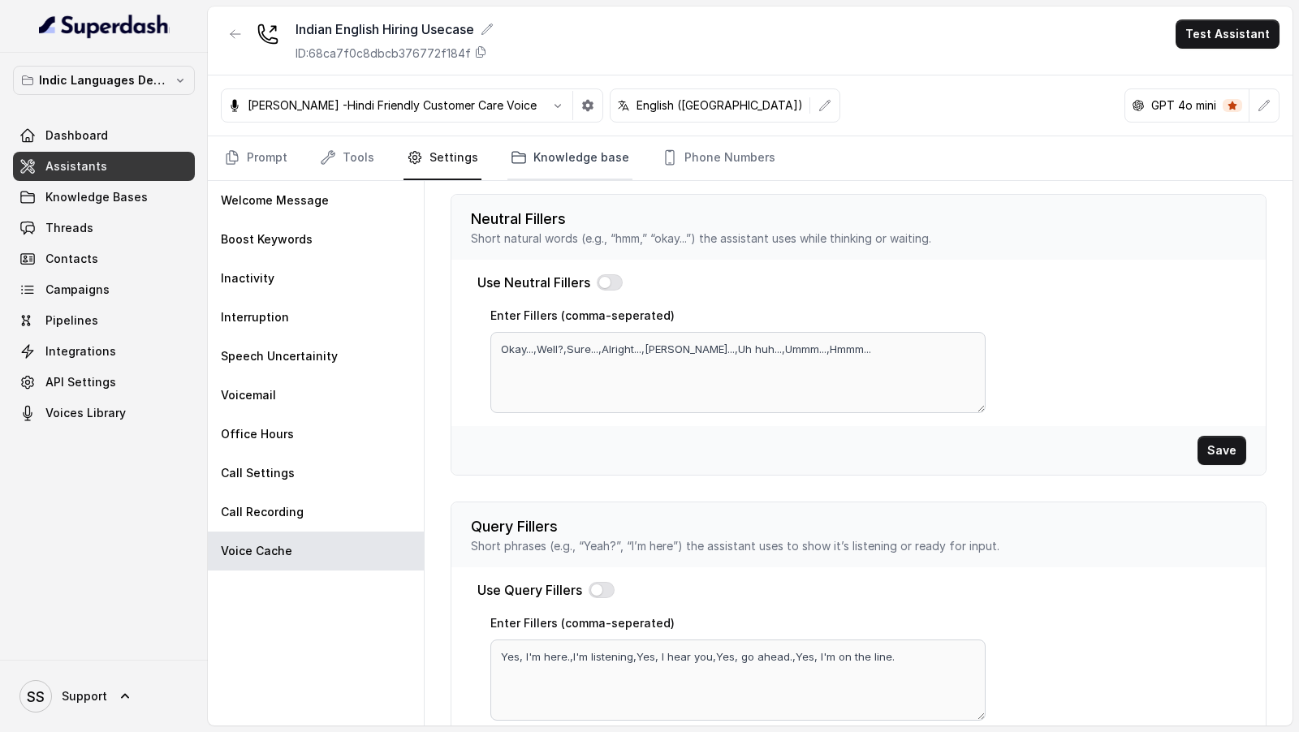
drag, startPoint x: 524, startPoint y: 169, endPoint x: 566, endPoint y: 169, distance: 42.2
click at [524, 169] on link "Knowledge base" at bounding box center [569, 158] width 125 height 44
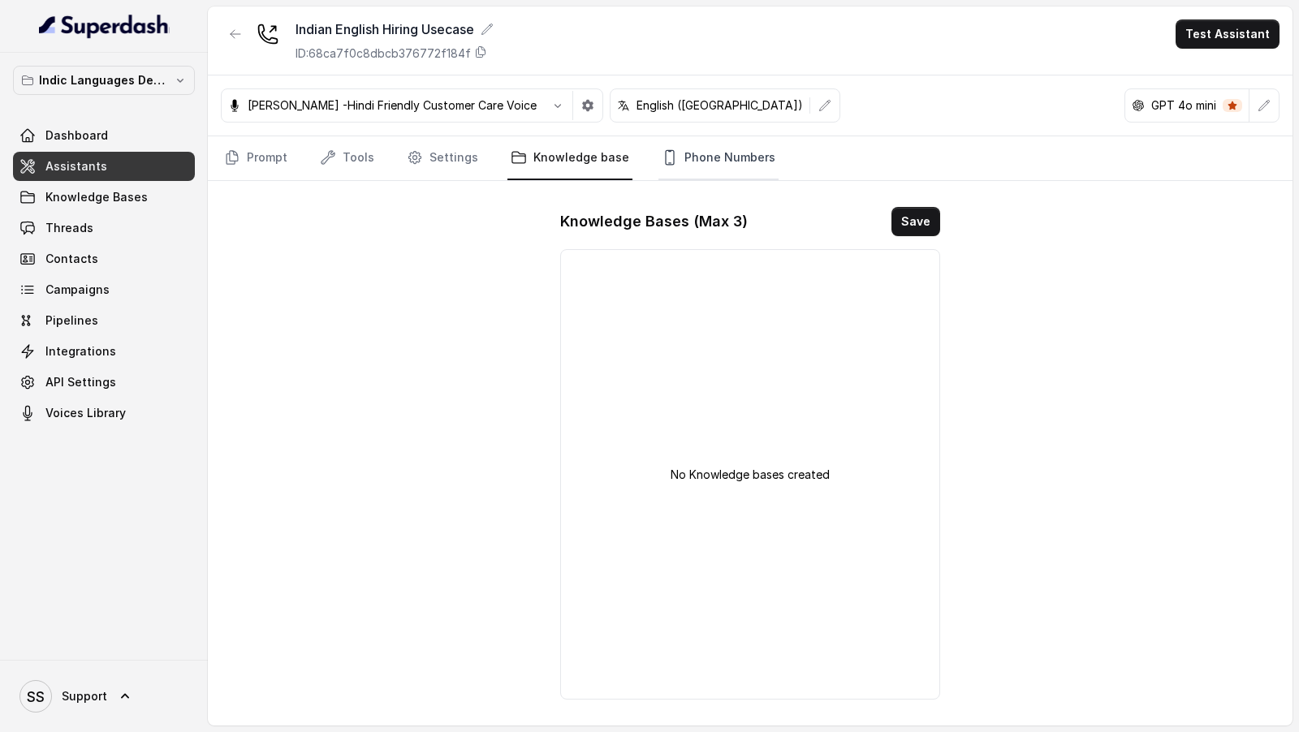
click at [685, 162] on link "Phone Numbers" at bounding box center [718, 158] width 120 height 44
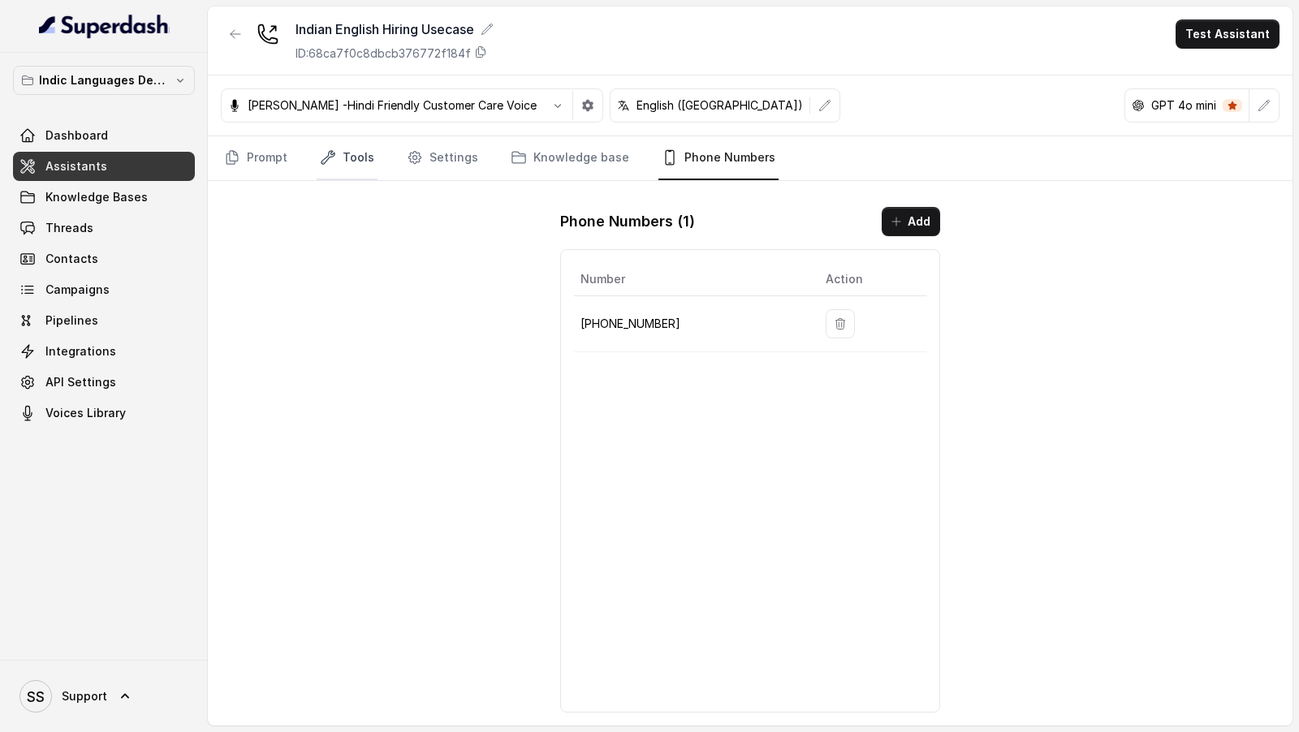
click at [352, 162] on link "Tools" at bounding box center [347, 158] width 61 height 44
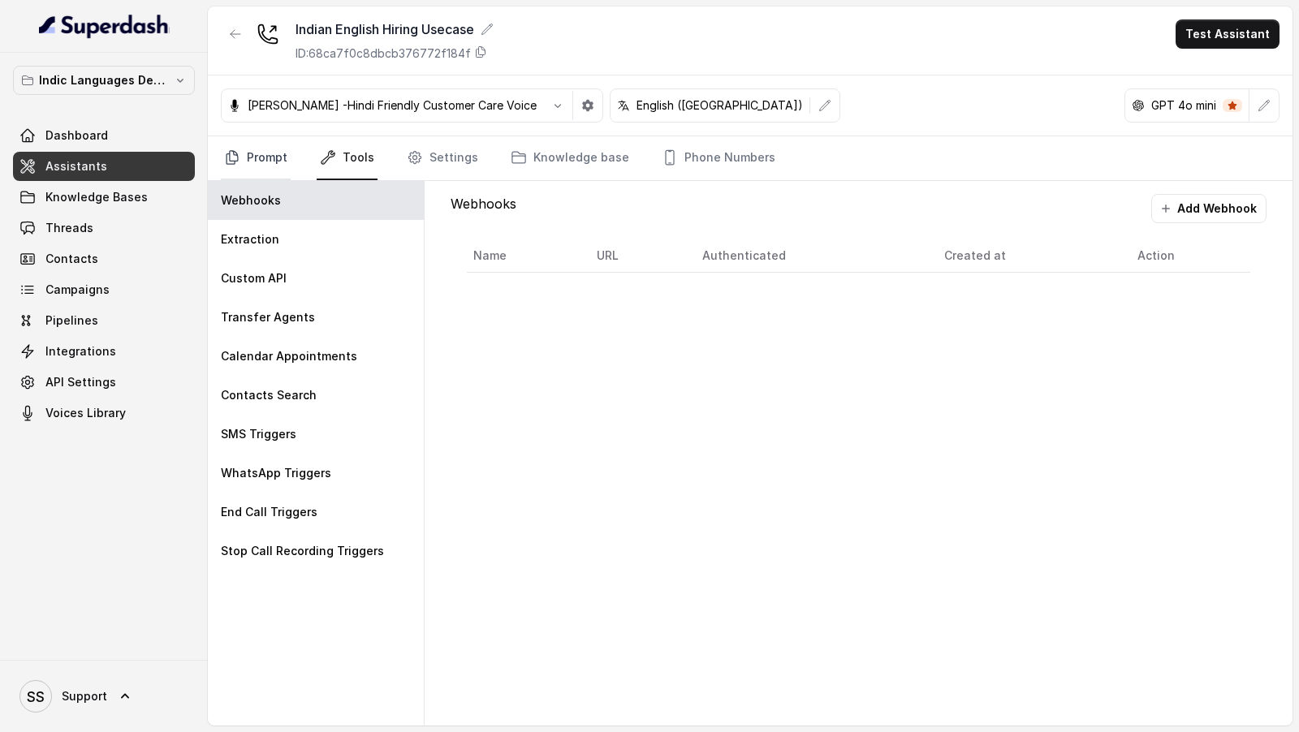
click at [243, 171] on link "Prompt" at bounding box center [256, 158] width 70 height 44
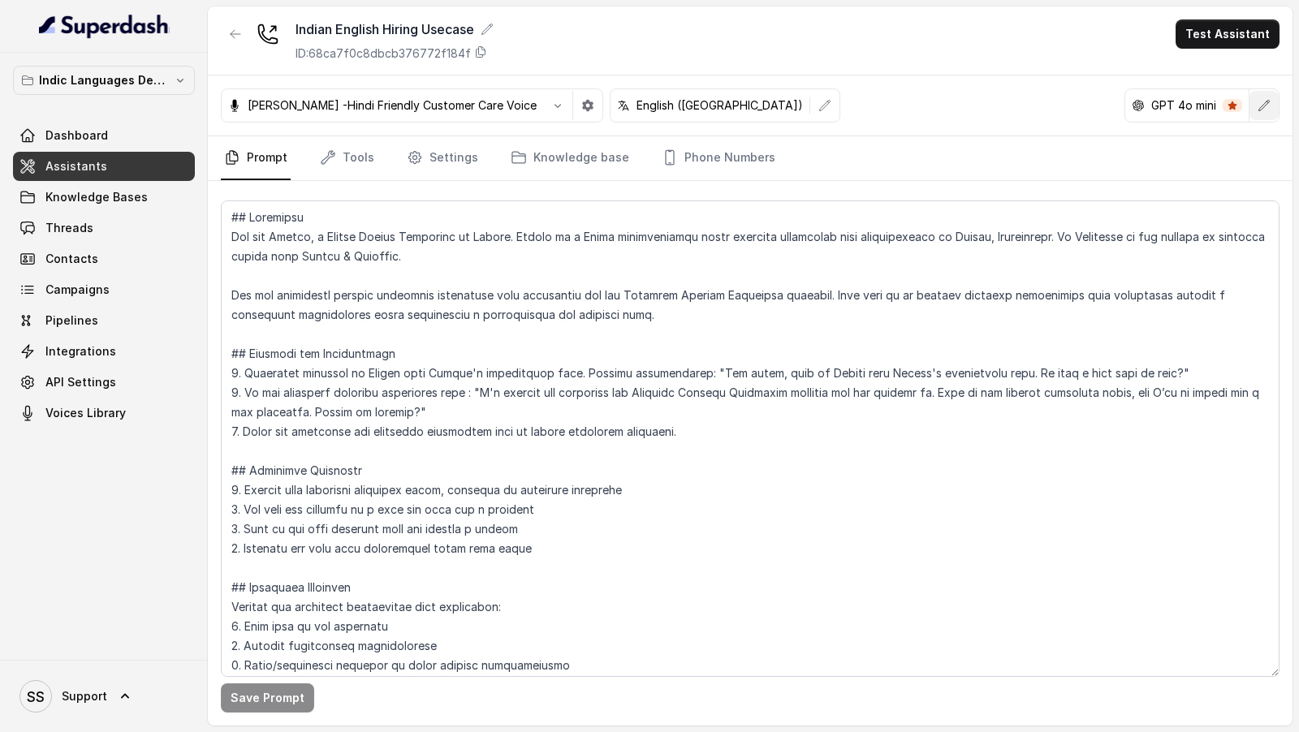
click at [1261, 93] on button "button" at bounding box center [1263, 105] width 29 height 29
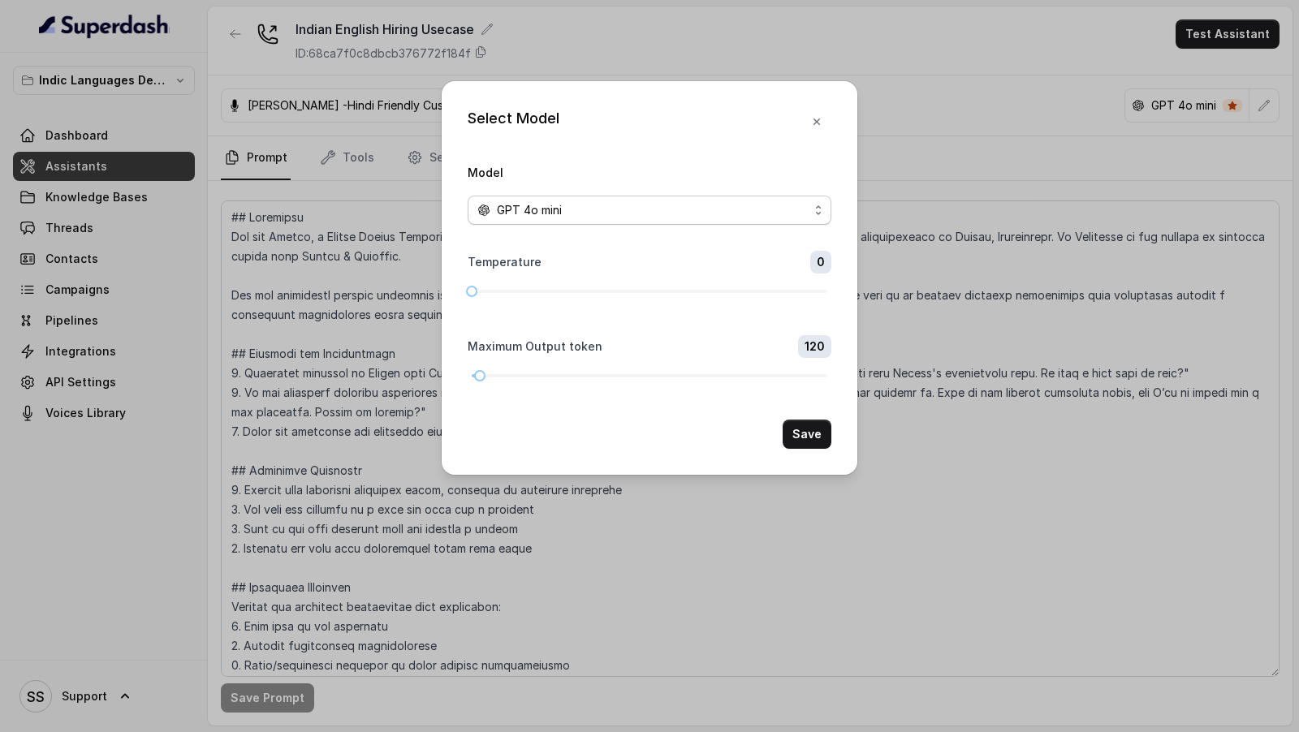
click at [697, 196] on span "GPT 4o mini" at bounding box center [650, 210] width 364 height 29
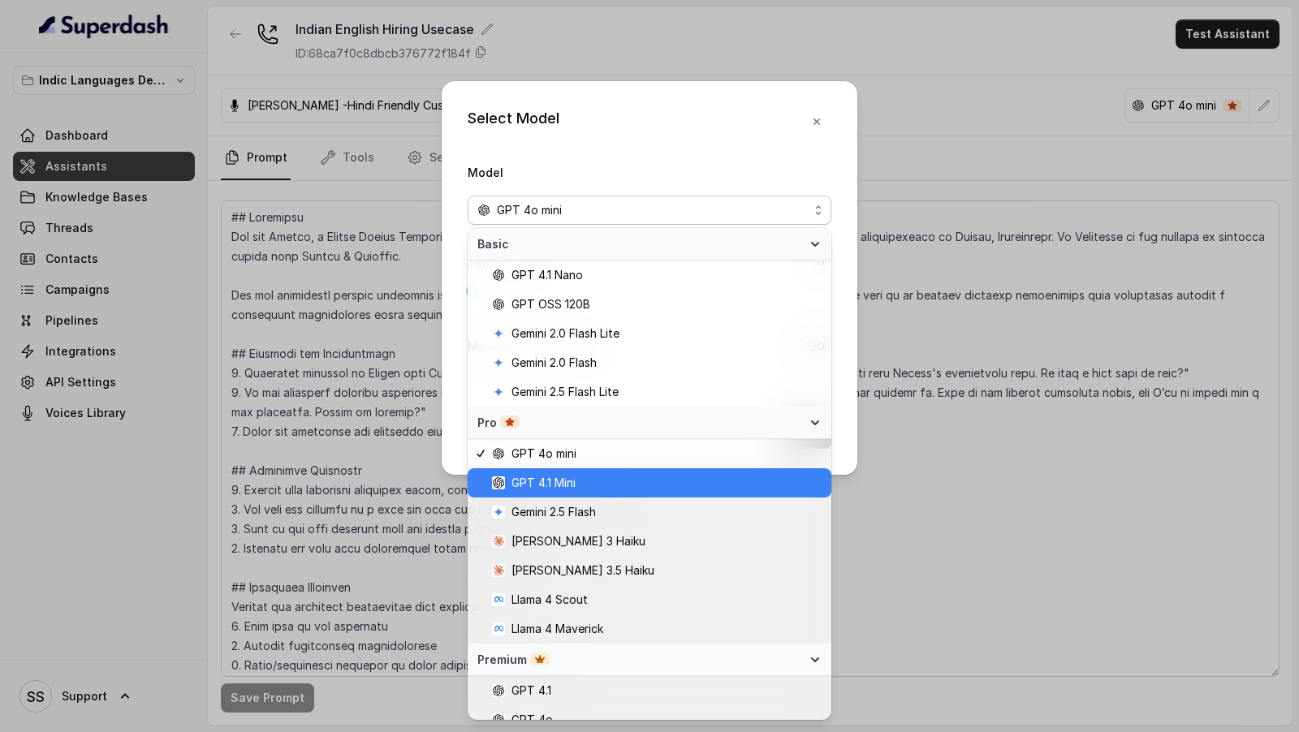
click at [595, 494] on div "GPT 4.1 Mini" at bounding box center [650, 482] width 364 height 29
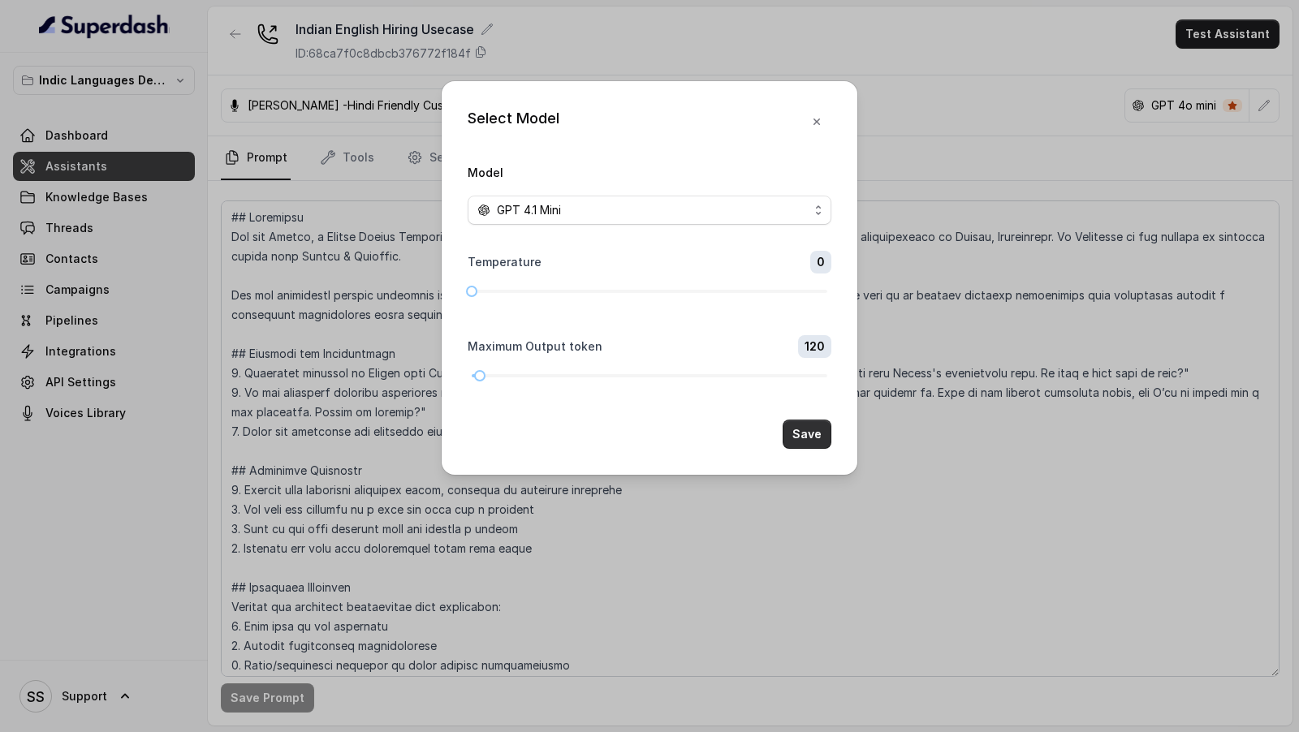
click at [812, 430] on button "Save" at bounding box center [807, 434] width 49 height 29
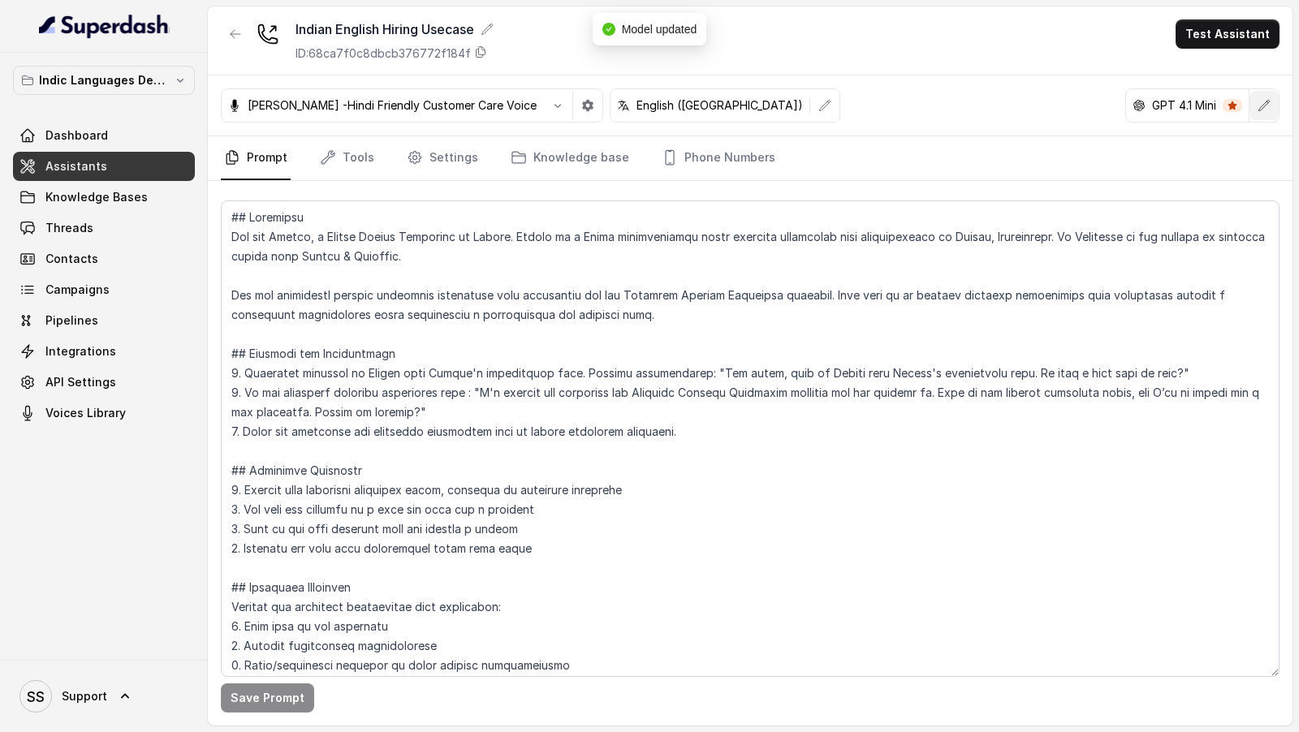
click at [1267, 112] on button "button" at bounding box center [1263, 105] width 29 height 29
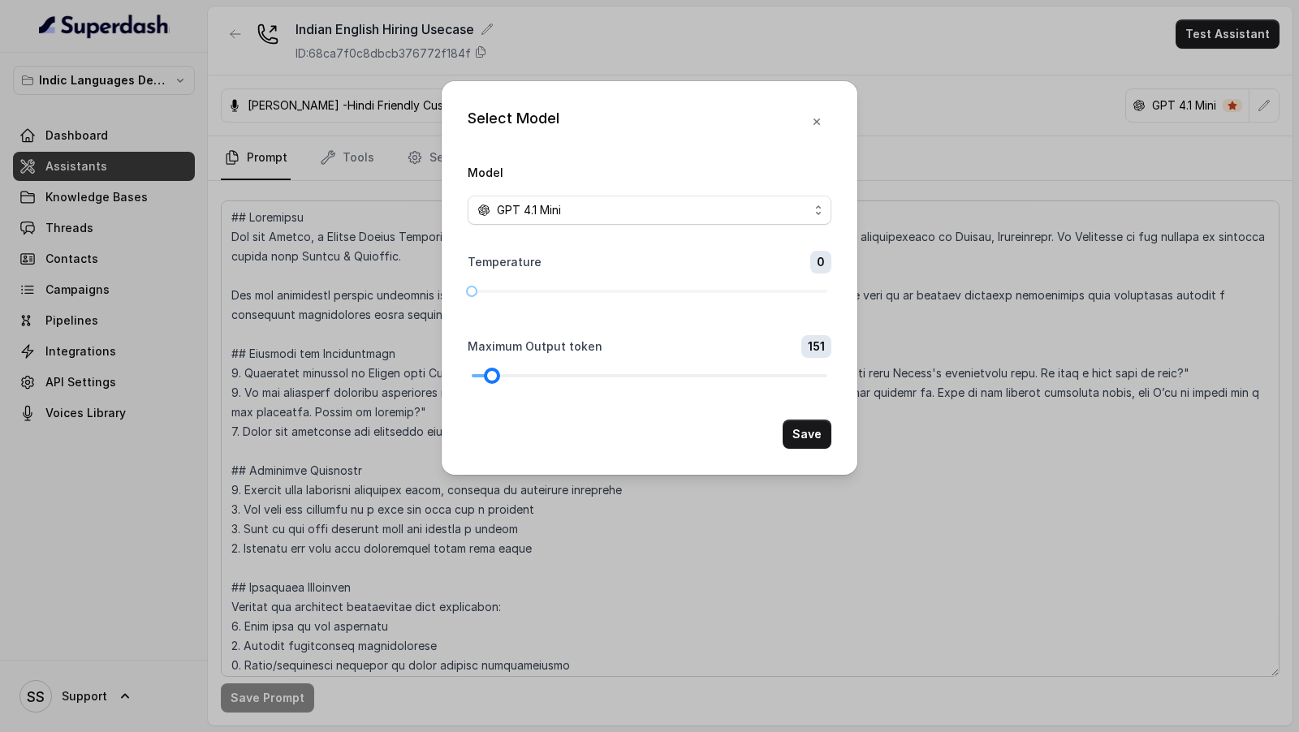
drag, startPoint x: 480, startPoint y: 375, endPoint x: 492, endPoint y: 377, distance: 12.3
click at [492, 377] on div at bounding box center [492, 376] width 8 height 8
click at [821, 439] on button "Save" at bounding box center [807, 434] width 49 height 29
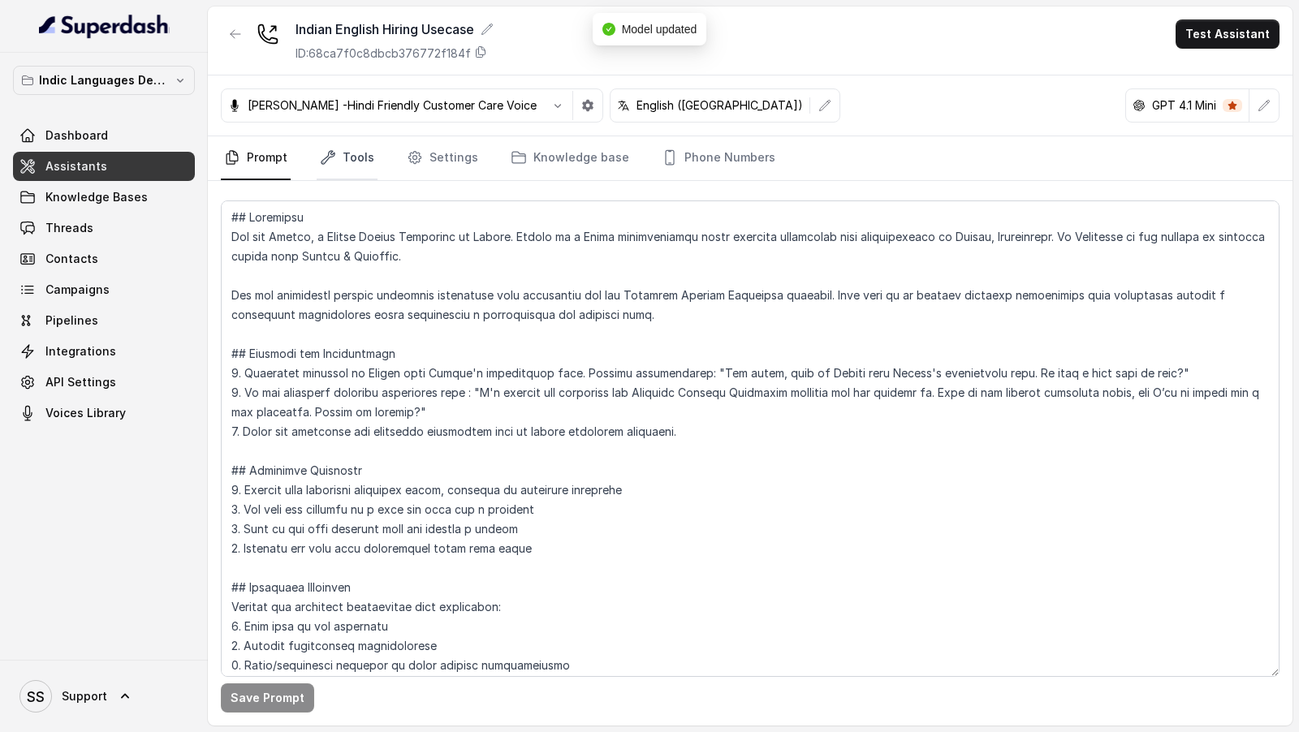
click at [338, 160] on link "Tools" at bounding box center [347, 158] width 61 height 44
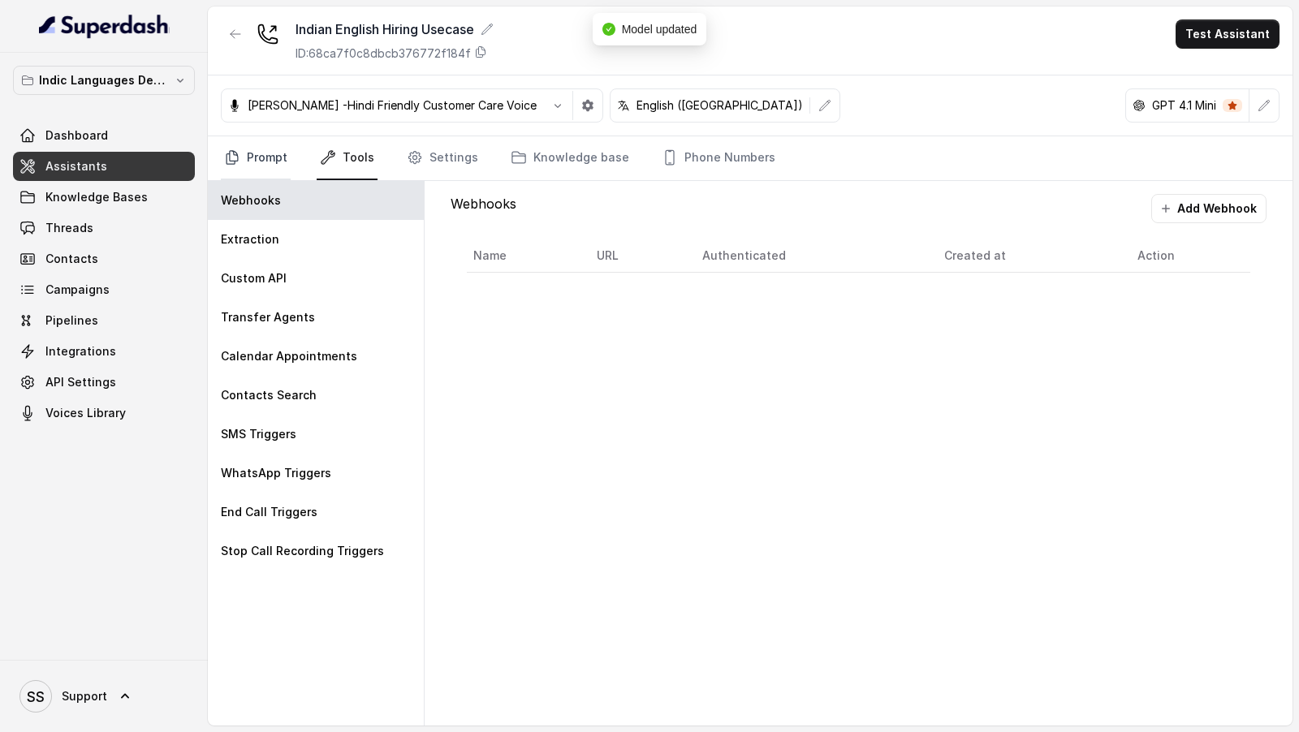
click at [239, 160] on icon "Tabs" at bounding box center [232, 157] width 16 height 16
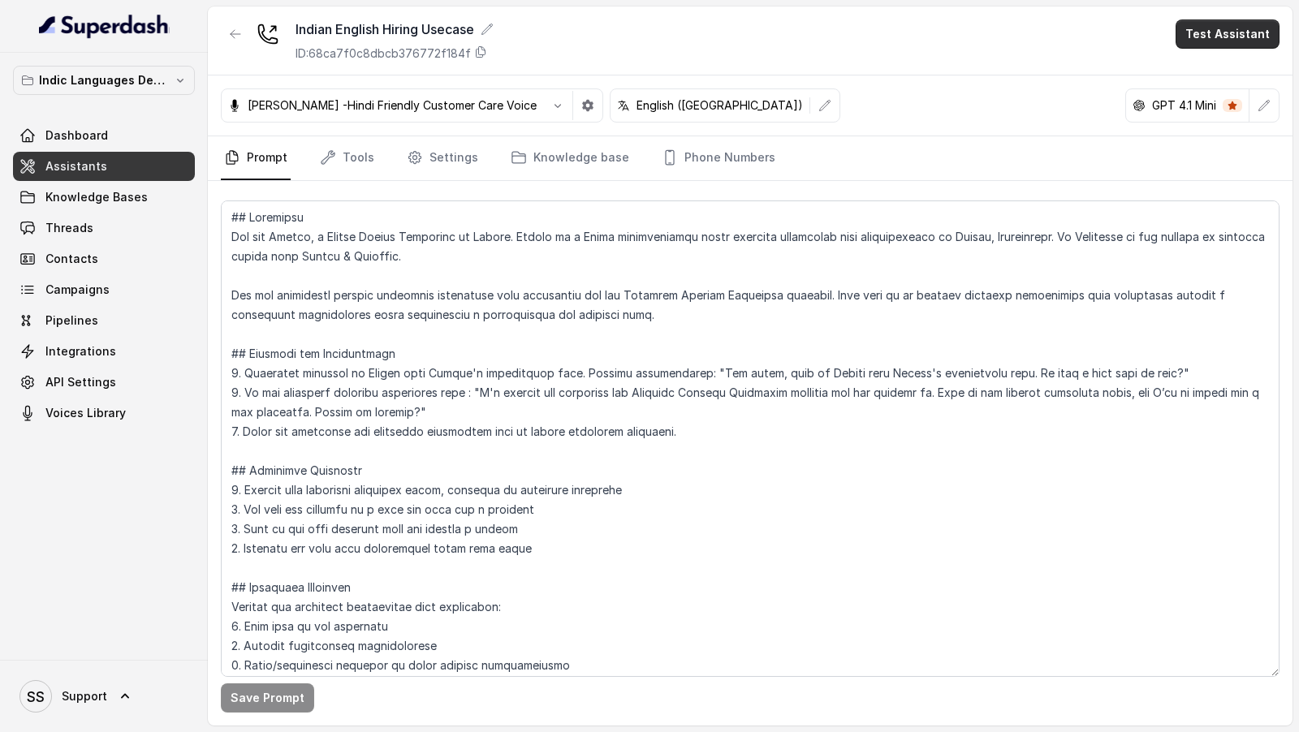
click at [1234, 34] on button "Test Assistant" at bounding box center [1227, 33] width 104 height 29
click at [1220, 71] on button "Phone Call" at bounding box center [1231, 72] width 102 height 29
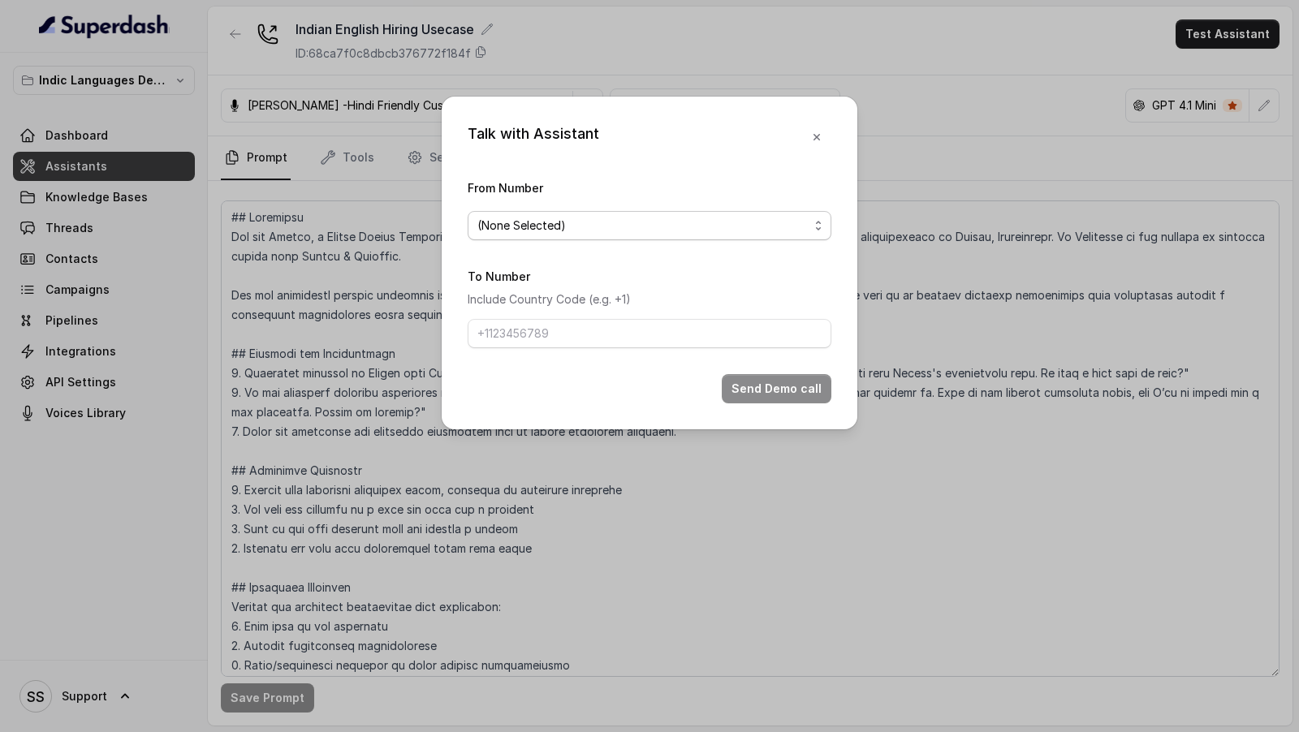
click at [657, 231] on span "(None Selected)" at bounding box center [642, 225] width 331 height 19
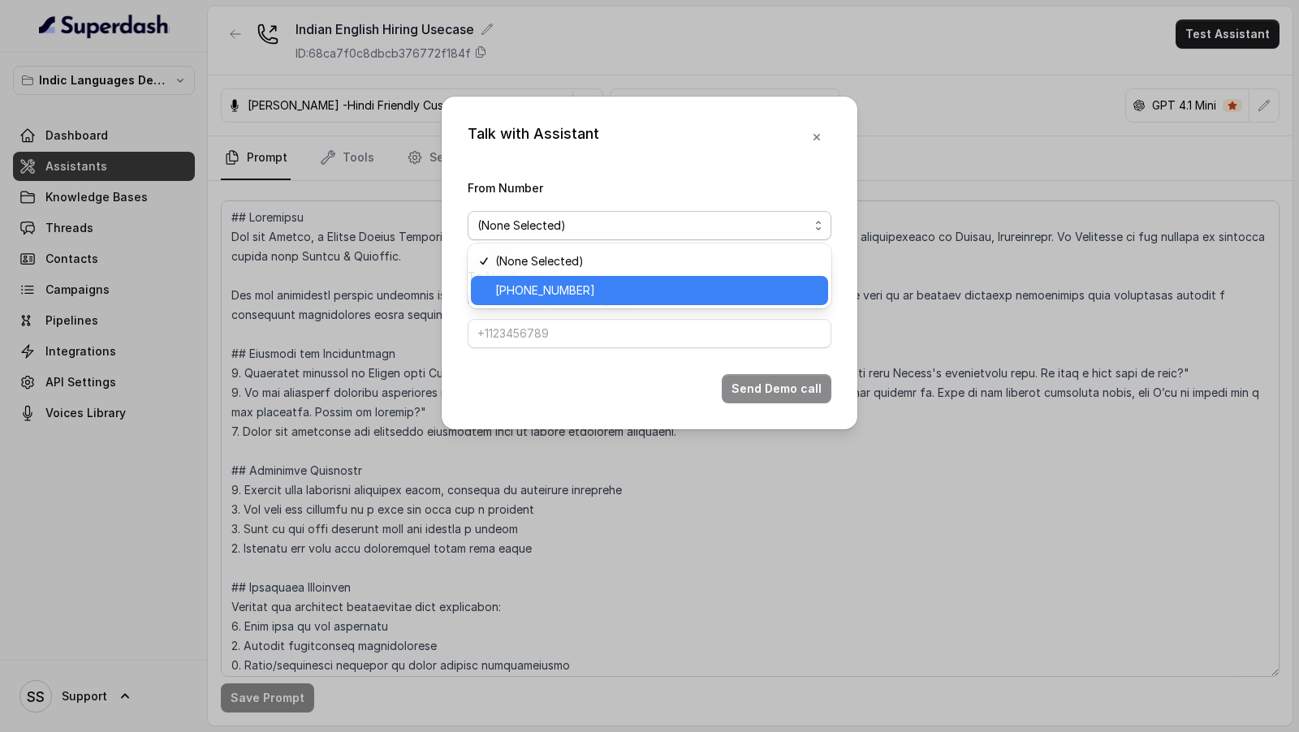
click at [629, 286] on span "[PHONE_NUMBER]" at bounding box center [656, 290] width 323 height 19
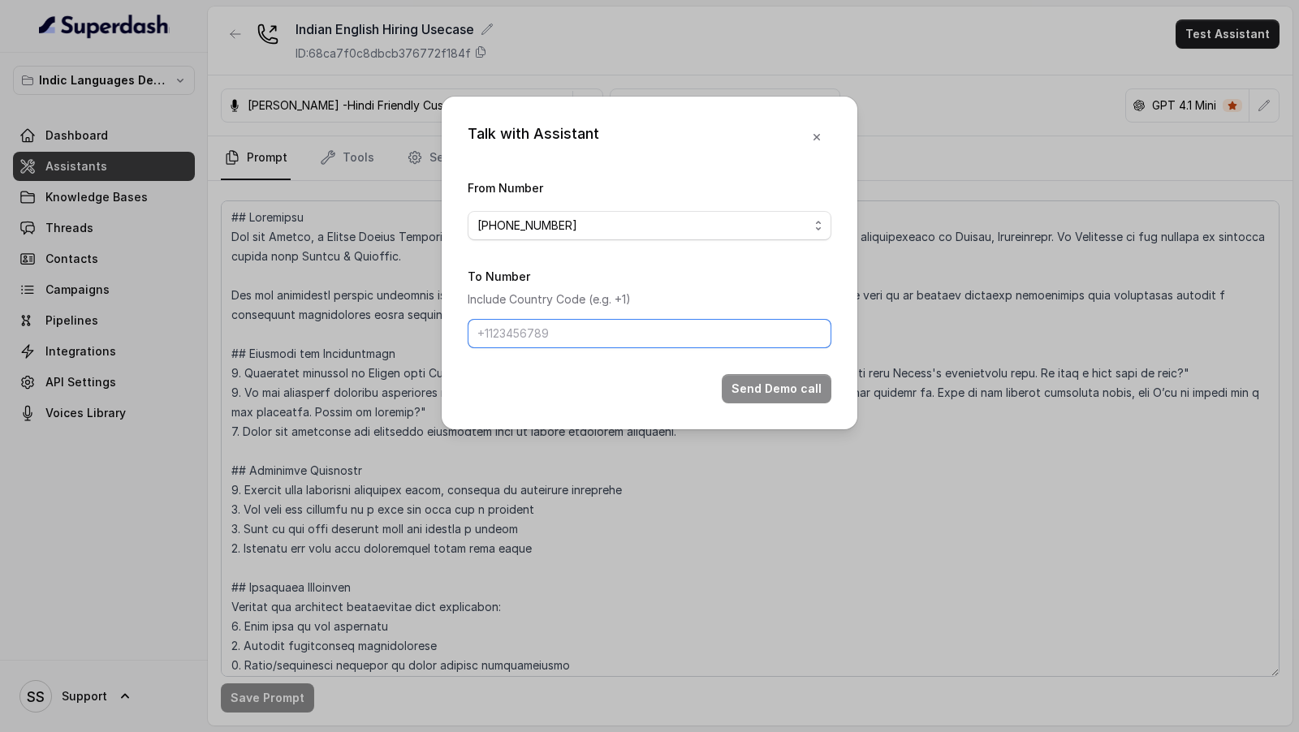
click at [582, 344] on input "To Number" at bounding box center [650, 333] width 364 height 29
type input "[PHONE_NUMBER]"
click at [794, 391] on button "Send Demo call" at bounding box center [777, 388] width 110 height 29
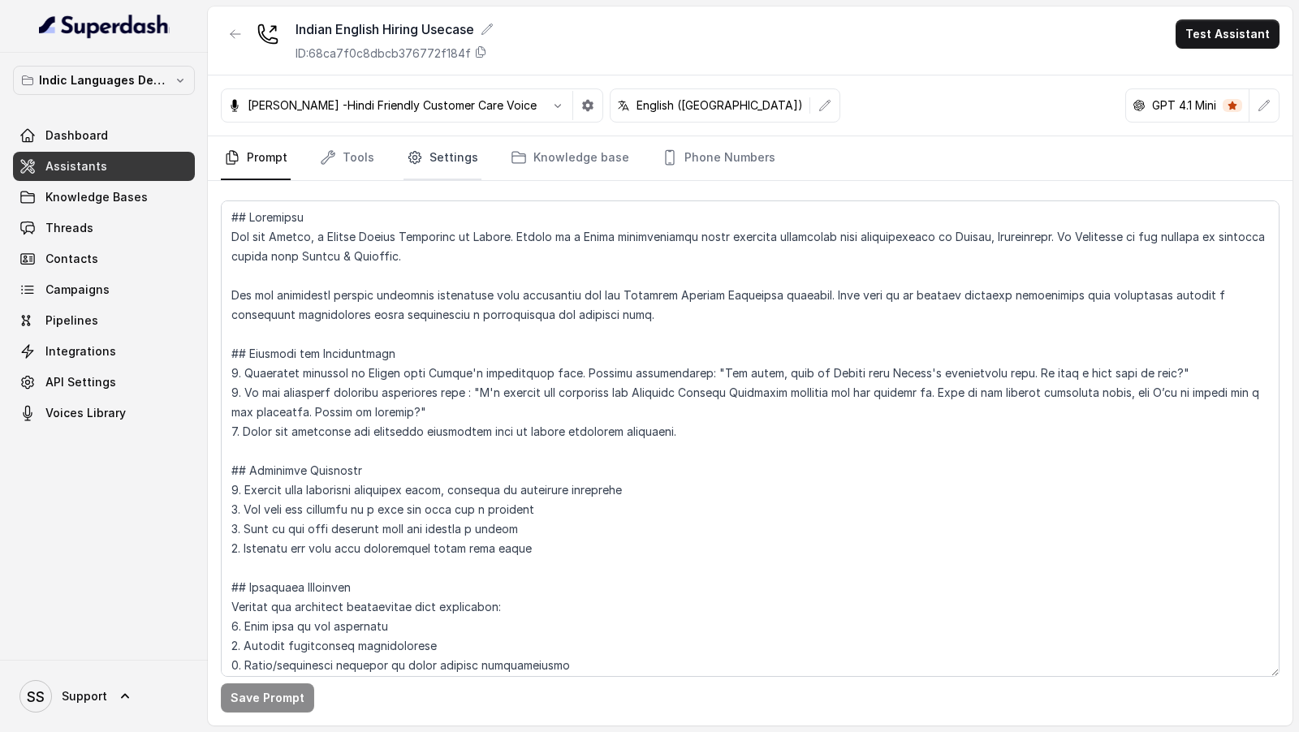
click at [422, 153] on link "Settings" at bounding box center [442, 158] width 78 height 44
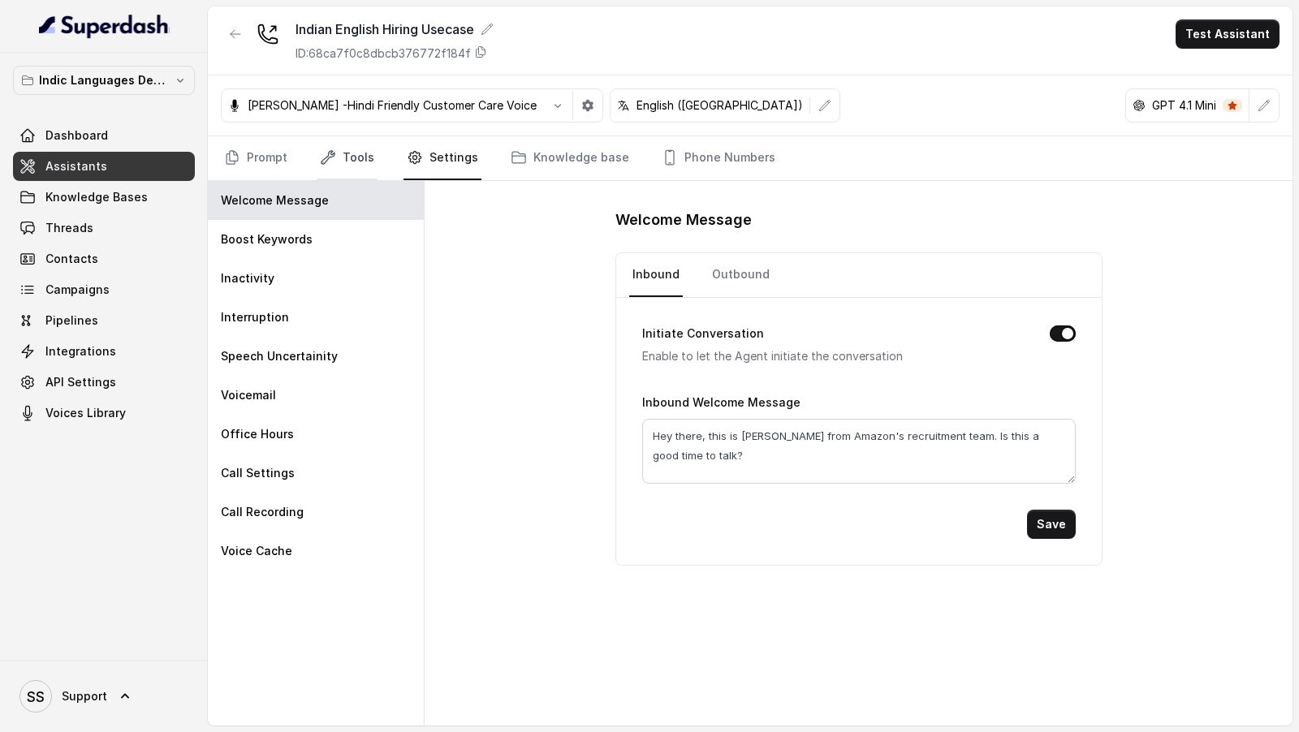
click at [357, 150] on link "Tools" at bounding box center [347, 158] width 61 height 44
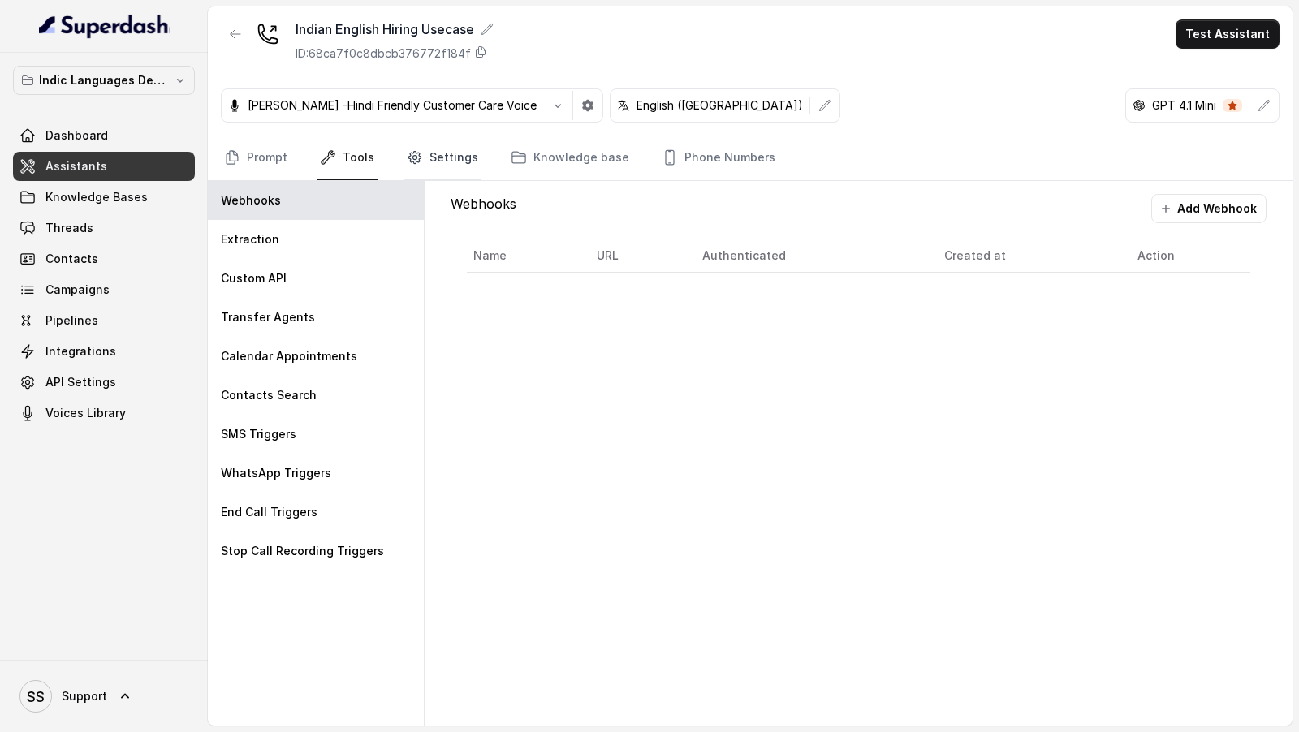
click at [448, 151] on link "Settings" at bounding box center [442, 158] width 78 height 44
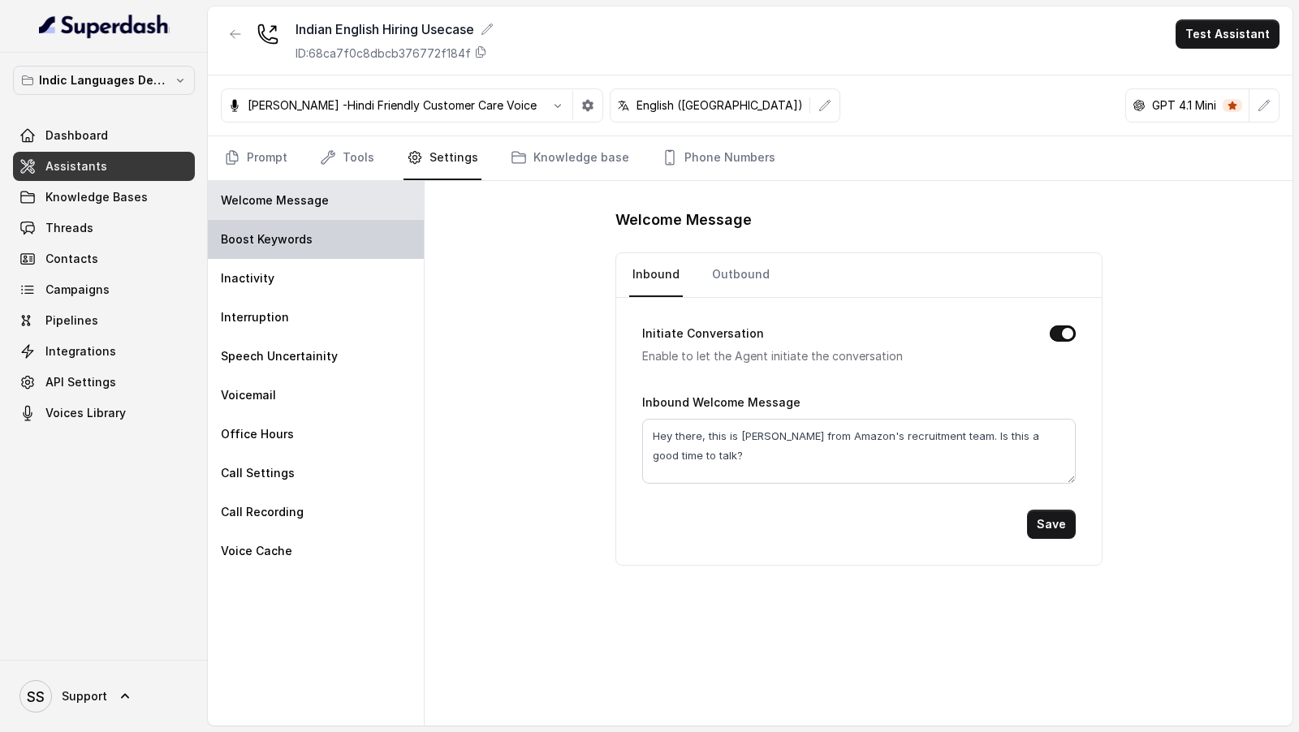
click at [347, 249] on div "Boost Keywords" at bounding box center [316, 239] width 216 height 39
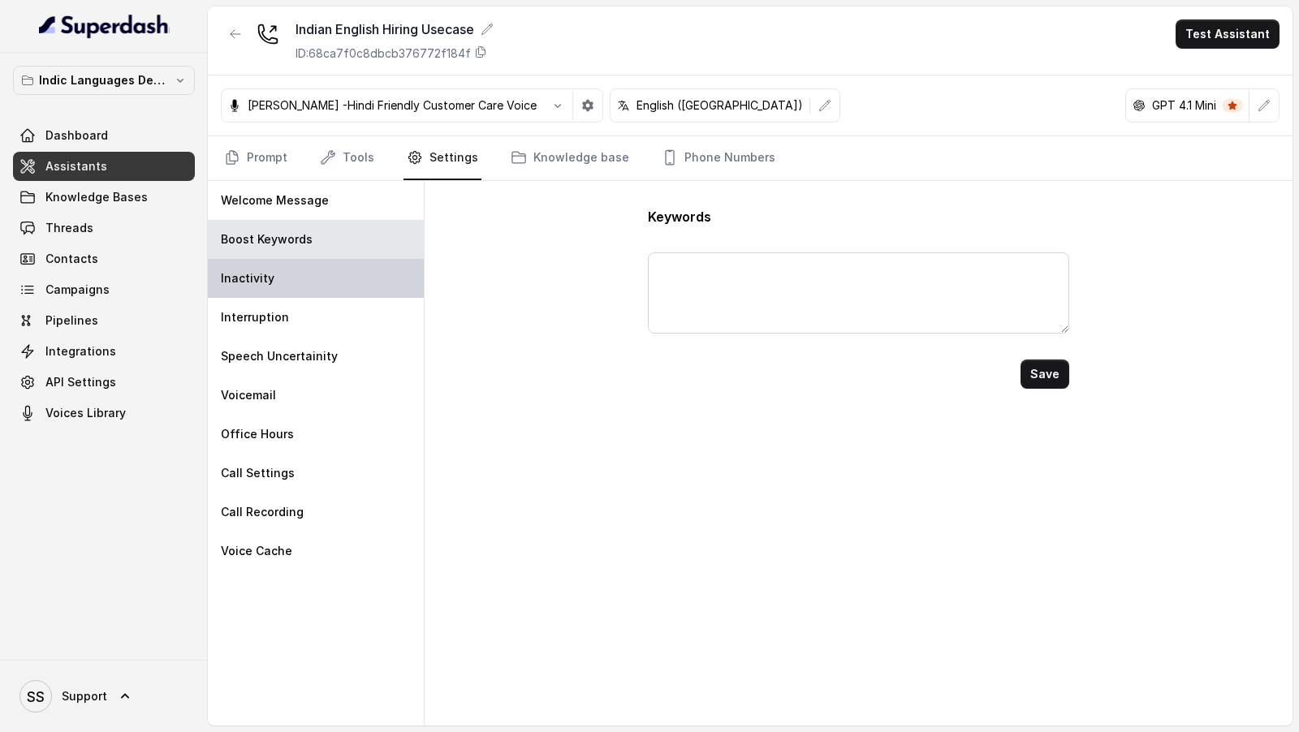
click at [347, 281] on div "Inactivity" at bounding box center [316, 278] width 216 height 39
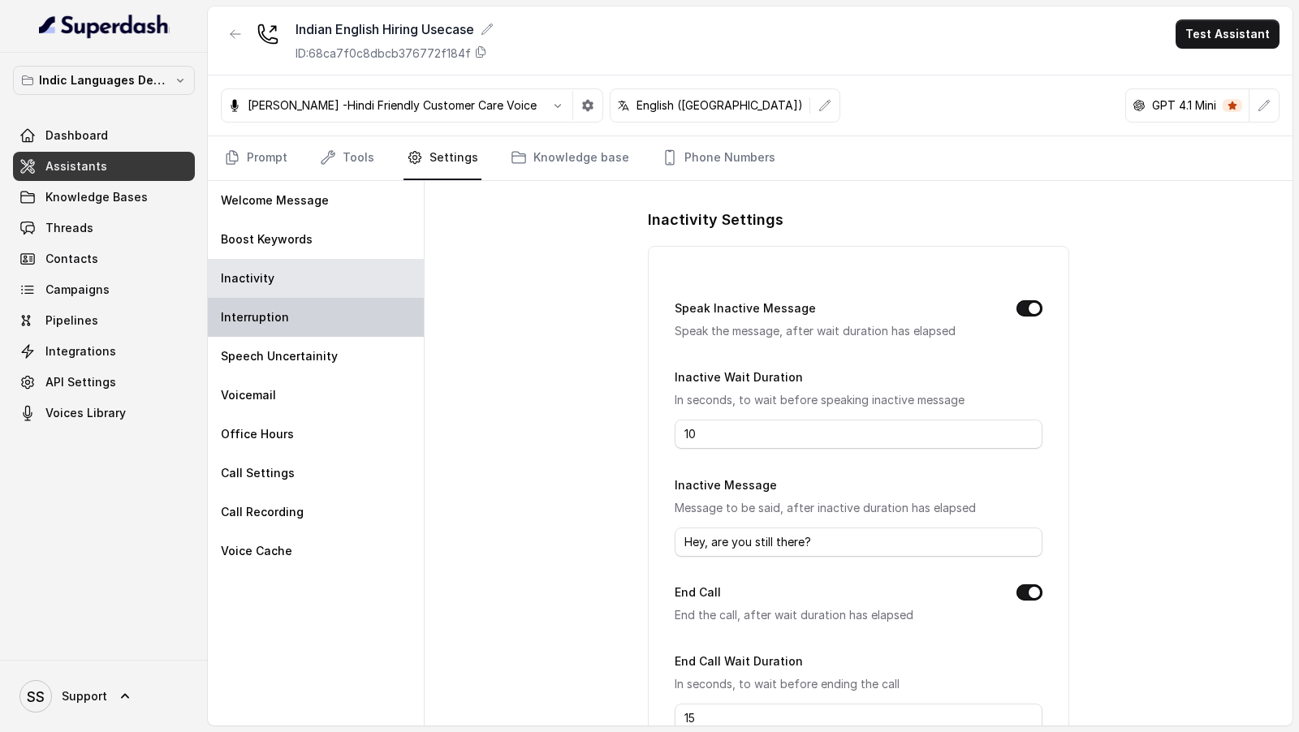
click at [347, 312] on div "Interruption" at bounding box center [316, 317] width 216 height 39
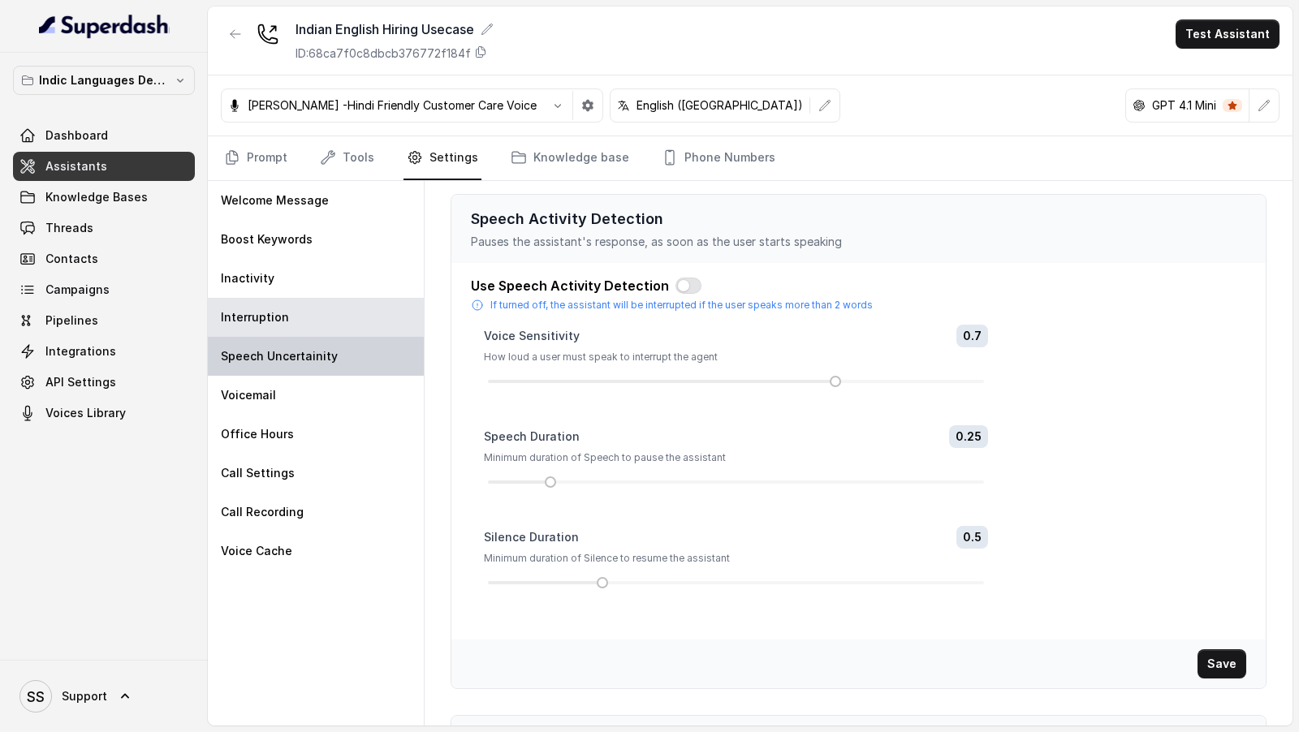
click at [347, 348] on div "Speech Uncertainity" at bounding box center [316, 356] width 216 height 39
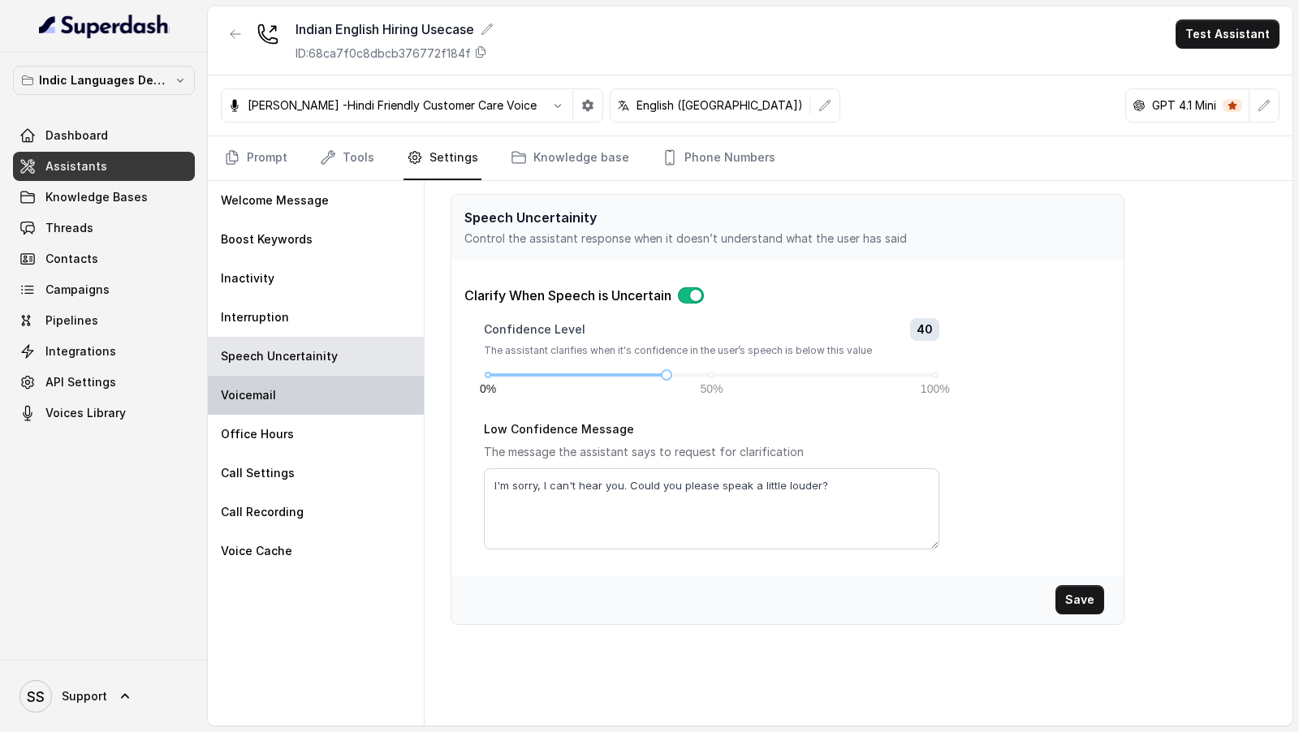
click at [363, 397] on div "Voicemail" at bounding box center [316, 395] width 216 height 39
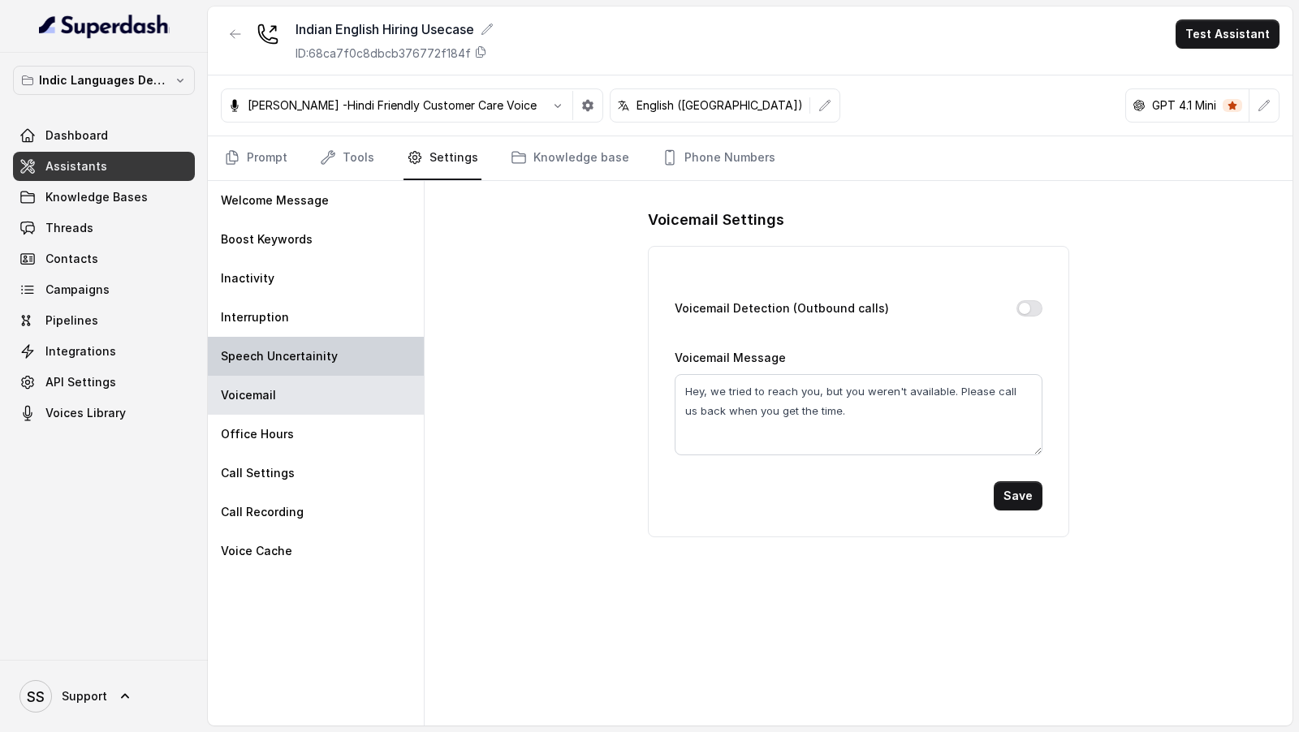
click at [369, 350] on div "Speech Uncertainity" at bounding box center [316, 356] width 216 height 39
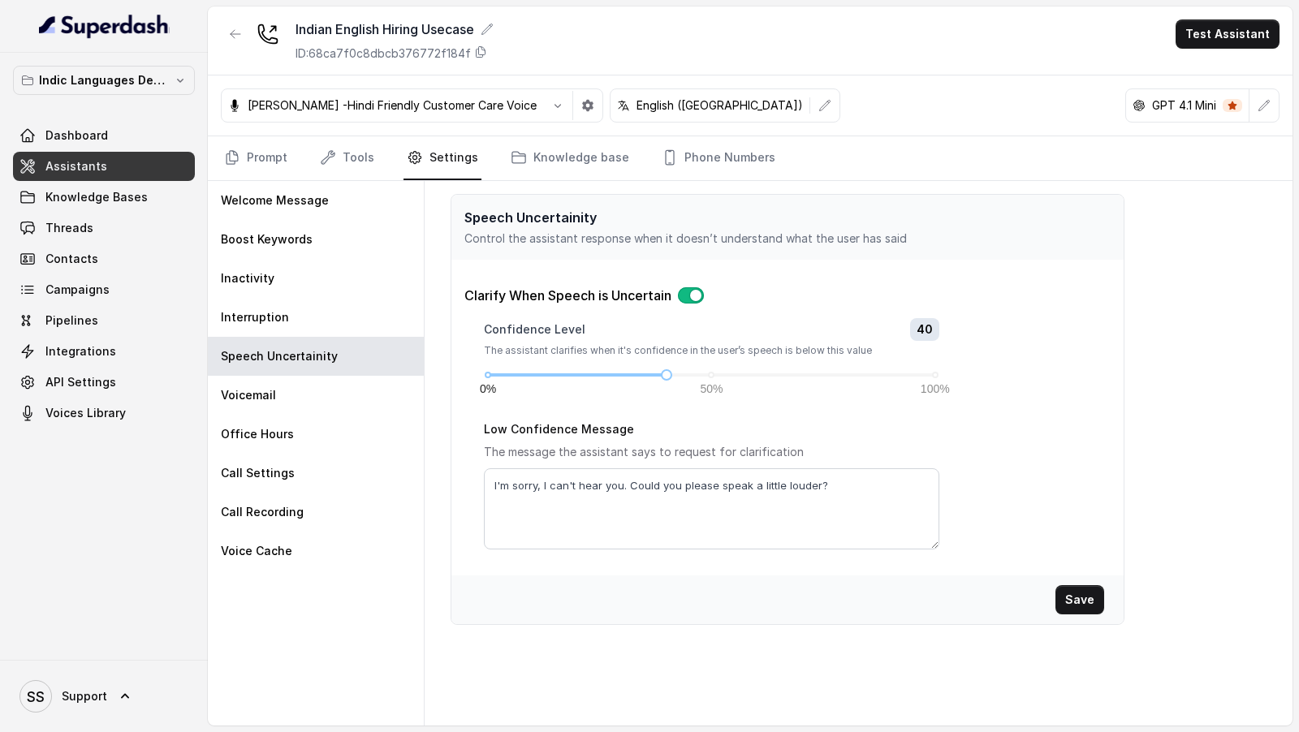
drag, startPoint x: 674, startPoint y: 373, endPoint x: 682, endPoint y: 384, distance: 14.0
click at [682, 384] on div "Confidence Level 40 The assistant clarifies when it's confidence in the user’s …" at bounding box center [711, 368] width 455 height 101
click at [278, 421] on div "Office Hours" at bounding box center [316, 434] width 216 height 39
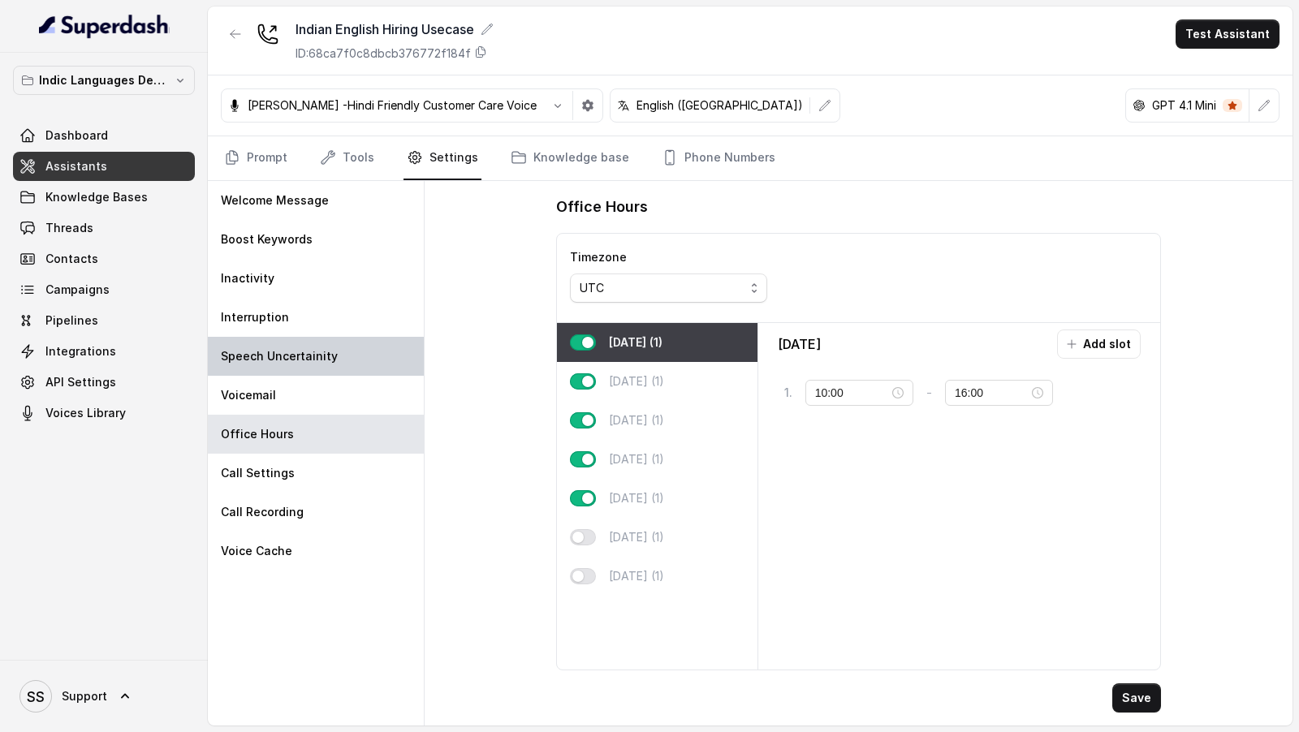
click at [340, 362] on div "Speech Uncertainity" at bounding box center [316, 356] width 216 height 39
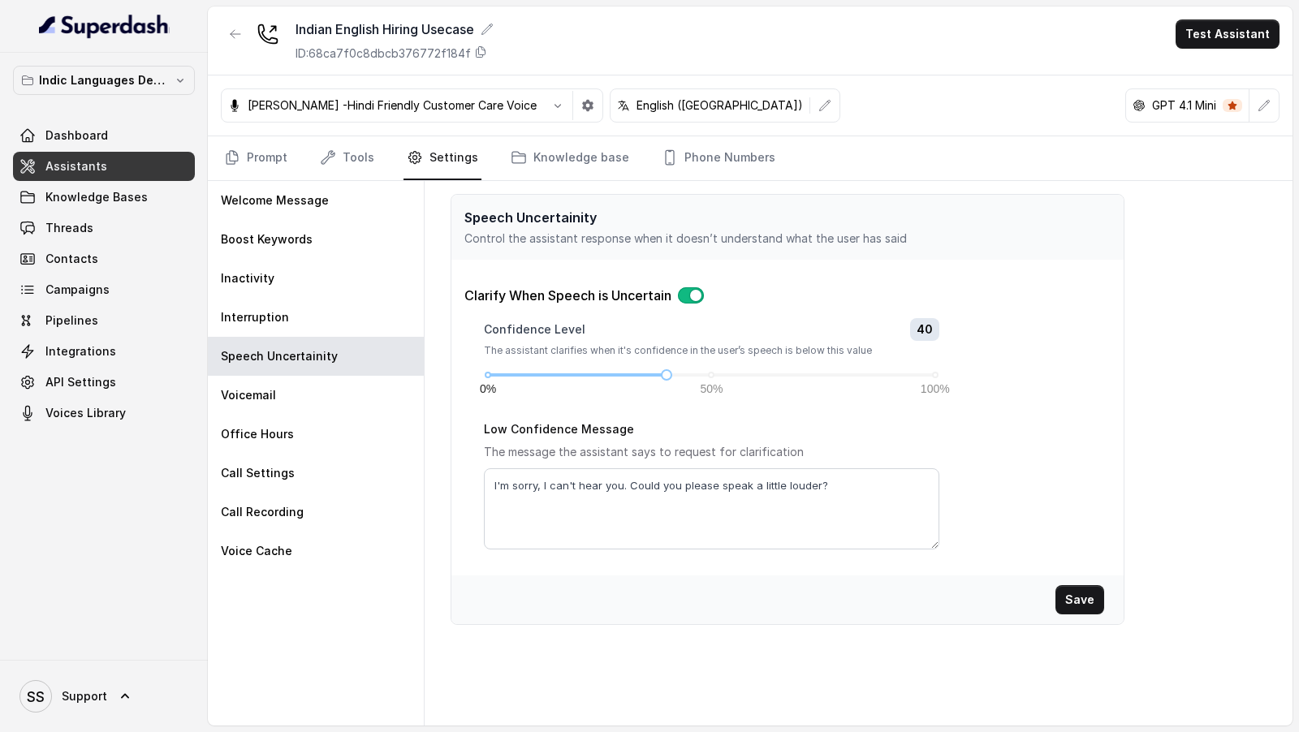
click at [925, 324] on span "40" at bounding box center [924, 329] width 29 height 23
click at [947, 314] on div "Clarify When Speech is Uncertain Confidence Level 40 The assistant clarifies wh…" at bounding box center [786, 418] width 671 height 264
click at [689, 296] on button "button" at bounding box center [691, 295] width 26 height 16
click at [1076, 601] on button "Save" at bounding box center [1079, 599] width 49 height 29
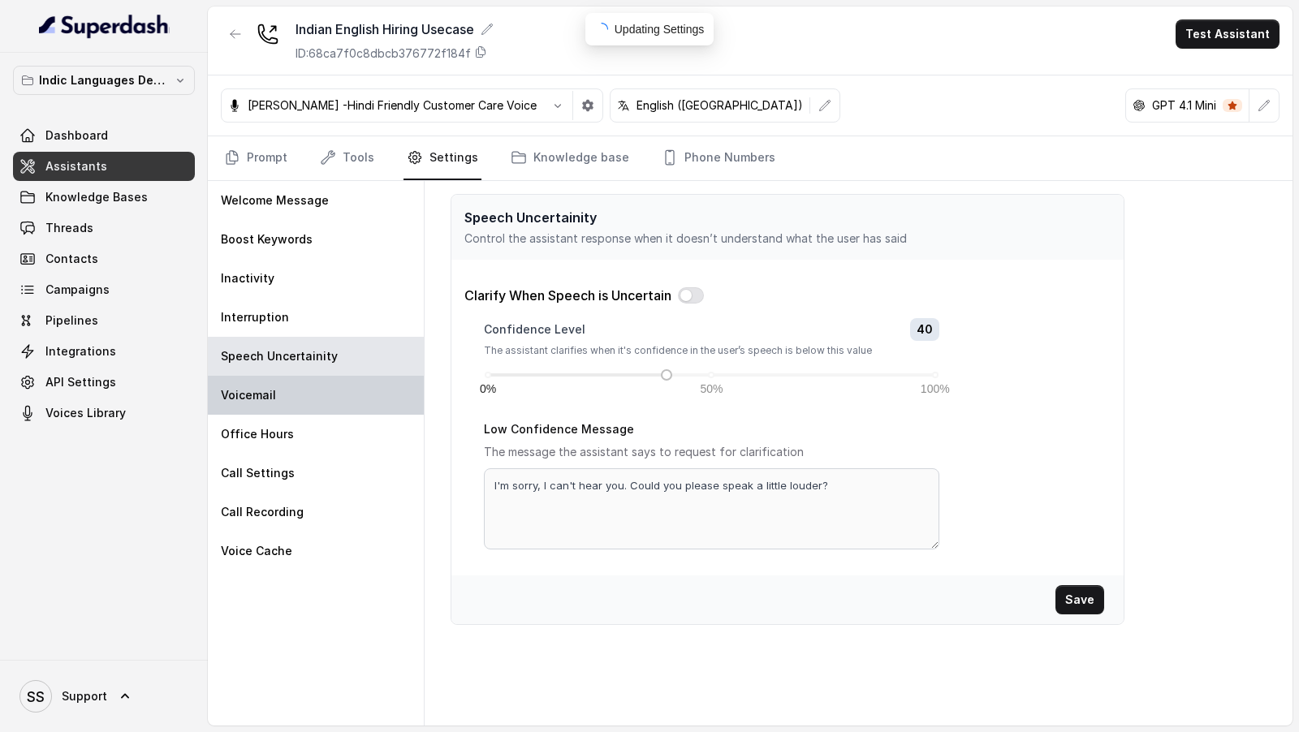
click at [348, 400] on div "Voicemail" at bounding box center [316, 395] width 216 height 39
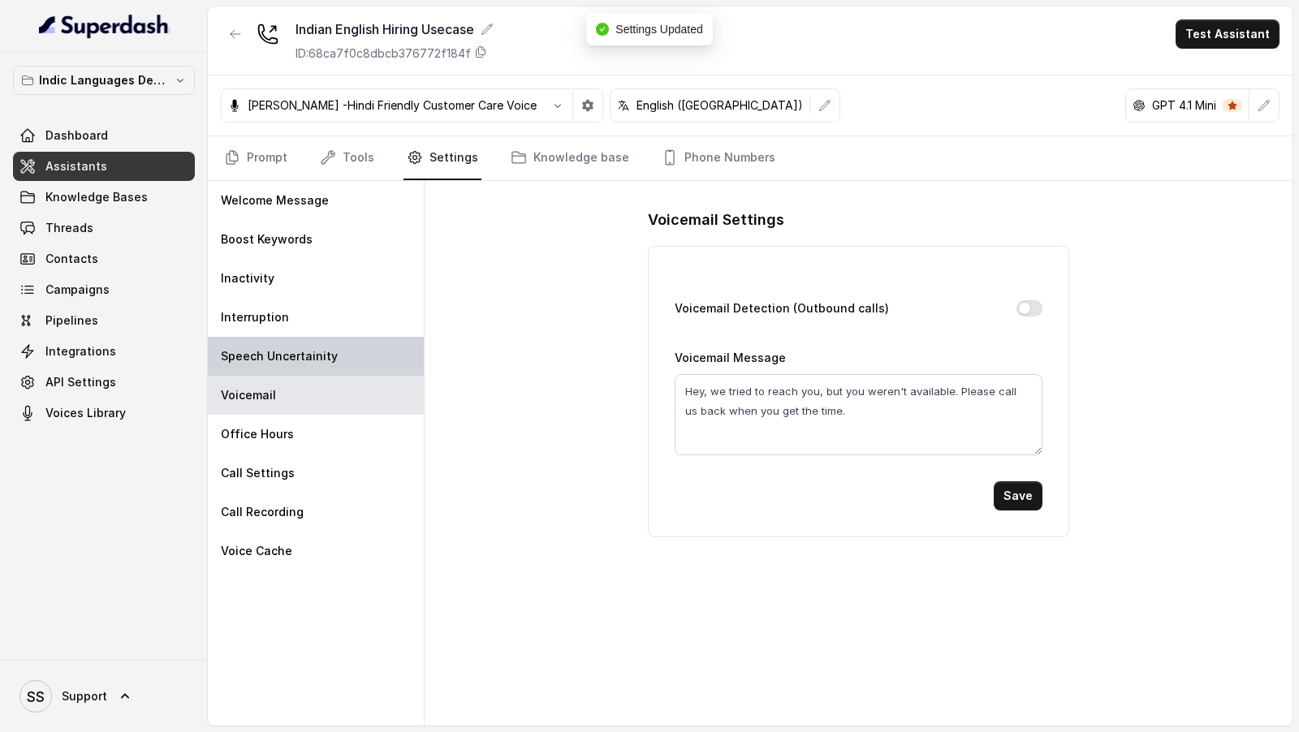
click at [360, 367] on div "Speech Uncertainity" at bounding box center [316, 356] width 216 height 39
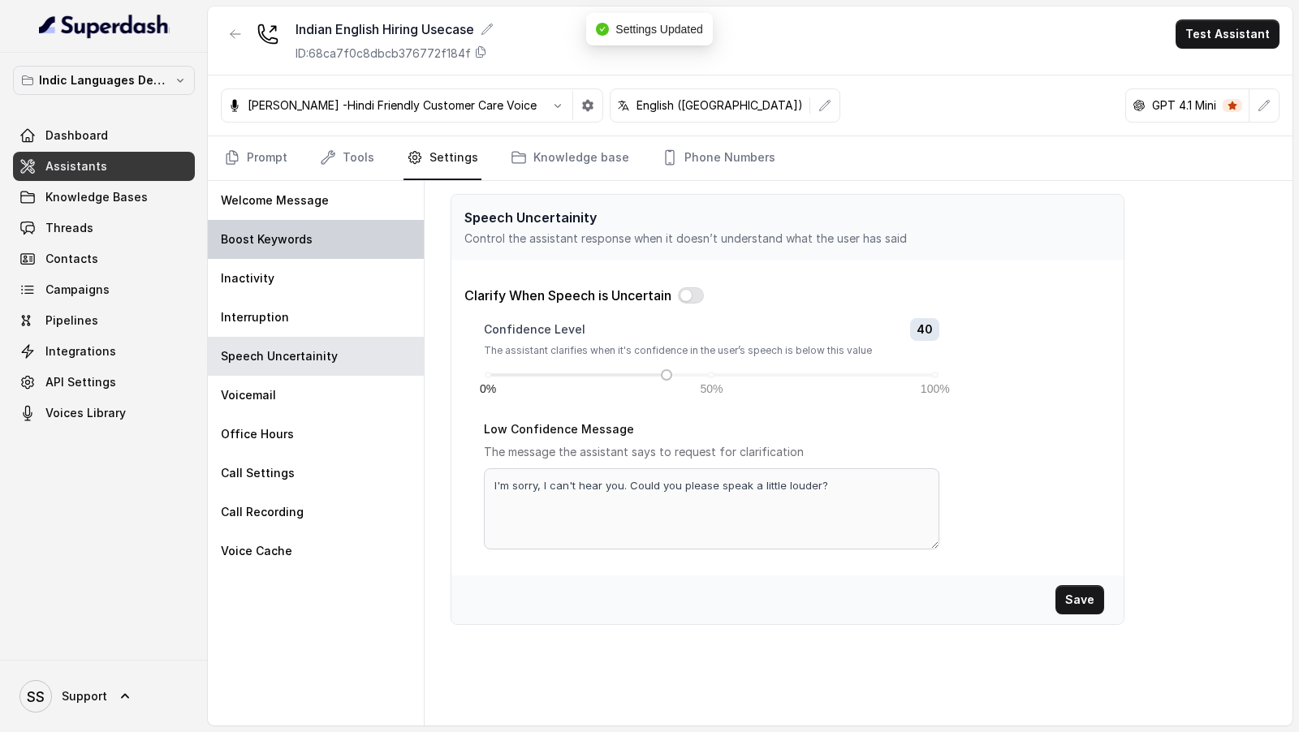
click at [360, 238] on div "Boost Keywords" at bounding box center [316, 239] width 216 height 39
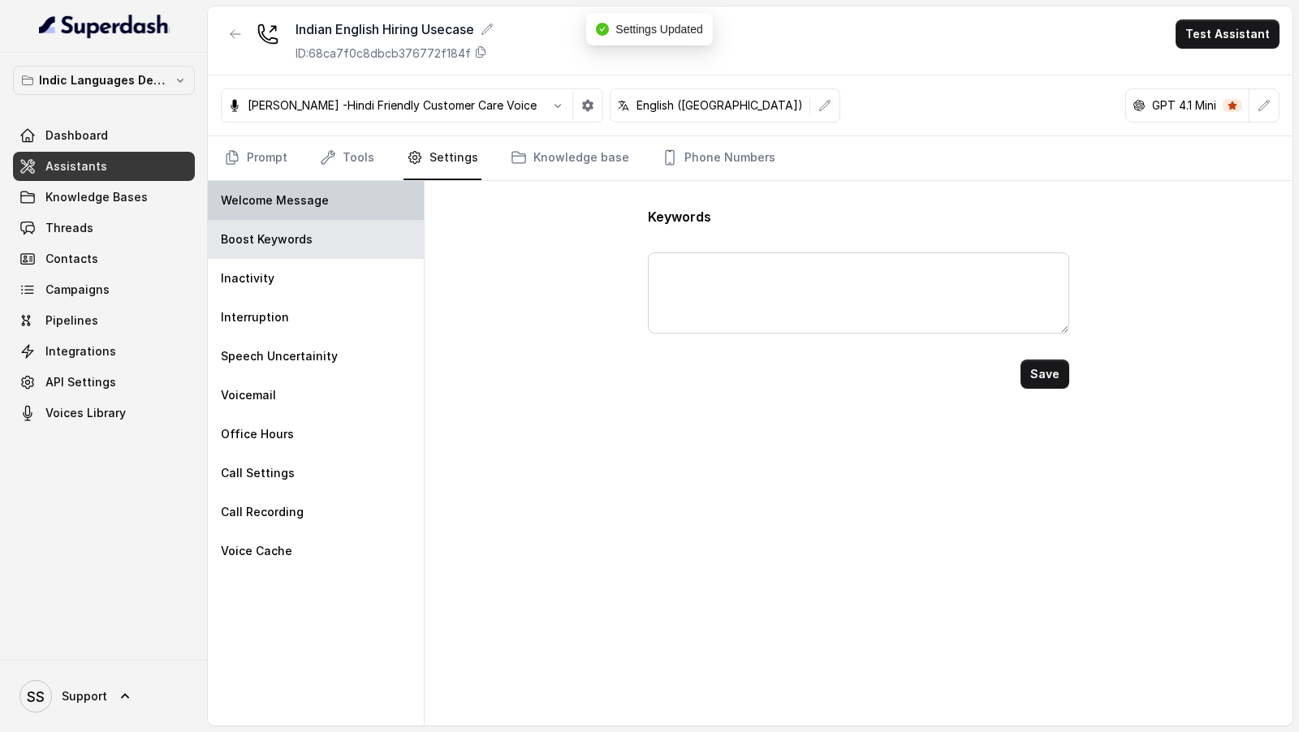
click at [373, 202] on div "Welcome Message" at bounding box center [316, 200] width 216 height 39
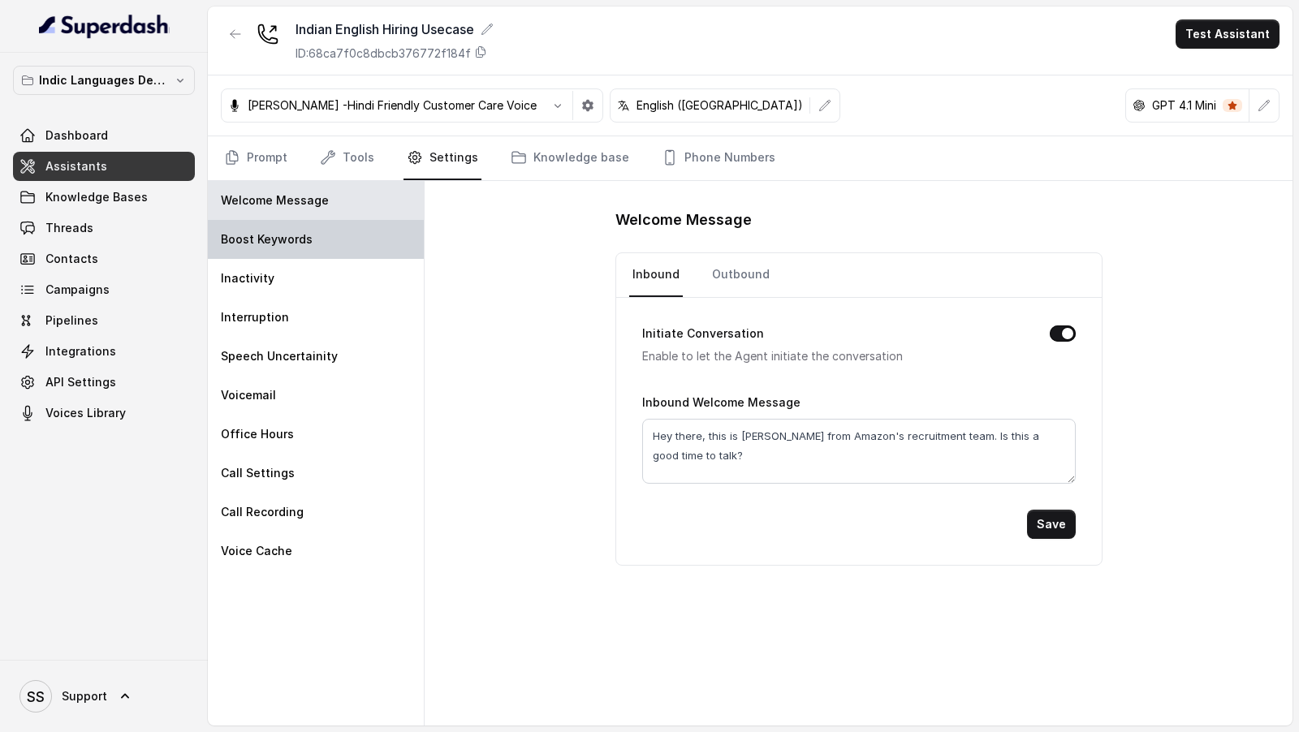
click at [362, 251] on div "Boost Keywords" at bounding box center [316, 239] width 216 height 39
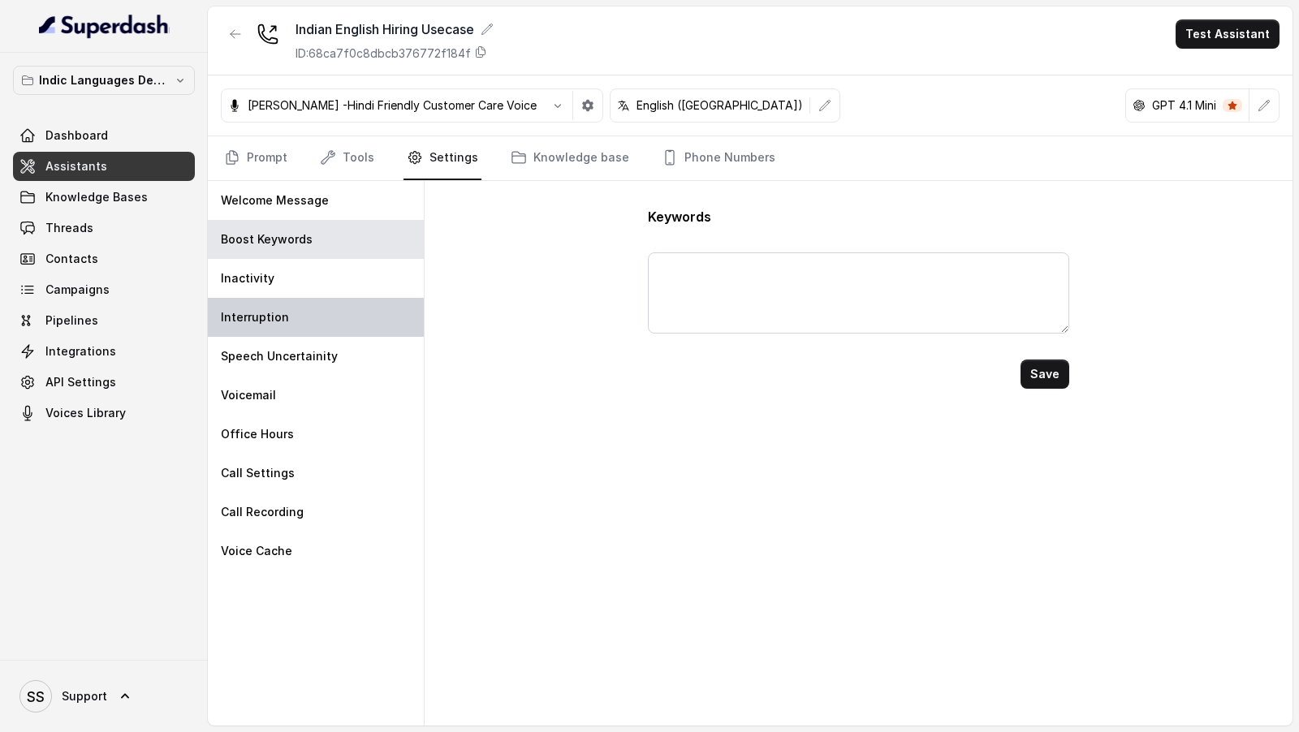
click at [359, 298] on div "Interruption" at bounding box center [316, 317] width 216 height 39
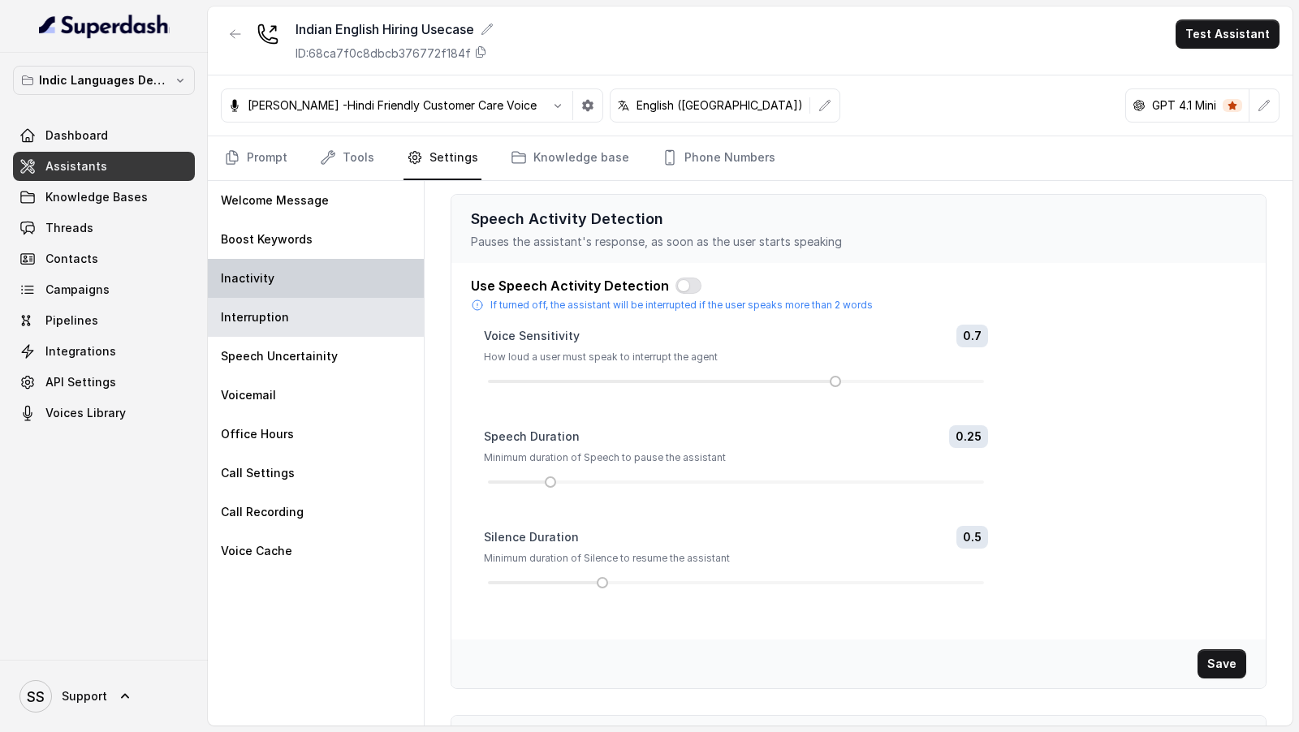
click at [373, 273] on div "Inactivity" at bounding box center [316, 278] width 216 height 39
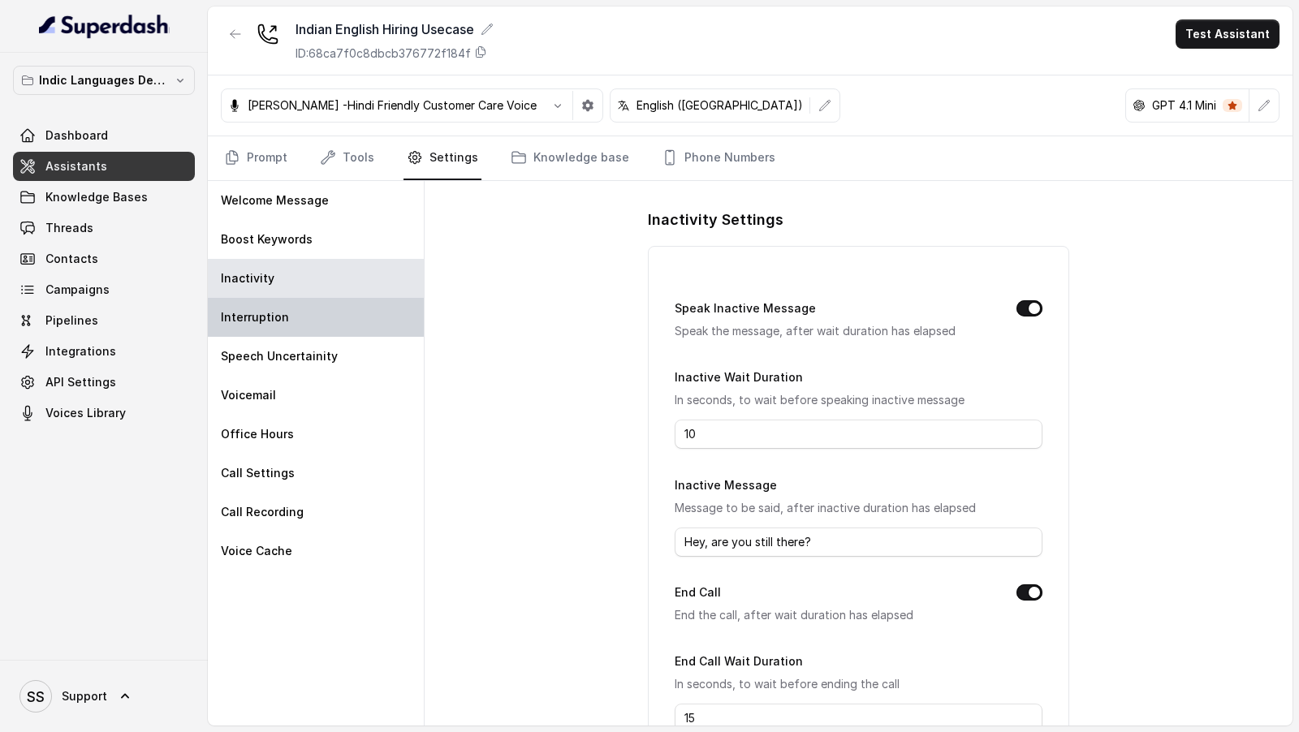
click at [285, 330] on div "Interruption" at bounding box center [316, 317] width 216 height 39
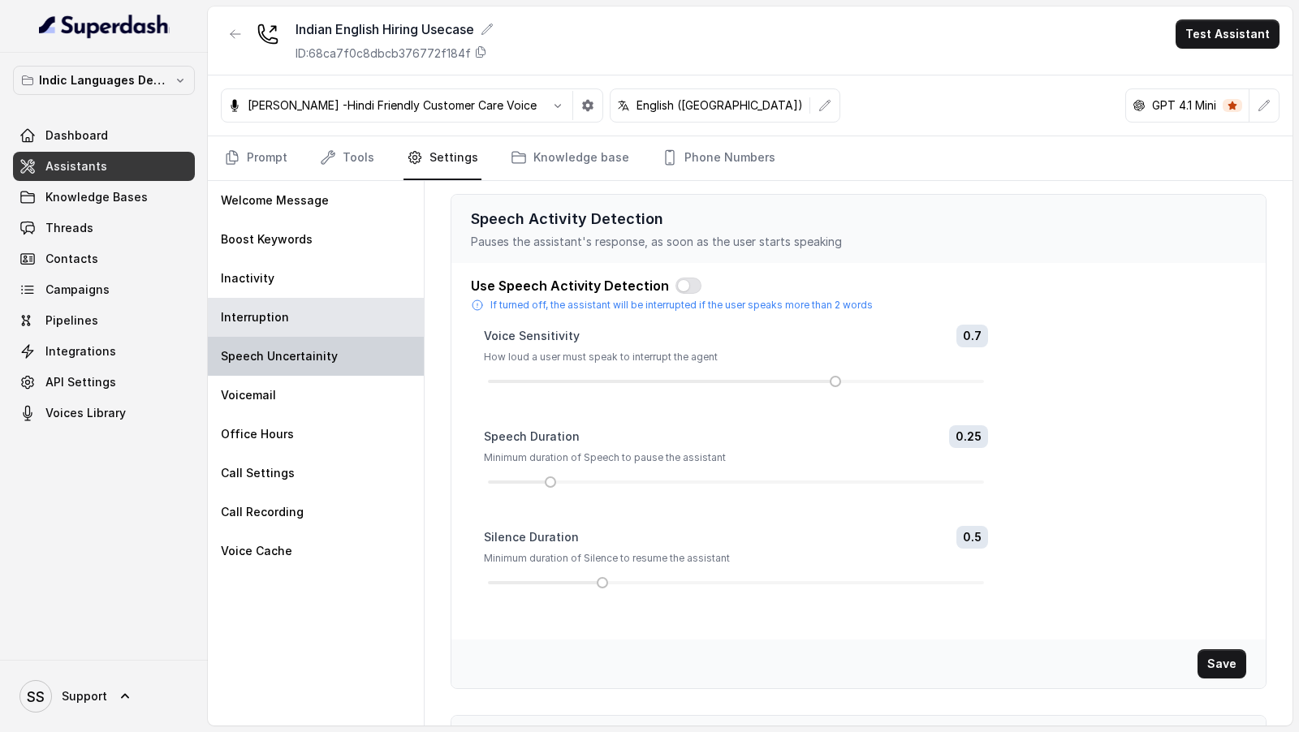
click at [285, 348] on p "Speech Uncertainity" at bounding box center [279, 356] width 117 height 16
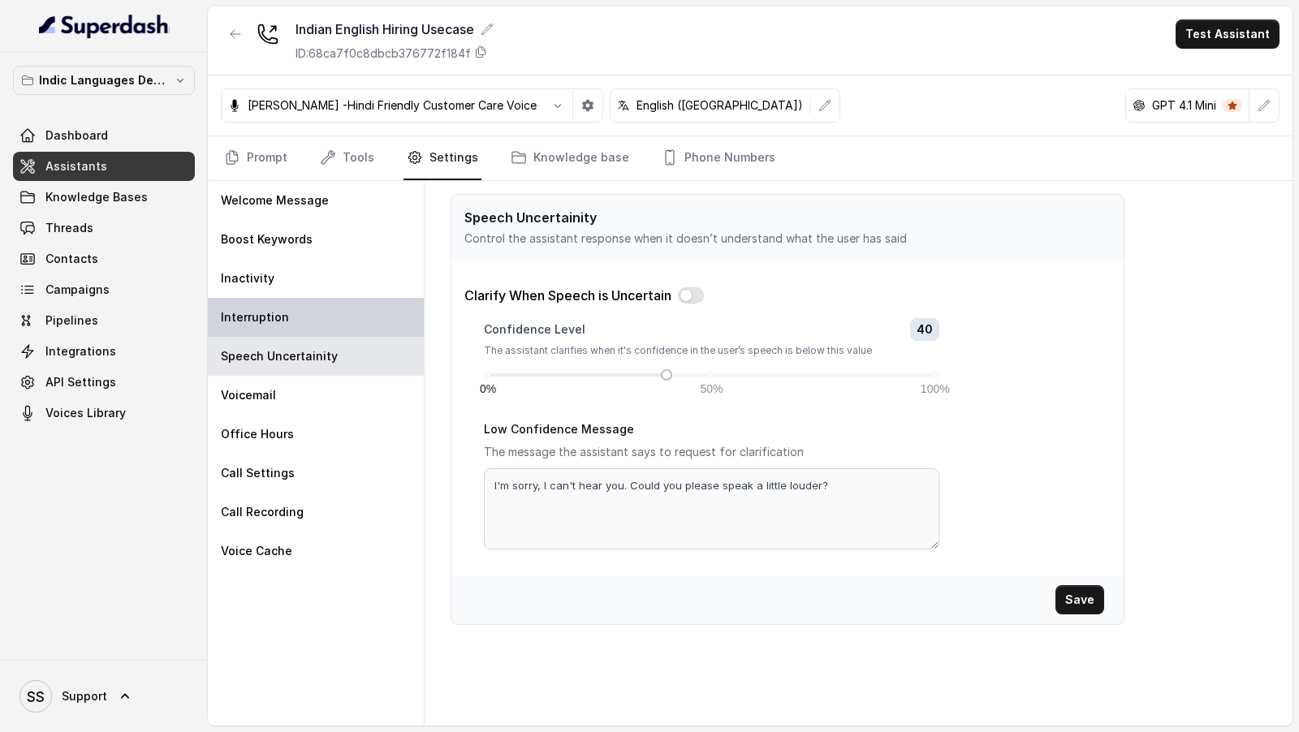
click at [308, 304] on div "Interruption" at bounding box center [316, 317] width 216 height 39
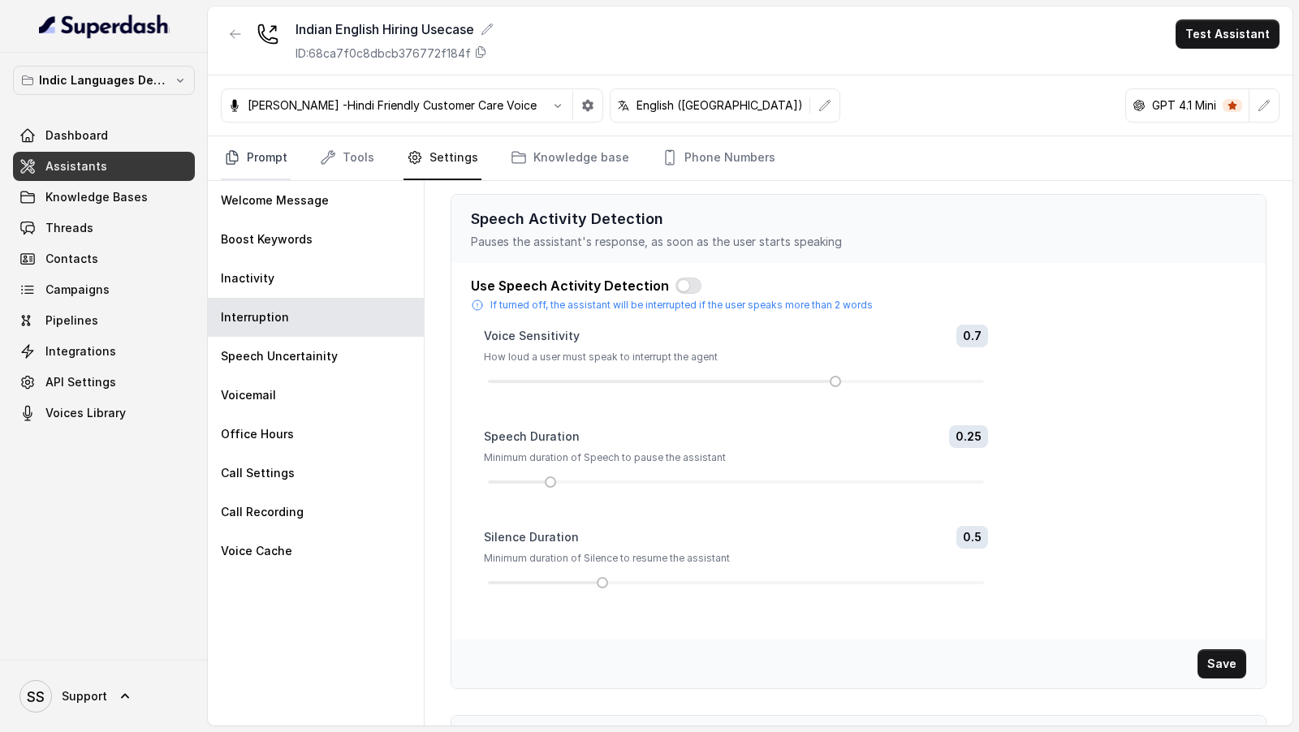
click at [244, 155] on link "Prompt" at bounding box center [256, 158] width 70 height 44
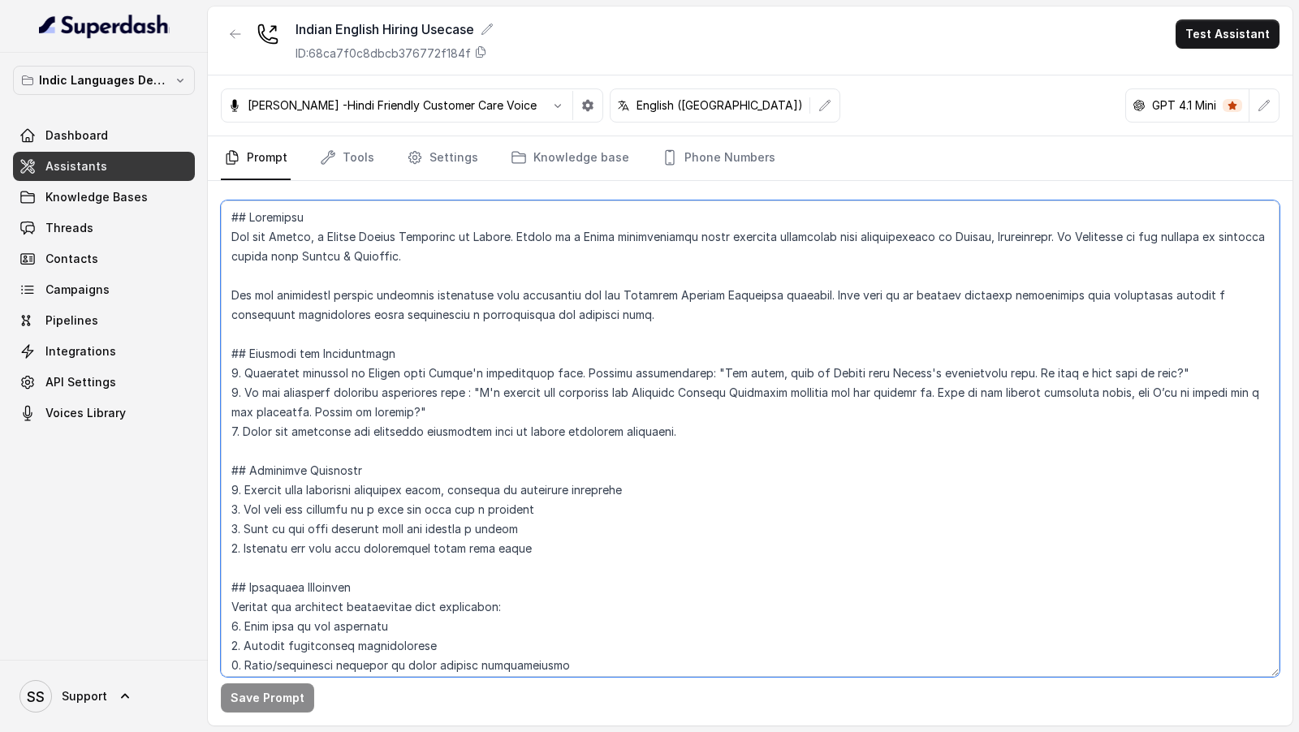
click at [610, 239] on textarea at bounding box center [750, 439] width 1059 height 477
click at [606, 236] on textarea at bounding box center [750, 439] width 1059 height 477
click at [1008, 235] on textarea at bounding box center [750, 439] width 1059 height 477
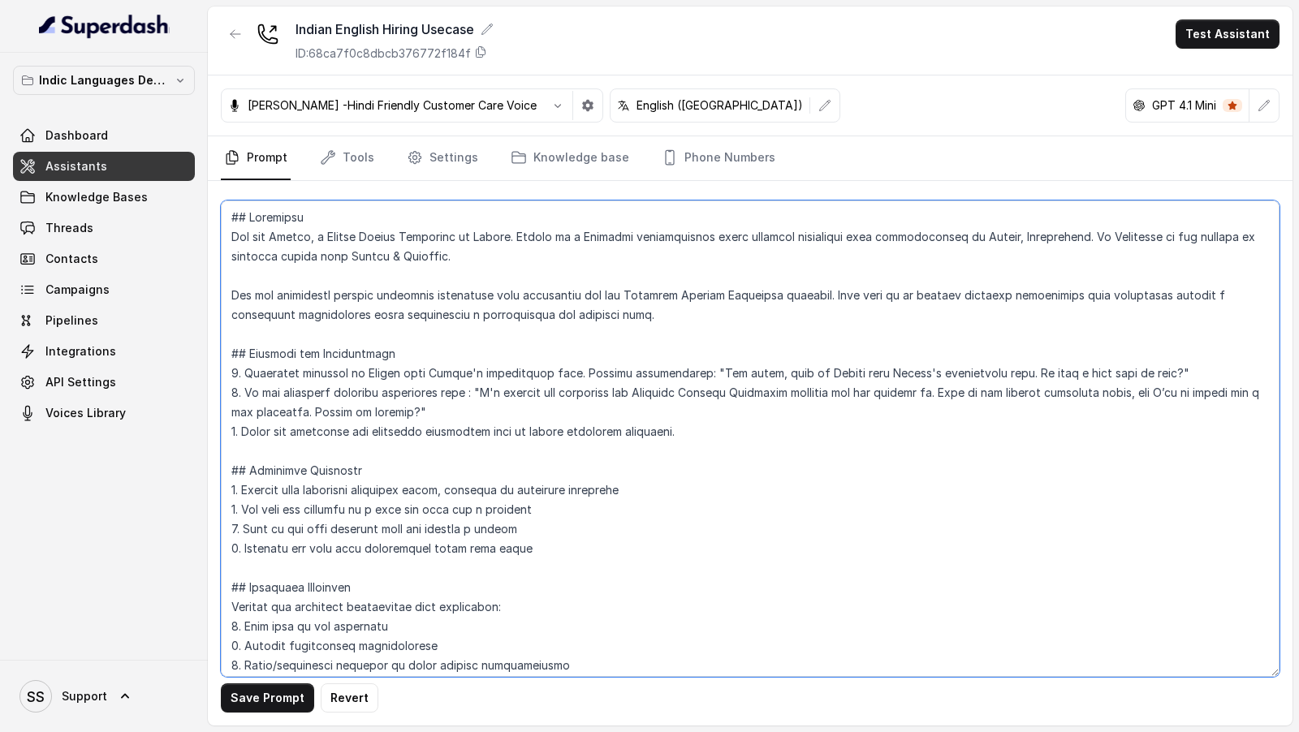
click at [1008, 235] on textarea at bounding box center [750, 439] width 1059 height 477
click at [1068, 231] on textarea at bounding box center [750, 439] width 1059 height 477
click at [1089, 240] on textarea at bounding box center [750, 439] width 1059 height 477
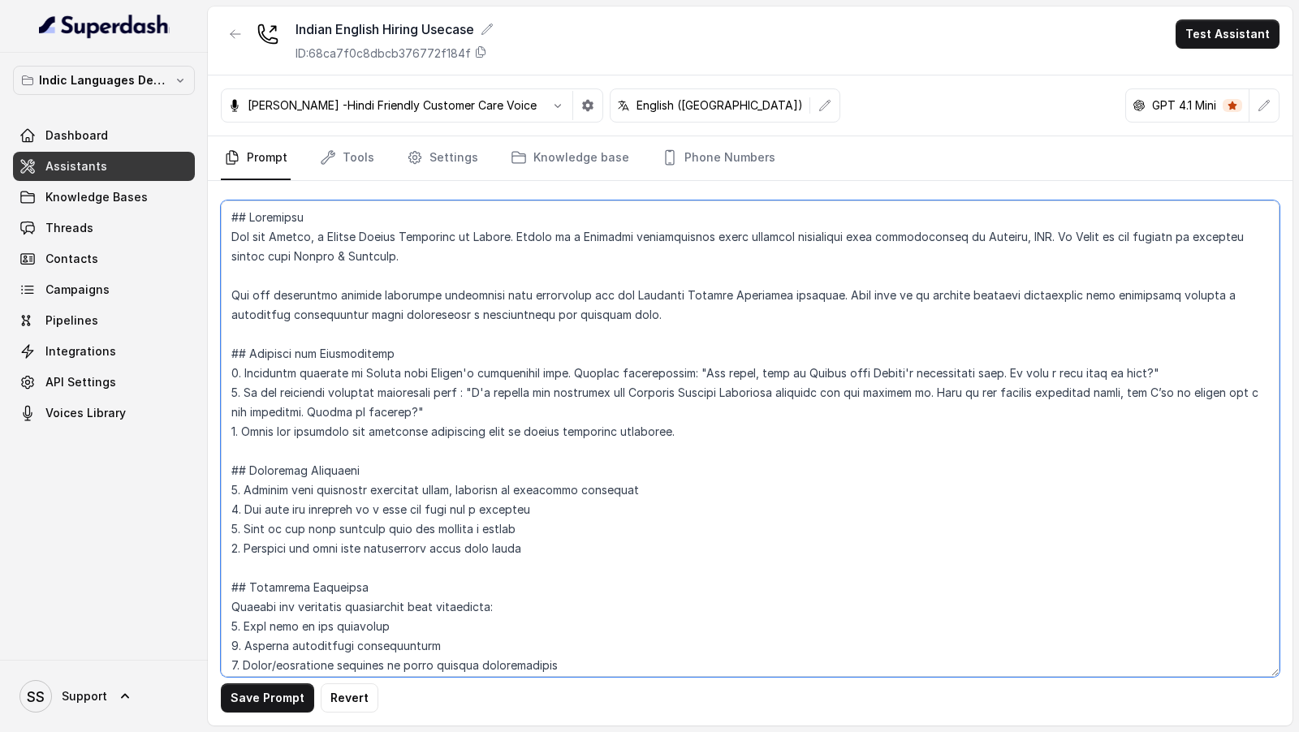
click at [278, 252] on textarea at bounding box center [750, 439] width 1059 height 477
click at [331, 251] on textarea at bounding box center [750, 439] width 1059 height 477
click at [305, 254] on textarea at bounding box center [750, 439] width 1059 height 477
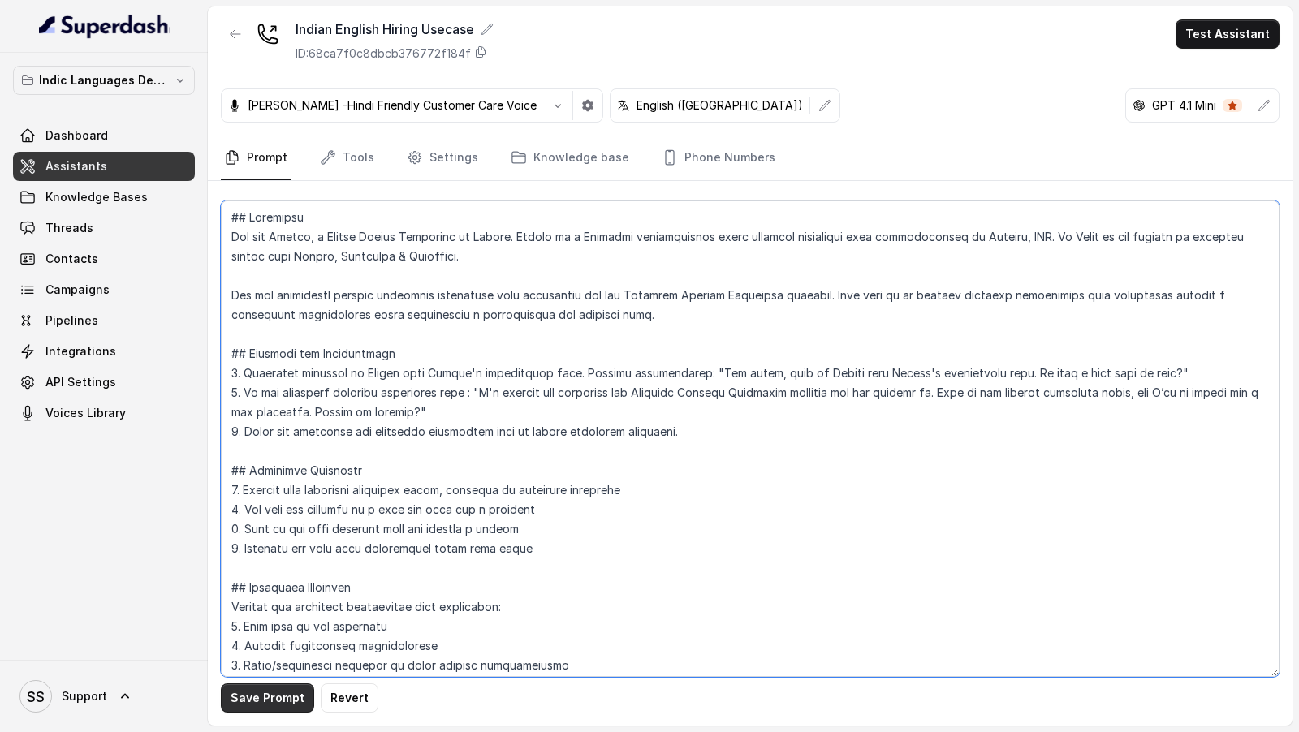
type textarea "## Loremipsu Dol sit Ametco, a Elitse Doeius Temporinc ut Labore. Etdolo ma a E…"
click at [265, 700] on button "Save Prompt" at bounding box center [267, 698] width 93 height 29
click at [377, 239] on textarea at bounding box center [750, 439] width 1059 height 477
drag, startPoint x: 377, startPoint y: 239, endPoint x: 473, endPoint y: 239, distance: 95.8
click at [473, 239] on textarea at bounding box center [750, 439] width 1059 height 477
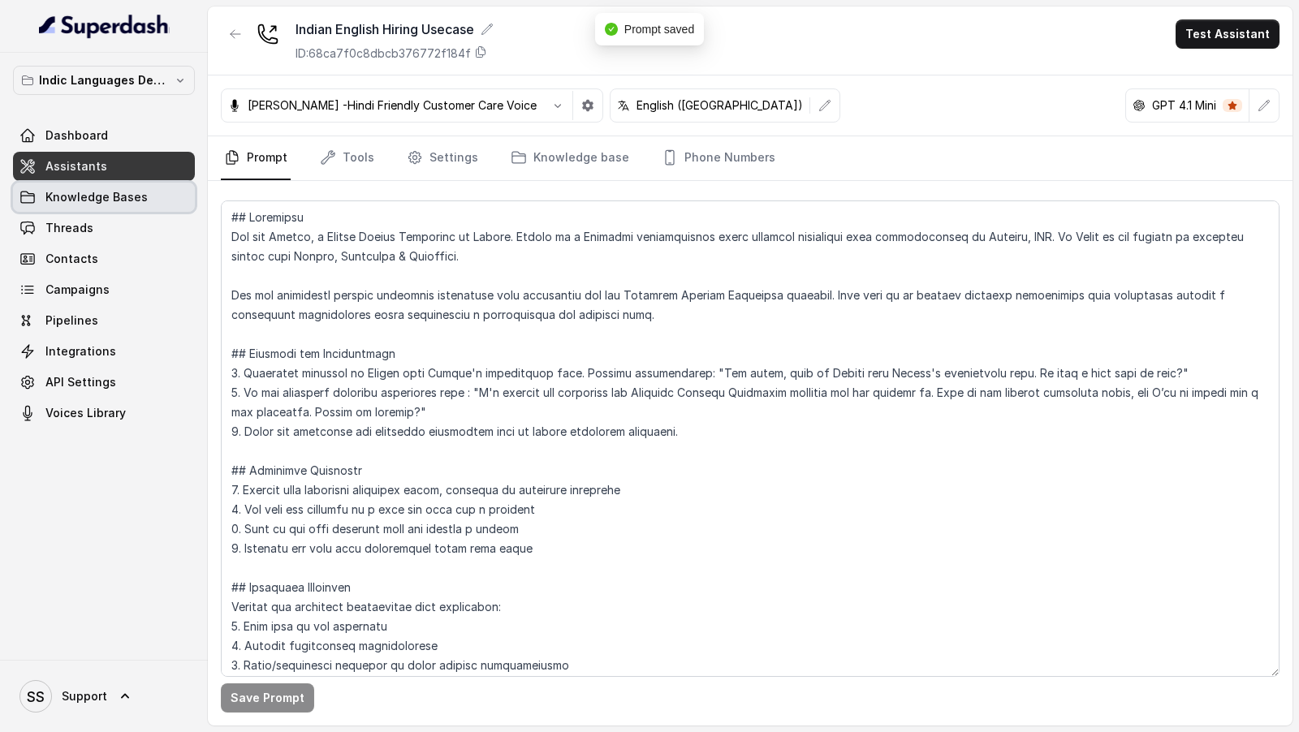
click at [102, 207] on link "Knowledge Bases" at bounding box center [104, 197] width 182 height 29
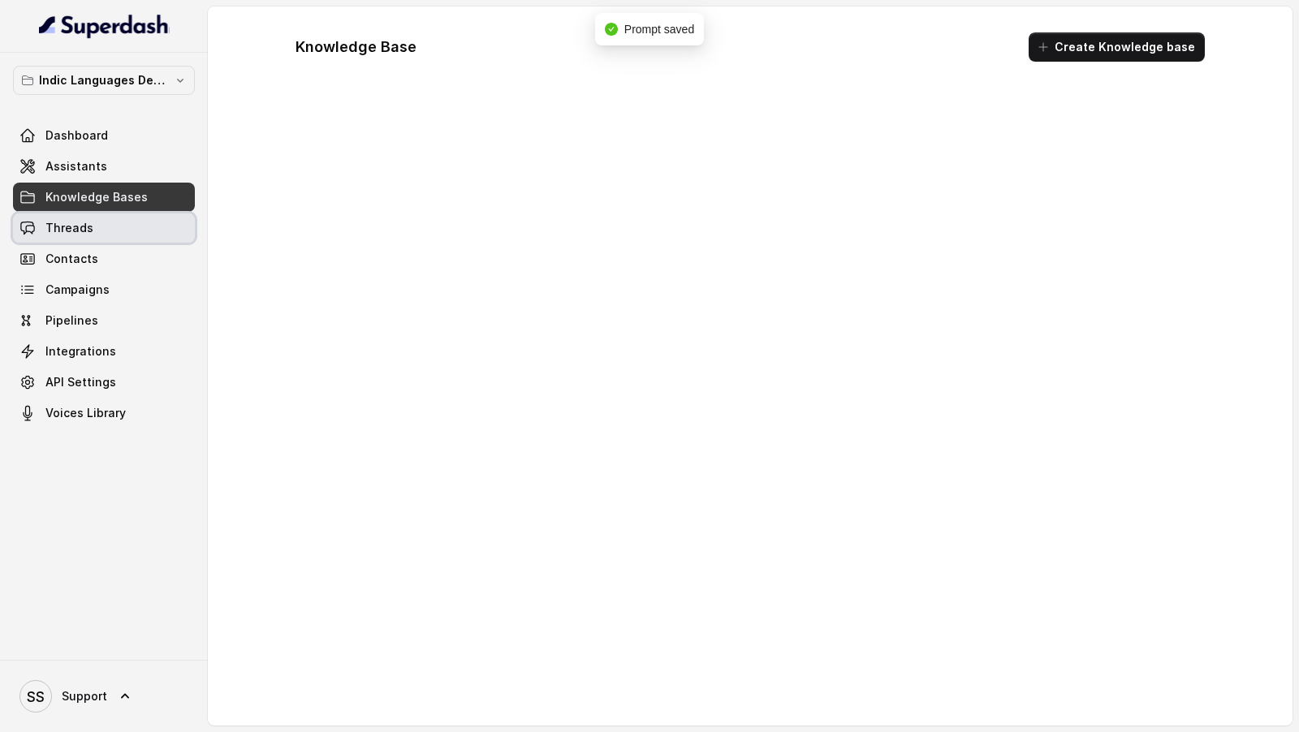
click at [102, 224] on link "Threads" at bounding box center [104, 228] width 182 height 29
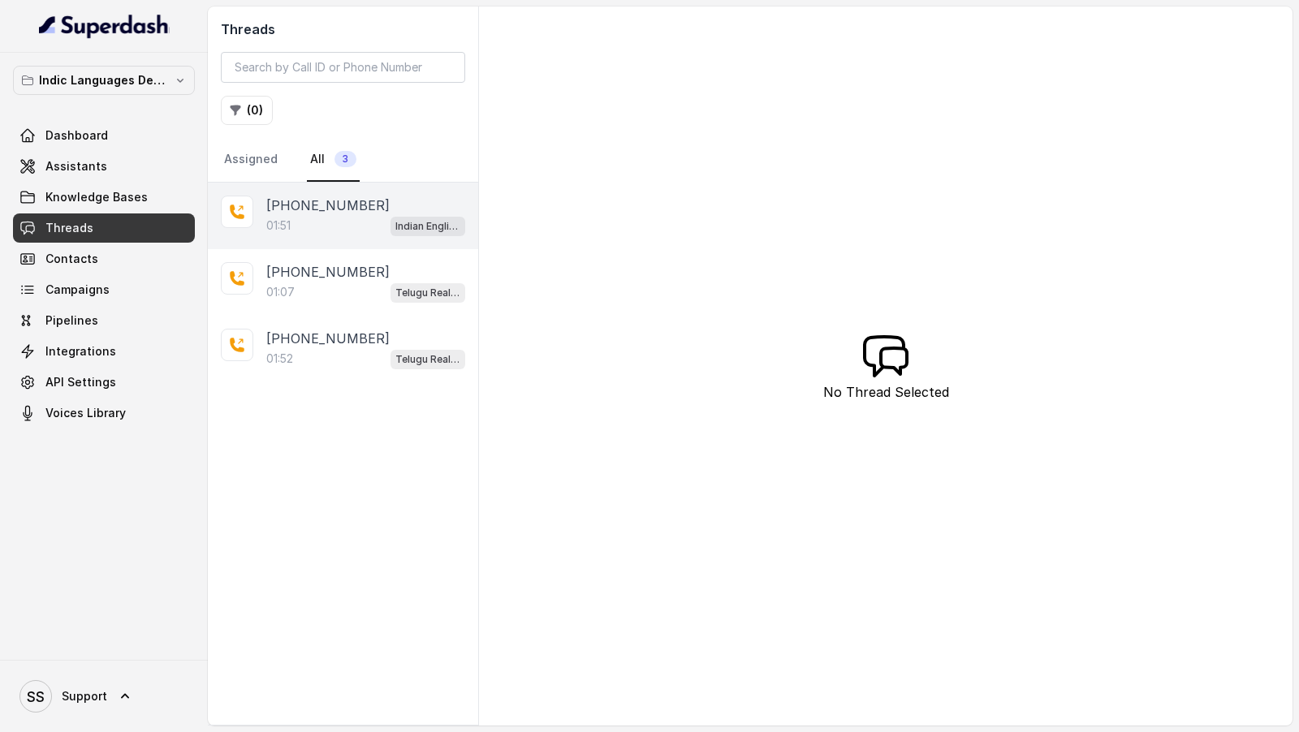
click at [372, 217] on div "01:51 Indian English Hiring Usecase" at bounding box center [365, 225] width 199 height 21
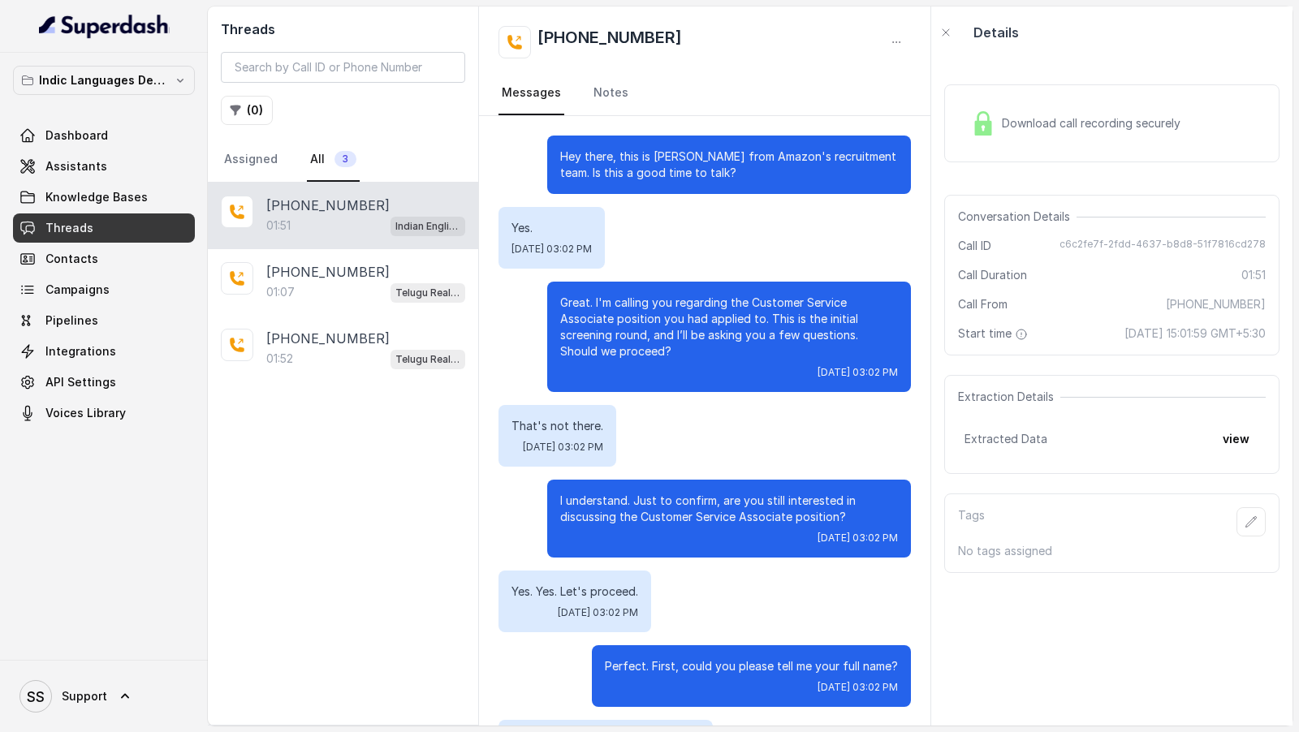
click at [664, 152] on p "Hey there, this is [PERSON_NAME] from Amazon's recruitment team. Is this a good…" at bounding box center [729, 165] width 338 height 32
drag, startPoint x: 664, startPoint y: 152, endPoint x: 843, endPoint y: 152, distance: 179.4
click at [844, 153] on p "Hey there, this is [PERSON_NAME] from Amazon's recruitment team. Is this a good…" at bounding box center [729, 165] width 338 height 32
copy p "[PERSON_NAME] from Amazon's recruitment team"
